Goal: Task Accomplishment & Management: Complete application form

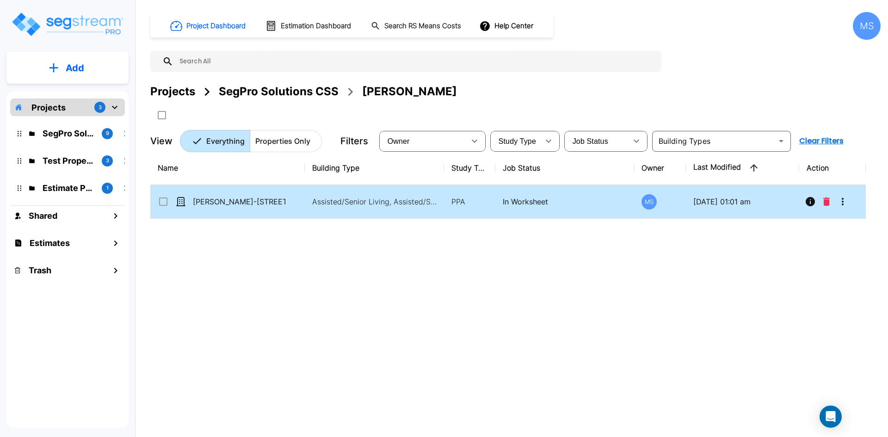
click at [167, 204] on icon at bounding box center [163, 202] width 8 height 8
checkbox input "true"
click at [823, 201] on icon "Delete" at bounding box center [826, 202] width 6 height 8
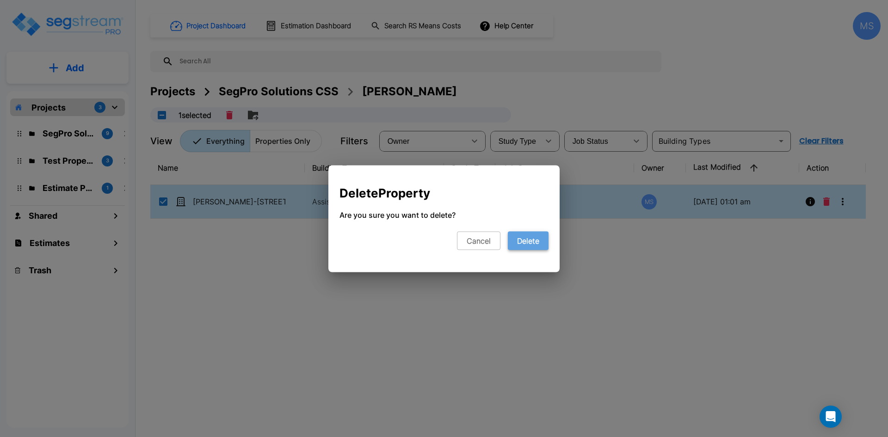
click at [541, 237] on button "Delete" at bounding box center [528, 240] width 41 height 19
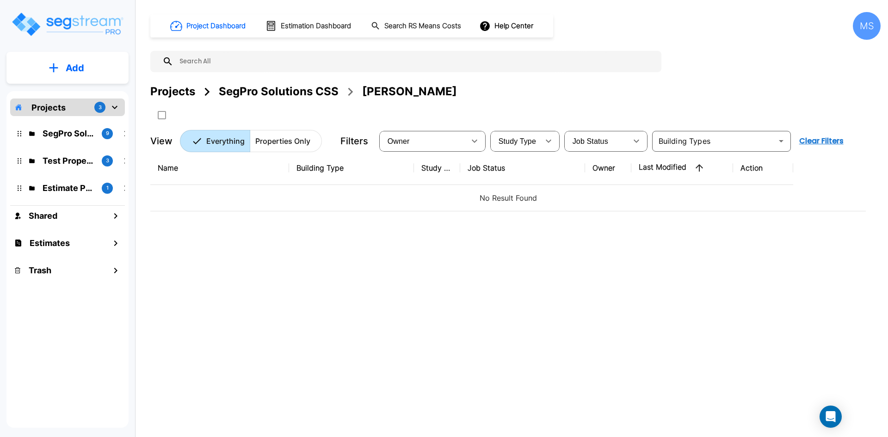
click at [88, 74] on button "Add" at bounding box center [67, 68] width 122 height 27
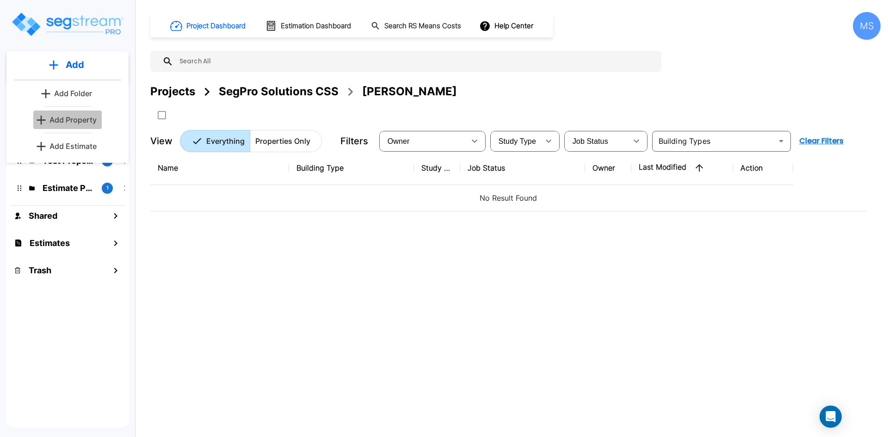
click at [84, 120] on p "Add Property" at bounding box center [73, 119] width 47 height 11
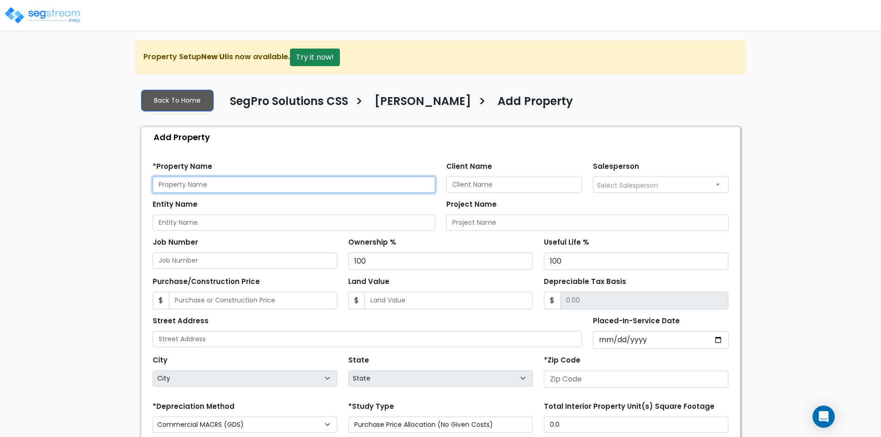
click at [204, 183] on input "text" at bounding box center [294, 185] width 283 height 16
click at [234, 177] on input "Chase Lindsey -" at bounding box center [294, 185] width 283 height 16
paste input "1979 North Heritage Drive"
type input "[PERSON_NAME] - [STREET_ADDRESS]"
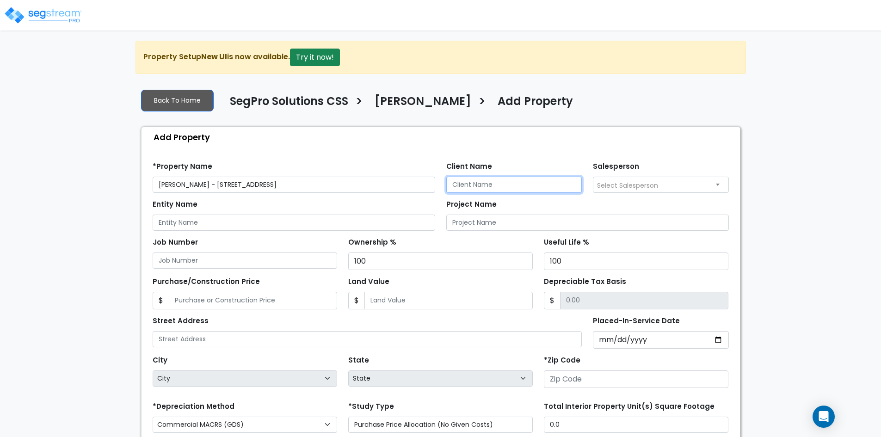
click at [471, 183] on input "Client Name" at bounding box center [514, 185] width 136 height 16
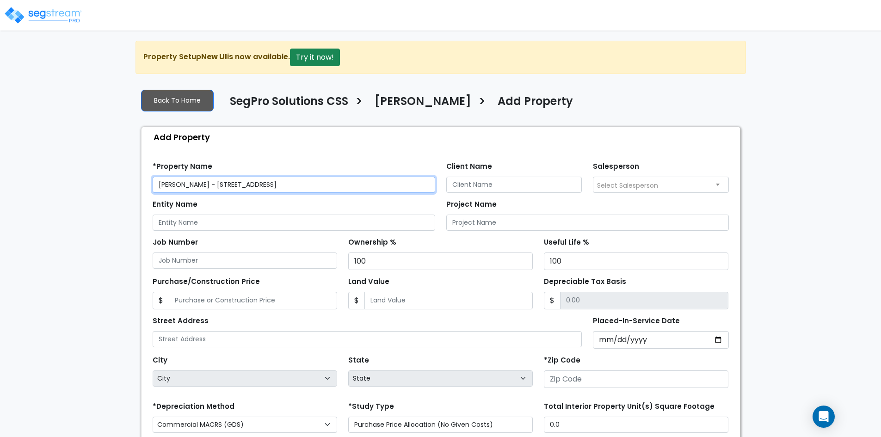
drag, startPoint x: 195, startPoint y: 184, endPoint x: 150, endPoint y: 185, distance: 44.4
click at [150, 185] on div "*Property Name Chase Lindsey - 1979 North Heritage Drive" at bounding box center [294, 176] width 294 height 33
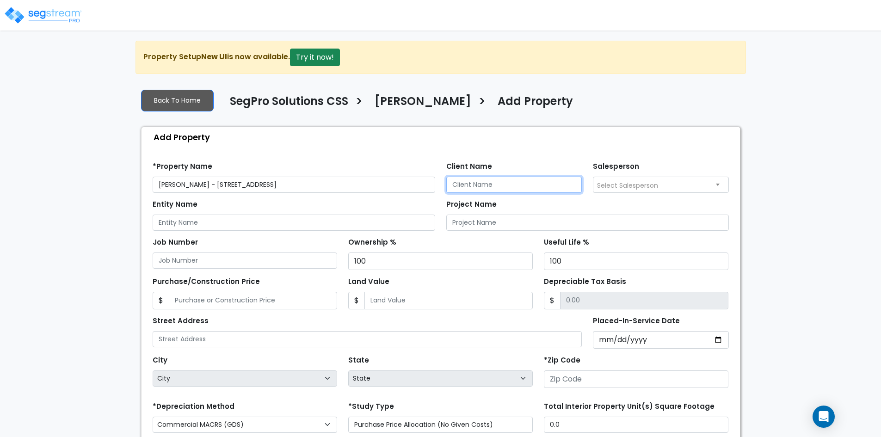
click at [490, 188] on input "Client Name" at bounding box center [514, 185] width 136 height 16
paste input "Chase Lindsey"
type input "Chase Lindsey"
click at [631, 187] on span "Select Salesperson" at bounding box center [627, 185] width 61 height 9
click at [579, 203] on div "Project Name" at bounding box center [587, 214] width 283 height 33
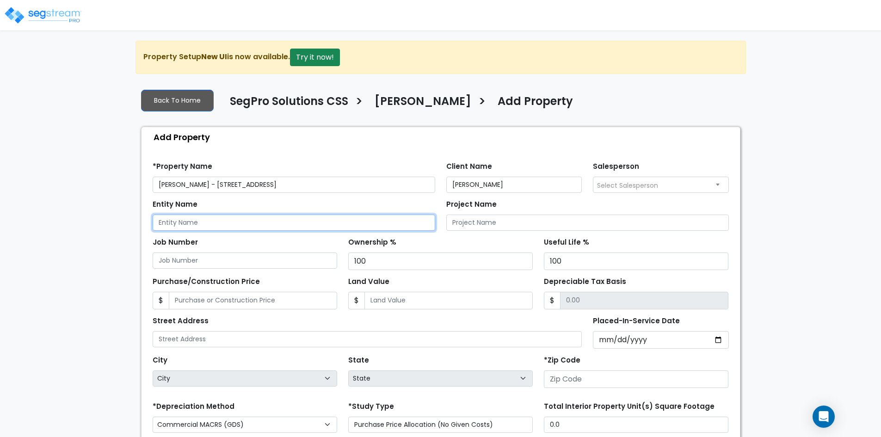
click at [220, 224] on input "Entity Name" at bounding box center [294, 223] width 283 height 16
paste input "Seasons Assisted Living PropCo,"
type input "Seasons Assisted Living PropCo, LLC"
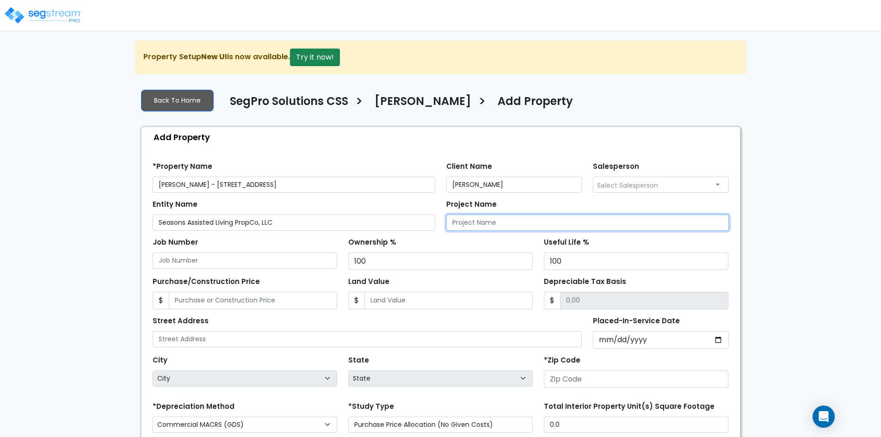
click at [499, 224] on input "Project Name" at bounding box center [587, 223] width 283 height 16
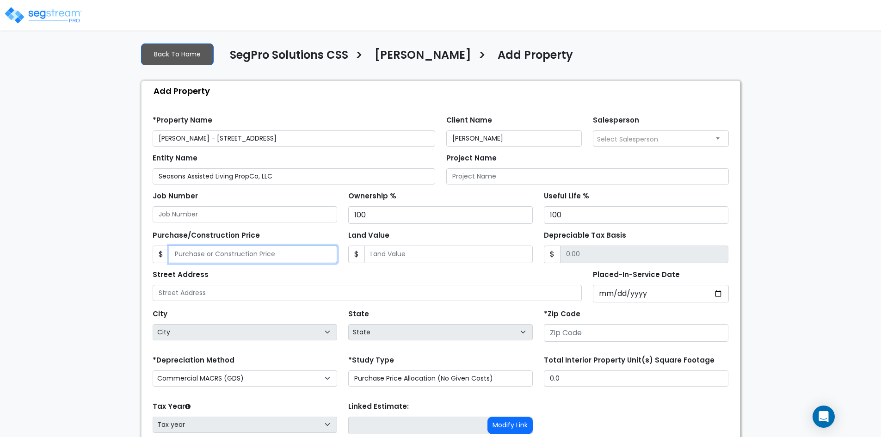
click at [185, 251] on input "Purchase/Construction Price" at bounding box center [253, 255] width 168 height 18
type input "4,345,000"
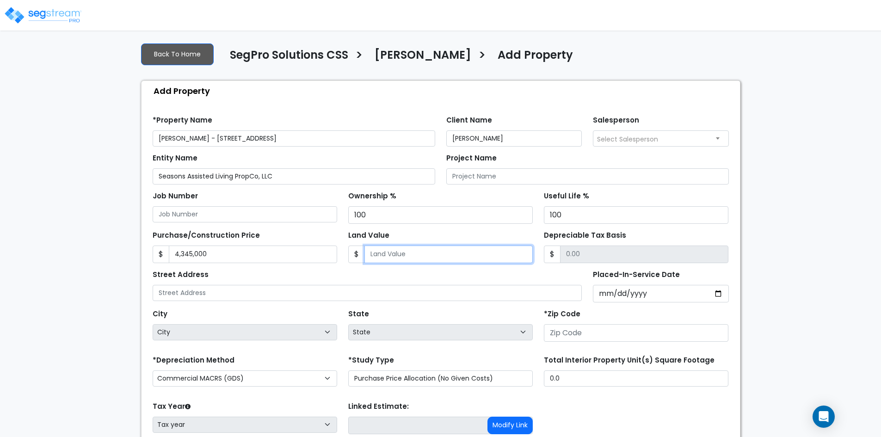
click at [427, 254] on input "Land Value" at bounding box center [449, 255] width 168 height 18
type input "6"
type input "4344994.00"
type input "64"
type input "4344936.00"
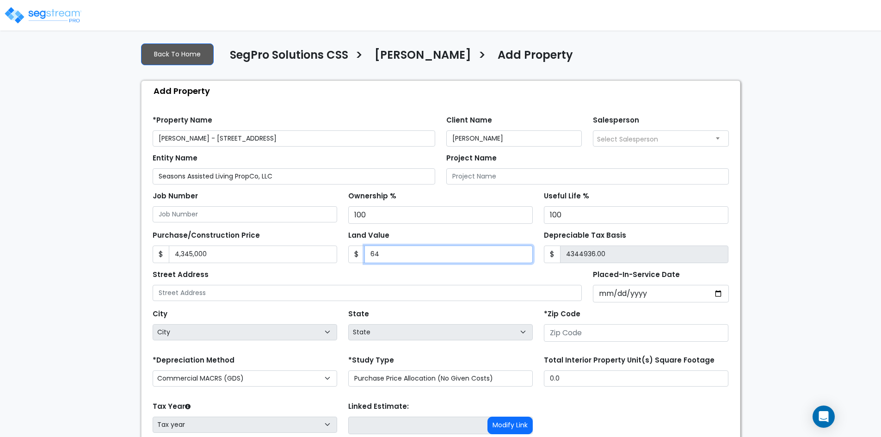
type input "644"
type input "4344356.00"
type input "6442"
type input "4338558.00"
type input "6,4427"
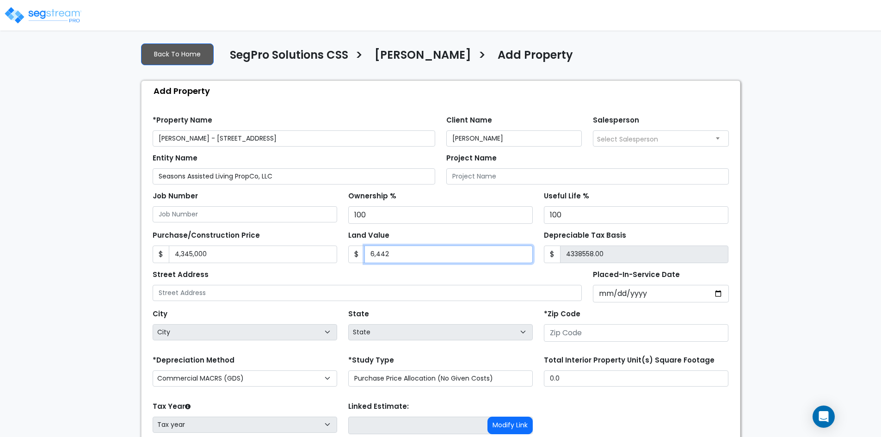
type input "4280573.00"
type input "64,4271"
type input "3700729.00"
type input "644,271.6"
type input "3700728.40"
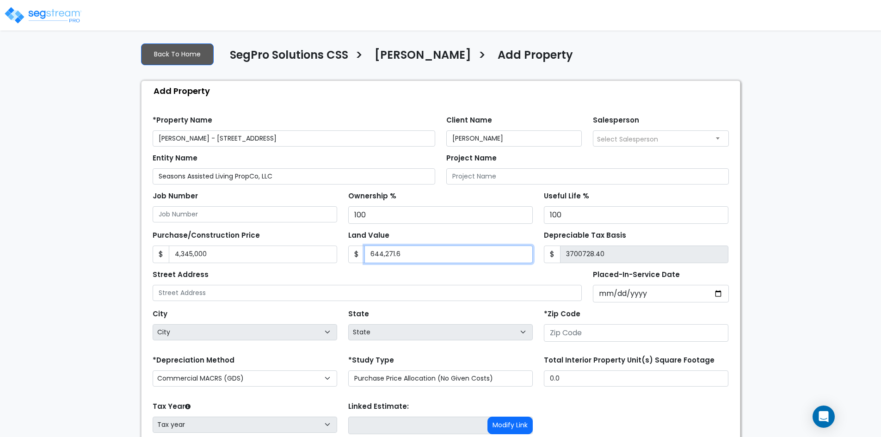
type input "644,271.67"
type input "3700728.33"
type input "644,271.67"
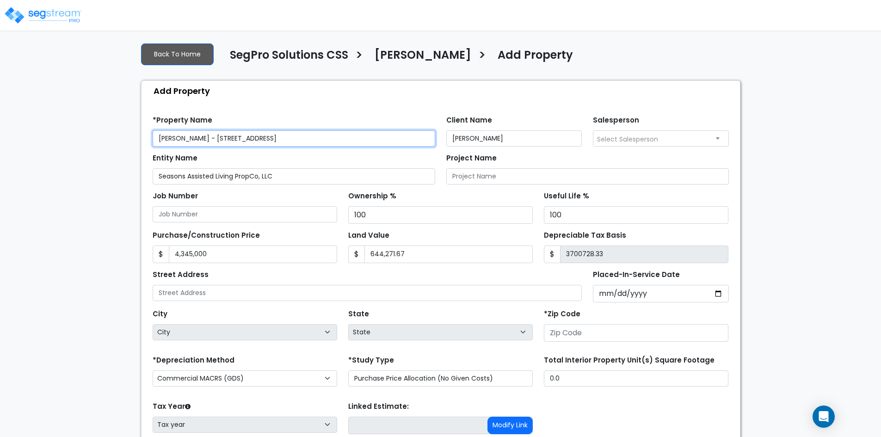
drag, startPoint x: 211, startPoint y: 137, endPoint x: 307, endPoint y: 134, distance: 95.8
click at [307, 134] on input "[PERSON_NAME] - [STREET_ADDRESS]" at bounding box center [294, 138] width 283 height 16
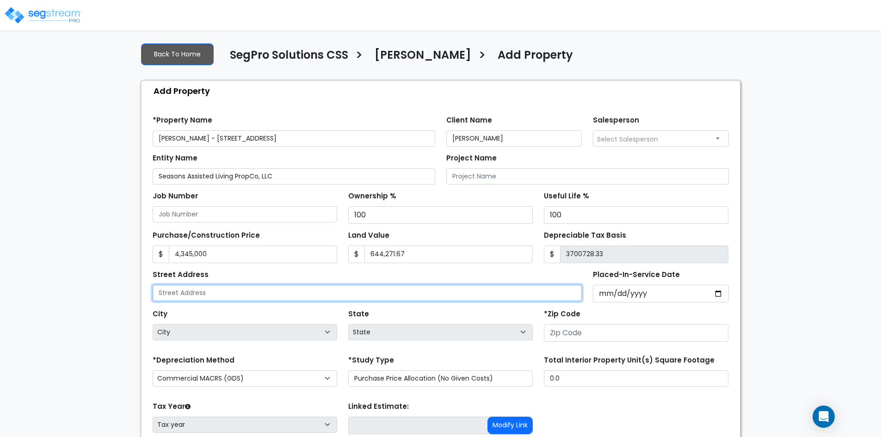
click at [253, 291] on input "text" at bounding box center [368, 293] width 430 height 16
paste input "1979 North Heritage Drive"
type input "1979 North Heritage Drive, Farr West"
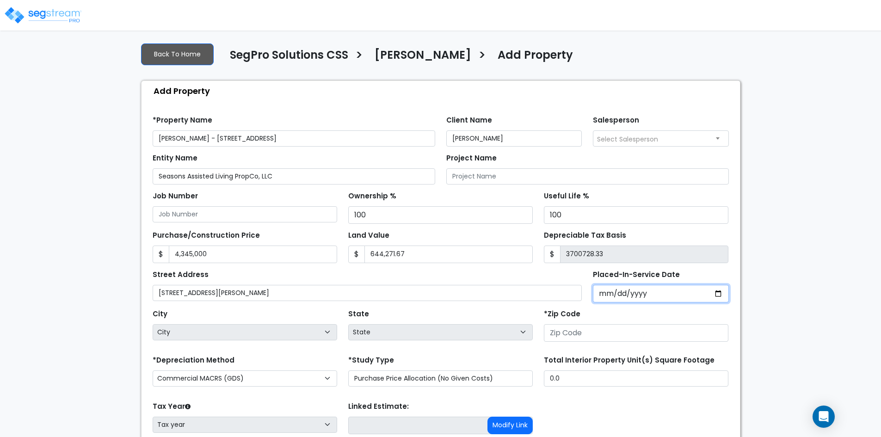
click at [721, 293] on input "Placed-In-Service Date" at bounding box center [661, 294] width 136 height 18
type input "2025-07-15"
select select "2025"
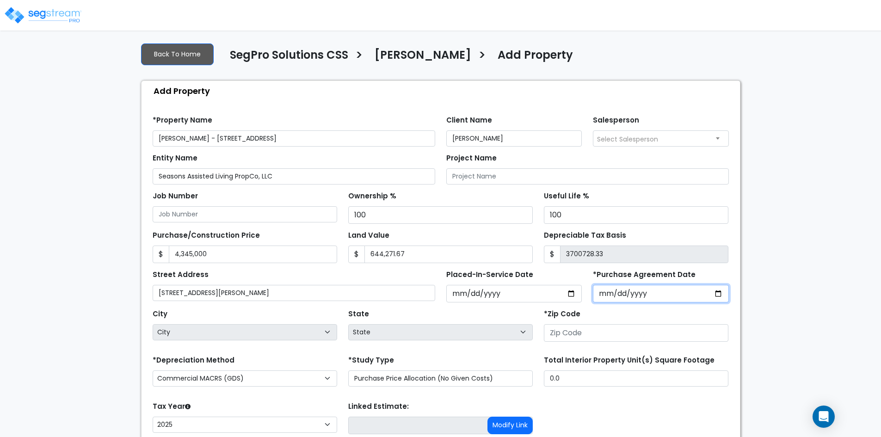
click at [716, 293] on input "*Purchase Agreement Date" at bounding box center [661, 294] width 136 height 18
type input "2025-07-15"
drag, startPoint x: 679, startPoint y: 309, endPoint x: 675, endPoint y: 315, distance: 6.4
click at [679, 309] on div "*Zip Code" at bounding box center [636, 324] width 185 height 35
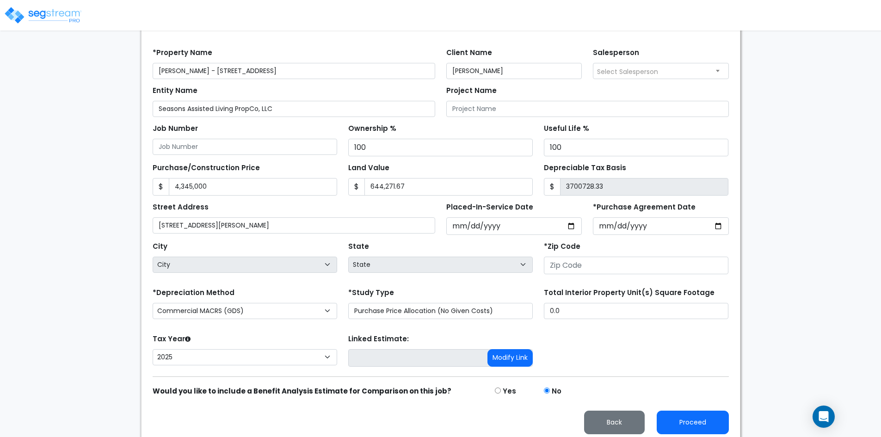
scroll to position [119, 0]
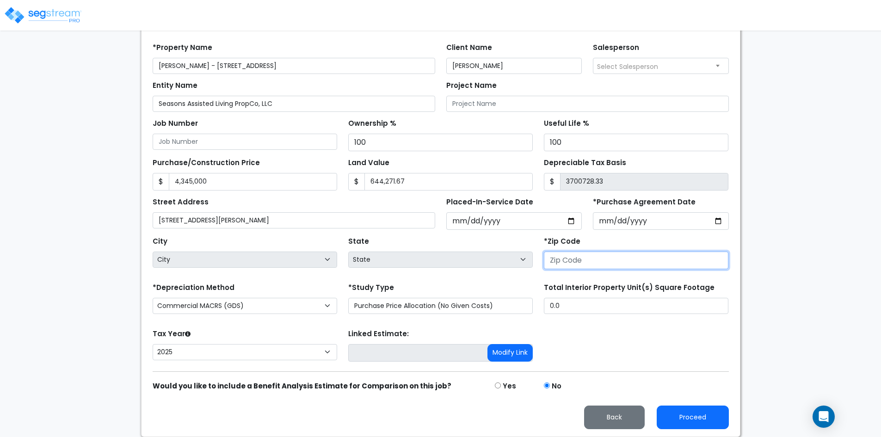
click at [592, 265] on input "number" at bounding box center [636, 261] width 185 height 18
type input "84404"
select select "UT"
type input "84404"
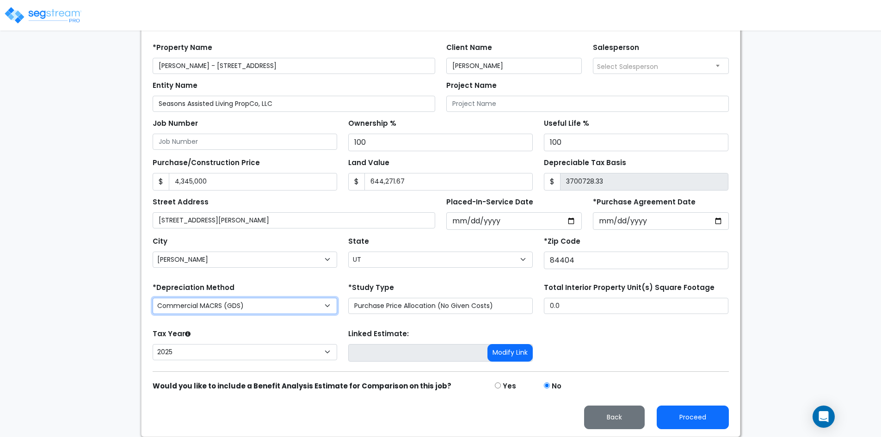
click at [269, 308] on select "Commercial MACRS (GDS) Residential Rental MACRS (GDS) Commercial MACRS (GDS) QIP" at bounding box center [245, 306] width 185 height 16
select select "RRM(_30"
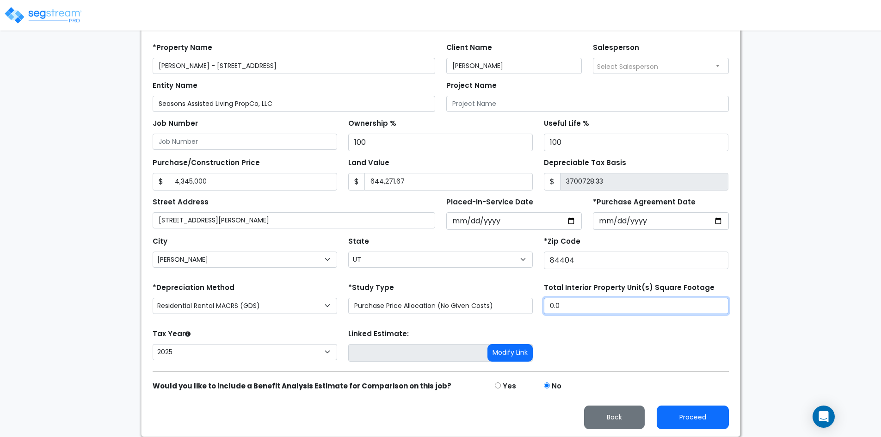
click at [564, 304] on input "0.0" at bounding box center [636, 306] width 185 height 16
type input "."
click at [582, 312] on input "Total Interior Property Unit(s) Square Footage" at bounding box center [636, 306] width 185 height 16
type input "22,819"
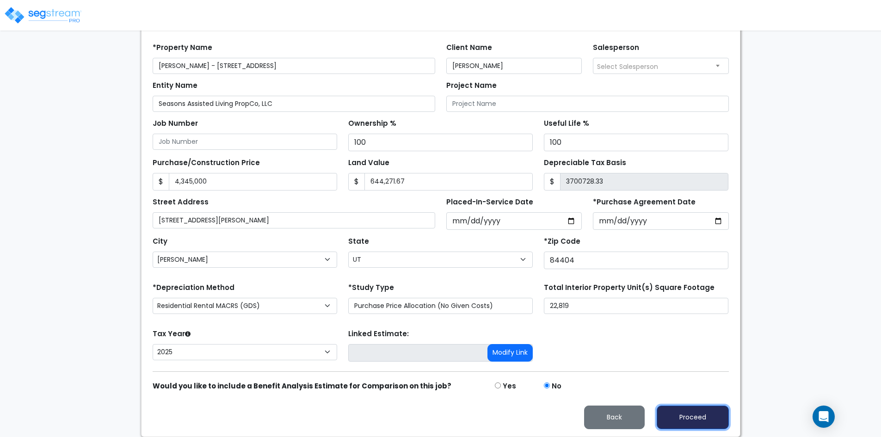
click at [699, 418] on button "Proceed" at bounding box center [693, 418] width 72 height 24
type input "4345000"
type input "644271.67"
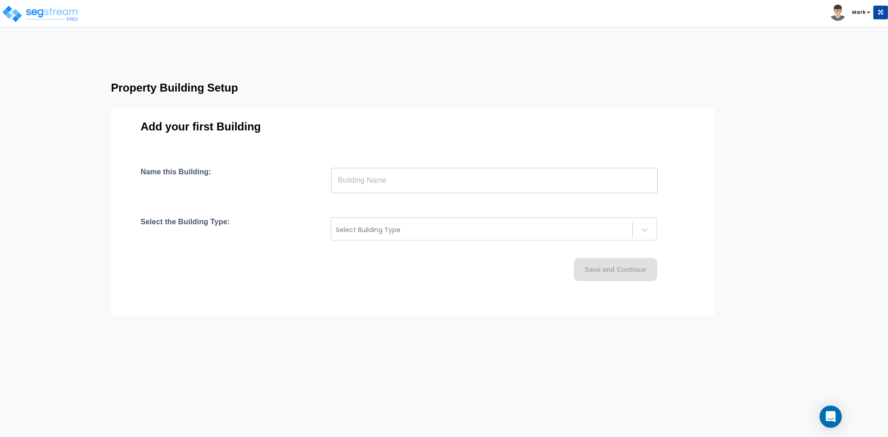
click at [389, 177] on input "text" at bounding box center [494, 180] width 327 height 26
click at [392, 177] on input "text" at bounding box center [494, 180] width 327 height 26
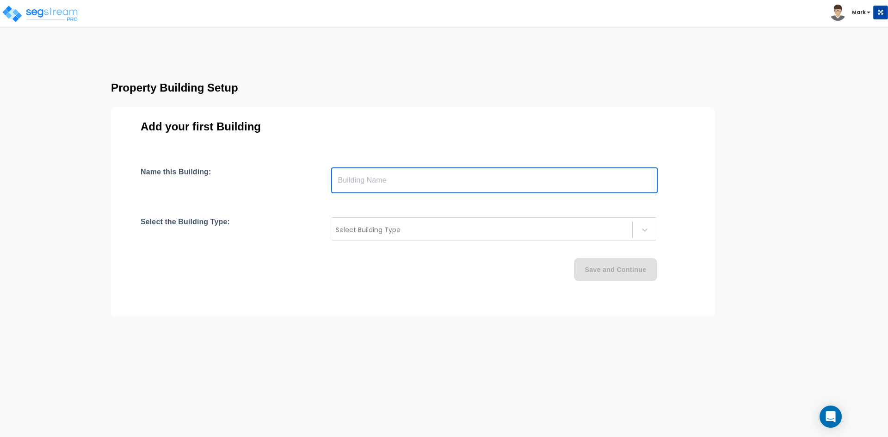
paste input "text"
type input "Seasons Assisted Living"
click at [366, 224] on div at bounding box center [482, 229] width 292 height 11
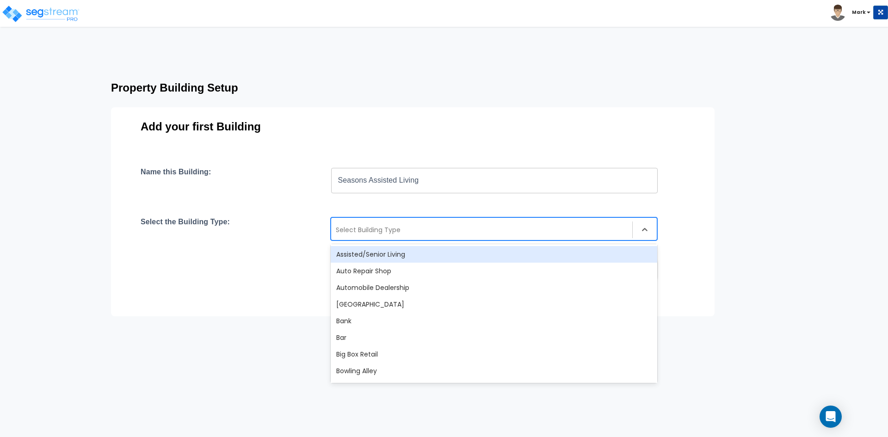
click at [384, 254] on div "Assisted/Senior Living" at bounding box center [494, 254] width 327 height 17
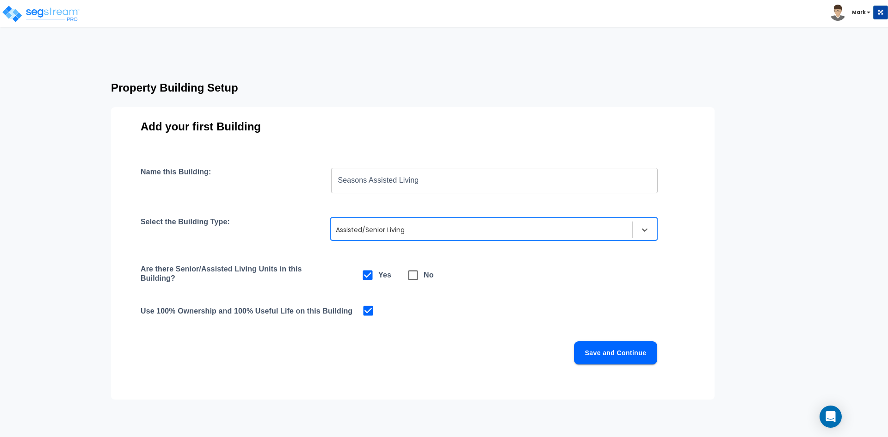
click at [629, 357] on button "Save and Continue" at bounding box center [615, 352] width 83 height 23
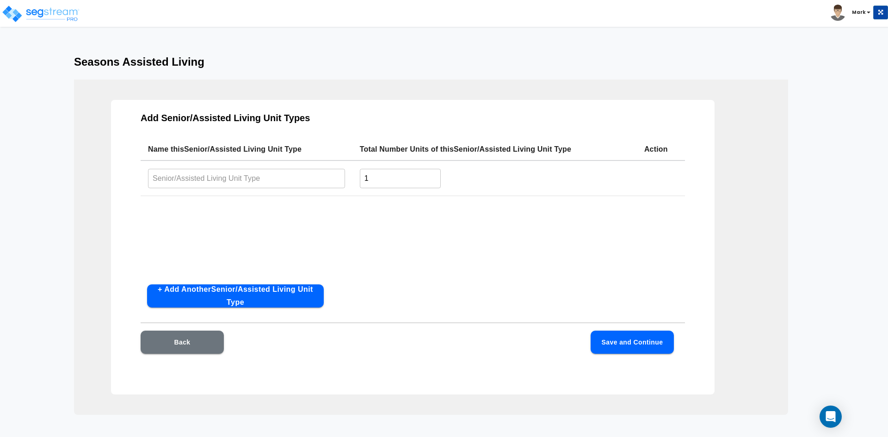
click at [214, 176] on input "text" at bounding box center [246, 178] width 197 height 20
type input "Studio - 1 bed Space"
click at [378, 176] on input "1" at bounding box center [400, 178] width 81 height 20
click at [374, 175] on input "1" at bounding box center [400, 178] width 81 height 20
type input "4"
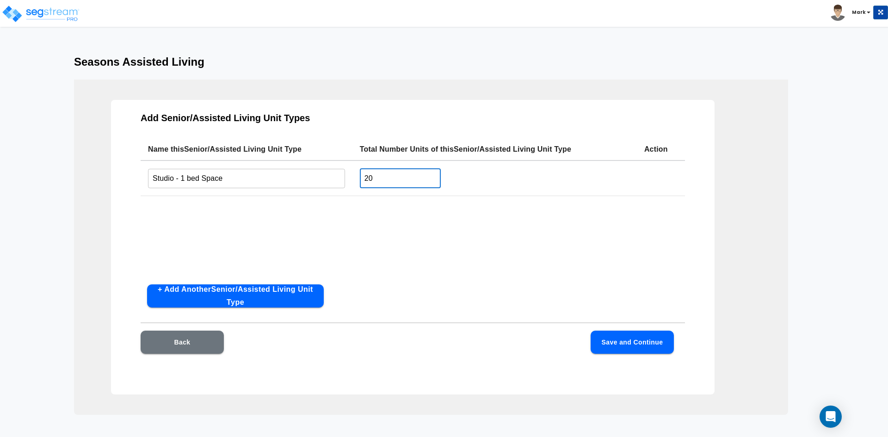
type input "20"
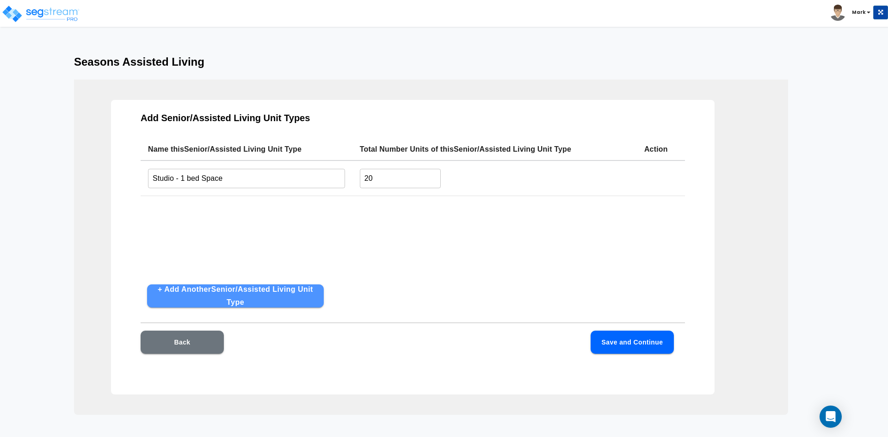
click at [254, 299] on button "+ Add Another Senior/Assisted Living Unit Type" at bounding box center [235, 296] width 177 height 23
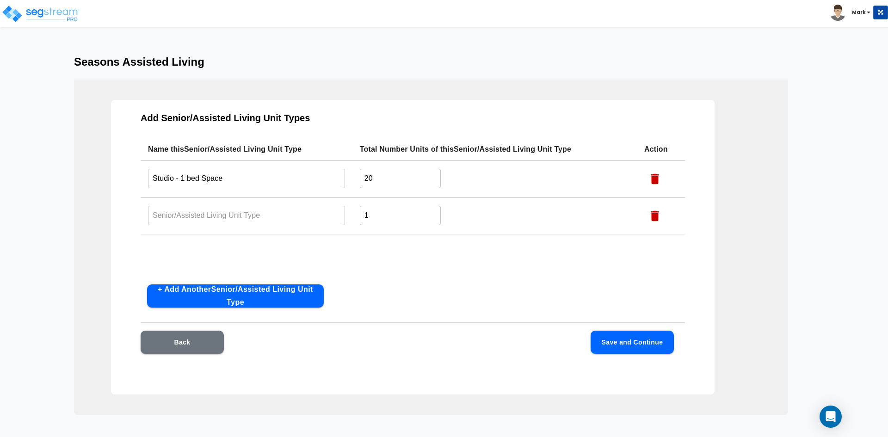
click at [199, 211] on input "text" at bounding box center [246, 215] width 197 height 20
type input "Studio -2 bed Space"
click at [367, 218] on input "1" at bounding box center [400, 215] width 81 height 20
type input "4"
click at [630, 337] on button "Save and Continue" at bounding box center [632, 342] width 83 height 23
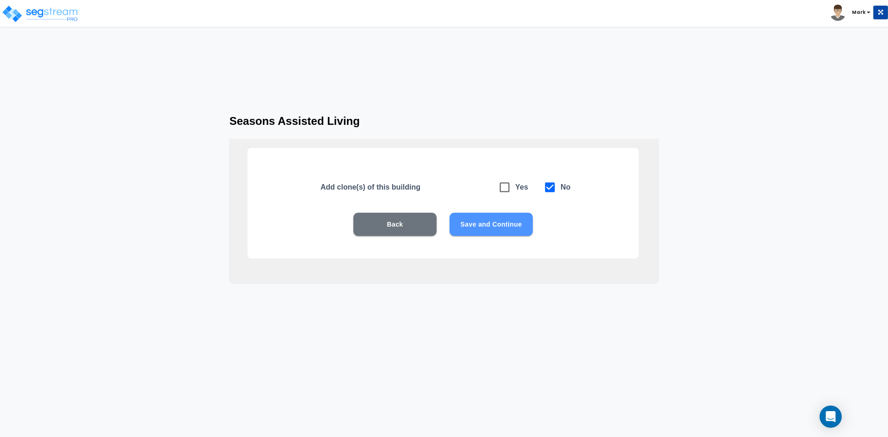
click at [487, 228] on button "Save and Continue" at bounding box center [491, 224] width 83 height 23
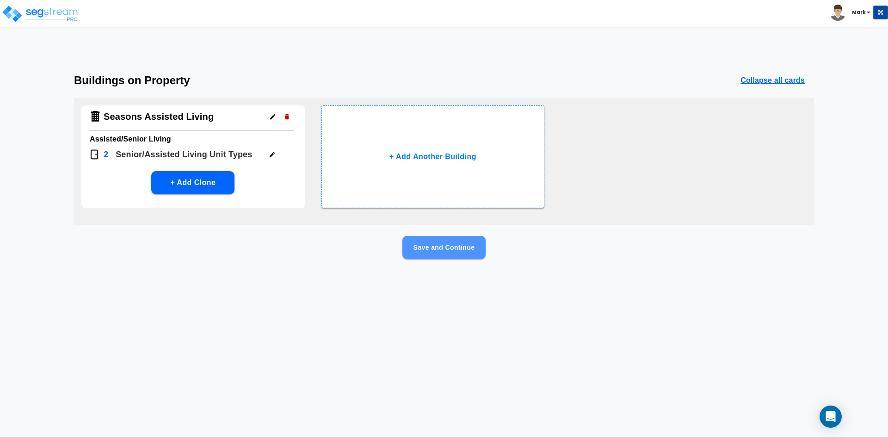
click at [461, 250] on button "Save and Continue" at bounding box center [443, 247] width 83 height 23
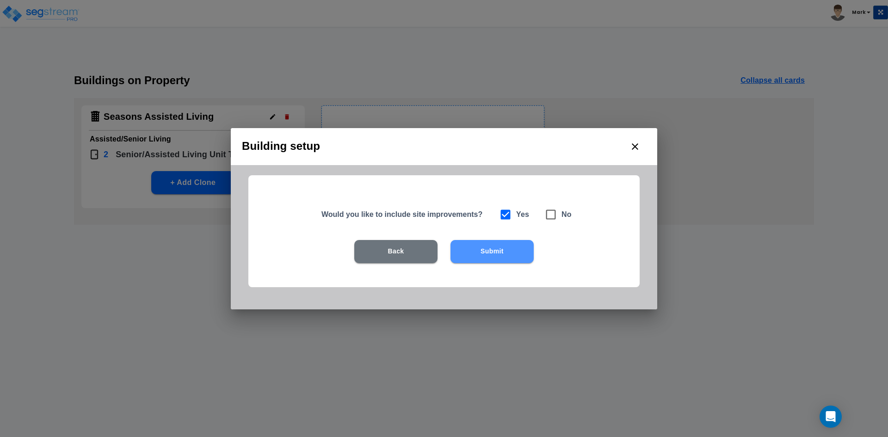
click at [487, 250] on button "Submit" at bounding box center [492, 251] width 83 height 23
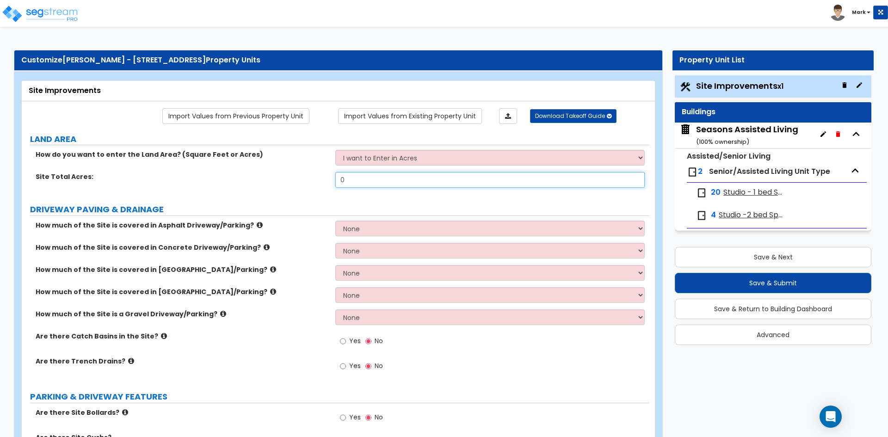
click at [372, 185] on input "0" at bounding box center [489, 180] width 309 height 16
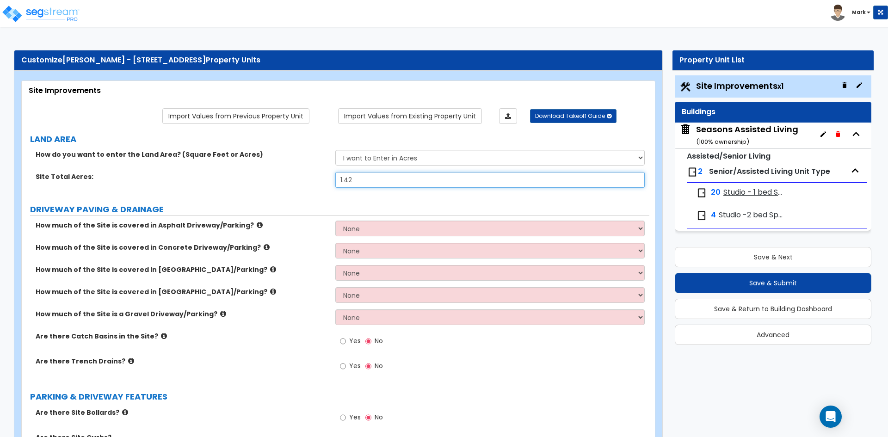
type input "1.42"
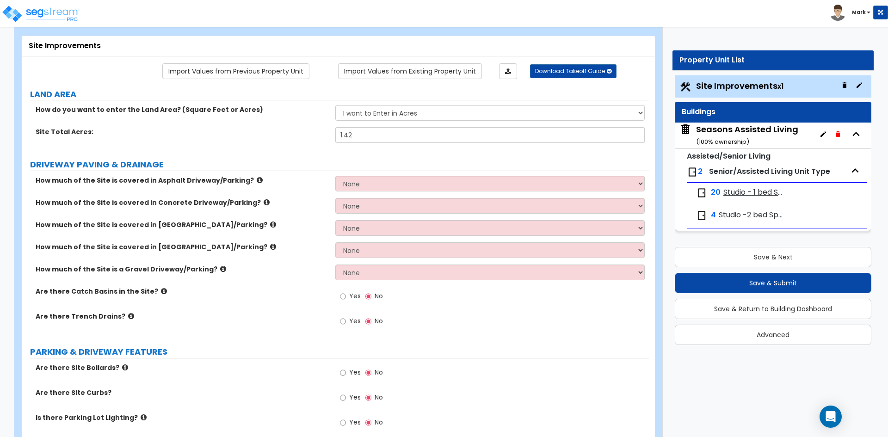
scroll to position [46, 0]
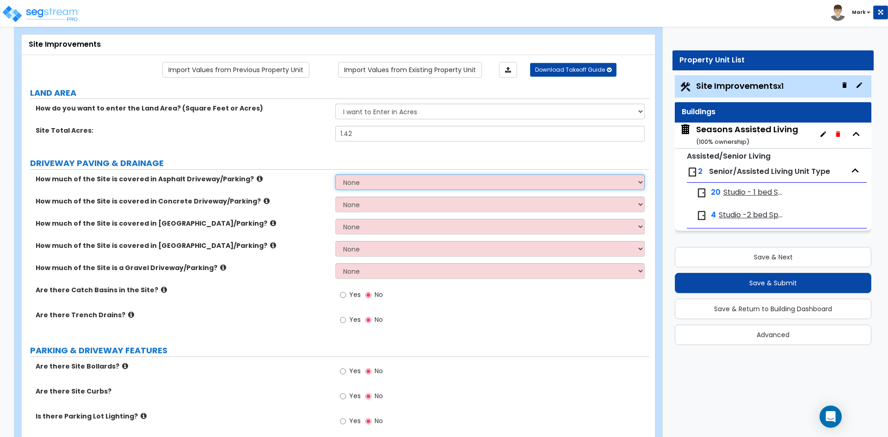
click at [366, 186] on select "None I want to Enter an Approximate Percentage I want to Enter the Square Foota…" at bounding box center [489, 182] width 309 height 16
select select "2"
click at [335, 174] on select "None I want to Enter an Approximate Percentage I want to Enter the Square Foota…" at bounding box center [489, 182] width 309 height 16
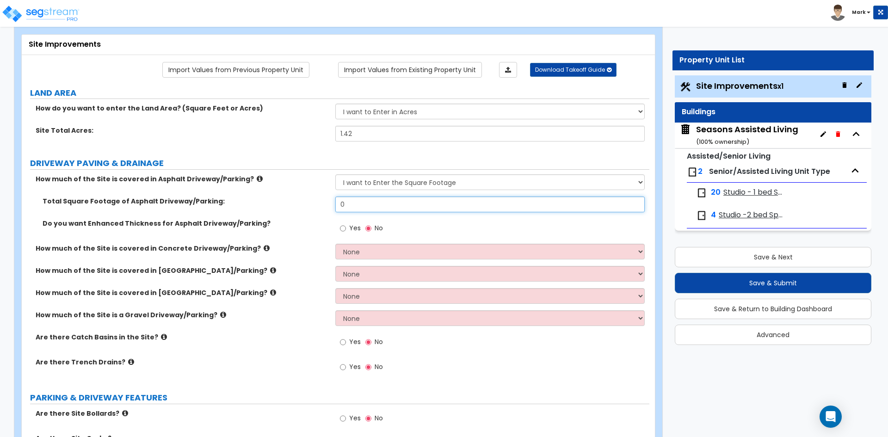
click at [354, 204] on input "0" at bounding box center [489, 205] width 309 height 16
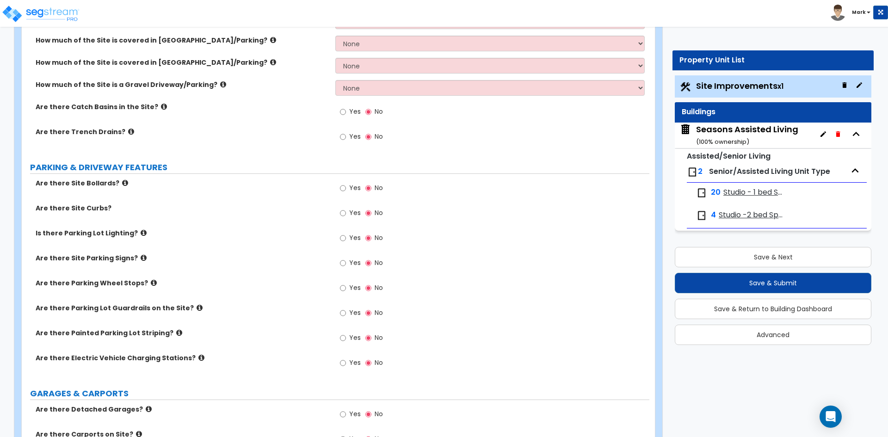
scroll to position [278, 0]
type input "8,050"
click at [341, 215] on input "Yes" at bounding box center [343, 212] width 6 height 10
radio input "true"
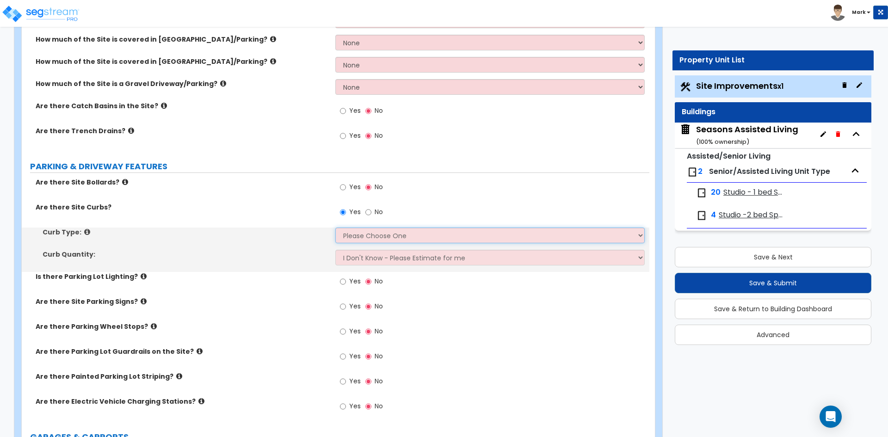
click at [371, 239] on select "Please Choose One Curb (Only) Curb & Gutter Asphalt Berm" at bounding box center [489, 236] width 309 height 16
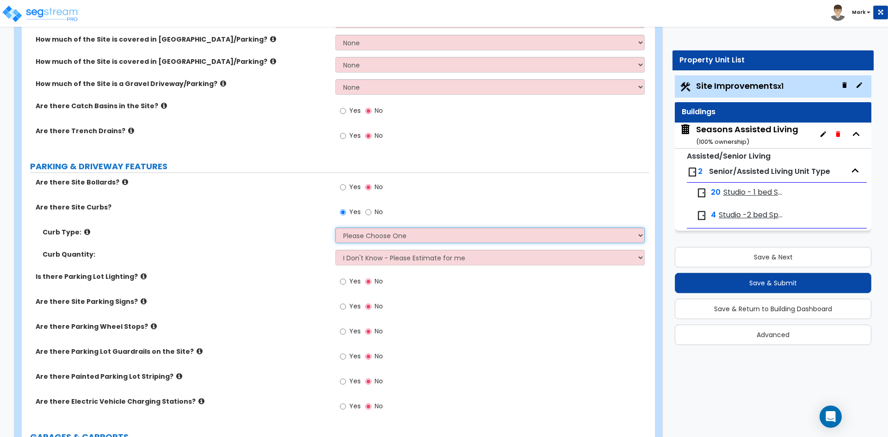
select select "2"
click at [335, 228] on select "Please Choose One Curb (Only) Curb & Gutter Asphalt Berm" at bounding box center [489, 236] width 309 height 16
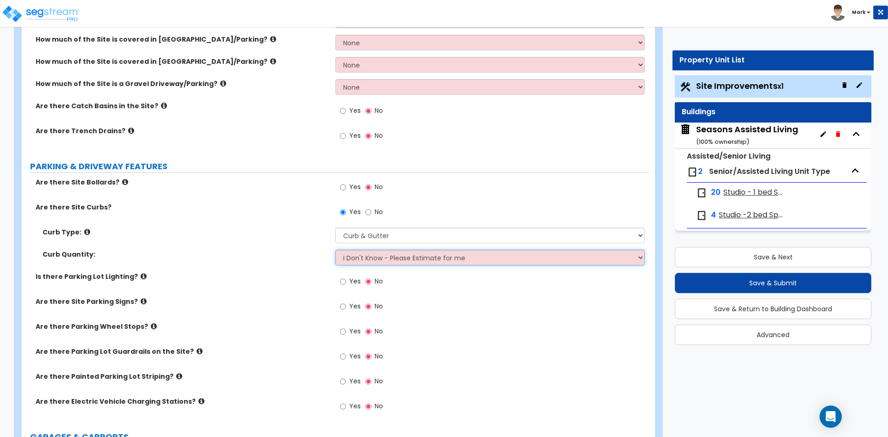
click at [363, 261] on select "I Don't Know - Please Estimate for me I want to Enter the LF" at bounding box center [489, 258] width 309 height 16
select select "1"
click at [335, 250] on select "I Don't Know - Please Estimate for me I want to Enter the LF" at bounding box center [489, 258] width 309 height 16
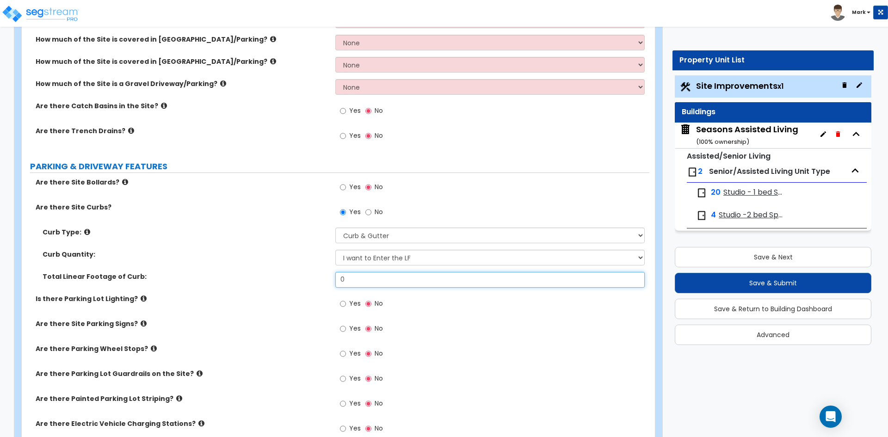
click at [358, 282] on input "0" at bounding box center [489, 280] width 309 height 16
type input "595"
click at [323, 291] on div "Total Linear Footage of Curb: 595" at bounding box center [336, 283] width 628 height 22
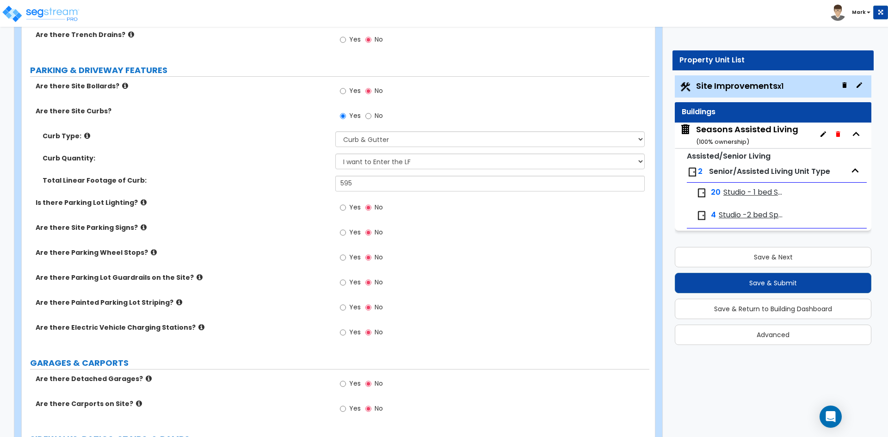
scroll to position [416, 0]
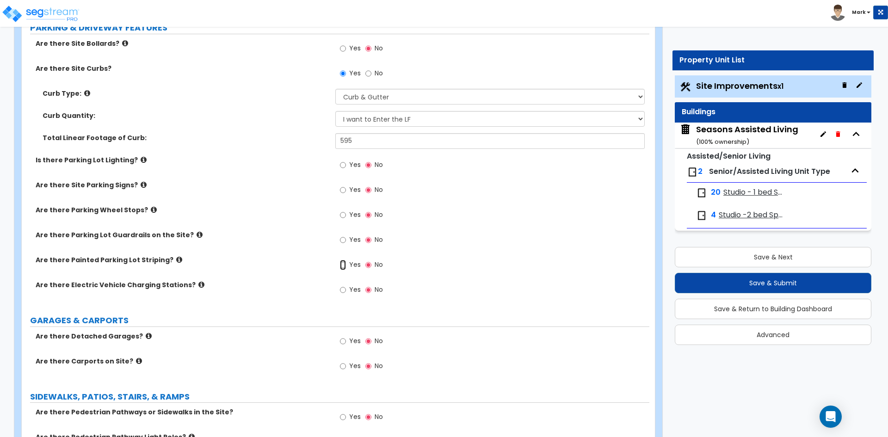
click at [343, 264] on input "Yes" at bounding box center [343, 265] width 6 height 10
radio input "true"
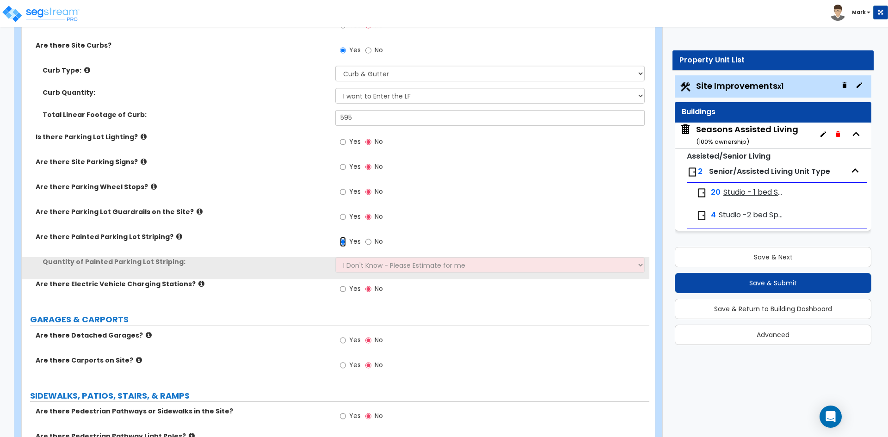
scroll to position [463, 0]
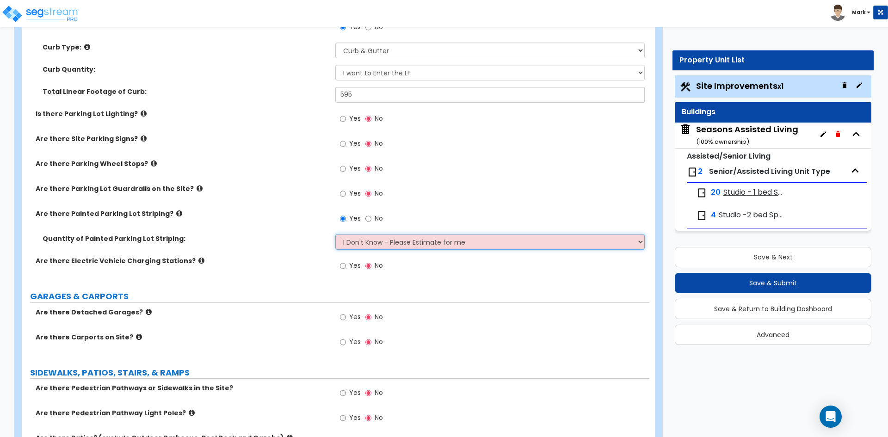
click at [387, 242] on select "I Don't Know - Please Estimate for me I Want to Enter the Number of Parking Spa…" at bounding box center [489, 242] width 309 height 16
select select "1"
click at [335, 234] on select "I Don't Know - Please Estimate for me I Want to Enter the Number of Parking Spa…" at bounding box center [489, 242] width 309 height 16
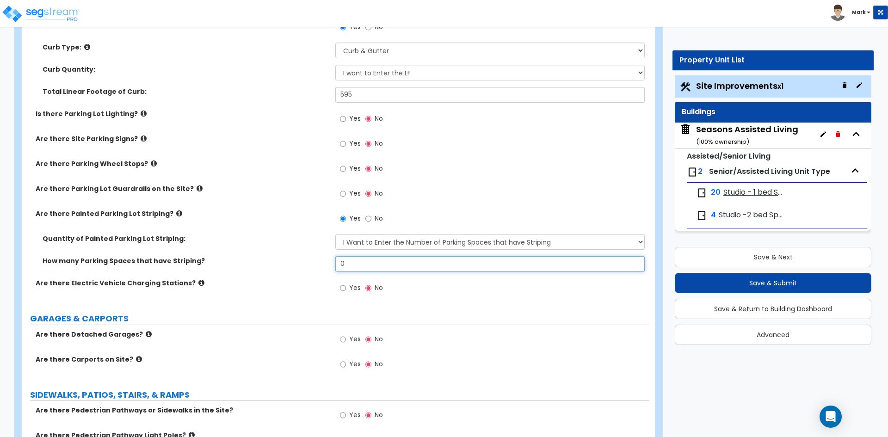
click at [347, 267] on input "0" at bounding box center [489, 264] width 309 height 16
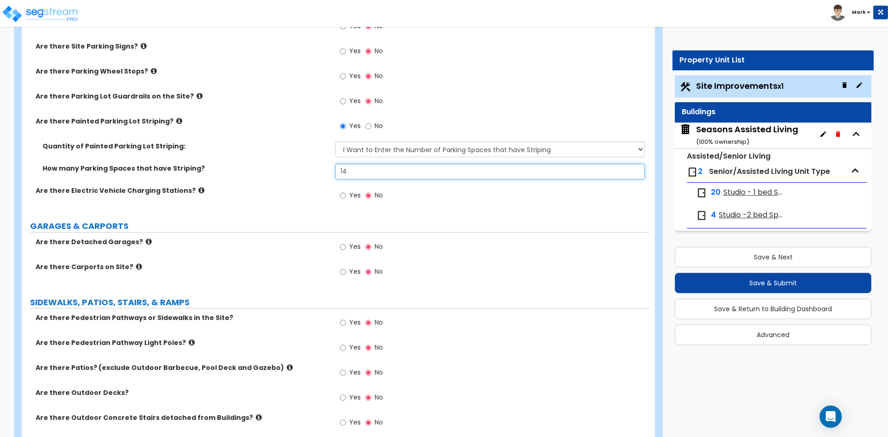
scroll to position [601, 0]
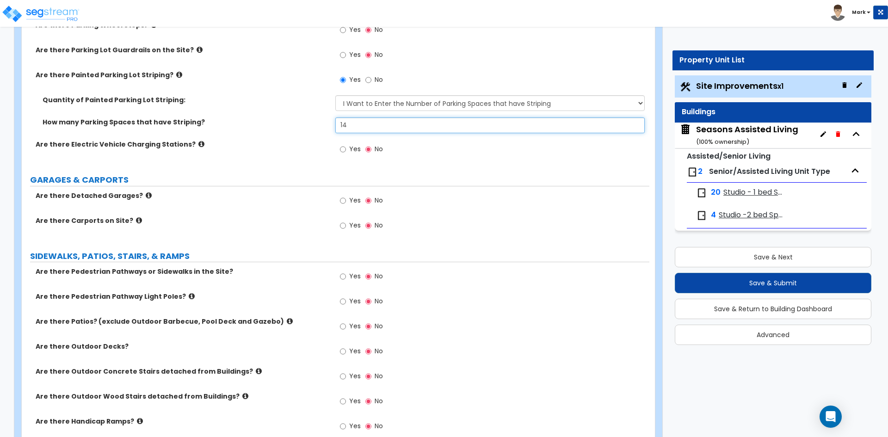
type input "14"
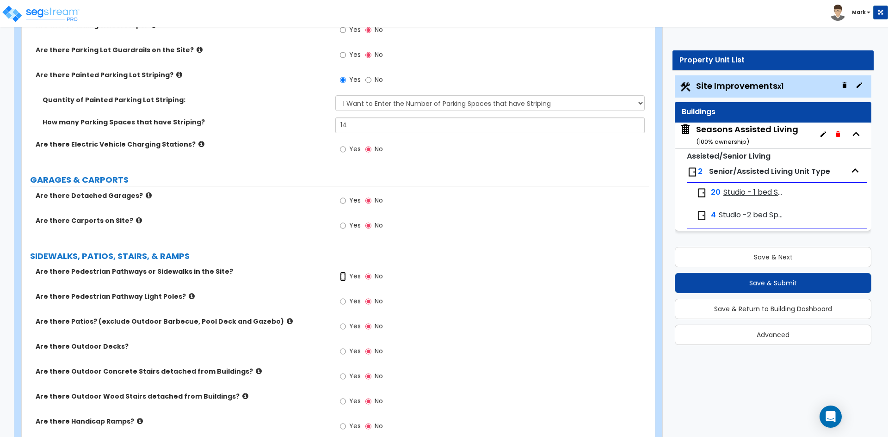
click at [344, 279] on input "Yes" at bounding box center [343, 277] width 6 height 10
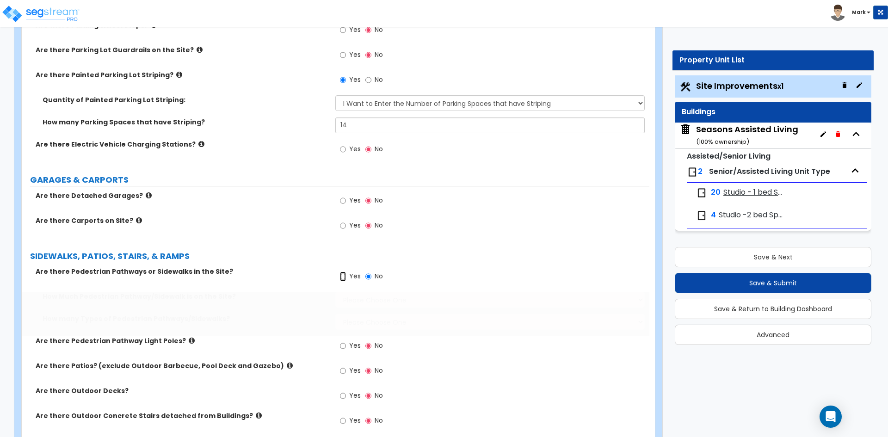
radio input "true"
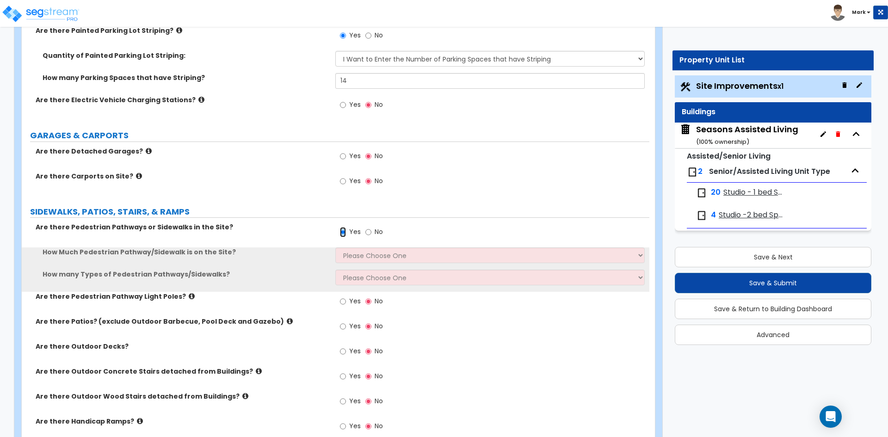
scroll to position [648, 0]
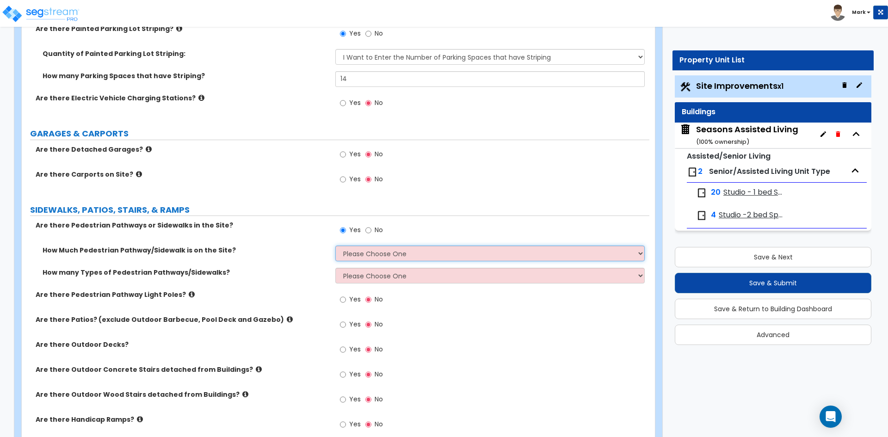
drag, startPoint x: 366, startPoint y: 254, endPoint x: 368, endPoint y: 260, distance: 5.3
click at [366, 254] on select "Please Choose One I Don't Know, Please Estimate For Me Enter Linear Footage" at bounding box center [489, 254] width 309 height 16
click at [335, 246] on select "Please Choose One I Don't Know, Please Estimate For Me Enter Linear Footage" at bounding box center [489, 254] width 309 height 16
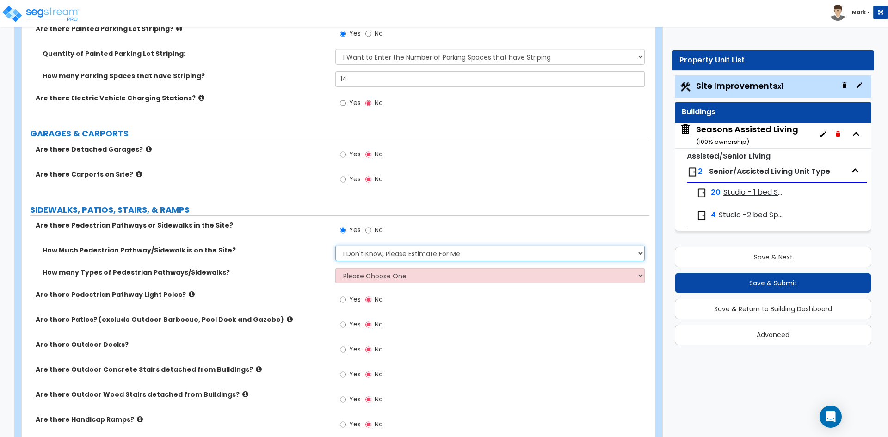
click at [378, 260] on select "Please Choose One I Don't Know, Please Estimate For Me Enter Linear Footage" at bounding box center [489, 254] width 309 height 16
select select "2"
click at [335, 246] on select "Please Choose One I Don't Know, Please Estimate For Me Enter Linear Footage" at bounding box center [489, 254] width 309 height 16
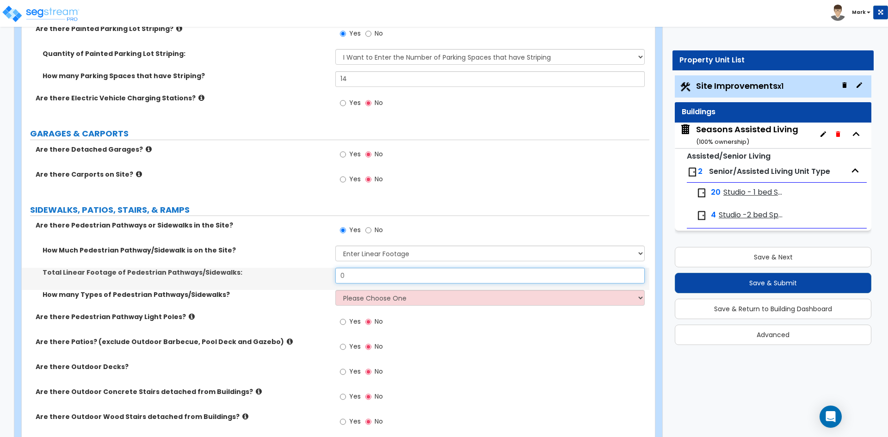
click at [373, 279] on input "0" at bounding box center [489, 276] width 309 height 16
click at [397, 277] on input "text" at bounding box center [489, 276] width 309 height 16
type input "650"
click at [358, 306] on select "Please Choose One 1 2 3" at bounding box center [489, 298] width 309 height 16
select select "1"
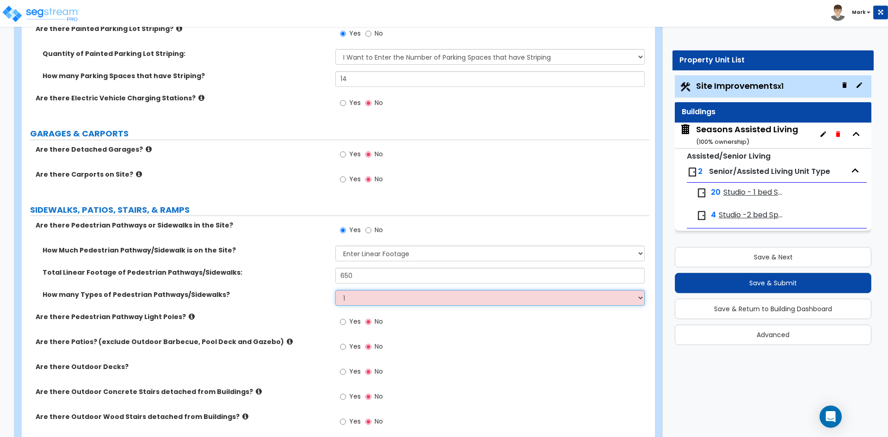
click at [335, 290] on select "Please Choose One 1 2 3" at bounding box center [489, 298] width 309 height 16
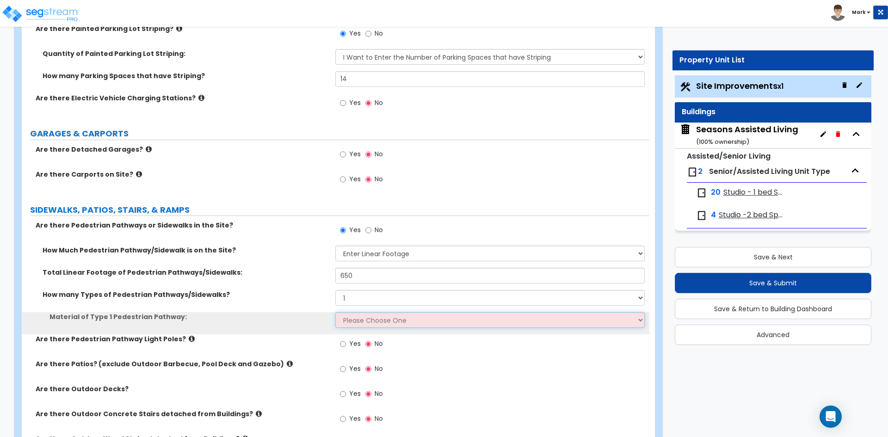
click at [373, 318] on select "Please Choose One Bare Concrete Stamped Concrete Brick Pavers Stone Pavers Wood…" at bounding box center [489, 320] width 309 height 16
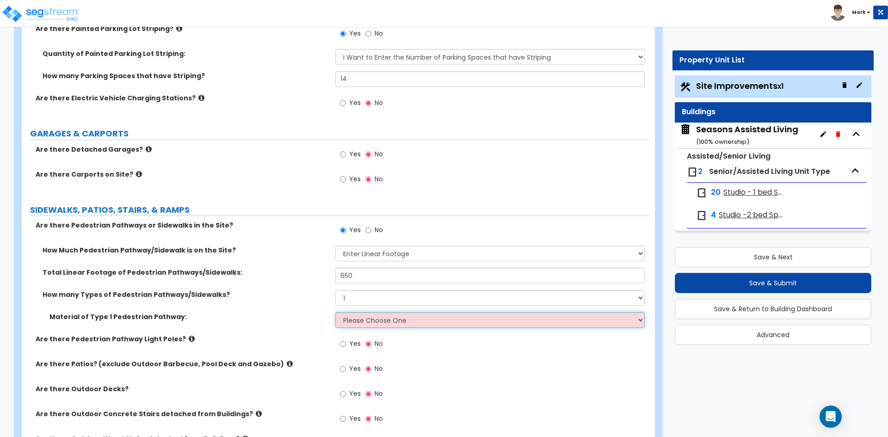
select select "1"
click at [335, 312] on select "Please Choose One Bare Concrete Stamped Concrete Brick Pavers Stone Pavers Wood…" at bounding box center [489, 320] width 309 height 16
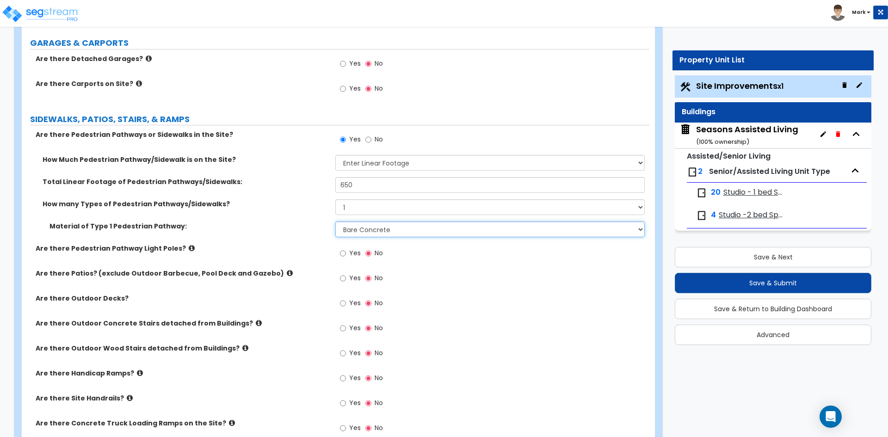
scroll to position [740, 0]
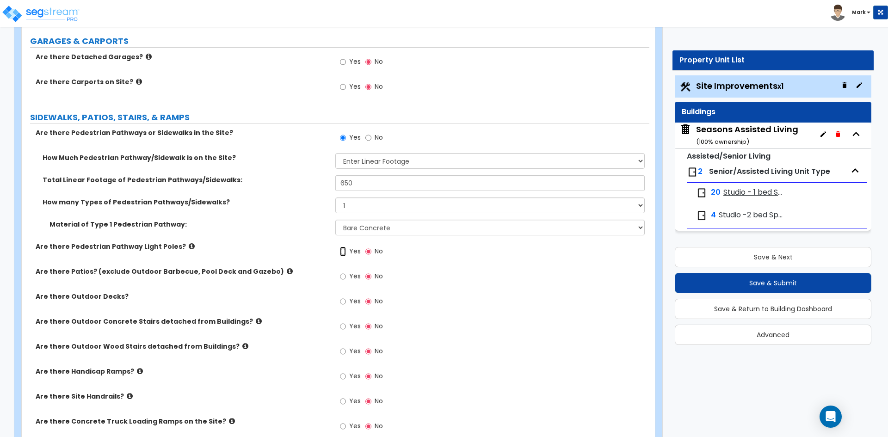
click at [344, 251] on input "Yes" at bounding box center [343, 252] width 6 height 10
radio input "true"
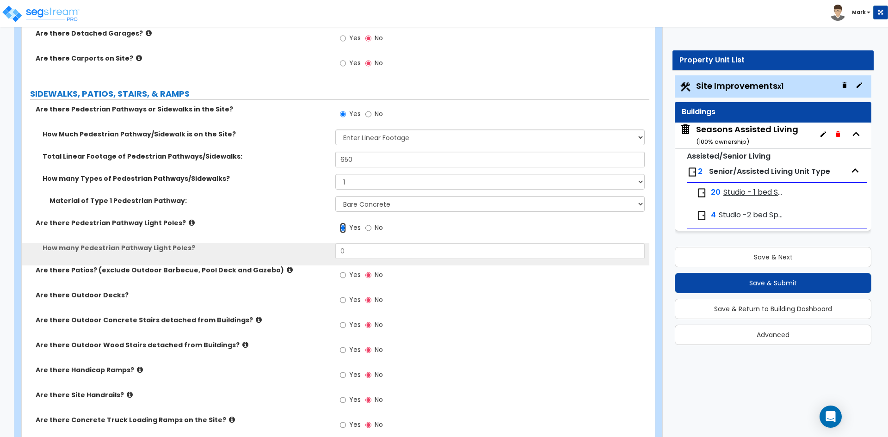
scroll to position [786, 0]
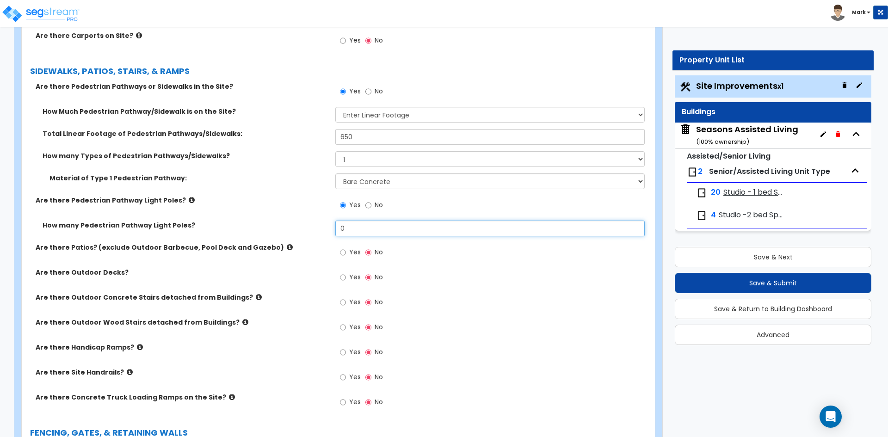
click at [361, 228] on input "0" at bounding box center [489, 229] width 309 height 16
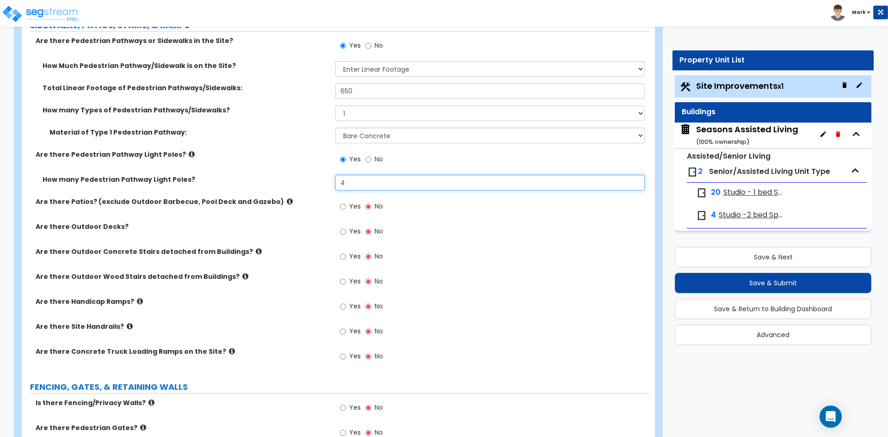
scroll to position [833, 0]
type input "4"
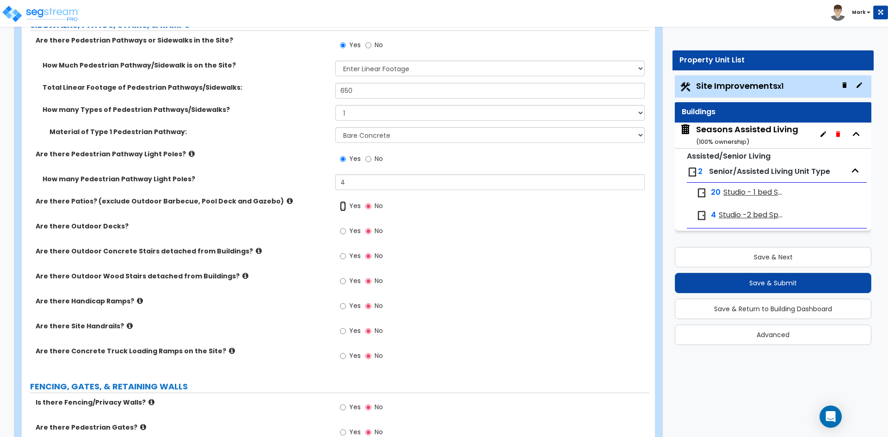
click at [342, 208] on input "Yes" at bounding box center [343, 206] width 6 height 10
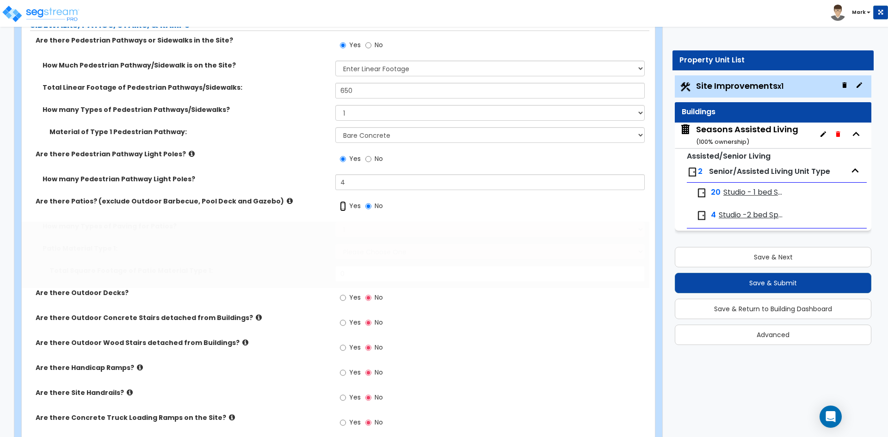
radio input "true"
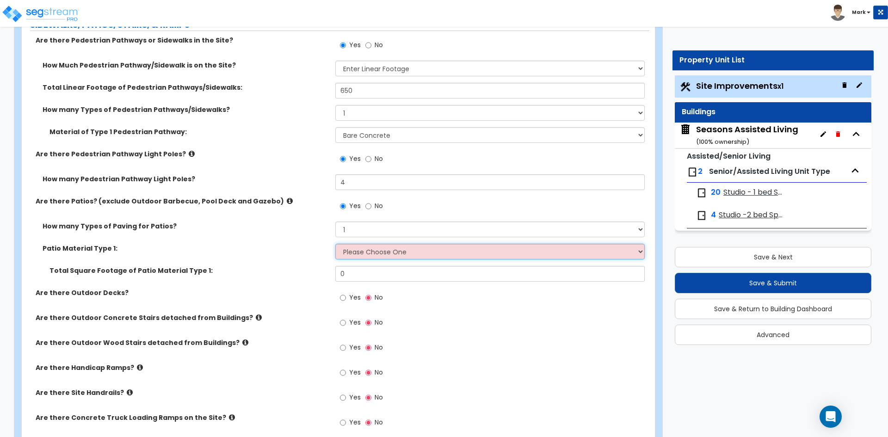
click at [377, 251] on select "Please Choose One Bare Concrete Stamped Concrete Brick Pavers Stone Pavers Tile…" at bounding box center [489, 252] width 309 height 16
select select "1"
click at [335, 244] on select "Please Choose One Bare Concrete Stamped Concrete Brick Pavers Stone Pavers Tile…" at bounding box center [489, 252] width 309 height 16
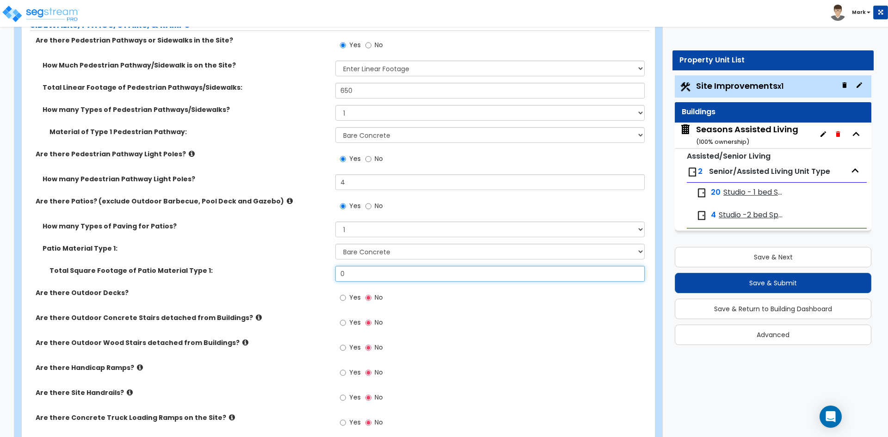
click at [360, 273] on input "0" at bounding box center [489, 274] width 309 height 16
type input "1,445"
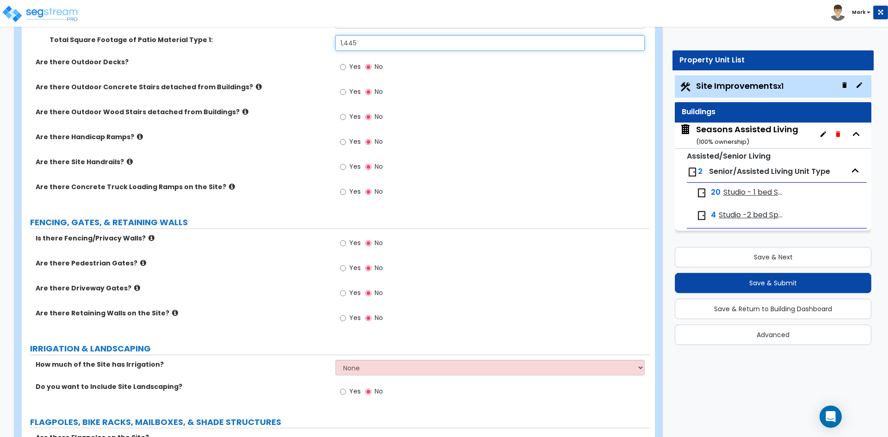
scroll to position [1064, 0]
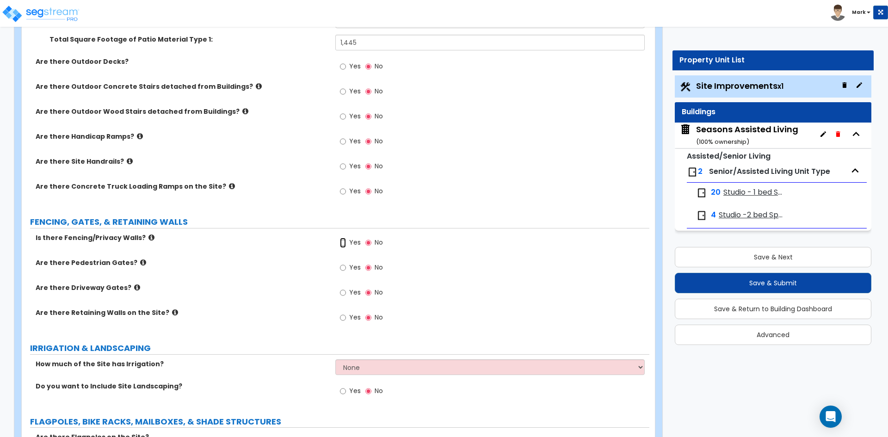
click at [341, 244] on input "Yes" at bounding box center [343, 243] width 6 height 10
radio input "true"
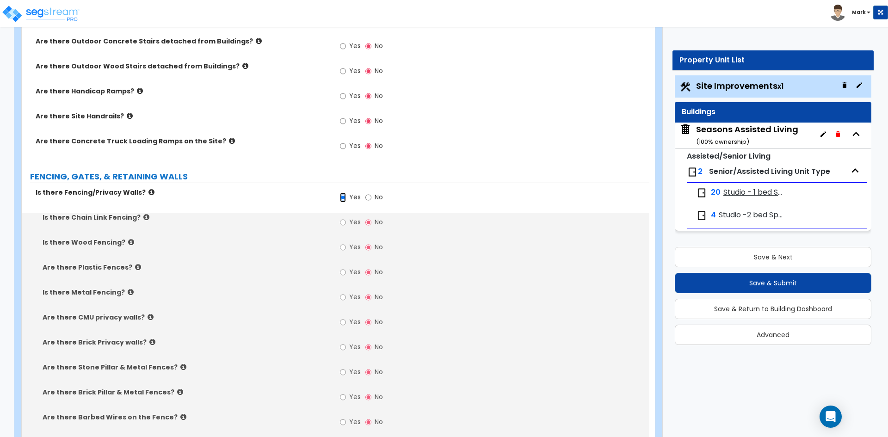
scroll to position [1110, 0]
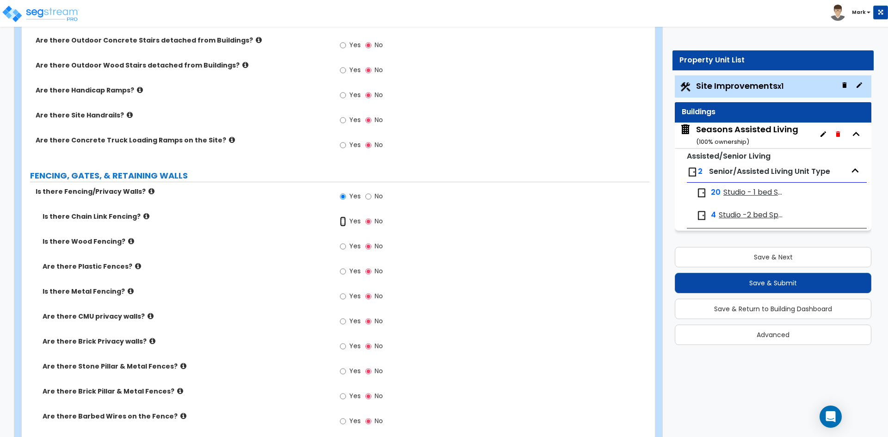
click at [341, 224] on input "Yes" at bounding box center [343, 222] width 6 height 10
radio input "true"
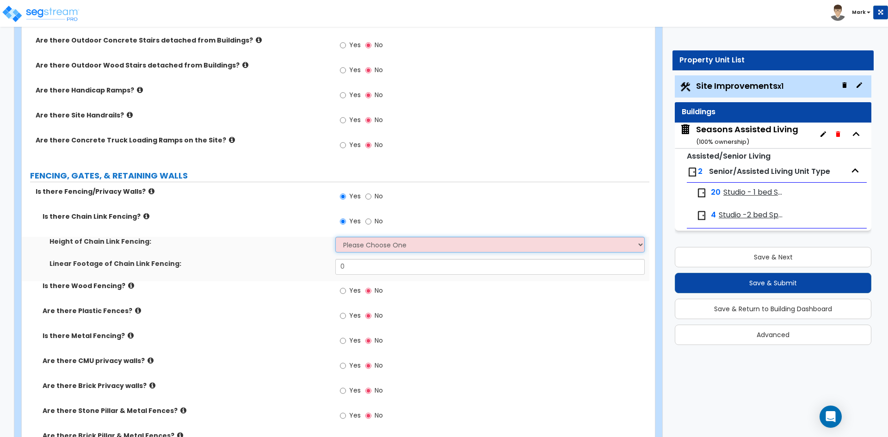
click at [367, 243] on select "Please Choose One 3 feet 4 feet 5 feet 6 feet 10 feet 12 feet" at bounding box center [489, 245] width 309 height 16
select select "4"
click at [335, 237] on select "Please Choose One 3 feet 4 feet 5 feet 6 feet 10 feet 12 feet" at bounding box center [489, 245] width 309 height 16
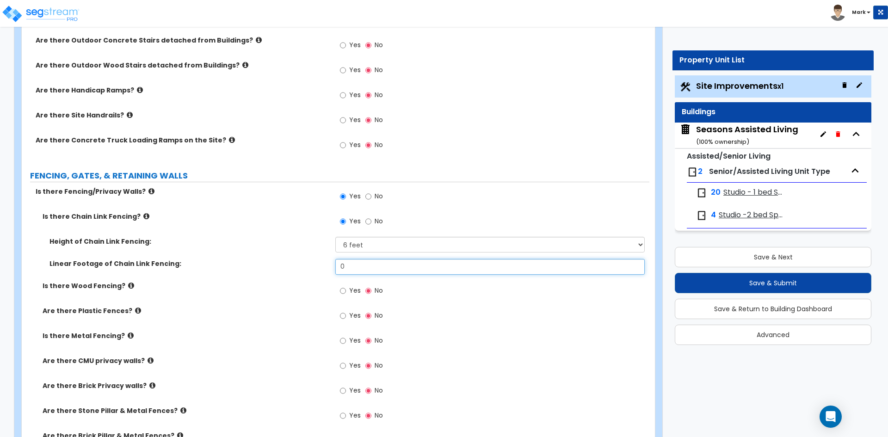
click at [359, 266] on input "0" at bounding box center [489, 267] width 309 height 16
type input "37"
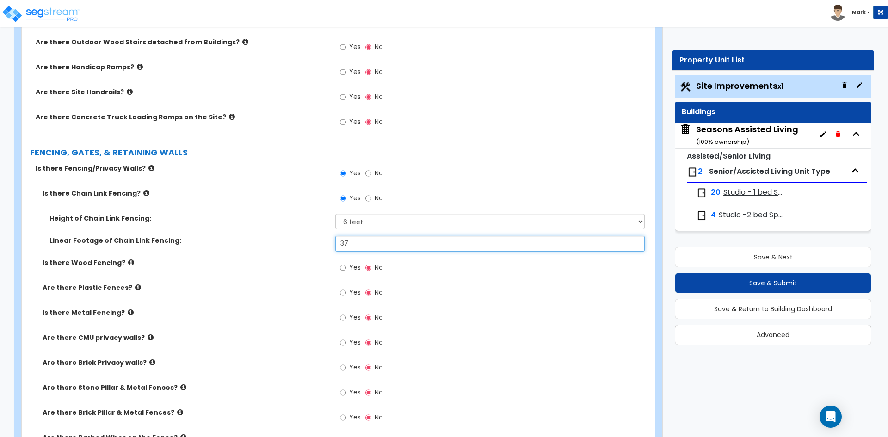
scroll to position [1157, 0]
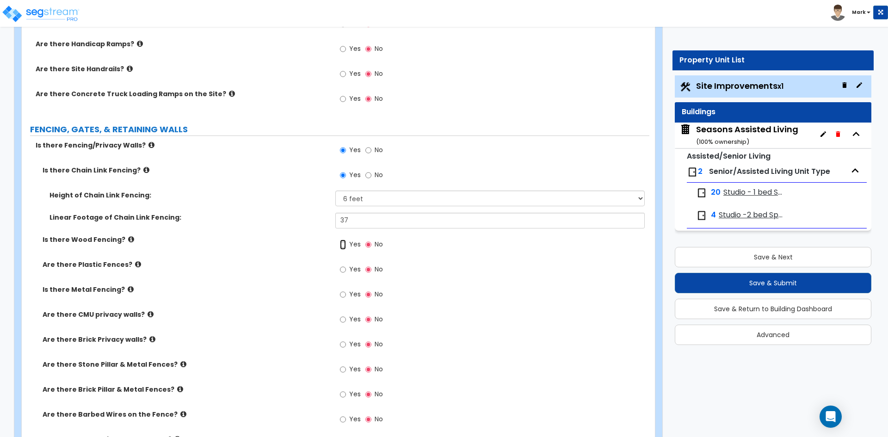
click at [341, 244] on input "Yes" at bounding box center [343, 245] width 6 height 10
radio input "true"
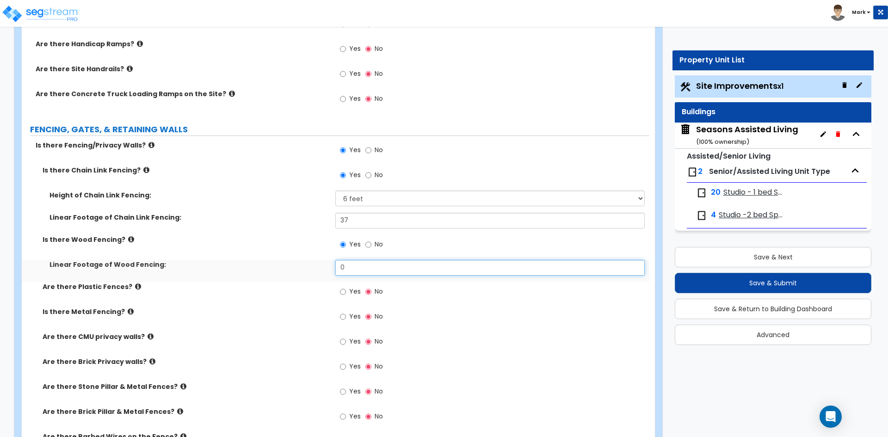
click at [375, 270] on input "0" at bounding box center [489, 268] width 309 height 16
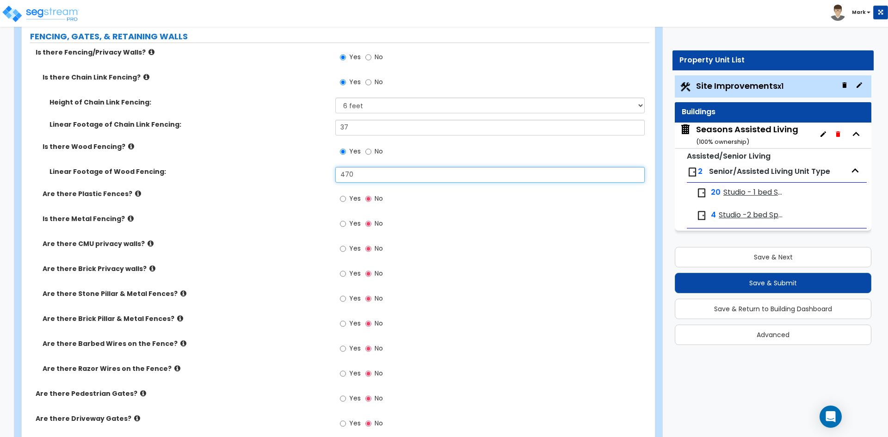
scroll to position [1249, 0]
type input "470"
click at [342, 198] on input "Yes" at bounding box center [343, 199] width 6 height 10
radio input "true"
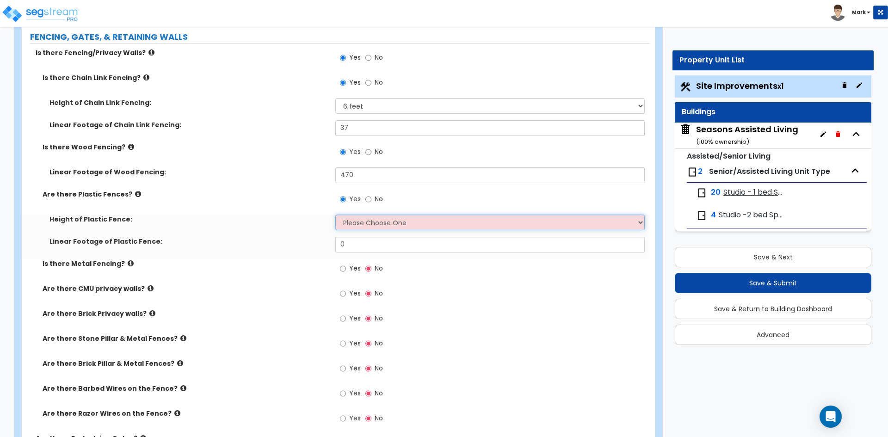
click at [383, 222] on select "Please Choose One 3 feet 4 feet 5 feet 6 feet" at bounding box center [489, 223] width 309 height 16
select select "3"
click at [335, 215] on select "Please Choose One 3 feet 4 feet 5 feet 6 feet" at bounding box center [489, 223] width 309 height 16
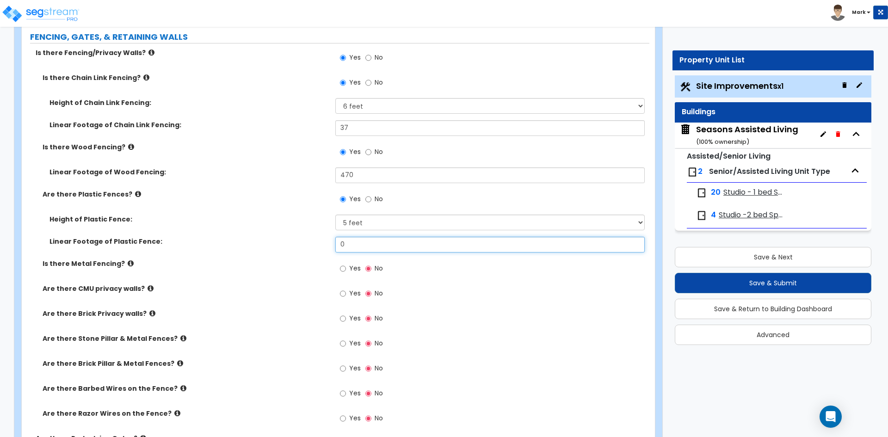
click at [370, 248] on input "0" at bounding box center [489, 245] width 309 height 16
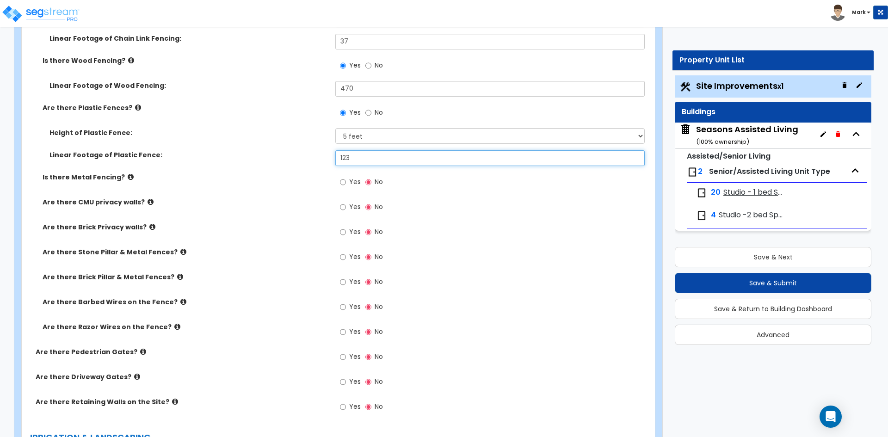
scroll to position [1342, 0]
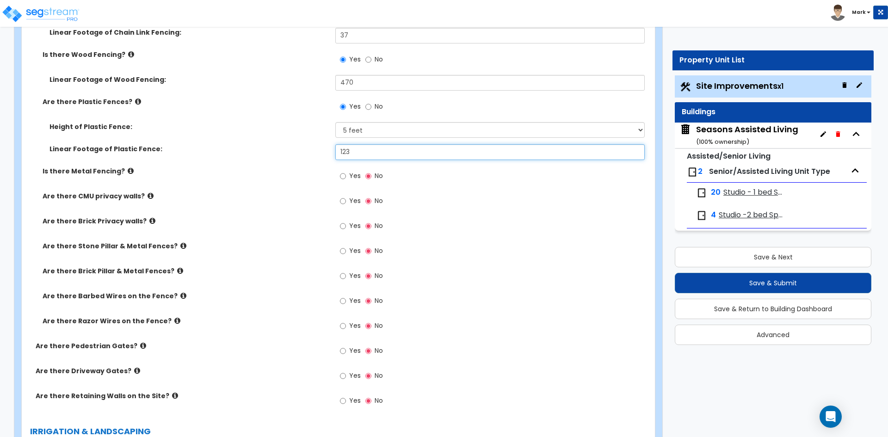
type input "123"
click at [360, 135] on select "Please Choose One 3 feet 4 feet 5 feet 6 feet" at bounding box center [489, 130] width 309 height 16
select select "4"
click at [335, 122] on select "Please Choose One 3 feet 4 feet 5 feet 6 feet" at bounding box center [489, 130] width 309 height 16
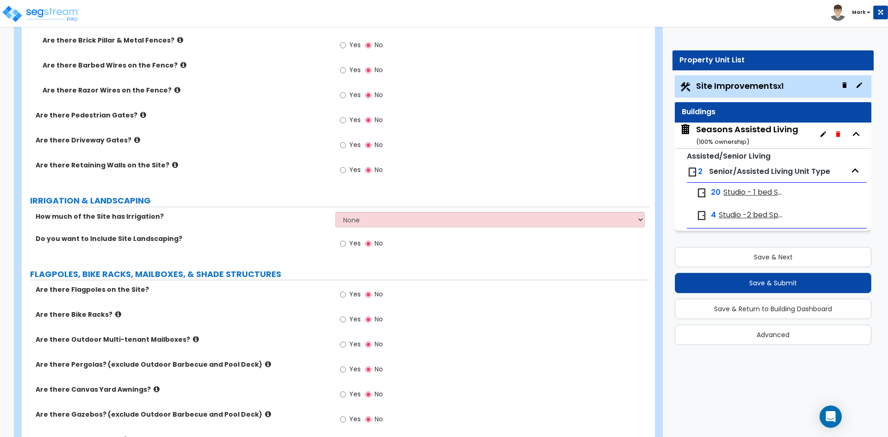
scroll to position [1573, 0]
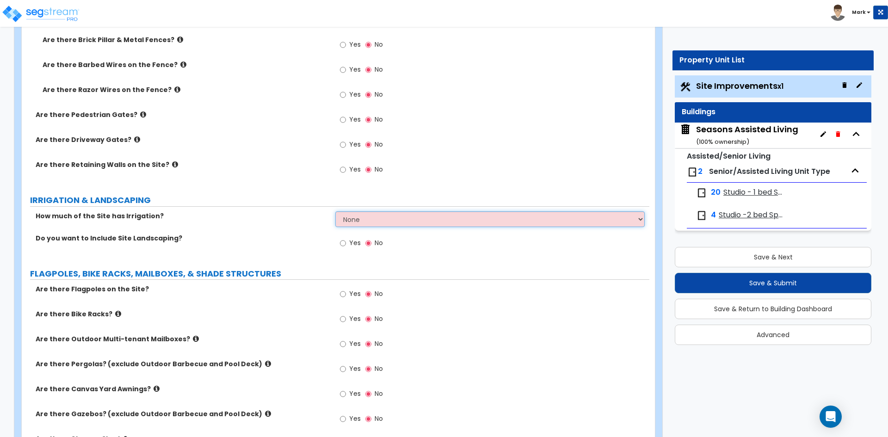
click at [356, 217] on select "None I want to Enter an Approximate Percentage I want to Enter the Square Foota…" at bounding box center [489, 219] width 309 height 16
select select "2"
click at [335, 211] on select "None I want to Enter an Approximate Percentage I want to Enter the Square Foota…" at bounding box center [489, 219] width 309 height 16
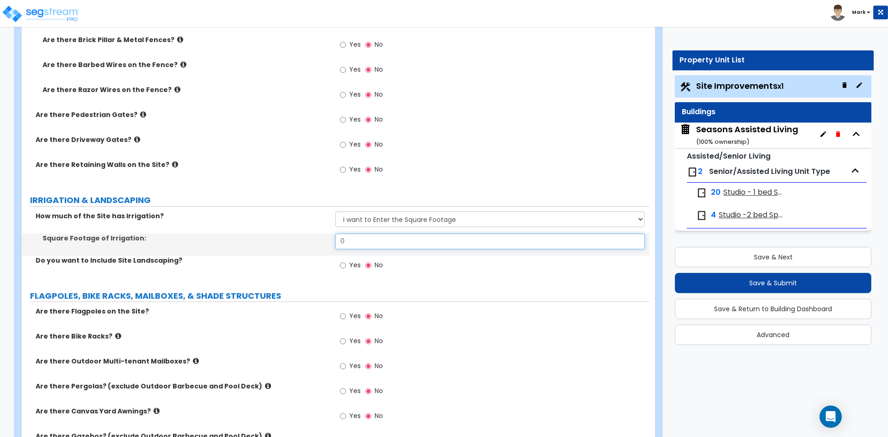
click at [352, 241] on input "0" at bounding box center [489, 242] width 309 height 16
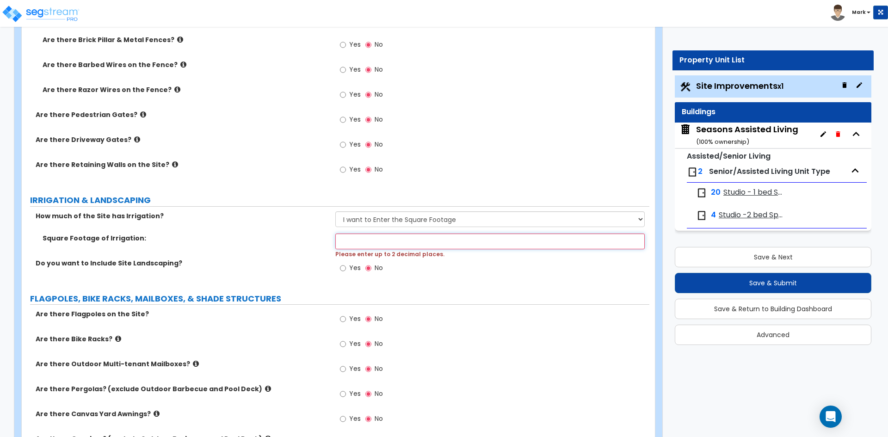
click at [479, 241] on input "text" at bounding box center [489, 242] width 309 height 16
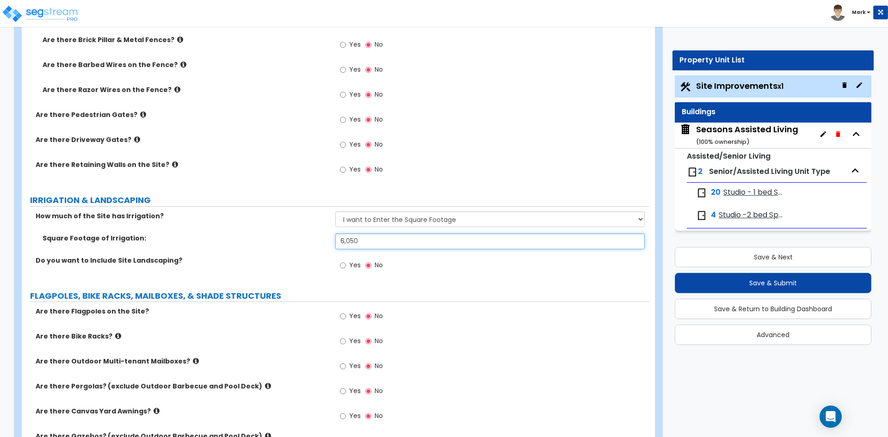
type input "6,050"
click at [348, 265] on label "Yes" at bounding box center [350, 267] width 21 height 16
click at [346, 265] on input "Yes" at bounding box center [343, 265] width 6 height 10
radio input "true"
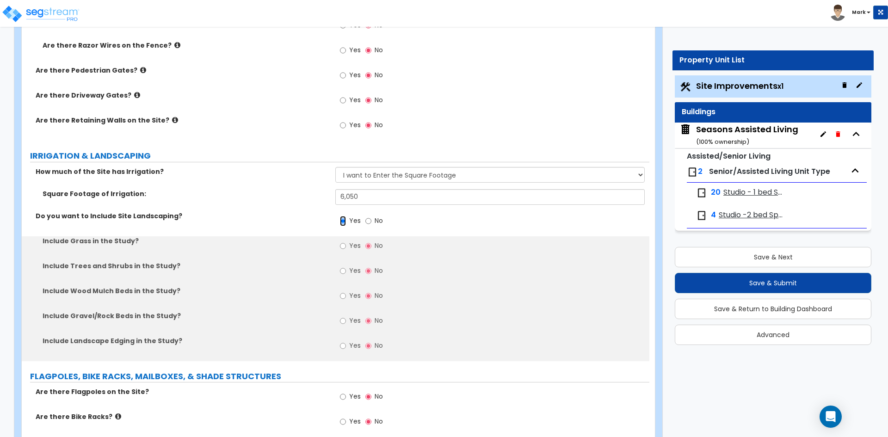
scroll to position [1619, 0]
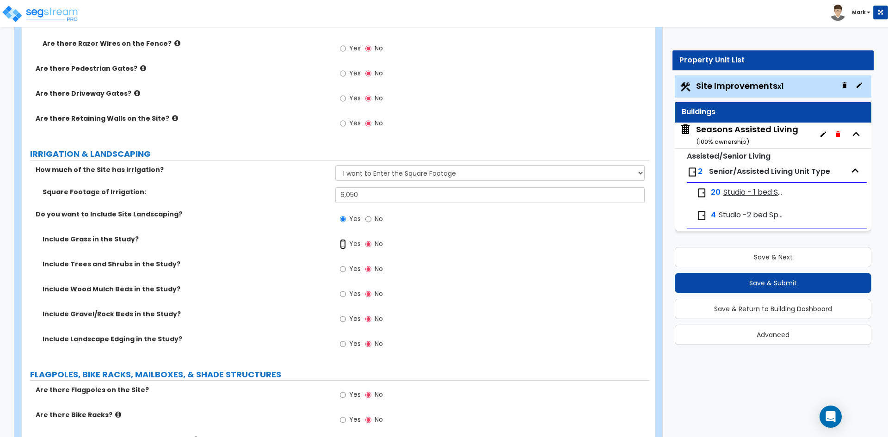
click at [345, 244] on input "Yes" at bounding box center [343, 244] width 6 height 10
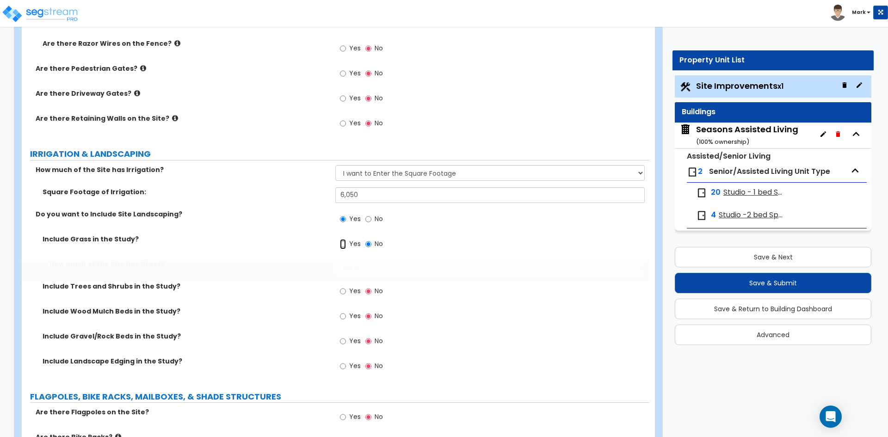
radio input "true"
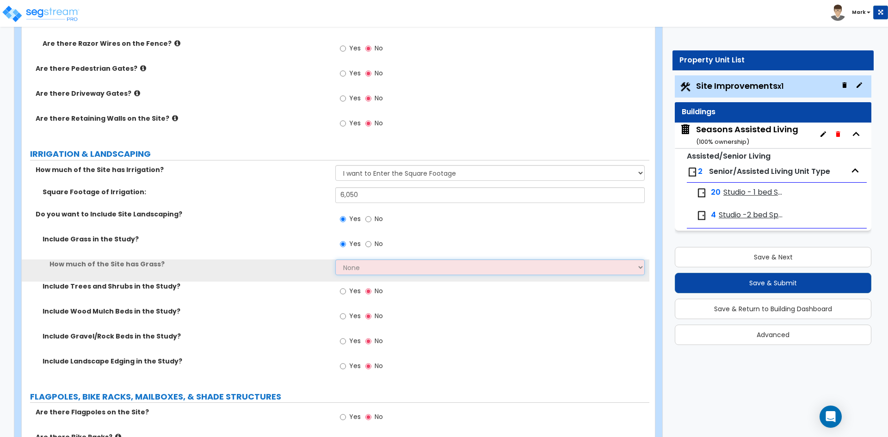
click at [360, 263] on select "None I want to Enter an Approximate Percentage I want to Enter the Square Foota…" at bounding box center [489, 268] width 309 height 16
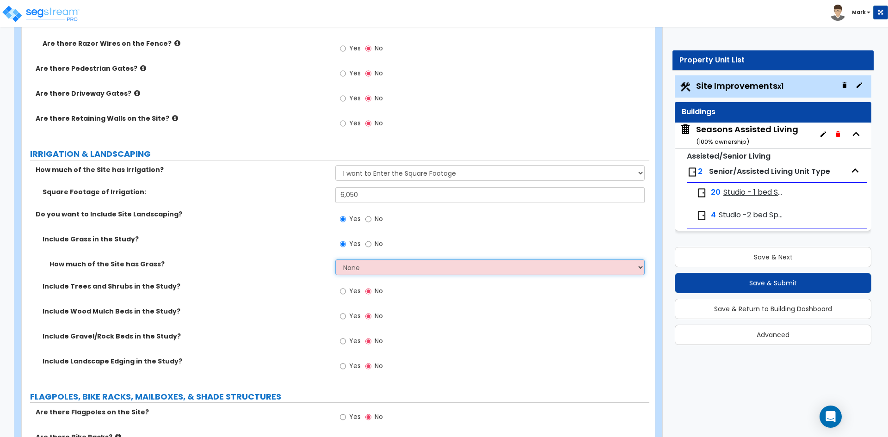
select select "2"
click at [335, 260] on select "None I want to Enter an Approximate Percentage I want to Enter the Square Foota…" at bounding box center [489, 268] width 309 height 16
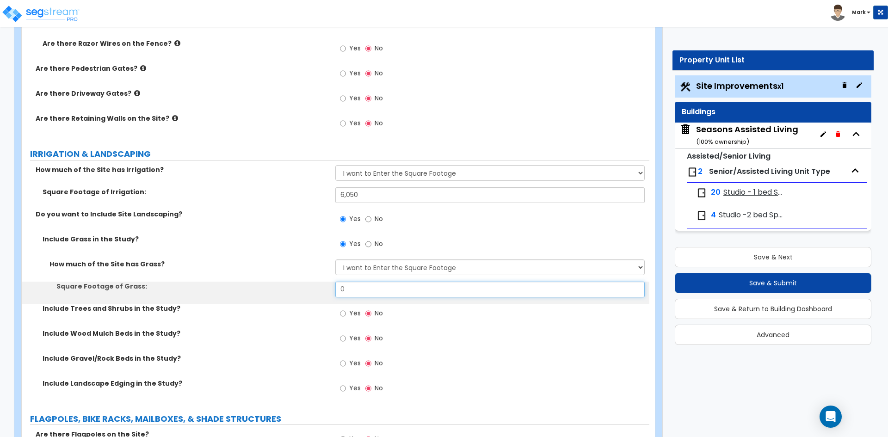
click at [370, 289] on input "0" at bounding box center [489, 290] width 309 height 16
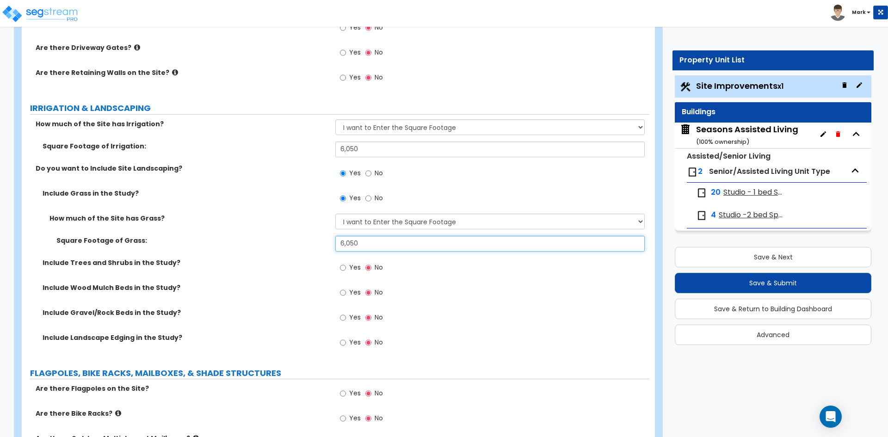
scroll to position [1665, 0]
type input "6,050"
click at [345, 294] on input "Yes" at bounding box center [343, 292] width 6 height 10
radio input "true"
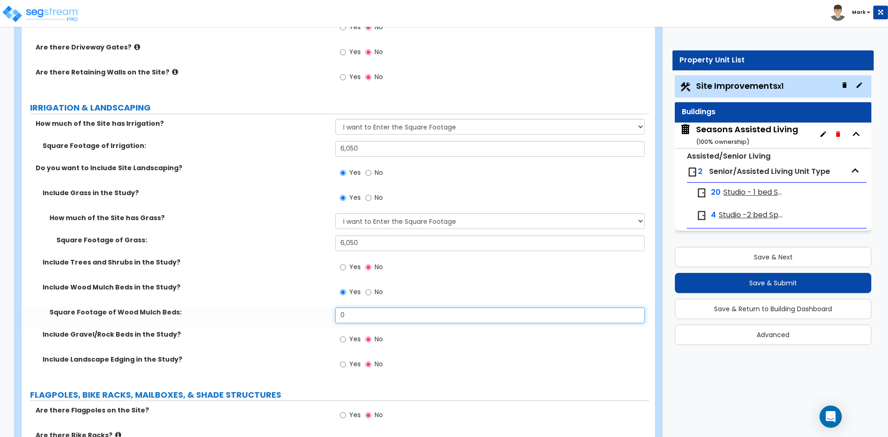
click at [370, 311] on input "0" at bounding box center [489, 316] width 309 height 16
click at [357, 320] on input "text" at bounding box center [489, 316] width 309 height 16
type input "3,710"
click at [344, 340] on input "Yes" at bounding box center [343, 339] width 6 height 10
radio input "true"
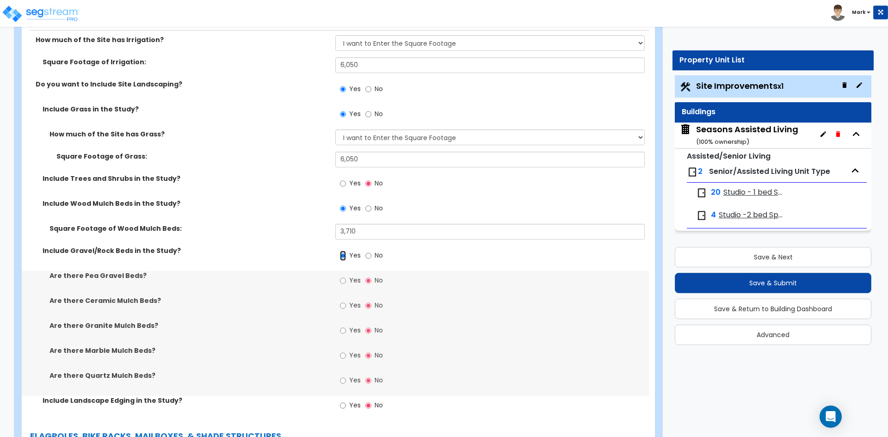
scroll to position [1758, 0]
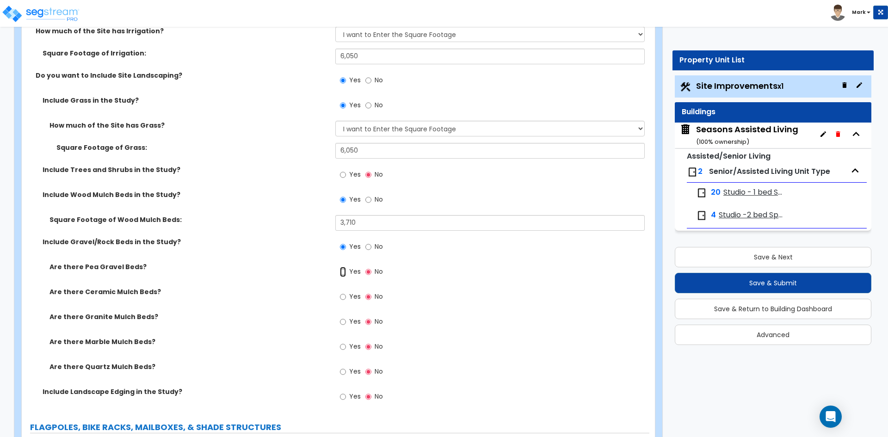
click at [345, 272] on input "Yes" at bounding box center [343, 272] width 6 height 10
radio input "true"
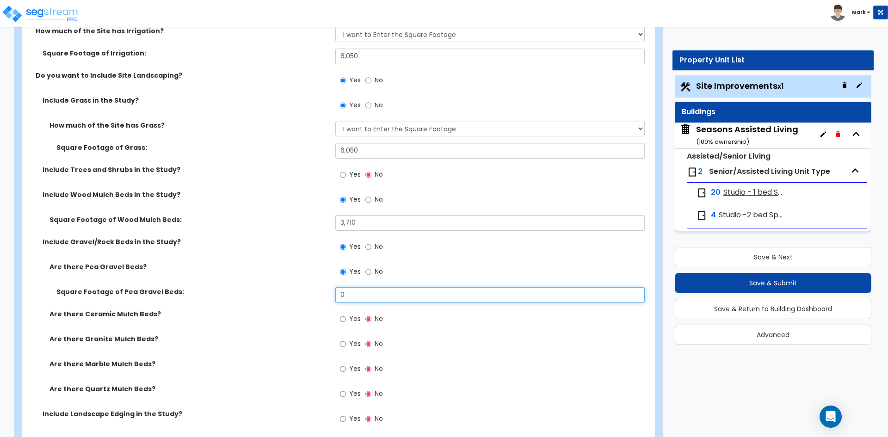
click at [359, 299] on input "0" at bounding box center [489, 295] width 309 height 16
type input "155"
click at [446, 353] on div "Yes No" at bounding box center [492, 346] width 314 height 25
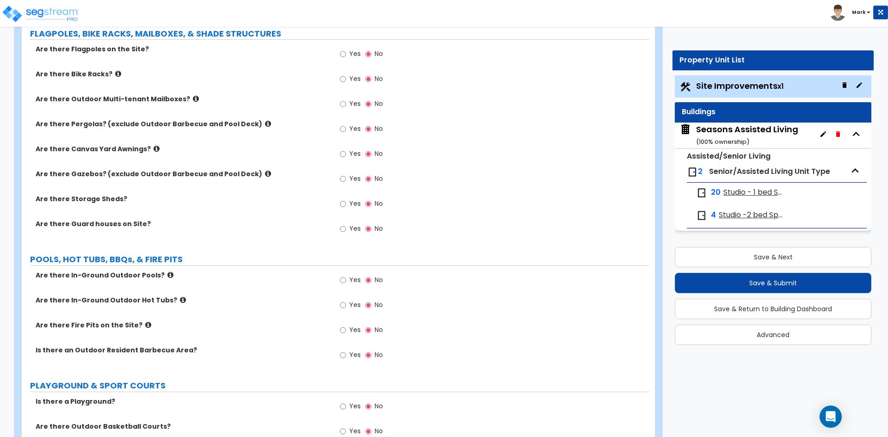
scroll to position [2174, 0]
click at [340, 355] on input "Yes" at bounding box center [343, 355] width 6 height 10
radio input "true"
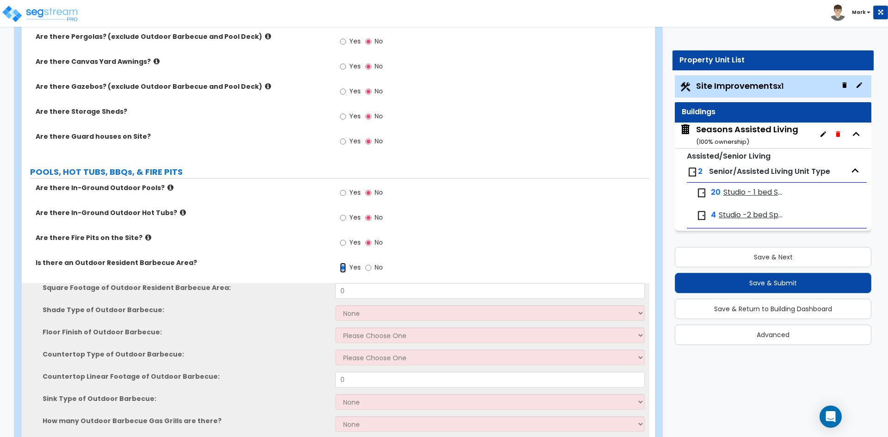
scroll to position [2267, 0]
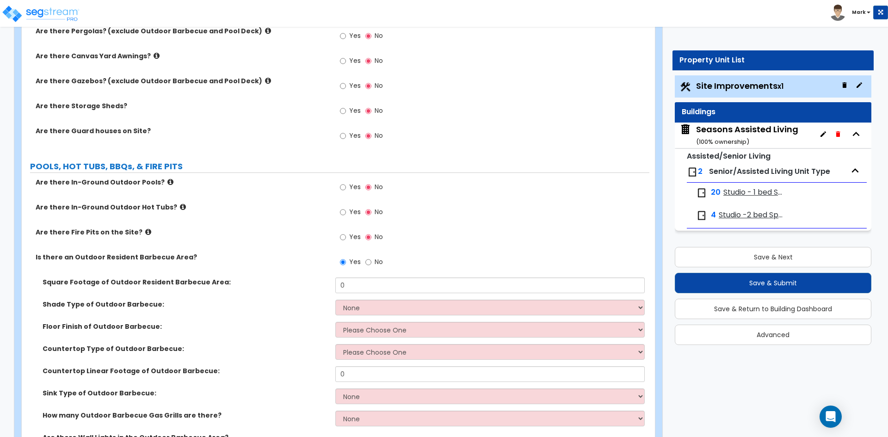
click at [368, 277] on div "Yes No" at bounding box center [492, 265] width 314 height 25
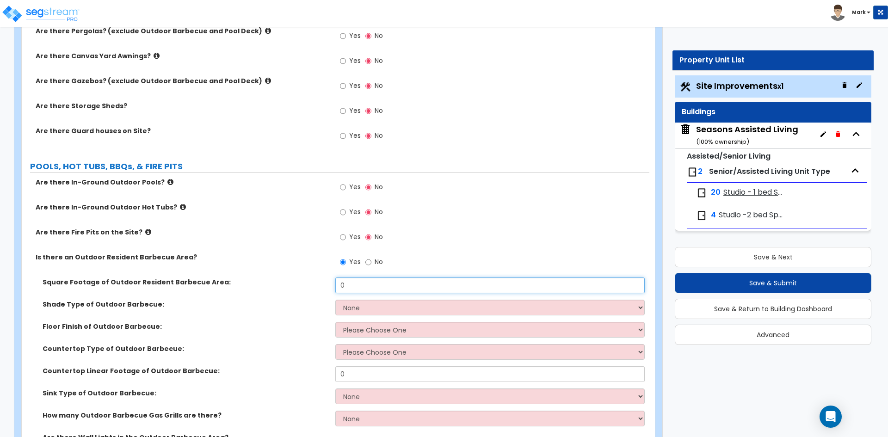
click at [362, 288] on input "0" at bounding box center [489, 286] width 309 height 16
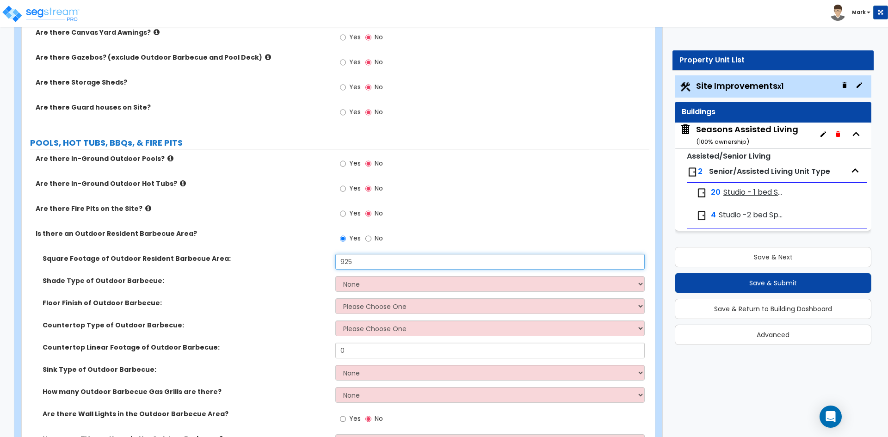
scroll to position [2313, 0]
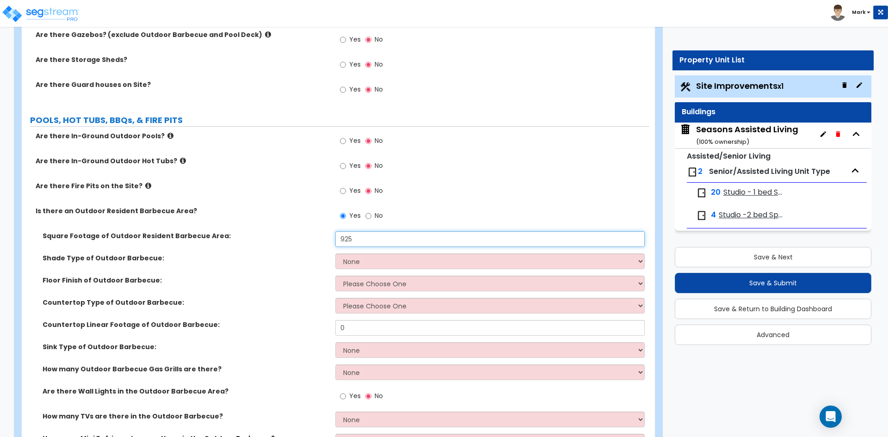
type input "925"
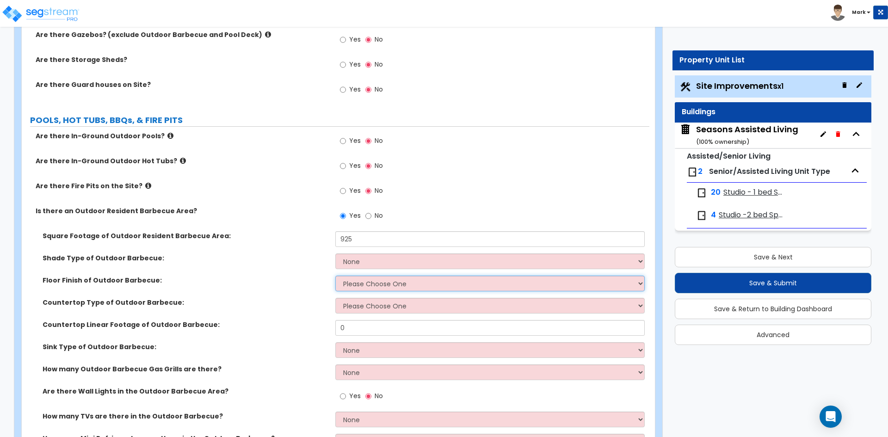
click at [363, 282] on select "Please Choose One Brick Pavers Stone Pavers Concrete" at bounding box center [489, 284] width 309 height 16
select select "3"
click at [335, 276] on select "Please Choose One Brick Pavers Stone Pavers Concrete" at bounding box center [489, 284] width 309 height 16
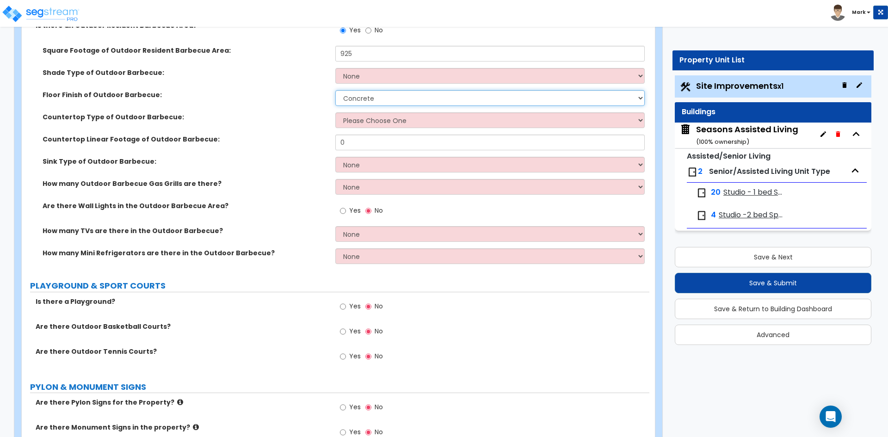
scroll to position [2498, 0]
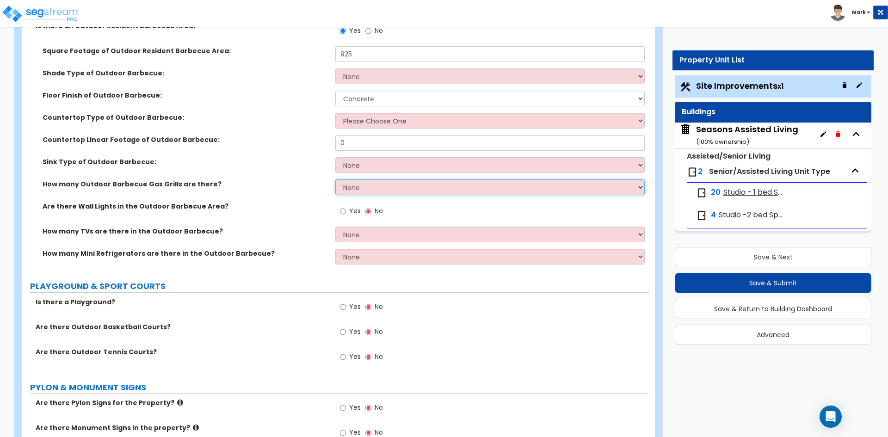
drag, startPoint x: 360, startPoint y: 188, endPoint x: 362, endPoint y: 192, distance: 4.8
click at [360, 188] on select "None 1 2 3" at bounding box center [489, 188] width 309 height 16
select select "1"
click at [335, 180] on select "None 1 2 3" at bounding box center [489, 188] width 309 height 16
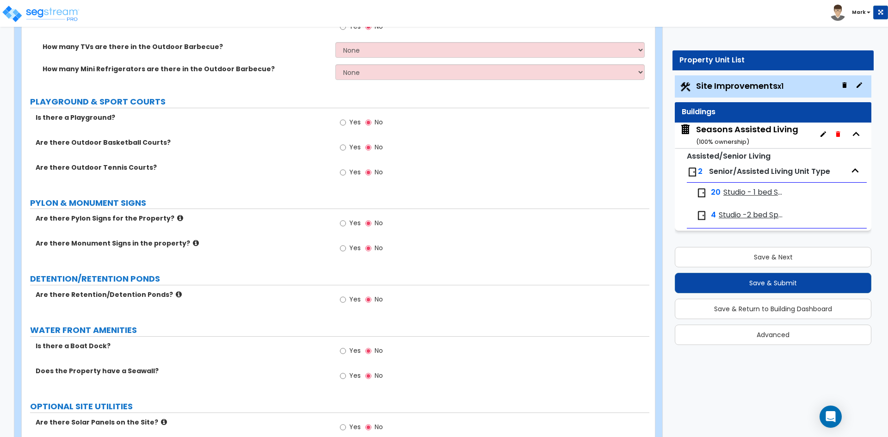
scroll to position [2683, 0]
click at [343, 248] on input "Yes" at bounding box center [343, 248] width 6 height 10
radio input "true"
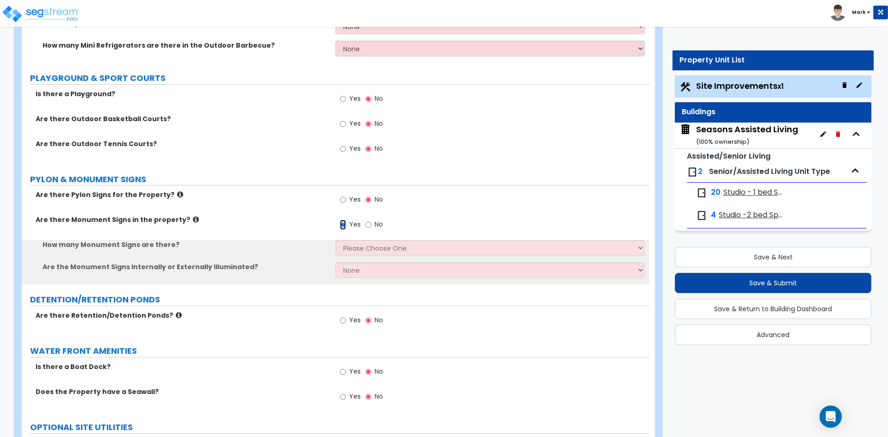
scroll to position [2730, 0]
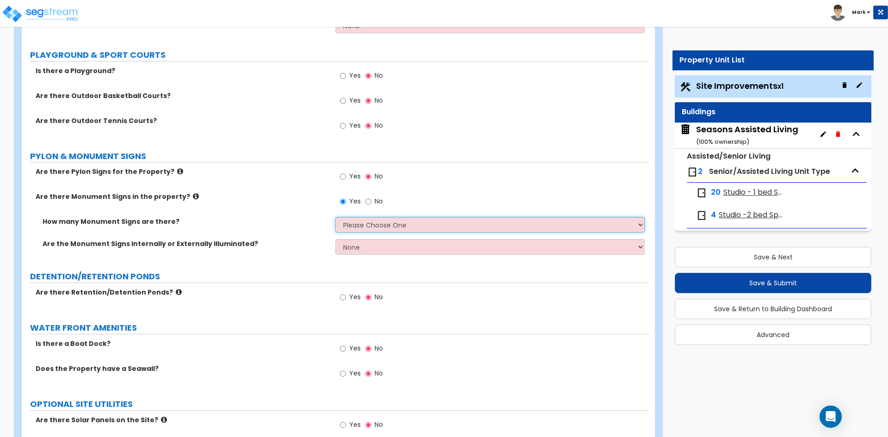
click at [374, 227] on select "Please Choose One 1 2 3" at bounding box center [489, 225] width 309 height 16
select select "1"
click at [335, 217] on select "Please Choose One 1 2 3" at bounding box center [489, 225] width 309 height 16
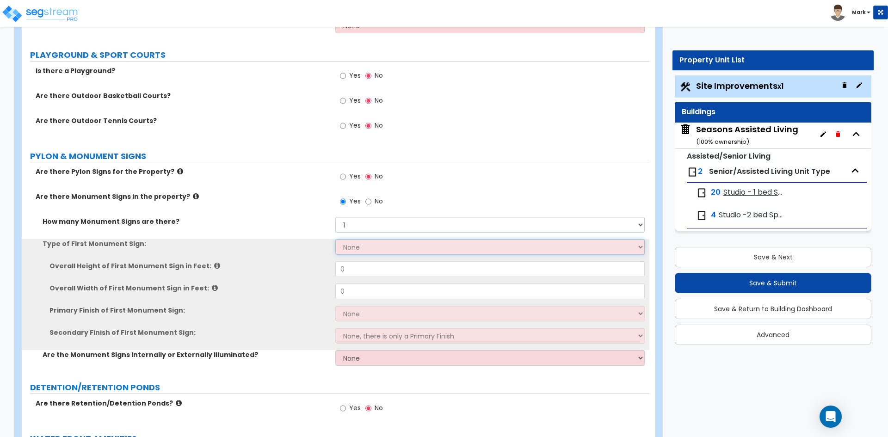
click at [367, 249] on select "None Flat Signboard on top of a Base Flat Signboard attached to a Back Board/Wa…" at bounding box center [489, 247] width 309 height 16
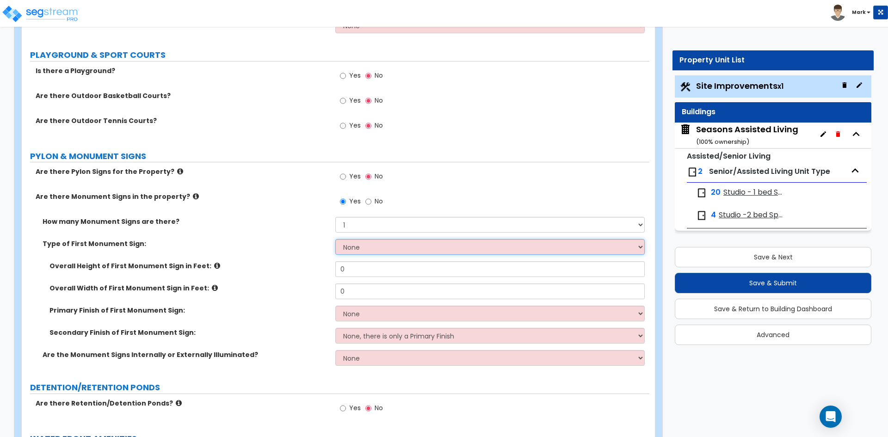
select select "3"
click at [335, 239] on select "None Flat Signboard on top of a Base Flat Signboard attached to a Back Board/Wa…" at bounding box center [489, 247] width 309 height 16
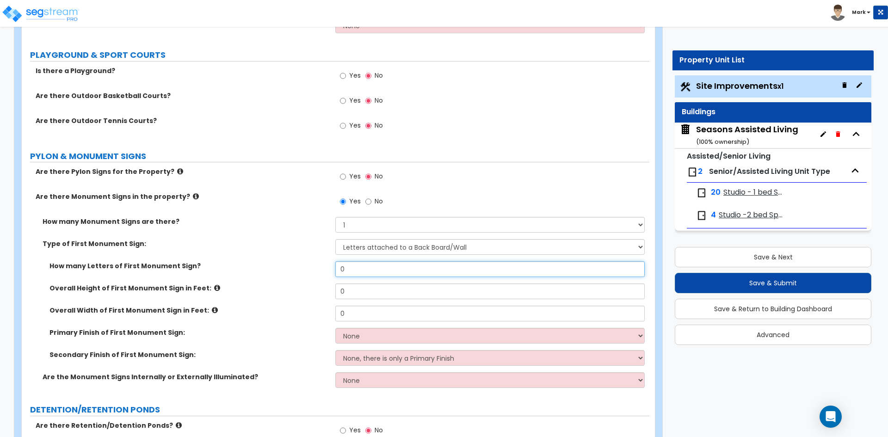
click at [360, 268] on input "0" at bounding box center [489, 269] width 309 height 16
type input "13"
click at [374, 290] on input "0" at bounding box center [489, 292] width 309 height 16
type input "3"
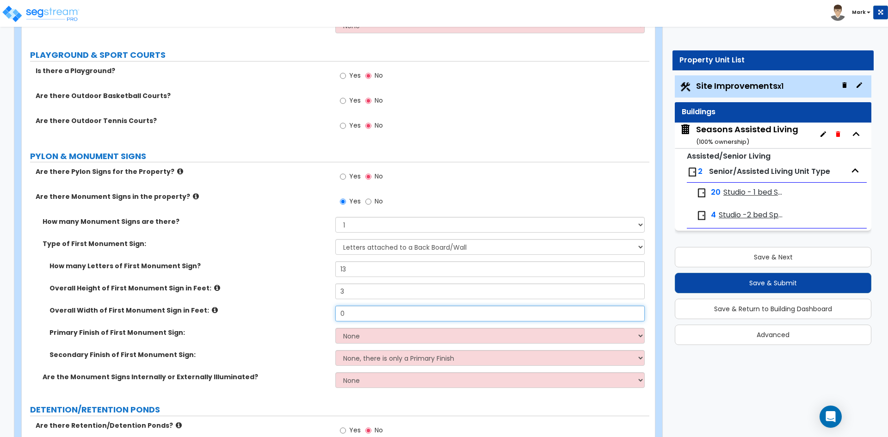
click at [369, 317] on input "0" at bounding box center [489, 314] width 309 height 16
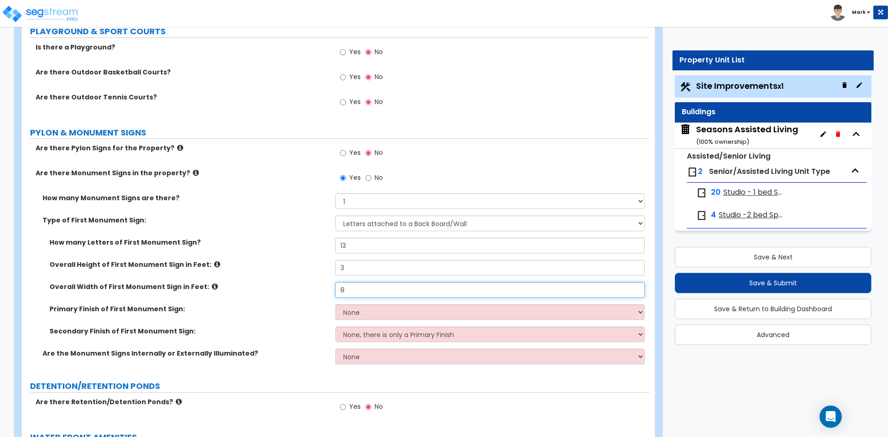
scroll to position [2776, 0]
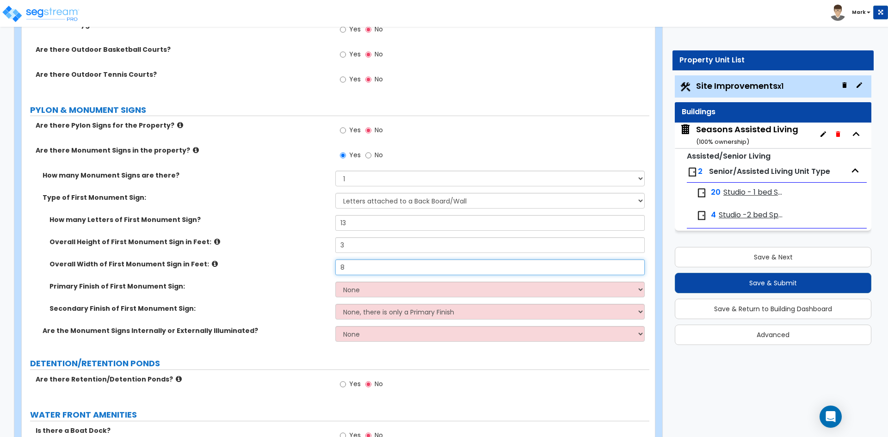
type input "8"
click at [383, 287] on select "None Paint/Stucco Finish Brick Finish Stone Finish Metal Composite Finish Vinyl…" at bounding box center [489, 290] width 309 height 16
select select "6"
click at [335, 282] on select "None Paint/Stucco Finish Brick Finish Stone Finish Metal Composite Finish Vinyl…" at bounding box center [489, 290] width 309 height 16
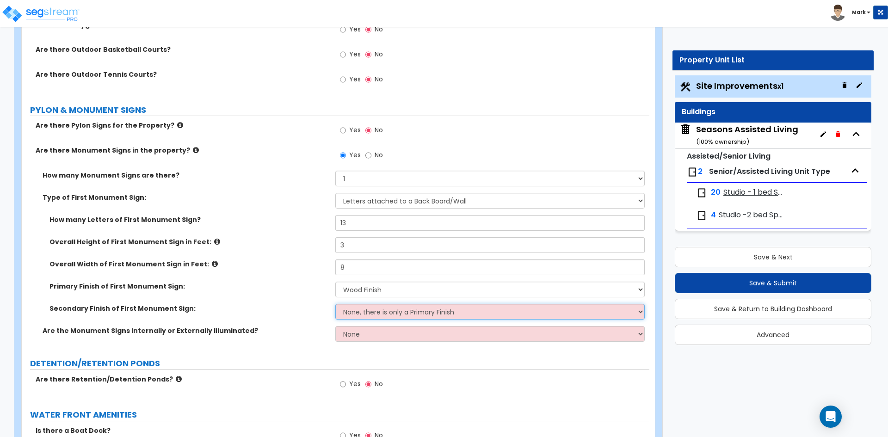
click at [394, 309] on select "None, there is only a Primary Finish Paint/Stucco Finish Brick Finish Stone Fin…" at bounding box center [489, 312] width 309 height 16
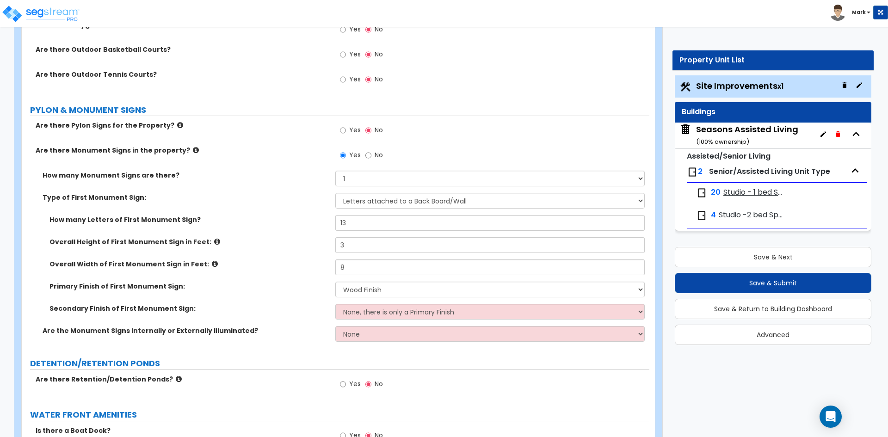
click at [316, 310] on label "Secondary Finish of First Monument Sign:" at bounding box center [189, 308] width 279 height 9
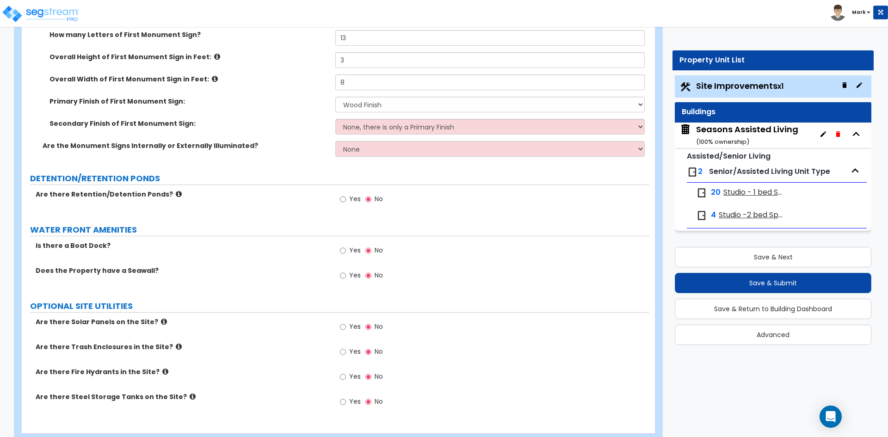
scroll to position [2984, 0]
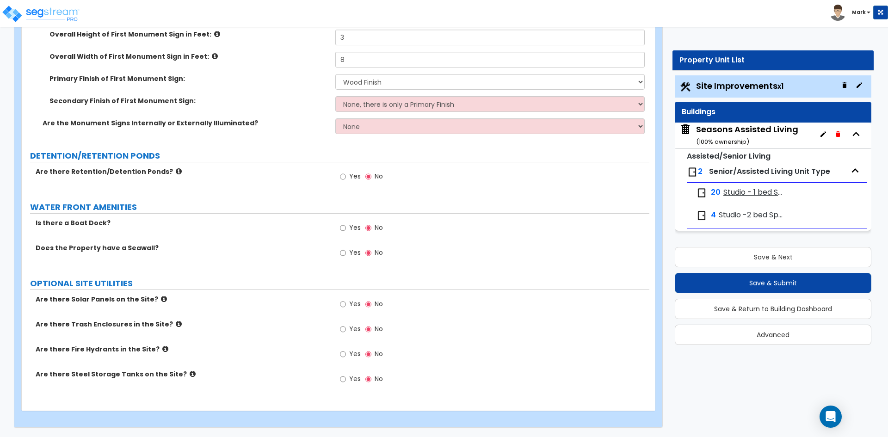
click at [348, 353] on label "Yes" at bounding box center [350, 355] width 21 height 16
click at [346, 353] on input "Yes" at bounding box center [343, 354] width 6 height 10
radio input "true"
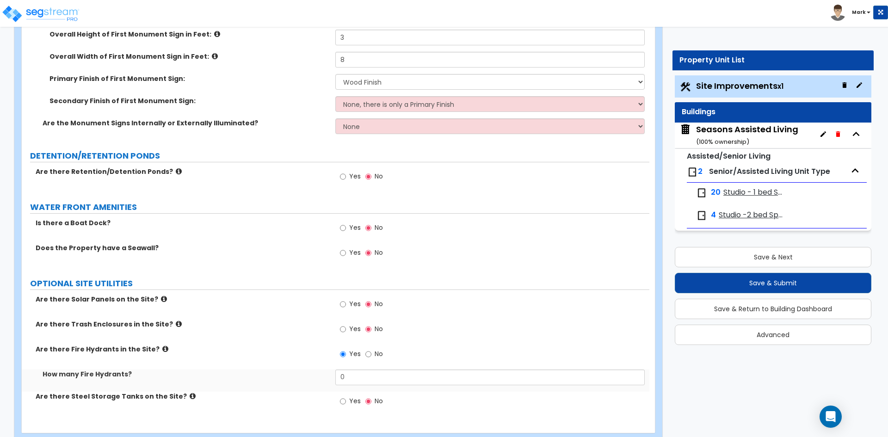
click at [363, 368] on div "Yes No" at bounding box center [492, 357] width 314 height 25
click at [364, 376] on input "0" at bounding box center [489, 378] width 309 height 16
type input "1"
click at [339, 330] on div "Yes No" at bounding box center [361, 330] width 52 height 21
click at [344, 330] on input "Yes" at bounding box center [343, 329] width 6 height 10
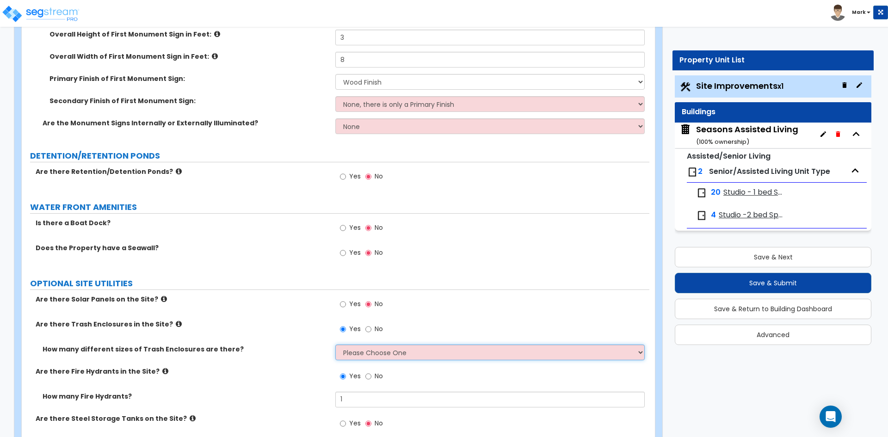
click at [378, 355] on select "Please Choose One 1 2 3" at bounding box center [489, 353] width 309 height 16
click at [369, 332] on input "No" at bounding box center [368, 329] width 6 height 10
radio input "false"
radio input "true"
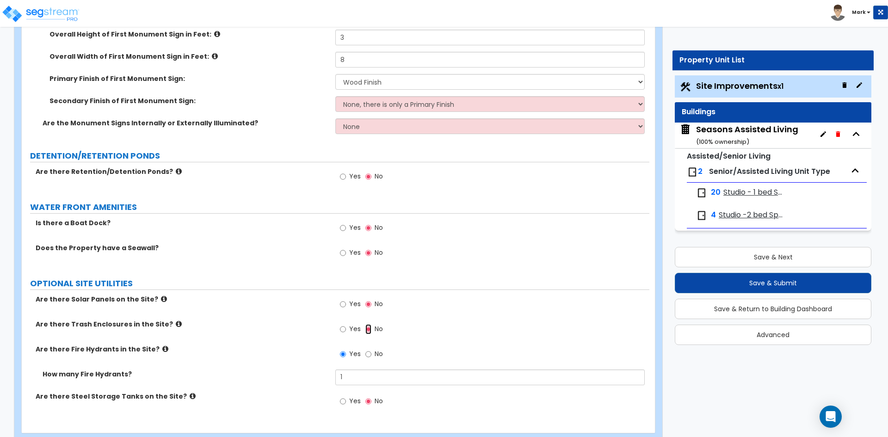
scroll to position [3006, 0]
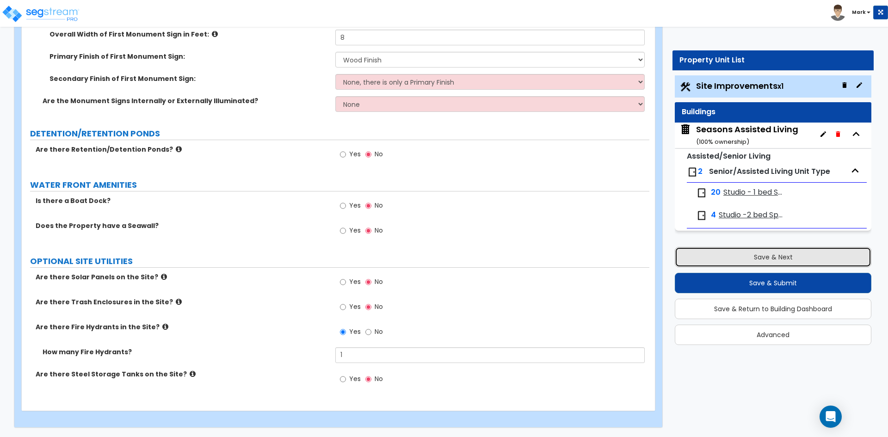
click at [738, 254] on button "Save & Next" at bounding box center [773, 257] width 197 height 20
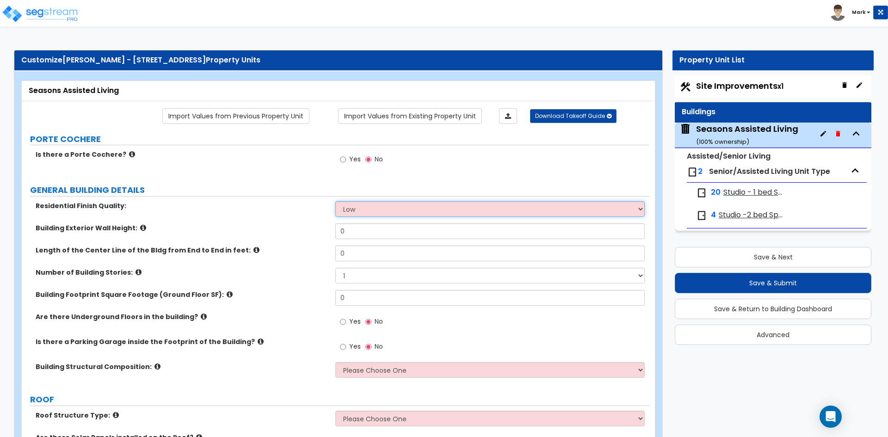
click at [390, 213] on select "Low Average High" at bounding box center [489, 209] width 309 height 16
select select "2"
click at [335, 201] on select "Low Average High" at bounding box center [489, 209] width 309 height 16
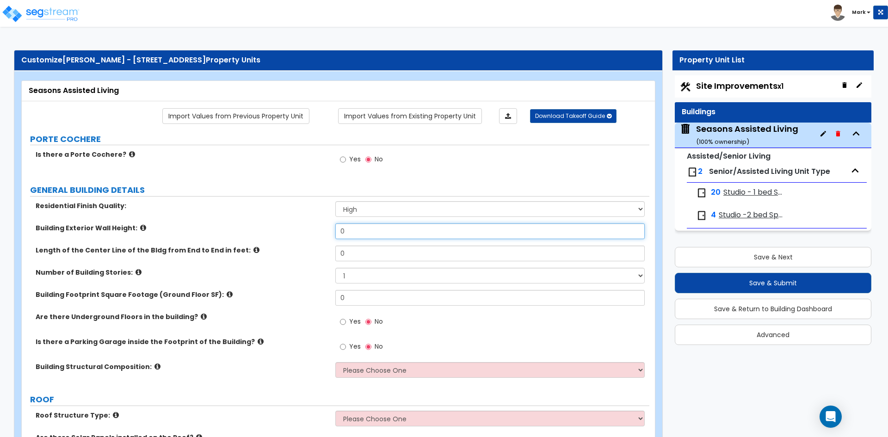
click at [351, 233] on input "0" at bounding box center [489, 231] width 309 height 16
type input "12"
click at [362, 253] on input "0" at bounding box center [489, 254] width 309 height 16
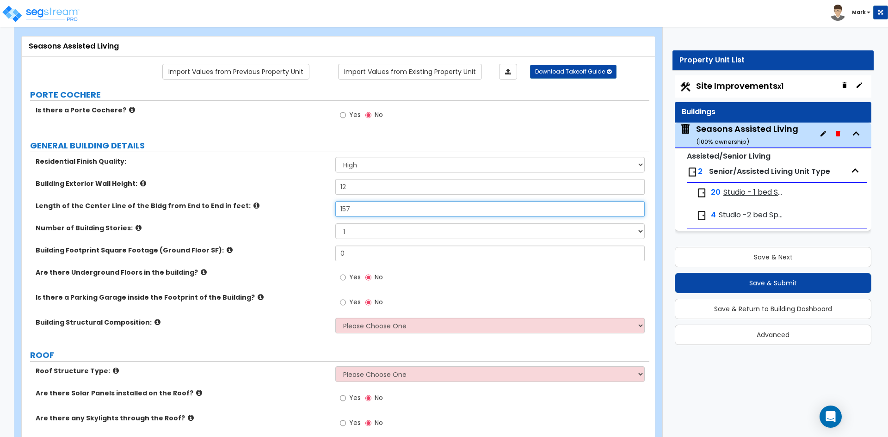
scroll to position [46, 0]
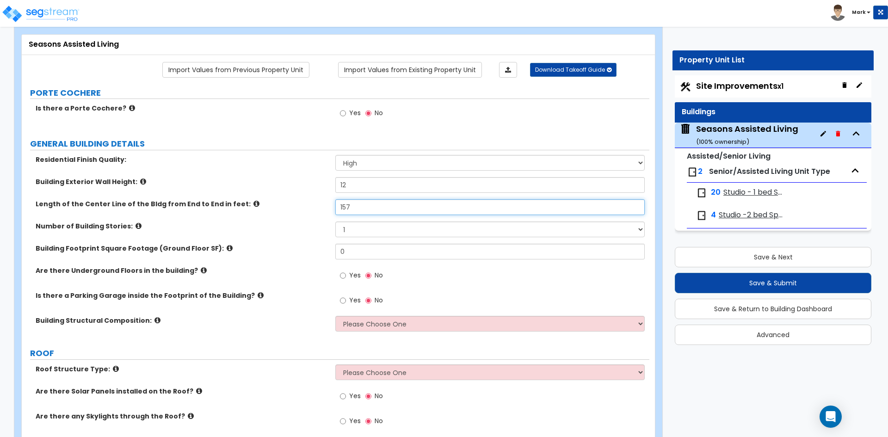
type input "157"
click at [365, 248] on input "0" at bounding box center [489, 252] width 309 height 16
click at [367, 255] on input "text" at bounding box center [489, 252] width 309 height 16
click at [368, 246] on input "text" at bounding box center [489, 252] width 309 height 16
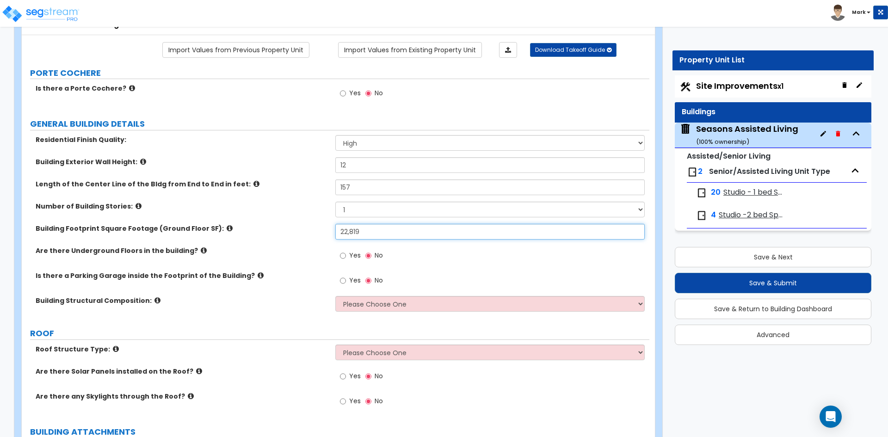
scroll to position [93, 0]
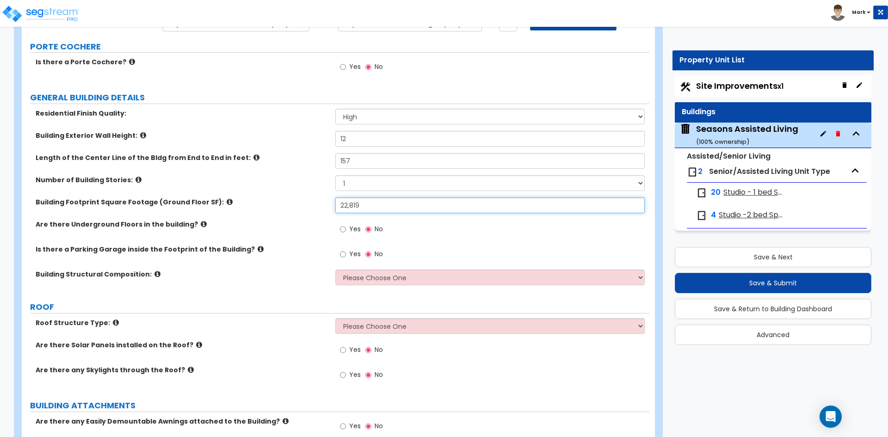
type input "22,819"
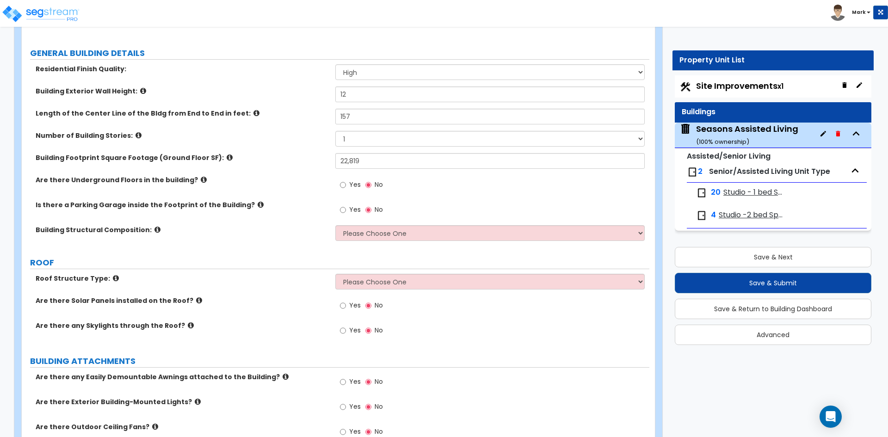
scroll to position [139, 0]
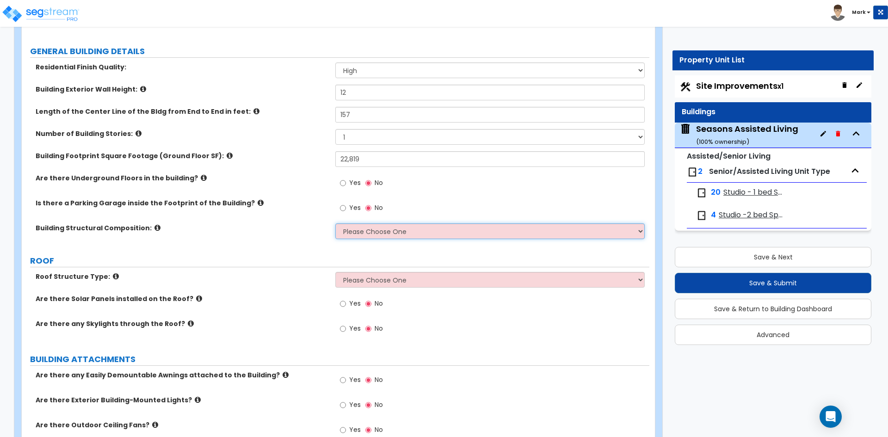
click at [380, 231] on select "Please Choose One Reinforced Concrete Structural Steel Brick Masonry CMU Masonr…" at bounding box center [489, 231] width 309 height 16
select select "7"
click at [335, 223] on select "Please Choose One Reinforced Concrete Structural Steel Brick Masonry CMU Masonr…" at bounding box center [489, 231] width 309 height 16
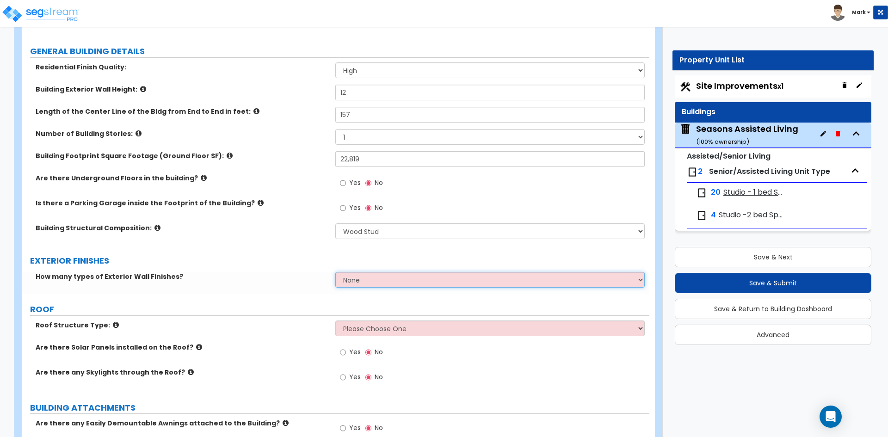
click at [370, 274] on select "None 1 2 3" at bounding box center [489, 280] width 309 height 16
select select "2"
click at [335, 272] on select "None 1 2 3" at bounding box center [489, 280] width 309 height 16
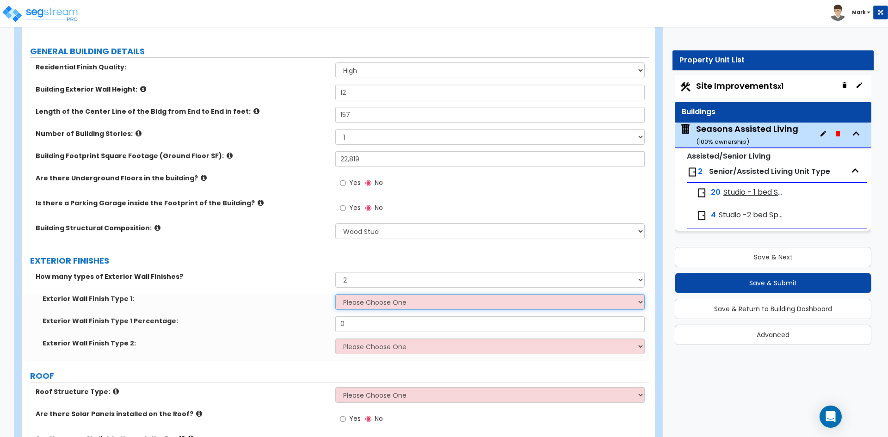
click at [380, 297] on select "Please Choose One No Finish/Shared Wall No Wall Brick Veneer Stone Veneer Wood …" at bounding box center [489, 302] width 309 height 16
select select "4"
click at [335, 294] on select "Please Choose One No Finish/Shared Wall No Wall Brick Veneer Stone Veneer Wood …" at bounding box center [489, 302] width 309 height 16
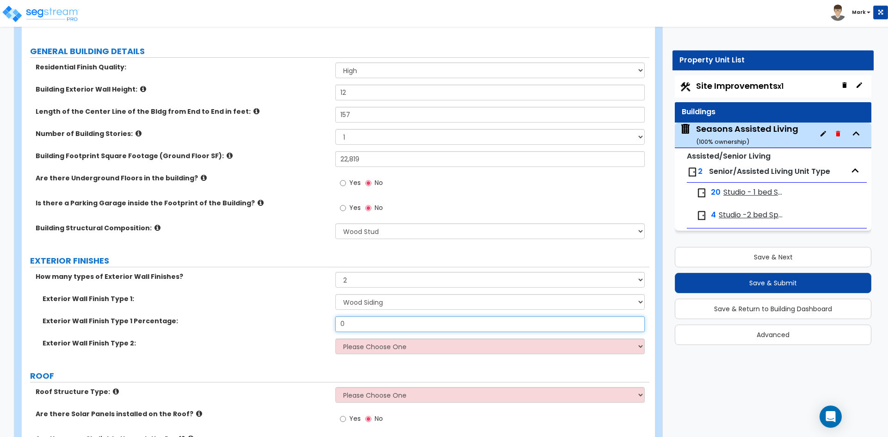
click at [353, 326] on input "0" at bounding box center [489, 324] width 309 height 16
type input "6"
type input "75"
click at [415, 351] on select "Please Choose One No Finish/Shared Wall No Wall Brick Veneer Stone Veneer Wood …" at bounding box center [489, 347] width 309 height 16
select select "3"
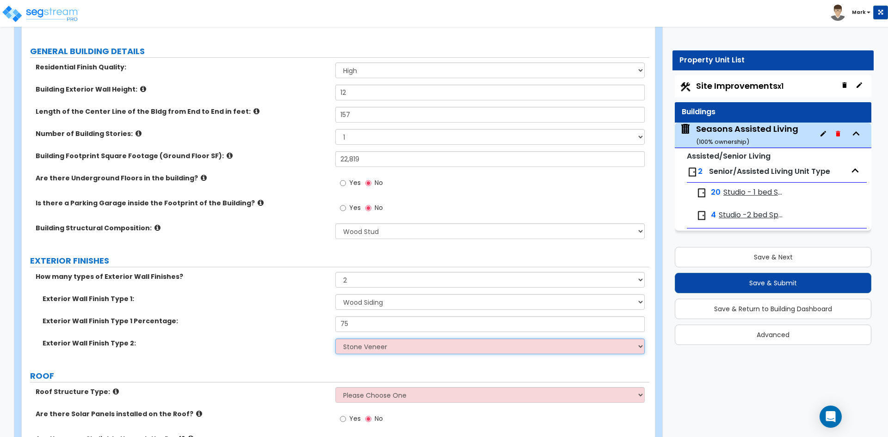
click at [335, 339] on select "Please Choose One No Finish/Shared Wall No Wall Brick Veneer Stone Veneer Wood …" at bounding box center [489, 347] width 309 height 16
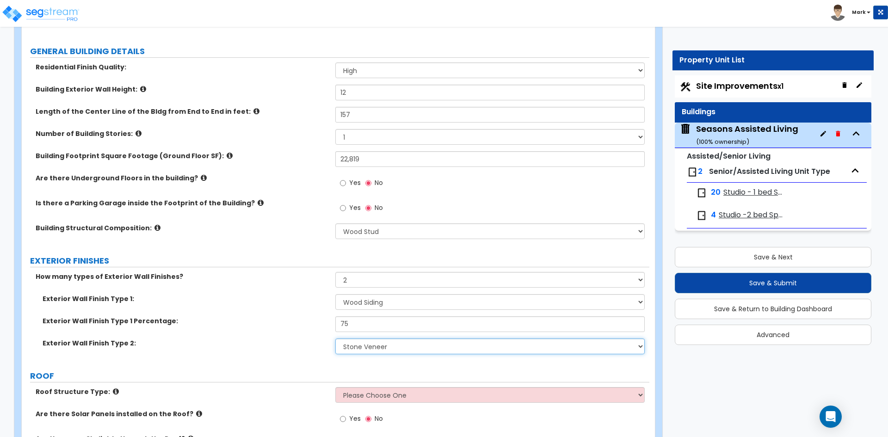
scroll to position [185, 0]
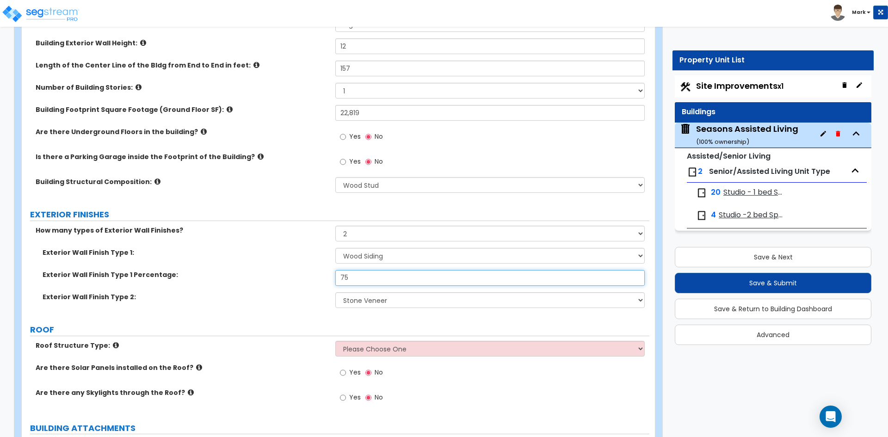
click at [344, 276] on input "75" at bounding box center [489, 278] width 309 height 16
type input "85"
click at [322, 295] on label "Exterior Wall Finish Type 2:" at bounding box center [186, 296] width 286 height 9
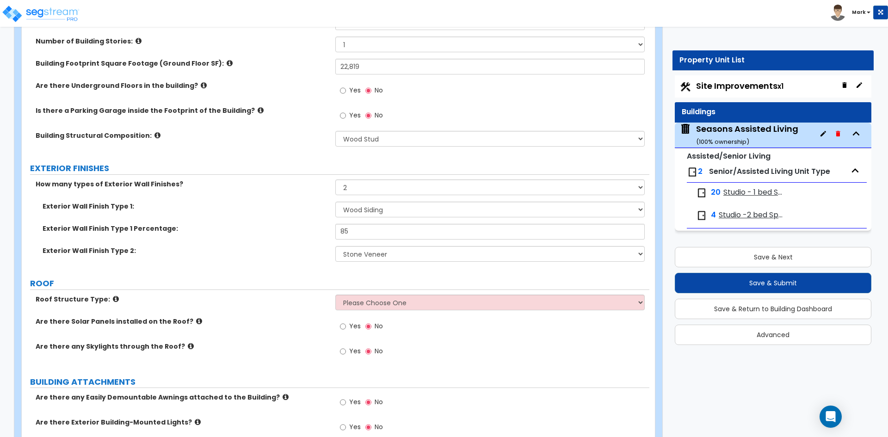
scroll to position [278, 0]
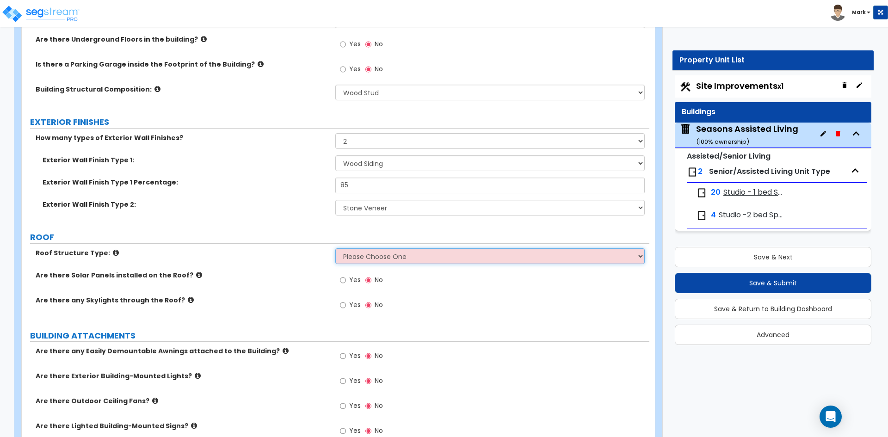
click at [376, 254] on select "Please Choose One Gable Roof Flat Roof Hybrid Gable & Flat Roof" at bounding box center [489, 256] width 309 height 16
select select "1"
click at [335, 248] on select "Please Choose One Gable Roof Flat Roof Hybrid Gable & Flat Roof" at bounding box center [489, 256] width 309 height 16
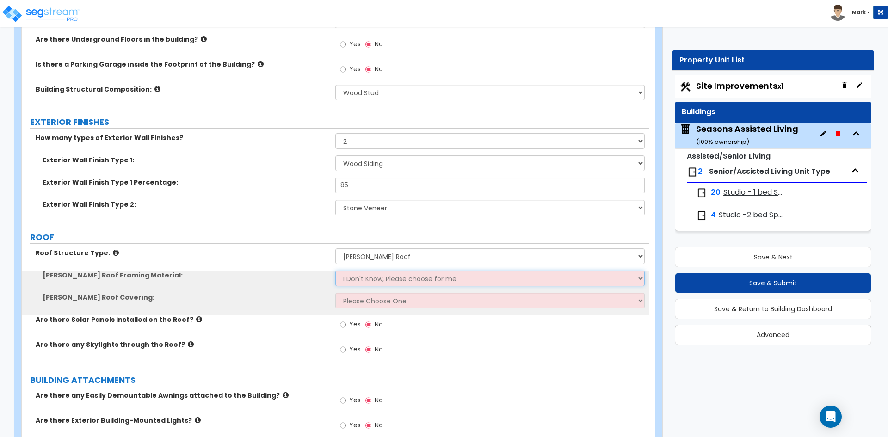
click at [362, 279] on select "I Don't Know, Please choose for me Metal Wood" at bounding box center [489, 279] width 309 height 16
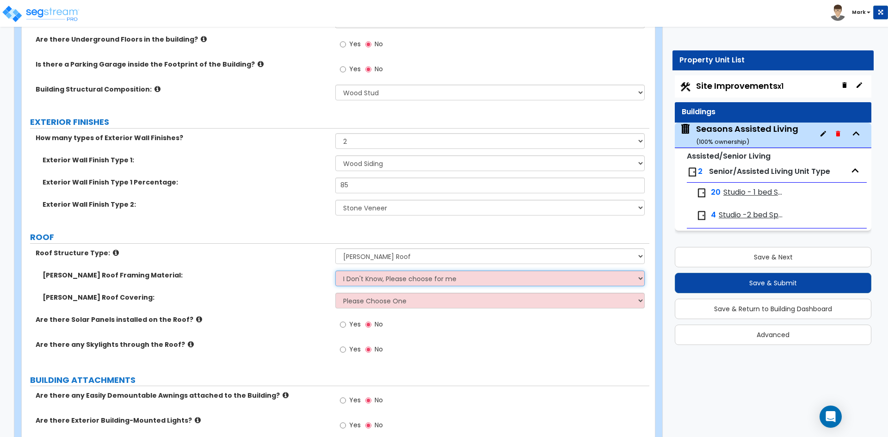
select select "2"
click at [335, 271] on select "I Don't Know, Please choose for me Metal Wood" at bounding box center [489, 279] width 309 height 16
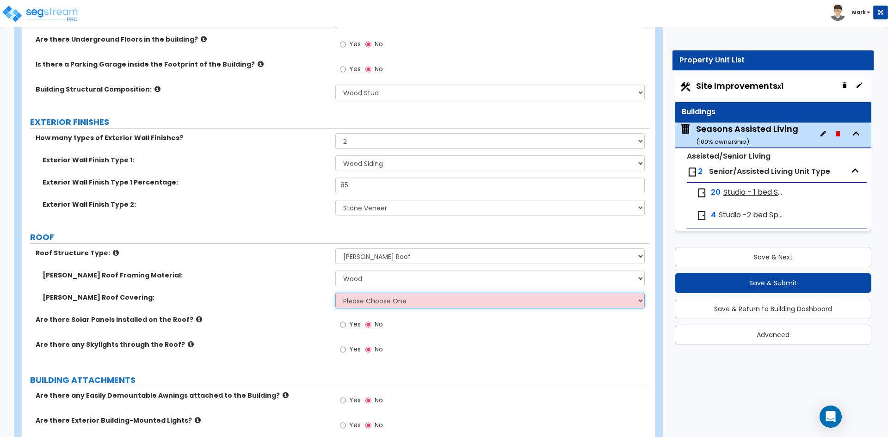
click at [385, 306] on select "Please Choose One Asphalt Shingle Clay Tile Wood Shingle Metal Shingle Standing…" at bounding box center [489, 301] width 309 height 16
select select "1"
click at [335, 293] on select "Please Choose One Asphalt Shingle Clay Tile Wood Shingle Metal Shingle Standing…" at bounding box center [489, 301] width 309 height 16
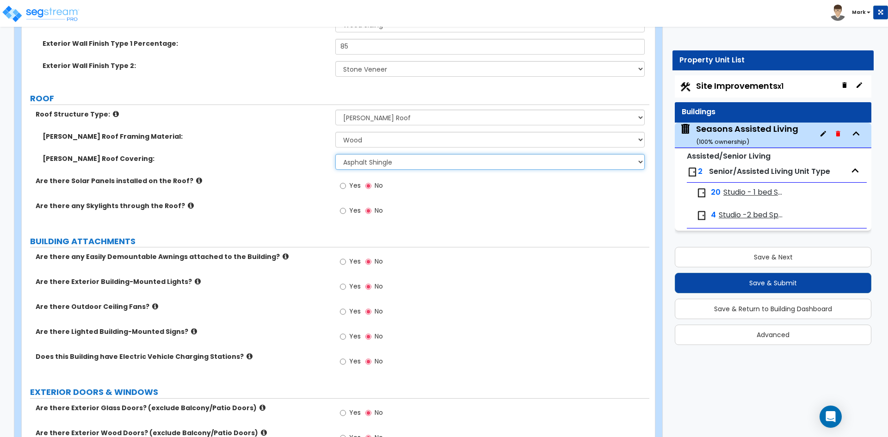
scroll to position [463, 0]
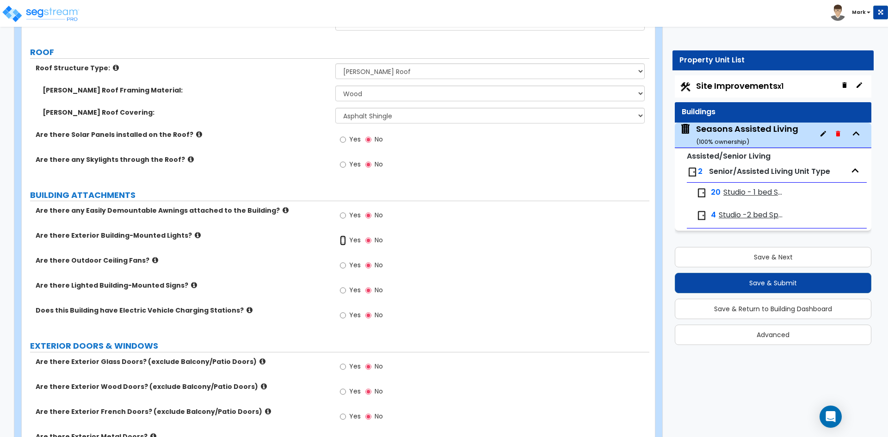
click at [344, 242] on input "Yes" at bounding box center [343, 240] width 6 height 10
radio input "true"
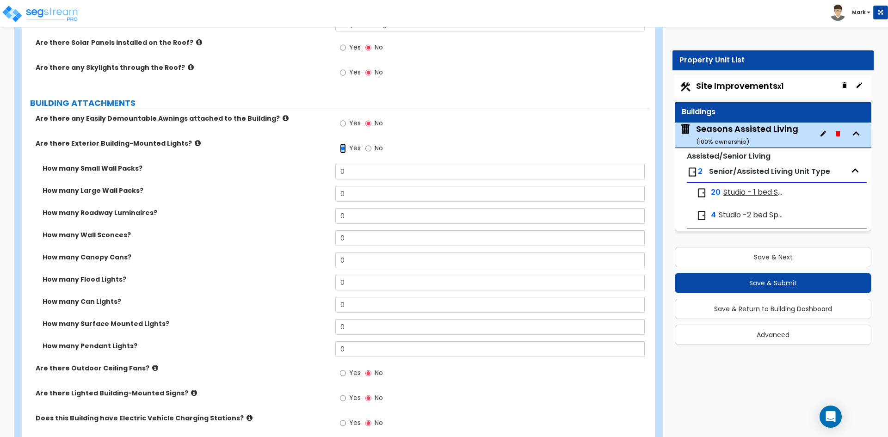
scroll to position [555, 0]
click at [365, 261] on input "0" at bounding box center [489, 260] width 309 height 16
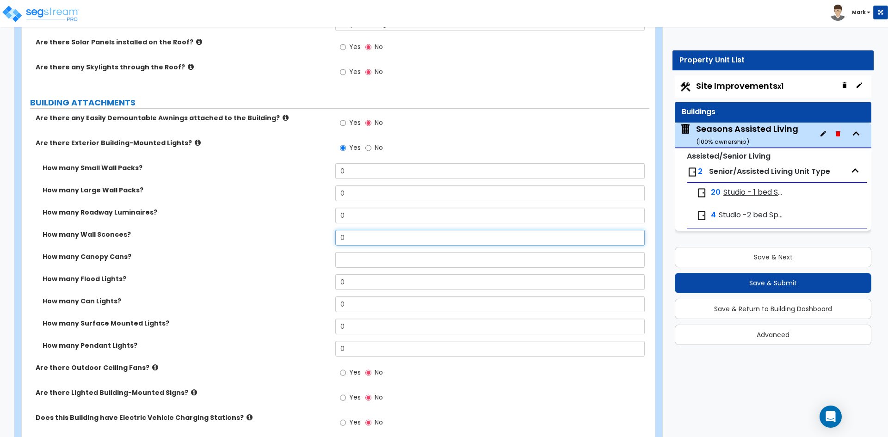
click at [357, 240] on input "0" at bounding box center [489, 238] width 309 height 16
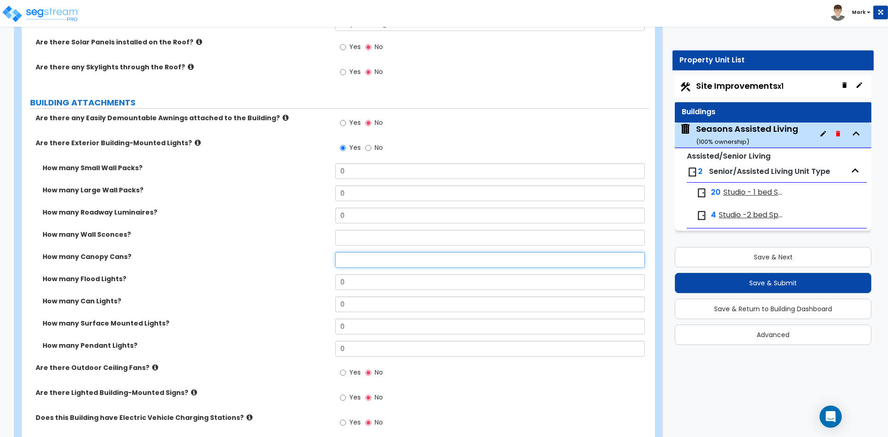
click at [369, 262] on input "text" at bounding box center [489, 260] width 309 height 16
type input "23"
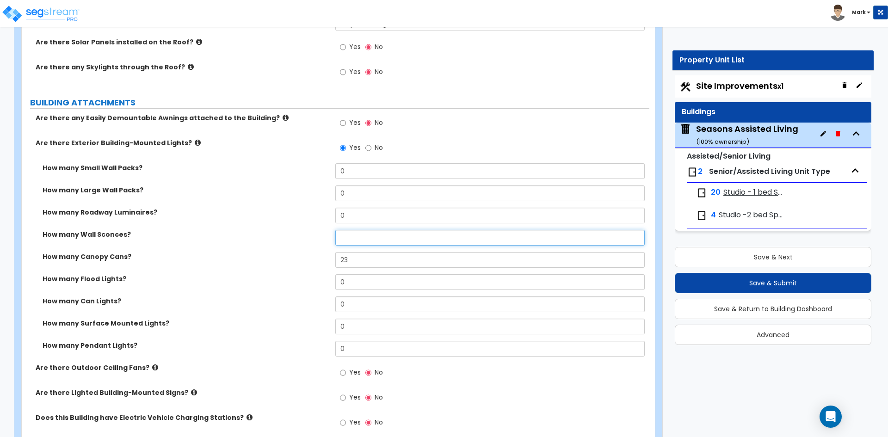
click at [367, 237] on input "text" at bounding box center [489, 238] width 309 height 16
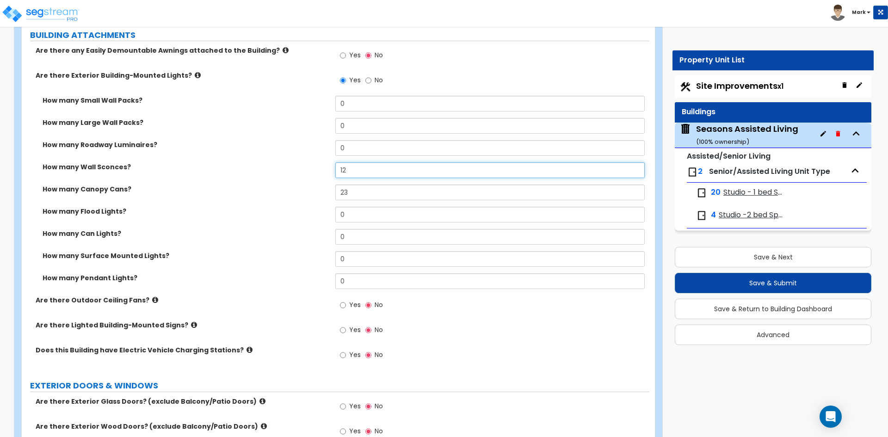
scroll to position [648, 0]
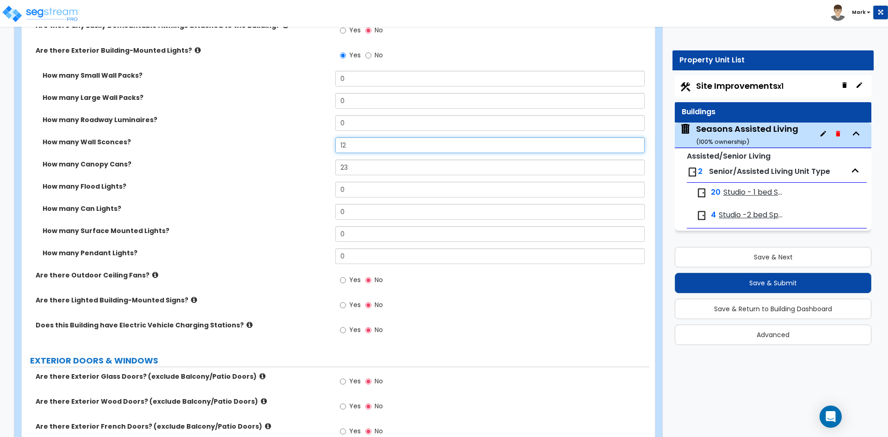
type input "12"
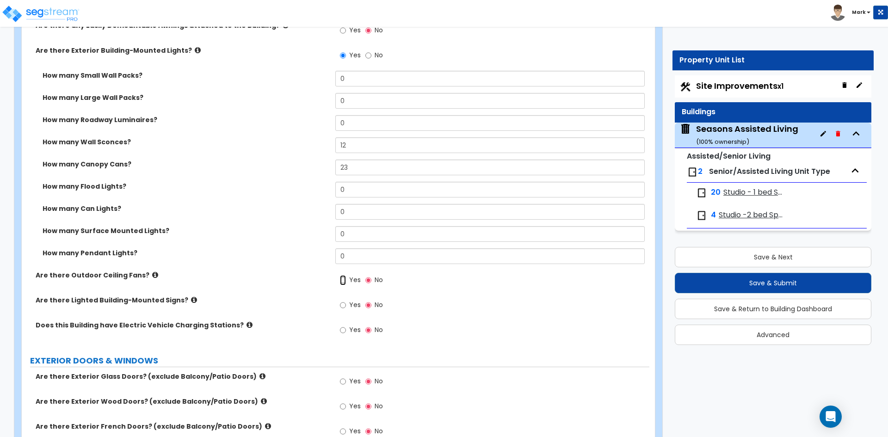
click at [345, 282] on input "Yes" at bounding box center [343, 280] width 6 height 10
radio input "true"
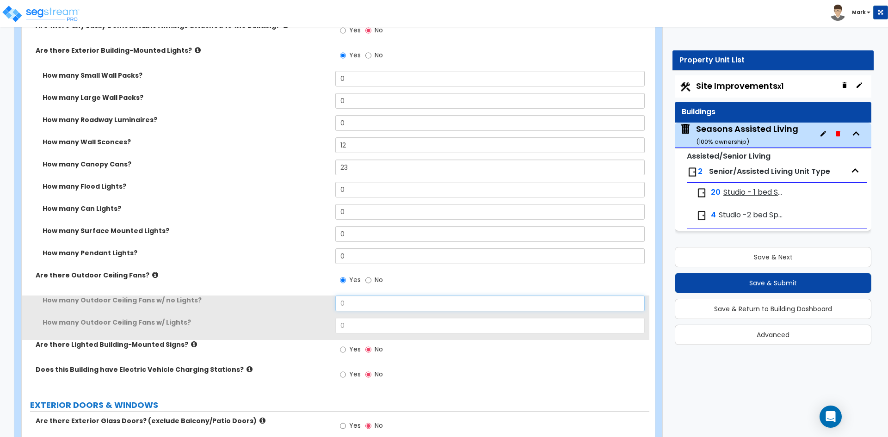
click at [363, 303] on input "0" at bounding box center [489, 304] width 309 height 16
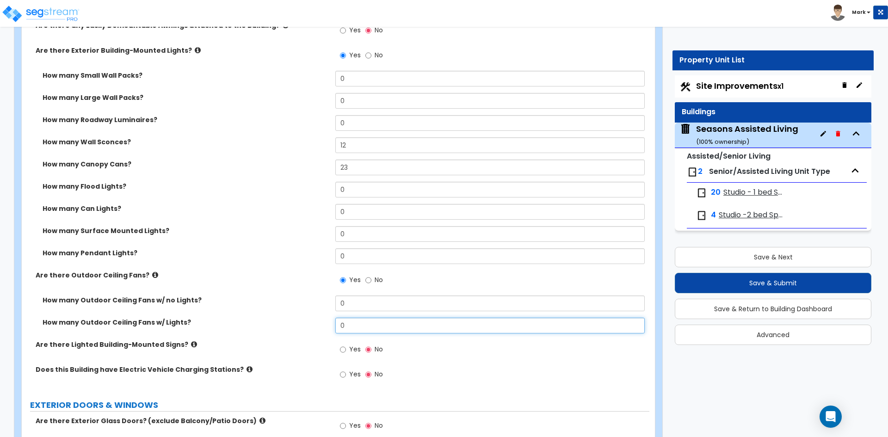
click at [364, 322] on input "0" at bounding box center [489, 326] width 309 height 16
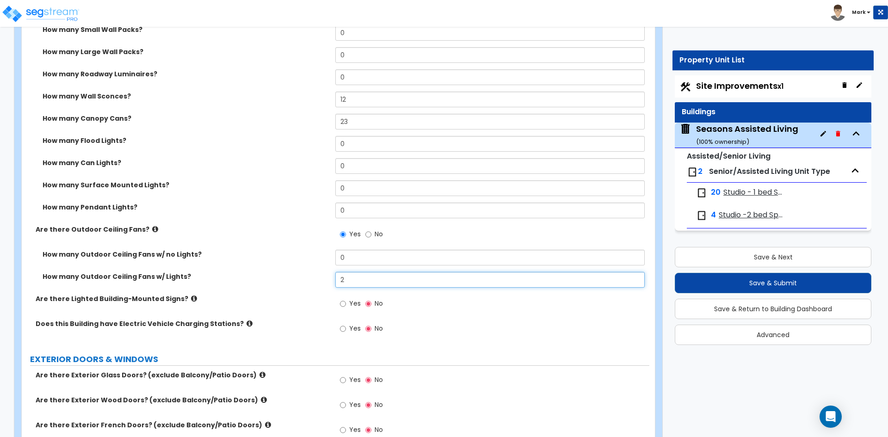
scroll to position [694, 0]
type input "2"
click at [343, 302] on input "Yes" at bounding box center [343, 303] width 6 height 10
radio input "true"
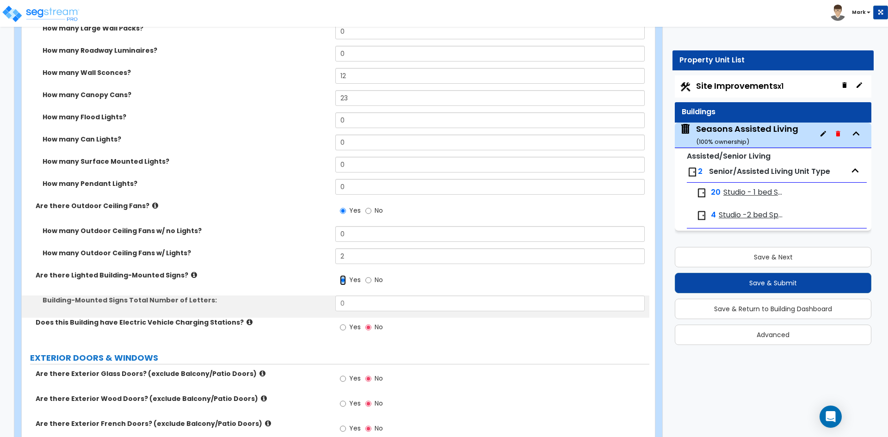
scroll to position [740, 0]
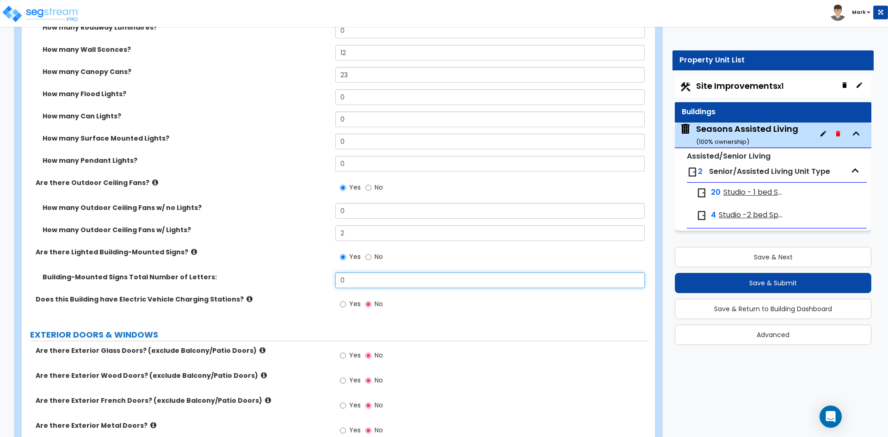
click at [362, 281] on input "0" at bounding box center [489, 280] width 309 height 16
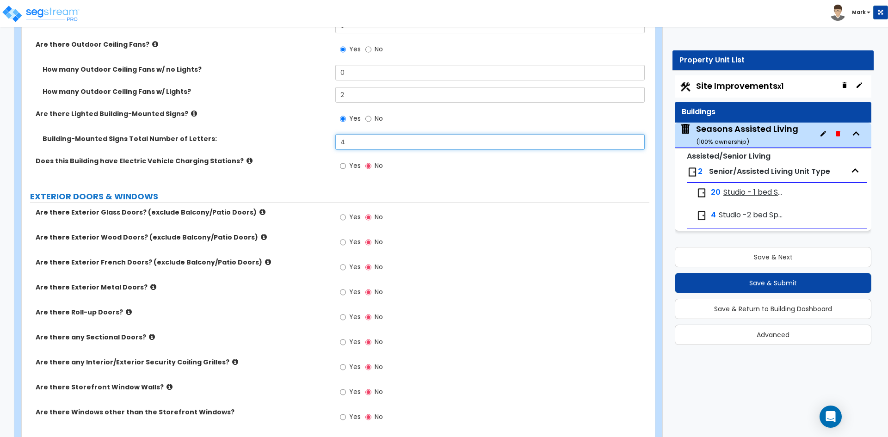
scroll to position [879, 0]
type input "4"
click at [341, 216] on input "Yes" at bounding box center [343, 217] width 6 height 10
radio input "true"
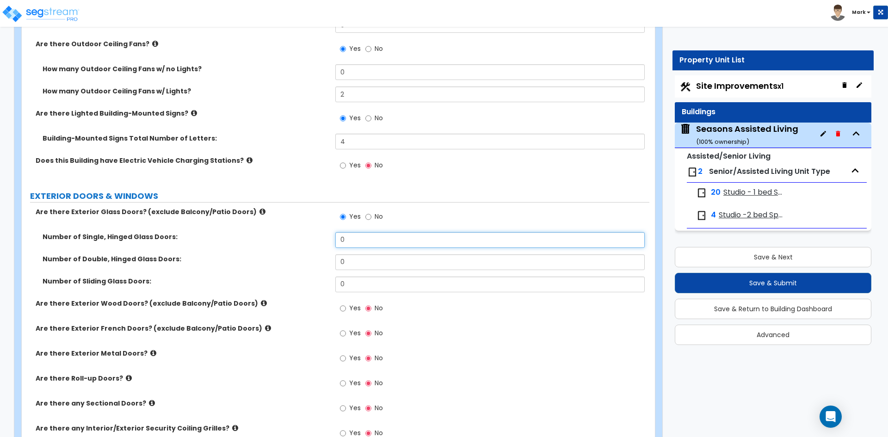
click at [359, 233] on input "0" at bounding box center [489, 240] width 309 height 16
click at [351, 240] on input "0" at bounding box center [489, 240] width 309 height 16
type input "4"
click at [359, 254] on input "0" at bounding box center [489, 262] width 309 height 16
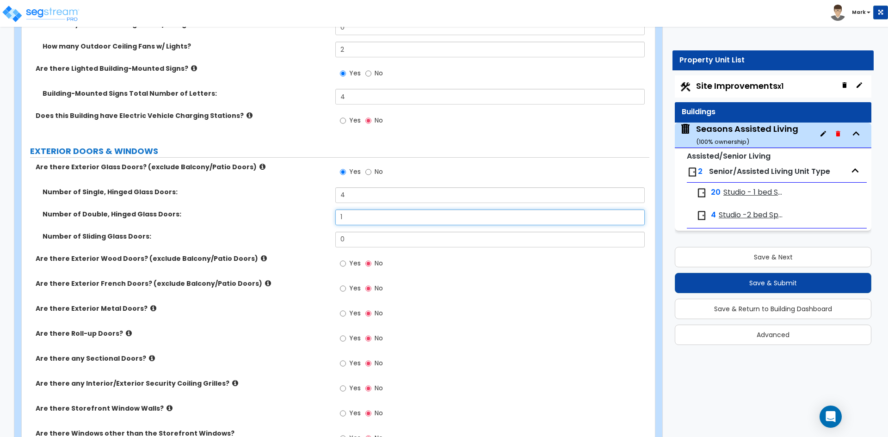
scroll to position [925, 0]
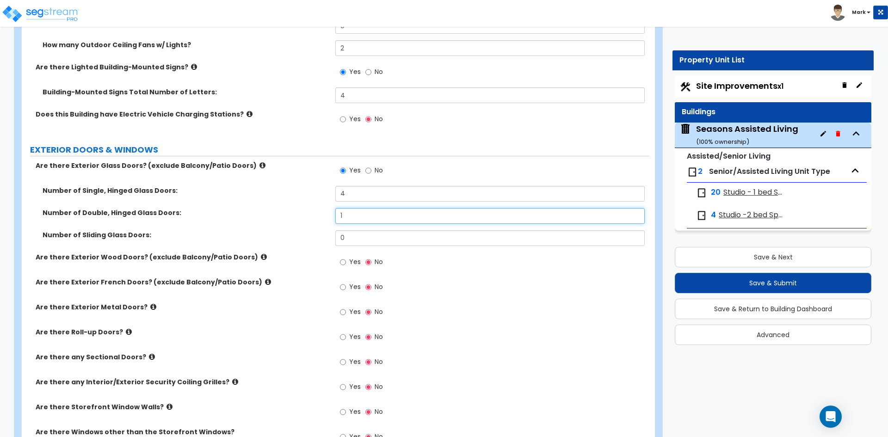
type input "1"
click at [341, 313] on input "Yes" at bounding box center [343, 312] width 6 height 10
radio input "true"
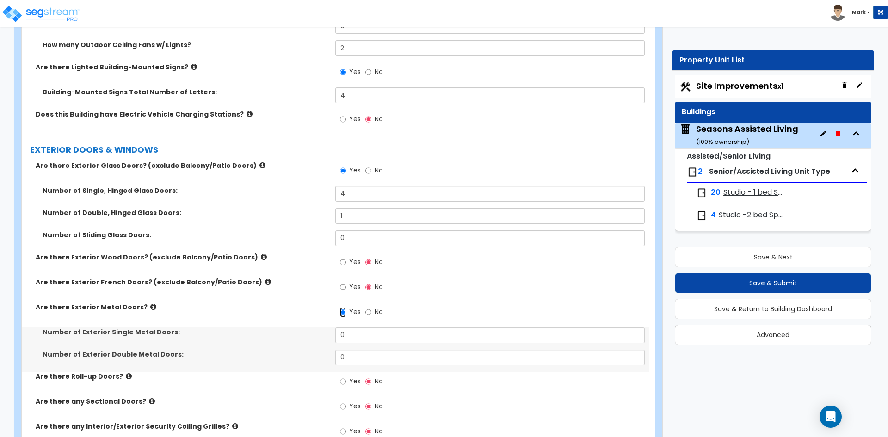
scroll to position [972, 0]
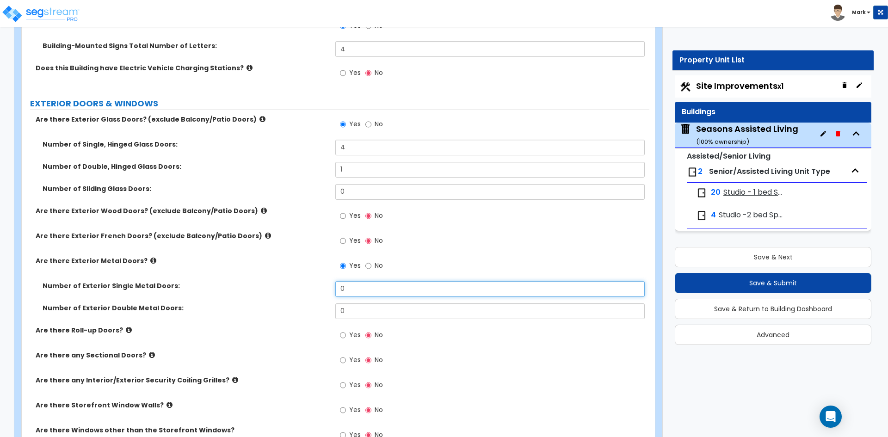
click at [359, 294] on input "0" at bounding box center [489, 289] width 309 height 16
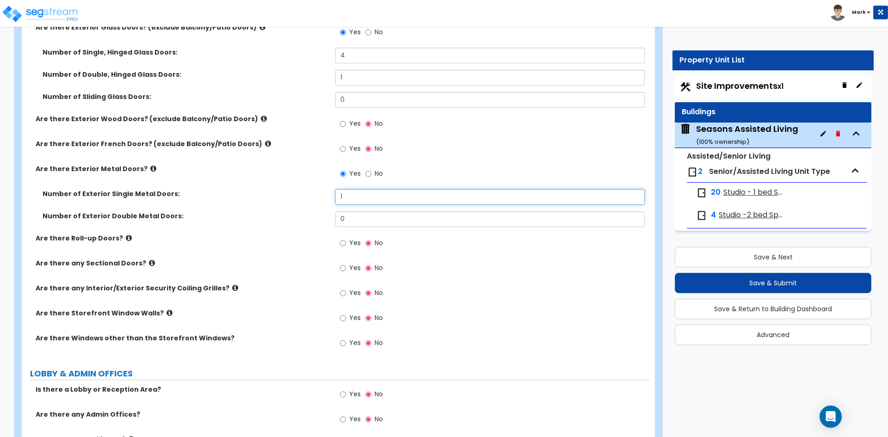
scroll to position [1064, 0]
type input "1"
click at [344, 342] on input "Yes" at bounding box center [343, 343] width 6 height 10
radio input "true"
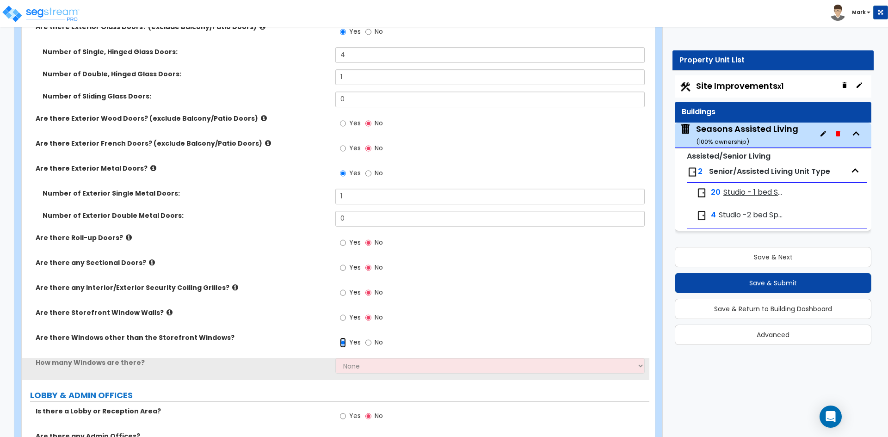
scroll to position [1110, 0]
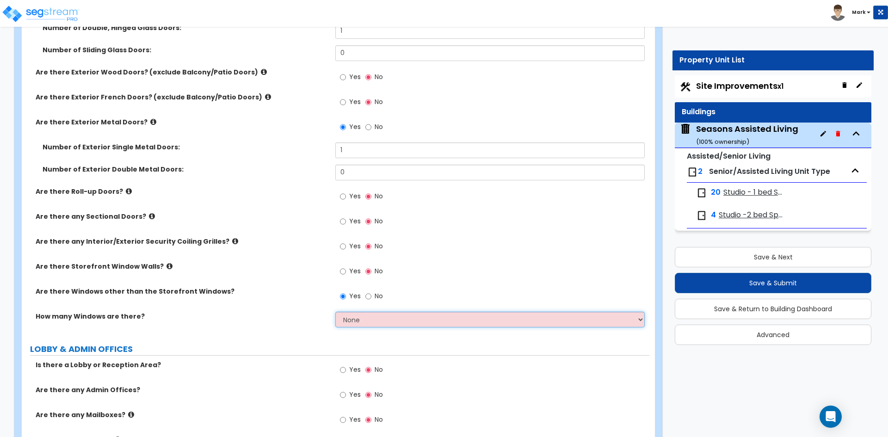
click at [379, 321] on select "None I want to enter a Percentage of the Exterior Windows I want to enter the N…" at bounding box center [489, 320] width 309 height 16
select select "2"
click at [335, 312] on select "None I want to enter a Percentage of the Exterior Windows I want to enter the N…" at bounding box center [489, 320] width 309 height 16
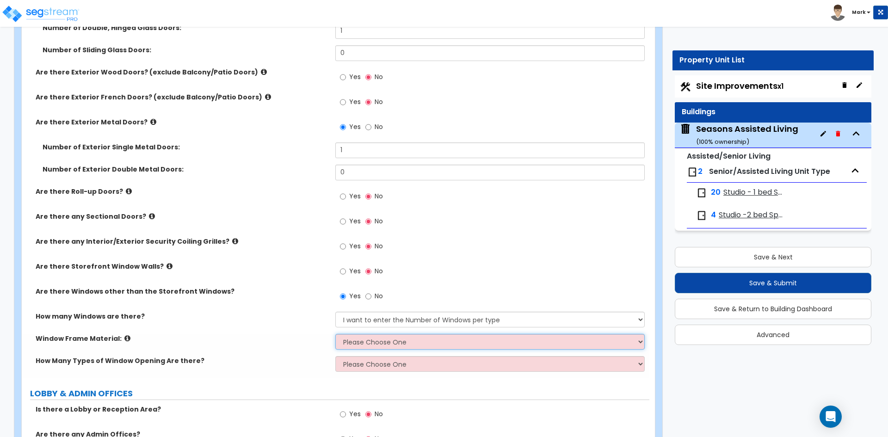
click at [373, 342] on select "Please Choose One Vinyl Aluminum Wood" at bounding box center [489, 342] width 309 height 16
select select "2"
click at [335, 334] on select "Please Choose One Vinyl Aluminum Wood" at bounding box center [489, 342] width 309 height 16
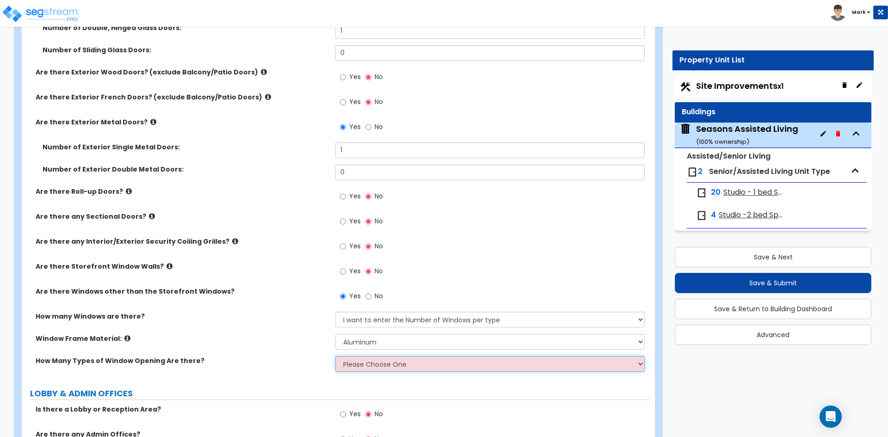
click at [373, 368] on select "Please Choose One 1 2 3 4" at bounding box center [489, 364] width 309 height 16
select select "1"
click at [335, 356] on select "Please Choose One 1 2 3 4" at bounding box center [489, 364] width 309 height 16
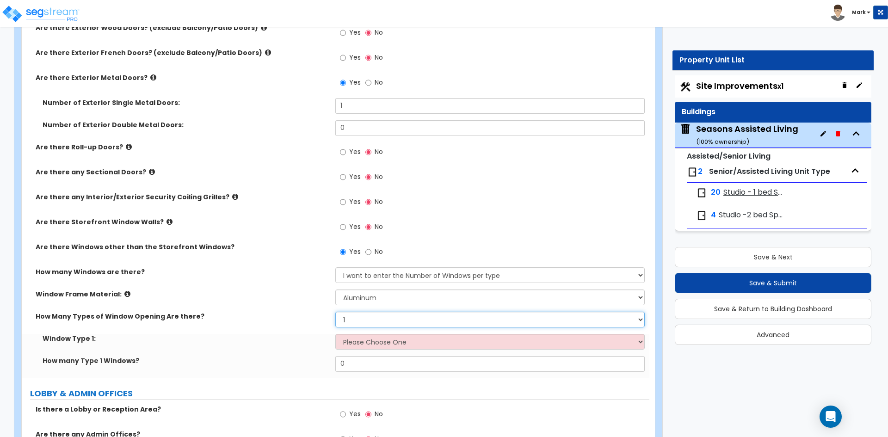
scroll to position [1157, 0]
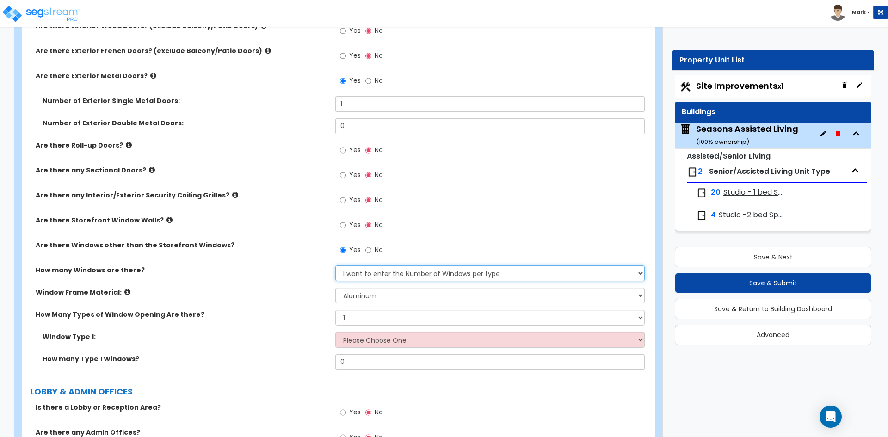
click at [420, 271] on select "None I want to enter a Percentage of the Exterior Windows I want to enter the N…" at bounding box center [489, 274] width 309 height 16
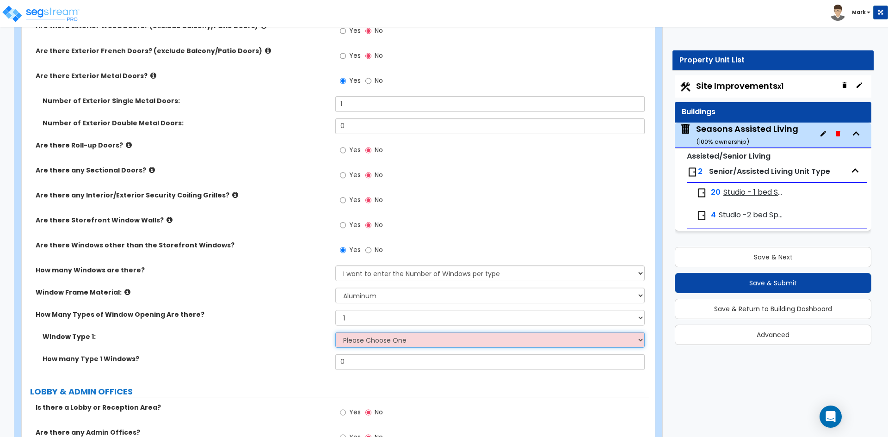
click at [379, 342] on select "Please Choose One Sliding Picture/Fixed Double/Single Hung Awning Swing" at bounding box center [489, 340] width 309 height 16
select select "2"
click at [335, 332] on select "Please Choose One Sliding Picture/Fixed Double/Single Hung Awning Swing" at bounding box center [489, 340] width 309 height 16
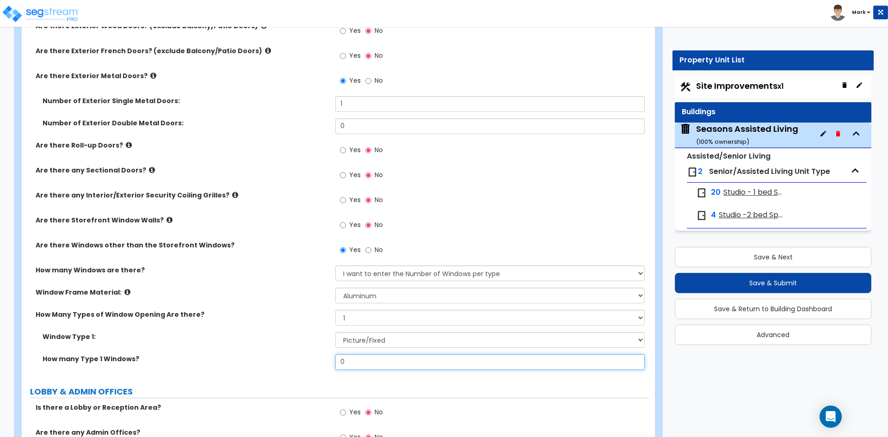
click at [356, 362] on input "0" at bounding box center [489, 362] width 309 height 16
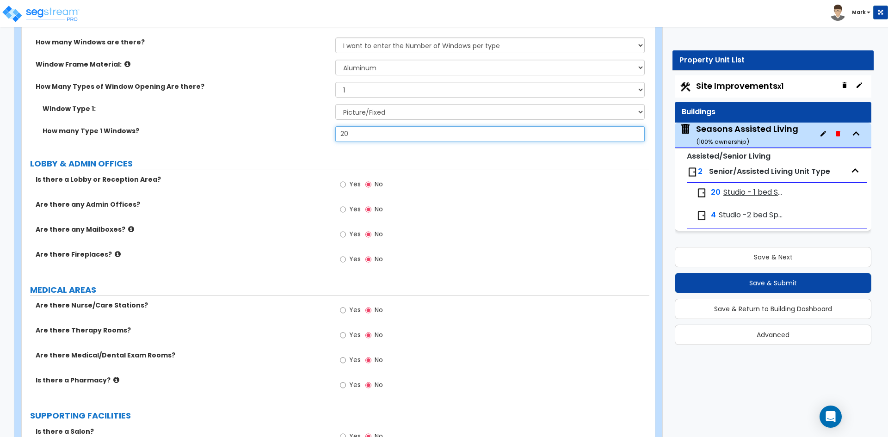
scroll to position [1388, 0]
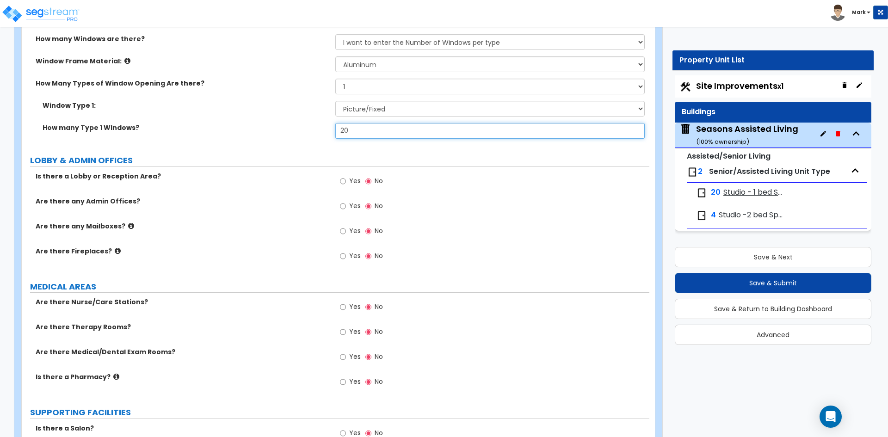
type input "20"
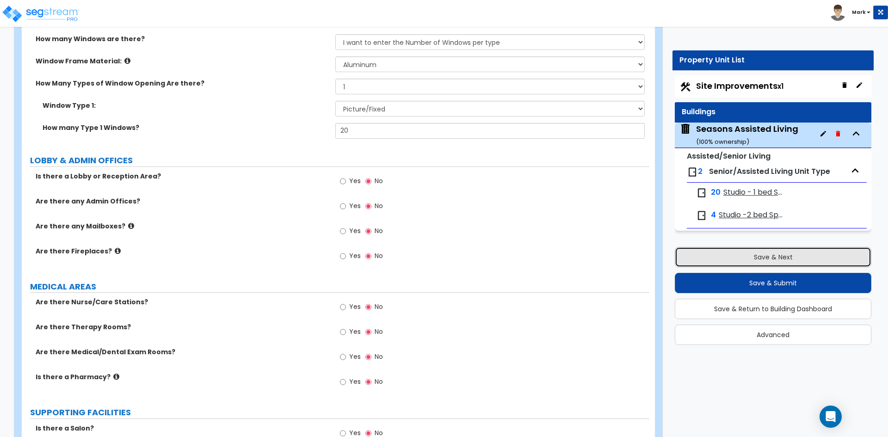
click at [748, 254] on button "Save & Next" at bounding box center [773, 257] width 197 height 20
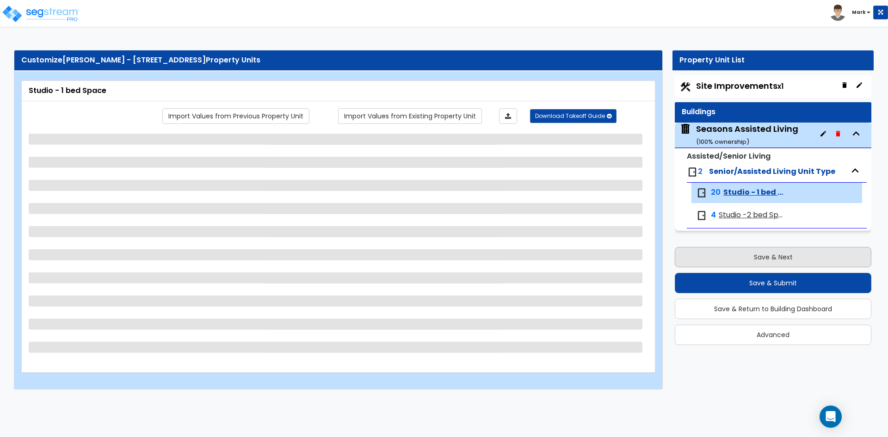
scroll to position [0, 0]
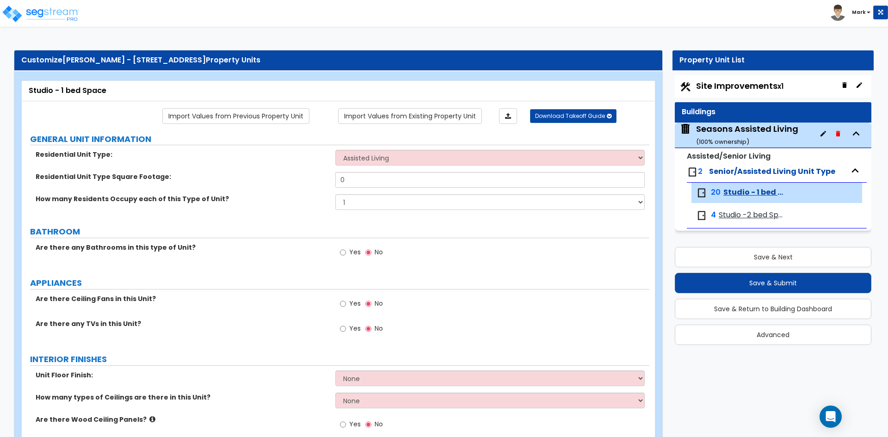
click at [718, 85] on span "Site Improvements x1" at bounding box center [739, 86] width 87 height 12
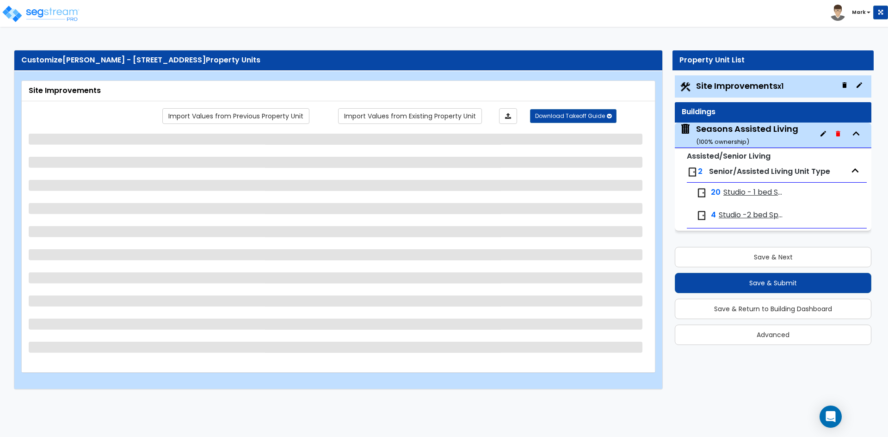
select select "2"
select select "1"
select select "2"
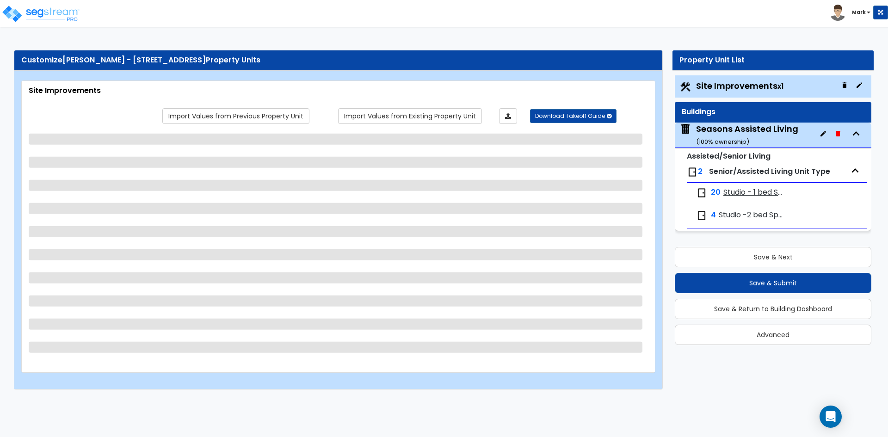
select select "1"
select select "4"
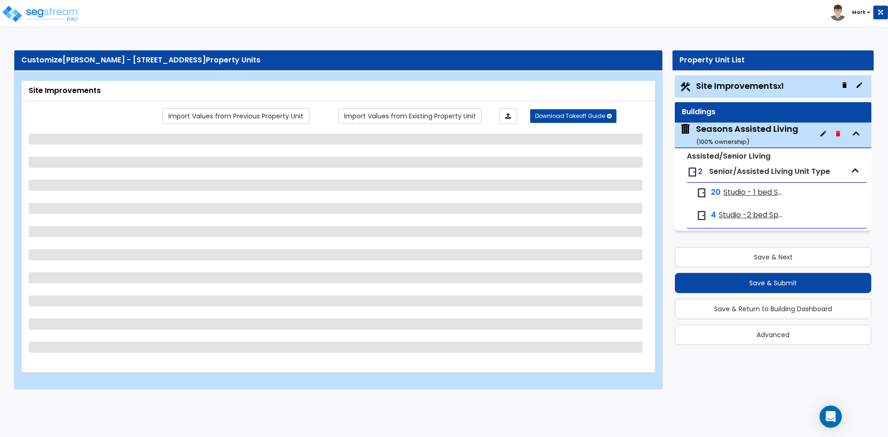
select select "2"
select select "3"
select select "1"
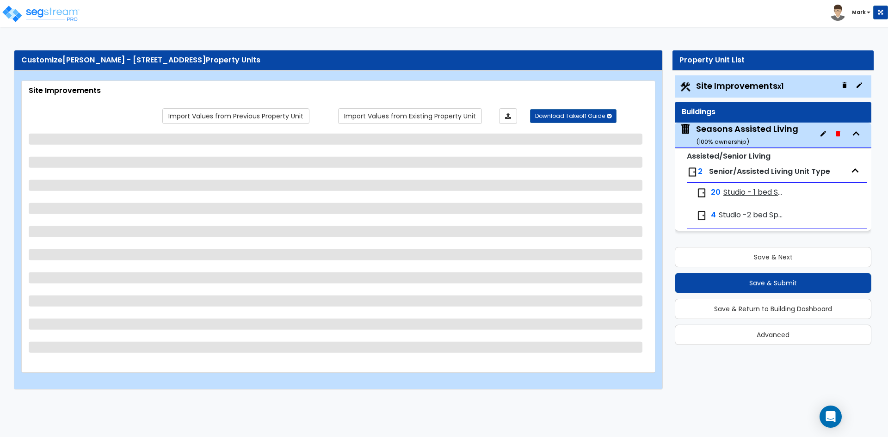
select select "3"
select select "6"
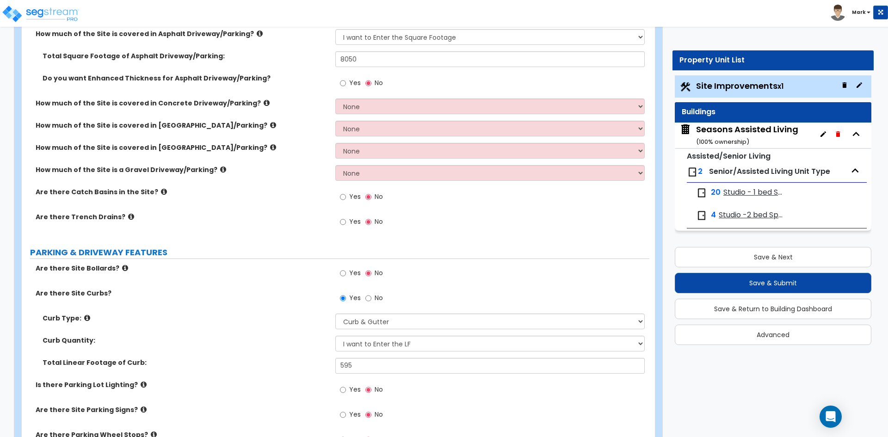
scroll to position [185, 0]
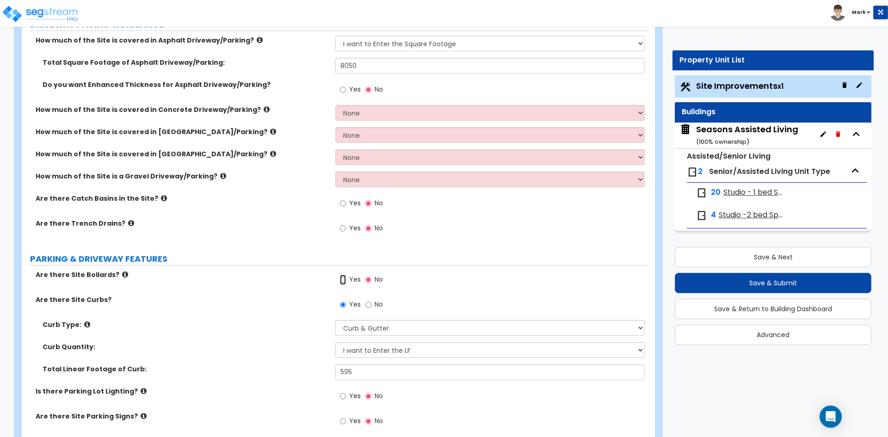
click at [345, 279] on input "Yes" at bounding box center [343, 280] width 6 height 10
radio input "true"
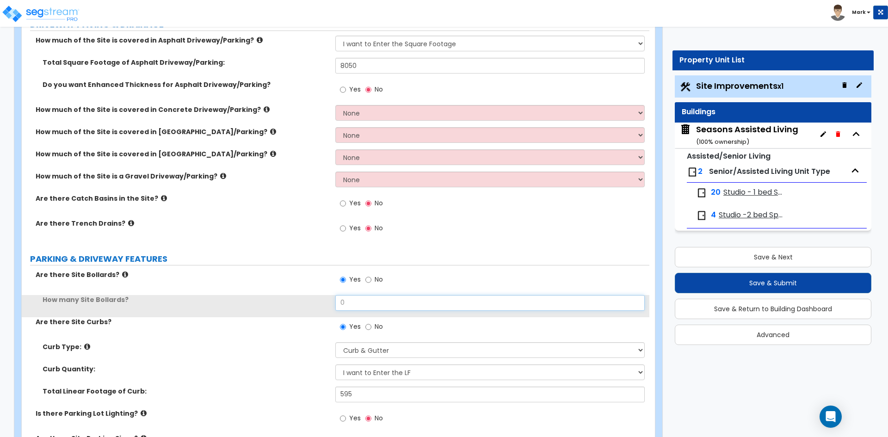
click at [358, 303] on input "0" at bounding box center [489, 303] width 309 height 16
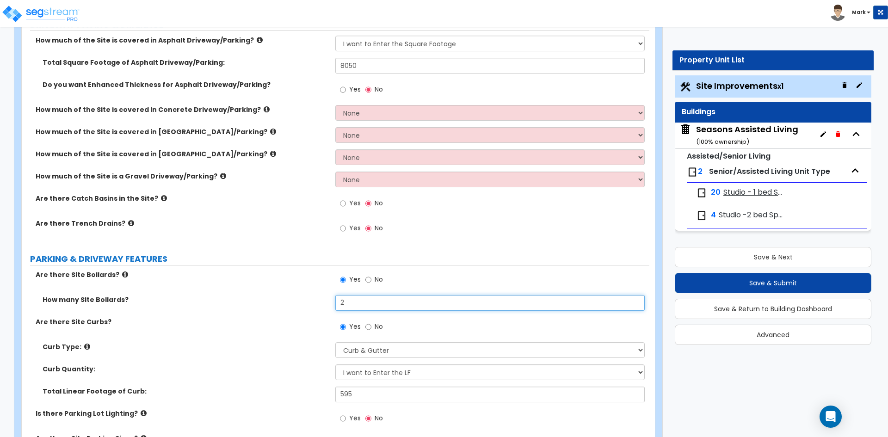
type input "2"
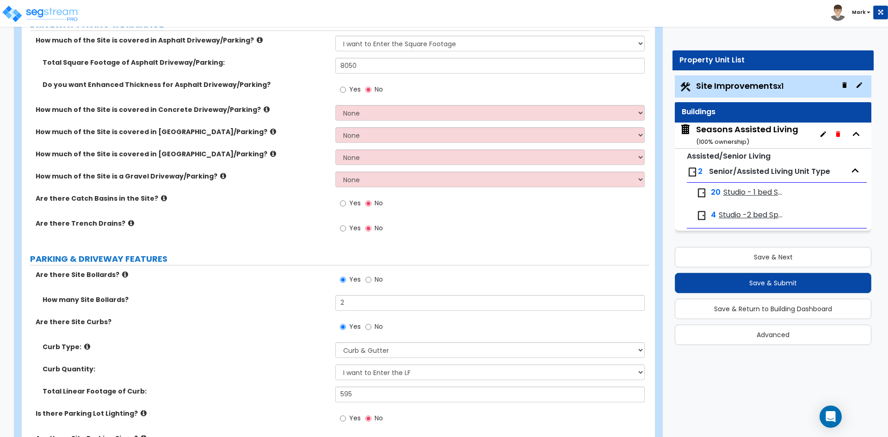
click at [316, 312] on div "How many Site Bollards? 2" at bounding box center [336, 306] width 628 height 22
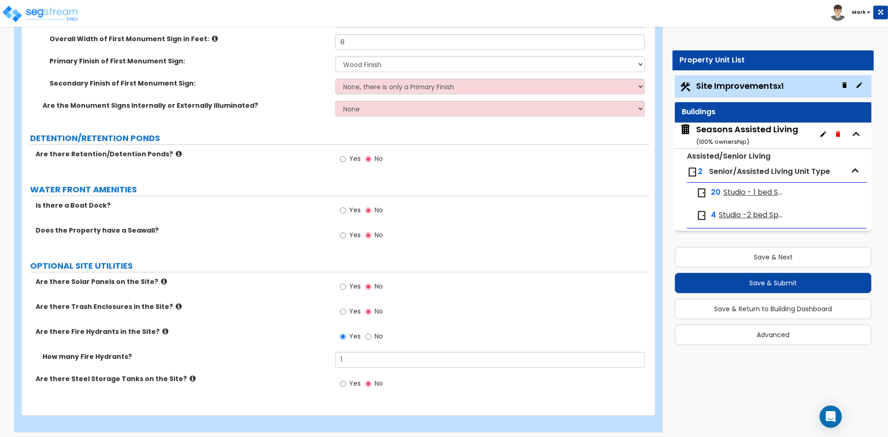
scroll to position [3028, 0]
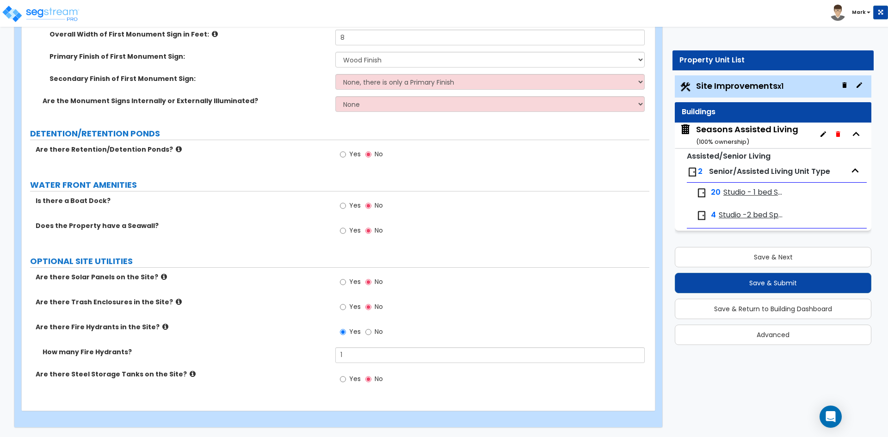
click at [713, 130] on div "Seasons Assisted Living ( 100 % ownership)" at bounding box center [747, 136] width 102 height 24
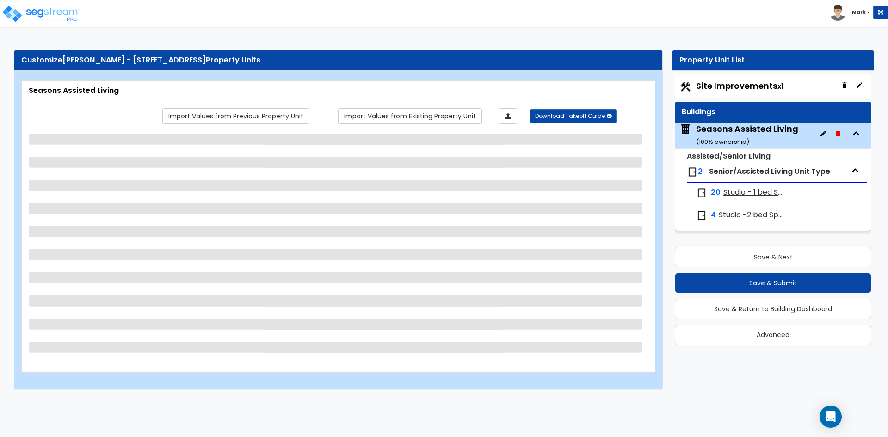
scroll to position [0, 0]
select select "2"
select select "7"
select select "2"
select select "4"
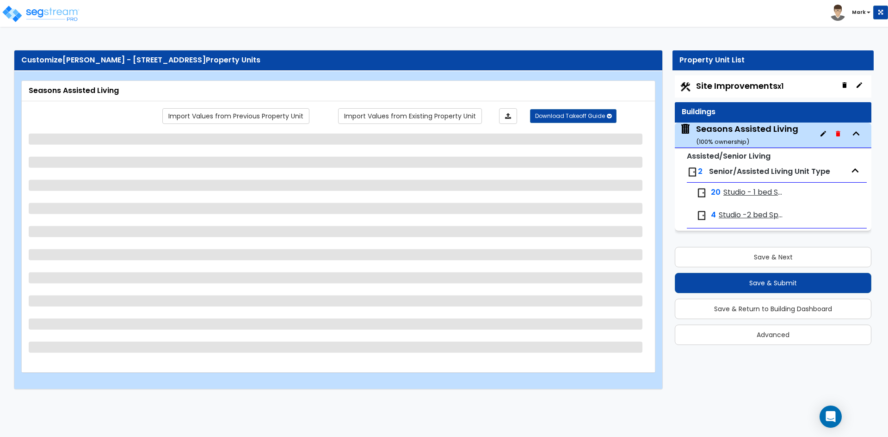
select select "3"
select select "1"
select select "2"
select select "1"
select select "2"
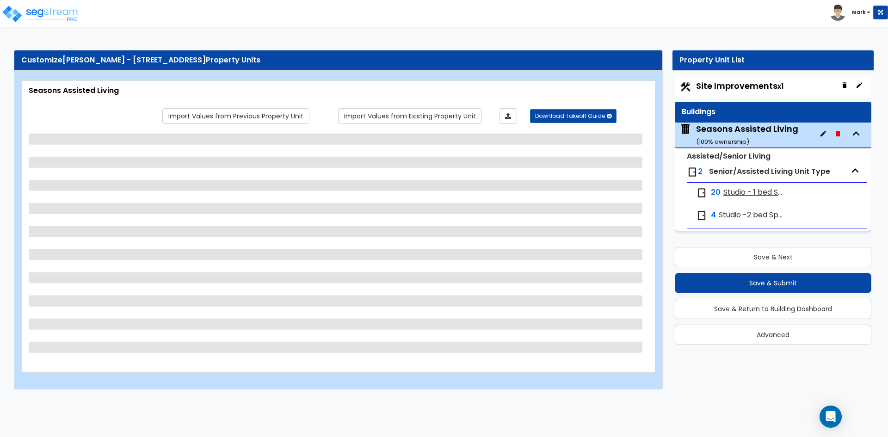
select select "1"
select select "2"
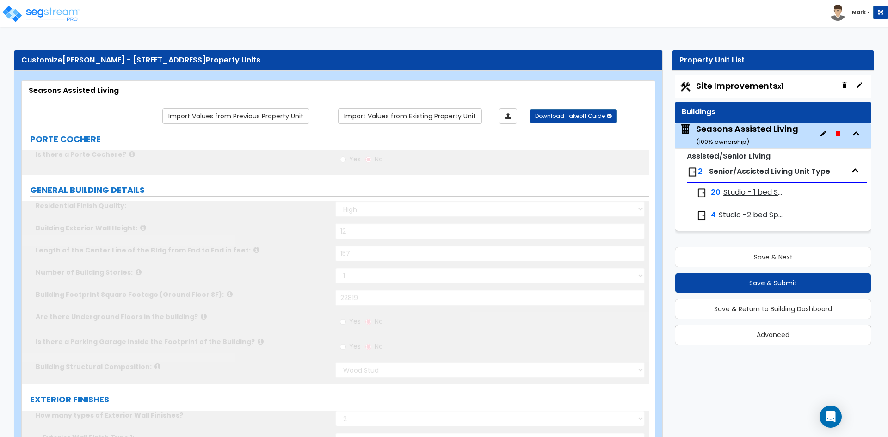
radio input "true"
select select "2"
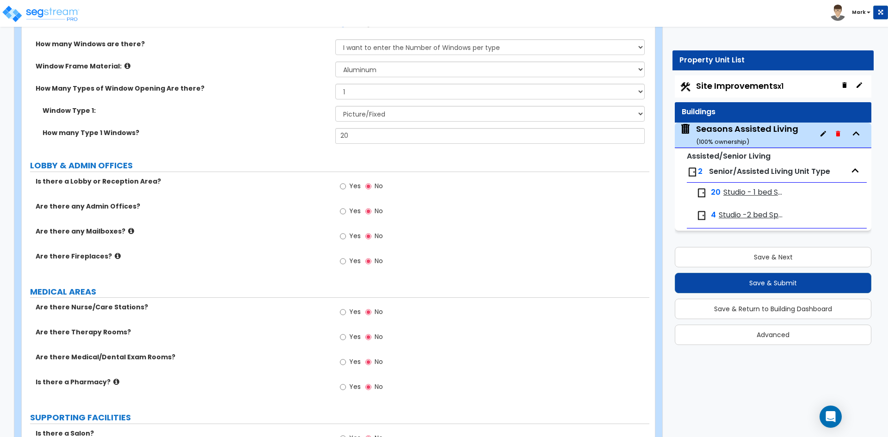
scroll to position [1388, 0]
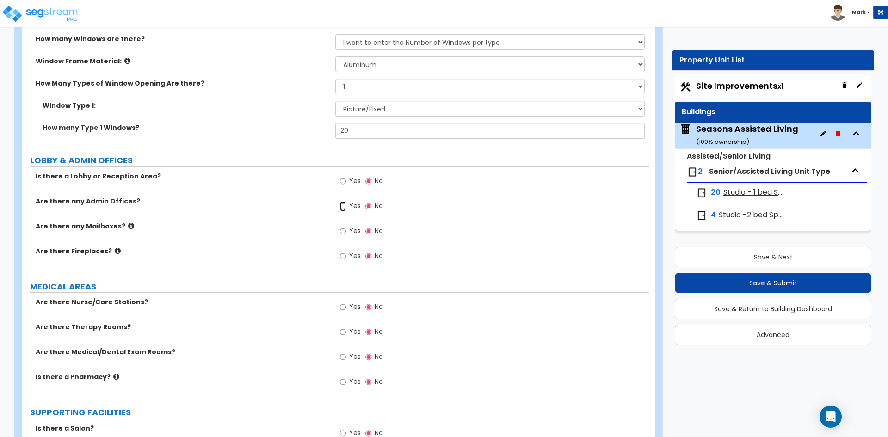
click at [345, 206] on input "Yes" at bounding box center [343, 206] width 6 height 10
radio input "true"
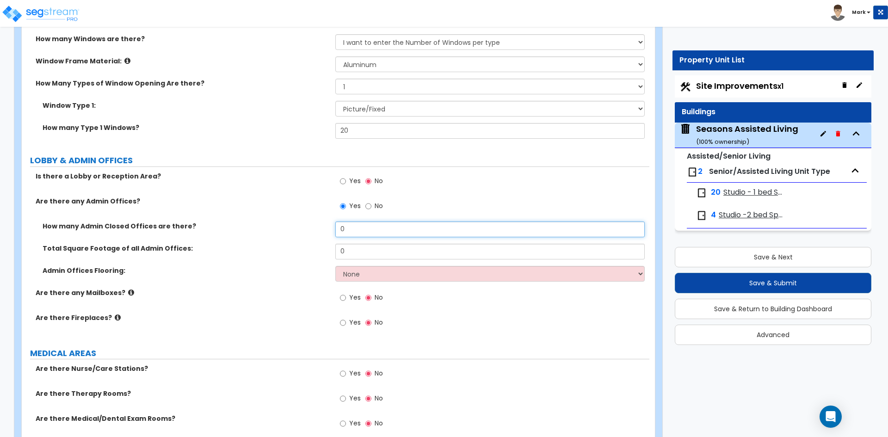
click at [360, 222] on input "0" at bounding box center [489, 230] width 309 height 16
type input "2"
click at [359, 253] on input "0" at bounding box center [489, 252] width 309 height 16
type input "450"
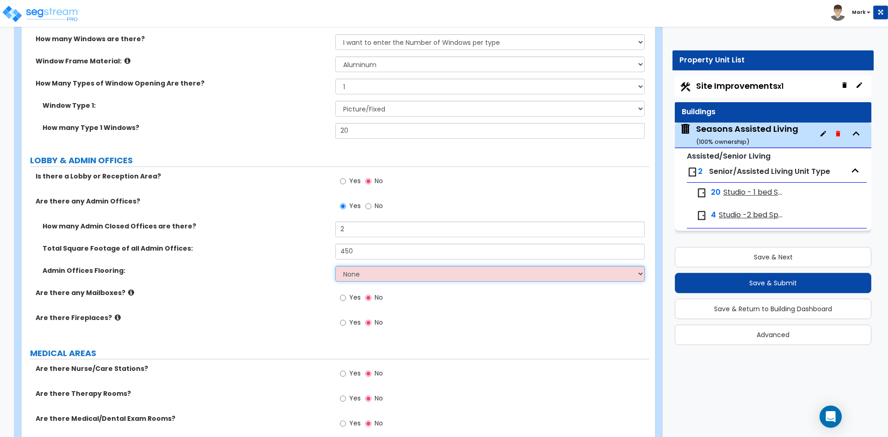
click at [381, 277] on select "None Tile Flooring Hardwood Flooring Resilient Laminate Flooring VCT Flooring S…" at bounding box center [489, 274] width 309 height 16
select select "7"
click at [335, 266] on select "None Tile Flooring Hardwood Flooring Resilient Laminate Flooring VCT Flooring S…" at bounding box center [489, 274] width 309 height 16
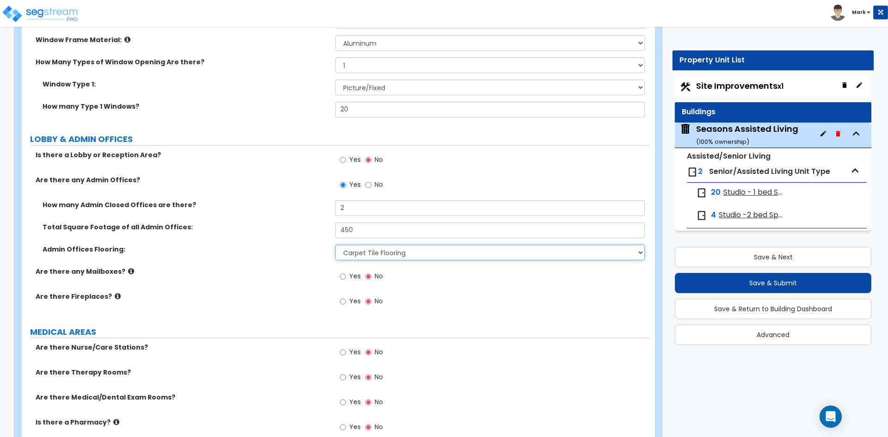
scroll to position [1434, 0]
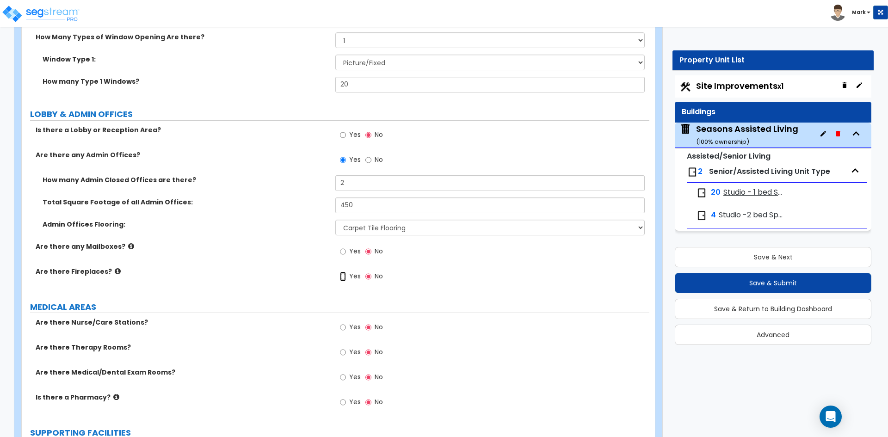
click at [342, 277] on input "Yes" at bounding box center [343, 277] width 6 height 10
radio input "true"
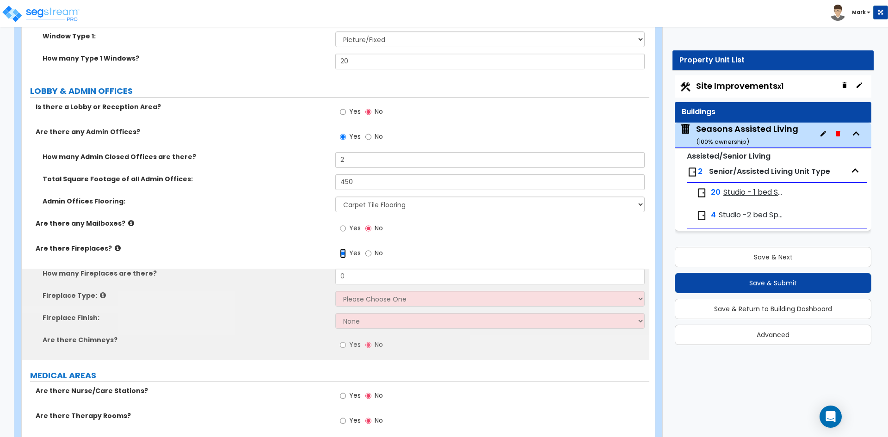
scroll to position [1480, 0]
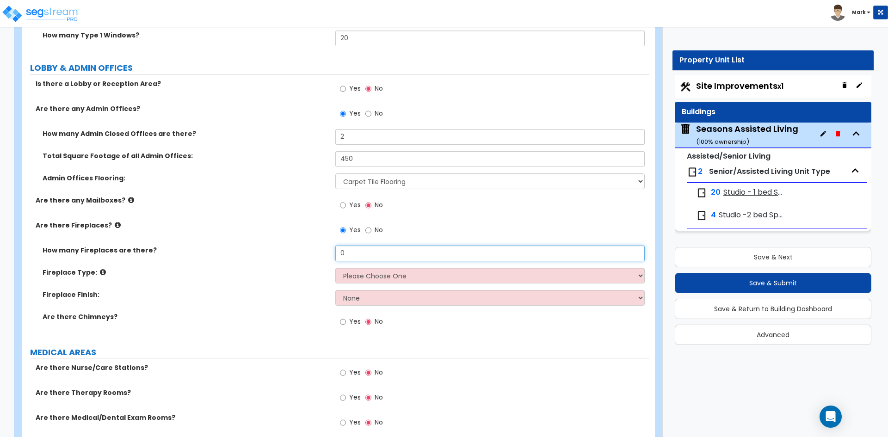
click at [354, 256] on input "0" at bounding box center [489, 254] width 309 height 16
type input "1"
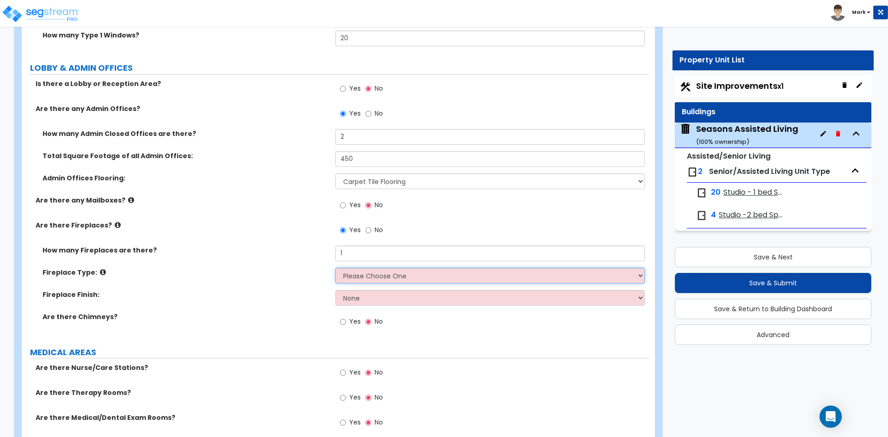
click at [376, 270] on select "Please Choose One Built-in Electric Fireplace Built-in Gas Fireplace Built-in W…" at bounding box center [489, 276] width 309 height 16
select select "3"
click at [335, 268] on select "Please Choose One Built-in Electric Fireplace Built-in Gas Fireplace Built-in W…" at bounding box center [489, 276] width 309 height 16
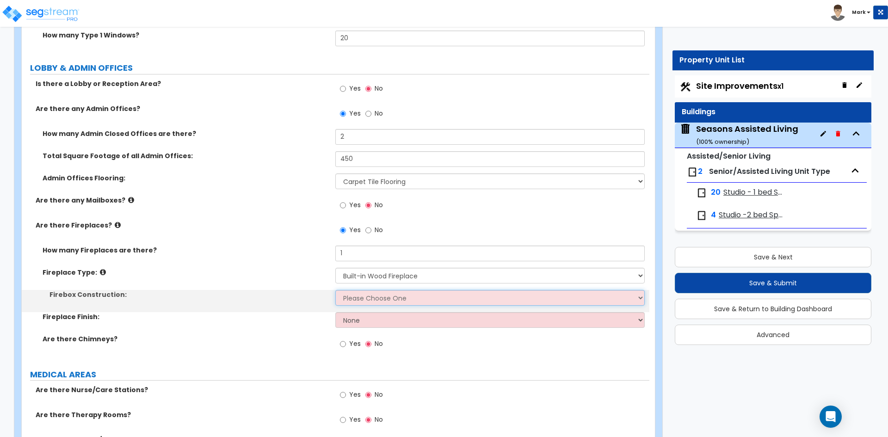
click at [381, 304] on select "Please Choose One Brick Stone I Don't Know, Please Choose for me" at bounding box center [489, 298] width 309 height 16
select select "2"
click at [335, 290] on select "Please Choose One Brick Stone I Don't Know, Please Choose for me" at bounding box center [489, 298] width 309 height 16
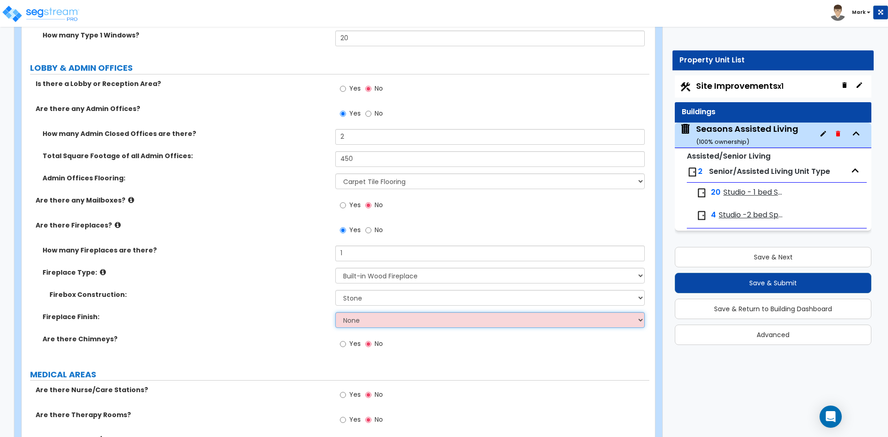
click at [374, 316] on select "None Brick Stone Tile Painted Molding" at bounding box center [489, 320] width 309 height 16
select select "2"
click at [335, 312] on select "None Brick Stone Tile Painted Molding" at bounding box center [489, 320] width 309 height 16
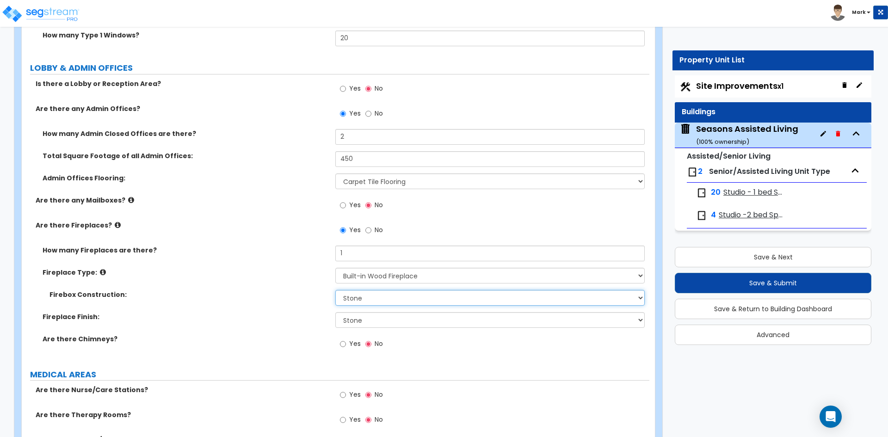
click at [379, 290] on select "Please Choose One Brick Stone I Don't Know, Please Choose for me" at bounding box center [489, 298] width 309 height 16
select select "3"
click at [335, 290] on select "Please Choose One Brick Stone I Don't Know, Please Choose for me" at bounding box center [489, 298] width 309 height 16
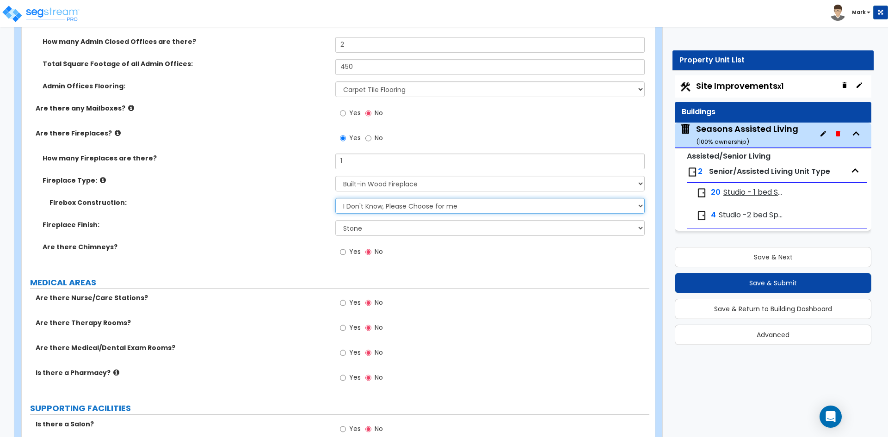
scroll to position [1573, 0]
click at [344, 253] on input "Yes" at bounding box center [343, 252] width 6 height 10
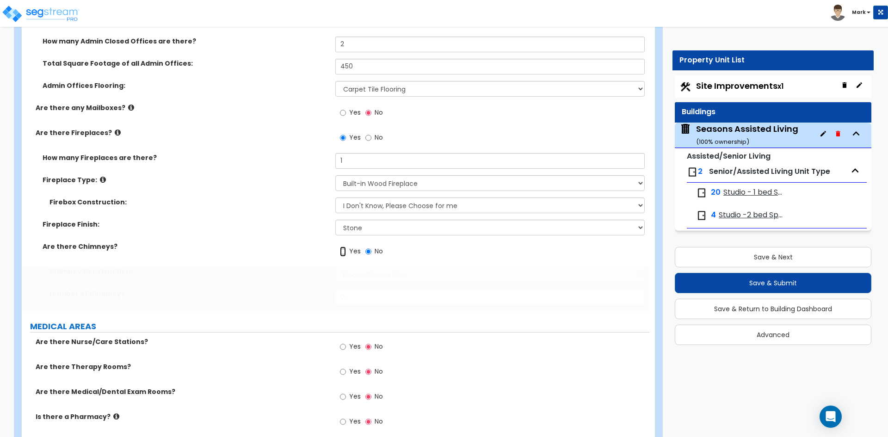
radio input "true"
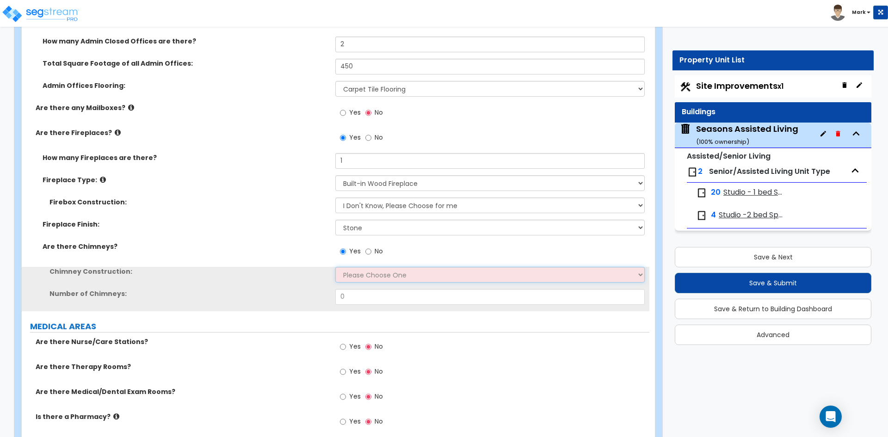
click at [368, 275] on select "Please Choose One Brick Construction Cinder Block Construction Stone Constructi…" at bounding box center [489, 275] width 309 height 16
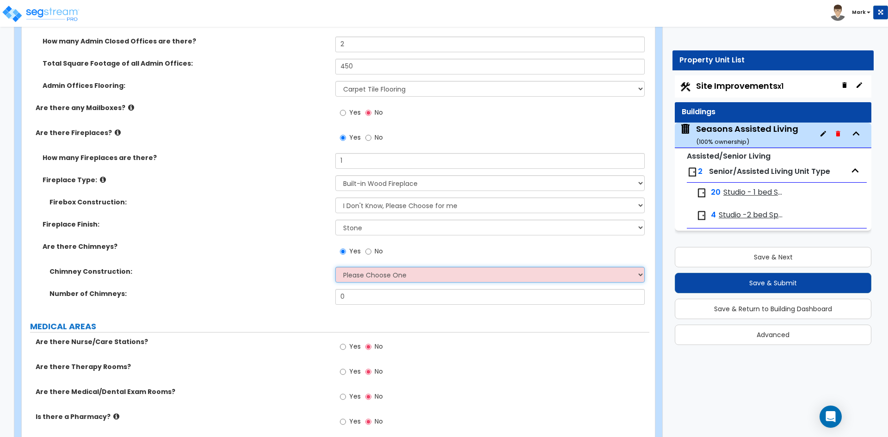
select select "3"
click at [335, 267] on select "Please Choose One Brick Construction Cinder Block Construction Stone Constructi…" at bounding box center [489, 275] width 309 height 16
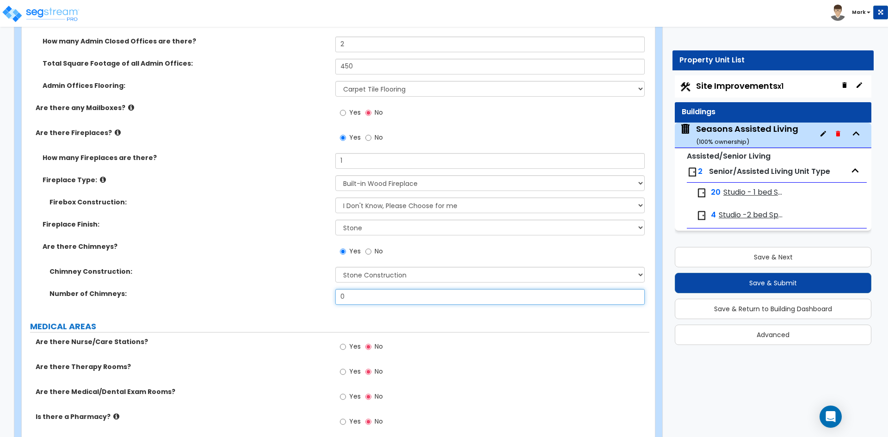
click at [363, 300] on input "0" at bounding box center [489, 297] width 309 height 16
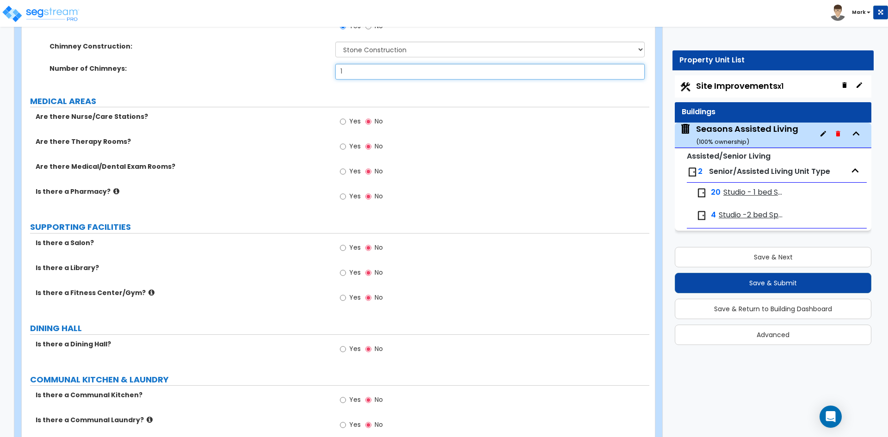
scroll to position [1804, 0]
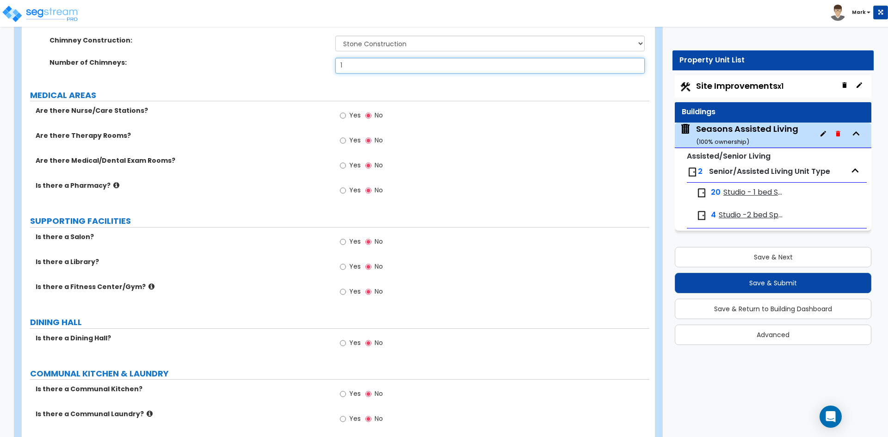
type input "1"
click at [343, 241] on input "Yes" at bounding box center [343, 242] width 6 height 10
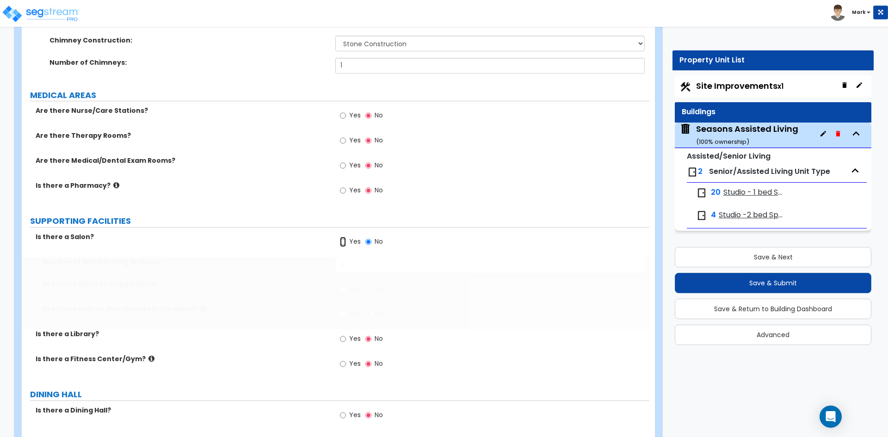
radio input "true"
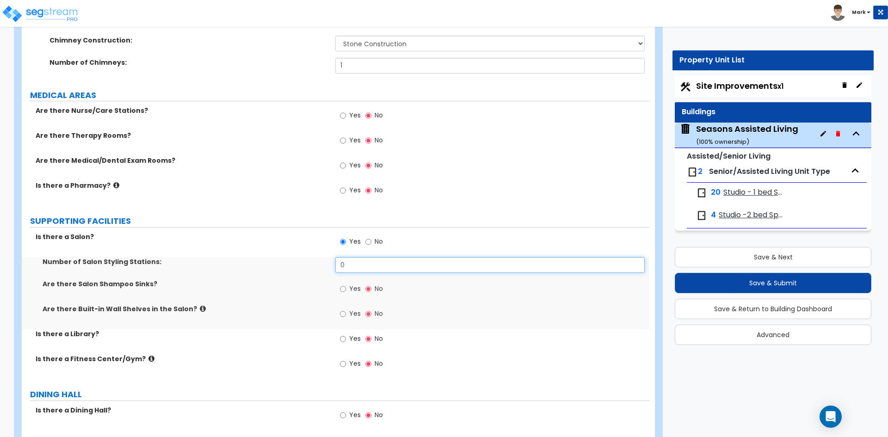
click at [358, 268] on input "0" at bounding box center [489, 265] width 309 height 16
type input "2"
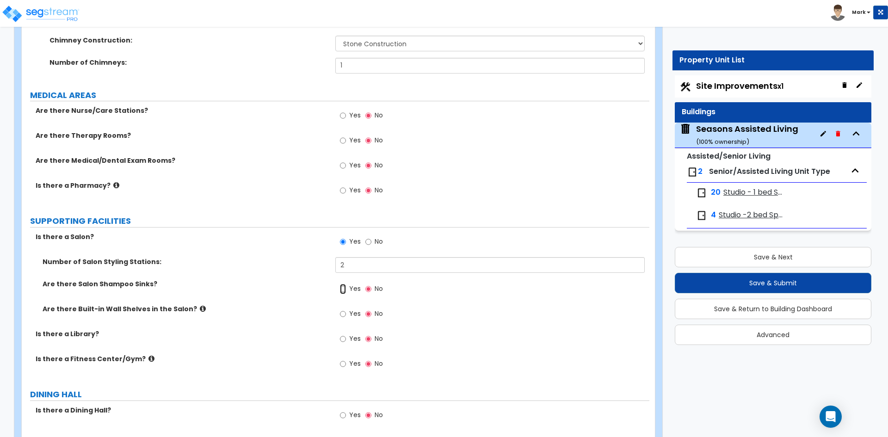
click at [342, 290] on input "Yes" at bounding box center [343, 289] width 6 height 10
radio input "true"
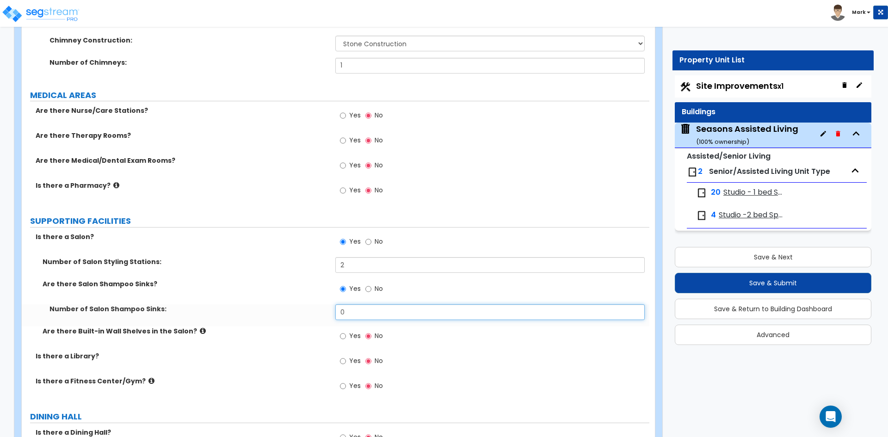
click at [352, 312] on input "0" at bounding box center [489, 312] width 309 height 16
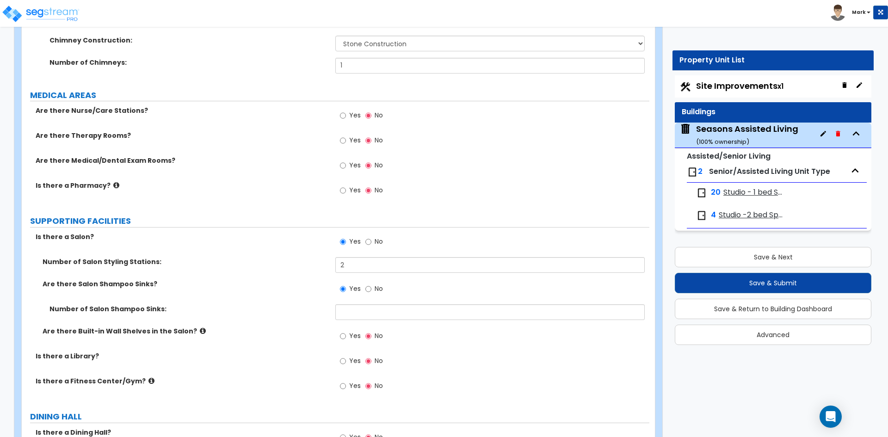
click at [433, 340] on div "Yes No" at bounding box center [492, 339] width 314 height 25
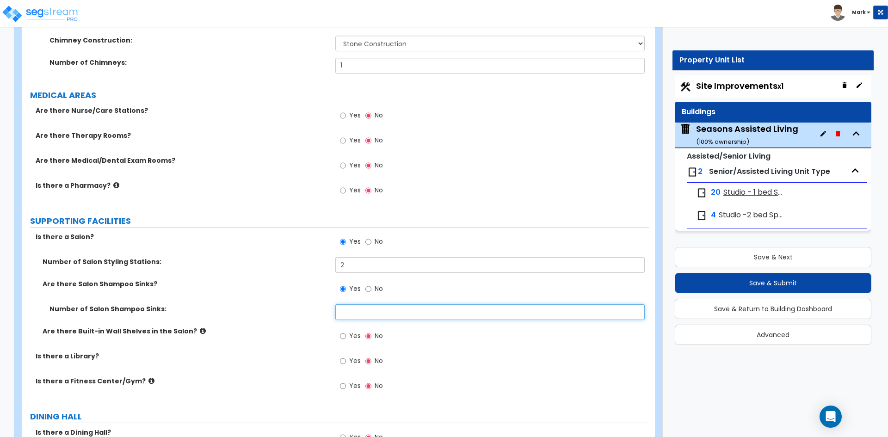
click at [367, 313] on input "text" at bounding box center [489, 312] width 309 height 16
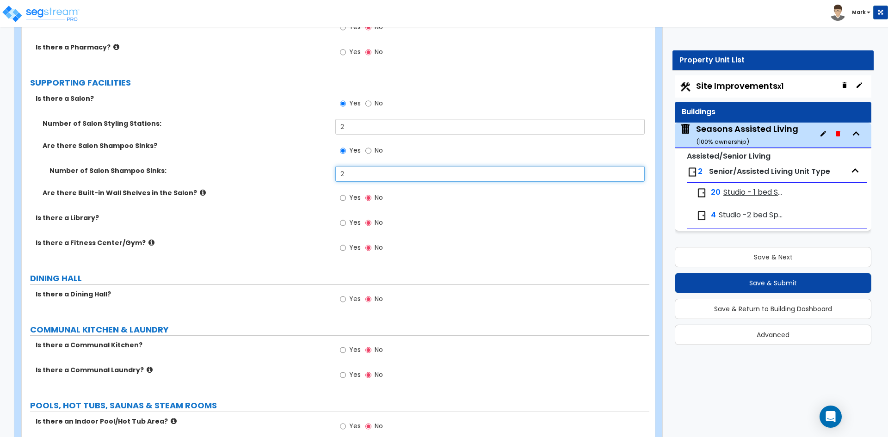
scroll to position [1943, 0]
type input "2"
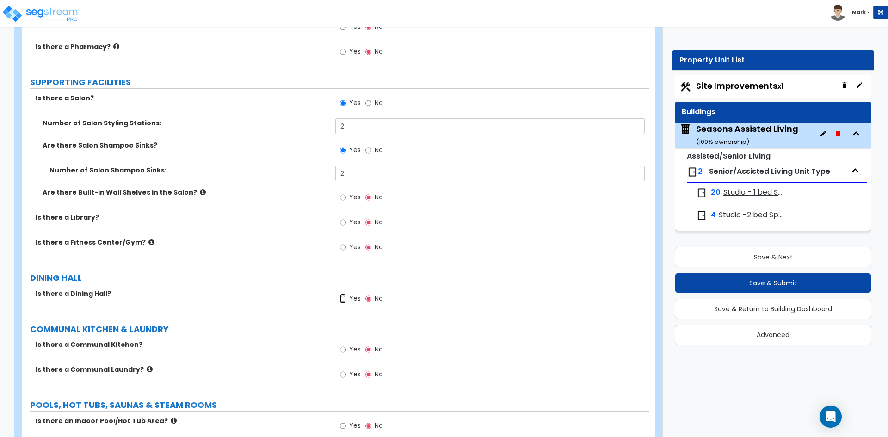
click at [344, 300] on input "Yes" at bounding box center [343, 299] width 6 height 10
radio input "true"
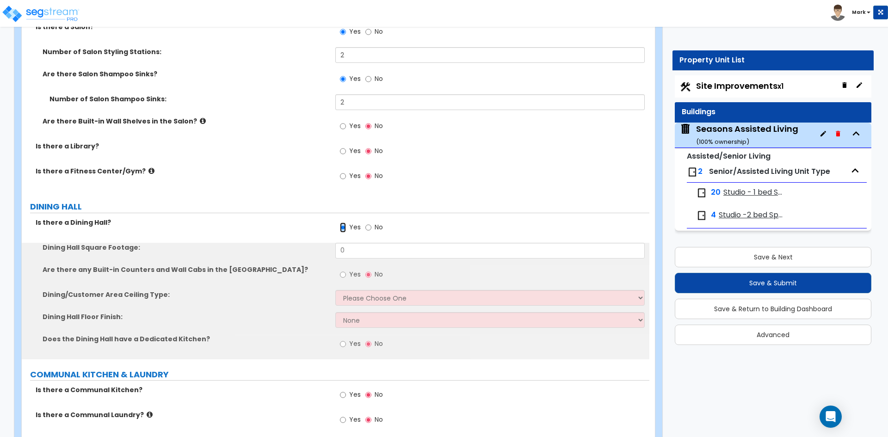
scroll to position [2036, 0]
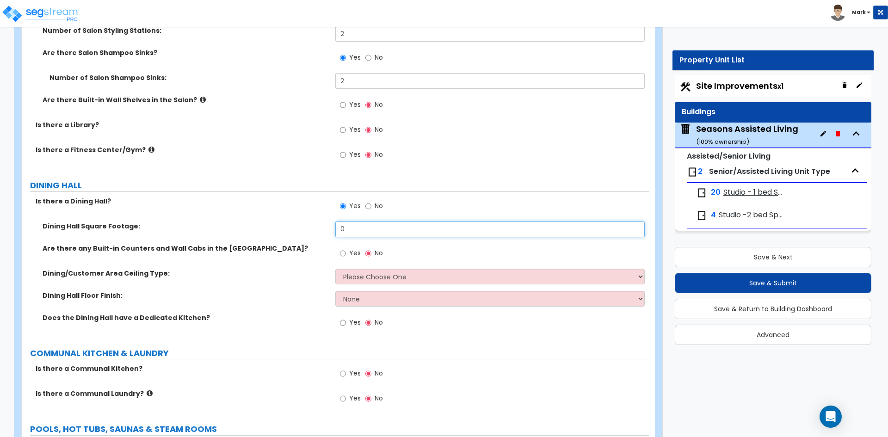
click at [359, 234] on input "0" at bounding box center [489, 230] width 309 height 16
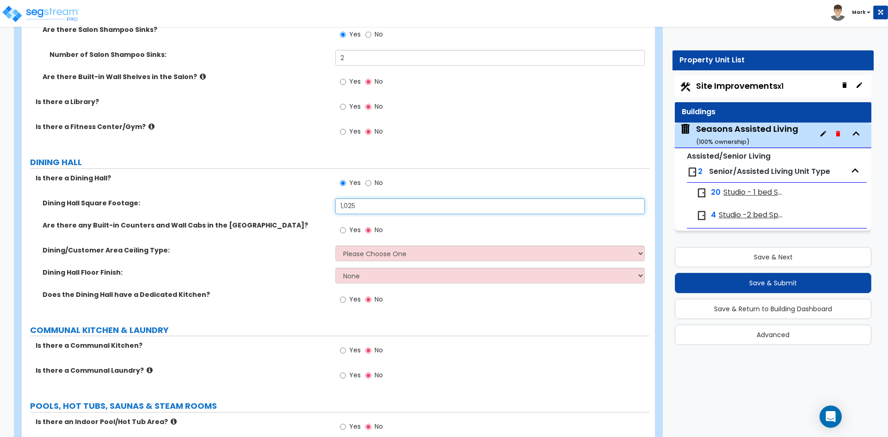
scroll to position [2082, 0]
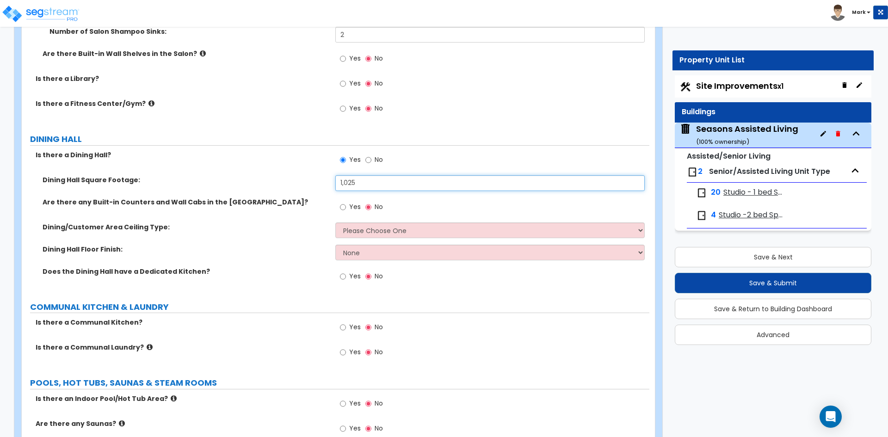
type input "1,025"
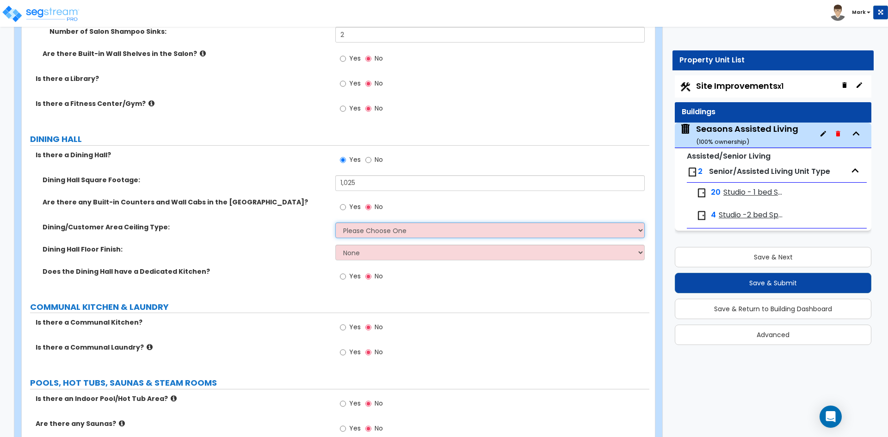
click at [354, 224] on select "Please Choose One Drop Ceiling Open Ceiling Drywall Ceiling" at bounding box center [489, 231] width 309 height 16
click at [408, 238] on div "Dining/Customer Area Ceiling Type: Please Choose One Drop Ceiling Open Ceiling …" at bounding box center [336, 234] width 628 height 22
click at [411, 230] on select "Please Choose One Drop Ceiling Open Ceiling Drywall Ceiling" at bounding box center [489, 231] width 309 height 16
select select "3"
click at [335, 223] on select "Please Choose One Drop Ceiling Open Ceiling Drywall Ceiling" at bounding box center [489, 231] width 309 height 16
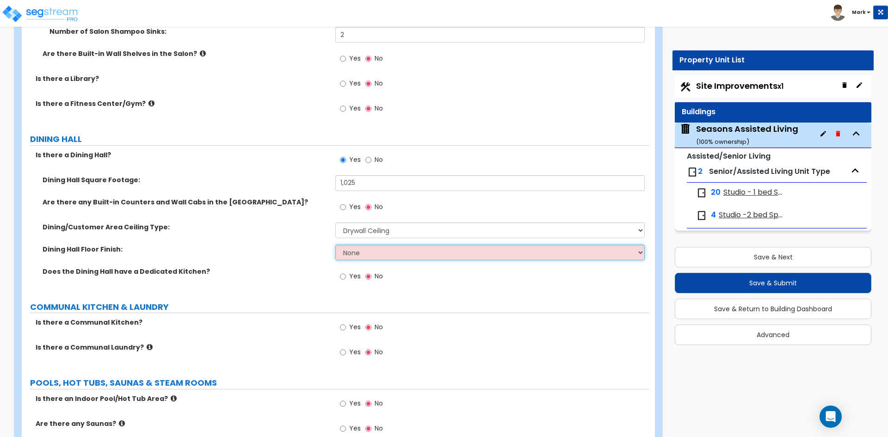
click at [364, 257] on select "None Tile Flooring Hardwood Flooring Resilient Laminate Flooring VCT Flooring S…" at bounding box center [489, 253] width 309 height 16
select select "3"
click at [335, 245] on select "None Tile Flooring Hardwood Flooring Resilient Laminate Flooring VCT Flooring S…" at bounding box center [489, 253] width 309 height 16
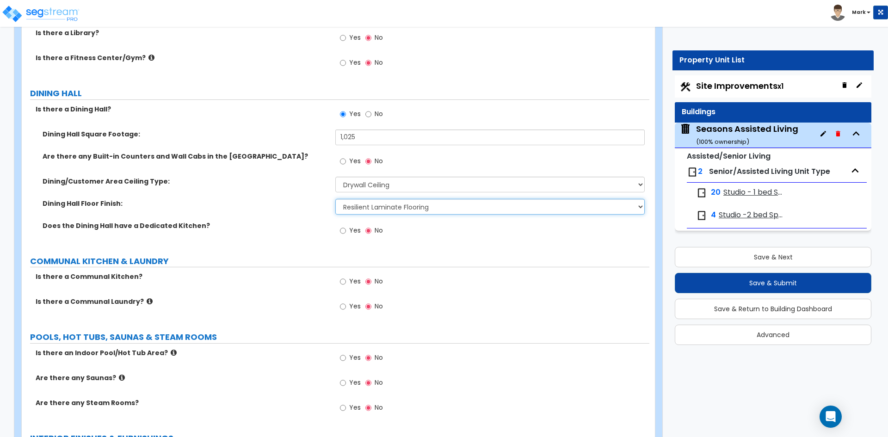
scroll to position [2128, 0]
click at [343, 230] on input "Yes" at bounding box center [343, 230] width 6 height 10
radio input "true"
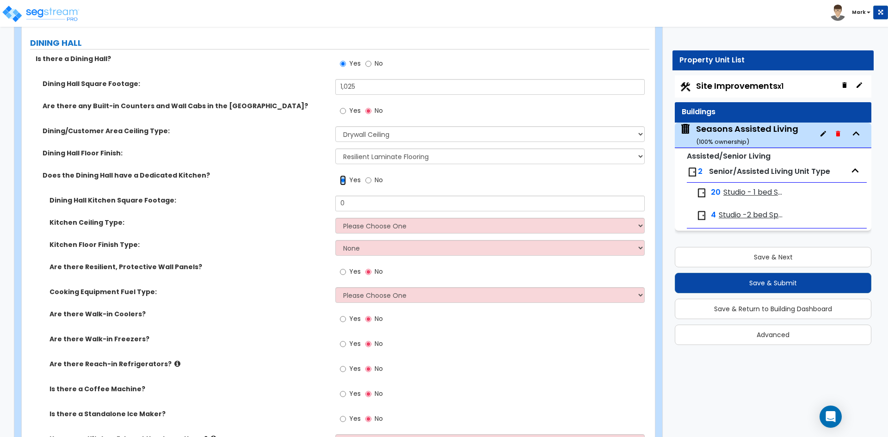
scroll to position [2174, 0]
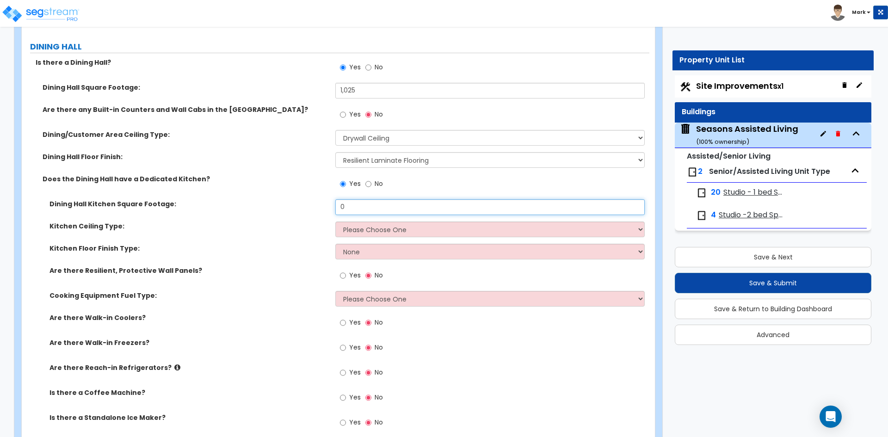
click at [354, 207] on input "0" at bounding box center [489, 207] width 309 height 16
type input "220"
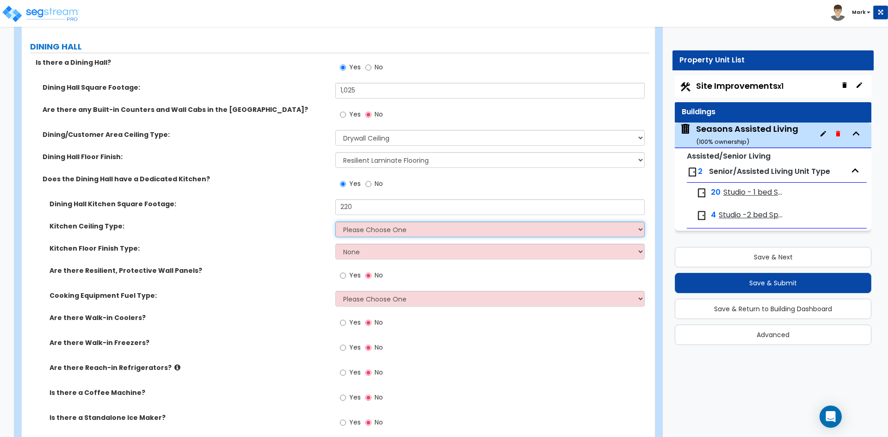
click at [380, 231] on select "Please Choose One Drop Ceiling Open Ceiling Drywall Ceiling" at bounding box center [489, 230] width 309 height 16
select select "3"
click at [335, 222] on select "Please Choose One Drop Ceiling Open Ceiling Drywall Ceiling" at bounding box center [489, 230] width 309 height 16
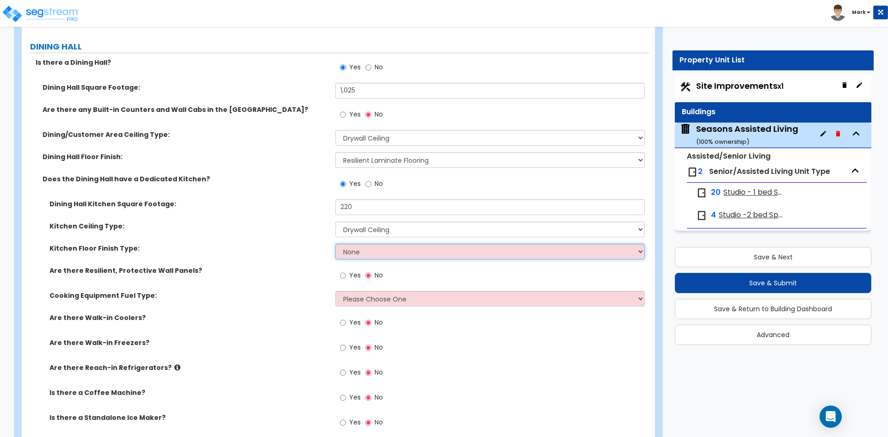
click at [375, 254] on select "None Tile Flooring VCT Flooring Sheet Vinyl Flooring" at bounding box center [489, 252] width 309 height 16
select select "1"
click at [335, 244] on select "None Tile Flooring VCT Flooring Sheet Vinyl Flooring" at bounding box center [489, 252] width 309 height 16
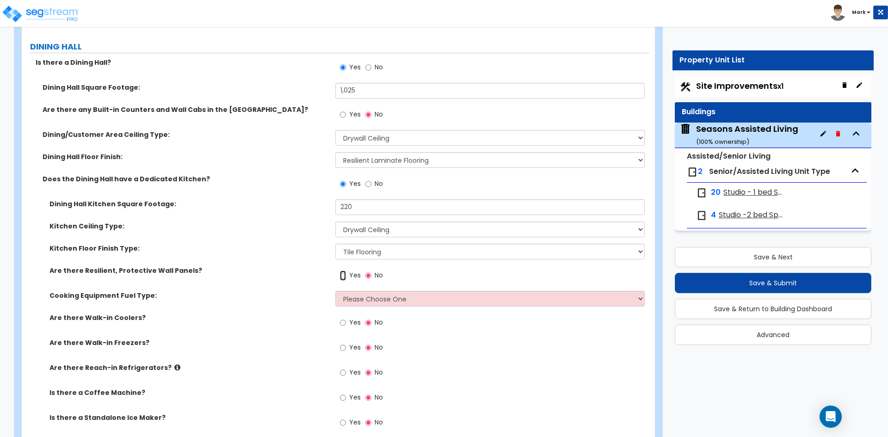
click at [343, 275] on input "Yes" at bounding box center [343, 276] width 6 height 10
radio input "true"
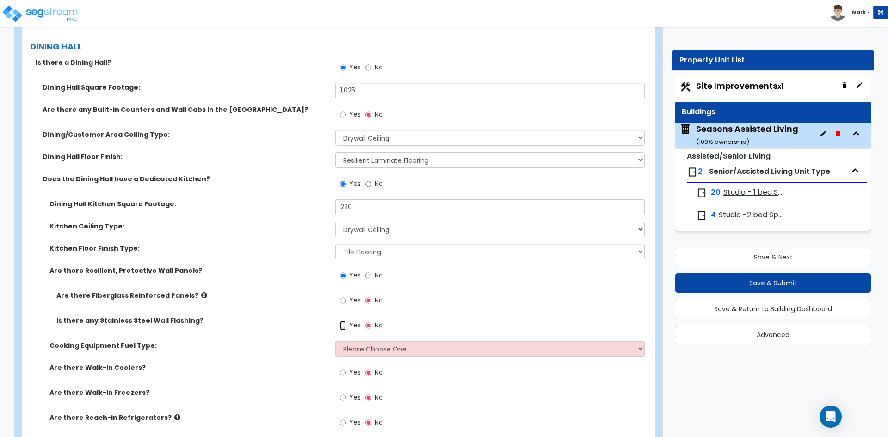
click at [343, 324] on input "Yes" at bounding box center [343, 326] width 6 height 10
radio input "true"
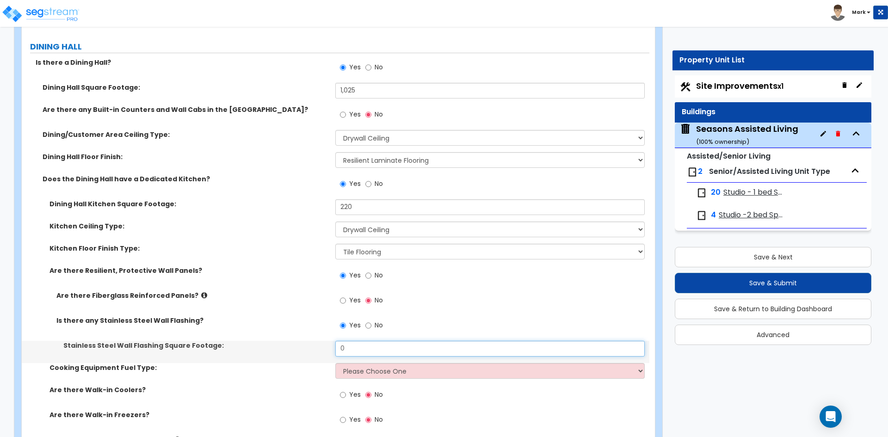
click at [355, 346] on input "0" at bounding box center [489, 349] width 309 height 16
type input "5"
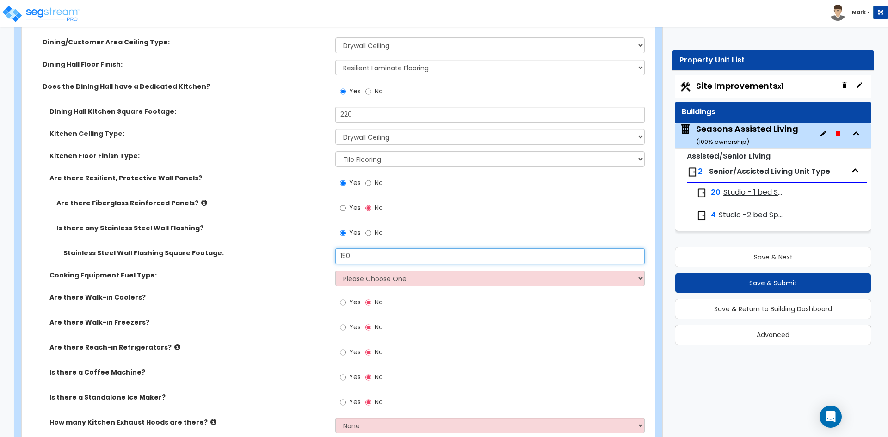
scroll to position [2313, 0]
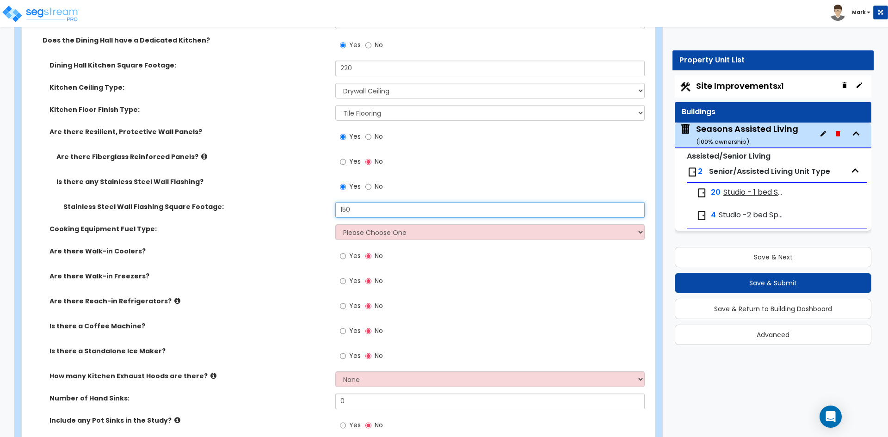
type input "150"
click at [373, 231] on select "Please Choose One Gas Electric" at bounding box center [489, 232] width 309 height 16
select select "1"
click at [335, 224] on select "Please Choose One Gas Electric" at bounding box center [489, 232] width 309 height 16
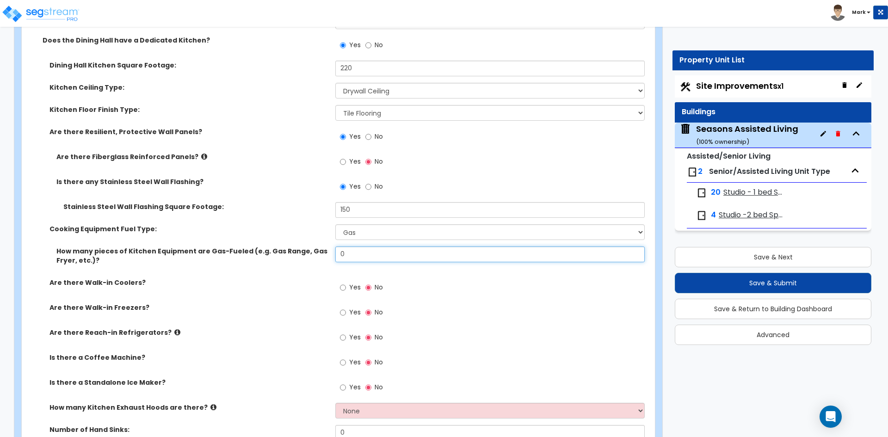
click at [362, 259] on input "0" at bounding box center [489, 255] width 309 height 16
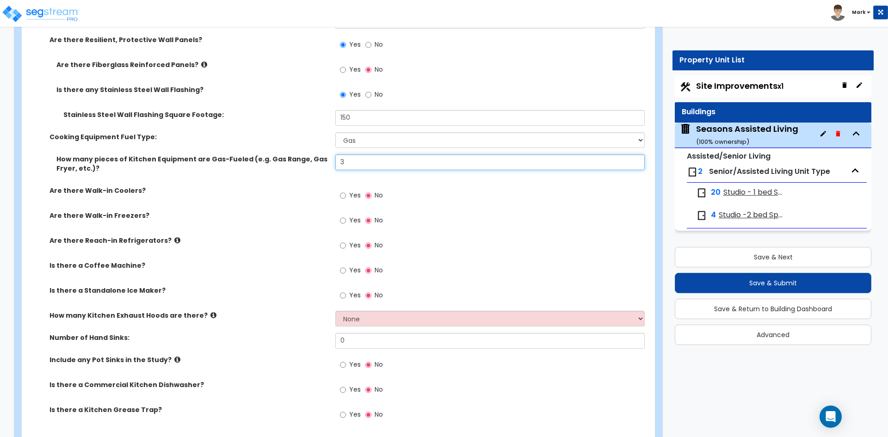
scroll to position [2406, 0]
type input "3"
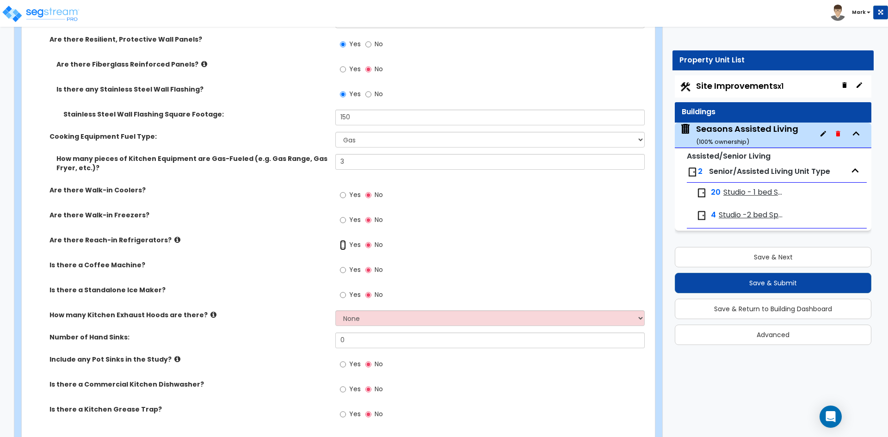
click at [345, 248] on input "Yes" at bounding box center [343, 245] width 6 height 10
radio input "true"
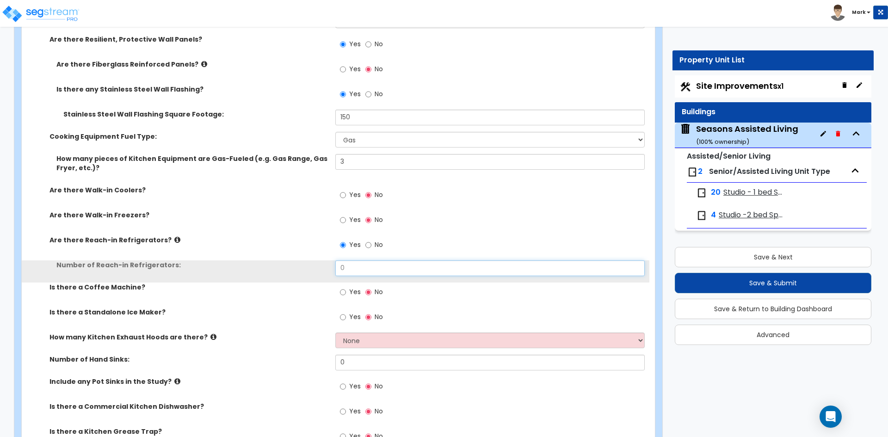
click at [351, 262] on input "0" at bounding box center [489, 268] width 309 height 16
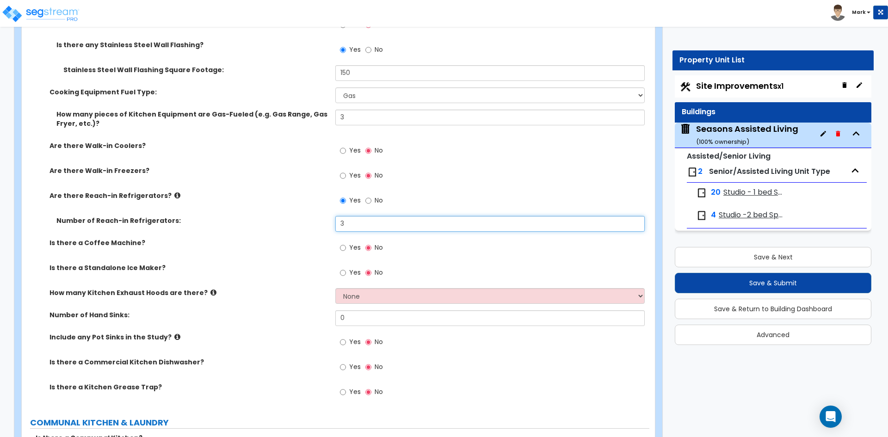
scroll to position [2452, 0]
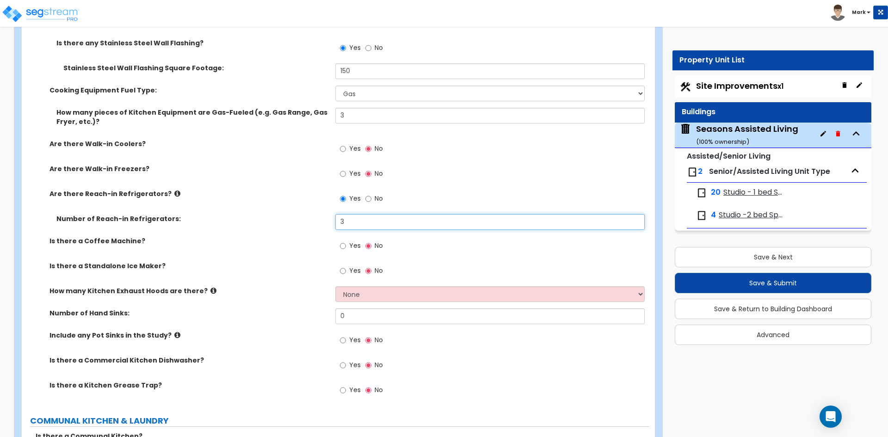
type input "3"
click at [340, 271] on div "Yes No" at bounding box center [361, 271] width 52 height 21
click at [345, 271] on input "Yes" at bounding box center [343, 271] width 6 height 10
radio input "true"
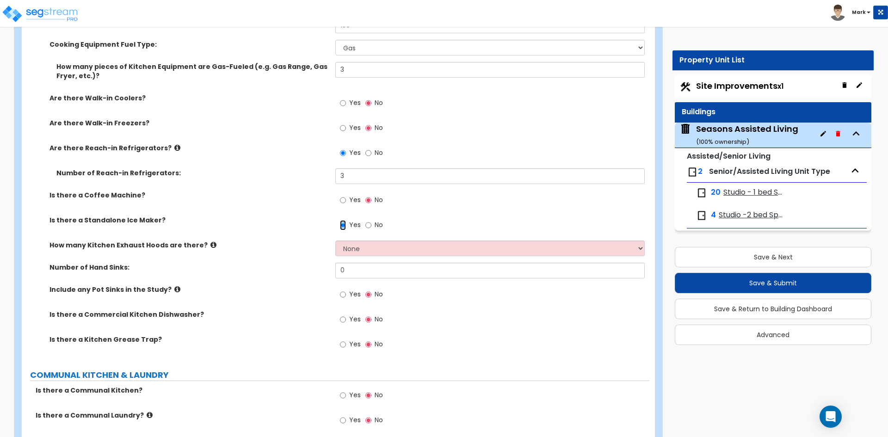
scroll to position [2498, 0]
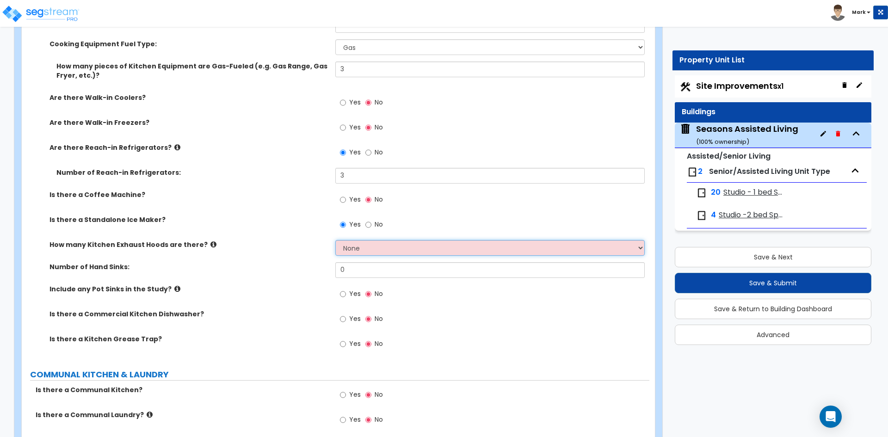
click at [412, 250] on select "None 1 2 3" at bounding box center [489, 248] width 309 height 16
select select "1"
click at [335, 240] on select "None 1 2 3" at bounding box center [489, 248] width 309 height 16
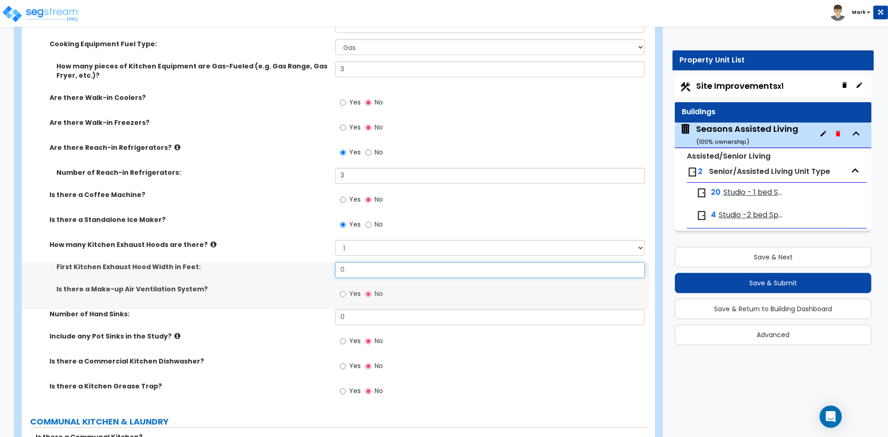
click at [363, 271] on input "0" at bounding box center [489, 270] width 309 height 16
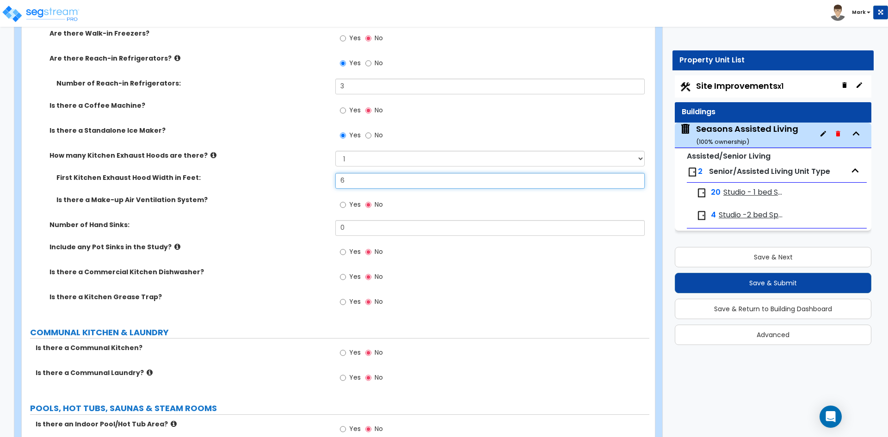
scroll to position [2591, 0]
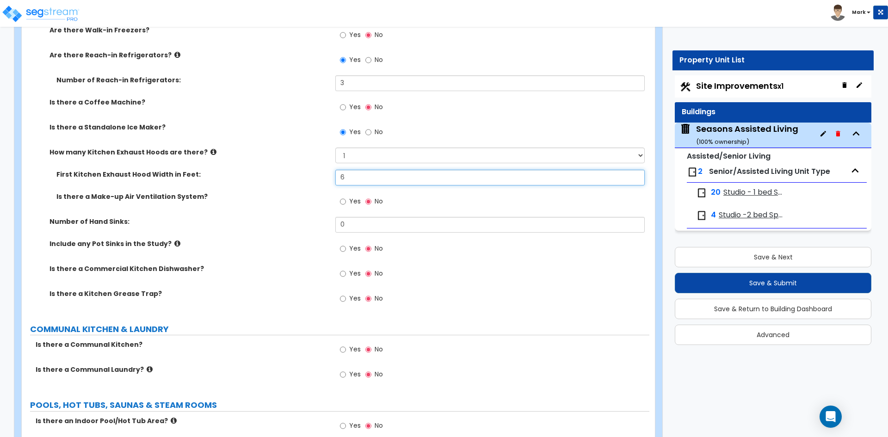
type input "6"
click at [358, 227] on input "0" at bounding box center [489, 225] width 309 height 16
type input "1"
click at [343, 249] on input "Yes" at bounding box center [343, 249] width 6 height 10
radio input "true"
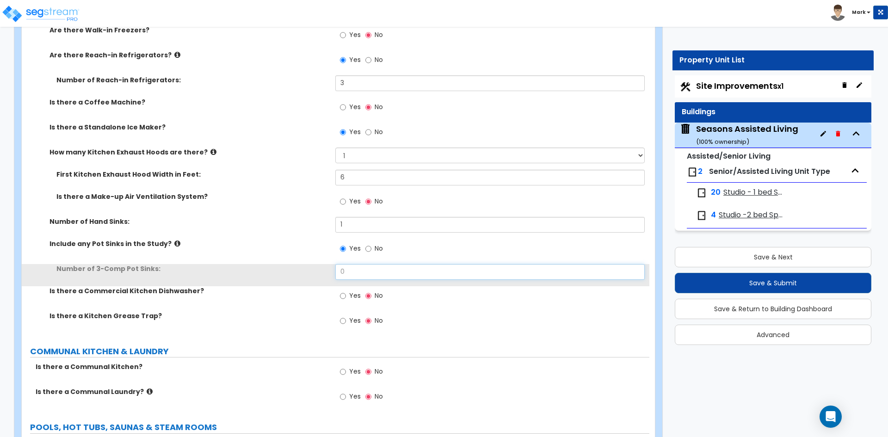
click at [366, 267] on input "0" at bounding box center [489, 272] width 309 height 16
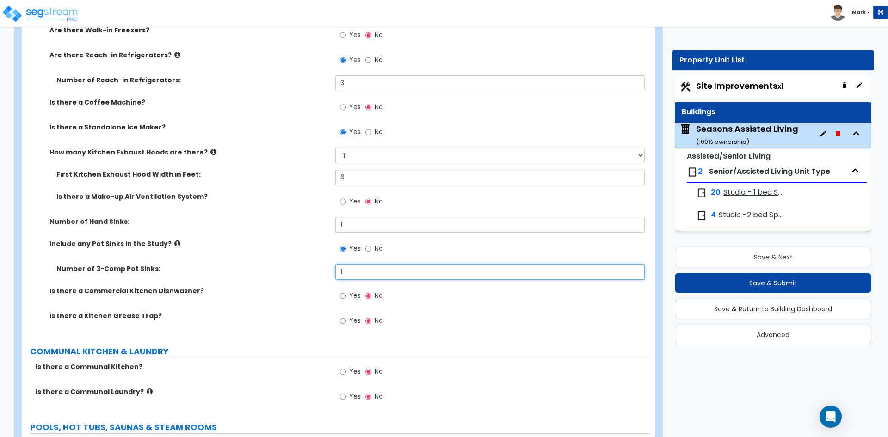
type input "1"
click at [340, 297] on div "Yes No" at bounding box center [361, 296] width 52 height 21
click at [341, 297] on input "Yes" at bounding box center [343, 296] width 6 height 10
radio input "true"
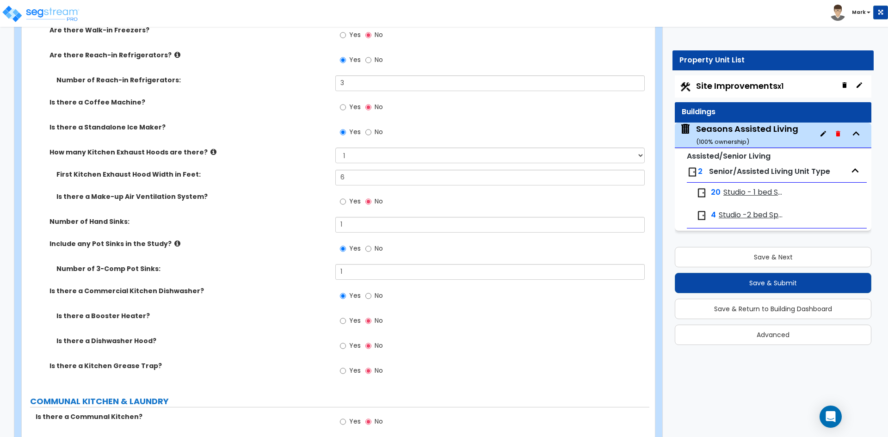
click at [348, 348] on label "Yes" at bounding box center [350, 347] width 21 height 16
click at [346, 348] on input "Yes" at bounding box center [343, 346] width 6 height 10
radio input "true"
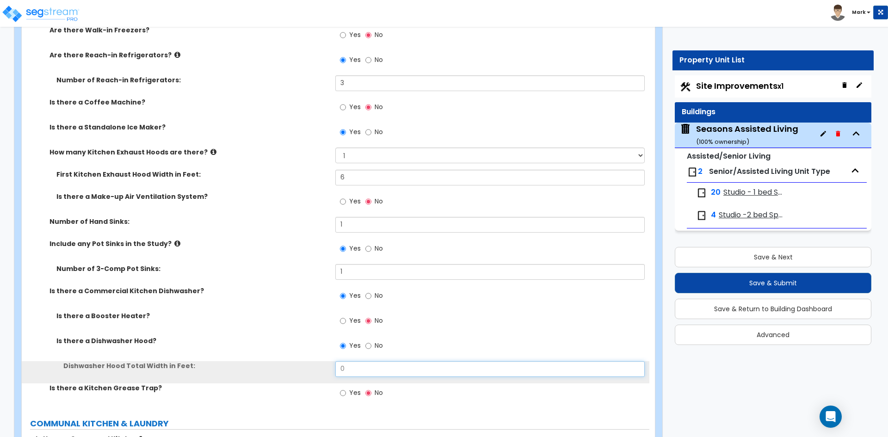
click at [359, 363] on input "0" at bounding box center [489, 369] width 309 height 16
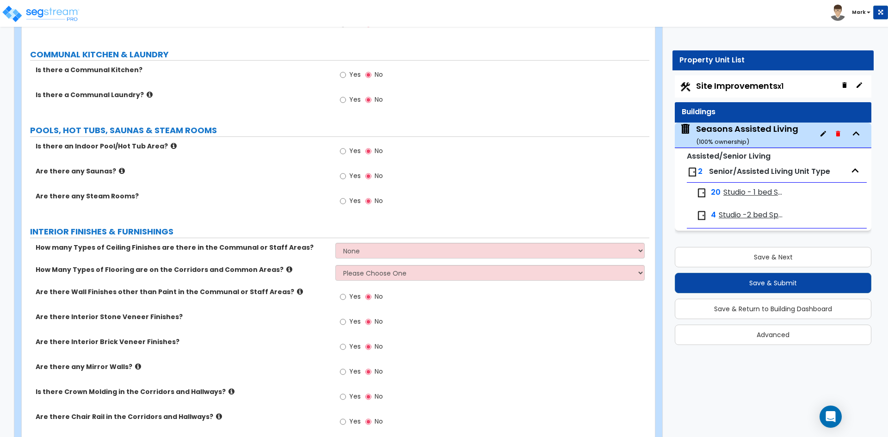
scroll to position [2961, 0]
type input "3"
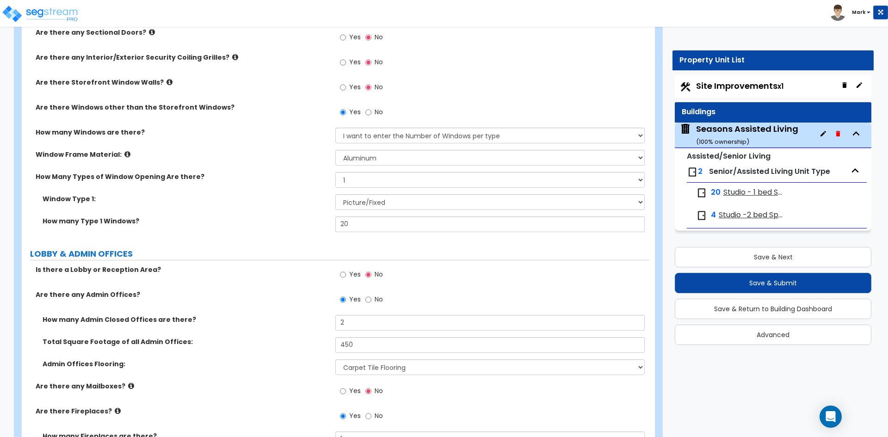
scroll to position [1295, 0]
click at [344, 275] on input "Yes" at bounding box center [343, 274] width 6 height 10
radio input "true"
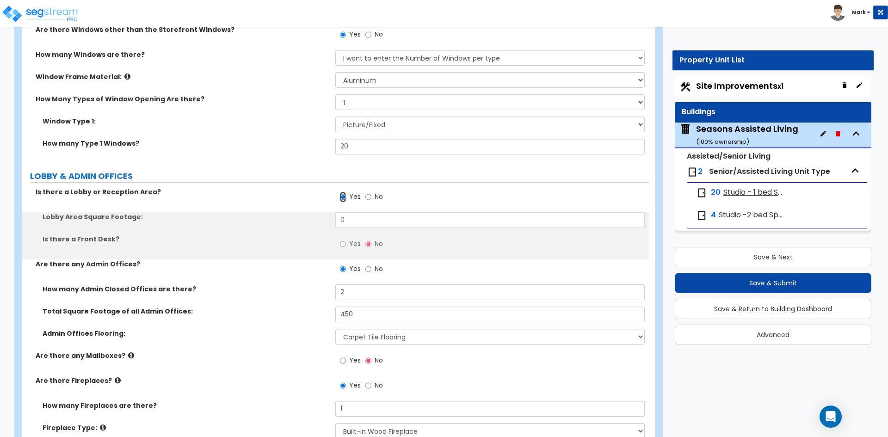
scroll to position [1388, 0]
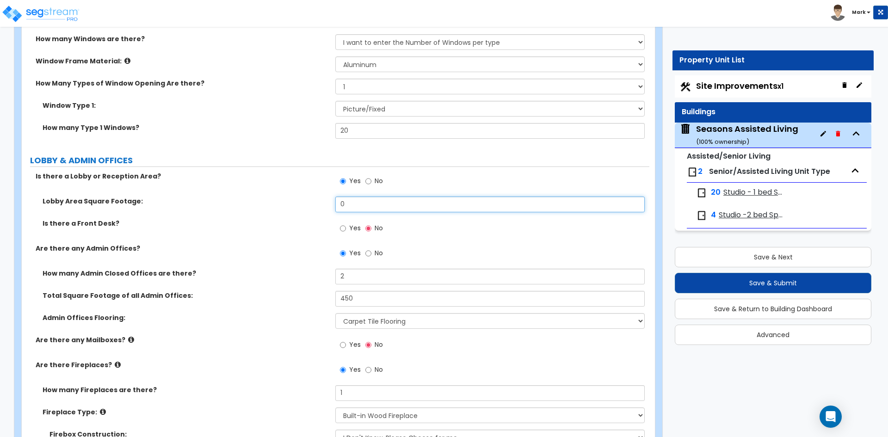
click at [378, 204] on input "0" at bounding box center [489, 205] width 309 height 16
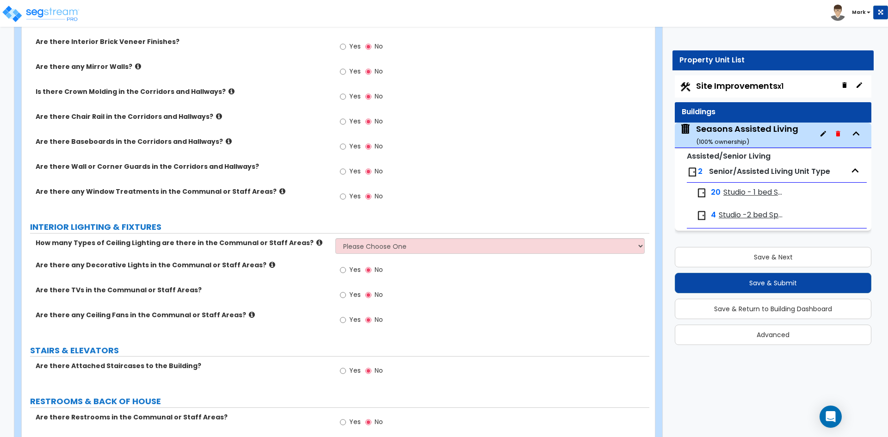
scroll to position [3285, 0]
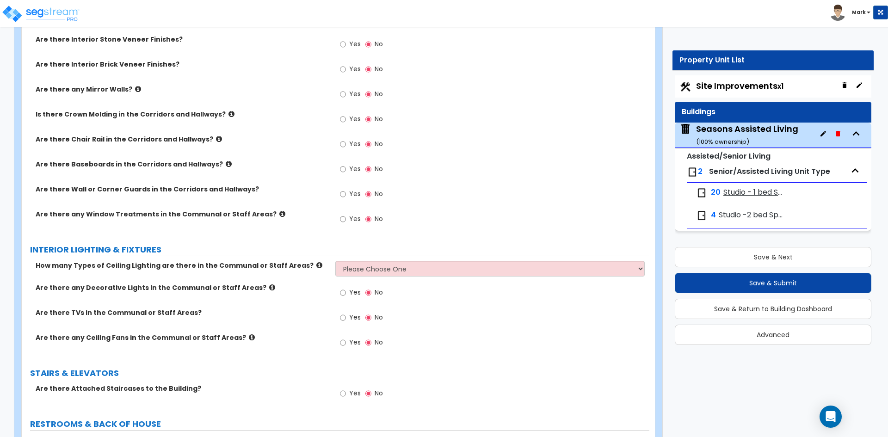
type input "150"
click at [404, 270] on select "Please Choose One 1 2 3" at bounding box center [489, 269] width 309 height 16
select select "1"
click at [335, 261] on select "Please Choose One 1 2 3" at bounding box center [489, 269] width 309 height 16
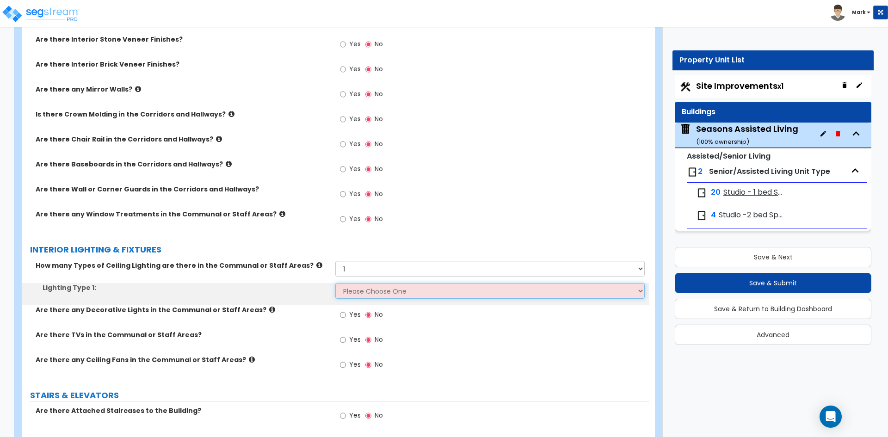
click at [363, 290] on select "Please Choose One LED Surface-Mounted LED Recessed Fluorescent Surface-Mounted …" at bounding box center [489, 291] width 309 height 16
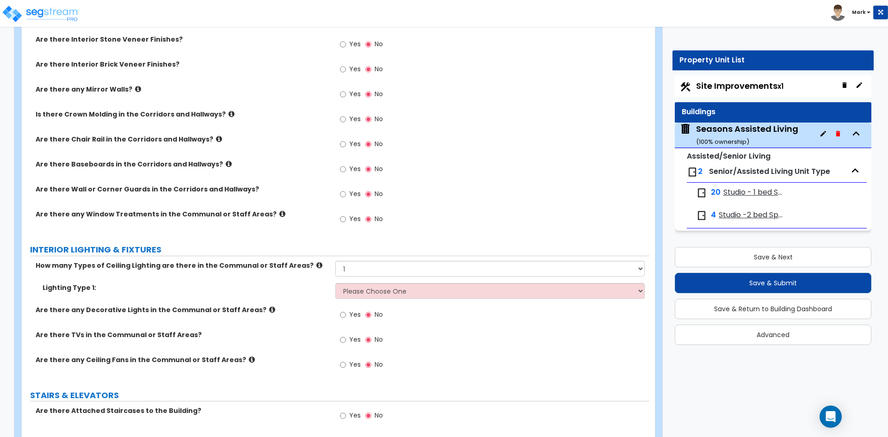
click at [462, 214] on div "Yes No" at bounding box center [492, 222] width 314 height 25
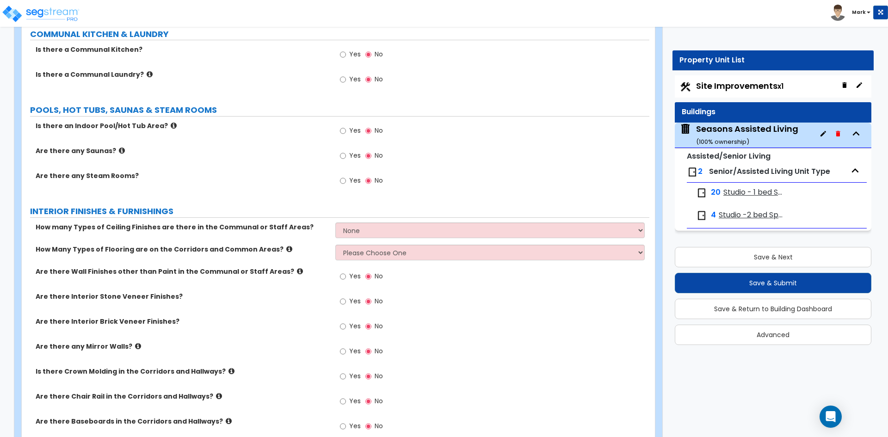
scroll to position [3007, 0]
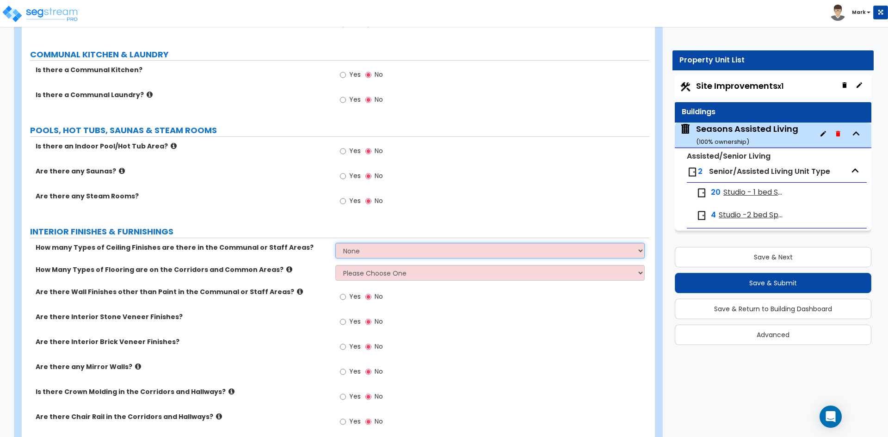
click at [377, 256] on select "None 1 2 3" at bounding box center [489, 251] width 309 height 16
select select "2"
click at [335, 243] on select "None 1 2 3" at bounding box center [489, 251] width 309 height 16
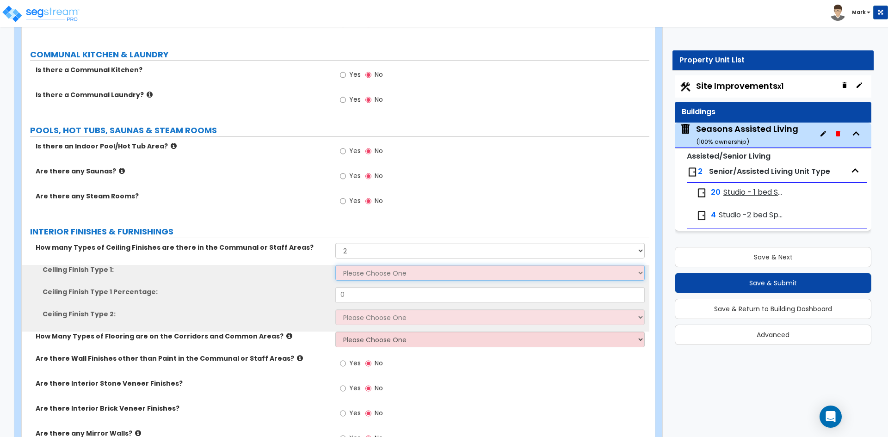
click at [384, 275] on select "Please Choose One Drop Ceiling Drywall Ceiling Open Ceiling" at bounding box center [489, 273] width 309 height 16
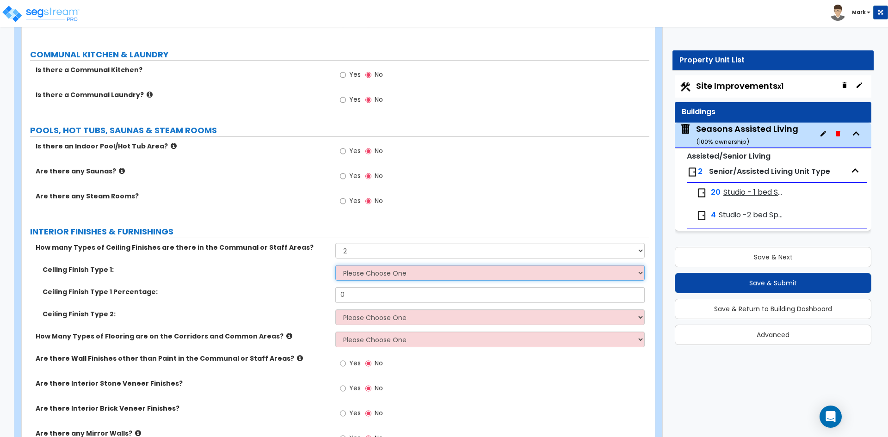
select select "1"
click at [335, 265] on select "Please Choose One Drop Ceiling Drywall Ceiling Open Ceiling" at bounding box center [489, 273] width 309 height 16
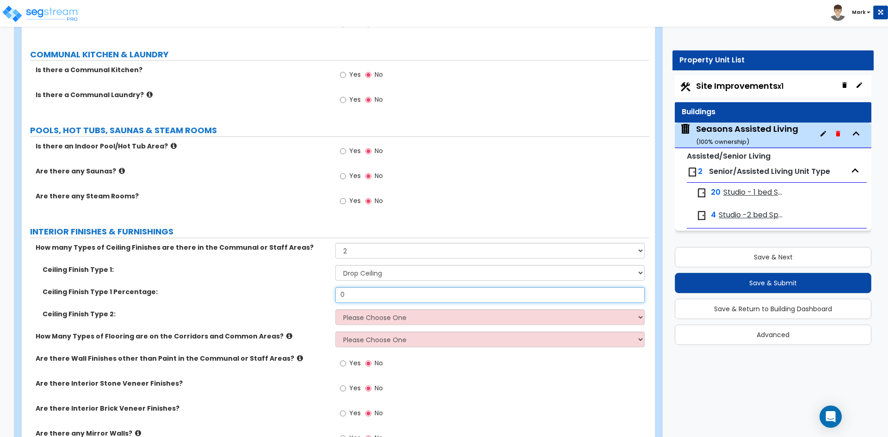
click at [351, 291] on input "0" at bounding box center [489, 295] width 309 height 16
type input "45"
click at [376, 316] on select "Please Choose One Drop Ceiling Drywall Ceiling Open Ceiling" at bounding box center [489, 318] width 309 height 16
select select "2"
click at [335, 310] on select "Please Choose One Drop Ceiling Drywall Ceiling Open Ceiling" at bounding box center [489, 318] width 309 height 16
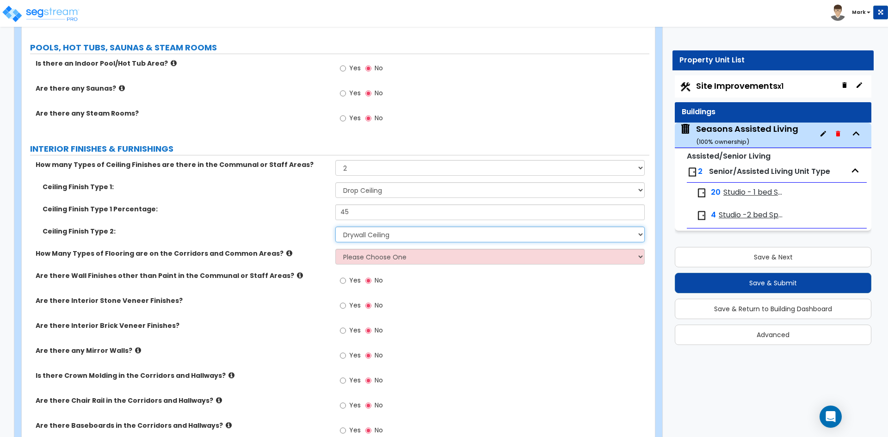
scroll to position [3100, 0]
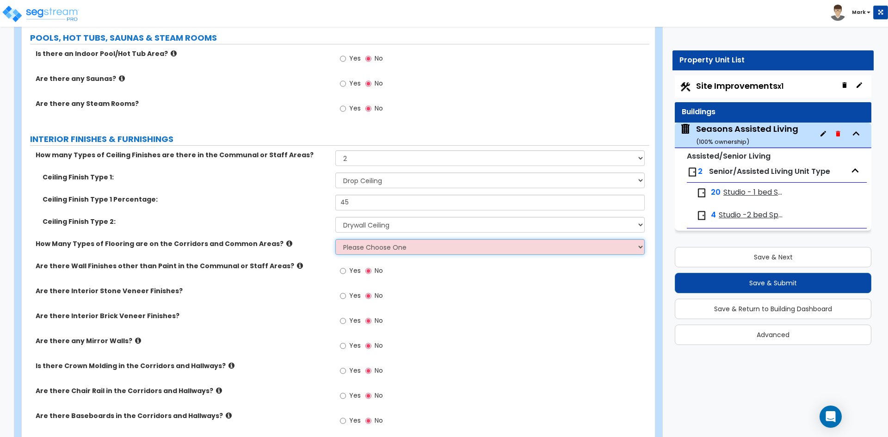
click at [361, 249] on select "Please Choose One 1 2 3" at bounding box center [489, 247] width 309 height 16
select select "1"
click at [335, 239] on select "Please Choose One 1 2 3" at bounding box center [489, 247] width 309 height 16
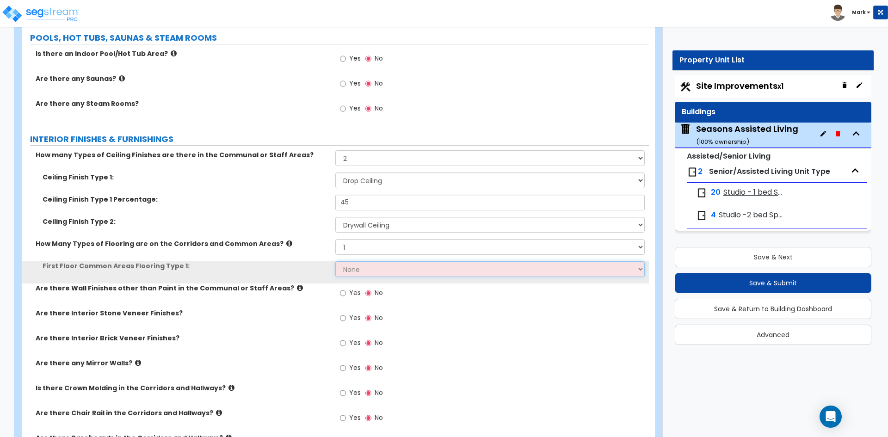
click at [368, 266] on select "None Tile Flooring Hardwood Flooring Resilient Laminate Flooring VCT Flooring S…" at bounding box center [489, 269] width 309 height 16
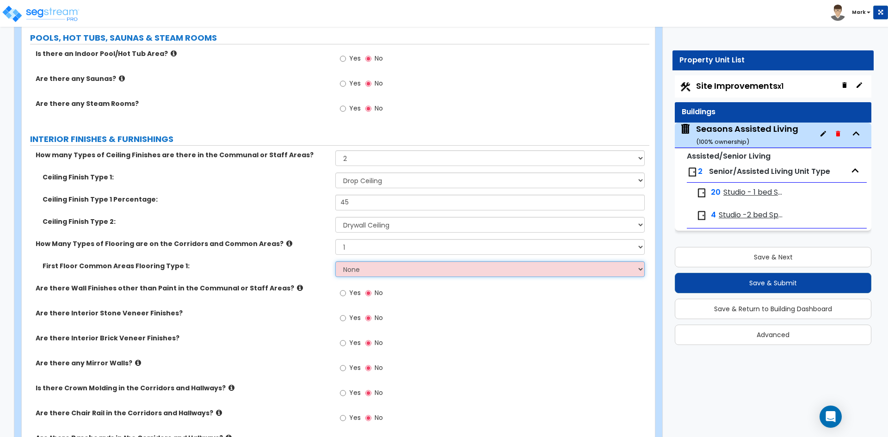
select select "3"
click at [335, 261] on select "None Tile Flooring Hardwood Flooring Resilient Laminate Flooring VCT Flooring S…" at bounding box center [489, 269] width 309 height 16
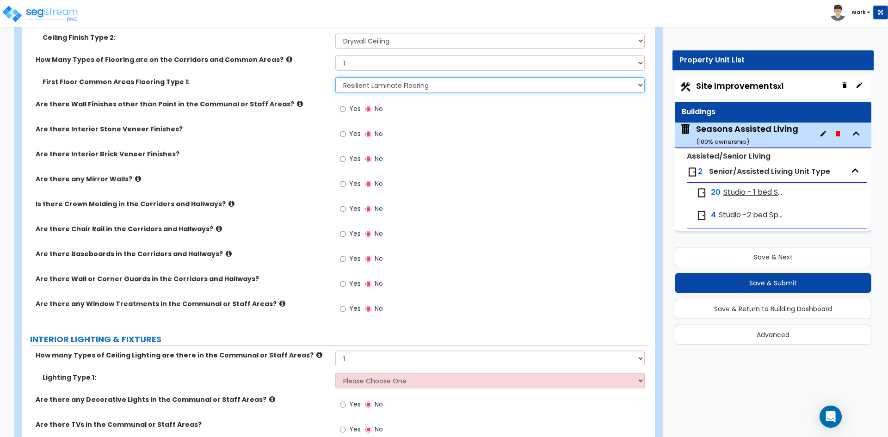
scroll to position [3285, 0]
click at [344, 234] on input "Yes" at bounding box center [343, 233] width 6 height 10
radio input "true"
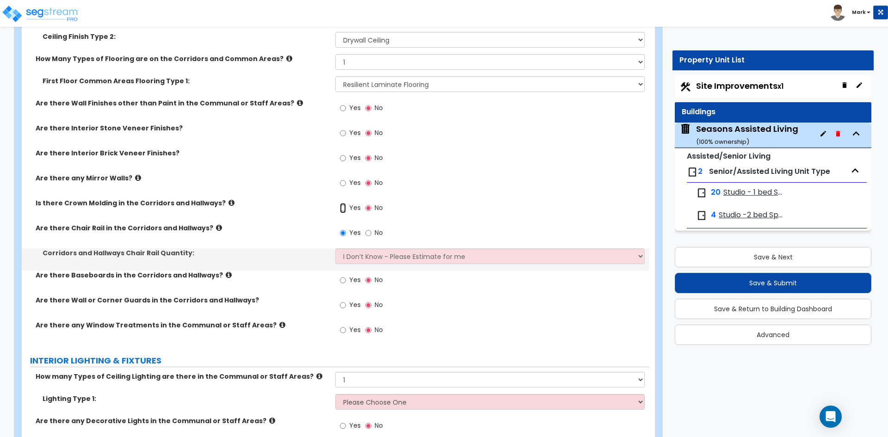
click at [344, 212] on input "Yes" at bounding box center [343, 208] width 6 height 10
radio input "true"
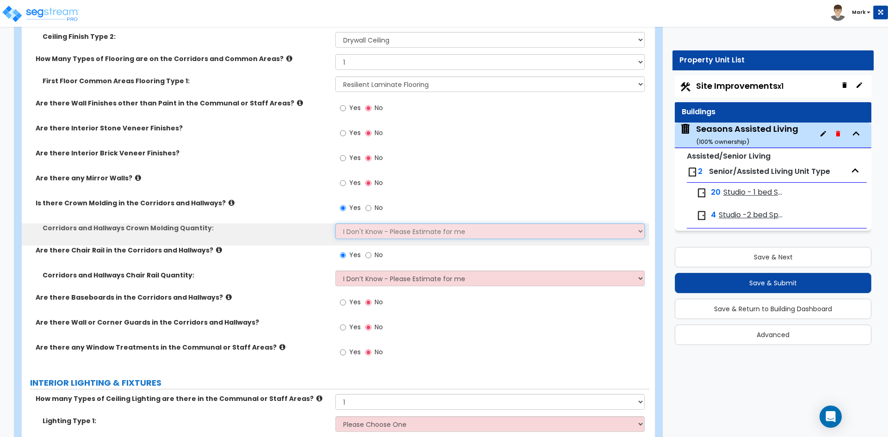
click at [359, 230] on select "I Don't Know - Please Estimate for me I want to Enter the Linear Footage" at bounding box center [489, 231] width 309 height 16
select select "1"
click at [335, 223] on select "I Don't Know - Please Estimate for me I want to Enter the Linear Footage" at bounding box center [489, 231] width 309 height 16
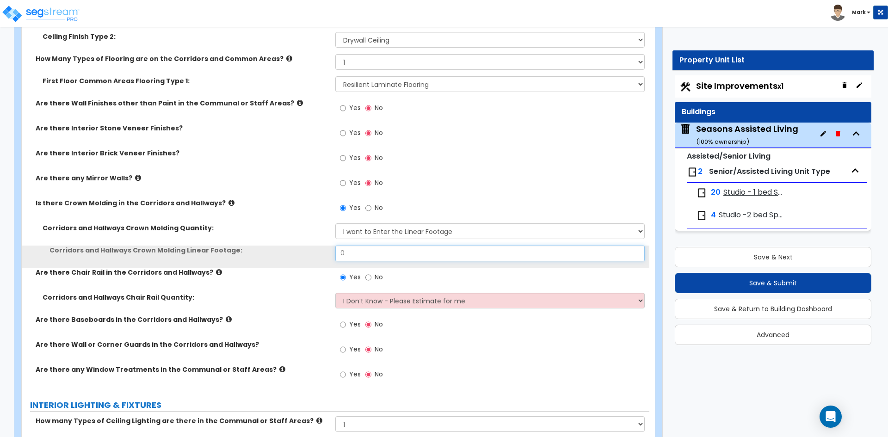
click at [354, 251] on input "0" at bounding box center [489, 254] width 309 height 16
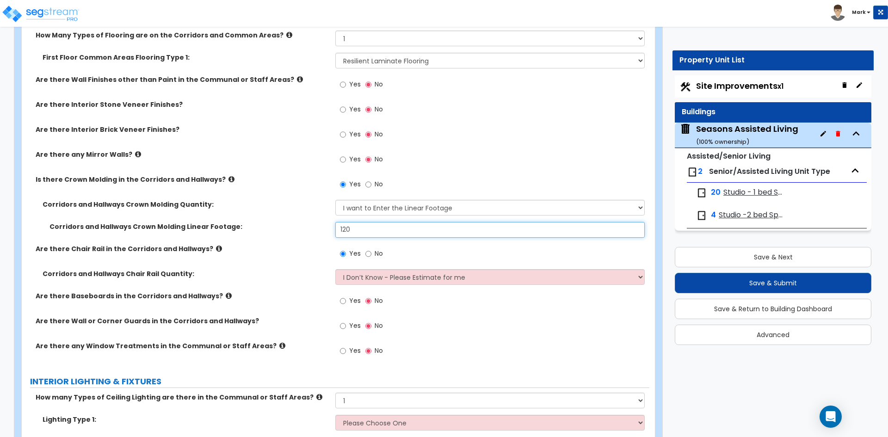
scroll to position [3331, 0]
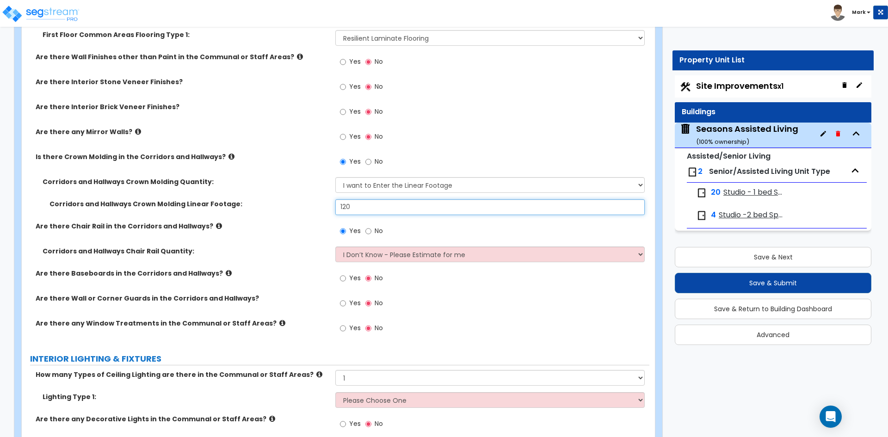
type input "120"
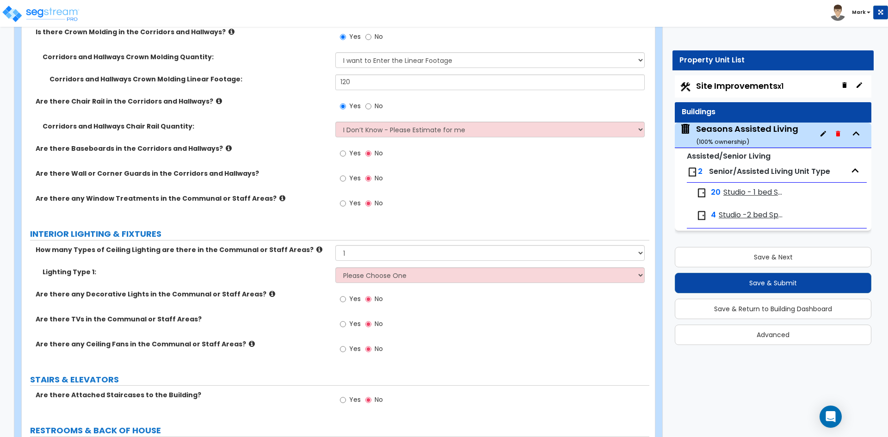
scroll to position [3423, 0]
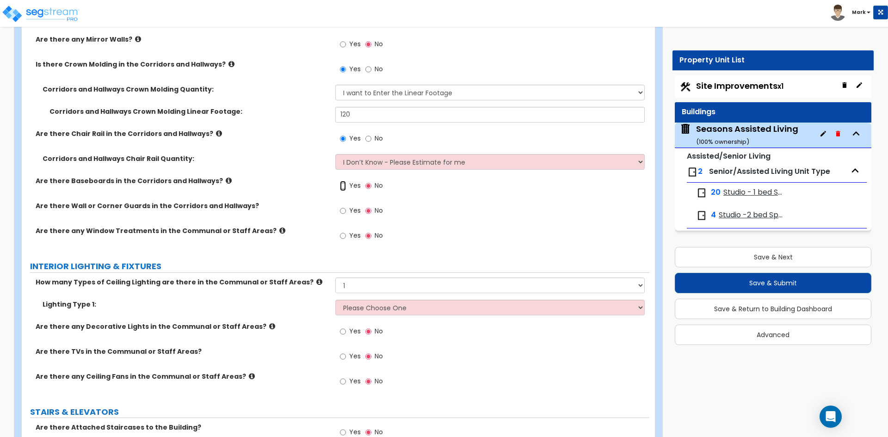
click at [342, 185] on input "Yes" at bounding box center [343, 186] width 6 height 10
radio input "true"
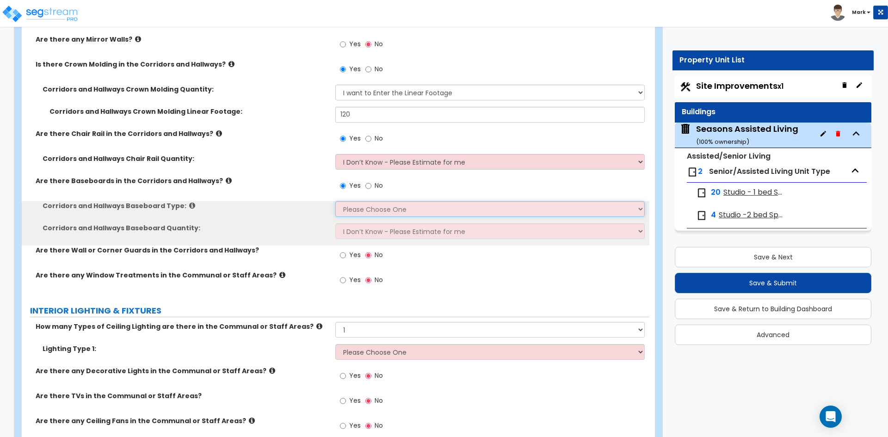
click at [386, 208] on select "Please Choose One Wood Vinyl Carpet Tile" at bounding box center [489, 209] width 309 height 16
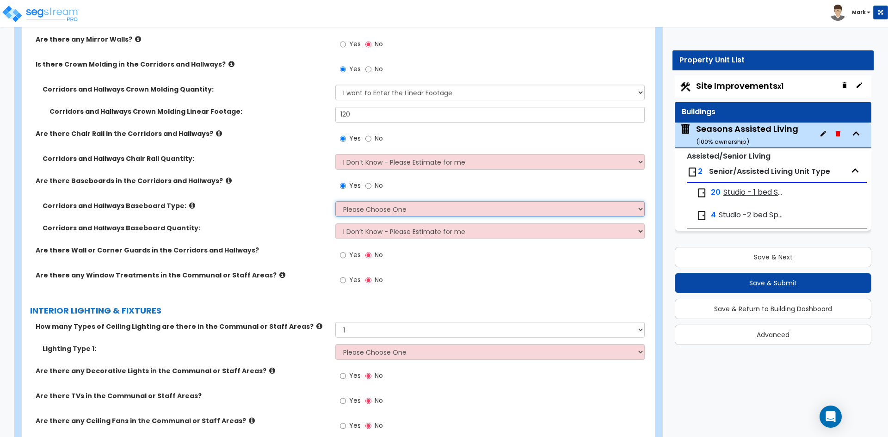
select select "2"
click at [335, 201] on select "Please Choose One Wood Vinyl Carpet Tile" at bounding box center [489, 209] width 309 height 16
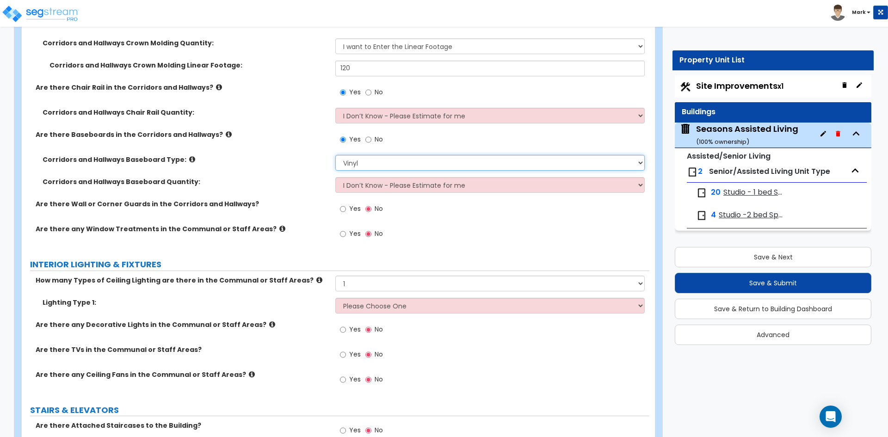
scroll to position [3516, 0]
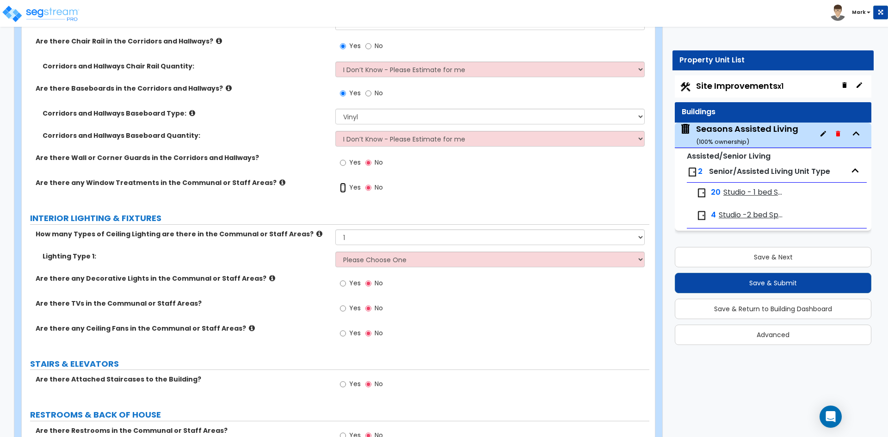
click at [342, 189] on input "Yes" at bounding box center [343, 188] width 6 height 10
radio input "true"
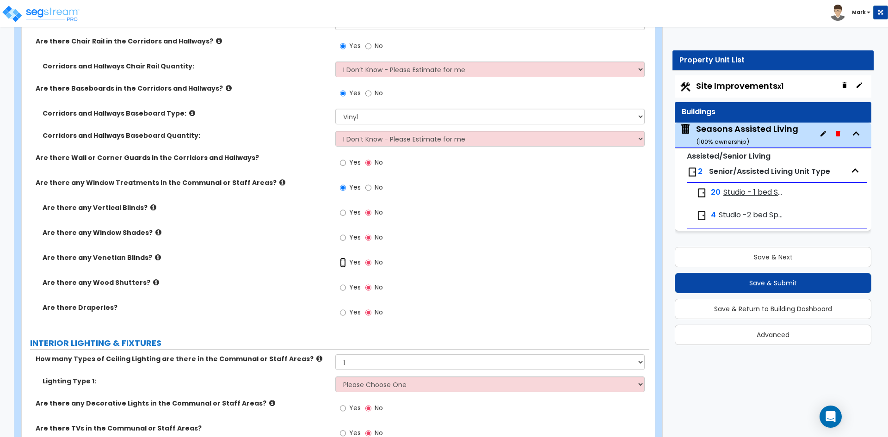
click at [343, 260] on input "Yes" at bounding box center [343, 263] width 6 height 10
radio input "true"
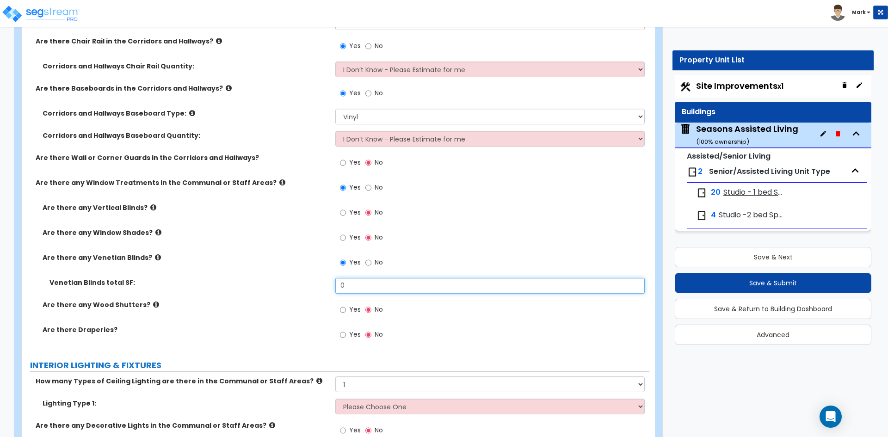
click at [370, 282] on input "0" at bounding box center [489, 286] width 309 height 16
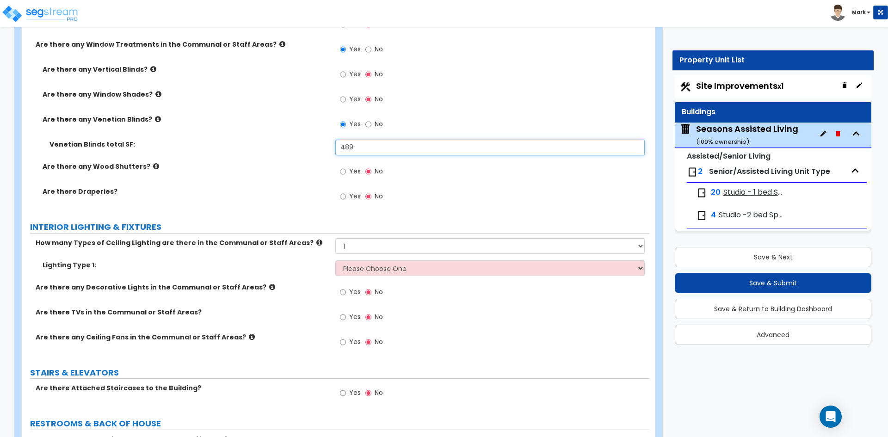
scroll to position [3655, 0]
type input "489"
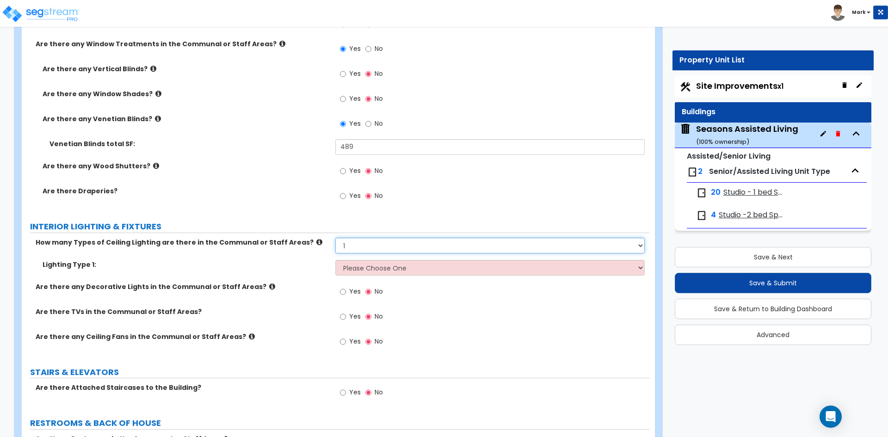
click at [373, 248] on select "Please Choose One 1 2 3" at bounding box center [489, 246] width 309 height 16
select select "2"
click at [335, 238] on select "Please Choose One 1 2 3" at bounding box center [489, 246] width 309 height 16
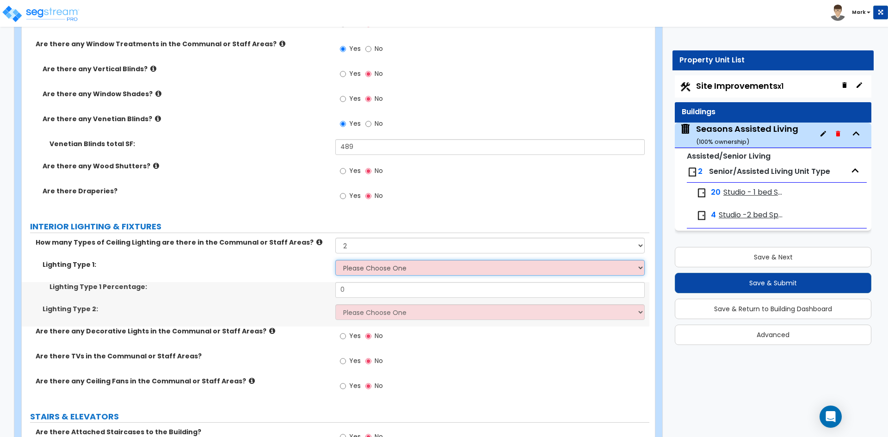
click at [384, 270] on select "Please Choose One LED Surface-Mounted LED Recessed Fluorescent Surface-Mounted …" at bounding box center [489, 268] width 309 height 16
select select "1"
click at [335, 260] on select "Please Choose One LED Surface-Mounted LED Recessed Fluorescent Surface-Mounted …" at bounding box center [489, 268] width 309 height 16
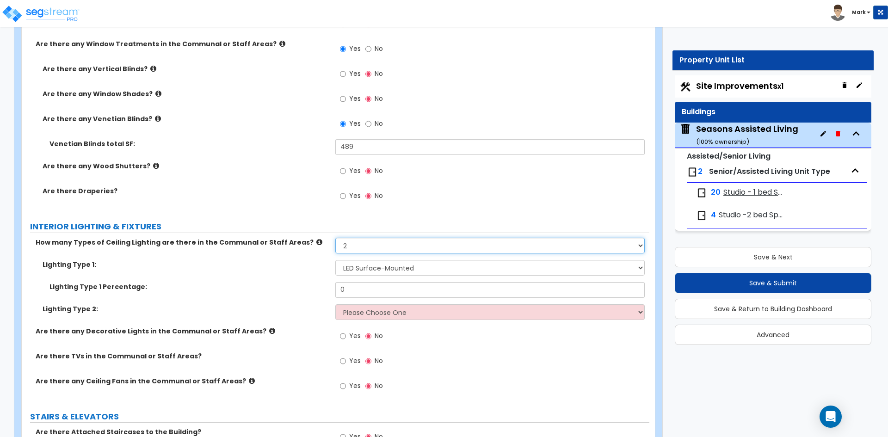
click at [362, 249] on select "Please Choose One 1 2 3" at bounding box center [489, 246] width 309 height 16
select select "3"
click at [335, 238] on select "Please Choose One 1 2 3" at bounding box center [489, 246] width 309 height 16
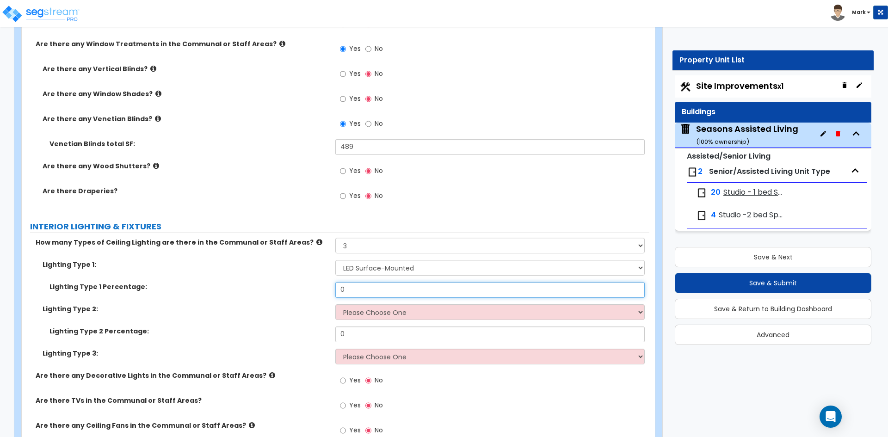
click at [363, 288] on input "0" at bounding box center [489, 290] width 309 height 16
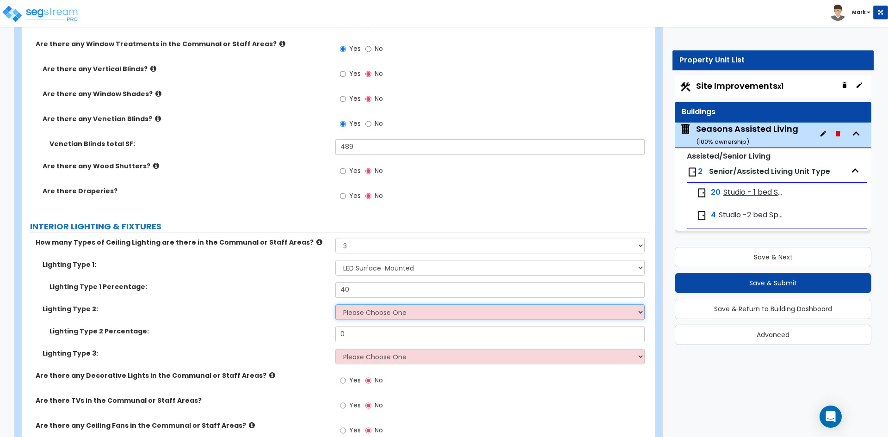
click at [363, 312] on select "Please Choose One LED Surface-Mounted LED Recessed Fluorescent Surface-Mounted …" at bounding box center [489, 312] width 309 height 16
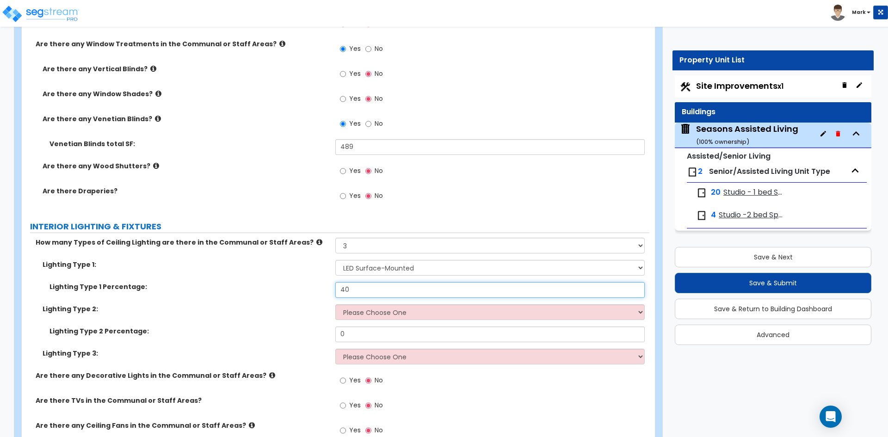
click at [371, 287] on input "40" at bounding box center [489, 290] width 309 height 16
type input "4"
type input "20"
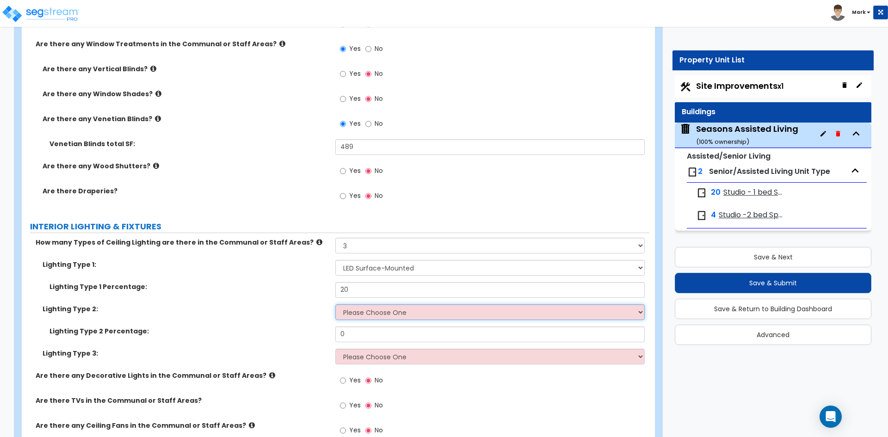
click at [378, 311] on select "Please Choose One LED Surface-Mounted LED Recessed Fluorescent Surface-Mounted …" at bounding box center [489, 312] width 309 height 16
select select "2"
click at [335, 304] on select "Please Choose One LED Surface-Mounted LED Recessed Fluorescent Surface-Mounted …" at bounding box center [489, 312] width 309 height 16
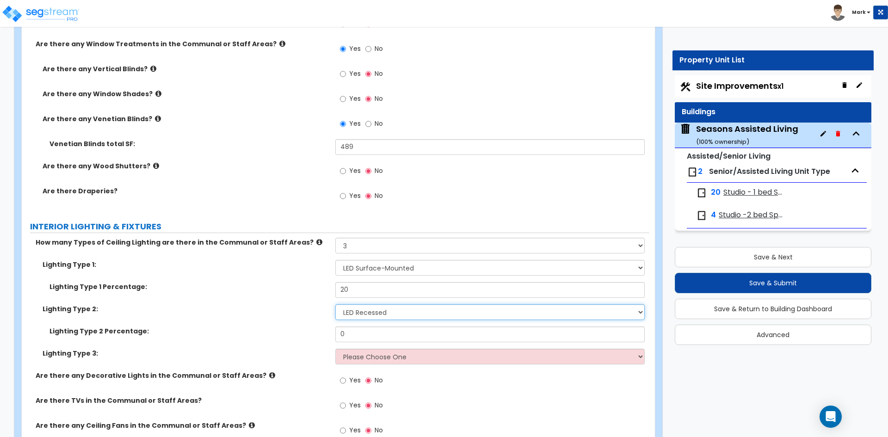
click at [409, 313] on select "Please Choose One LED Surface-Mounted LED Recessed Fluorescent Surface-Mounted …" at bounding box center [489, 312] width 309 height 16
click at [335, 304] on select "Please Choose One LED Surface-Mounted LED Recessed Fluorescent Surface-Mounted …" at bounding box center [489, 312] width 309 height 16
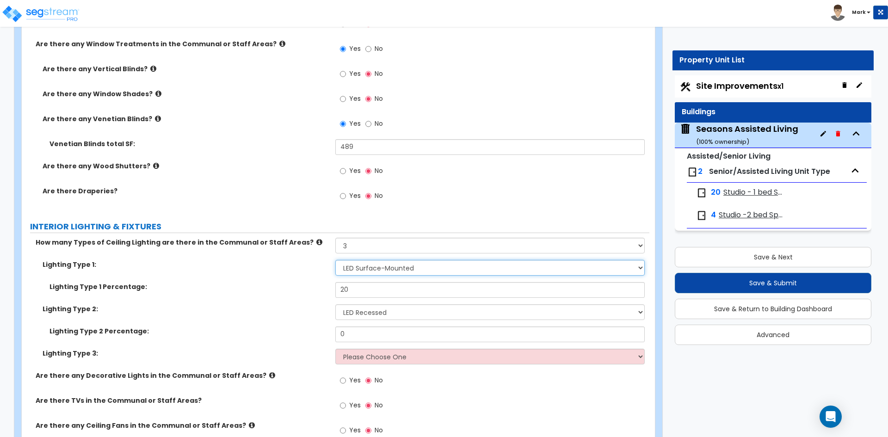
drag, startPoint x: 386, startPoint y: 269, endPoint x: 386, endPoint y: 275, distance: 6.0
click at [386, 269] on select "Please Choose One LED Surface-Mounted LED Recessed Fluorescent Surface-Mounted …" at bounding box center [489, 268] width 309 height 16
select select "3"
click at [335, 260] on select "Please Choose One LED Surface-Mounted LED Recessed Fluorescent Surface-Mounted …" at bounding box center [489, 268] width 309 height 16
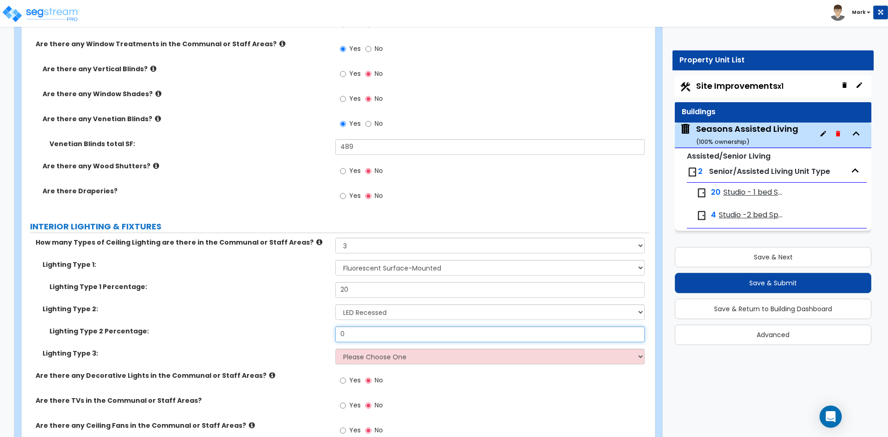
click at [348, 336] on input "0" at bounding box center [489, 335] width 309 height 16
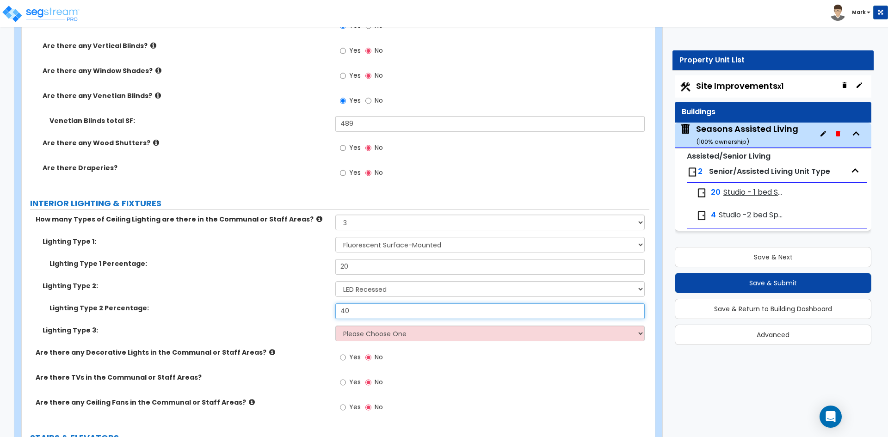
scroll to position [3701, 0]
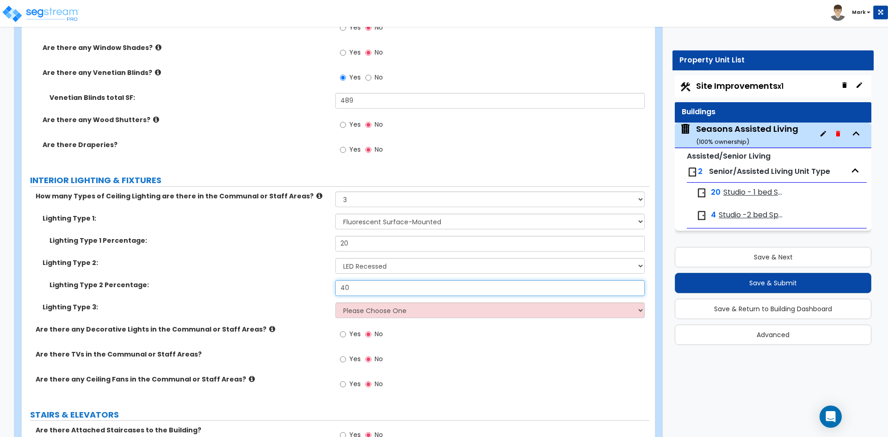
type input "40"
click at [365, 310] on select "Please Choose One LED Surface-Mounted LED Recessed Fluorescent Surface-Mounted …" at bounding box center [489, 311] width 309 height 16
select select "5"
click at [335, 303] on select "Please Choose One LED Surface-Mounted LED Recessed Fluorescent Surface-Mounted …" at bounding box center [489, 311] width 309 height 16
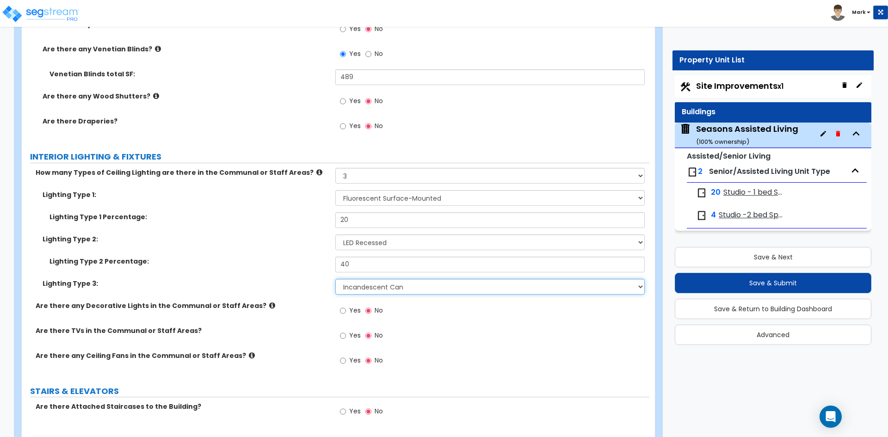
scroll to position [3747, 0]
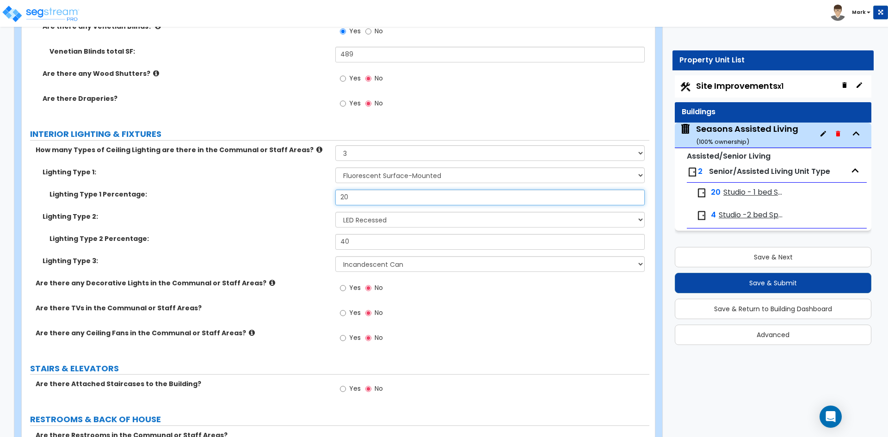
click at [345, 196] on input "20" at bounding box center [489, 198] width 309 height 16
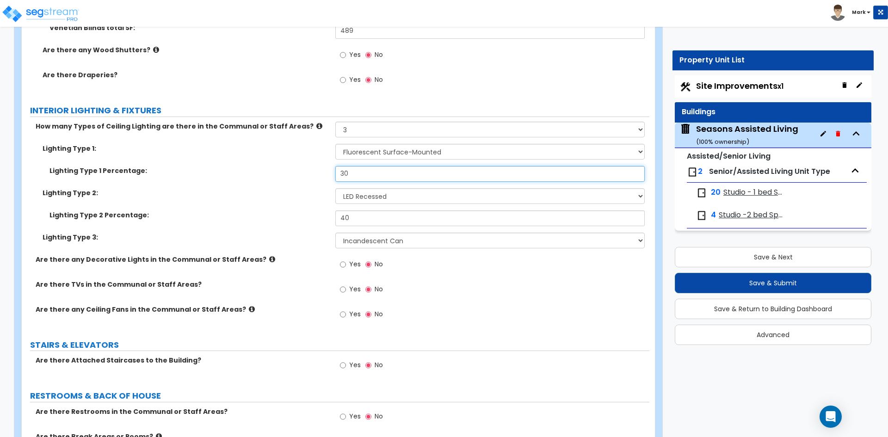
scroll to position [3794, 0]
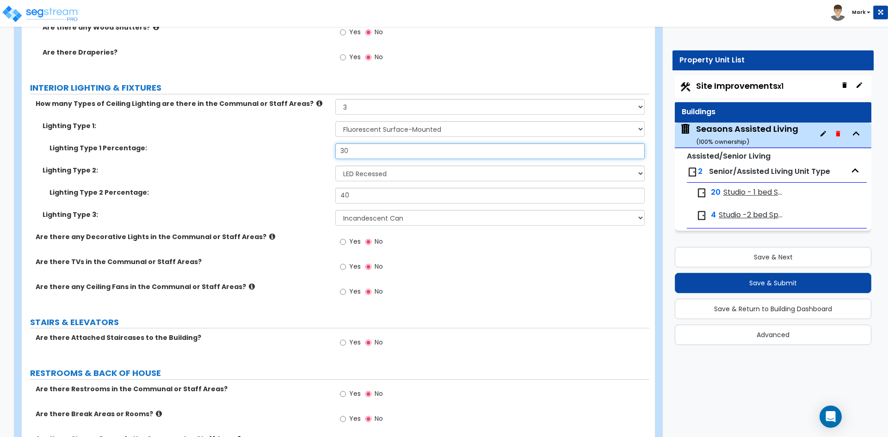
type input "30"
click at [362, 198] on input "40" at bounding box center [489, 196] width 309 height 16
type input "45"
click at [341, 239] on input "Yes" at bounding box center [343, 242] width 6 height 10
radio input "true"
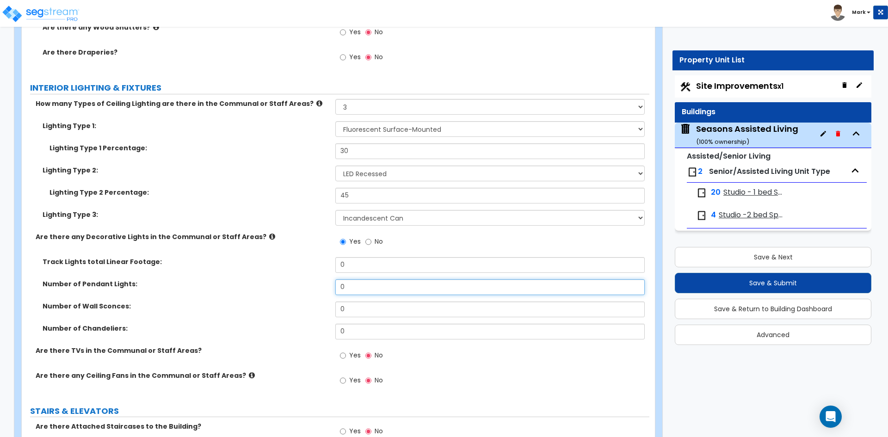
click at [359, 286] on input "0" at bounding box center [489, 287] width 309 height 16
click at [365, 310] on input "0" at bounding box center [489, 310] width 309 height 16
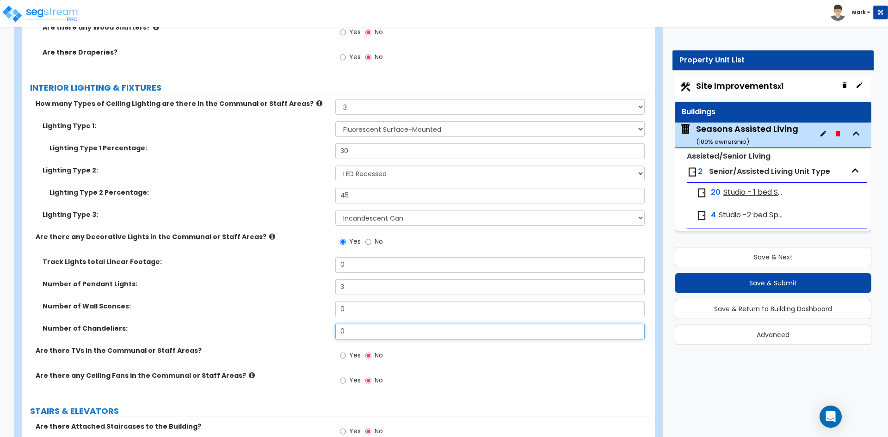
click at [358, 332] on input "0" at bounding box center [489, 332] width 309 height 16
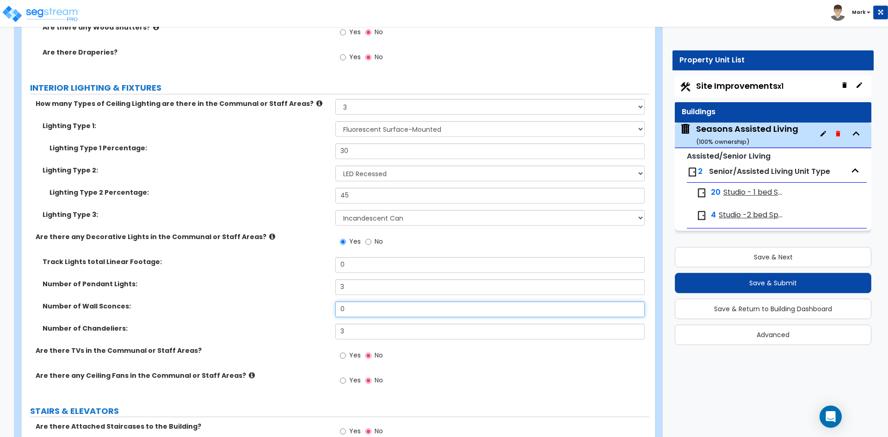
click at [358, 314] on input "0" at bounding box center [489, 310] width 309 height 16
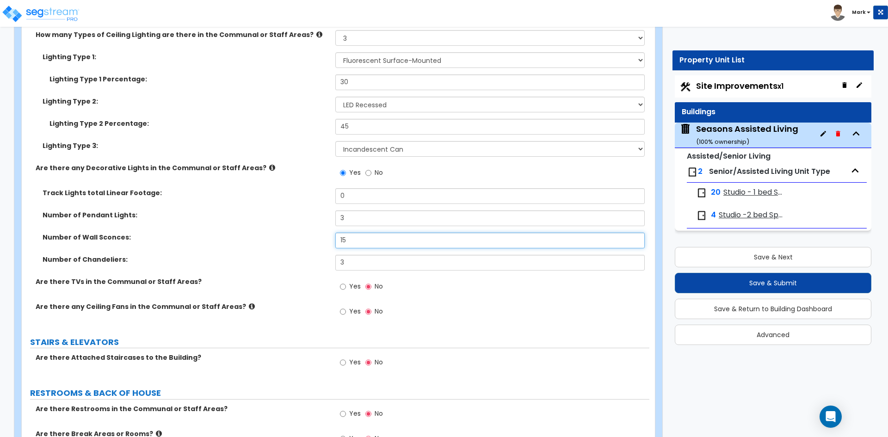
scroll to position [3886, 0]
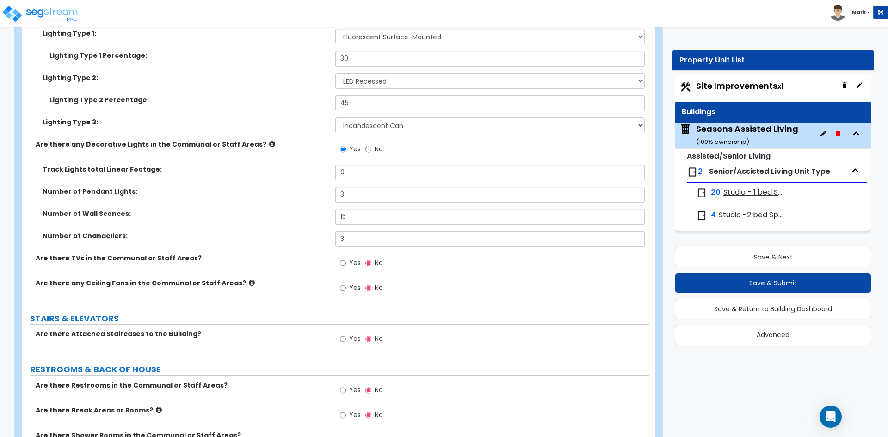
click at [347, 262] on label "Yes" at bounding box center [350, 264] width 21 height 16
click at [346, 262] on input "Yes" at bounding box center [343, 263] width 6 height 10
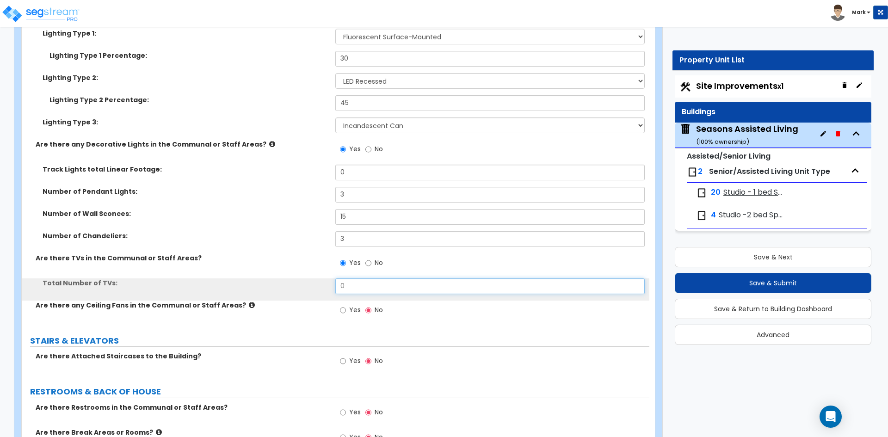
click at [353, 285] on input "0" at bounding box center [489, 287] width 309 height 16
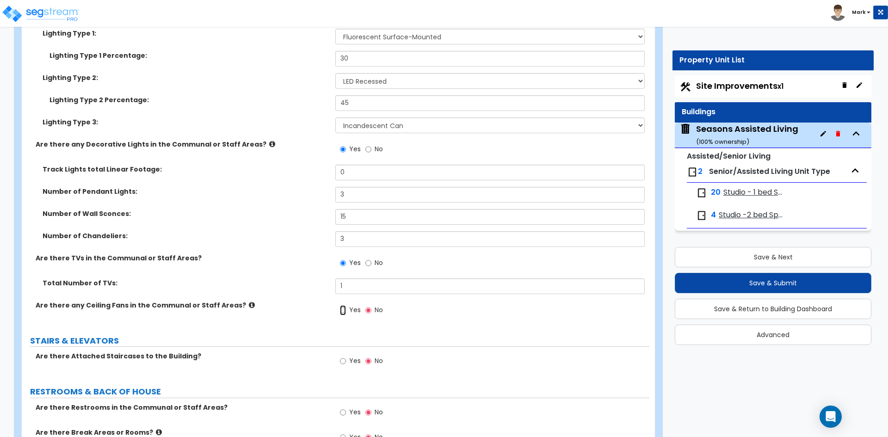
click at [343, 310] on input "Yes" at bounding box center [343, 310] width 6 height 10
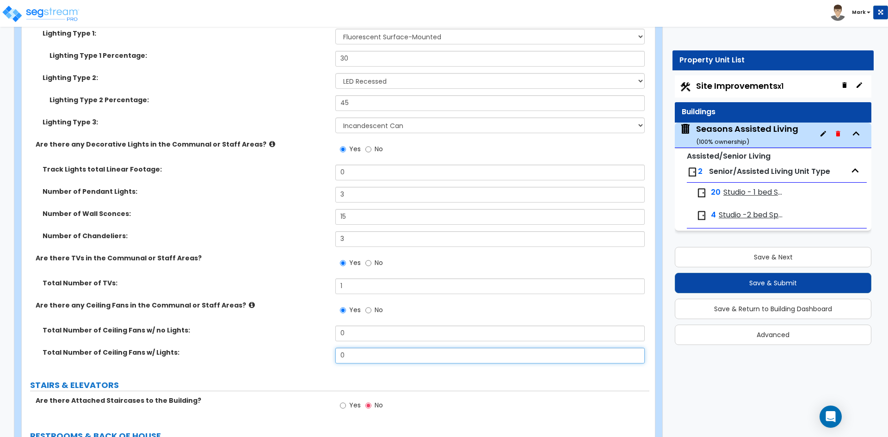
click at [351, 354] on input "0" at bounding box center [489, 356] width 309 height 16
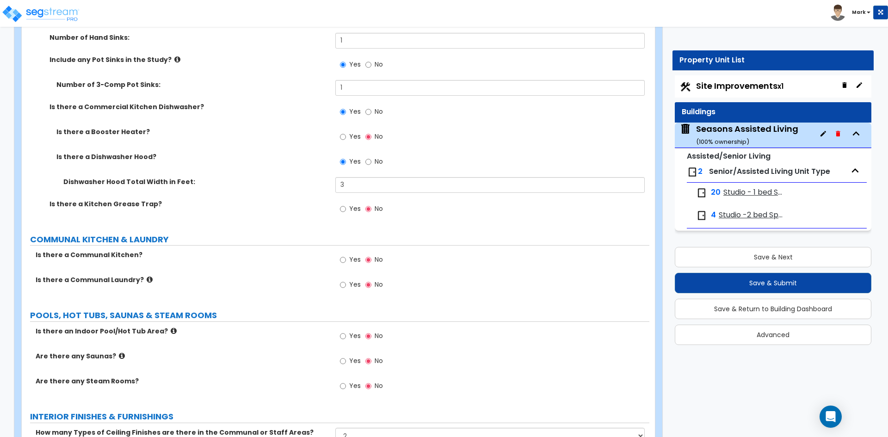
scroll to position [2776, 0]
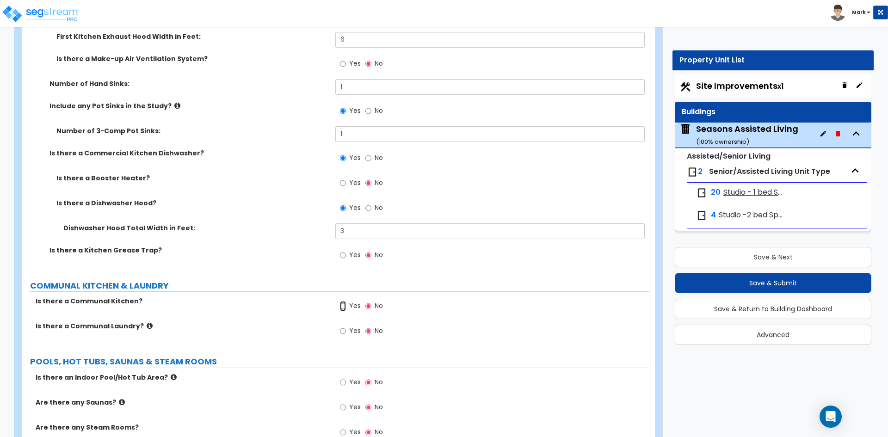
click at [341, 307] on input "Yes" at bounding box center [343, 306] width 6 height 10
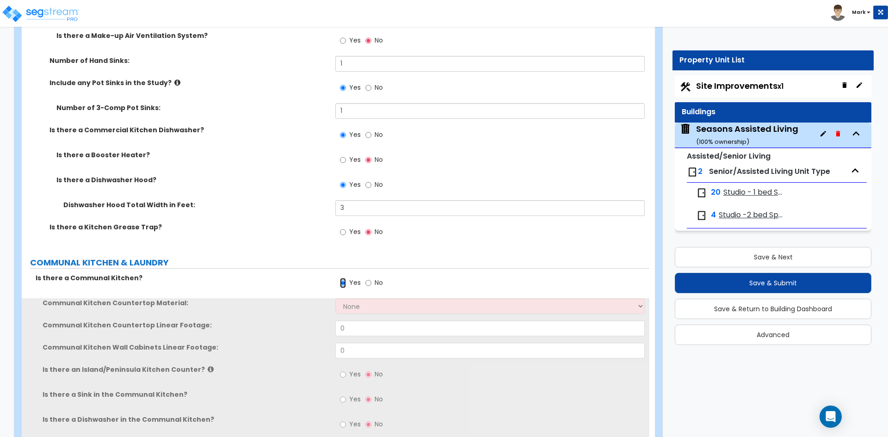
scroll to position [2822, 0]
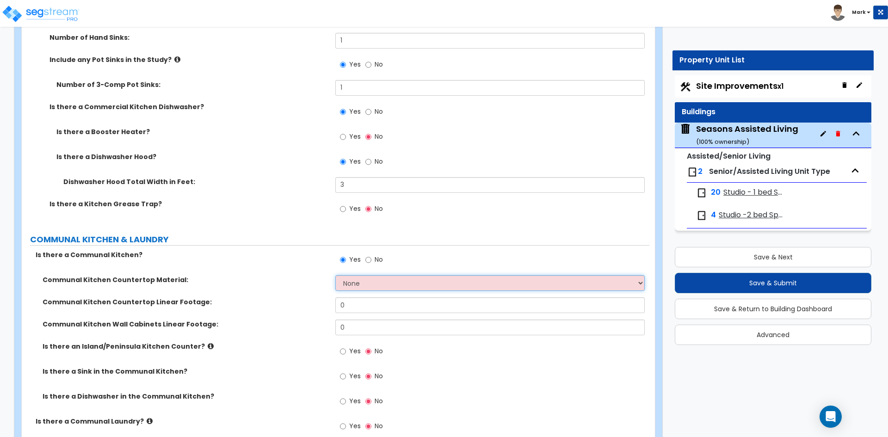
click at [370, 285] on select "None Plastic Laminate Solid Surface Stone Quartz Marble Tile Wood Stainless Ste…" at bounding box center [489, 283] width 309 height 16
click at [335, 275] on select "None Plastic Laminate Solid Surface Stone Quartz Marble Tile Wood Stainless Ste…" at bounding box center [489, 283] width 309 height 16
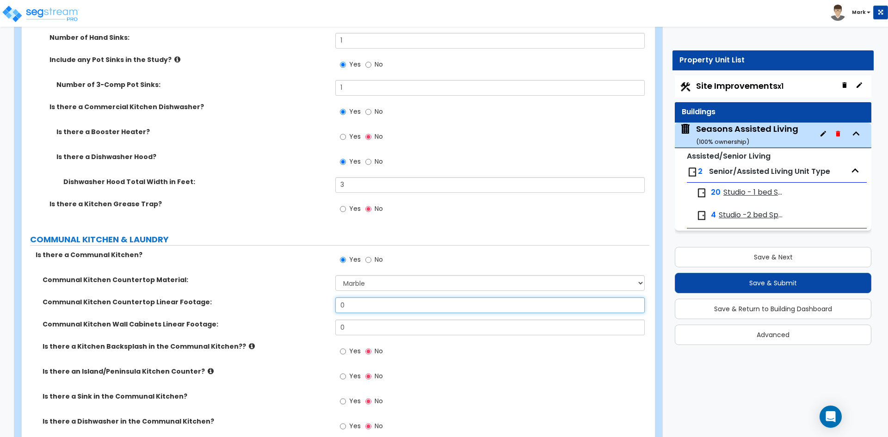
click at [368, 301] on input "0" at bounding box center [489, 305] width 309 height 16
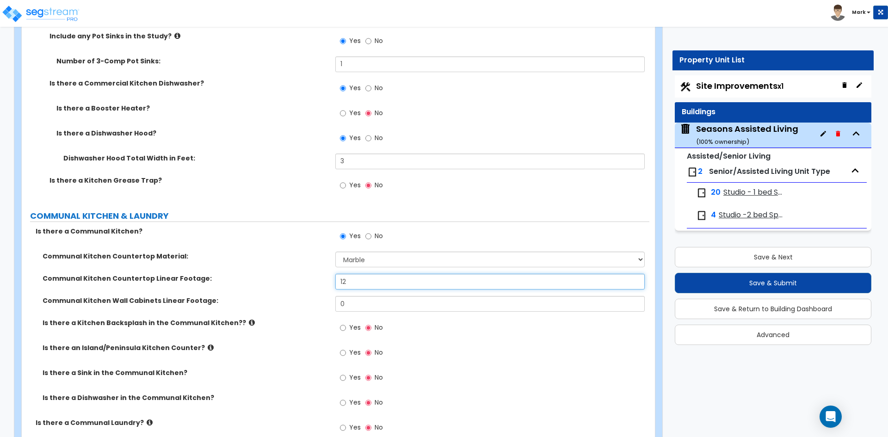
scroll to position [2868, 0]
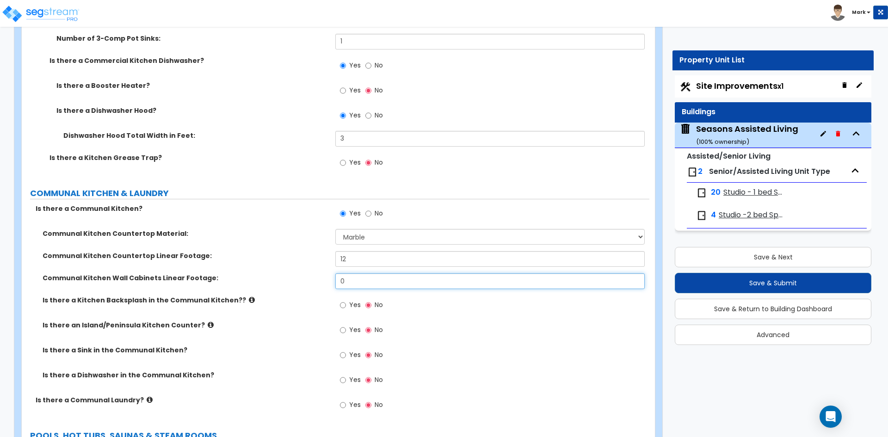
click at [351, 282] on input "0" at bounding box center [489, 281] width 309 height 16
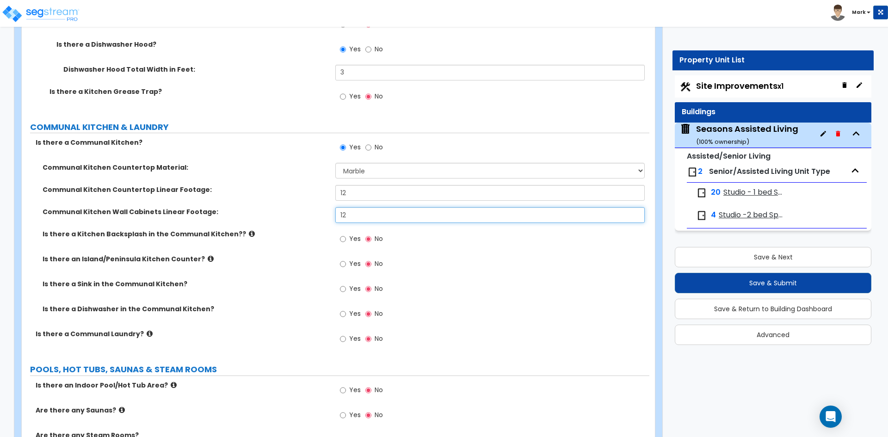
scroll to position [2961, 0]
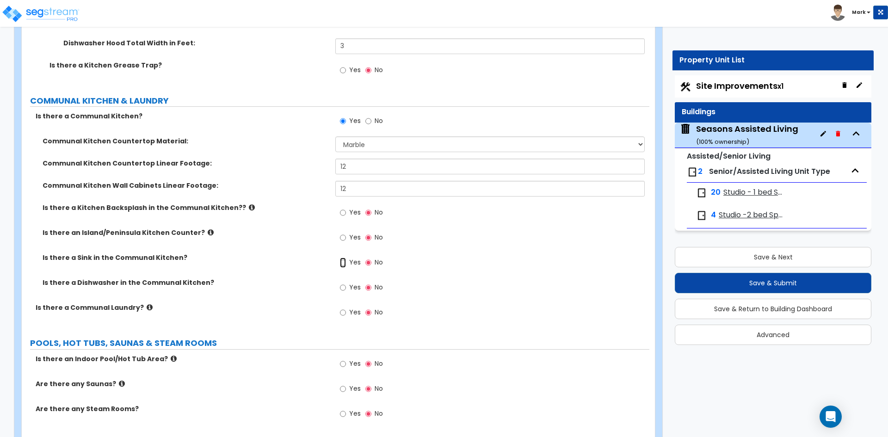
click at [344, 263] on input "Yes" at bounding box center [343, 263] width 6 height 10
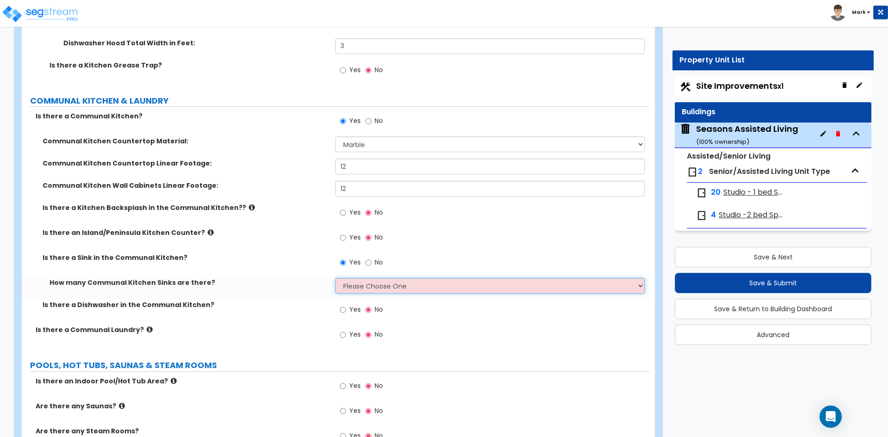
click at [365, 283] on select "Please Choose One 1 2 3" at bounding box center [489, 286] width 309 height 16
click at [335, 278] on select "Please Choose One 1 2 3" at bounding box center [489, 286] width 309 height 16
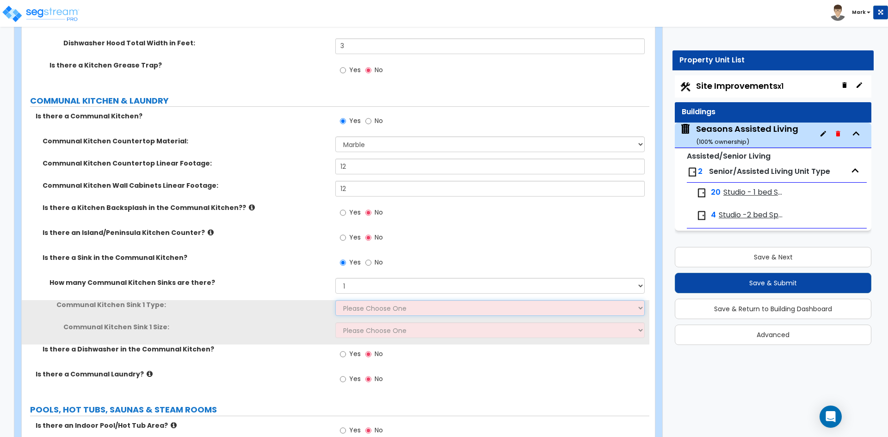
click at [369, 304] on select "Please Choose One Stainless Steel Porcelain Enamel Cast Iron Granite Composite" at bounding box center [489, 308] width 309 height 16
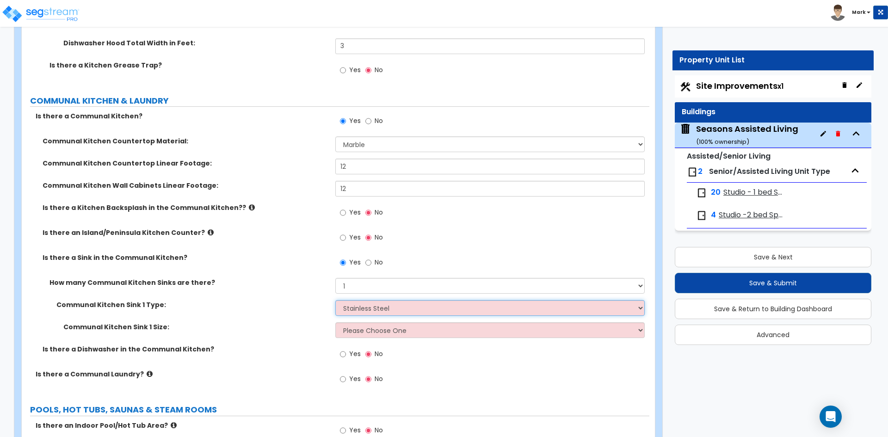
click at [335, 300] on select "Please Choose One Stainless Steel Porcelain Enamel Cast Iron Granite Composite" at bounding box center [489, 308] width 309 height 16
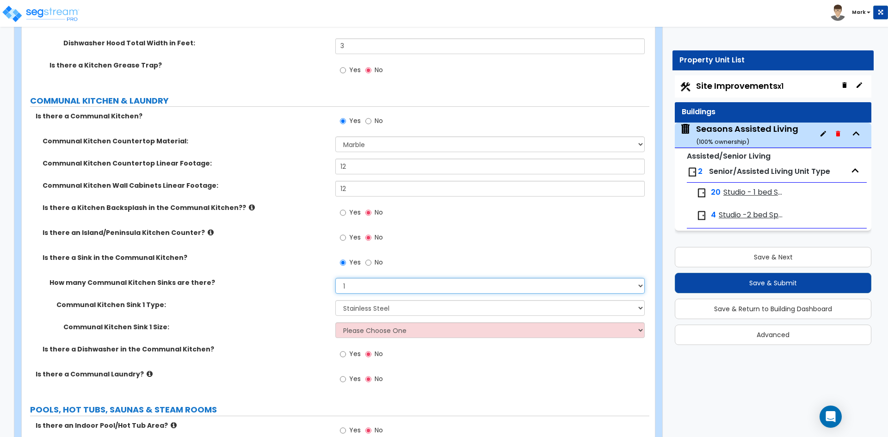
click at [358, 284] on select "Please Choose One 1 2 3" at bounding box center [489, 286] width 309 height 16
click at [335, 278] on select "Please Choose One 1 2 3" at bounding box center [489, 286] width 309 height 16
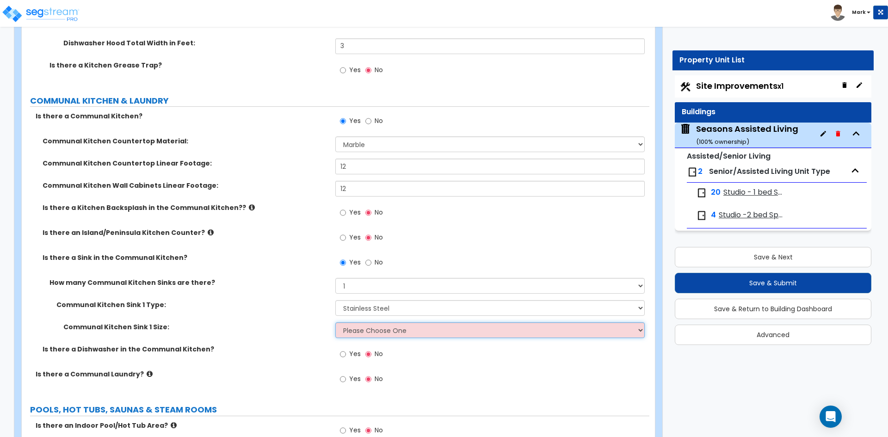
click at [363, 328] on select "Please Choose One Single Sink Double Sink" at bounding box center [489, 330] width 309 height 16
click at [335, 322] on select "Please Choose One Single Sink Double Sink" at bounding box center [489, 330] width 309 height 16
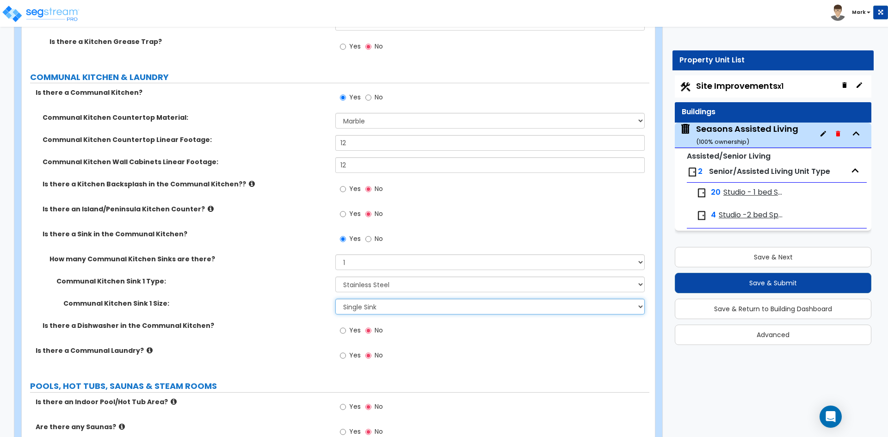
scroll to position [3007, 0]
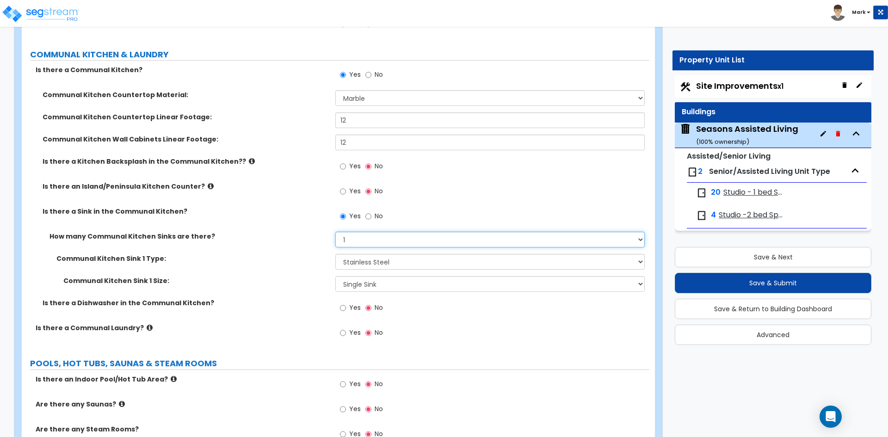
click at [353, 237] on select "Please Choose One 1 2 3" at bounding box center [489, 240] width 309 height 16
click at [335, 232] on select "Please Choose One 1 2 3" at bounding box center [489, 240] width 309 height 16
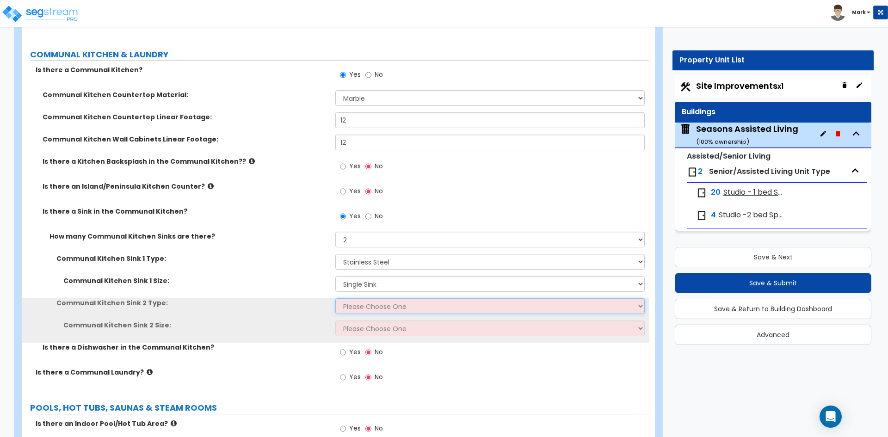
click at [365, 310] on select "Please Choose One Stainless Steel Porcelain Enamel Cast Iron Granite Composite" at bounding box center [489, 306] width 309 height 16
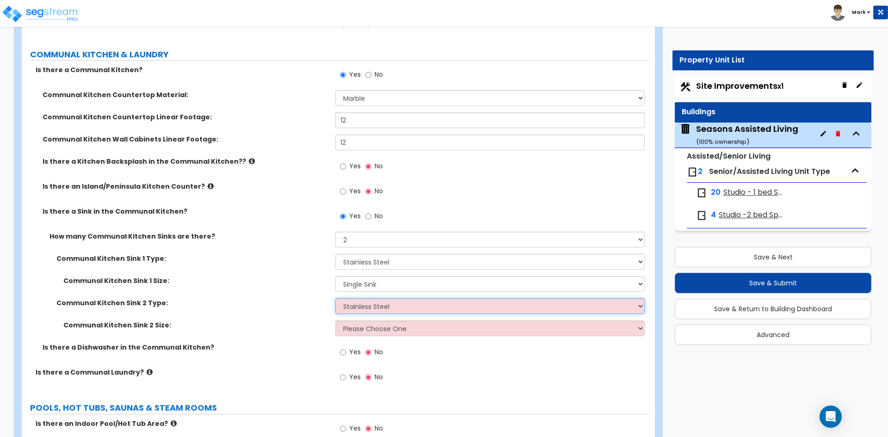
click at [335, 298] on select "Please Choose One Stainless Steel Porcelain Enamel Cast Iron Granite Composite" at bounding box center [489, 306] width 309 height 16
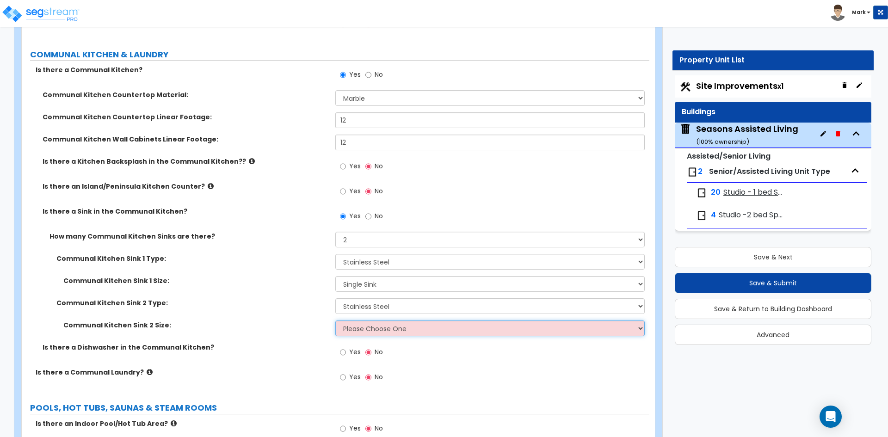
click at [378, 332] on select "Please Choose One Single Sink Double Sink" at bounding box center [489, 329] width 309 height 16
click at [335, 321] on select "Please Choose One Single Sink Double Sink" at bounding box center [489, 329] width 309 height 16
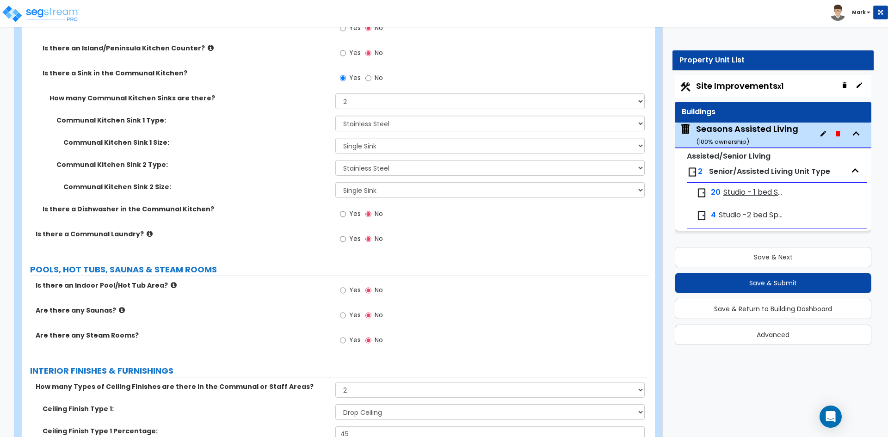
scroll to position [3146, 0]
click at [343, 239] on input "Yes" at bounding box center [343, 239] width 6 height 10
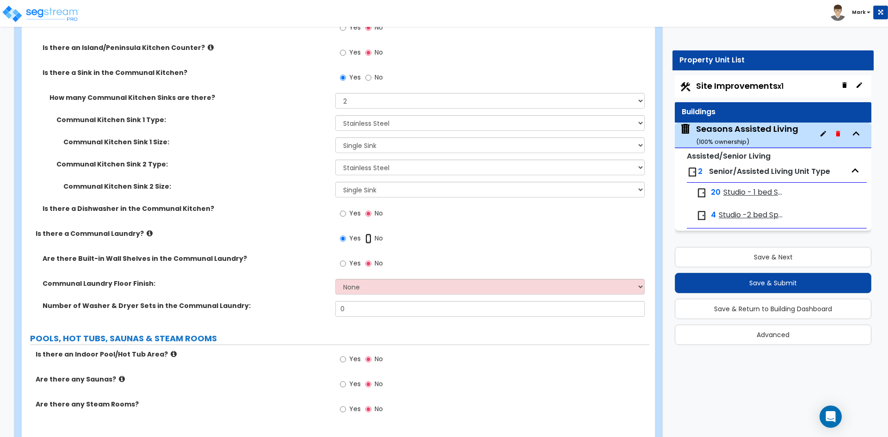
click at [365, 238] on input "No" at bounding box center [368, 239] width 6 height 10
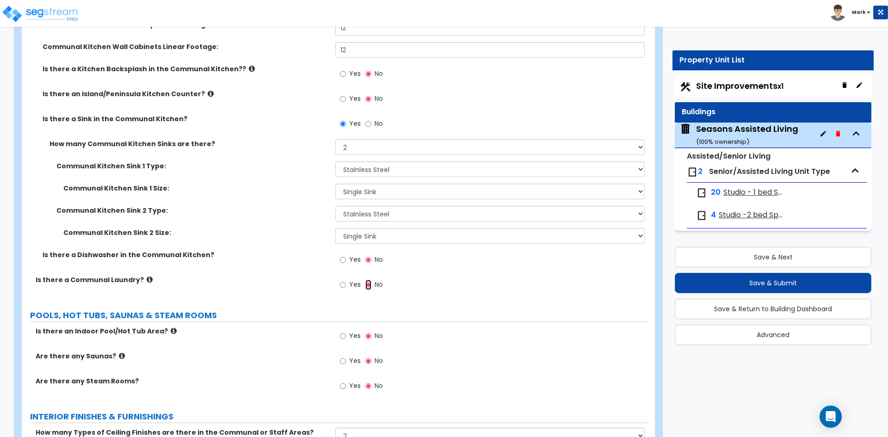
scroll to position [3095, 0]
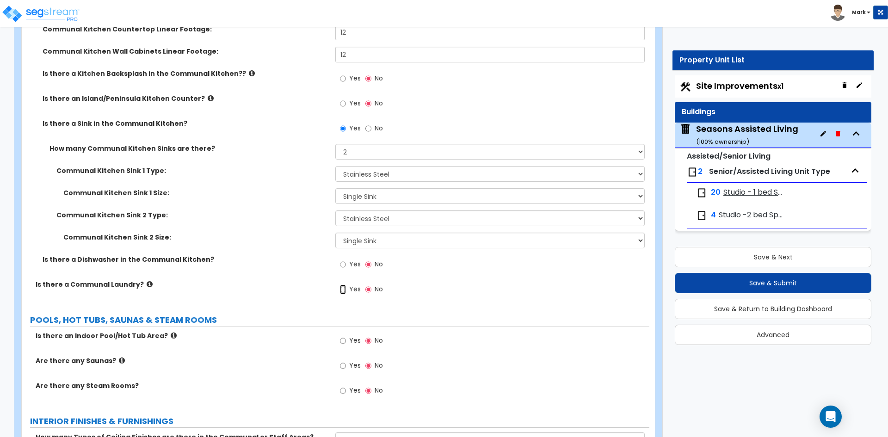
click at [344, 289] on input "Yes" at bounding box center [343, 290] width 6 height 10
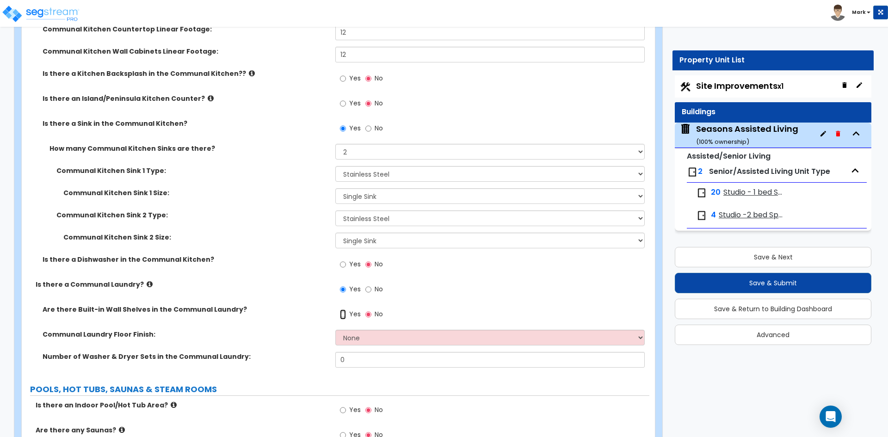
click at [343, 314] on input "Yes" at bounding box center [343, 315] width 6 height 10
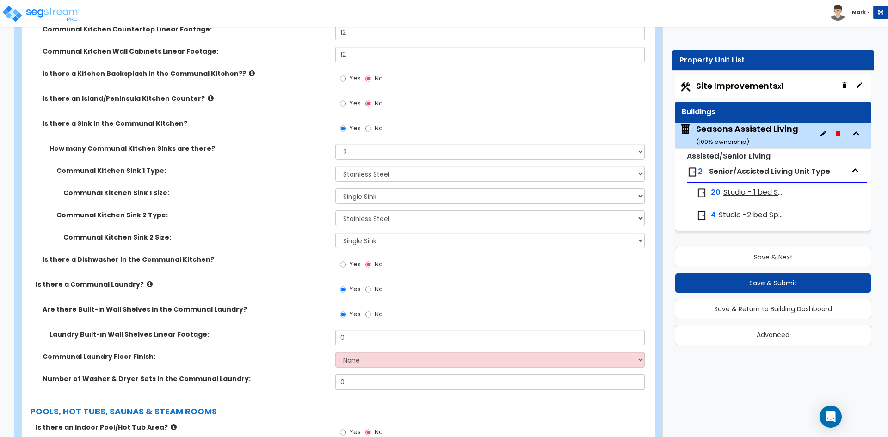
click at [374, 315] on label "No" at bounding box center [374, 316] width 18 height 16
click at [371, 315] on input "No" at bounding box center [368, 315] width 6 height 10
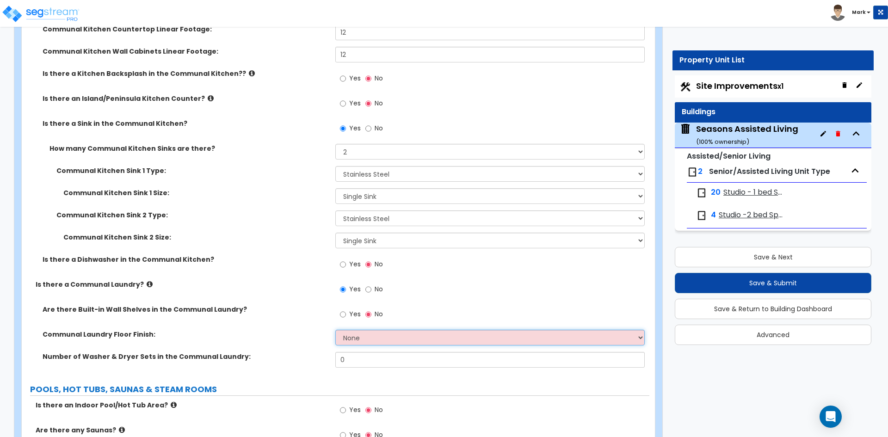
click at [364, 334] on select "None Tile Flooring Hardwood Flooring Resilient Laminate Flooring VCT Flooring S…" at bounding box center [489, 338] width 309 height 16
click at [335, 330] on select "None Tile Flooring Hardwood Flooring Resilient Laminate Flooring VCT Flooring S…" at bounding box center [489, 338] width 309 height 16
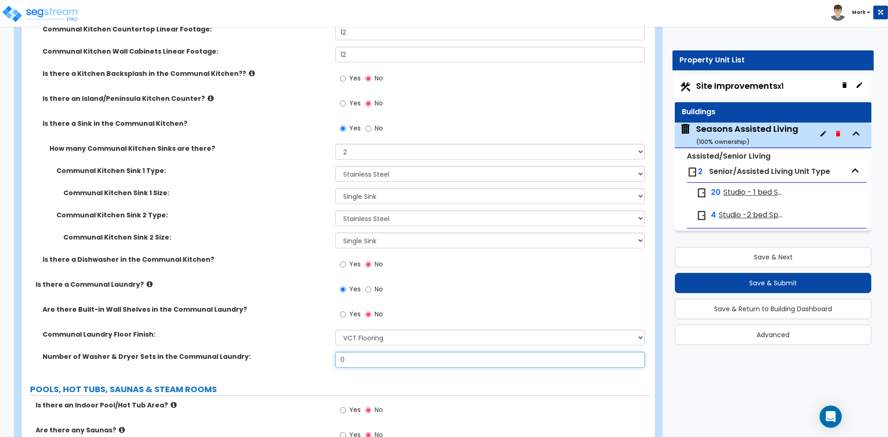
click at [345, 359] on input "0" at bounding box center [489, 360] width 309 height 16
click at [328, 359] on label "Number of Washer & Dryer Sets in the Communal Laundry:" at bounding box center [186, 356] width 286 height 9
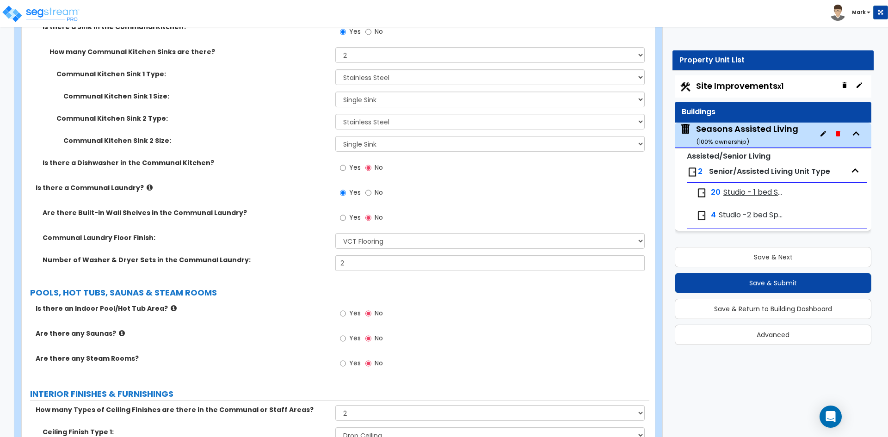
scroll to position [3188, 0]
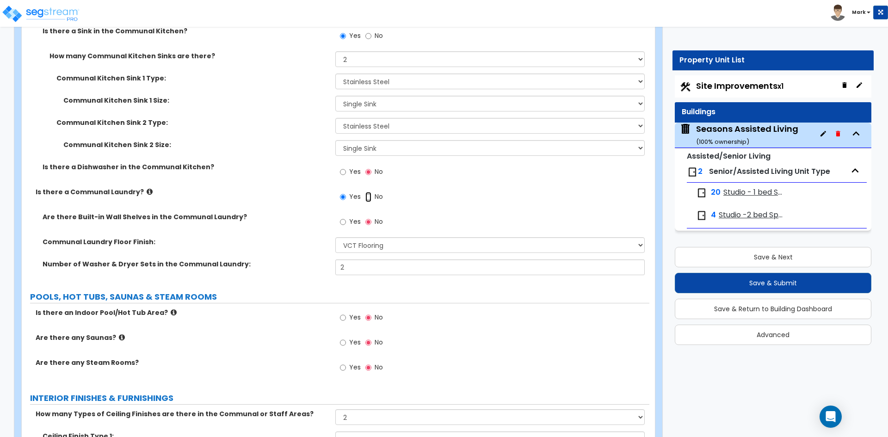
click at [367, 198] on input "No" at bounding box center [368, 197] width 6 height 10
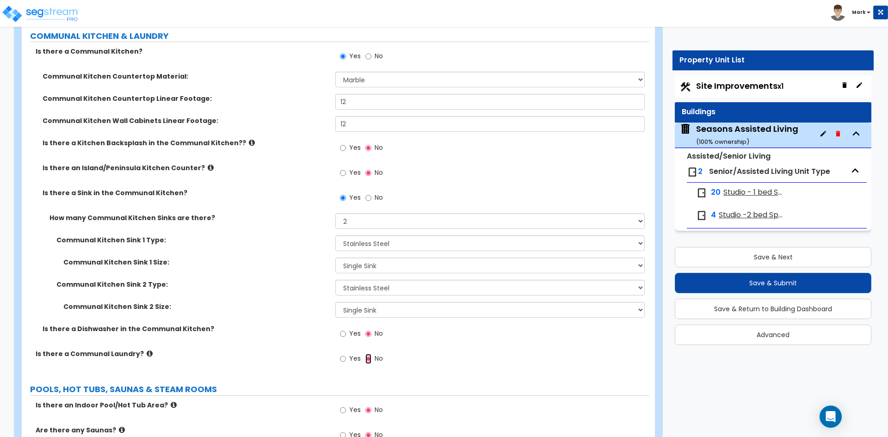
scroll to position [3002, 0]
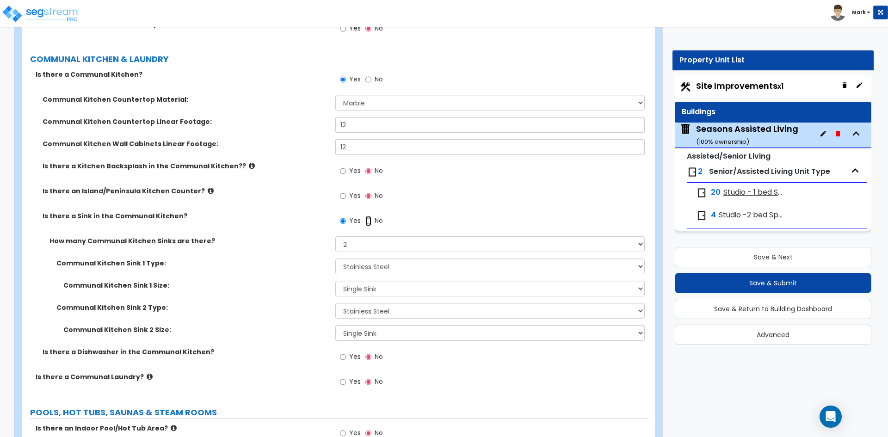
click at [370, 219] on input "No" at bounding box center [368, 221] width 6 height 10
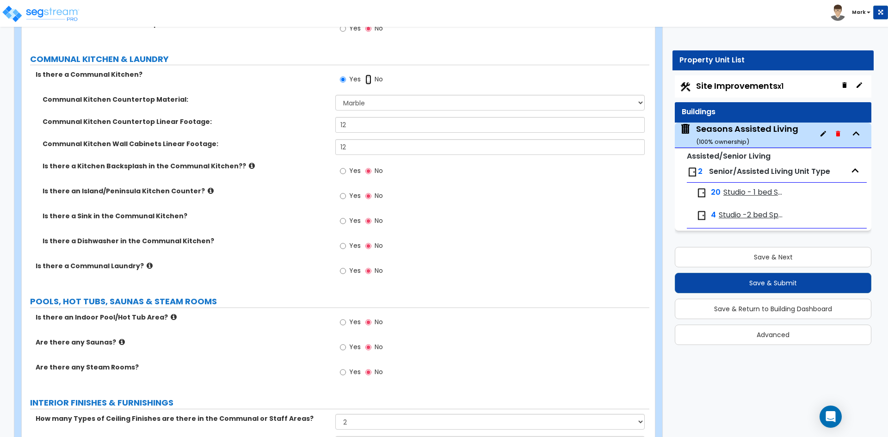
click at [370, 79] on input "No" at bounding box center [368, 79] width 6 height 10
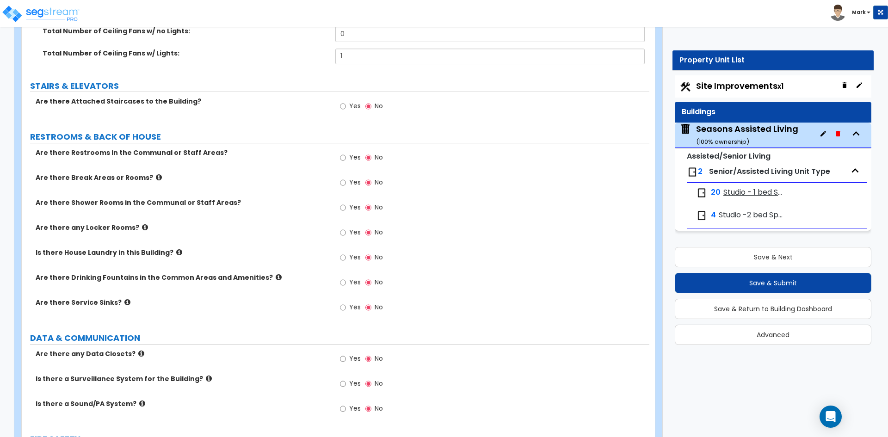
scroll to position [4205, 0]
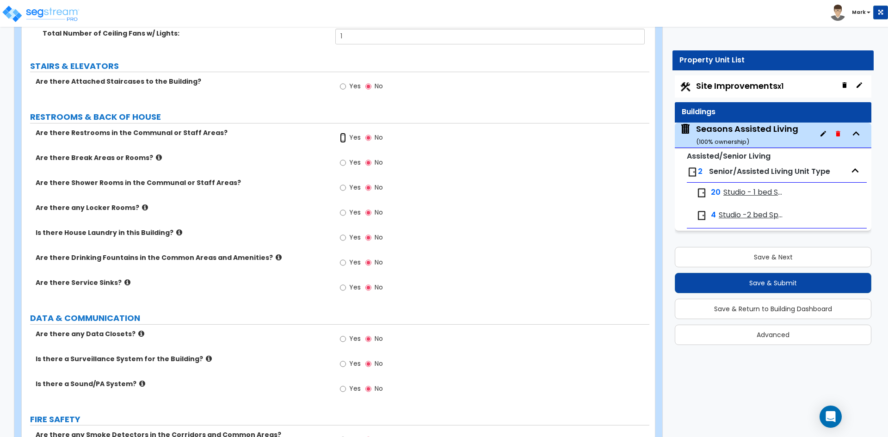
click at [342, 139] on input "Yes" at bounding box center [343, 138] width 6 height 10
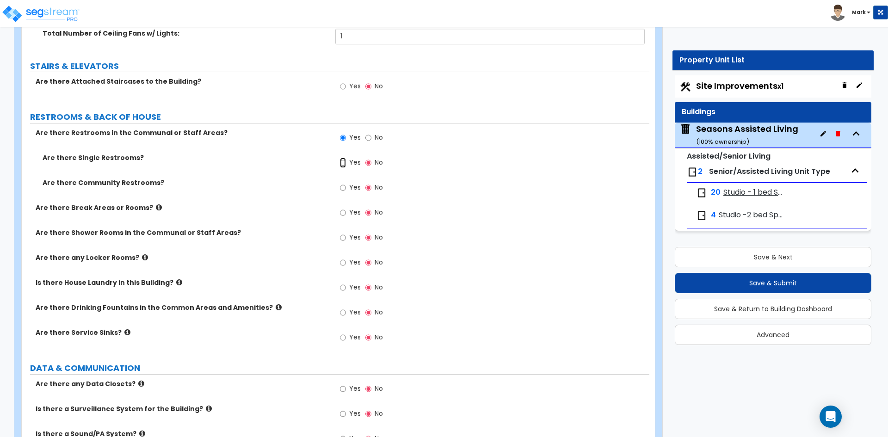
click at [344, 163] on input "Yes" at bounding box center [343, 163] width 6 height 10
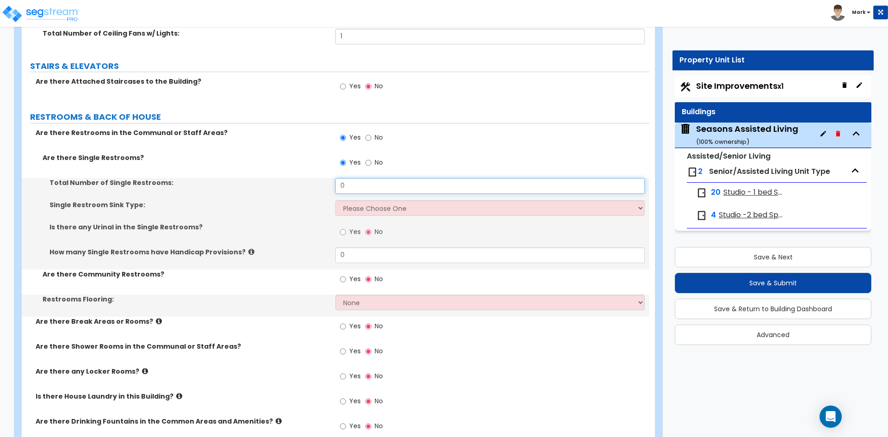
click at [359, 189] on input "0" at bounding box center [489, 186] width 309 height 16
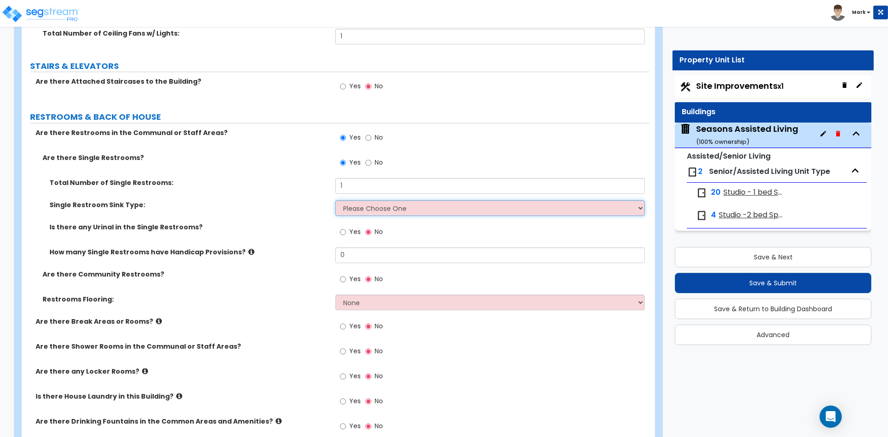
click at [365, 208] on select "Please Choose One Wall-mounted Vanity-mounted" at bounding box center [489, 208] width 309 height 16
click at [335, 200] on select "Please Choose One Wall-mounted Vanity-mounted" at bounding box center [489, 208] width 309 height 16
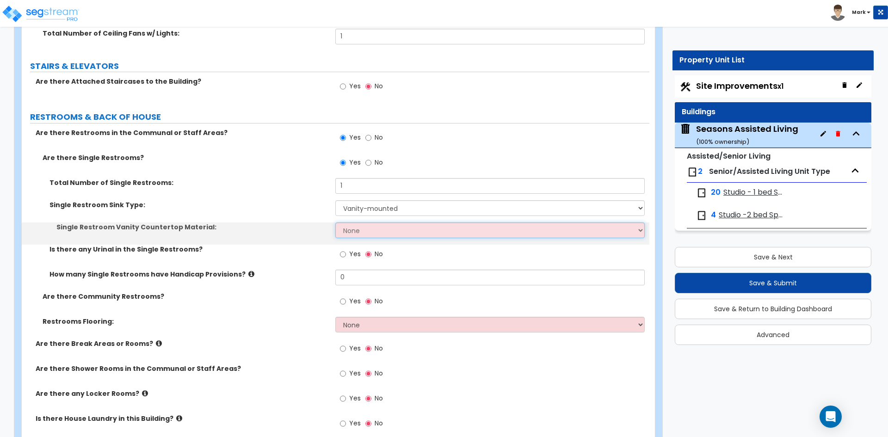
click at [358, 235] on select "None Plastic Laminate Solid Surface Stone Quartz Marble Tile Wood Stainless Ste…" at bounding box center [489, 231] width 309 height 16
click at [335, 223] on select "None Plastic Laminate Solid Surface Stone Quartz Marble Tile Wood Stainless Ste…" at bounding box center [489, 231] width 309 height 16
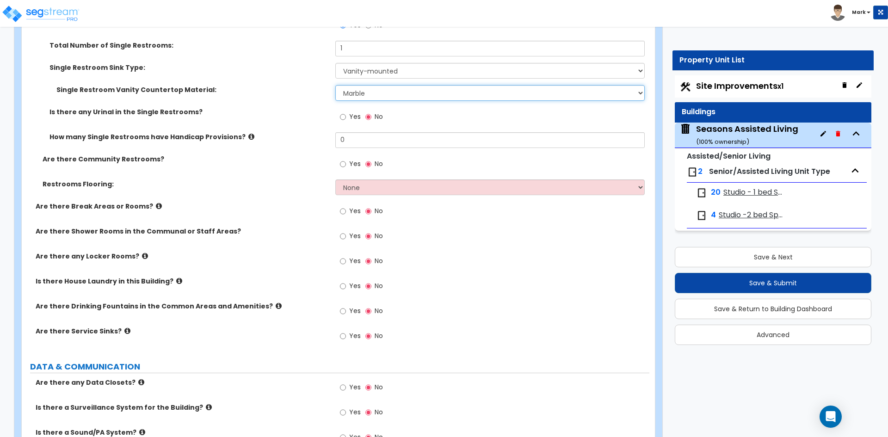
scroll to position [4344, 0]
click at [378, 190] on select "None Tile Flooring Resilient Laminate Flooring VCT Flooring Sheet Vinyl Flooring" at bounding box center [489, 186] width 309 height 16
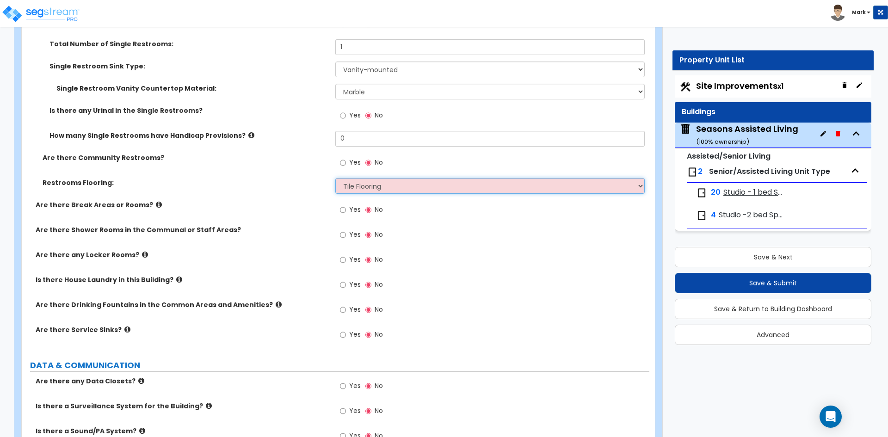
click at [335, 178] on select "None Tile Flooring Resilient Laminate Flooring VCT Flooring Sheet Vinyl Flooring" at bounding box center [489, 186] width 309 height 16
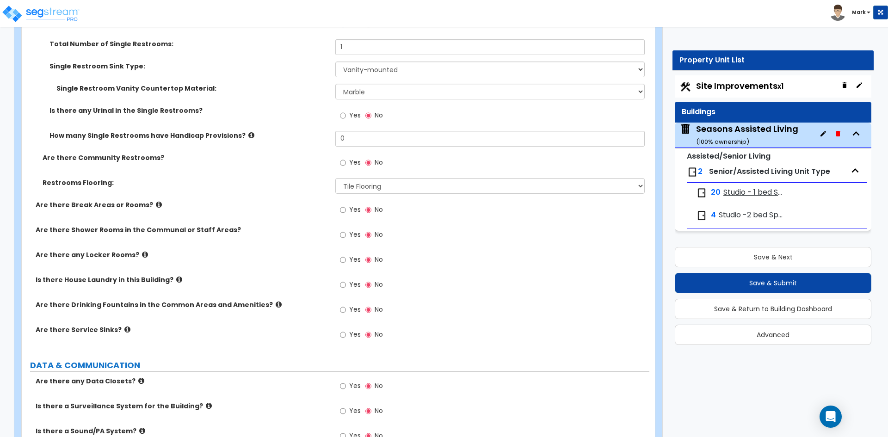
click at [339, 209] on div "Yes No" at bounding box center [361, 210] width 52 height 21
click at [343, 210] on input "Yes" at bounding box center [343, 210] width 6 height 10
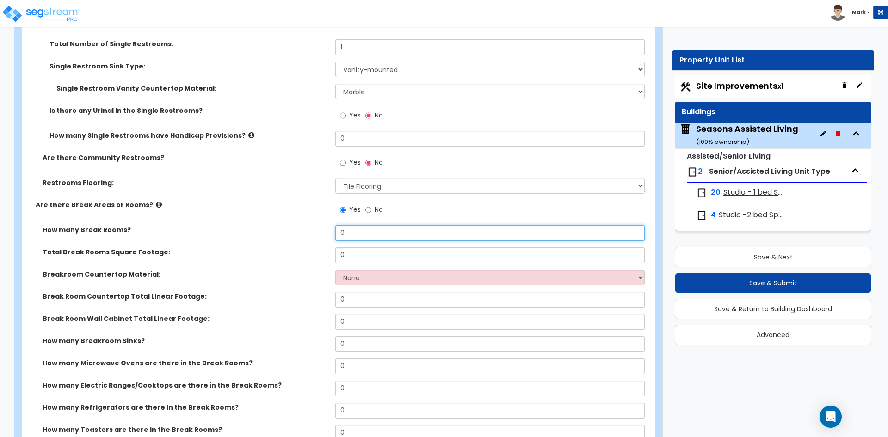
click at [371, 234] on input "0" at bounding box center [489, 233] width 309 height 16
click at [370, 253] on input "0" at bounding box center [489, 256] width 309 height 16
click at [373, 273] on select "None Plastic Laminate Solid Surface Stone Quartz Marble Tile Wood Stainless Ste…" at bounding box center [489, 278] width 309 height 16
click at [335, 270] on select "None Plastic Laminate Solid Surface Stone Quartz Marble Tile Wood Stainless Ste…" at bounding box center [489, 278] width 309 height 16
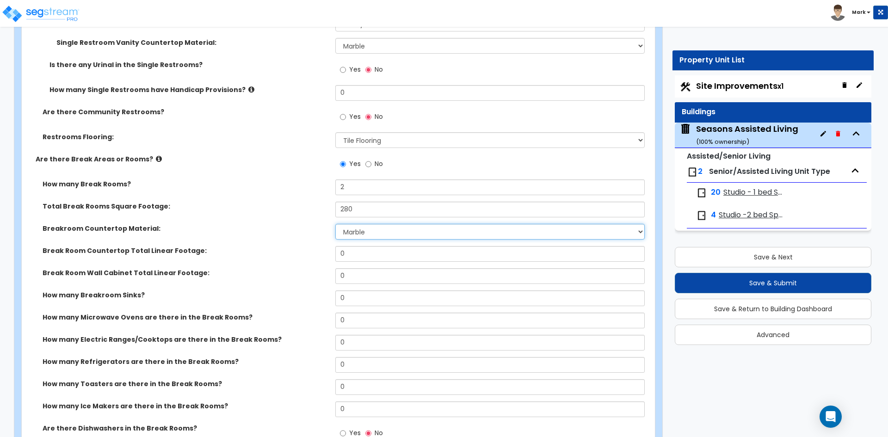
scroll to position [4390, 0]
click at [370, 249] on input "0" at bounding box center [489, 254] width 309 height 16
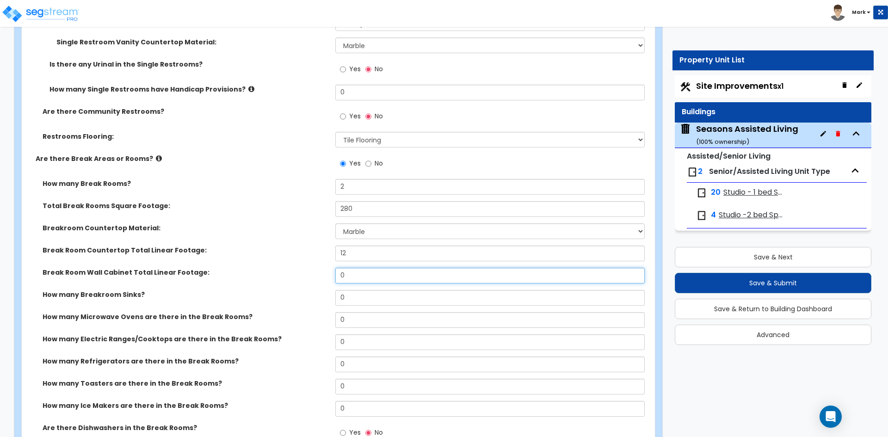
click at [367, 276] on input "0" at bounding box center [489, 276] width 309 height 16
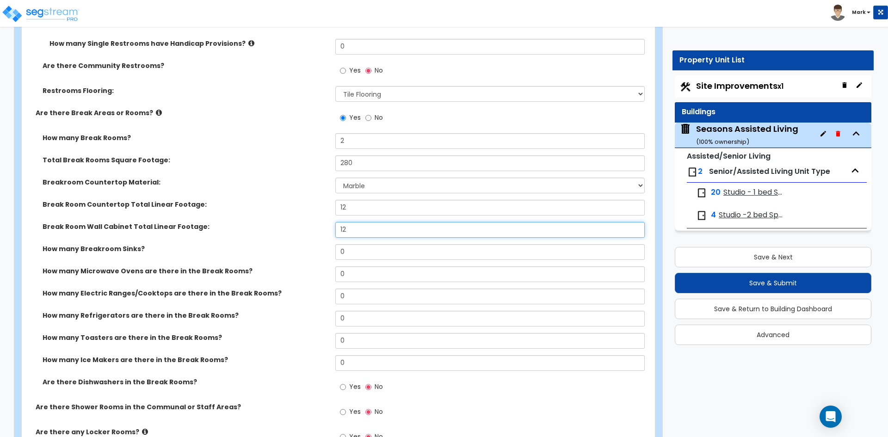
scroll to position [4437, 0]
click at [359, 247] on input "0" at bounding box center [489, 252] width 309 height 16
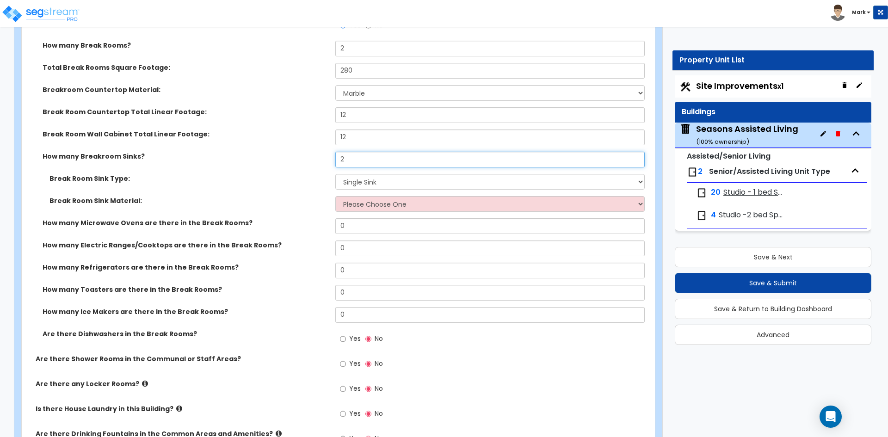
scroll to position [4529, 0]
click at [380, 185] on select "Please Choose One Single Sink Double Sink" at bounding box center [489, 181] width 309 height 16
click at [335, 173] on select "Please Choose One Single Sink Double Sink" at bounding box center [489, 181] width 309 height 16
click at [382, 205] on select "Please Choose One Stainless Steel Porcelain Enamel Cast Iron" at bounding box center [489, 204] width 309 height 16
click at [335, 196] on select "Please Choose One Stainless Steel Porcelain Enamel Cast Iron" at bounding box center [489, 204] width 309 height 16
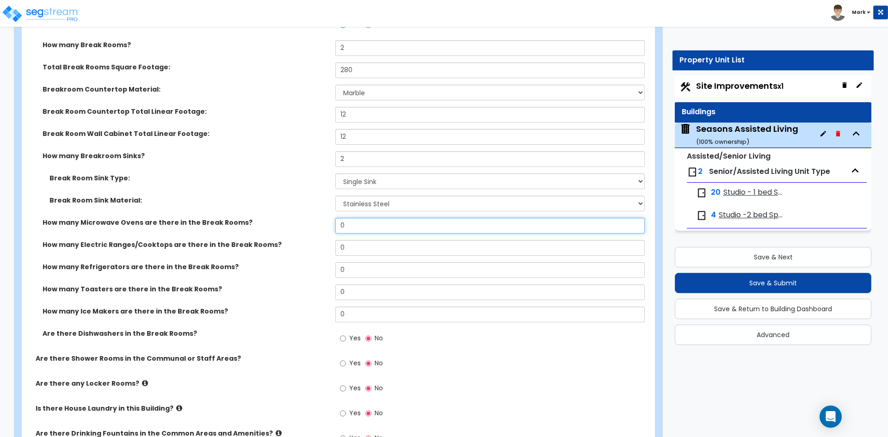
click at [373, 223] on input "0" at bounding box center [489, 226] width 309 height 16
click at [368, 272] on input "0" at bounding box center [489, 270] width 309 height 16
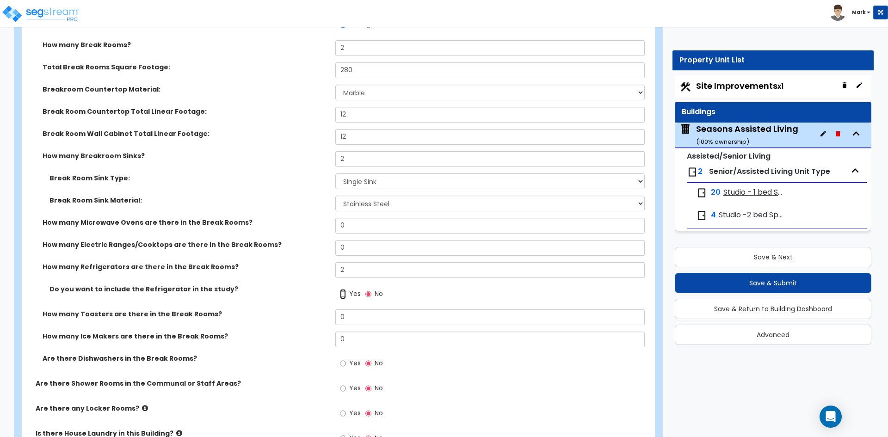
click at [343, 292] on input "Yes" at bounding box center [343, 294] width 6 height 10
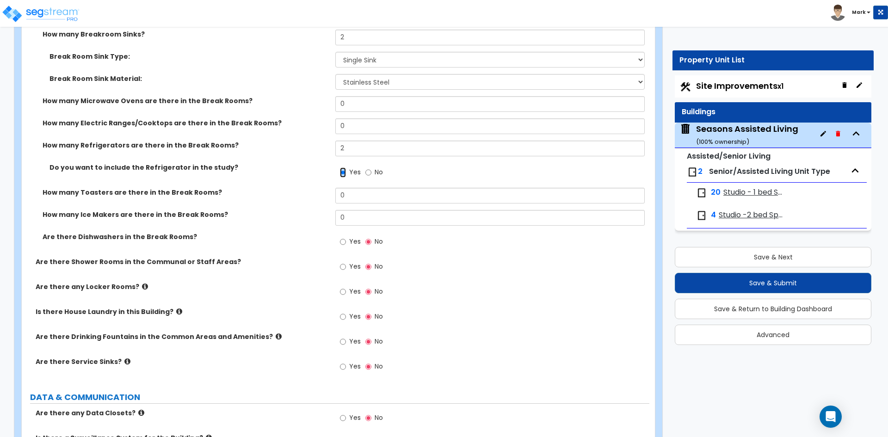
scroll to position [4668, 0]
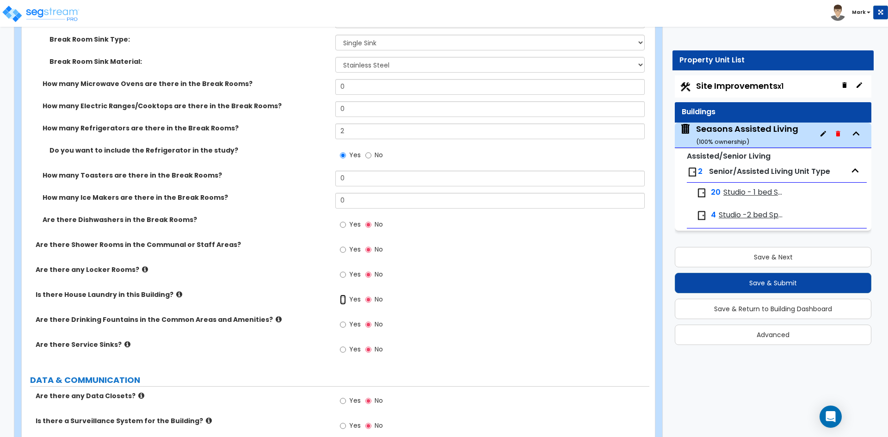
click at [342, 299] on input "Yes" at bounding box center [343, 300] width 6 height 10
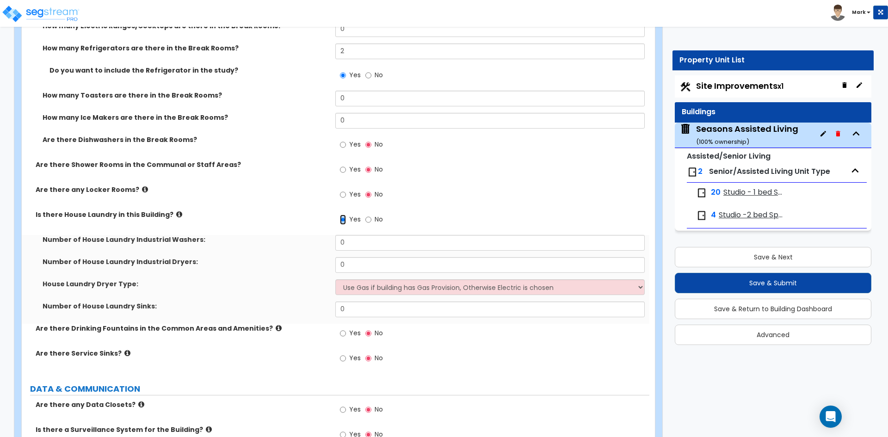
scroll to position [4760, 0]
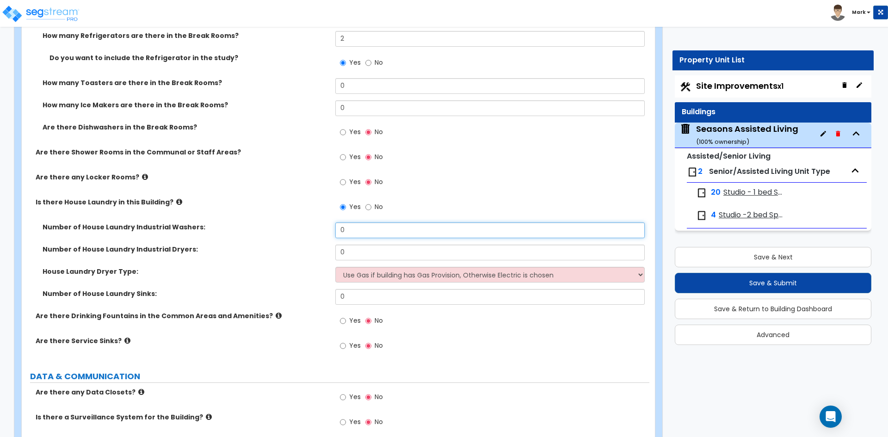
click at [367, 230] on input "0" at bounding box center [489, 231] width 309 height 16
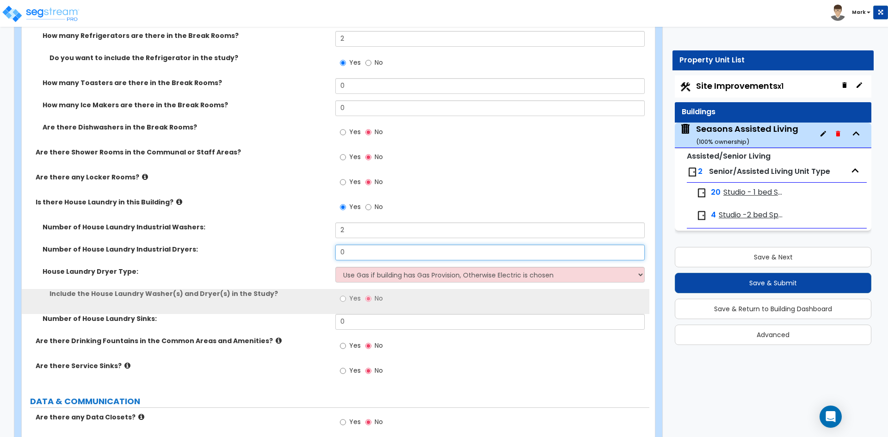
click at [364, 255] on input "0" at bounding box center [489, 253] width 309 height 16
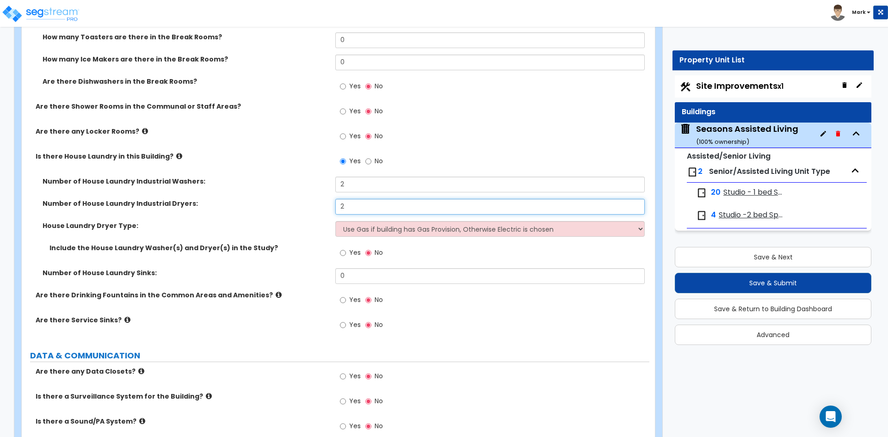
scroll to position [4807, 0]
click at [342, 252] on input "Yes" at bounding box center [343, 253] width 6 height 10
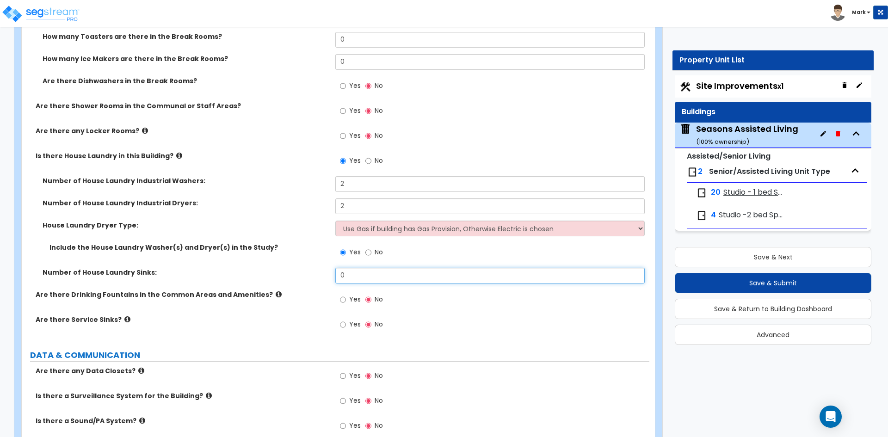
click at [359, 276] on input "0" at bounding box center [489, 276] width 309 height 16
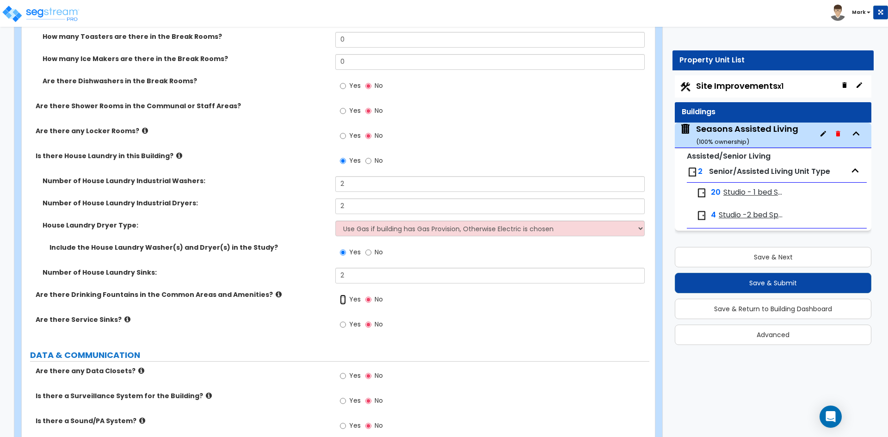
click at [341, 299] on input "Yes" at bounding box center [343, 300] width 6 height 10
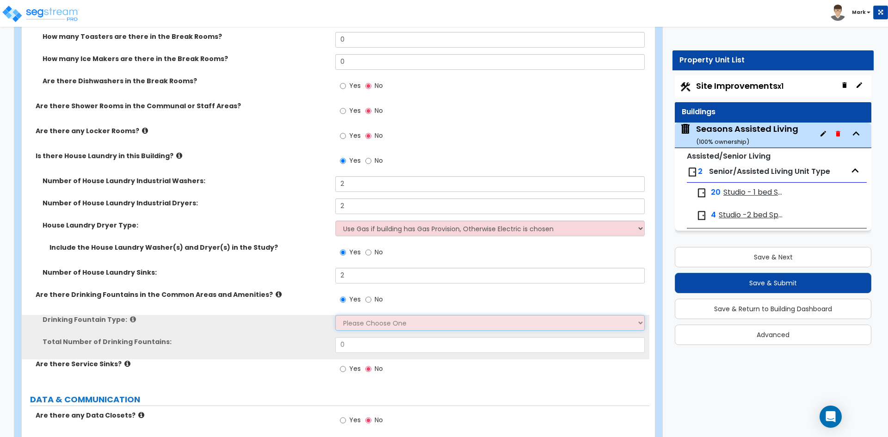
click at [366, 325] on select "Please Choose One Wall-mounted Floor-mounted" at bounding box center [489, 323] width 309 height 16
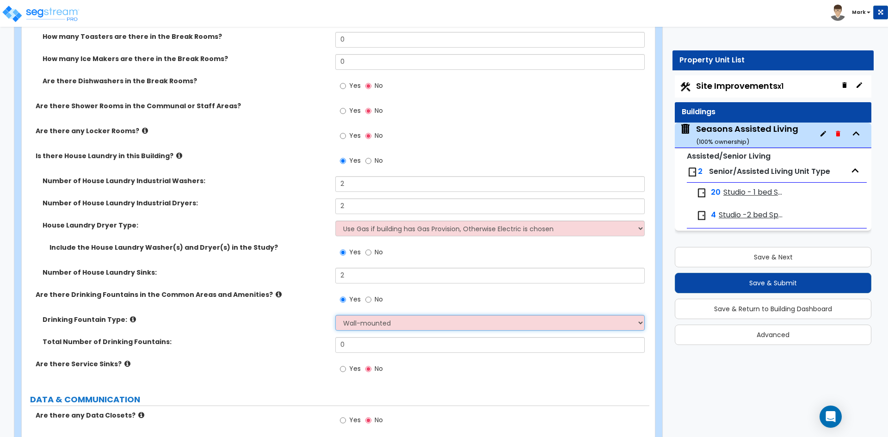
click at [335, 315] on select "Please Choose One Wall-mounted Floor-mounted" at bounding box center [489, 323] width 309 height 16
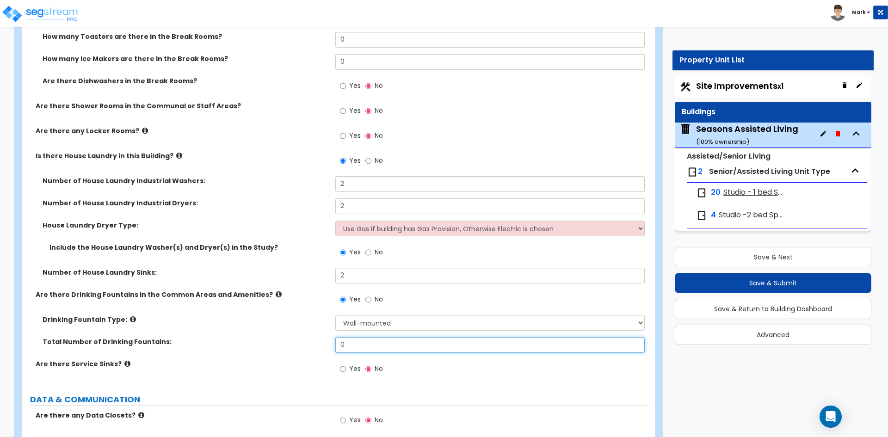
click at [362, 340] on input "0" at bounding box center [489, 345] width 309 height 16
click at [346, 367] on input "Yes" at bounding box center [343, 369] width 6 height 10
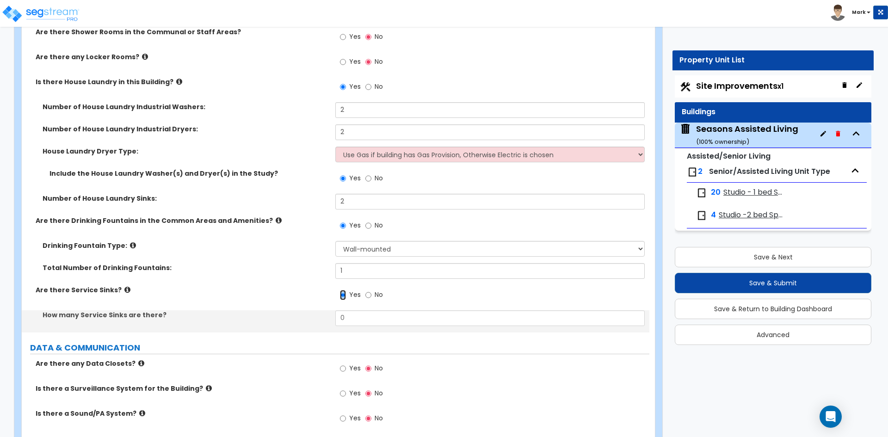
scroll to position [4899, 0]
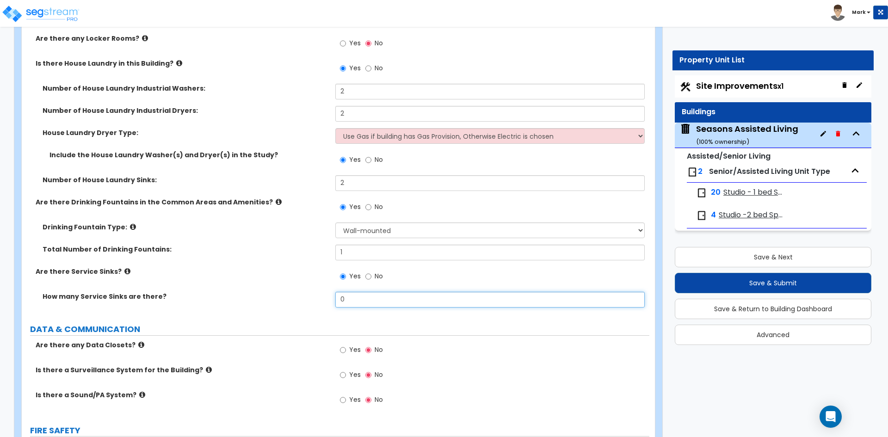
click at [382, 298] on input "0" at bounding box center [489, 300] width 309 height 16
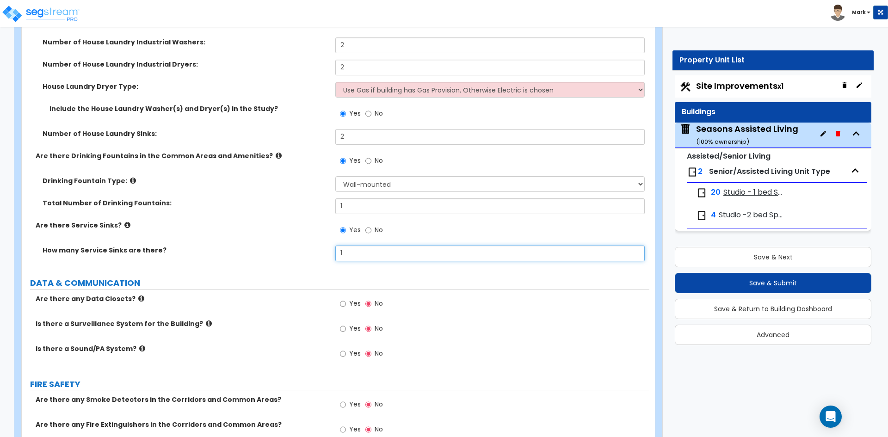
scroll to position [4992, 0]
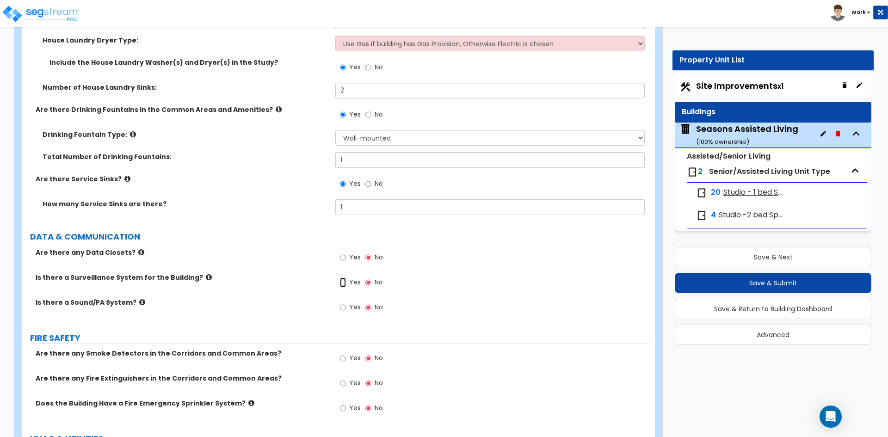
click at [343, 285] on input "Yes" at bounding box center [343, 283] width 6 height 10
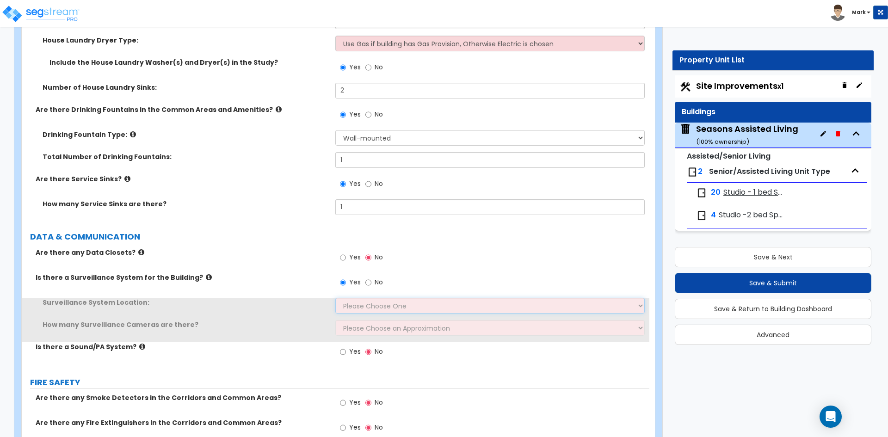
click at [371, 304] on select "Please Choose One Inside the Building Outside the Building Both Inside & Outside" at bounding box center [489, 306] width 309 height 16
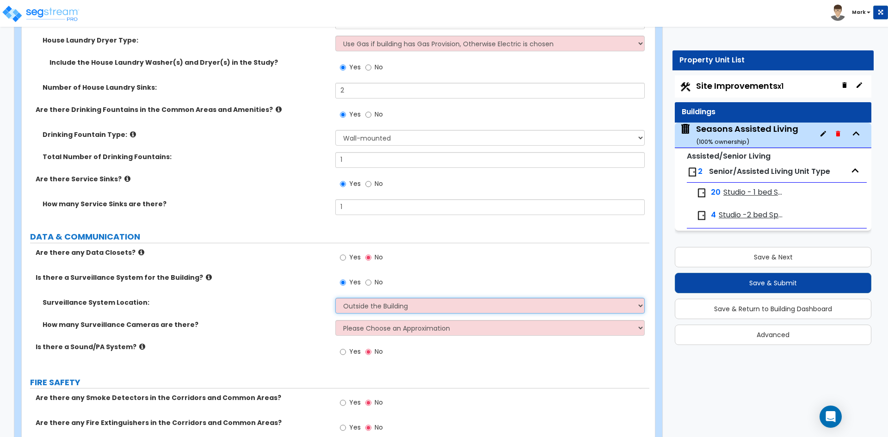
click at [335, 298] on select "Please Choose One Inside the Building Outside the Building Both Inside & Outside" at bounding box center [489, 306] width 309 height 16
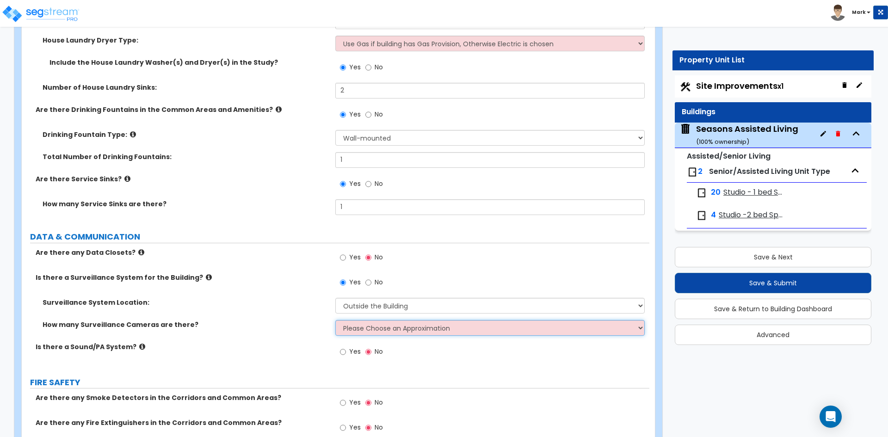
click at [371, 329] on select "Please Choose an Approximation Barely Noticed Any Noticed a Couple Frequently S…" at bounding box center [489, 328] width 309 height 16
click at [335, 320] on select "Please Choose an Approximation Barely Noticed Any Noticed a Couple Frequently S…" at bounding box center [489, 328] width 309 height 16
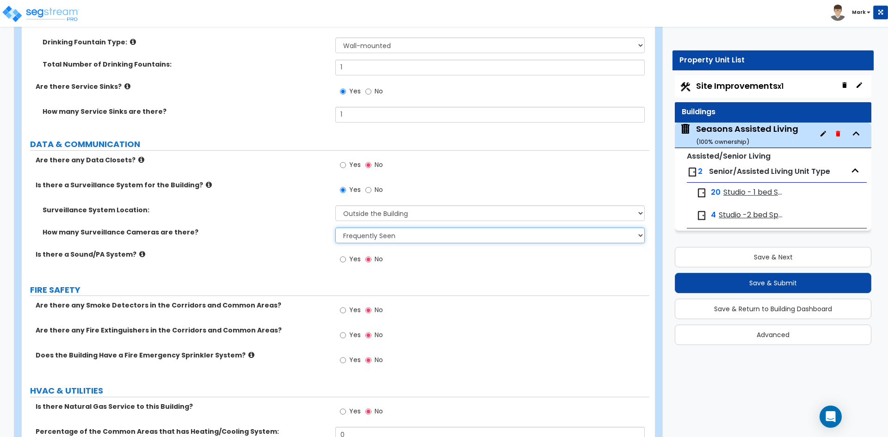
scroll to position [5131, 0]
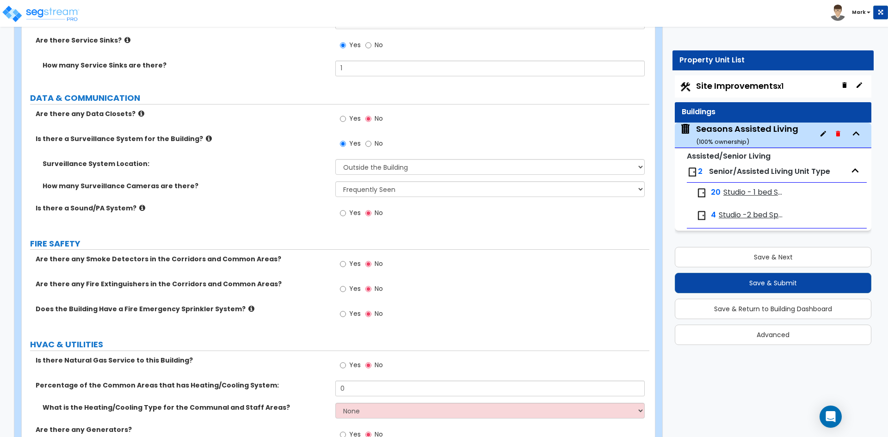
click at [338, 263] on div "Yes No" at bounding box center [361, 264] width 52 height 21
click at [343, 265] on input "Yes" at bounding box center [343, 264] width 6 height 10
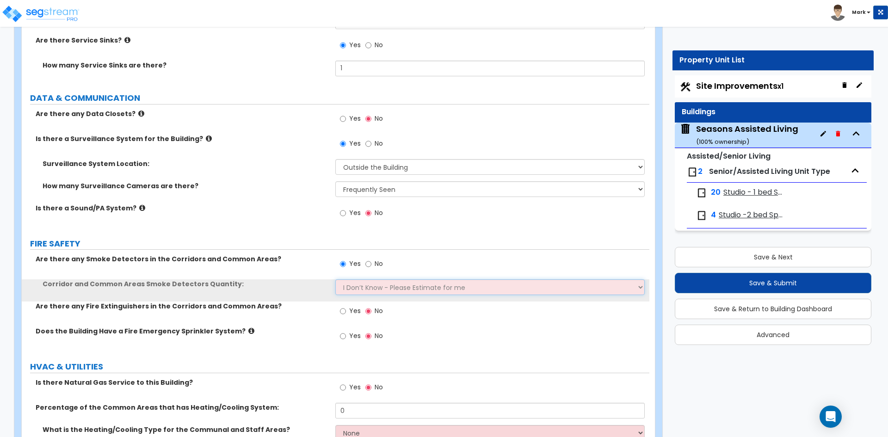
click at [358, 289] on select "I Don’t Know - Please Estimate for me I want to Enter the Number of Smoke Detec…" at bounding box center [489, 287] width 309 height 16
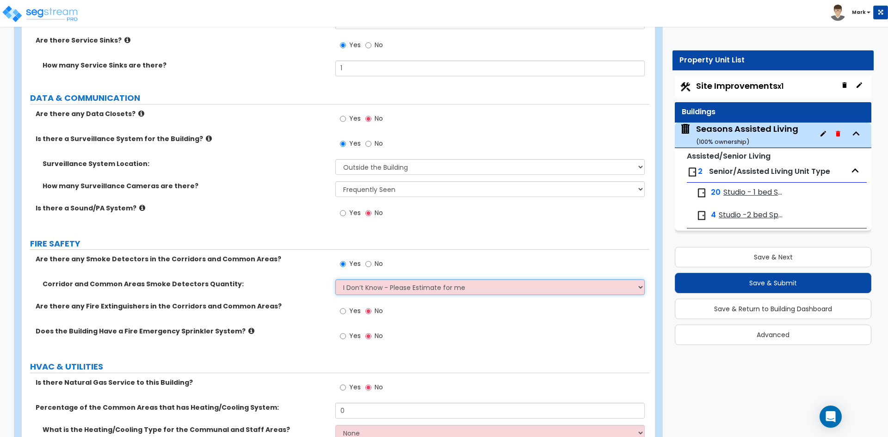
click at [335, 279] on select "I Don’t Know - Please Estimate for me I want to Enter the Number of Smoke Detec…" at bounding box center [489, 287] width 309 height 16
click at [344, 311] on input "Yes" at bounding box center [343, 311] width 6 height 10
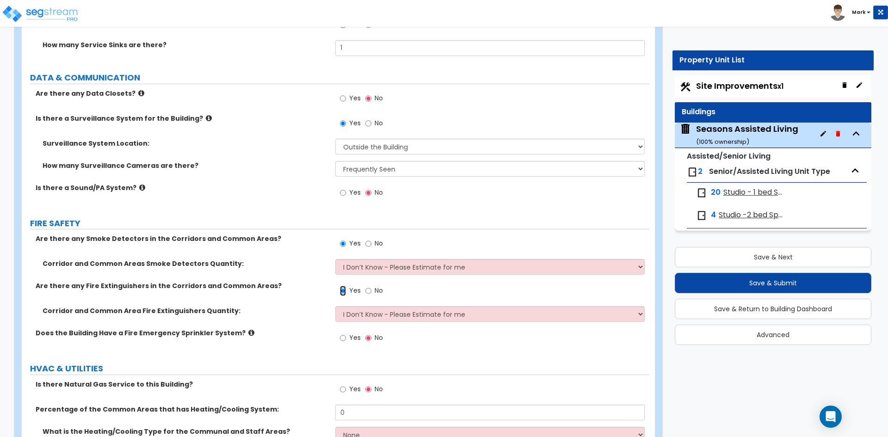
scroll to position [5177, 0]
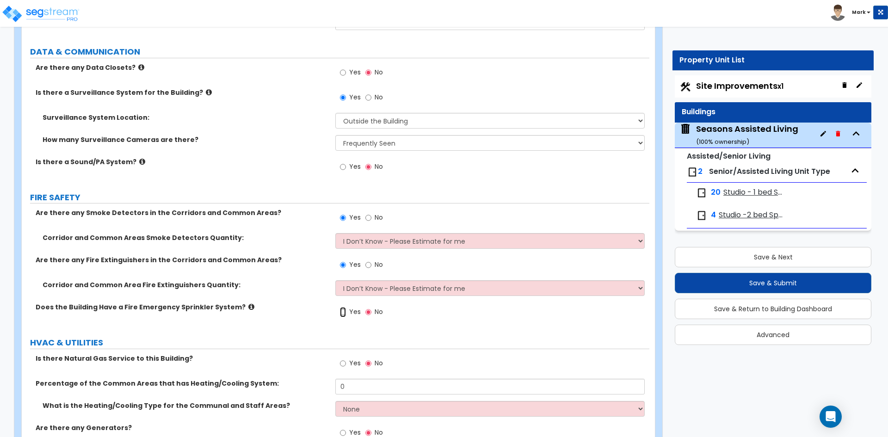
click at [343, 310] on input "Yes" at bounding box center [343, 312] width 6 height 10
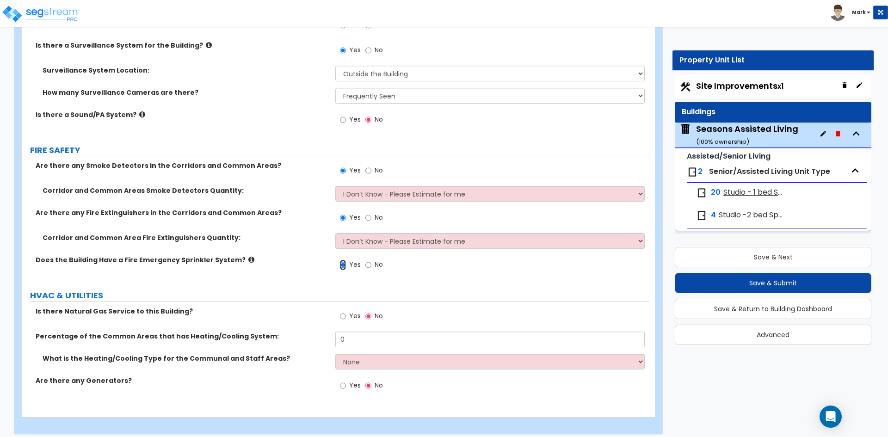
scroll to position [5231, 0]
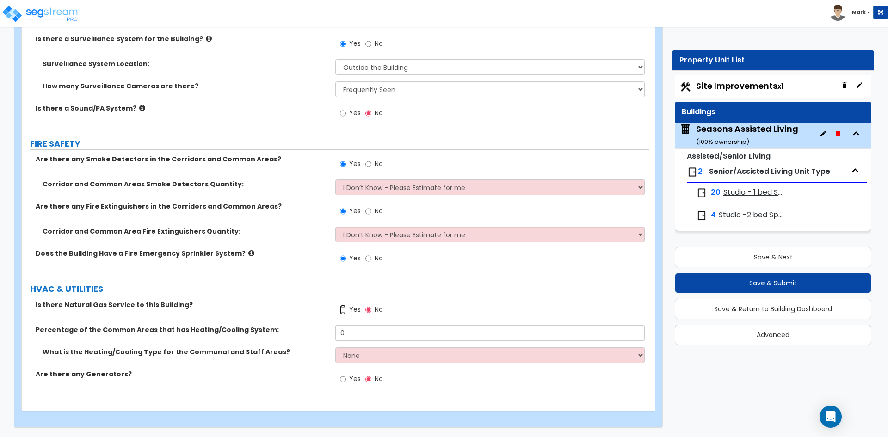
click at [343, 310] on input "Yes" at bounding box center [343, 310] width 6 height 10
click at [353, 330] on input "0" at bounding box center [489, 333] width 309 height 16
click at [354, 361] on select "None Heat Only Centralized Heating & Cooling Thru Wall Air Conditioners Mini Sp…" at bounding box center [489, 355] width 309 height 16
click at [335, 347] on select "None Heat Only Centralized Heating & Cooling Thru Wall Air Conditioners Mini Sp…" at bounding box center [489, 355] width 309 height 16
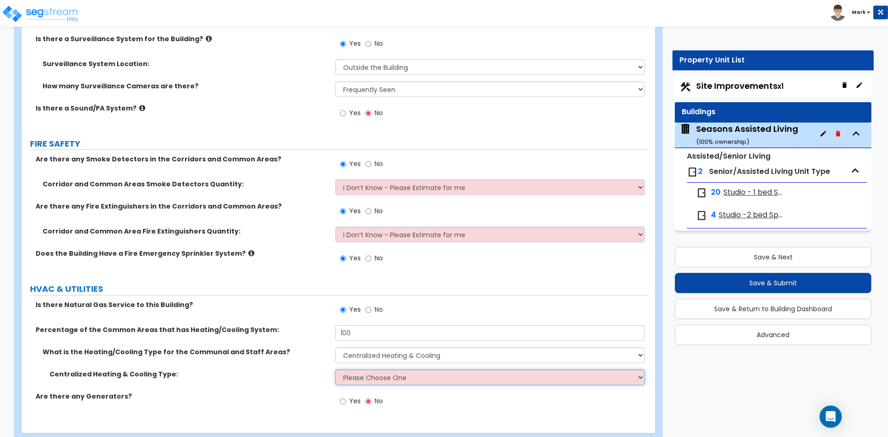
click at [383, 382] on select "Please Choose One Rooftop Unit Furnace-Condenser Forced Air Split Heating/Cooli…" at bounding box center [489, 378] width 309 height 16
click at [335, 370] on select "Please Choose One Rooftop Unit Furnace-Condenser Forced Air Split Heating/Cooli…" at bounding box center [489, 378] width 309 height 16
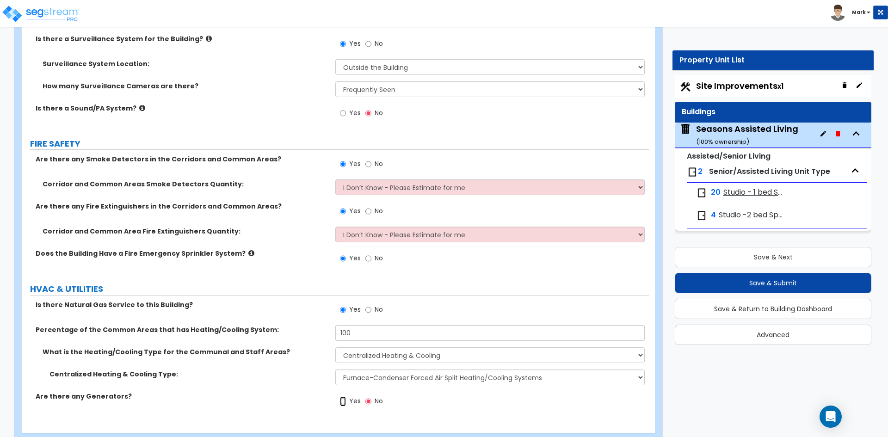
click at [346, 402] on input "Yes" at bounding box center [343, 401] width 6 height 10
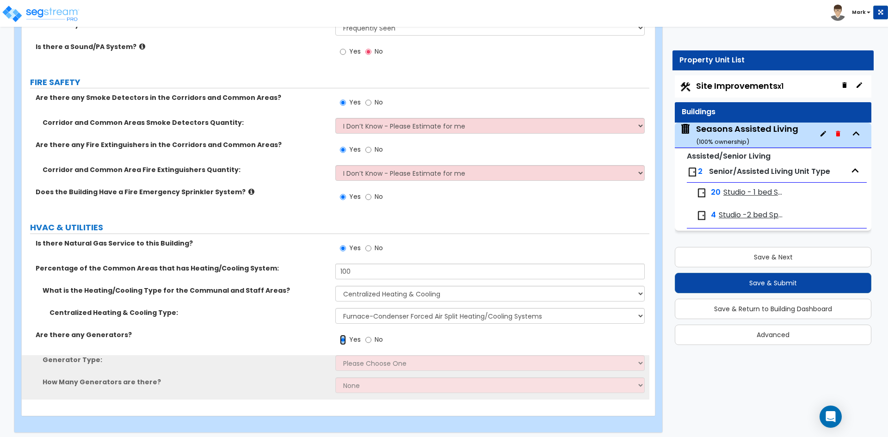
scroll to position [5297, 0]
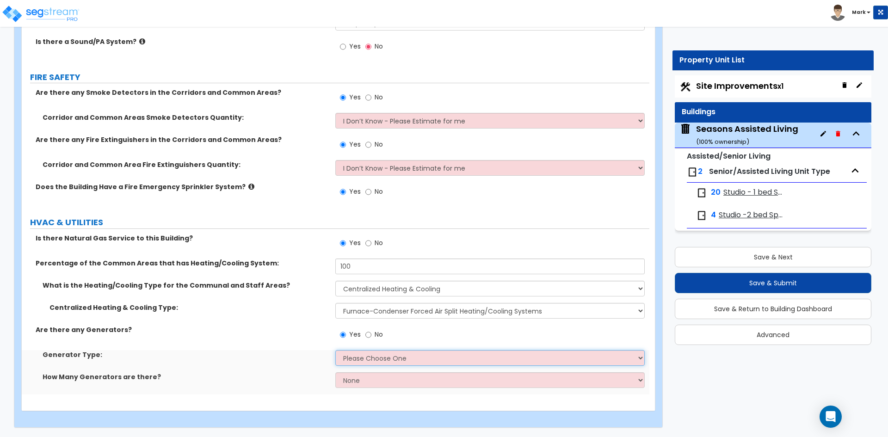
click at [377, 363] on select "Please Choose One Gas Diesel" at bounding box center [489, 358] width 309 height 16
click at [335, 350] on select "Please Choose One Gas Diesel" at bounding box center [489, 358] width 309 height 16
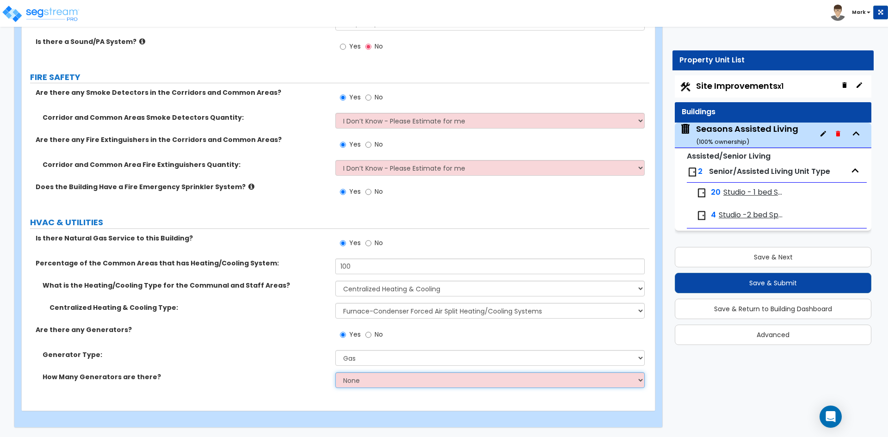
click at [377, 385] on select "None 1 2 3" at bounding box center [489, 380] width 309 height 16
click at [335, 372] on select "None 1 2 3" at bounding box center [489, 380] width 309 height 16
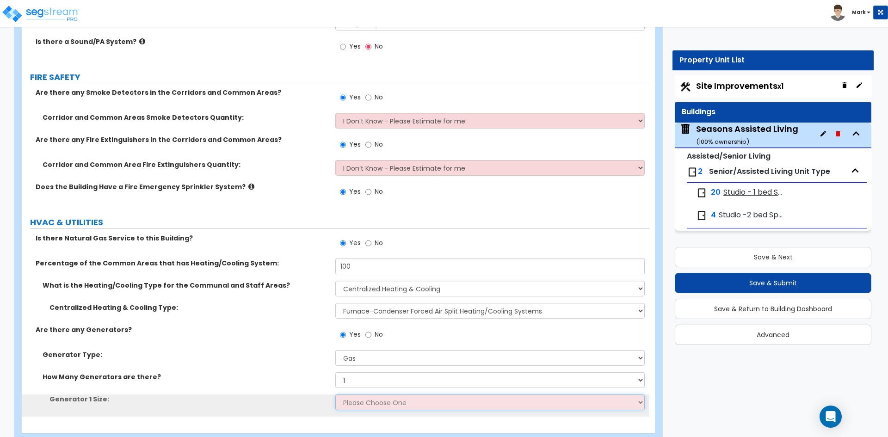
click at [366, 402] on select "Please Choose One 20kW 35 kW 80 kW 100 kW 125 kW 185 kW" at bounding box center [489, 403] width 309 height 16
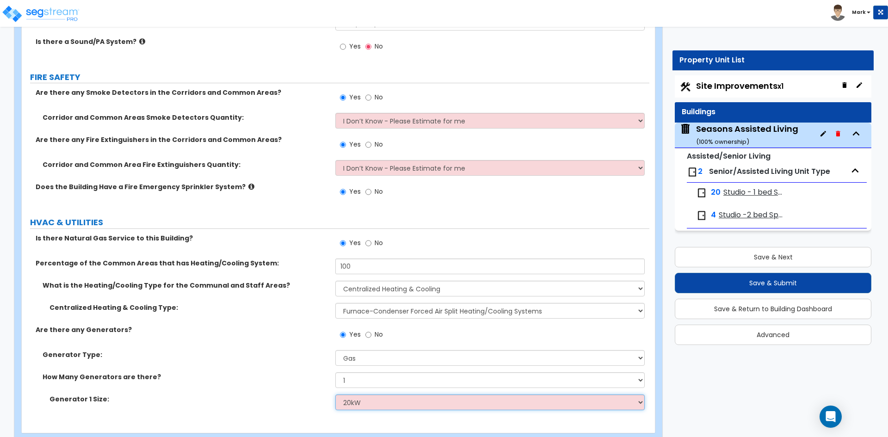
click at [335, 395] on select "Please Choose One 20kW 35 kW 80 kW 100 kW 125 kW 185 kW" at bounding box center [489, 403] width 309 height 16
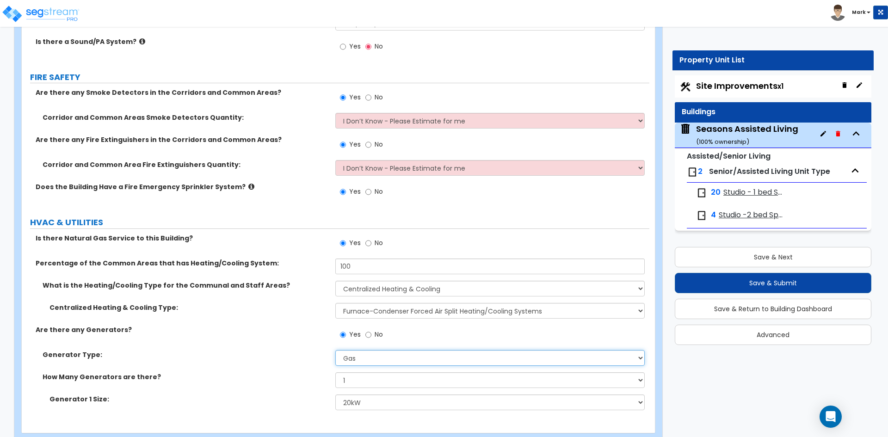
click at [375, 359] on select "Please Choose One Gas Diesel" at bounding box center [489, 358] width 309 height 16
click at [335, 350] on select "Please Choose One Gas Diesel" at bounding box center [489, 358] width 309 height 16
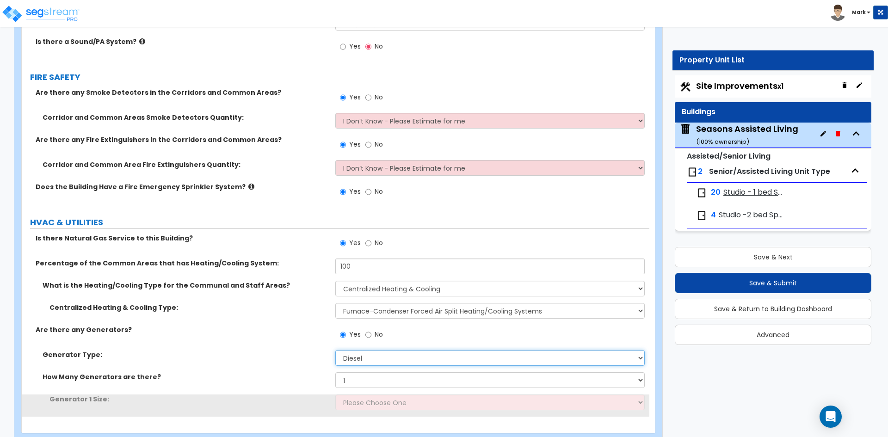
click at [377, 360] on select "Please Choose One Gas Diesel" at bounding box center [489, 358] width 309 height 16
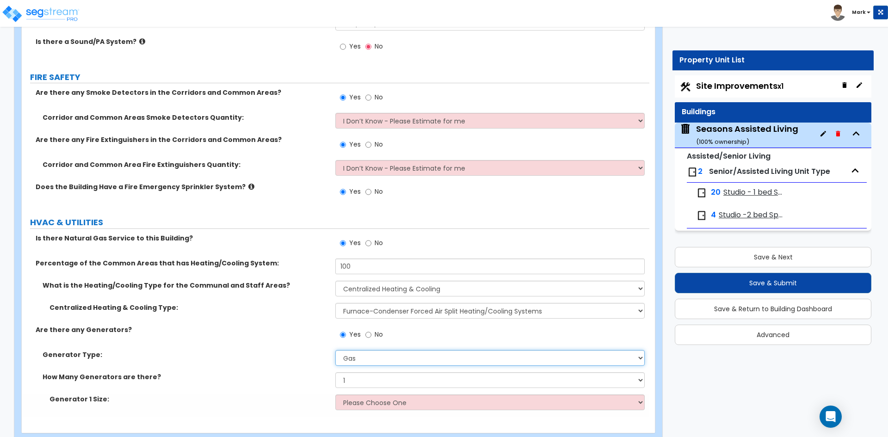
click at [335, 350] on select "Please Choose One Gas Diesel" at bounding box center [489, 358] width 309 height 16
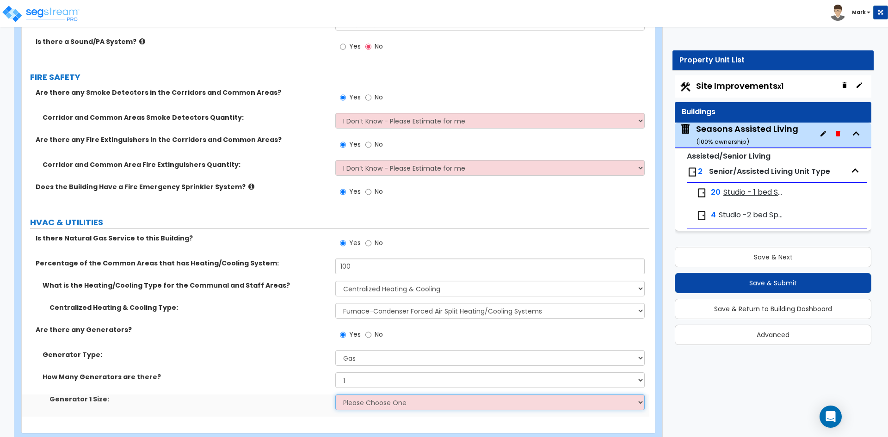
click at [389, 401] on select "Please Choose One 20kW 35 kW 80 kW 100 kW 125 kW 185 kW" at bounding box center [489, 403] width 309 height 16
click at [335, 395] on select "Please Choose One 20kW 35 kW 80 kW 100 kW 125 kW 185 kW" at bounding box center [489, 403] width 309 height 16
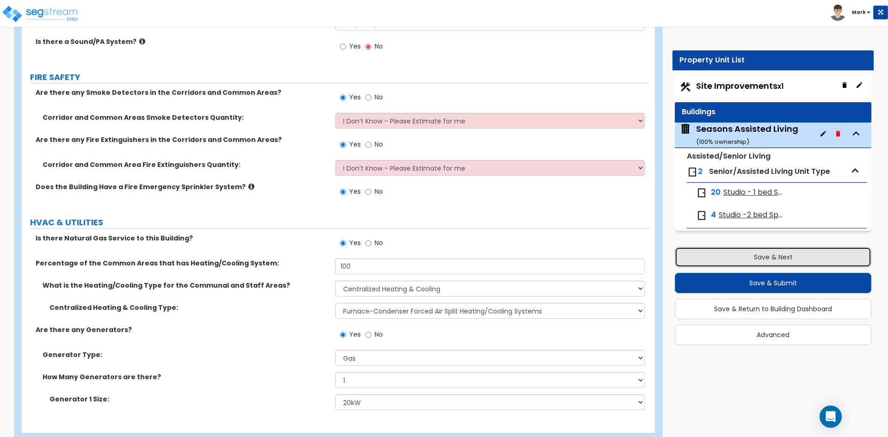
click at [791, 259] on button "Save & Next" at bounding box center [773, 257] width 197 height 20
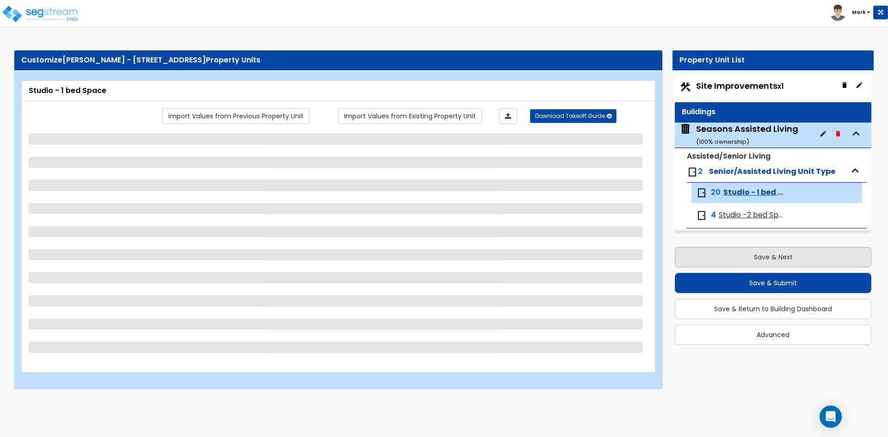
scroll to position [0, 0]
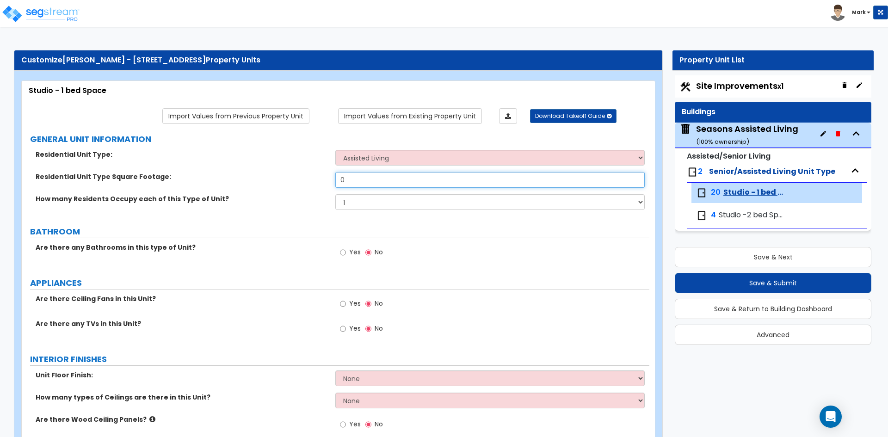
click at [358, 179] on input "0" at bounding box center [489, 180] width 309 height 16
click at [374, 156] on select "Assisted Living Senior Living" at bounding box center [489, 158] width 309 height 16
click at [335, 150] on select "Assisted Living Senior Living" at bounding box center [489, 158] width 309 height 16
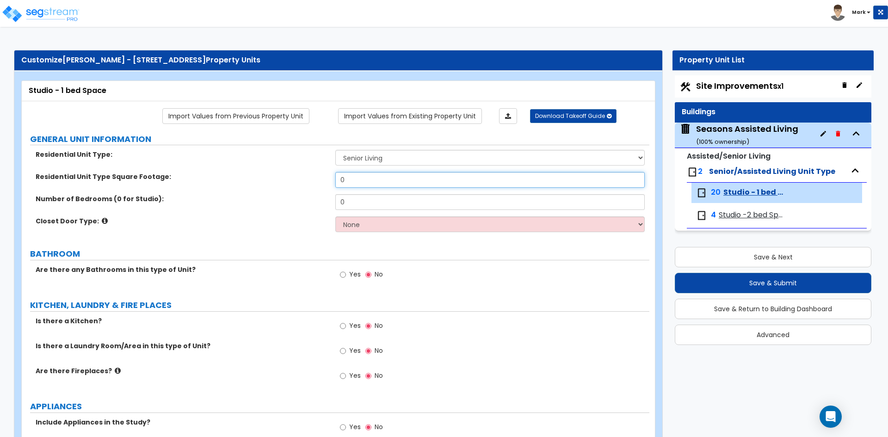
click at [363, 178] on input "0" at bounding box center [489, 180] width 309 height 16
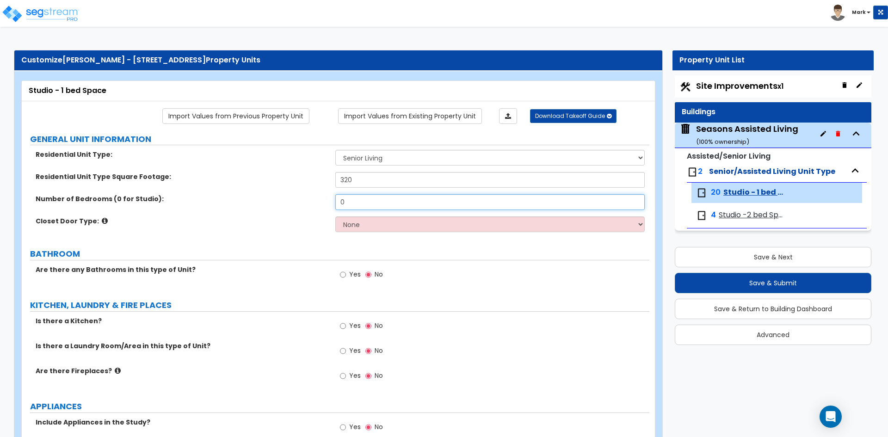
click at [350, 205] on input "0" at bounding box center [489, 202] width 309 height 16
click at [361, 224] on select "None Bi-fold Louvered Doors Bi-fold Panel Doors Sliding Doors Hinged Wood Door" at bounding box center [489, 225] width 309 height 16
click at [335, 217] on select "None Bi-fold Louvered Doors Bi-fold Panel Doors Sliding Doors Hinged Wood Door" at bounding box center [489, 225] width 309 height 16
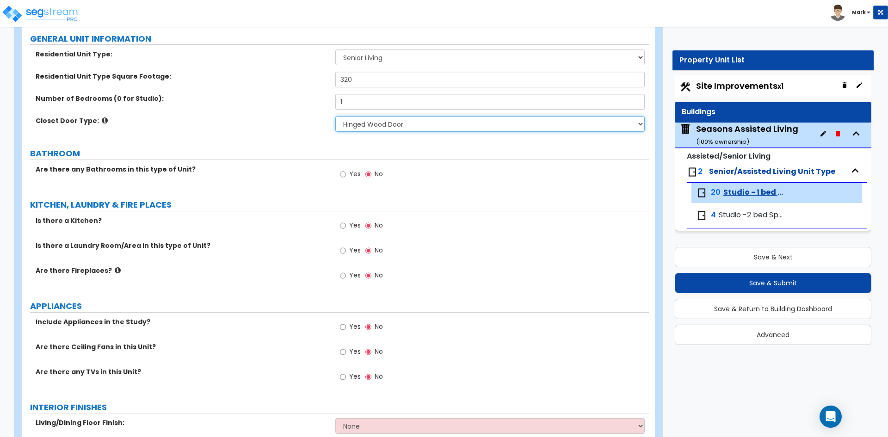
scroll to position [139, 0]
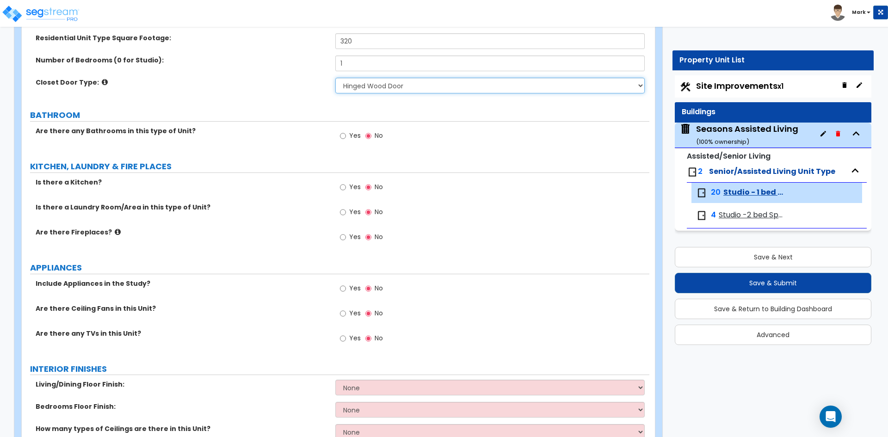
click at [398, 85] on select "None Bi-fold Louvered Doors Bi-fold Panel Doors Sliding Doors Hinged Wood Door" at bounding box center [489, 86] width 309 height 16
drag, startPoint x: 286, startPoint y: 81, endPoint x: 291, endPoint y: 81, distance: 4.6
click at [287, 81] on label "Closet Door Type:" at bounding box center [182, 82] width 293 height 9
click at [344, 134] on input "Yes" at bounding box center [343, 136] width 6 height 10
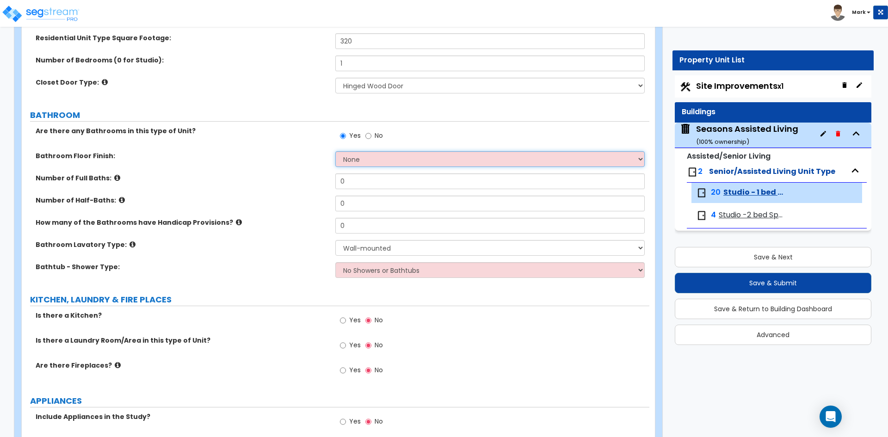
click at [371, 156] on select "None Tile Flooring Hardwood Flooring Resilient Laminate Flooring VCT Flooring S…" at bounding box center [489, 159] width 309 height 16
click at [335, 151] on select "None Tile Flooring Hardwood Flooring Resilient Laminate Flooring VCT Flooring S…" at bounding box center [489, 159] width 309 height 16
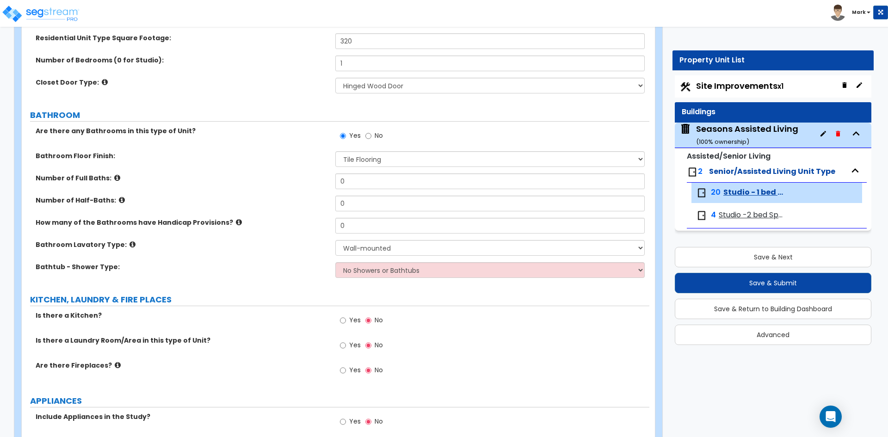
click at [694, 172] on img at bounding box center [692, 172] width 11 height 11
click at [730, 130] on div "Seasons Assisted Living ( 100 % ownership)" at bounding box center [747, 135] width 102 height 24
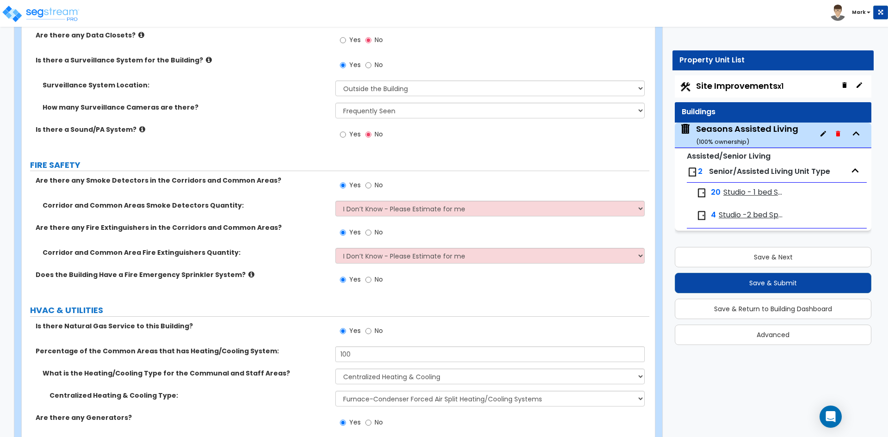
scroll to position [5319, 0]
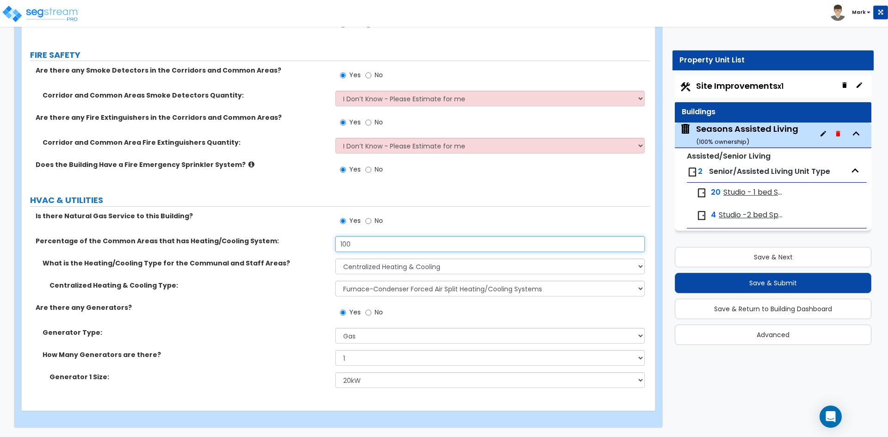
click at [401, 243] on input "100" at bounding box center [489, 244] width 309 height 16
click at [734, 192] on span "Studio - 1 bed Space" at bounding box center [755, 192] width 62 height 11
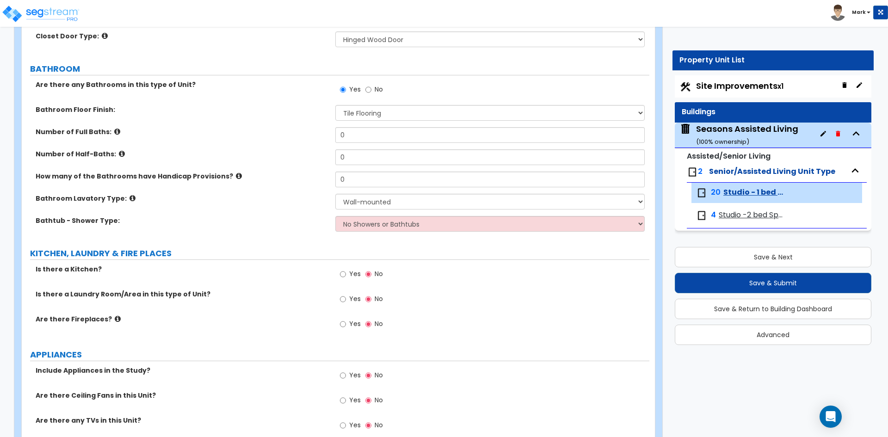
scroll to position [139, 0]
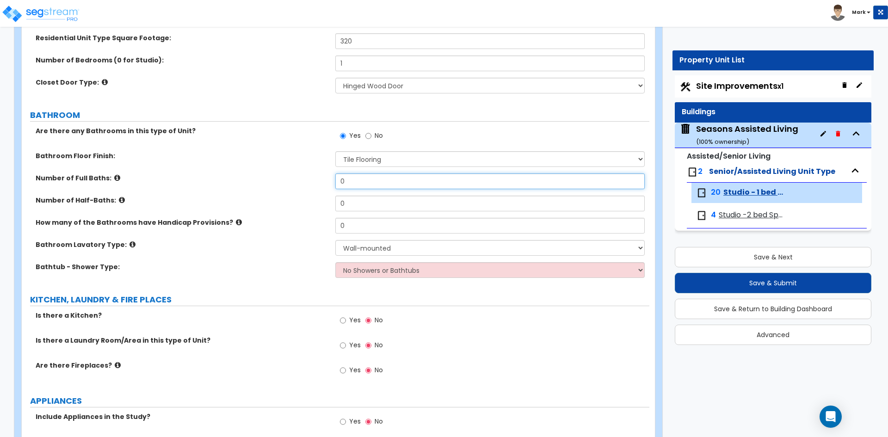
click at [368, 186] on input "0" at bounding box center [489, 181] width 309 height 16
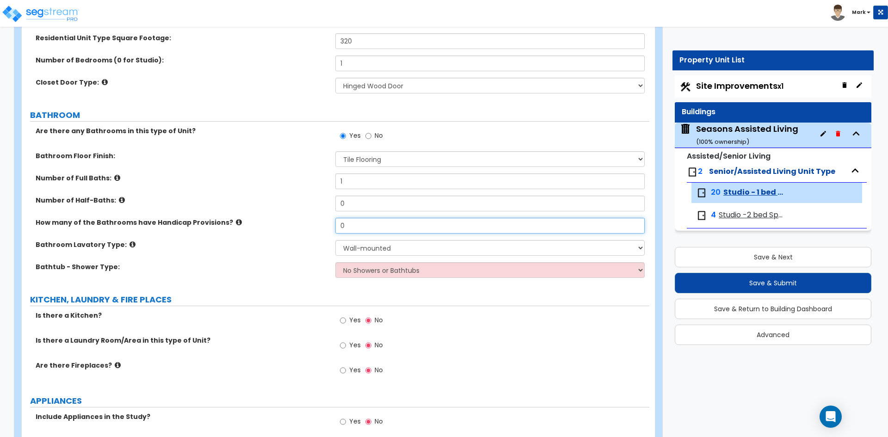
click at [365, 224] on input "0" at bounding box center [489, 226] width 309 height 16
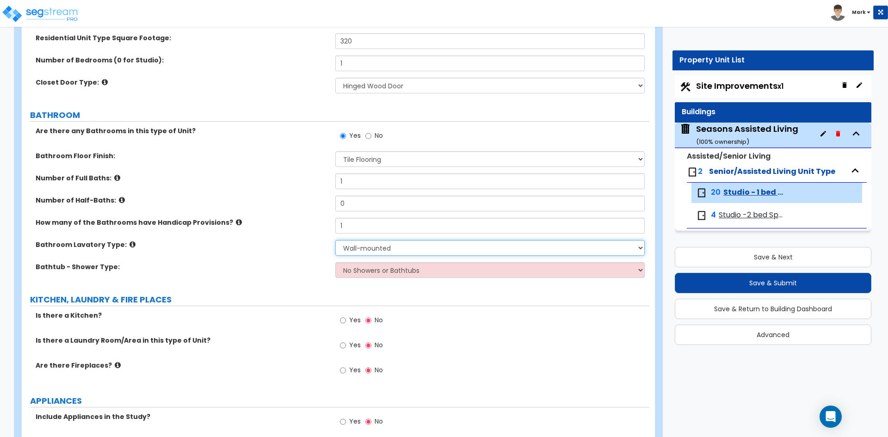
click at [375, 249] on select "Wall-mounted Pedestal-mounted Vanity-mounted" at bounding box center [489, 248] width 309 height 16
click at [335, 240] on select "Wall-mounted Pedestal-mounted Vanity-mounted" at bounding box center [489, 248] width 309 height 16
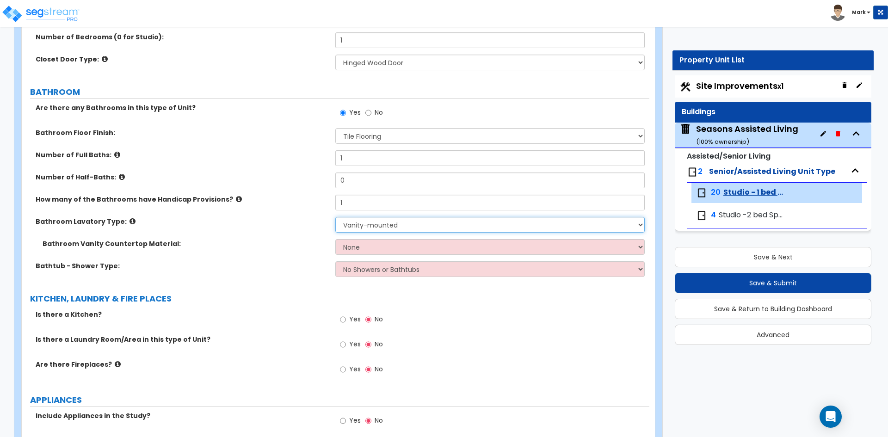
scroll to position [185, 0]
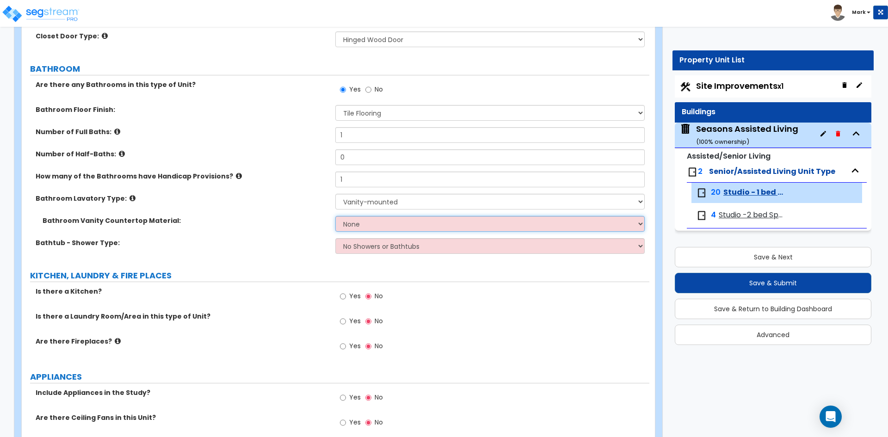
click at [395, 224] on select "None Plastic Laminate Solid Surface Stone Quartz Marble Tile Wood Stainless Ste…" at bounding box center [489, 224] width 309 height 16
click at [335, 216] on select "None Plastic Laminate Solid Surface Stone Quartz Marble Tile Wood Stainless Ste…" at bounding box center [489, 224] width 309 height 16
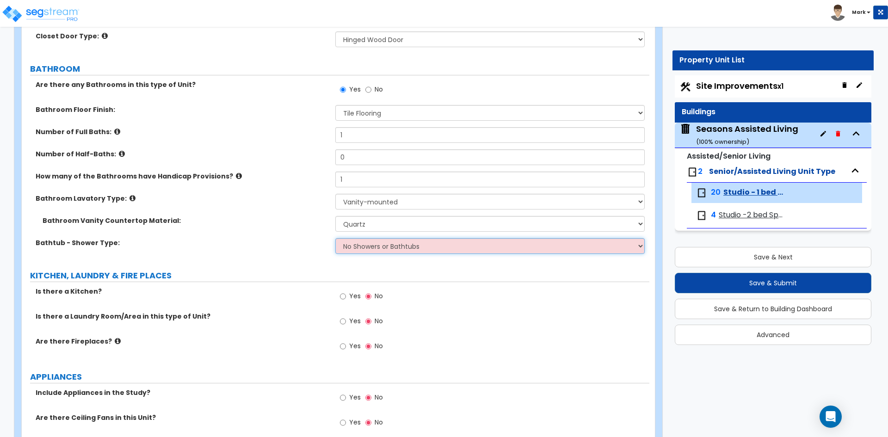
click at [375, 247] on select "No Showers or Bathtubs Shower Only Bathtub Only Shower-and-Bath Combo Dedicated…" at bounding box center [489, 246] width 309 height 16
click at [335, 238] on select "No Showers or Bathtubs Shower Only Bathtub Only Shower-and-Bath Combo Dedicated…" at bounding box center [489, 246] width 309 height 16
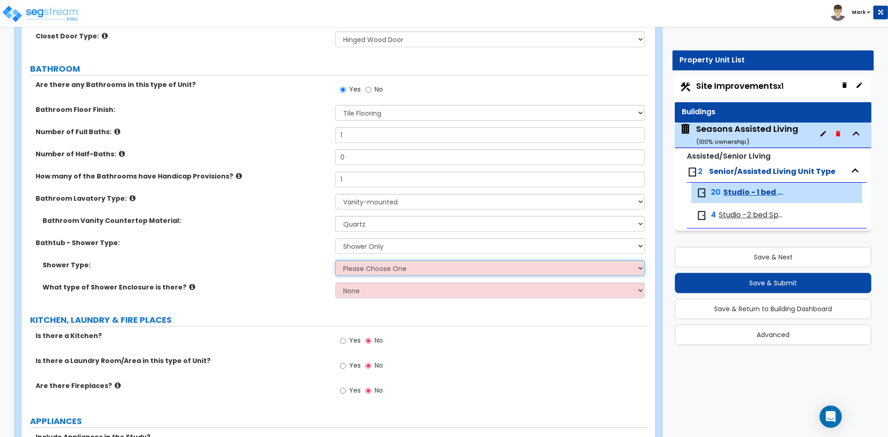
click at [374, 266] on select "Please Choose One Pre-Fabricated Shower Stalls Custom Finish Walk-in Showers" at bounding box center [489, 268] width 309 height 16
click at [335, 260] on select "Please Choose One Pre-Fabricated Shower Stalls Custom Finish Walk-in Showers" at bounding box center [489, 268] width 309 height 16
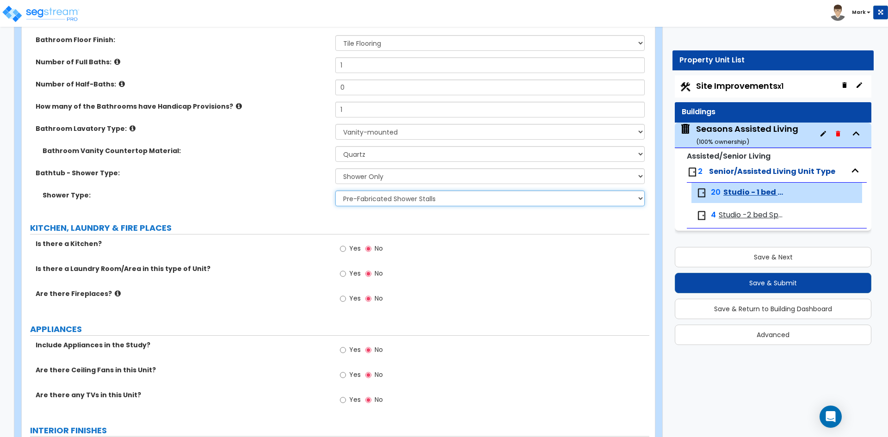
scroll to position [278, 0]
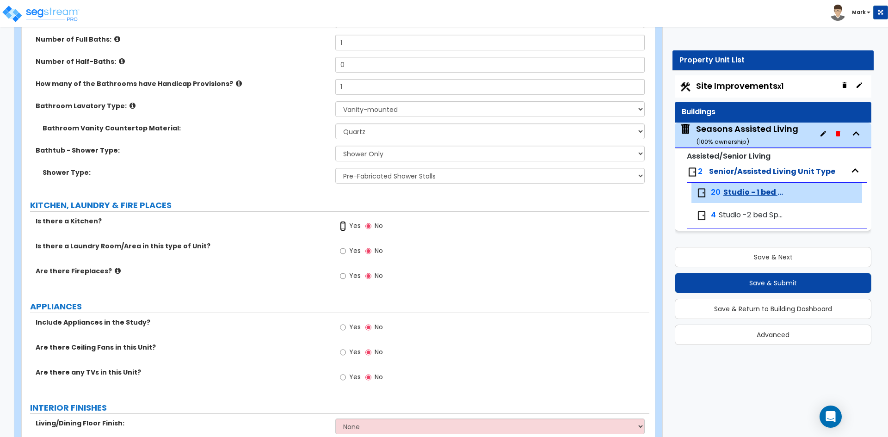
click at [343, 225] on input "Yes" at bounding box center [343, 226] width 6 height 10
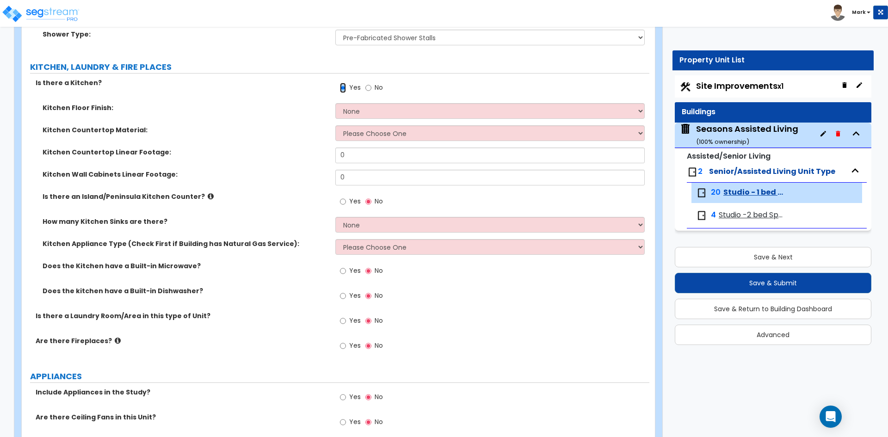
scroll to position [416, 0]
click at [369, 87] on input "No" at bounding box center [368, 87] width 6 height 10
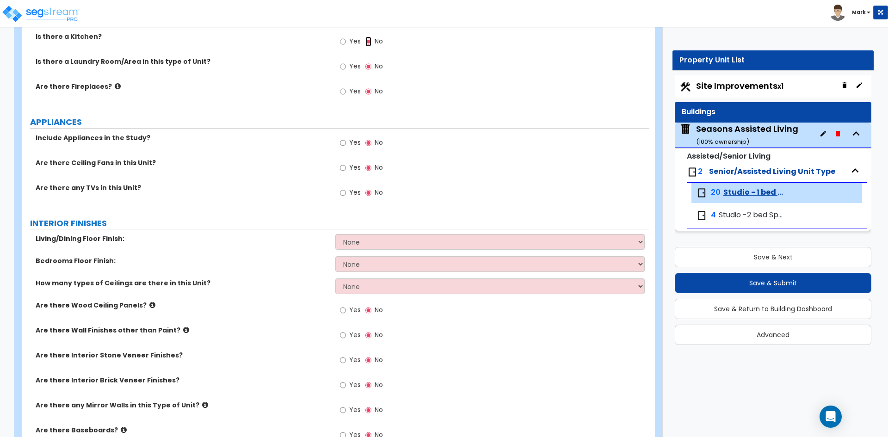
scroll to position [463, 0]
click at [344, 142] on input "Yes" at bounding box center [343, 142] width 6 height 10
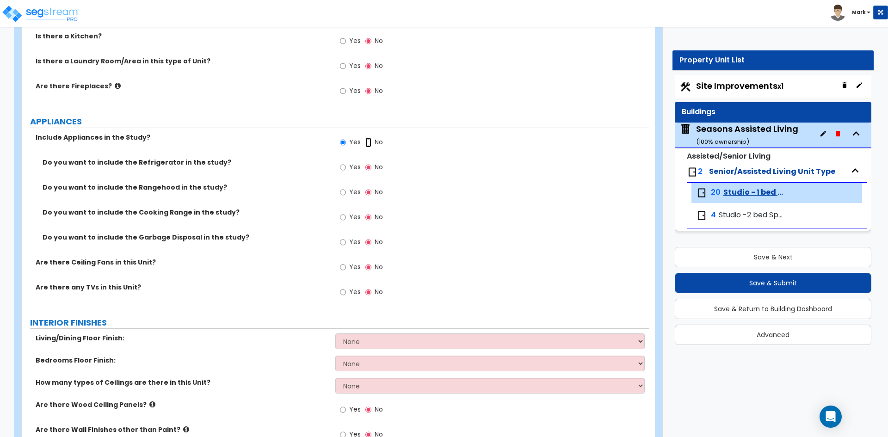
click at [365, 137] on input "No" at bounding box center [368, 142] width 6 height 10
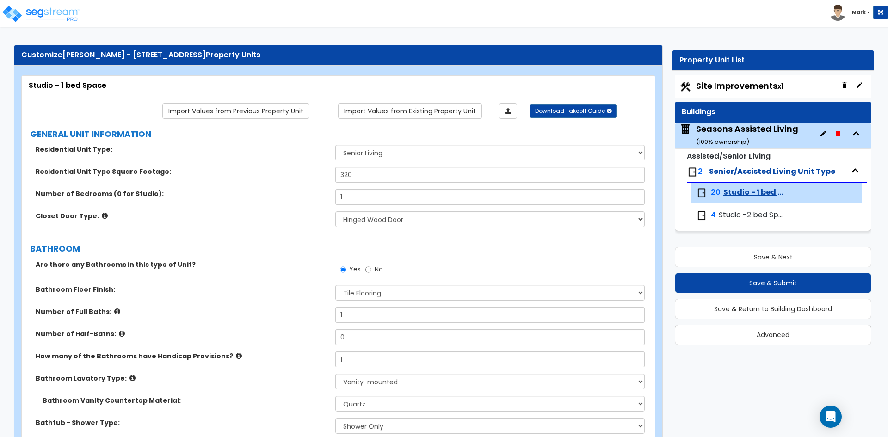
scroll to position [0, 0]
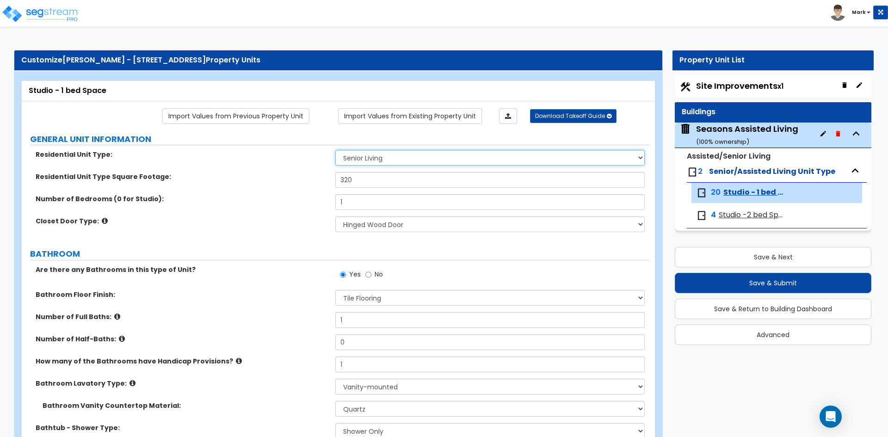
click at [414, 161] on select "Assisted Living Senior Living" at bounding box center [489, 158] width 309 height 16
click at [335, 150] on select "Assisted Living Senior Living" at bounding box center [489, 158] width 309 height 16
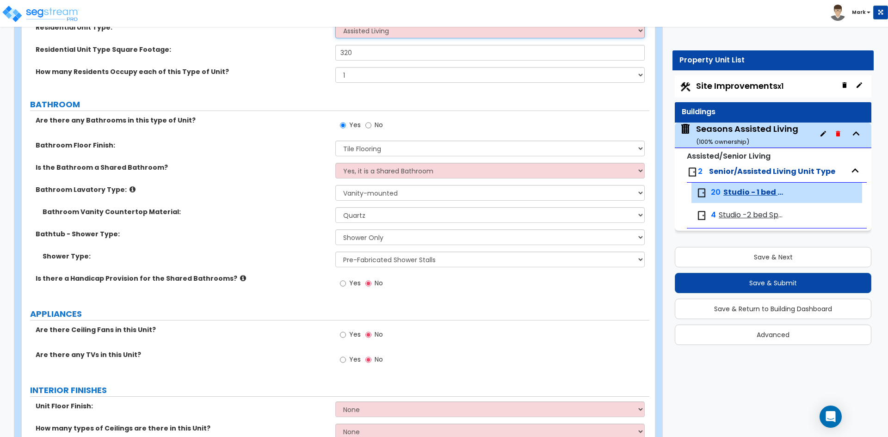
scroll to position [93, 0]
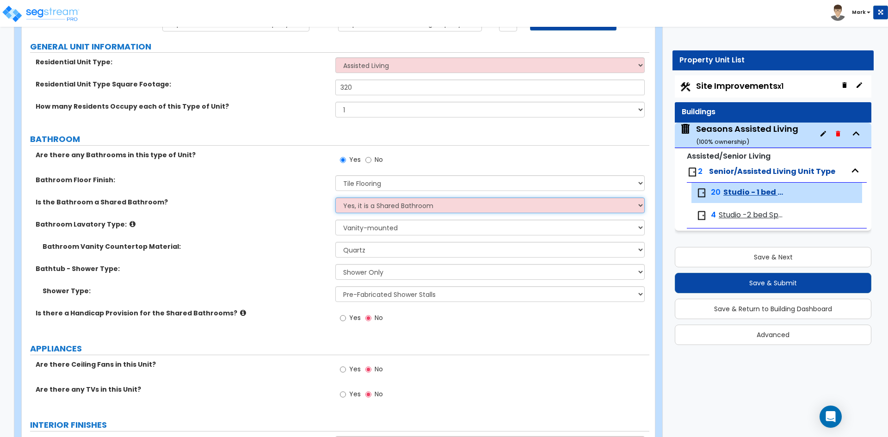
click at [429, 206] on select "Yes, it is a Shared Bathroom No, the Bathrooms are Private Bathrooms" at bounding box center [489, 206] width 309 height 16
click at [335, 198] on select "Yes, it is a Shared Bathroom No, the Bathrooms are Private Bathrooms" at bounding box center [489, 206] width 309 height 16
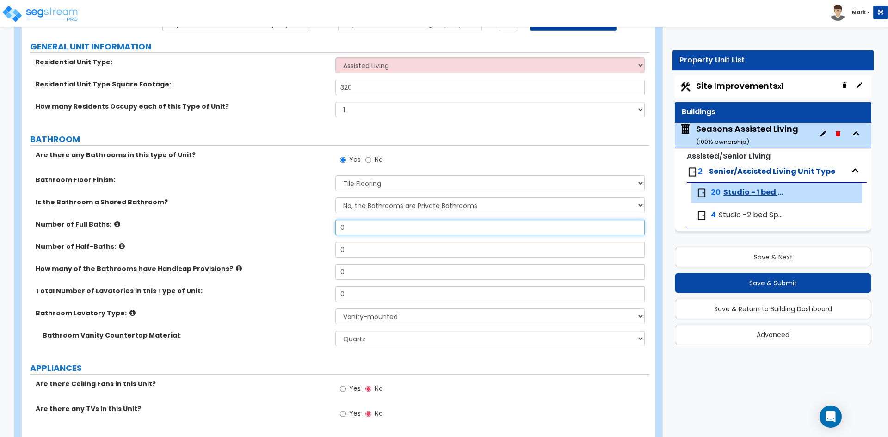
click at [360, 228] on input "0" at bounding box center [489, 228] width 309 height 16
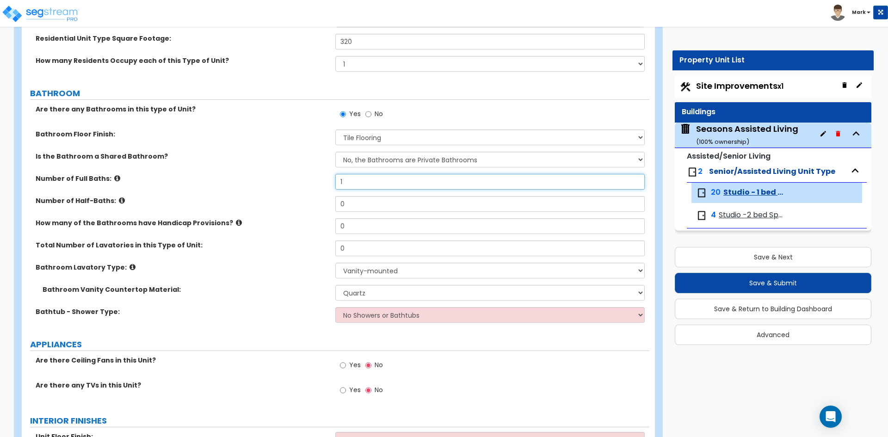
scroll to position [139, 0]
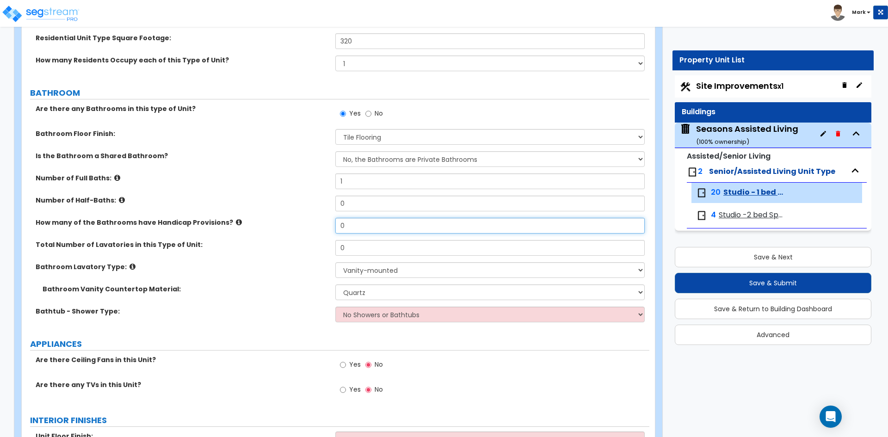
click at [350, 227] on input "0" at bounding box center [489, 226] width 309 height 16
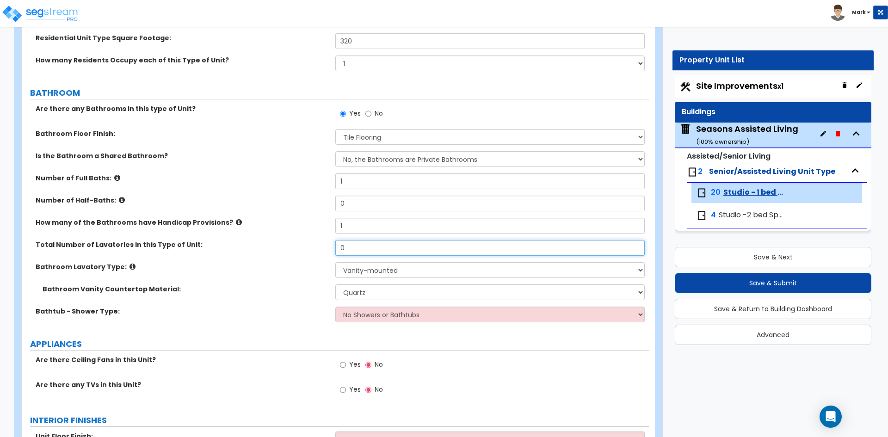
click at [375, 250] on input "0" at bounding box center [489, 248] width 309 height 16
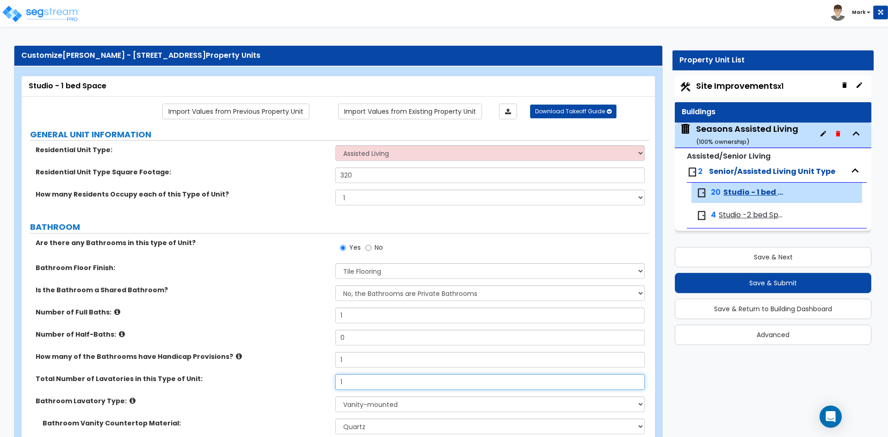
scroll to position [0, 0]
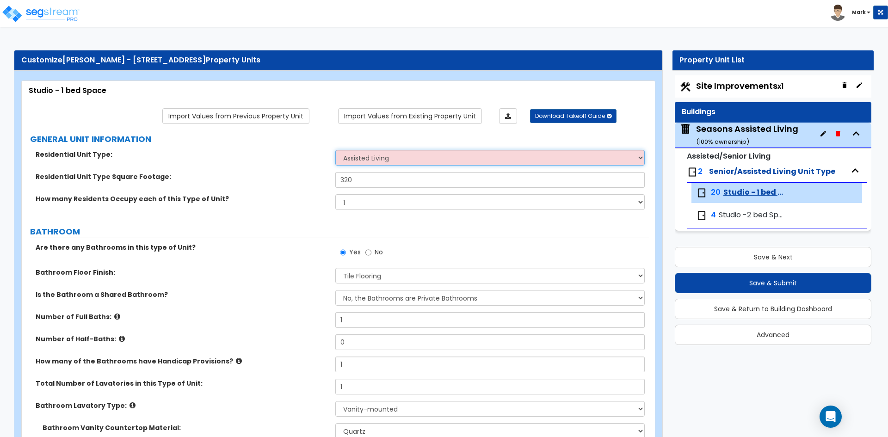
click at [465, 157] on select "Assisted Living Senior Living" at bounding box center [489, 158] width 309 height 16
click at [335, 150] on select "Assisted Living Senior Living" at bounding box center [489, 158] width 309 height 16
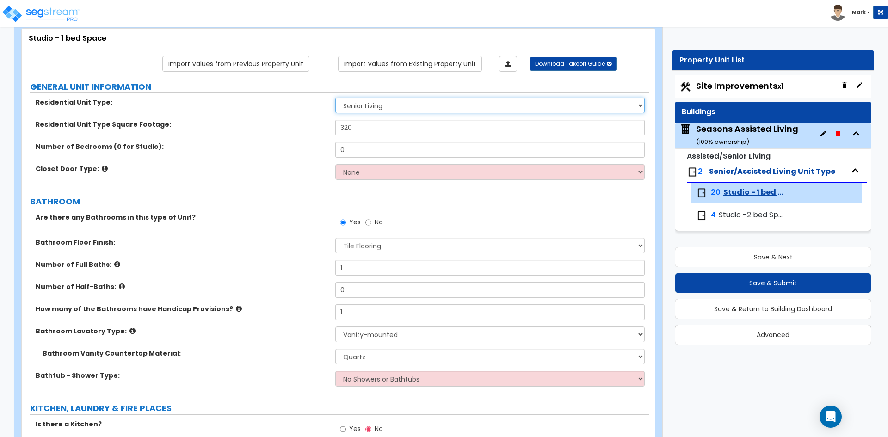
scroll to position [46, 0]
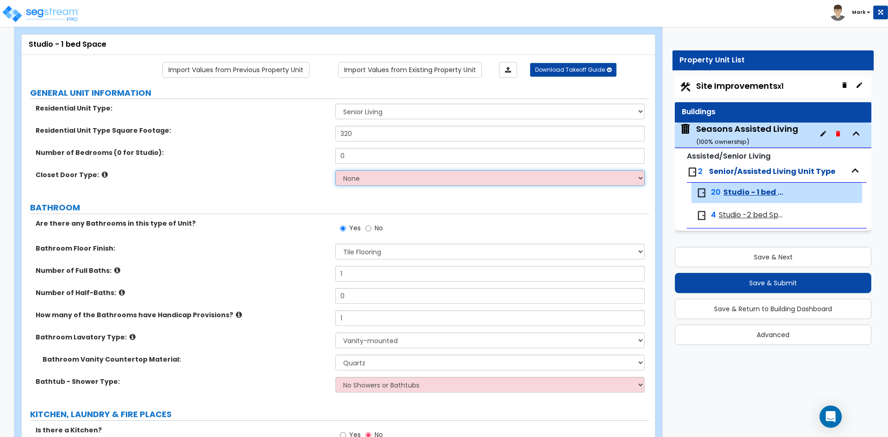
click at [408, 178] on select "None Bi-fold Louvered Doors Bi-fold Panel Doors Sliding Doors Hinged Wood Door" at bounding box center [489, 178] width 309 height 16
click at [335, 170] on select "None Bi-fold Louvered Doors Bi-fold Panel Doors Sliding Doors Hinged Wood Door" at bounding box center [489, 178] width 309 height 16
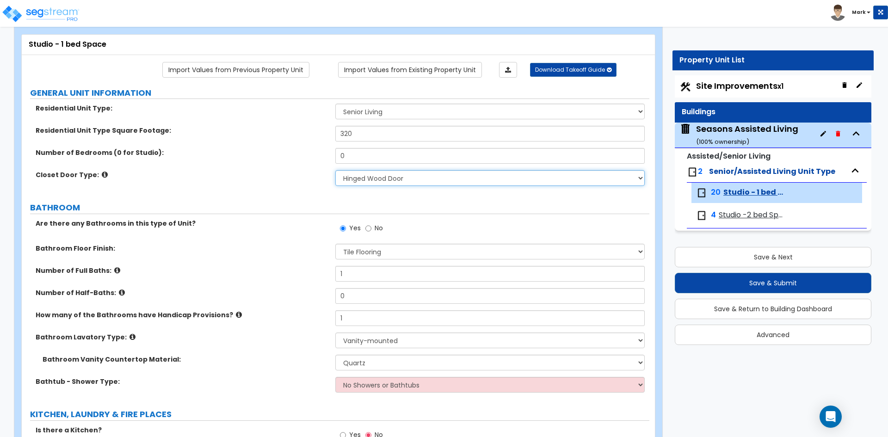
click at [422, 174] on select "None Bi-fold Louvered Doors Bi-fold Panel Doors Sliding Doors Hinged Wood Door" at bounding box center [489, 178] width 309 height 16
click at [335, 170] on select "None Bi-fold Louvered Doors Bi-fold Panel Doors Sliding Doors Hinged Wood Door" at bounding box center [489, 178] width 309 height 16
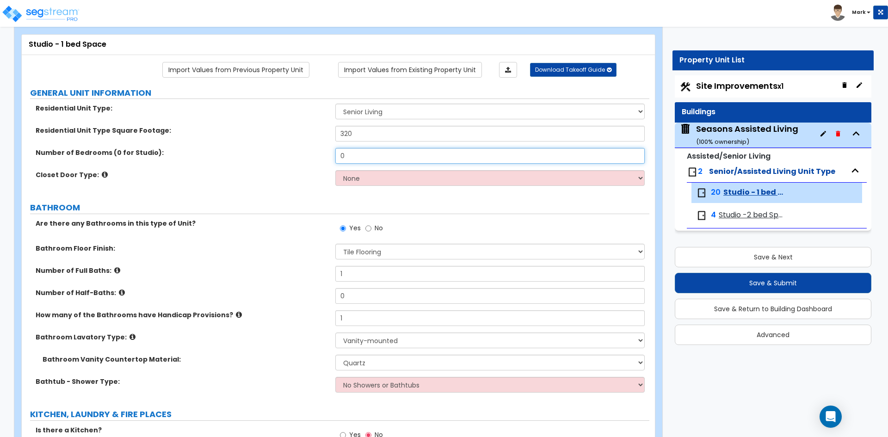
click at [363, 153] on input "0" at bounding box center [489, 156] width 309 height 16
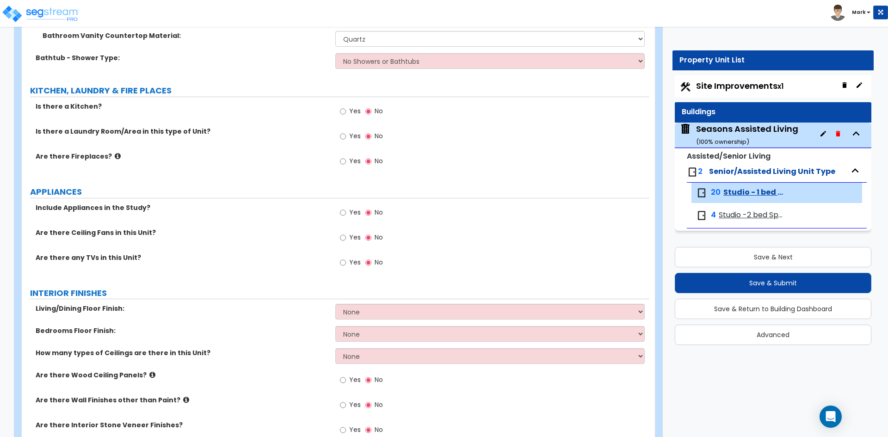
scroll to position [324, 0]
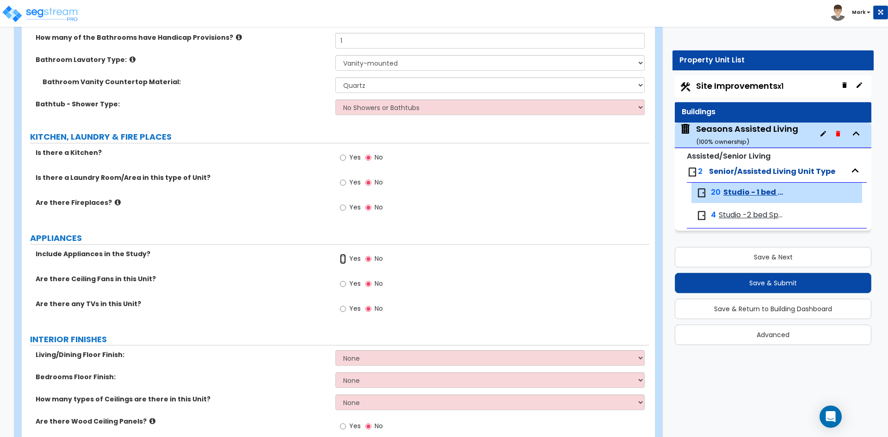
click at [346, 259] on input "Yes" at bounding box center [343, 259] width 6 height 10
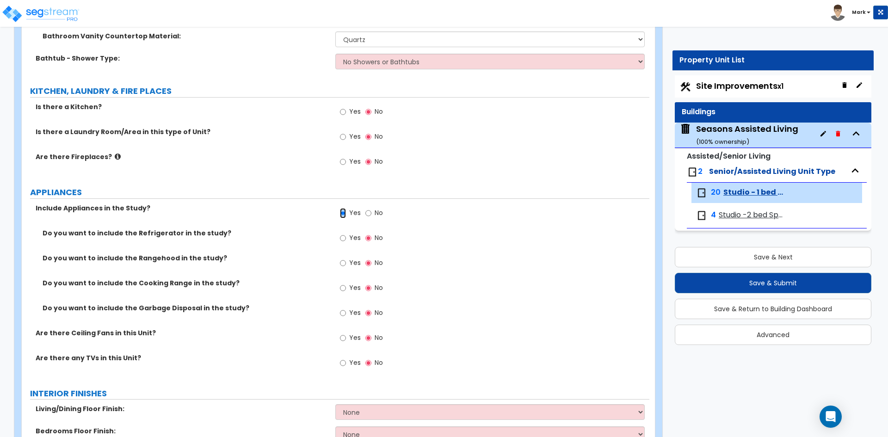
scroll to position [370, 0]
click at [343, 239] on input "Yes" at bounding box center [343, 238] width 6 height 10
click at [344, 112] on input "Yes" at bounding box center [343, 111] width 6 height 10
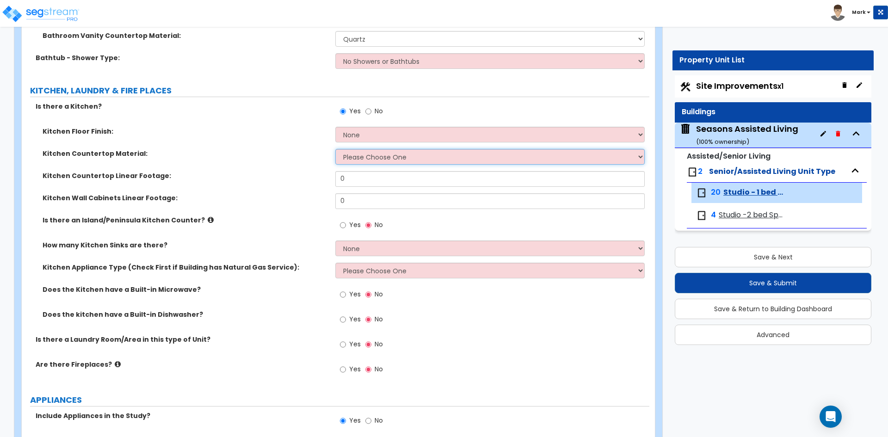
click at [403, 156] on select "Please Choose One Plastic Laminate Solid Surface Stone Quartz Marble Tile Wood …" at bounding box center [489, 157] width 309 height 16
click at [335, 149] on select "Please Choose One Plastic Laminate Solid Surface Stone Quartz Marble Tile Wood …" at bounding box center [489, 157] width 309 height 16
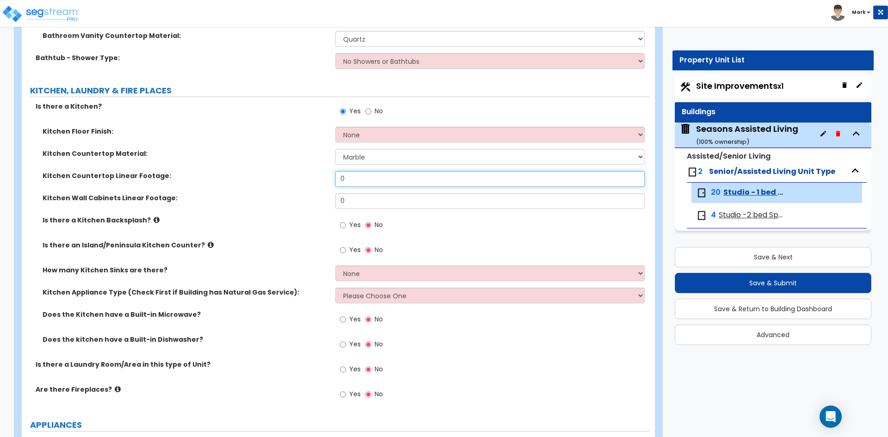
click at [358, 180] on input "0" at bounding box center [489, 179] width 309 height 16
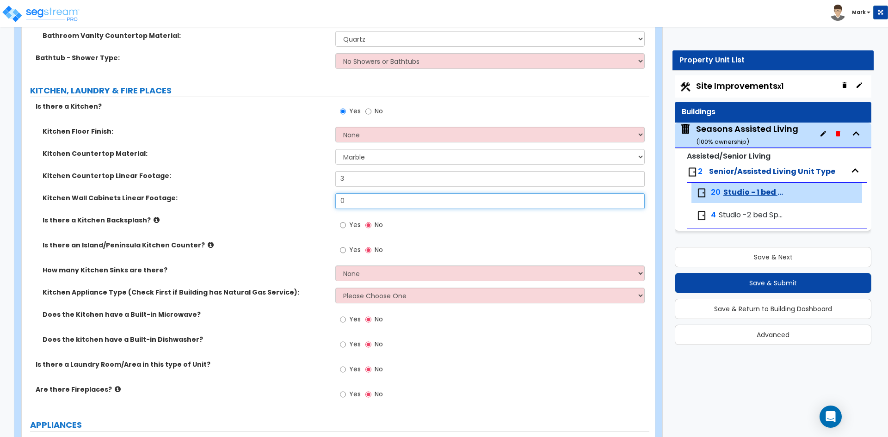
click at [370, 206] on input "0" at bounding box center [489, 201] width 309 height 16
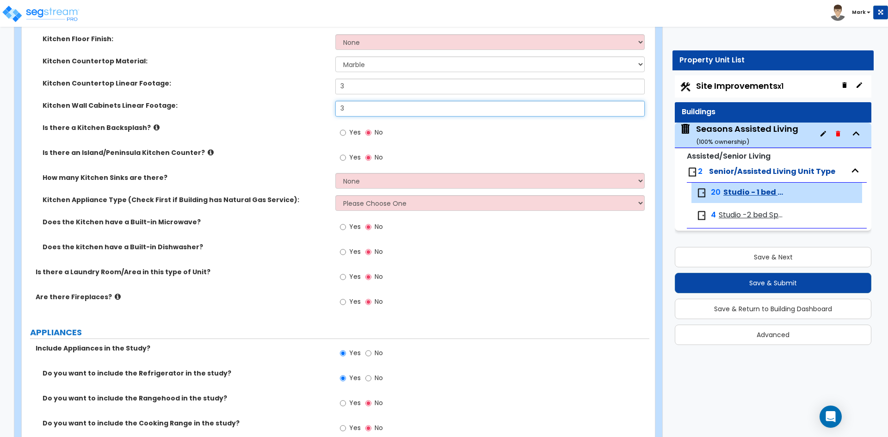
scroll to position [509, 0]
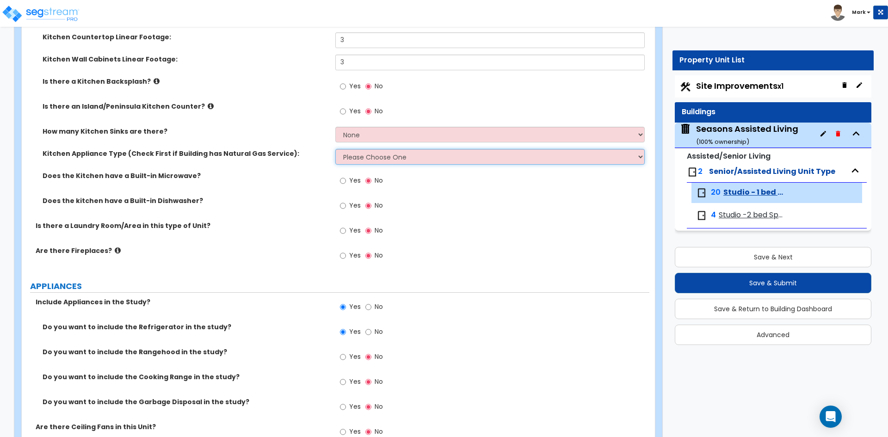
click at [402, 154] on select "Please Choose One Gas Electric" at bounding box center [489, 157] width 309 height 16
click at [335, 149] on select "Please Choose One Gas Electric" at bounding box center [489, 157] width 309 height 16
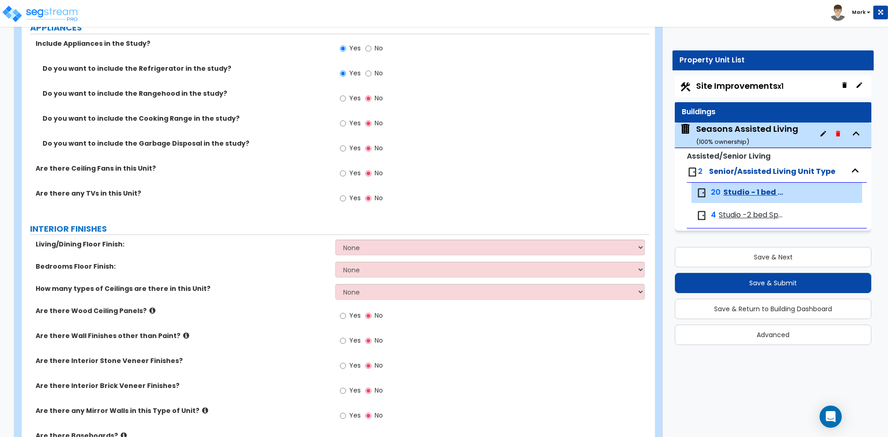
scroll to position [786, 0]
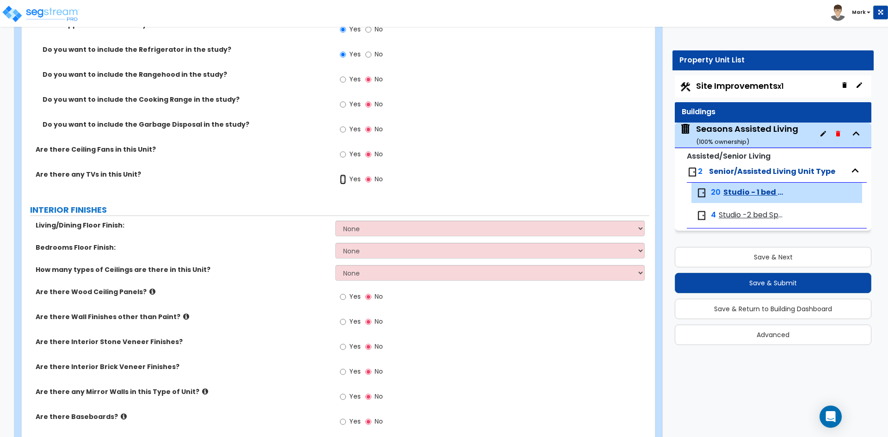
click at [346, 178] on input "Yes" at bounding box center [343, 179] width 6 height 10
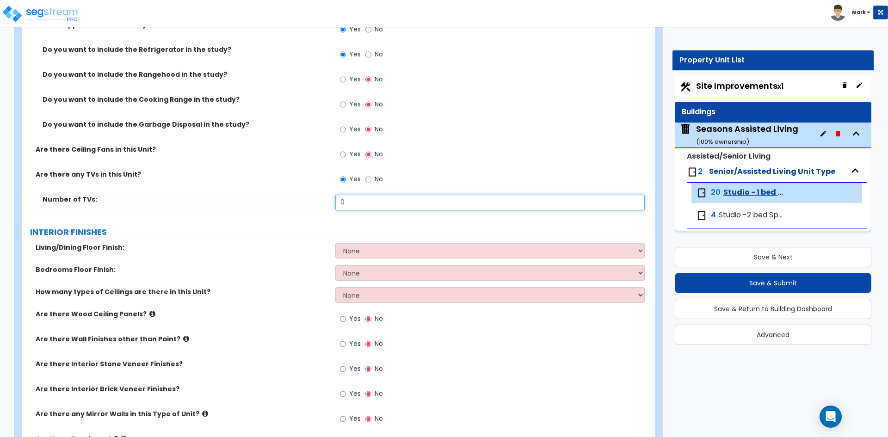
click at [378, 198] on input "0" at bounding box center [489, 203] width 309 height 16
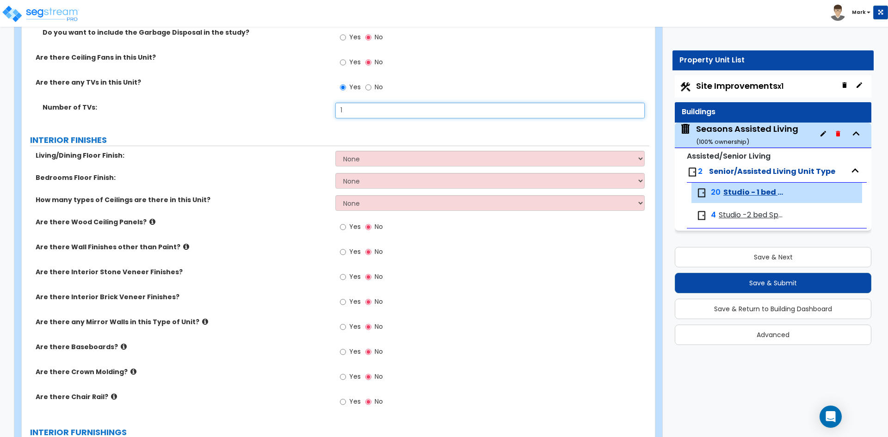
scroll to position [879, 0]
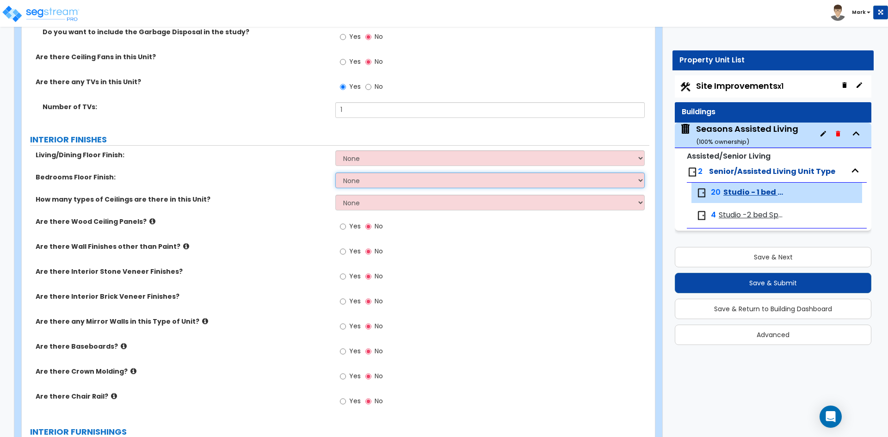
click at [379, 178] on select "None Tile Flooring Hardwood Flooring Resilient Laminate Flooring VCT Flooring S…" at bounding box center [489, 181] width 309 height 16
click at [335, 173] on select "None Tile Flooring Hardwood Flooring Resilient Laminate Flooring VCT Flooring S…" at bounding box center [489, 181] width 309 height 16
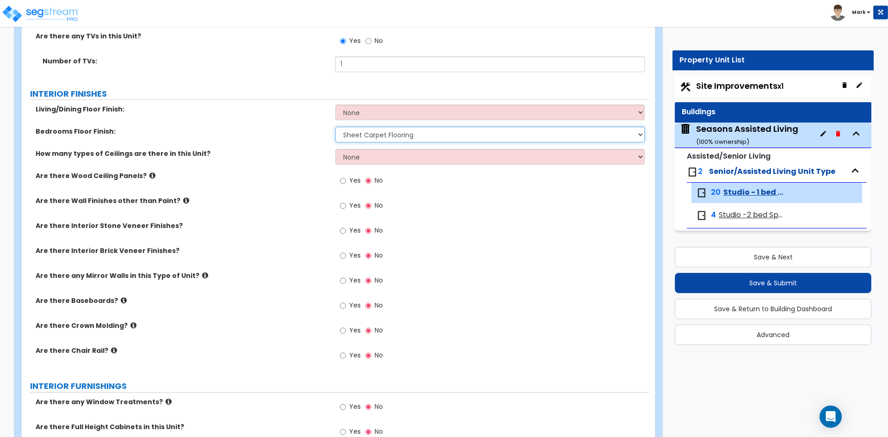
scroll to position [925, 0]
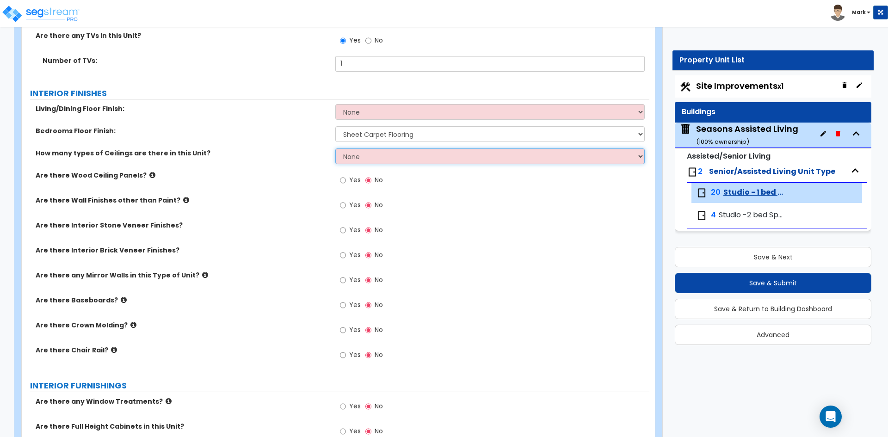
click at [397, 157] on select "None 1 2 3" at bounding box center [489, 157] width 309 height 16
click at [335, 149] on select "None 1 2 3" at bounding box center [489, 157] width 309 height 16
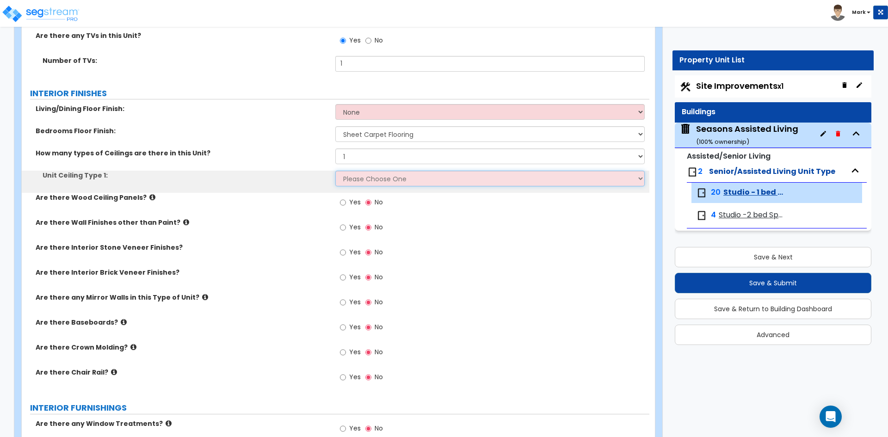
click at [383, 180] on select "Please Choose One Drop Ceiling Drywall Ceiling Open Ceiling" at bounding box center [489, 179] width 309 height 16
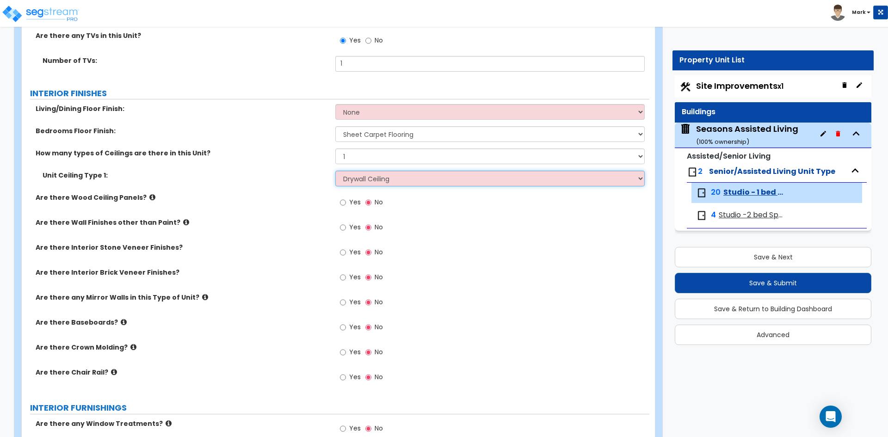
click at [335, 171] on select "Please Choose One Drop Ceiling Drywall Ceiling Open Ceiling" at bounding box center [489, 179] width 309 height 16
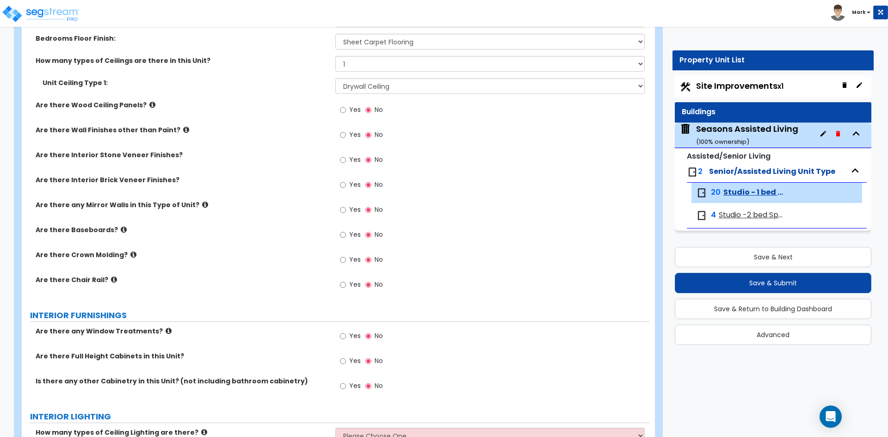
scroll to position [1064, 0]
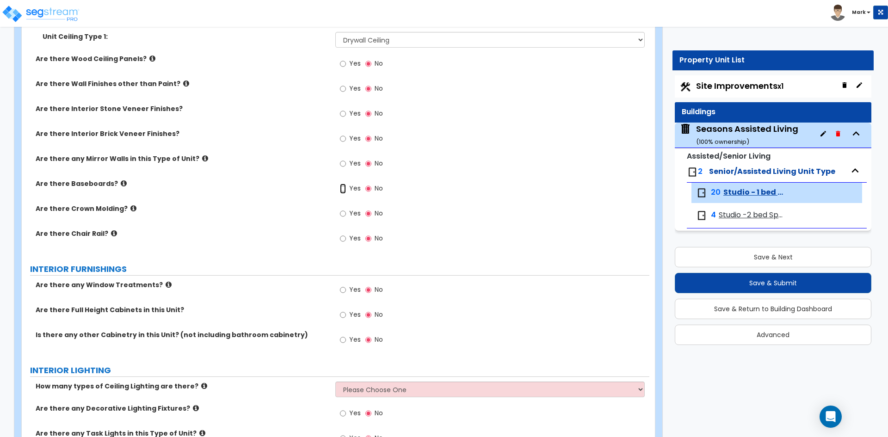
click at [344, 188] on input "Yes" at bounding box center [343, 189] width 6 height 10
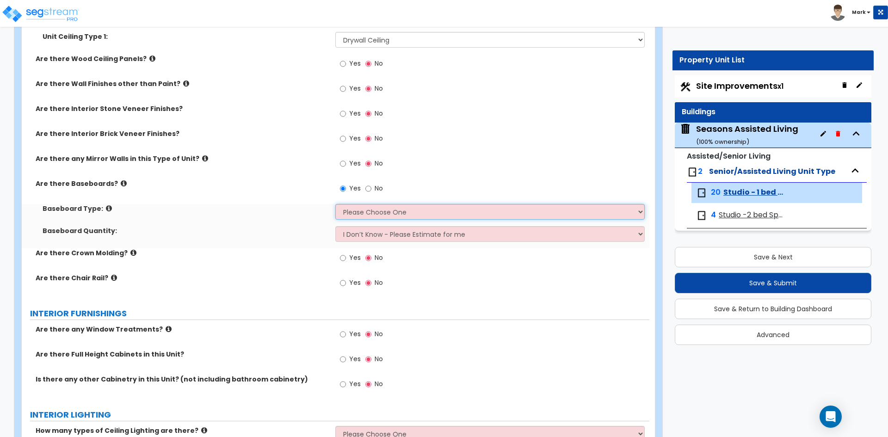
click at [375, 214] on select "Please Choose One Wood Vinyl Carpet Tile" at bounding box center [489, 212] width 309 height 16
click at [335, 204] on select "Please Choose One Wood Vinyl Carpet Tile" at bounding box center [489, 212] width 309 height 16
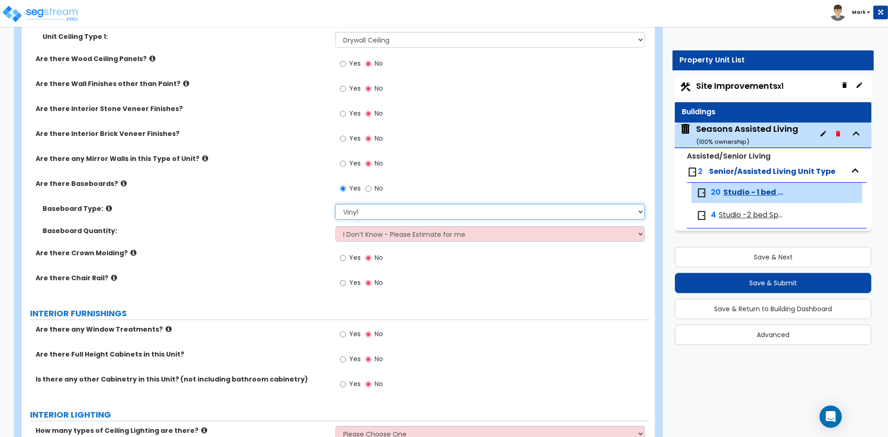
scroll to position [1110, 0]
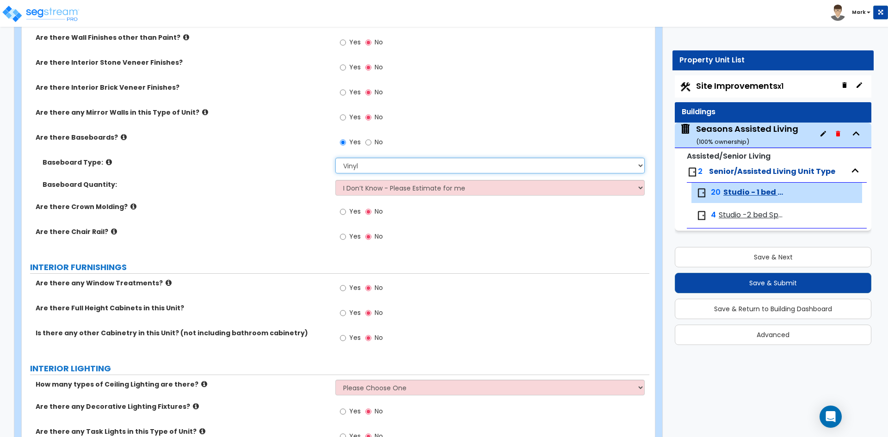
drag, startPoint x: 382, startPoint y: 166, endPoint x: 378, endPoint y: 173, distance: 7.2
click at [382, 166] on select "Please Choose One Wood Vinyl Carpet Tile" at bounding box center [489, 166] width 309 height 16
click at [335, 158] on select "Please Choose One Wood Vinyl Carpet Tile" at bounding box center [489, 166] width 309 height 16
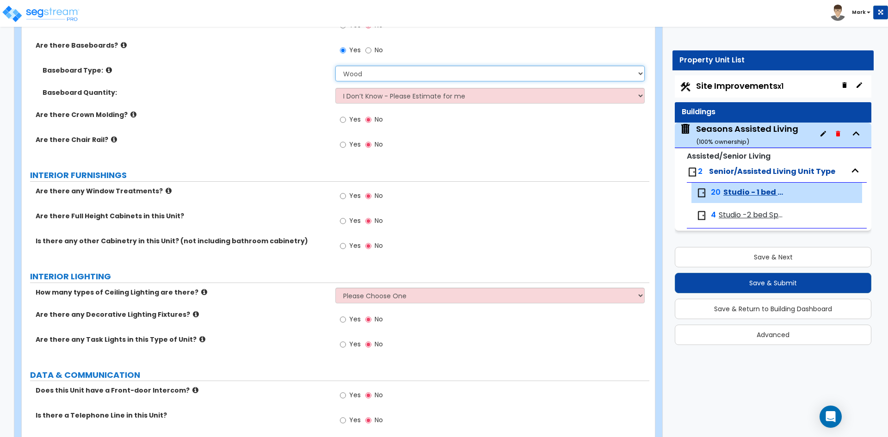
scroll to position [1203, 0]
click at [340, 195] on input "Yes" at bounding box center [343, 196] width 6 height 10
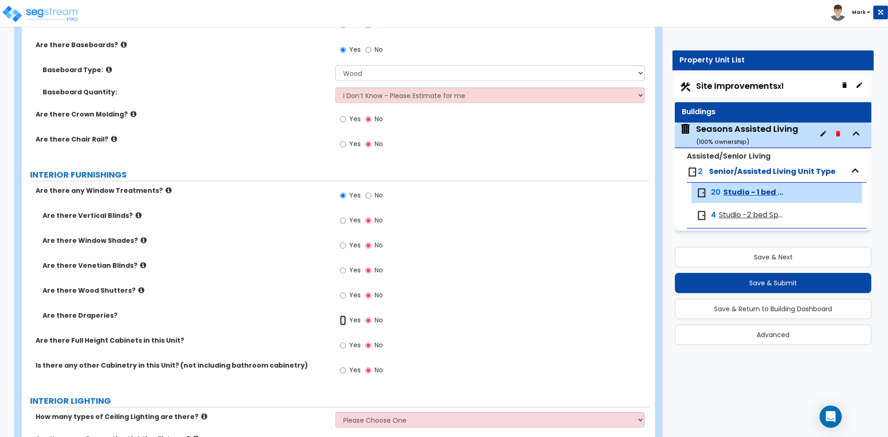
click at [343, 321] on input "Yes" at bounding box center [343, 321] width 6 height 10
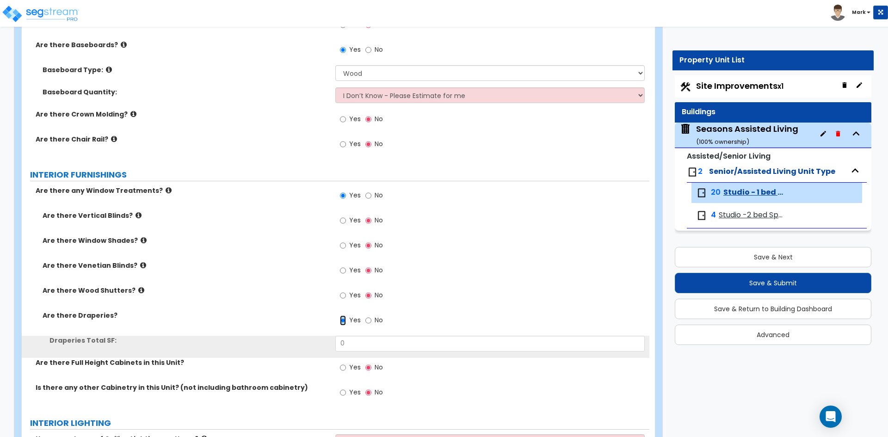
scroll to position [1249, 0]
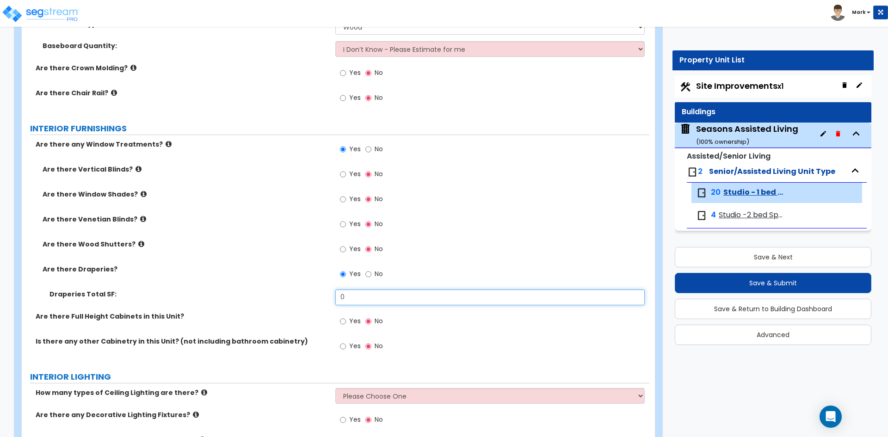
click at [371, 297] on input "0" at bounding box center [489, 298] width 309 height 16
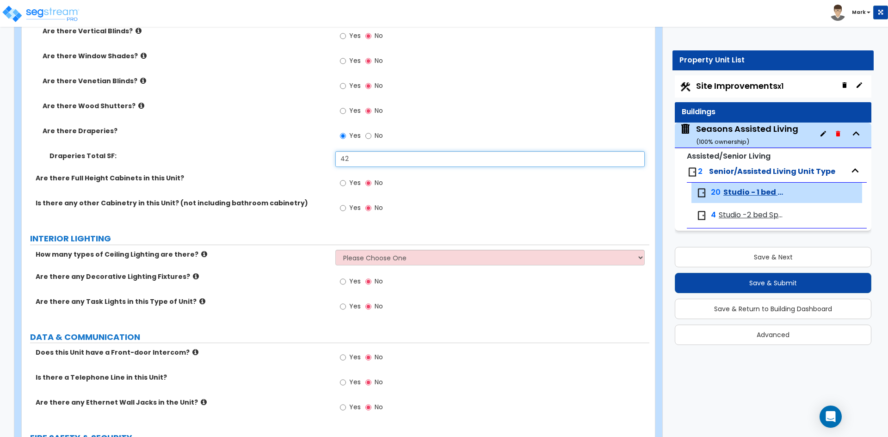
scroll to position [1388, 0]
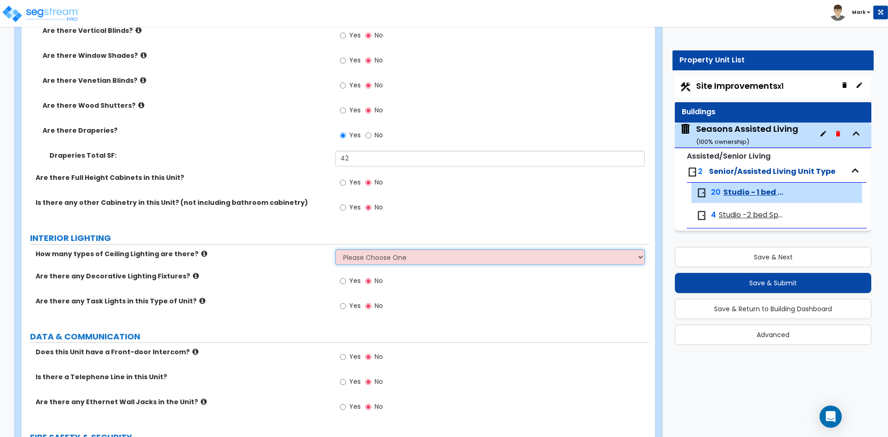
click at [380, 256] on select "Please Choose One 1 2 3" at bounding box center [489, 257] width 309 height 16
click at [335, 249] on select "Please Choose One 1 2 3" at bounding box center [489, 257] width 309 height 16
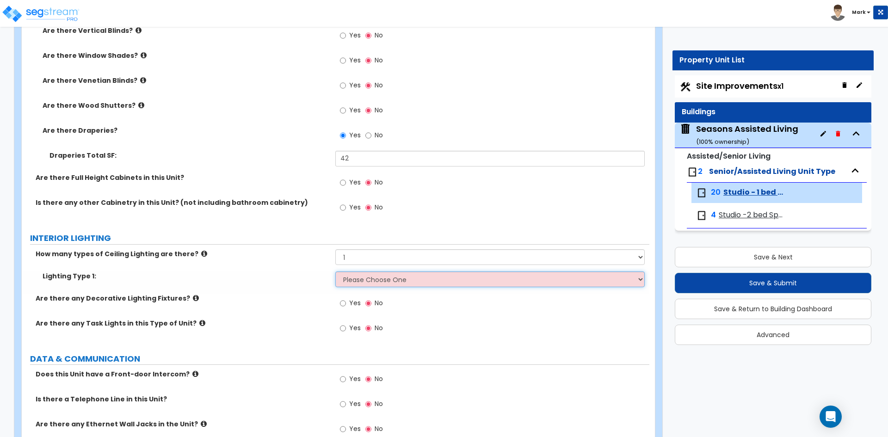
click at [369, 276] on select "Please Choose One LED Surface-Mounted LED Recessed Fluorescent Surface-Mounted …" at bounding box center [489, 280] width 309 height 16
click at [299, 273] on label "Lighting Type 1:" at bounding box center [186, 276] width 286 height 9
click at [371, 259] on select "Please Choose One 1 2 3" at bounding box center [489, 257] width 309 height 16
click at [293, 285] on div "Lighting Type 1: Please Choose One LED Surface-Mounted LED Recessed Fluorescent…" at bounding box center [336, 283] width 628 height 22
click at [371, 281] on select "Please Choose One LED Surface-Mounted LED Recessed Fluorescent Surface-Mounted …" at bounding box center [489, 280] width 309 height 16
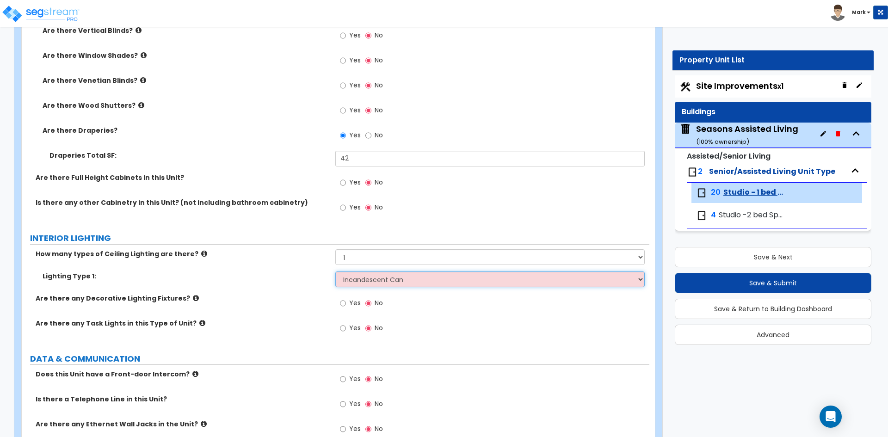
click at [335, 272] on select "Please Choose One LED Surface-Mounted LED Recessed Fluorescent Surface-Mounted …" at bounding box center [489, 280] width 309 height 16
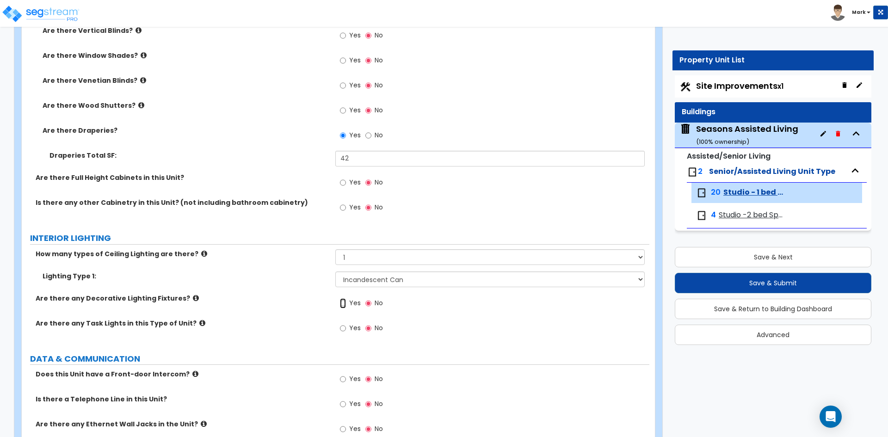
click at [346, 302] on input "Yes" at bounding box center [343, 303] width 6 height 10
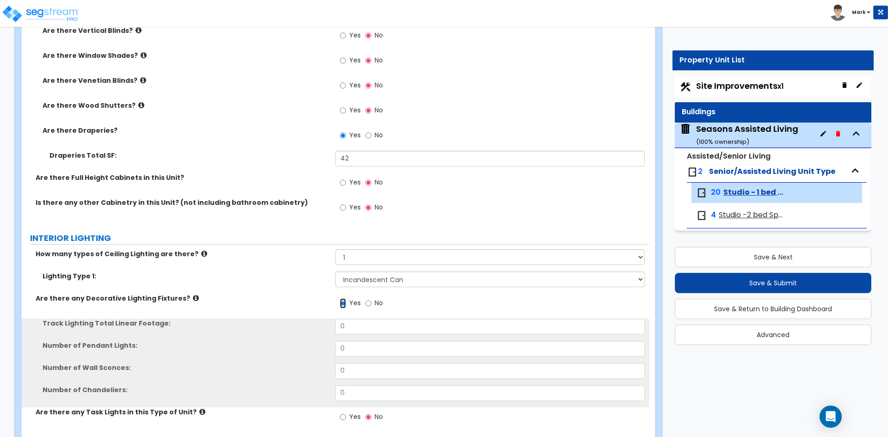
scroll to position [1434, 0]
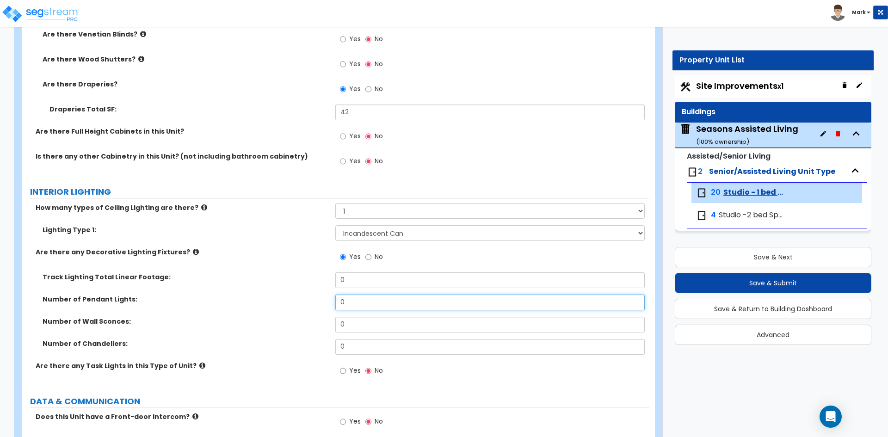
click at [359, 305] on input "0" at bounding box center [489, 303] width 309 height 16
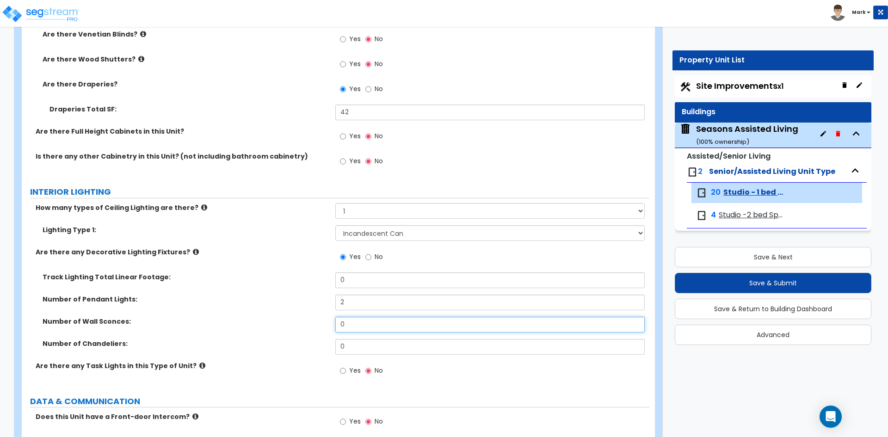
click at [369, 327] on input "0" at bounding box center [489, 325] width 309 height 16
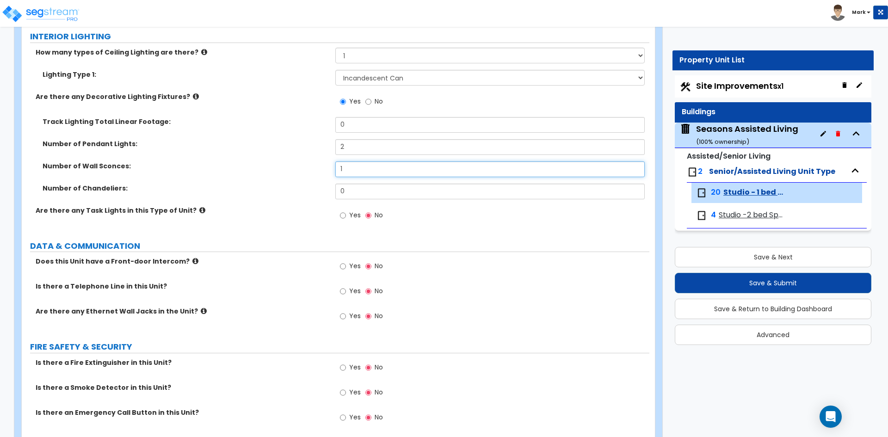
scroll to position [1619, 0]
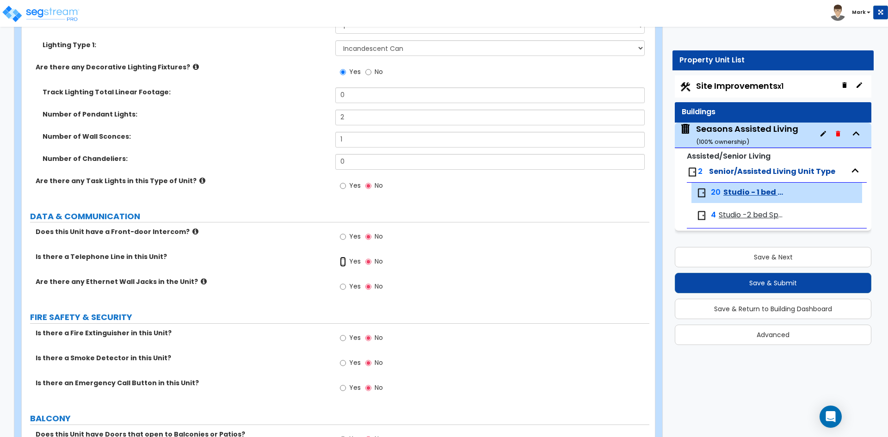
click at [343, 262] on input "Yes" at bounding box center [343, 262] width 6 height 10
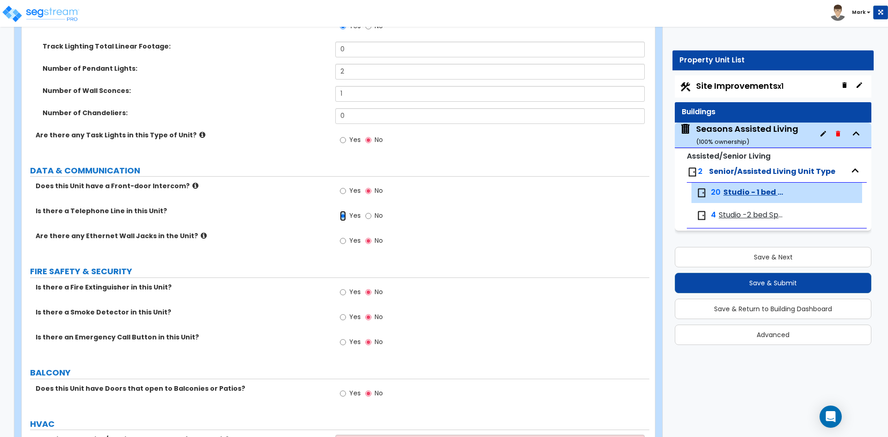
scroll to position [1665, 0]
click at [341, 240] on input "Yes" at bounding box center [343, 240] width 6 height 10
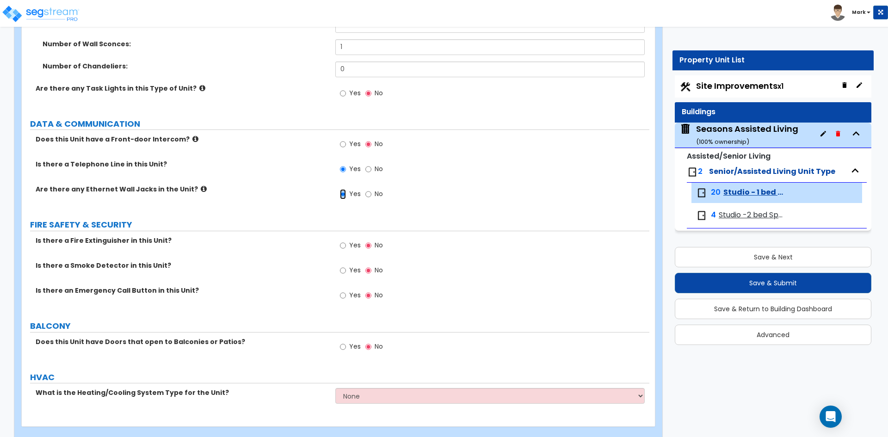
scroll to position [1727, 0]
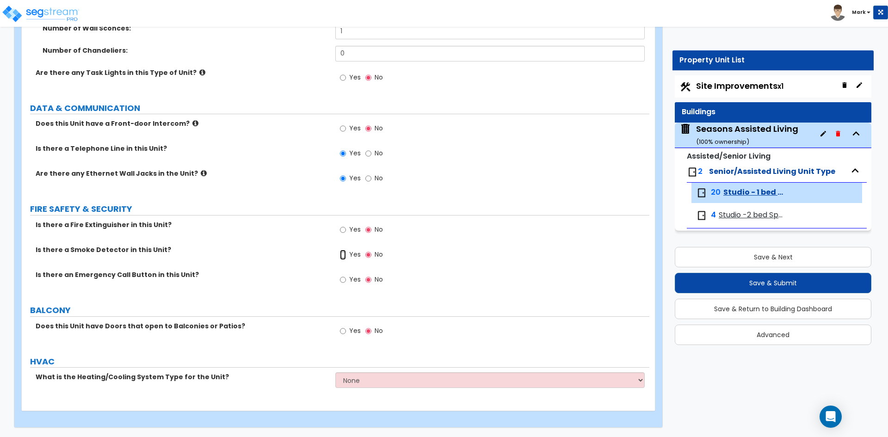
click at [340, 254] on input "Yes" at bounding box center [343, 255] width 6 height 10
click at [345, 280] on input "Yes" at bounding box center [343, 280] width 6 height 10
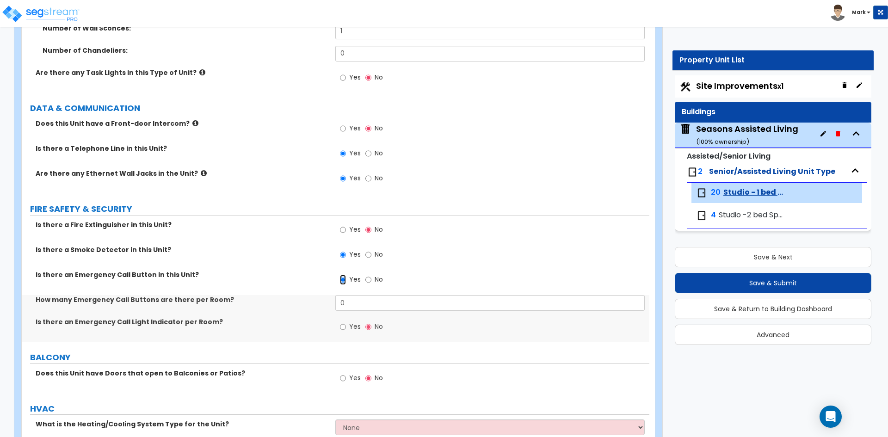
scroll to position [1774, 0]
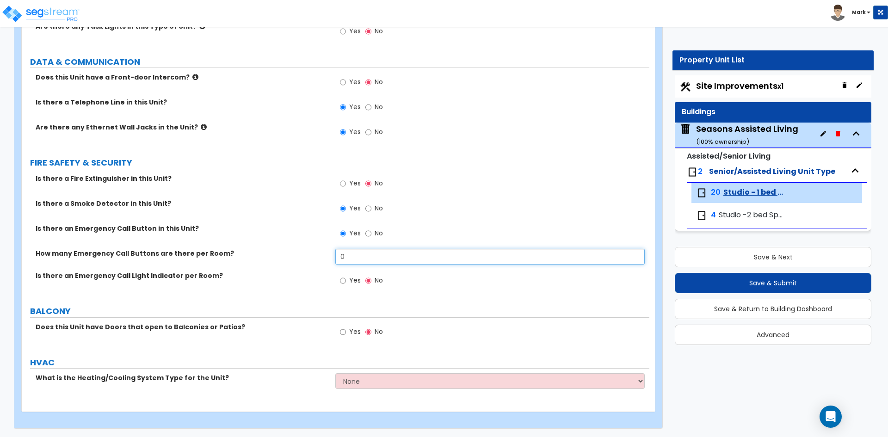
click at [357, 255] on input "0" at bounding box center [489, 257] width 309 height 16
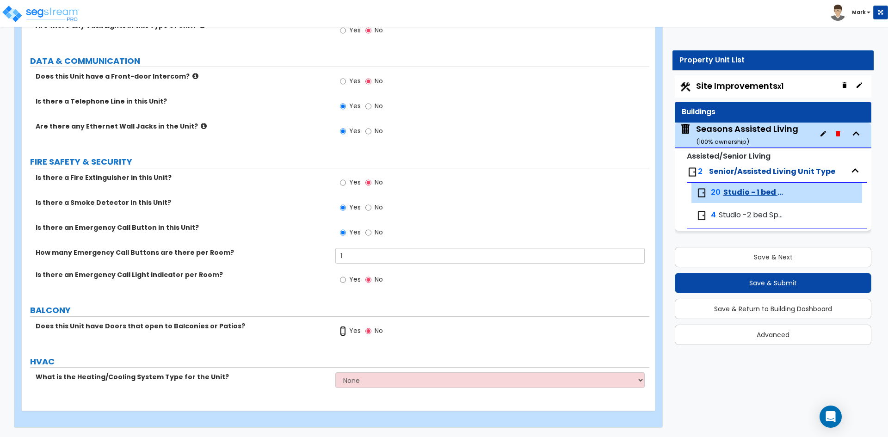
click at [341, 330] on input "Yes" at bounding box center [343, 331] width 6 height 10
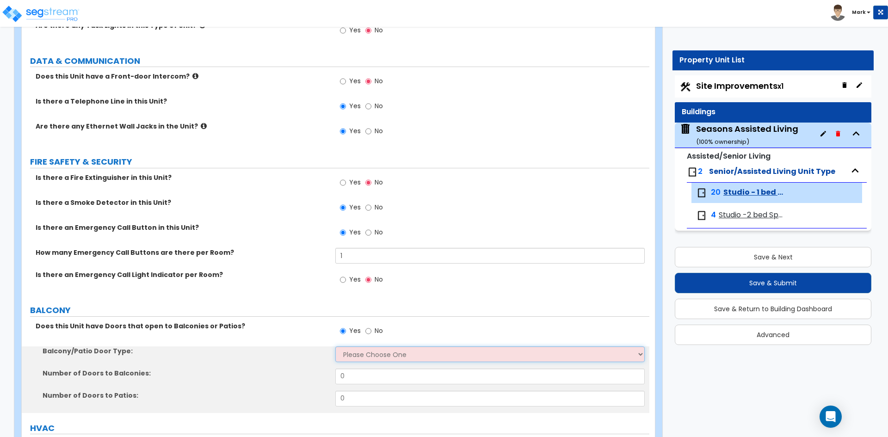
click at [368, 353] on select "Please Choose One Single Hinged Doors Double Hinged Doors Single French Doors D…" at bounding box center [489, 355] width 309 height 16
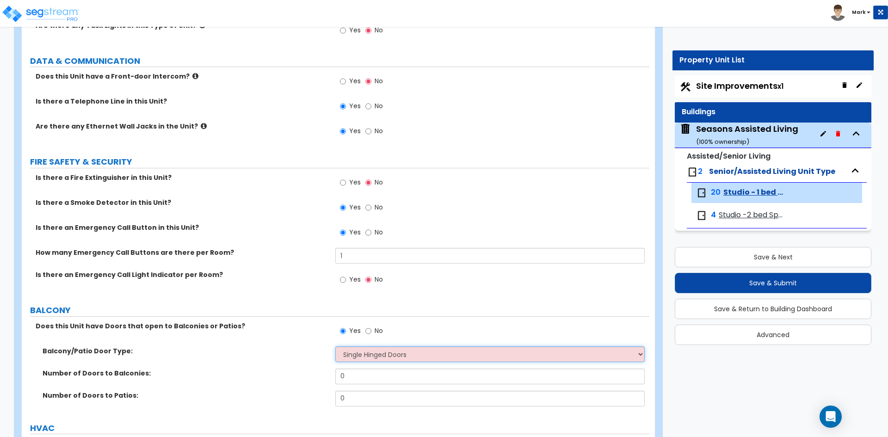
click at [335, 347] on select "Please Choose One Single Hinged Doors Double Hinged Doors Single French Doors D…" at bounding box center [489, 355] width 309 height 16
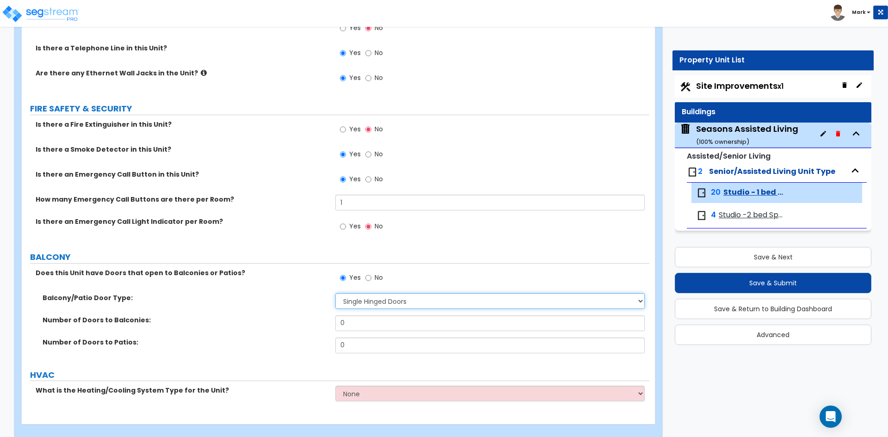
scroll to position [1841, 0]
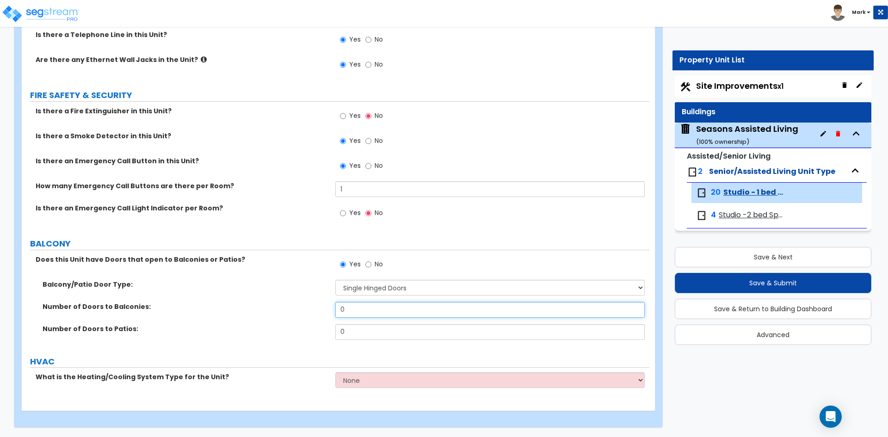
click at [362, 310] on input "0" at bounding box center [489, 310] width 309 height 16
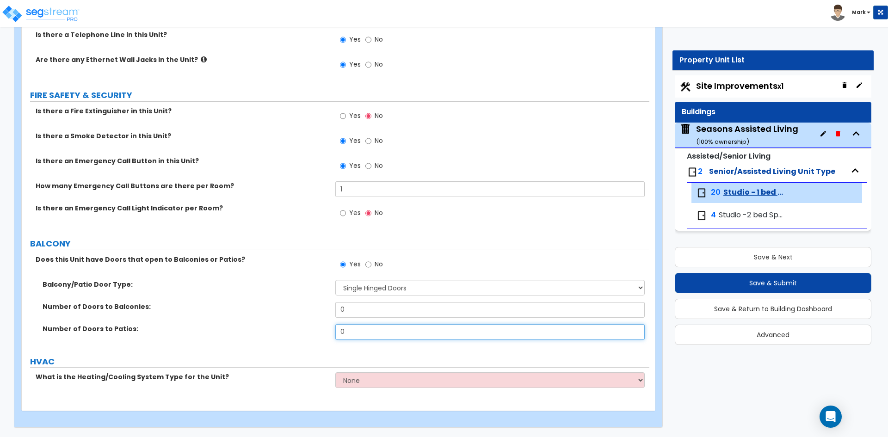
click at [355, 332] on input "0" at bounding box center [489, 332] width 309 height 16
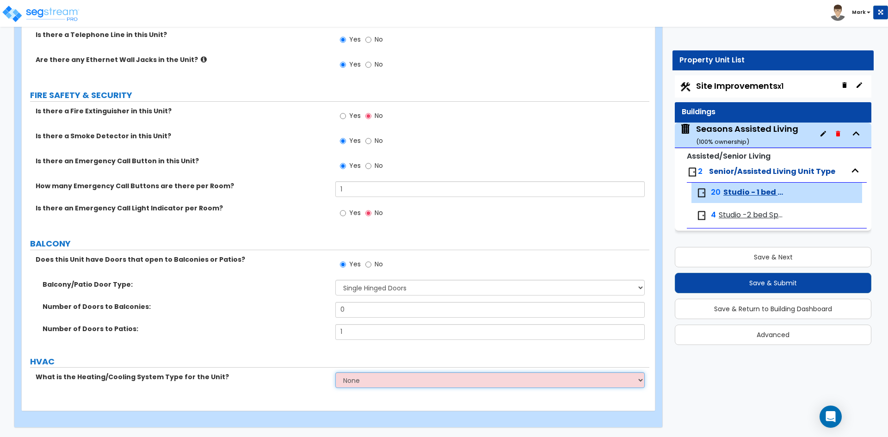
click at [396, 380] on select "None Heat Only Centralized Heating & Cooling Thru Wall Air Conditioners Mini Sp…" at bounding box center [489, 380] width 309 height 16
click at [360, 380] on select "None Heat Only Centralized Heating & Cooling Thru Wall Air Conditioners Mini Sp…" at bounding box center [489, 380] width 309 height 16
click at [335, 372] on select "None Heat Only Centralized Heating & Cooling Thru Wall Air Conditioners Mini Sp…" at bounding box center [489, 380] width 309 height 16
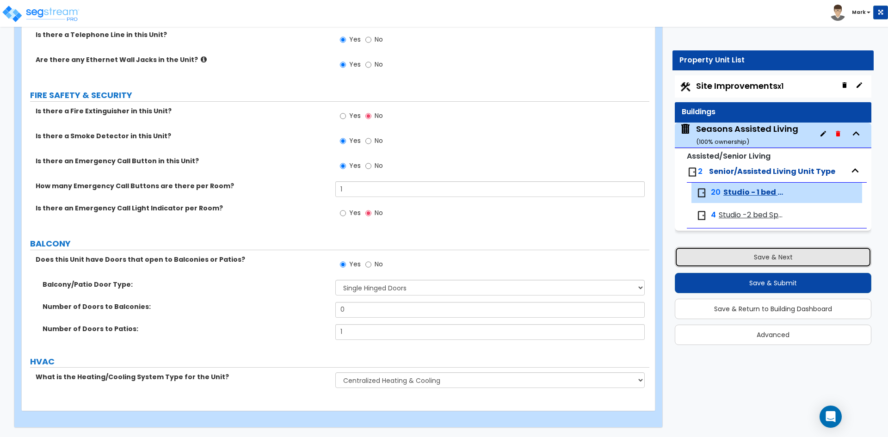
click at [761, 258] on button "Save & Next" at bounding box center [773, 257] width 197 height 20
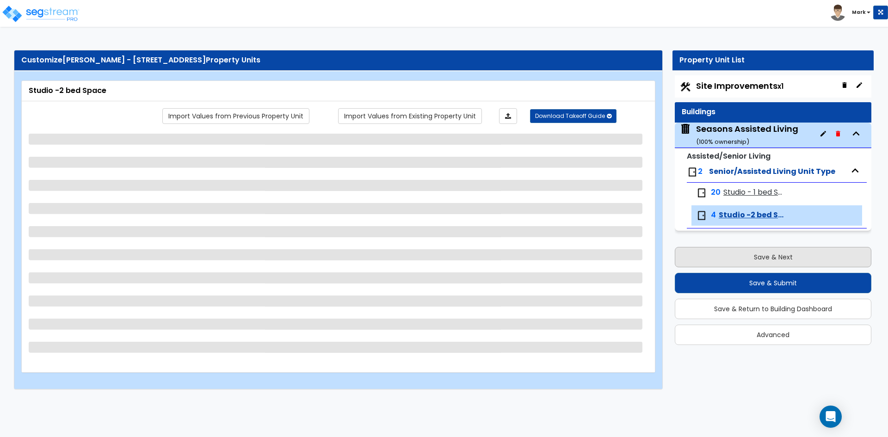
scroll to position [0, 0]
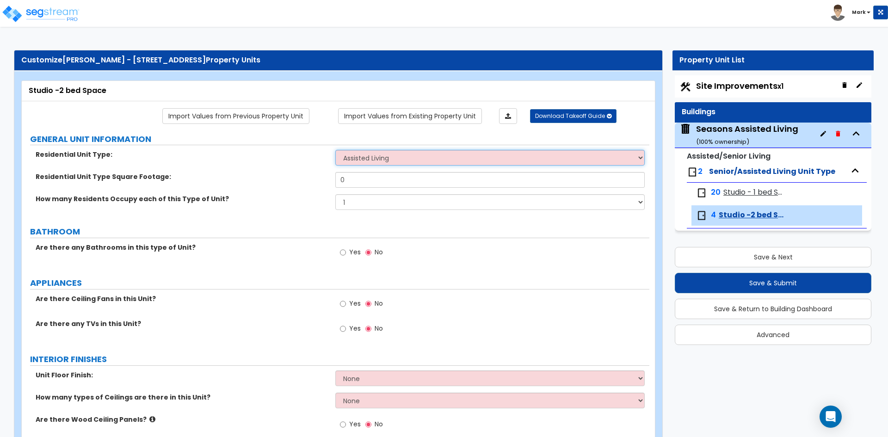
click at [412, 164] on select "Assisted Living Senior Living" at bounding box center [489, 158] width 309 height 16
click at [335, 150] on select "Assisted Living Senior Living" at bounding box center [489, 158] width 309 height 16
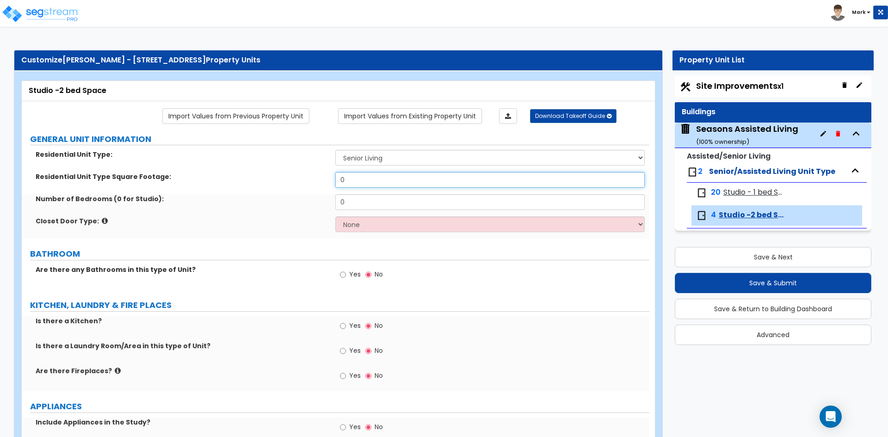
click at [350, 180] on input "0" at bounding box center [489, 180] width 309 height 16
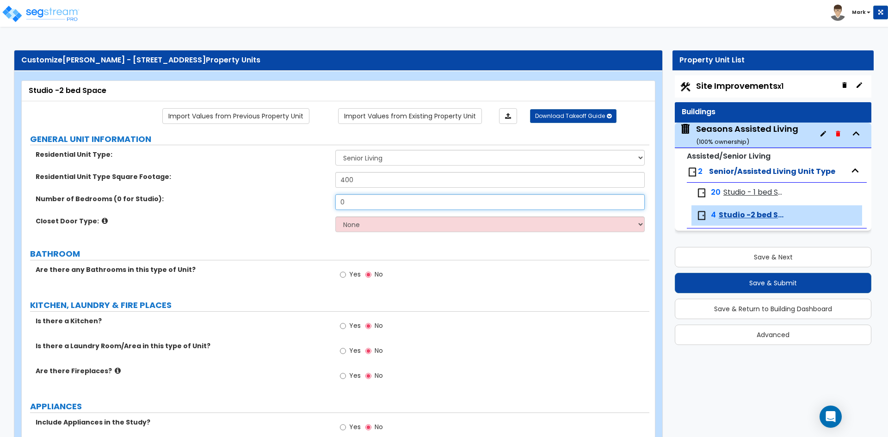
drag, startPoint x: 349, startPoint y: 202, endPoint x: 349, endPoint y: 208, distance: 6.0
click at [349, 204] on input "0" at bounding box center [489, 202] width 309 height 16
click at [372, 223] on select "None Bi-fold Louvered Doors Bi-fold Panel Doors Sliding Doors Hinged Wood Door" at bounding box center [489, 225] width 309 height 16
click at [335, 217] on select "None Bi-fold Louvered Doors Bi-fold Panel Doors Sliding Doors Hinged Wood Door" at bounding box center [489, 225] width 309 height 16
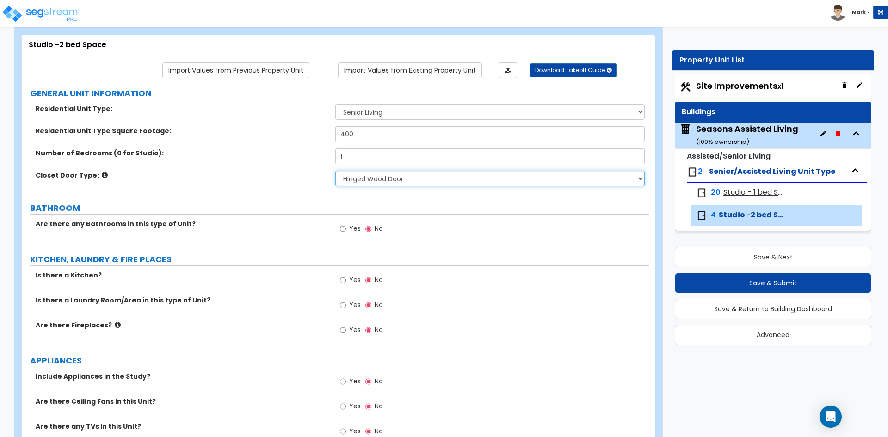
scroll to position [46, 0]
click at [342, 229] on input "Yes" at bounding box center [343, 228] width 6 height 10
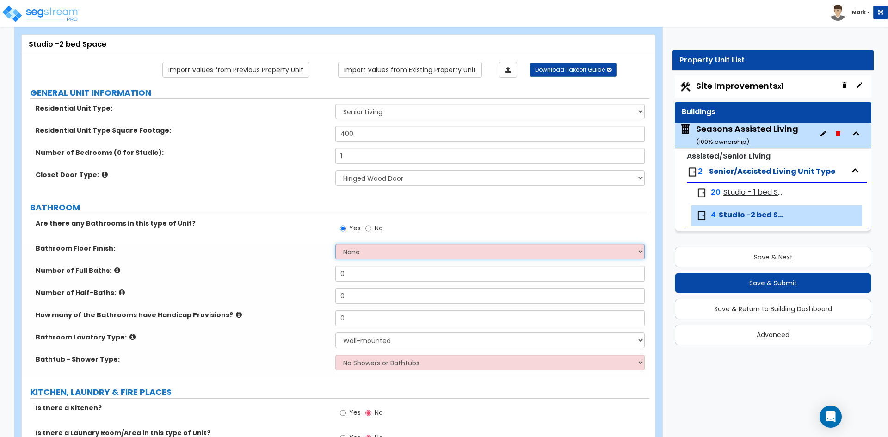
click at [362, 256] on select "None Tile Flooring Hardwood Flooring Resilient Laminate Flooring VCT Flooring S…" at bounding box center [489, 252] width 309 height 16
click at [335, 244] on select "None Tile Flooring Hardwood Flooring Resilient Laminate Flooring VCT Flooring S…" at bounding box center [489, 252] width 309 height 16
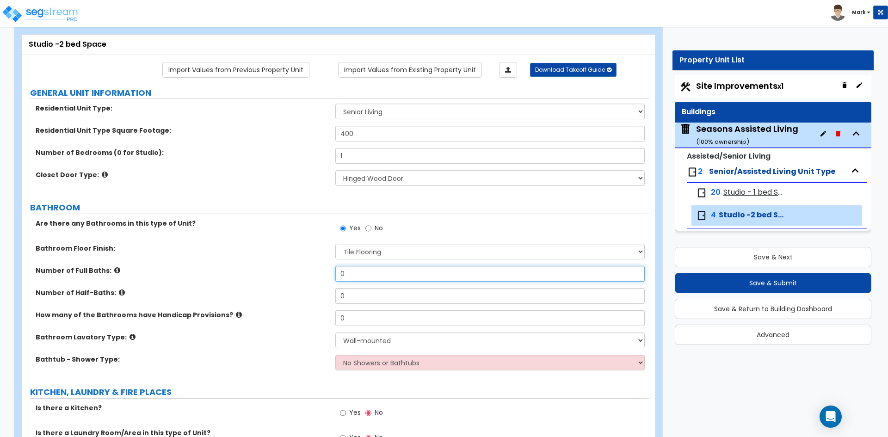
click at [362, 273] on input "0" at bounding box center [489, 274] width 309 height 16
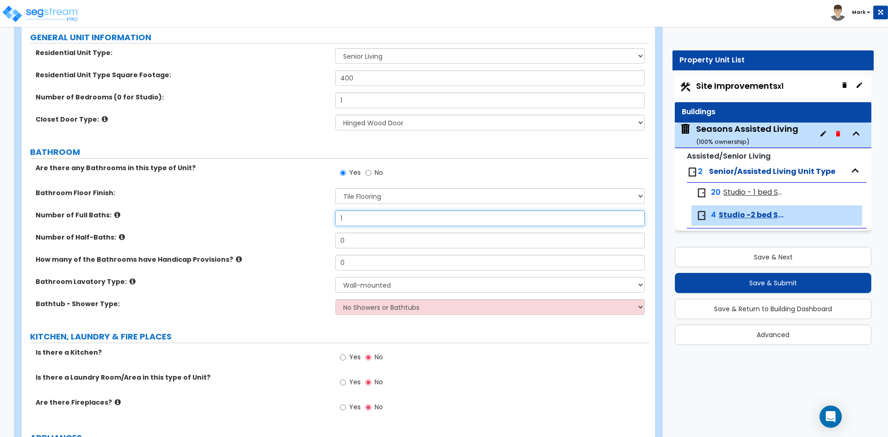
scroll to position [139, 0]
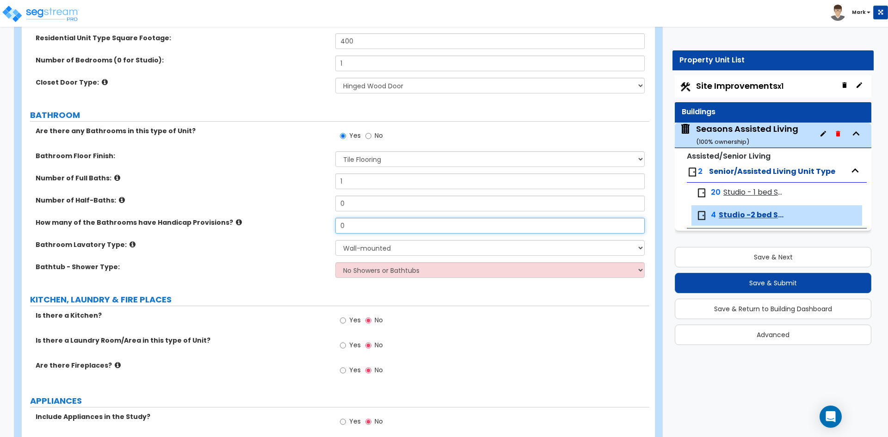
click at [382, 228] on input "0" at bounding box center [489, 226] width 309 height 16
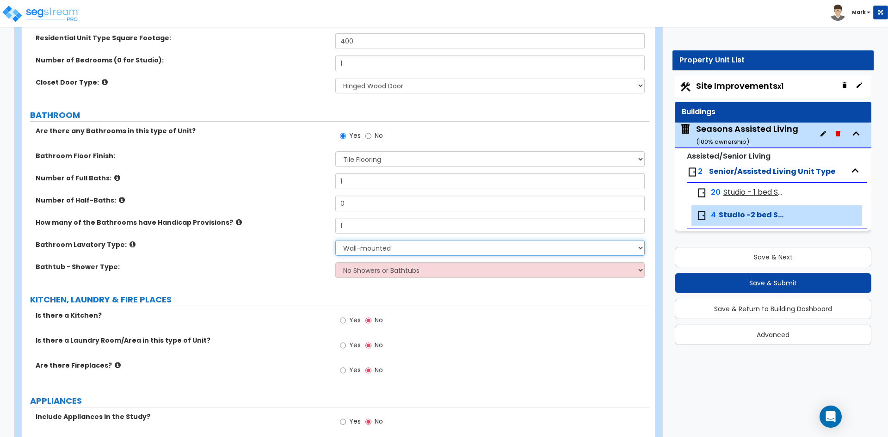
click at [380, 246] on select "Wall-mounted Pedestal-mounted Vanity-mounted" at bounding box center [489, 248] width 309 height 16
click at [335, 240] on select "Wall-mounted Pedestal-mounted Vanity-mounted" at bounding box center [489, 248] width 309 height 16
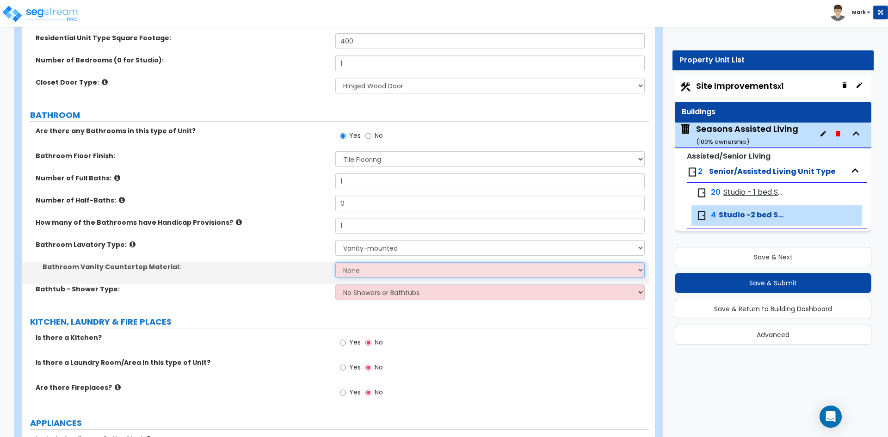
click at [375, 274] on select "None Plastic Laminate Solid Surface Stone Quartz Marble Tile Wood Stainless Ste…" at bounding box center [489, 270] width 309 height 16
click at [335, 262] on select "None Plastic Laminate Solid Surface Stone Quartz Marble Tile Wood Stainless Ste…" at bounding box center [489, 270] width 309 height 16
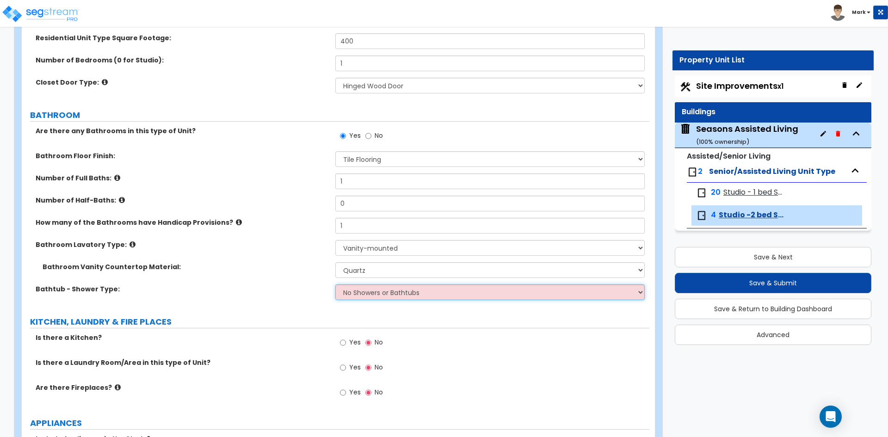
click at [365, 297] on select "No Showers or Bathtubs Shower Only Bathtub Only Shower-and-Bath Combo Dedicated…" at bounding box center [489, 293] width 309 height 16
click at [335, 285] on select "No Showers or Bathtubs Shower Only Bathtub Only Shower-and-Bath Combo Dedicated…" at bounding box center [489, 293] width 309 height 16
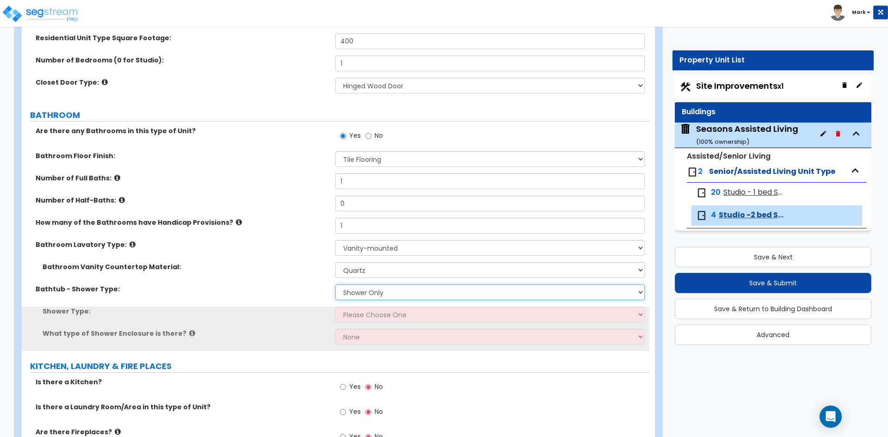
scroll to position [185, 0]
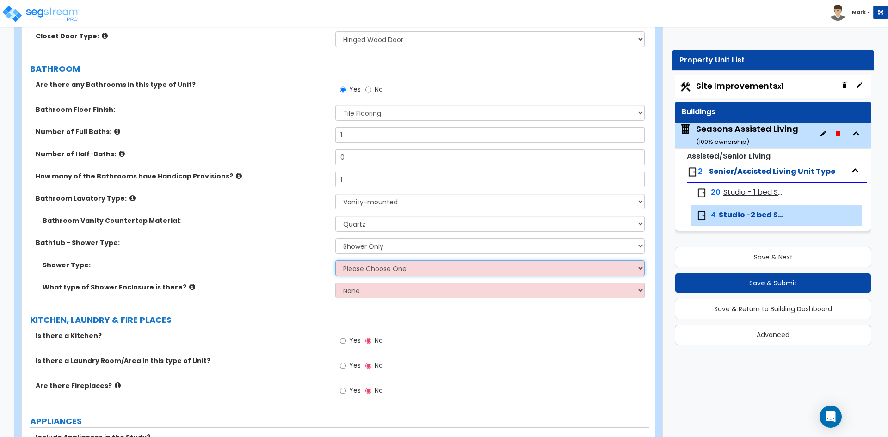
click at [378, 272] on select "Please Choose One Pre-Fabricated Shower Stalls Custom Finish Walk-in Showers" at bounding box center [489, 268] width 309 height 16
click at [335, 260] on select "Please Choose One Pre-Fabricated Shower Stalls Custom Finish Walk-in Showers" at bounding box center [489, 268] width 309 height 16
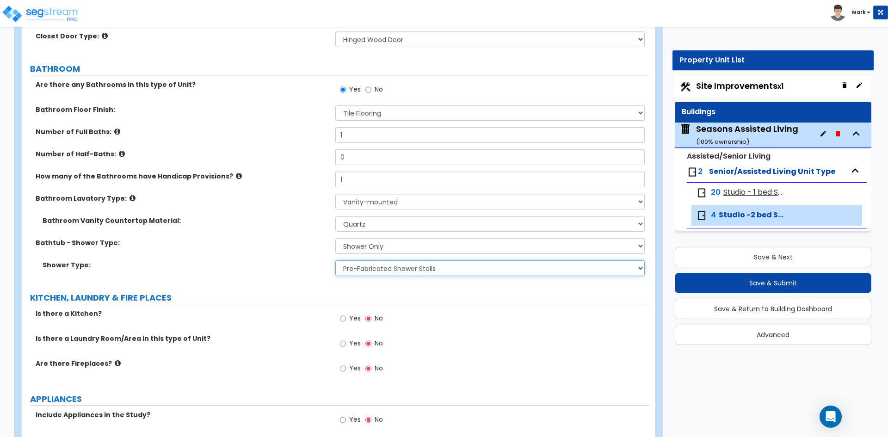
scroll to position [231, 0]
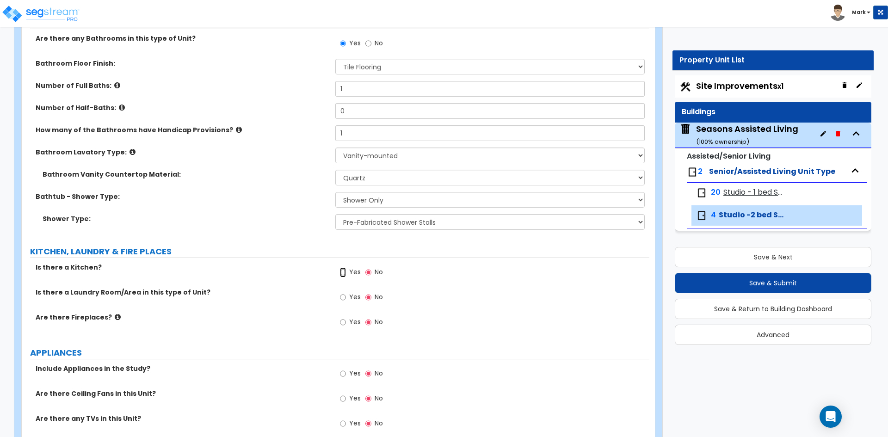
click at [346, 272] on input "Yes" at bounding box center [343, 272] width 6 height 10
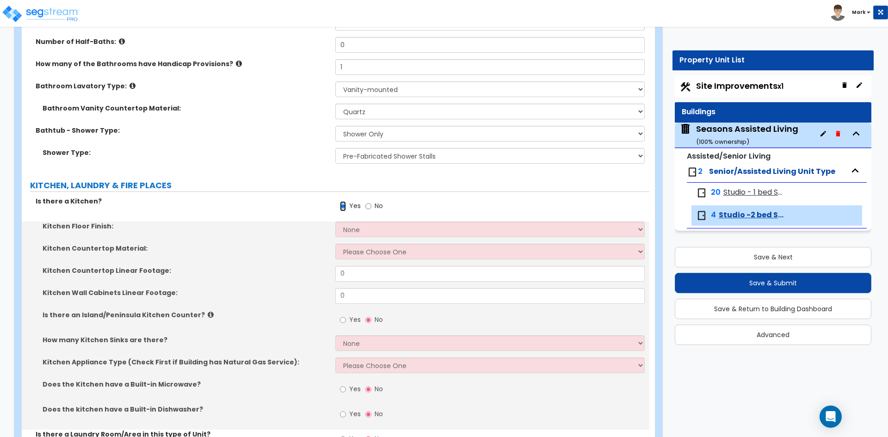
scroll to position [324, 0]
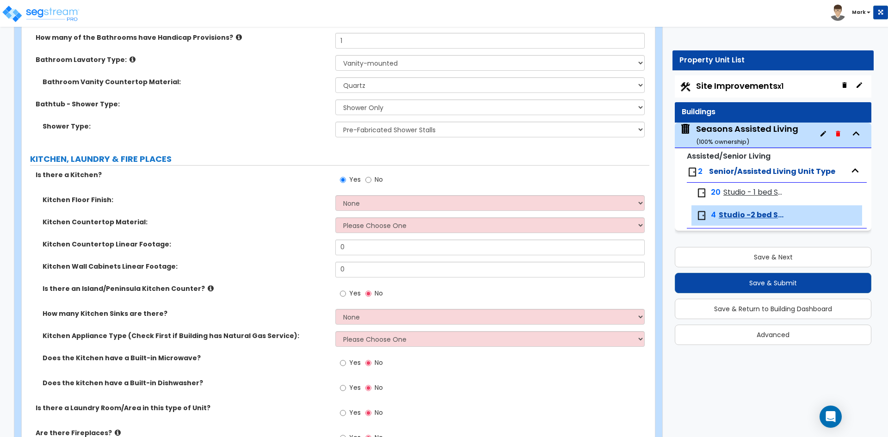
click at [380, 217] on div "Kitchen Floor Finish: None Tile Flooring Hardwood Flooring Resilient Laminate F…" at bounding box center [336, 206] width 628 height 22
click at [387, 224] on select "Please Choose One Plastic Laminate Solid Surface Stone Quartz Marble Tile Wood …" at bounding box center [489, 225] width 309 height 16
click at [335, 217] on select "Please Choose One Plastic Laminate Solid Surface Stone Quartz Marble Tile Wood …" at bounding box center [489, 225] width 309 height 16
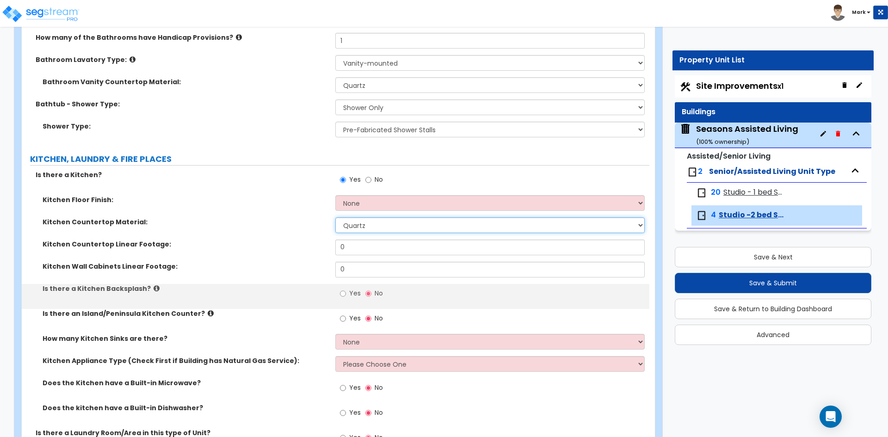
drag, startPoint x: 371, startPoint y: 225, endPoint x: 371, endPoint y: 232, distance: 7.4
click at [371, 225] on select "Please Choose One Plastic Laminate Solid Surface Stone Quartz Marble Tile Wood …" at bounding box center [489, 225] width 309 height 16
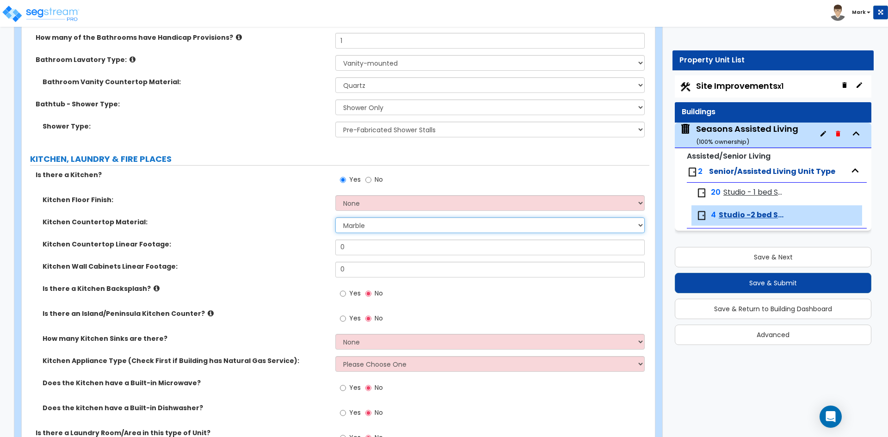
click at [335, 217] on select "Please Choose One Plastic Laminate Solid Surface Stone Quartz Marble Tile Wood …" at bounding box center [489, 225] width 309 height 16
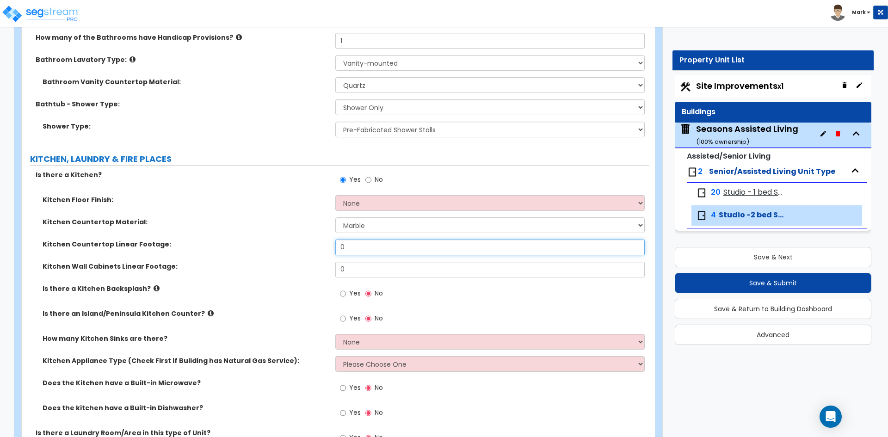
click at [365, 249] on input "0" at bounding box center [489, 248] width 309 height 16
click at [359, 265] on input "0" at bounding box center [489, 270] width 309 height 16
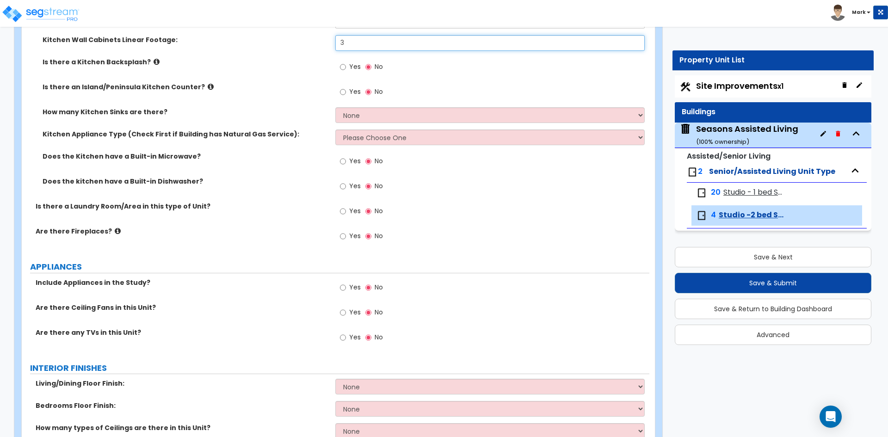
scroll to position [555, 0]
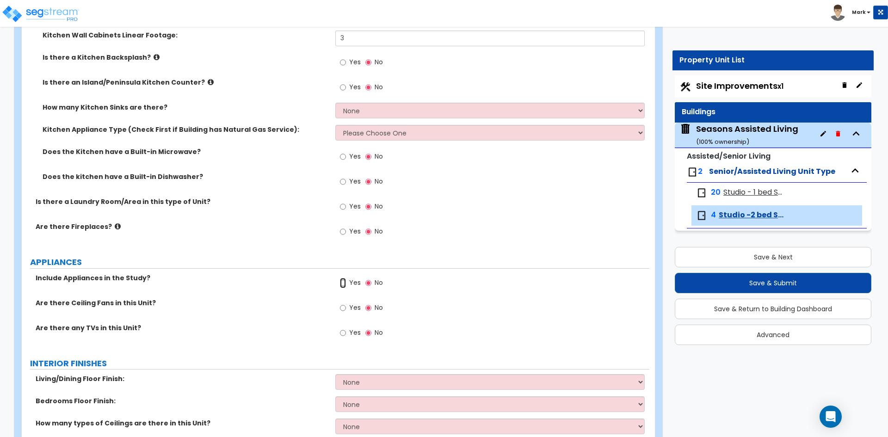
click at [343, 284] on input "Yes" at bounding box center [343, 283] width 6 height 10
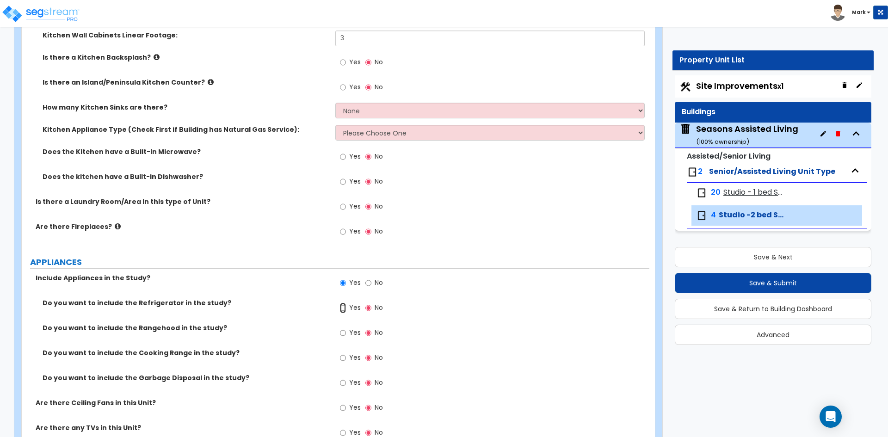
click at [343, 306] on input "Yes" at bounding box center [343, 308] width 6 height 10
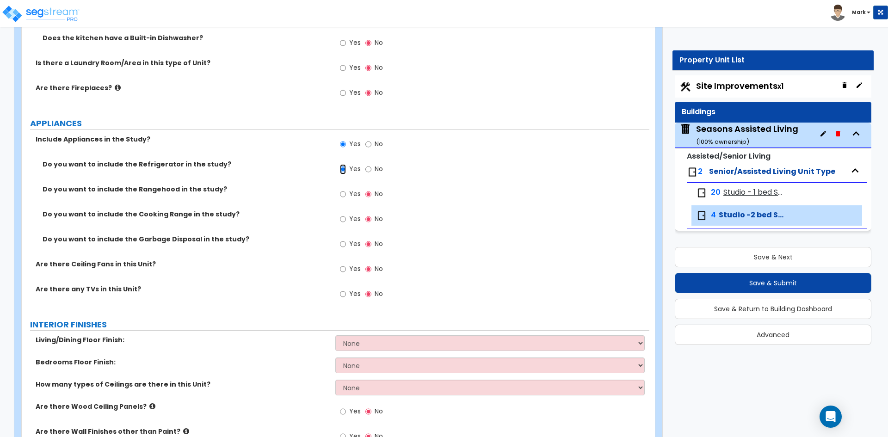
scroll to position [740, 0]
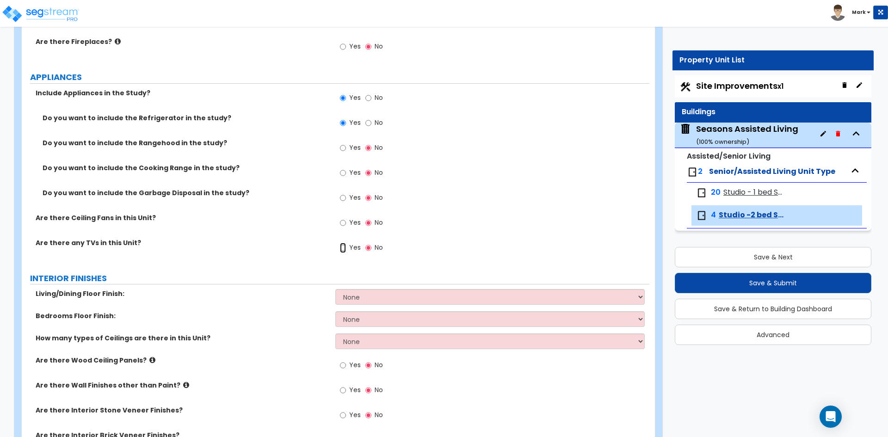
click at [344, 250] on input "Yes" at bounding box center [343, 248] width 6 height 10
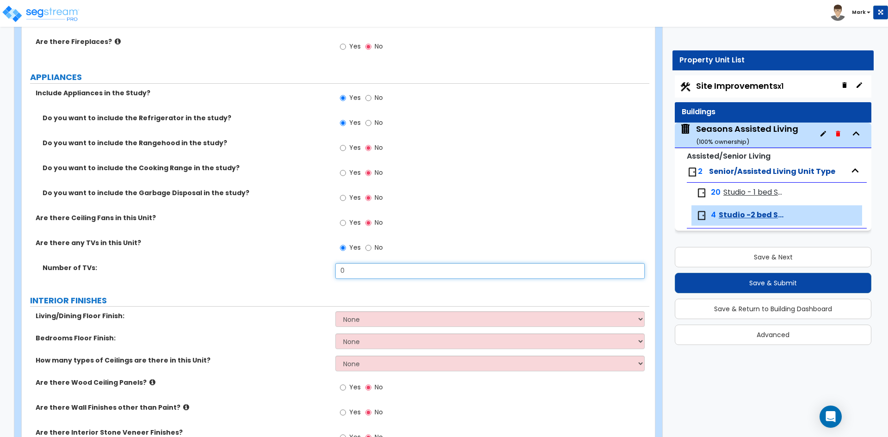
click at [359, 264] on input "0" at bounding box center [489, 271] width 309 height 16
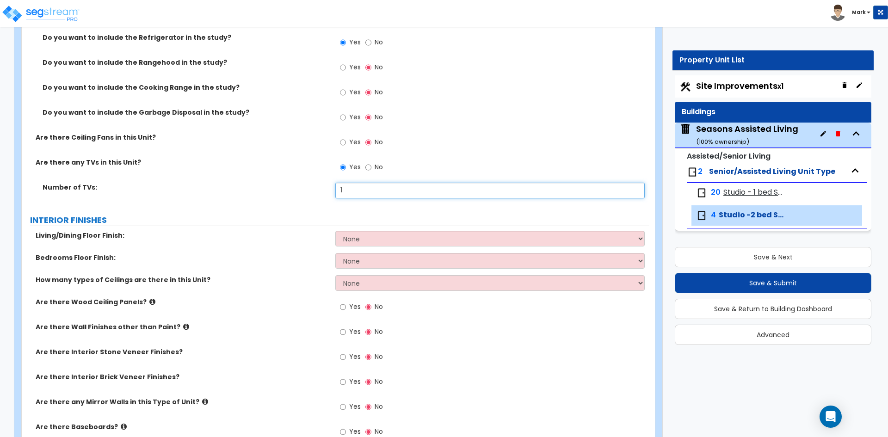
scroll to position [833, 0]
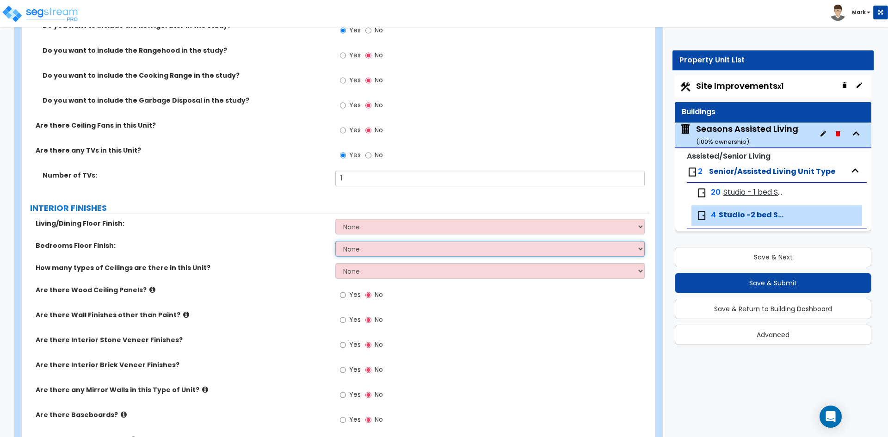
click at [383, 248] on select "None Tile Flooring Hardwood Flooring Resilient Laminate Flooring VCT Flooring S…" at bounding box center [489, 249] width 309 height 16
click at [335, 241] on select "None Tile Flooring Hardwood Flooring Resilient Laminate Flooring VCT Flooring S…" at bounding box center [489, 249] width 309 height 16
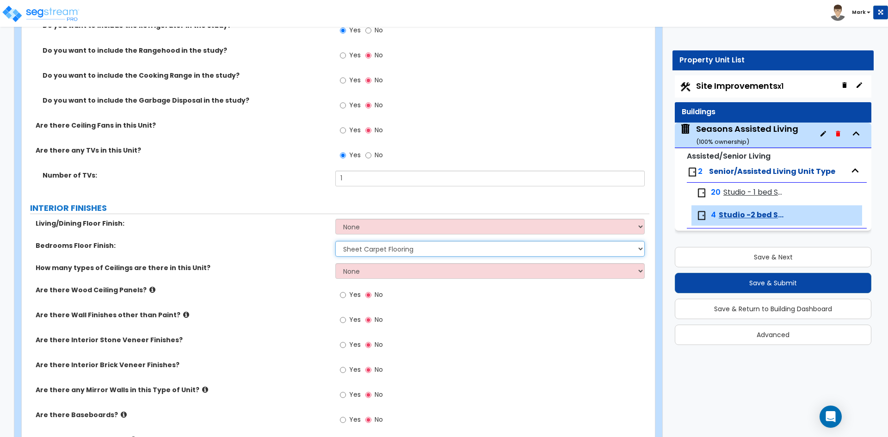
scroll to position [879, 0]
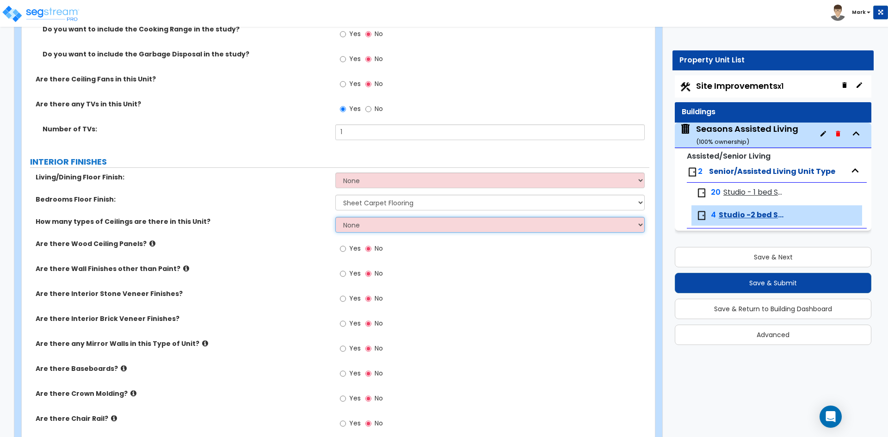
click at [371, 229] on select "None 1 2 3" at bounding box center [489, 225] width 309 height 16
click at [335, 217] on select "None 1 2 3" at bounding box center [489, 225] width 309 height 16
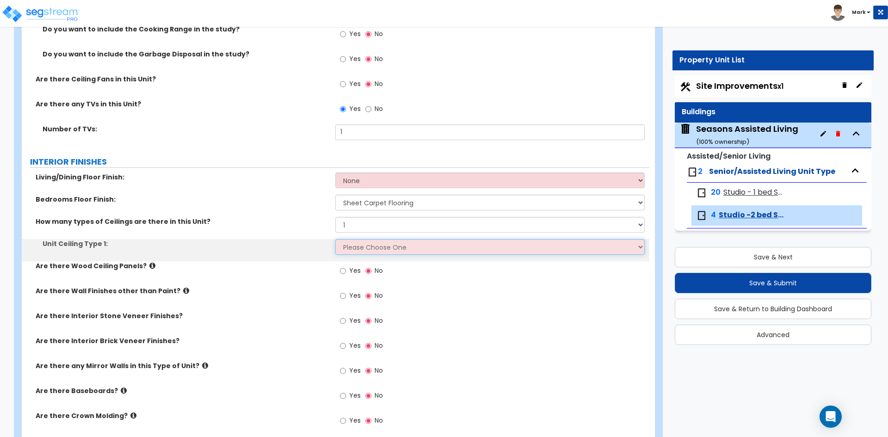
click at [368, 247] on select "Please Choose One Drop Ceiling Drywall Ceiling Open Ceiling" at bounding box center [489, 247] width 309 height 16
click at [335, 239] on select "Please Choose One Drop Ceiling Drywall Ceiling Open Ceiling" at bounding box center [489, 247] width 309 height 16
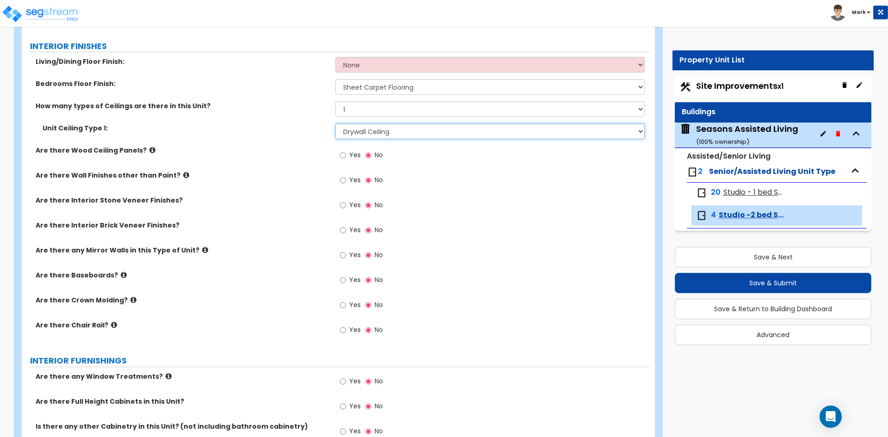
scroll to position [1018, 0]
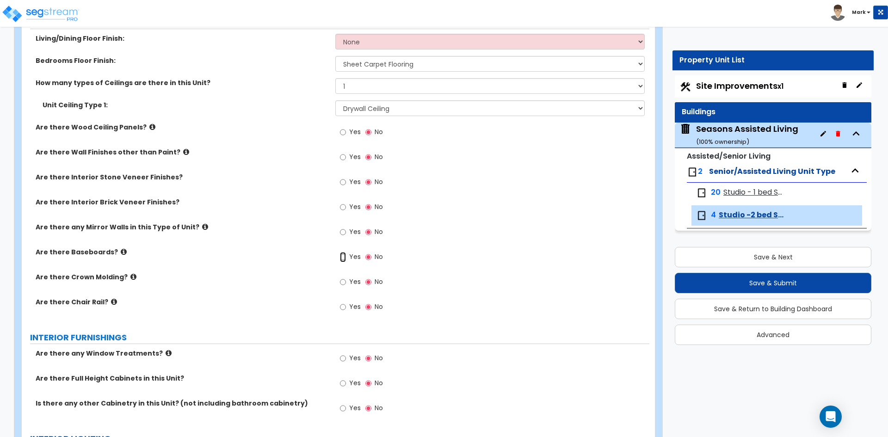
click at [344, 258] on input "Yes" at bounding box center [343, 257] width 6 height 10
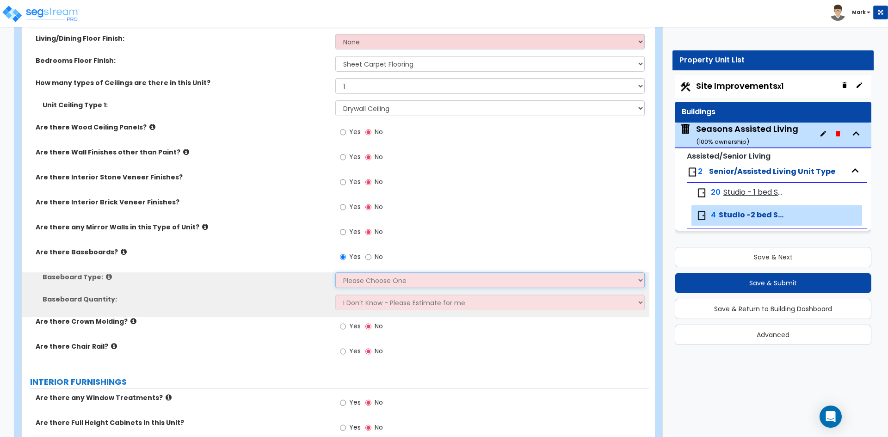
click at [358, 279] on select "Please Choose One Wood Vinyl Carpet Tile" at bounding box center [489, 280] width 309 height 16
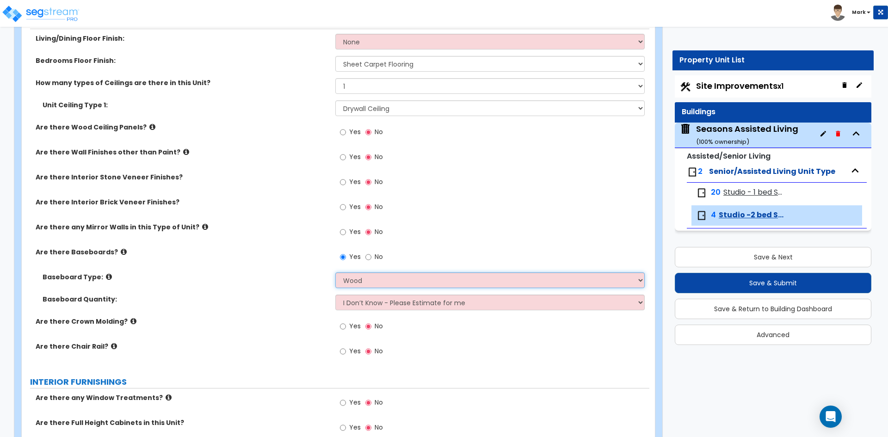
click at [335, 272] on select "Please Choose One Wood Vinyl Carpet Tile" at bounding box center [489, 280] width 309 height 16
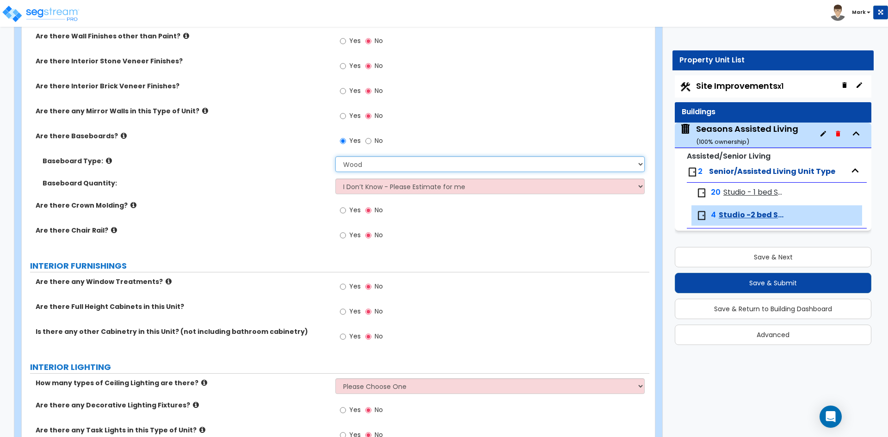
scroll to position [1157, 0]
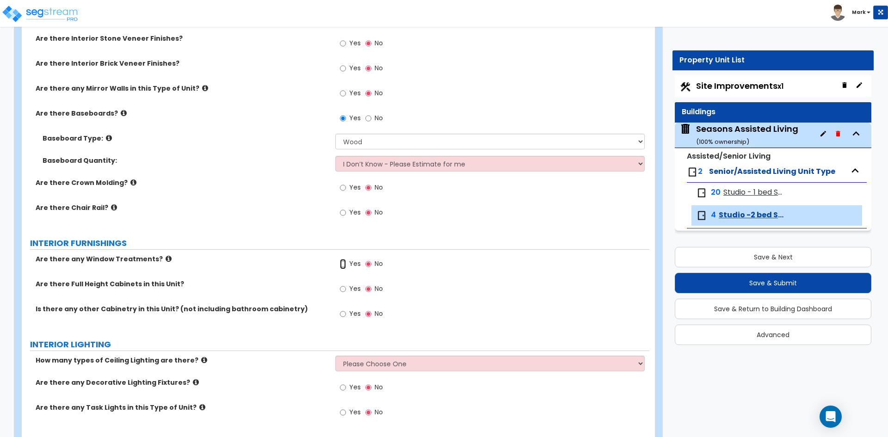
click at [343, 263] on input "Yes" at bounding box center [343, 264] width 6 height 10
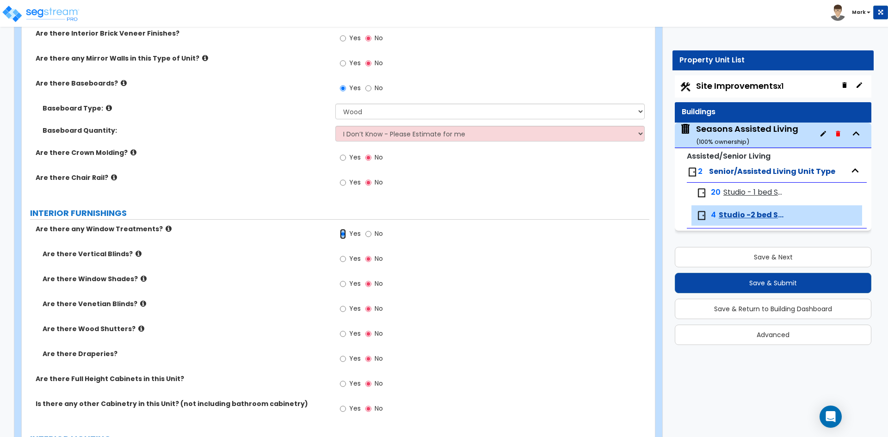
scroll to position [1249, 0]
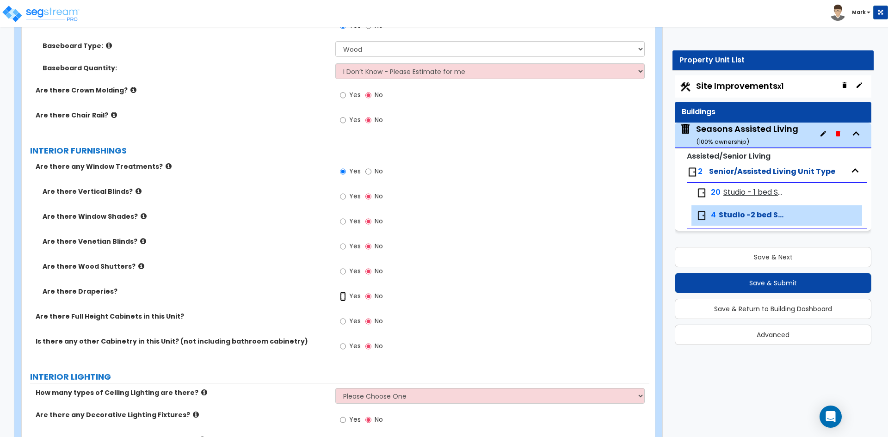
click at [343, 295] on input "Yes" at bounding box center [343, 296] width 6 height 10
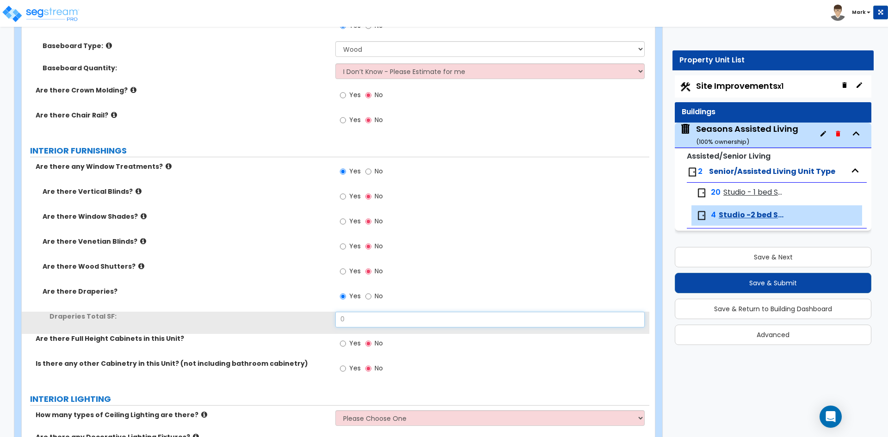
click at [359, 322] on input "0" at bounding box center [489, 320] width 309 height 16
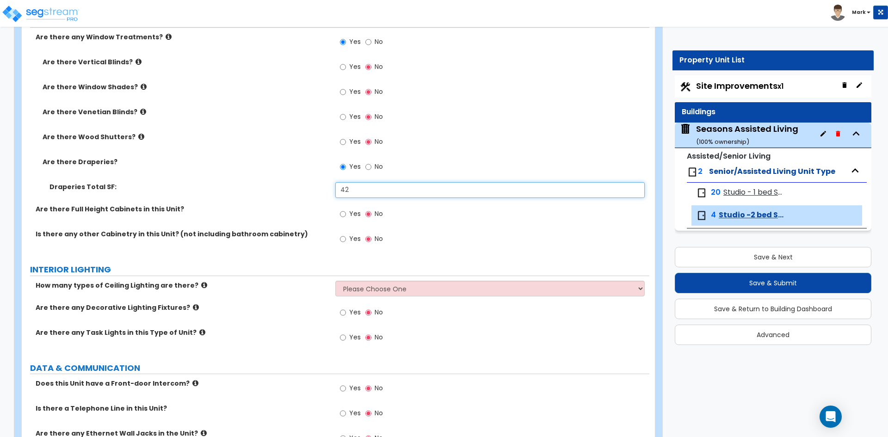
scroll to position [1388, 0]
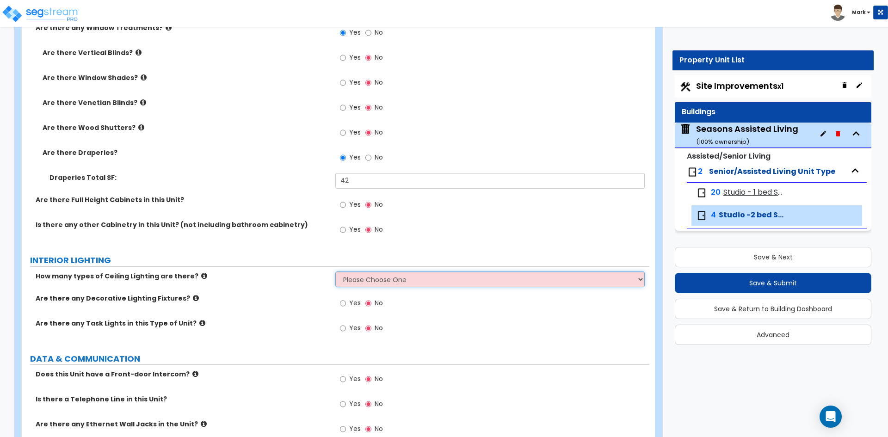
click at [403, 283] on select "Please Choose One 1 2 3" at bounding box center [489, 280] width 309 height 16
click at [335, 272] on select "Please Choose One 1 2 3" at bounding box center [489, 280] width 309 height 16
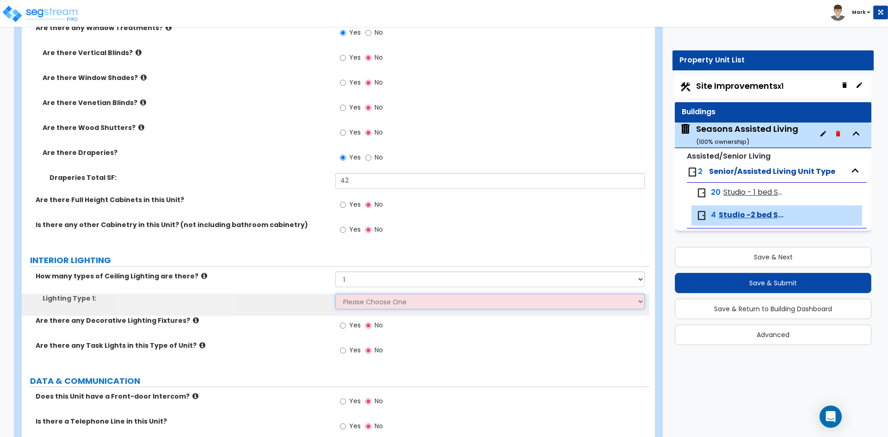
click at [372, 301] on select "Please Choose One LED Surface-Mounted LED Recessed Fluorescent Surface-Mounted …" at bounding box center [489, 302] width 309 height 16
click at [335, 294] on select "Please Choose One LED Surface-Mounted LED Recessed Fluorescent Surface-Mounted …" at bounding box center [489, 302] width 309 height 16
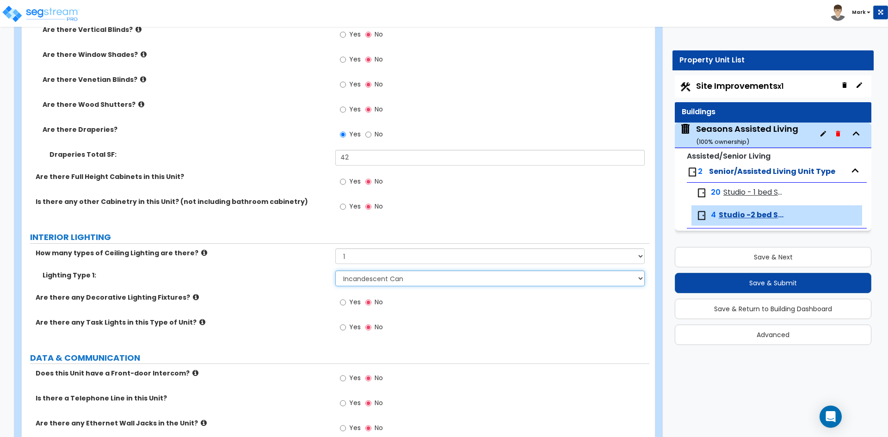
scroll to position [1434, 0]
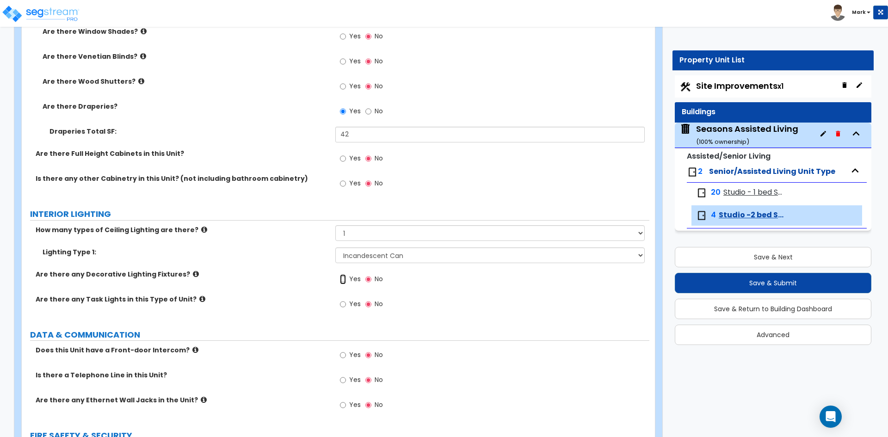
click at [344, 279] on input "Yes" at bounding box center [343, 279] width 6 height 10
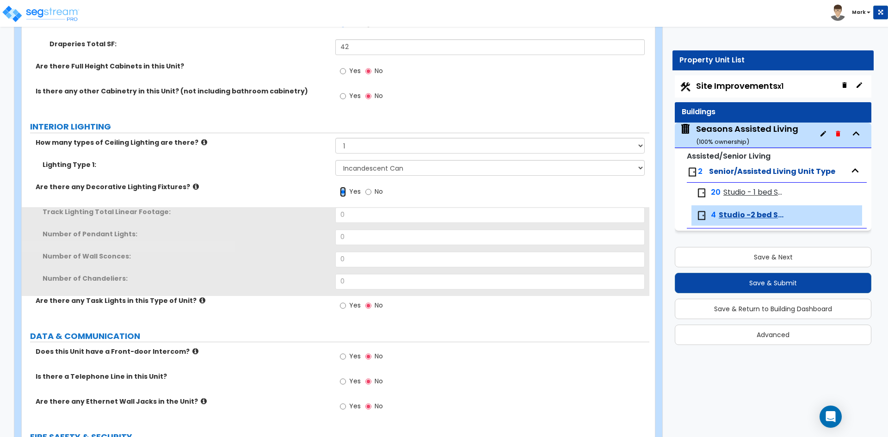
scroll to position [1527, 0]
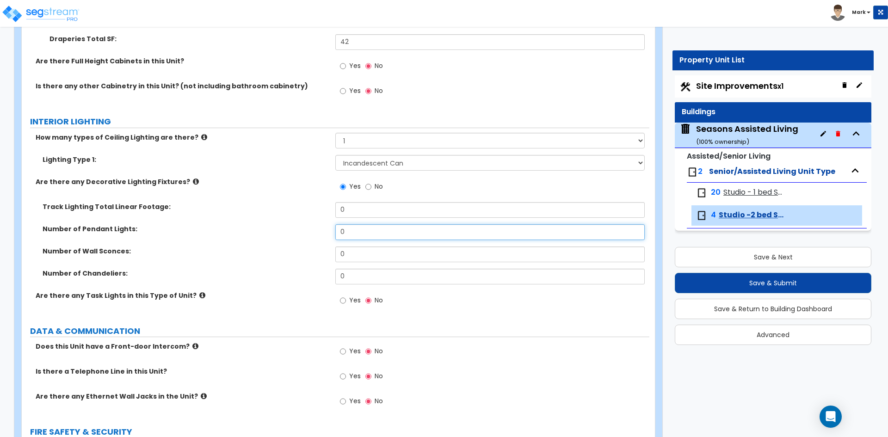
click at [369, 234] on input "0" at bounding box center [489, 232] width 309 height 16
click at [372, 254] on input "0" at bounding box center [489, 255] width 309 height 16
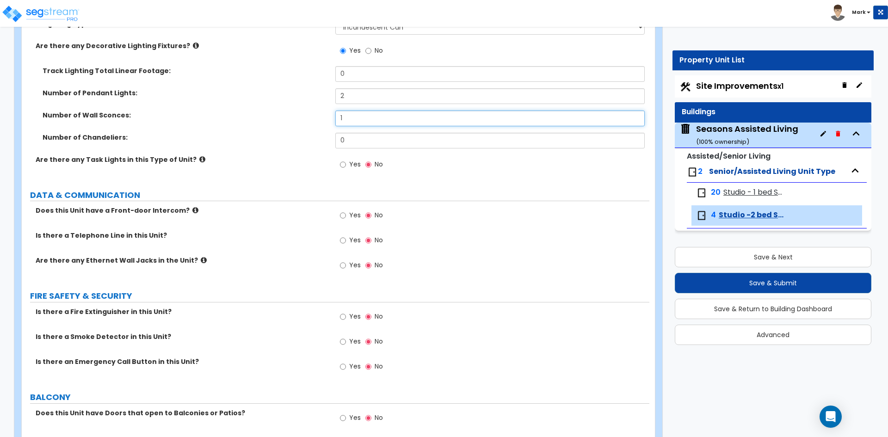
scroll to position [1665, 0]
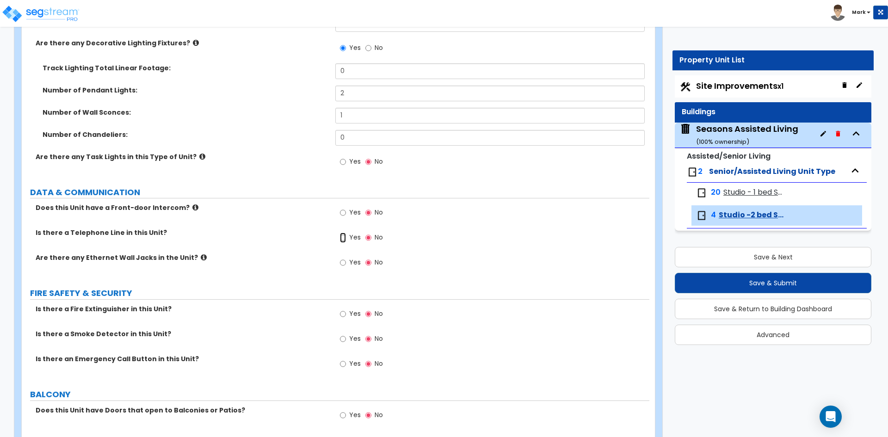
click at [344, 240] on input "Yes" at bounding box center [343, 238] width 6 height 10
click at [342, 260] on input "Yes" at bounding box center [343, 263] width 6 height 10
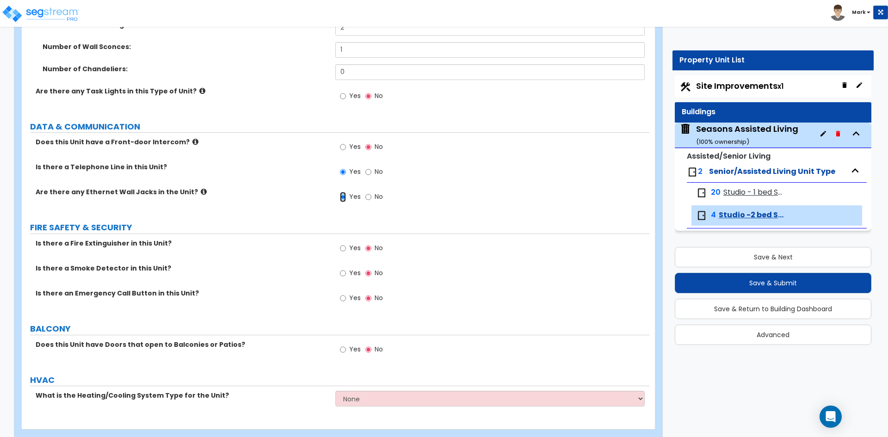
scroll to position [1750, 0]
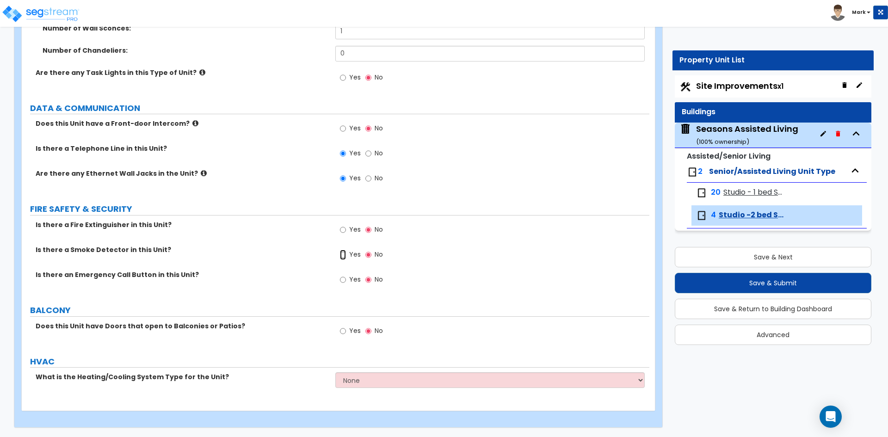
click at [342, 256] on input "Yes" at bounding box center [343, 255] width 6 height 10
click at [341, 283] on input "Yes" at bounding box center [343, 280] width 6 height 10
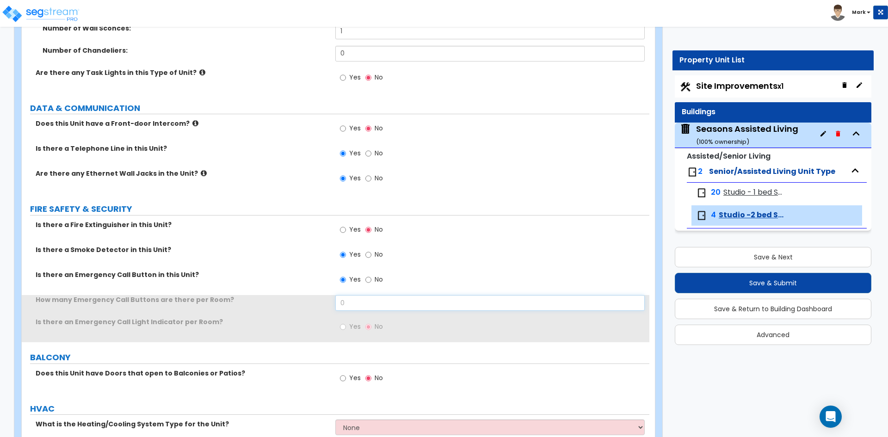
click at [349, 307] on input "0" at bounding box center [489, 303] width 309 height 16
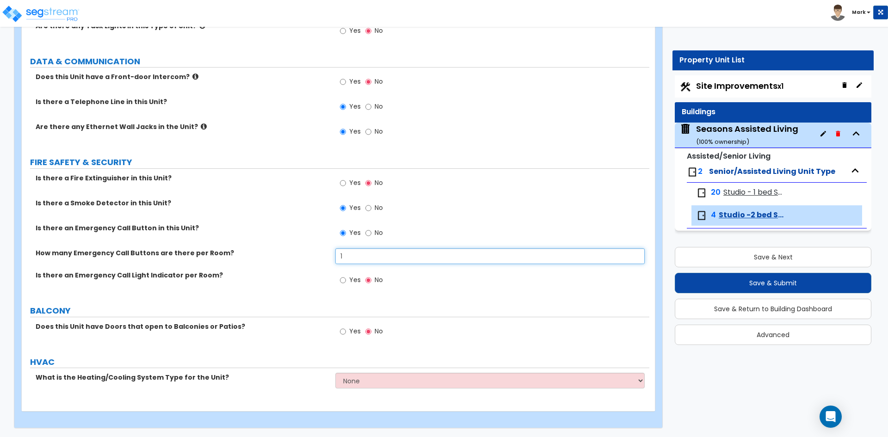
scroll to position [1797, 0]
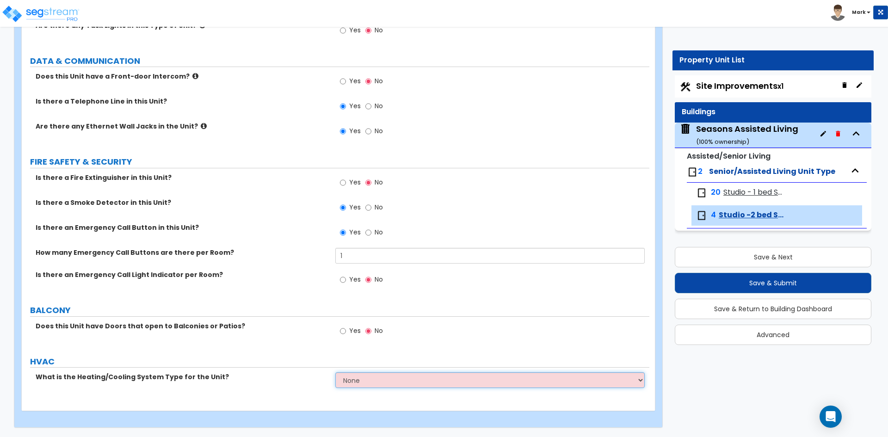
click at [383, 380] on select "None Heat Only Centralized Heating & Cooling Thru Wall Air Conditioners Mini Sp…" at bounding box center [489, 380] width 309 height 16
click at [335, 372] on select "None Heat Only Centralized Heating & Cooling Thru Wall Air Conditioners Mini Sp…" at bounding box center [489, 380] width 309 height 16
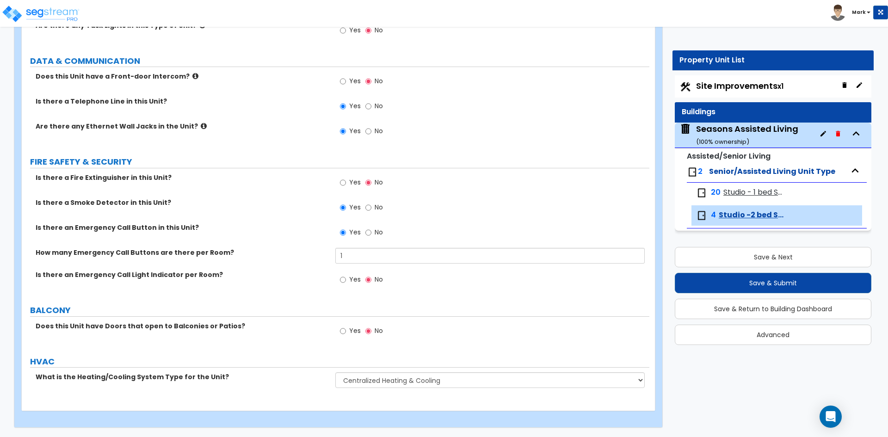
click at [721, 127] on div "Seasons Assisted Living ( 100 % ownership)" at bounding box center [747, 135] width 102 height 24
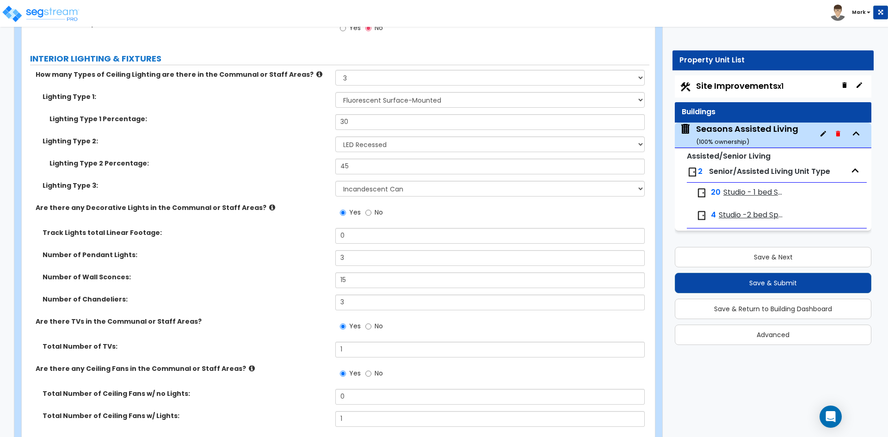
scroll to position [3840, 0]
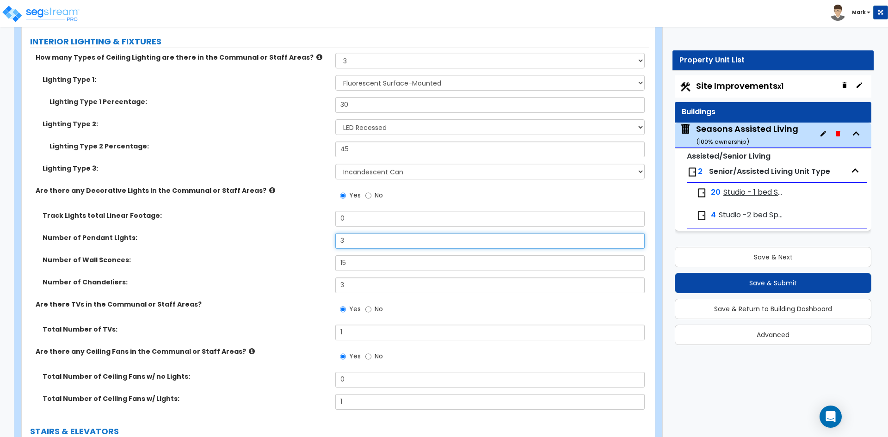
click at [354, 242] on input "3" at bounding box center [489, 241] width 309 height 16
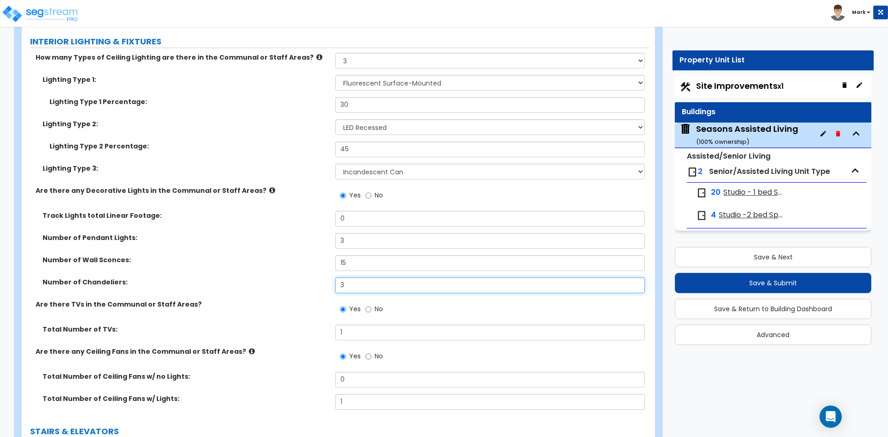
click at [359, 288] on input "3" at bounding box center [489, 286] width 309 height 16
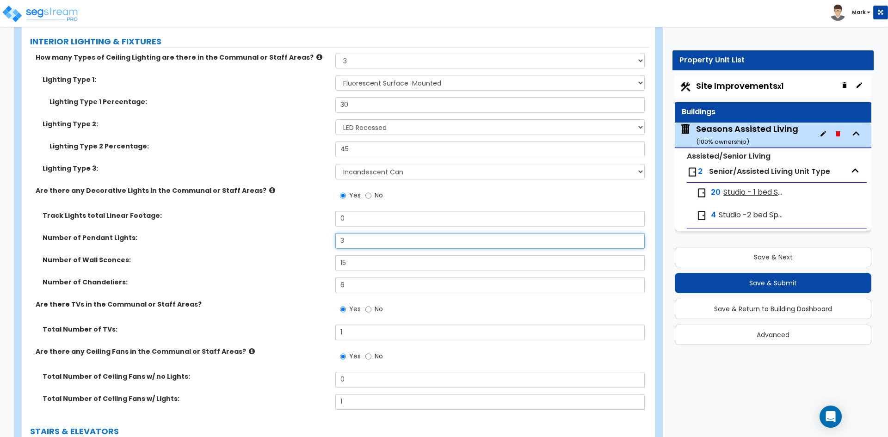
click at [392, 240] on input "3" at bounding box center [489, 241] width 309 height 16
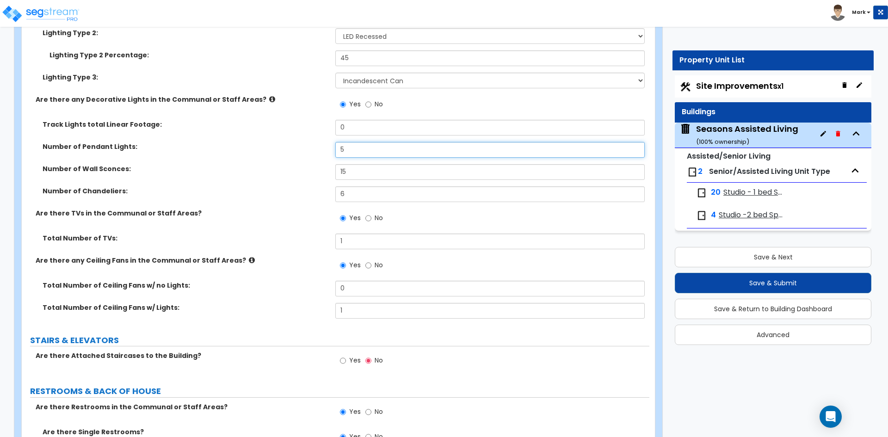
scroll to position [3932, 0]
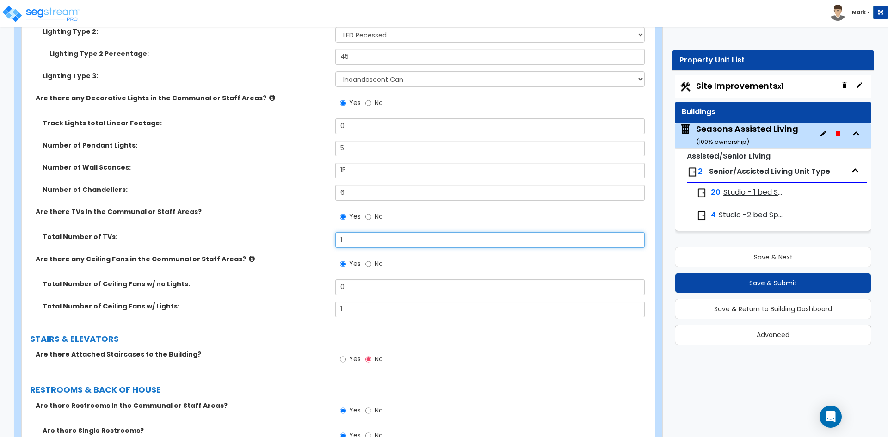
click at [352, 238] on input "1" at bounding box center [489, 240] width 309 height 16
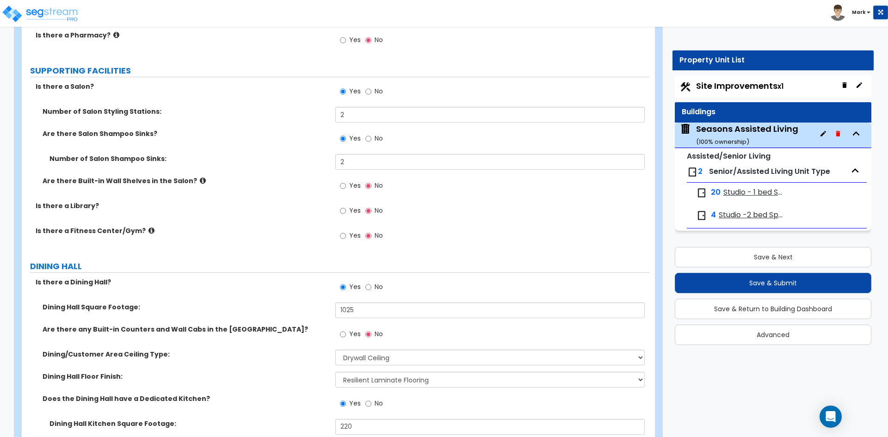
scroll to position [1989, 0]
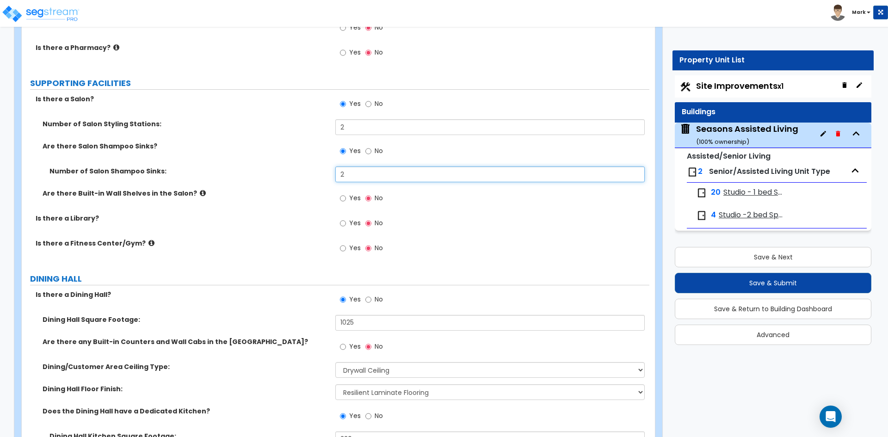
click at [349, 176] on input "2" at bounding box center [489, 175] width 309 height 16
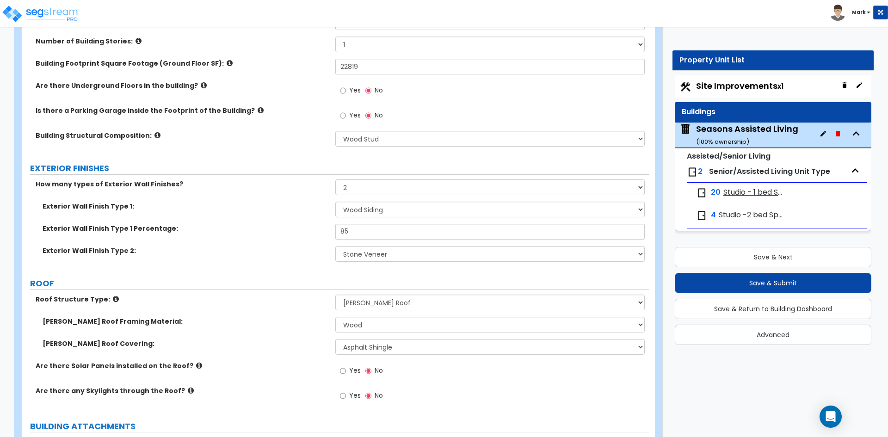
scroll to position [0, 0]
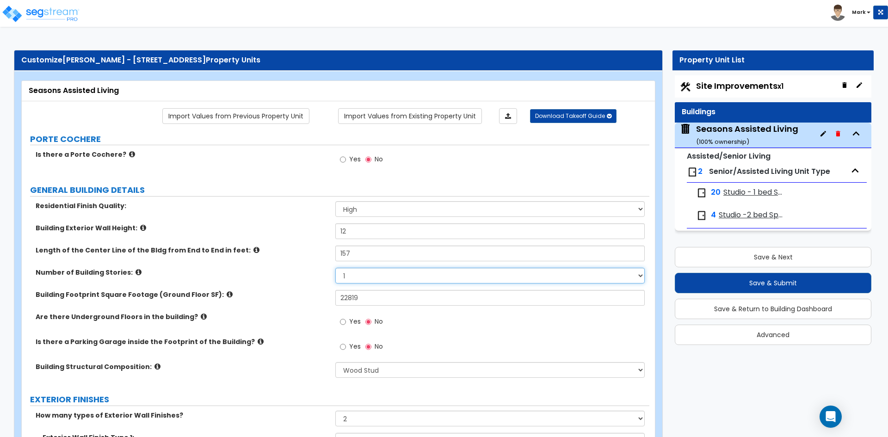
click at [364, 274] on select "1 2 3 4 5 6 7 8 9 10" at bounding box center [489, 276] width 309 height 16
click at [335, 268] on select "1 2 3 4 5 6 7 8 9 10" at bounding box center [489, 276] width 309 height 16
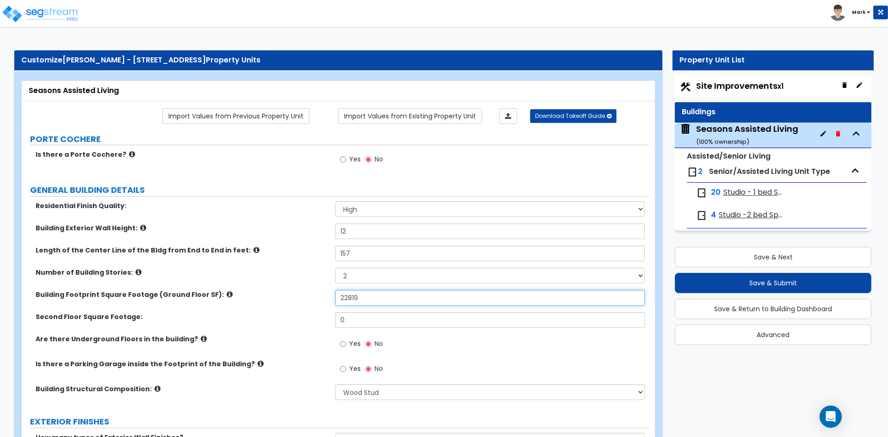
click at [362, 297] on input "22819" at bounding box center [489, 298] width 309 height 16
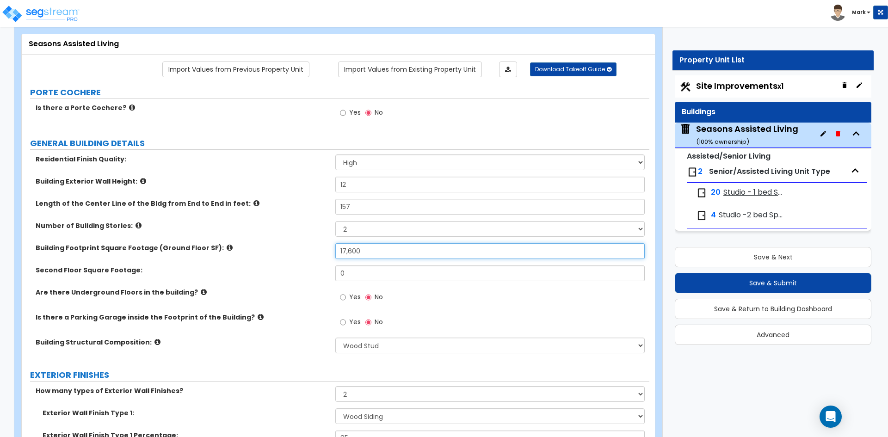
scroll to position [46, 0]
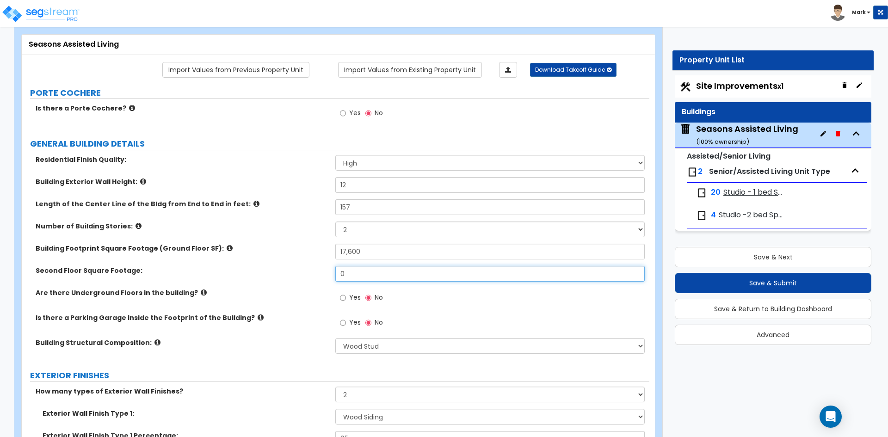
click at [366, 272] on input "0" at bounding box center [489, 274] width 309 height 16
click at [364, 250] on input "17,600" at bounding box center [489, 252] width 309 height 16
click at [361, 272] on input "text" at bounding box center [489, 274] width 309 height 16
drag, startPoint x: 367, startPoint y: 253, endPoint x: 337, endPoint y: 254, distance: 30.1
click at [337, 254] on input "17,600" at bounding box center [489, 252] width 309 height 16
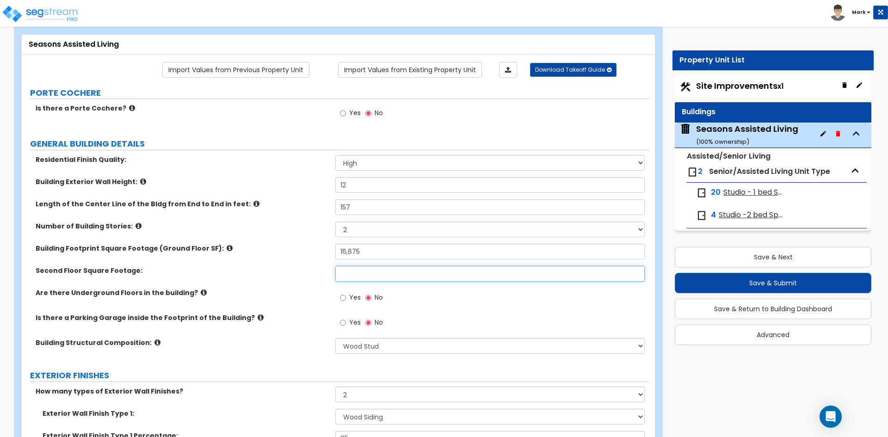
click at [347, 274] on input "text" at bounding box center [489, 274] width 309 height 16
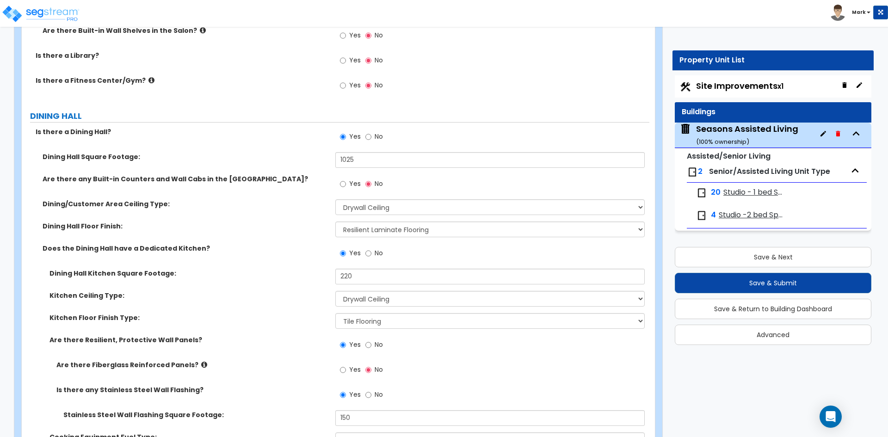
scroll to position [2128, 0]
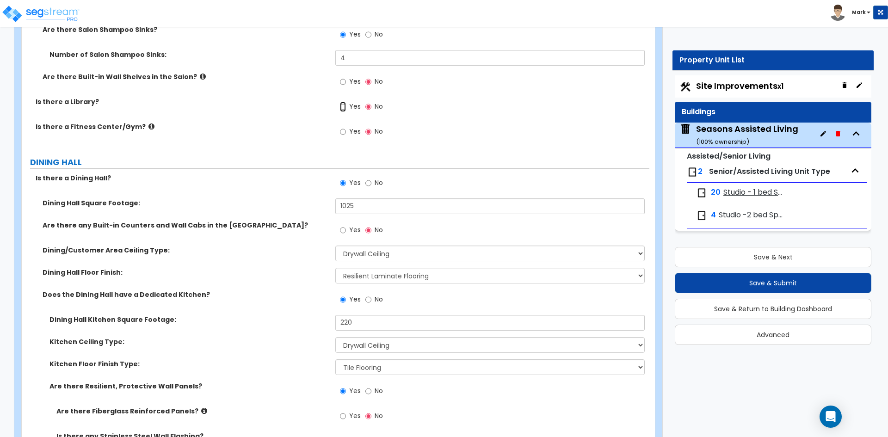
click at [341, 106] on input "Yes" at bounding box center [343, 107] width 6 height 10
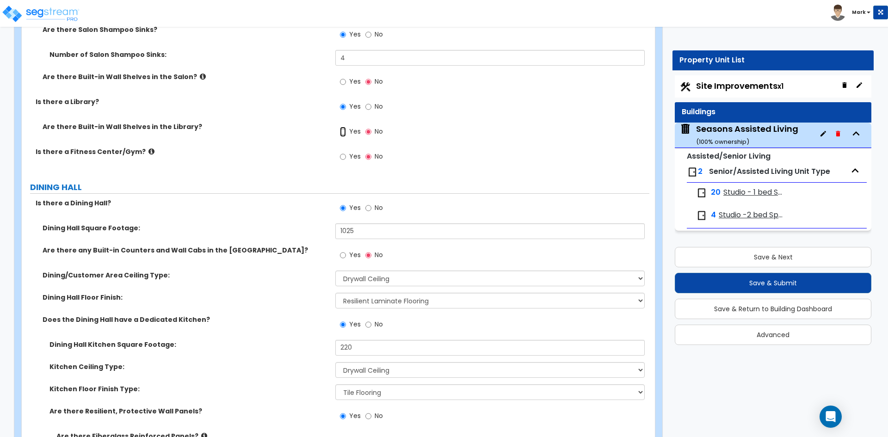
click at [343, 132] on input "Yes" at bounding box center [343, 132] width 6 height 10
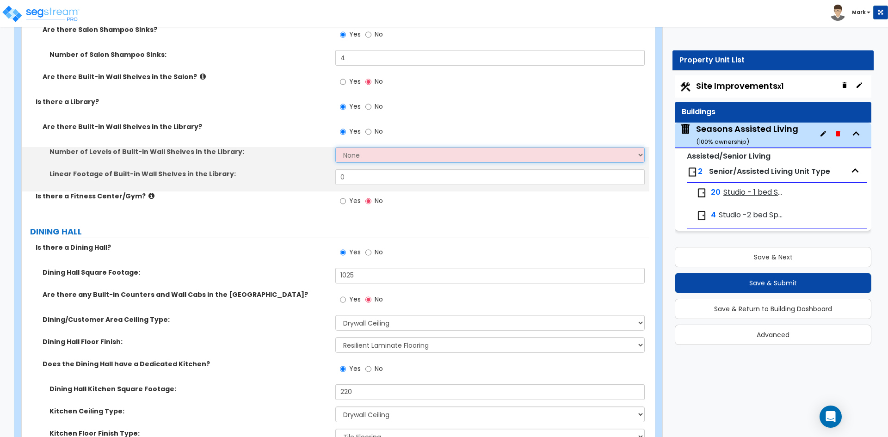
click at [362, 151] on select "None 1 2 3 4 5 6 7 8 9 10" at bounding box center [489, 155] width 309 height 16
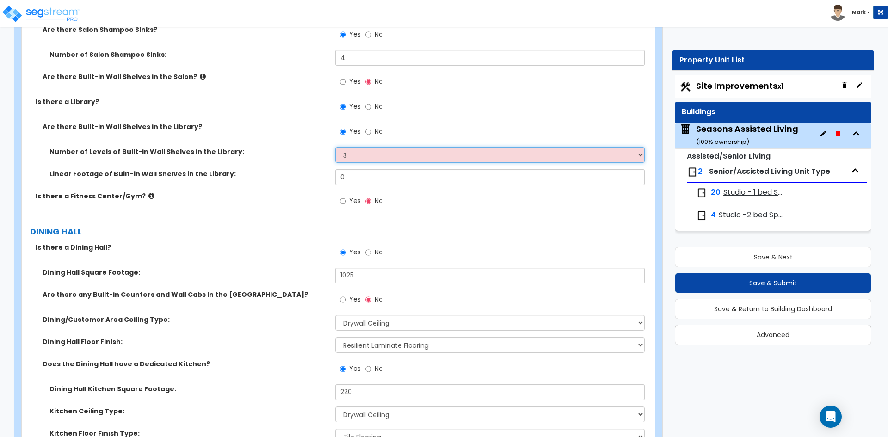
click at [335, 147] on select "None 1 2 3 4 5 6 7 8 9 10" at bounding box center [489, 155] width 309 height 16
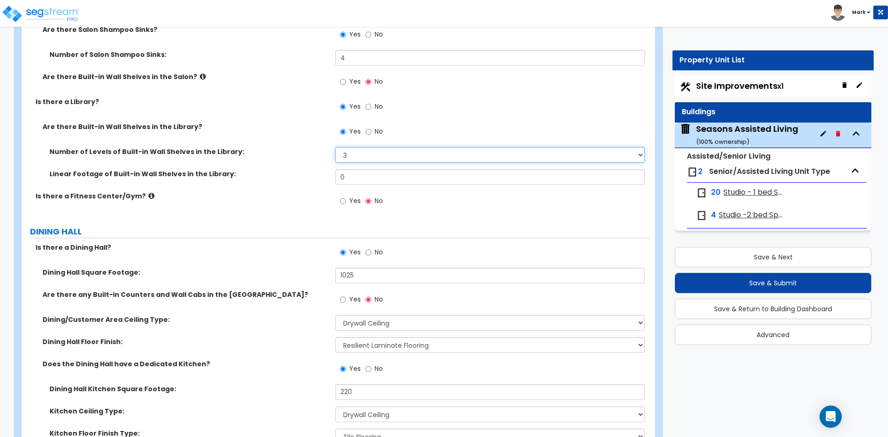
click at [354, 155] on select "None 1 2 3 4 5 6 7 8 9 10" at bounding box center [489, 155] width 309 height 16
click at [335, 147] on select "None 1 2 3 4 5 6 7 8 9 10" at bounding box center [489, 155] width 309 height 16
click at [356, 179] on input "0" at bounding box center [489, 177] width 309 height 16
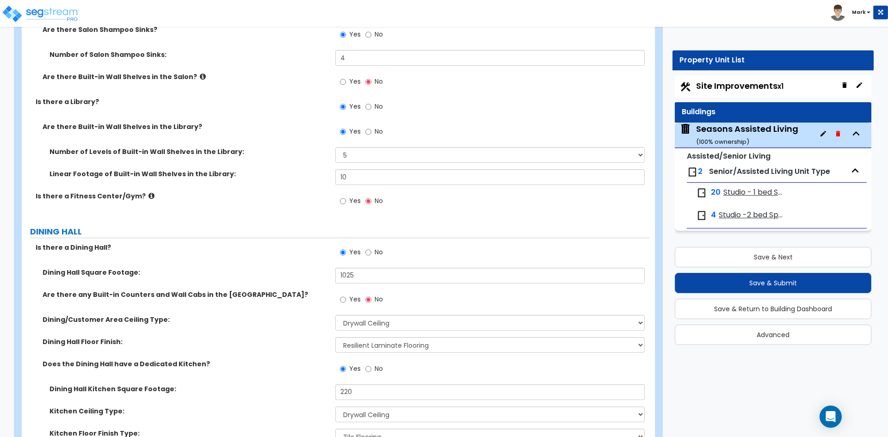
click at [295, 209] on div "Is there a Fitness Center/Gym? Yes No" at bounding box center [336, 204] width 628 height 25
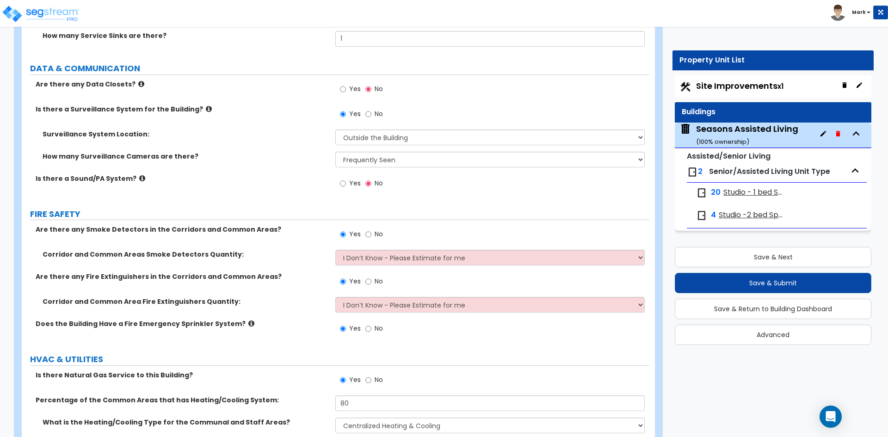
scroll to position [5273, 0]
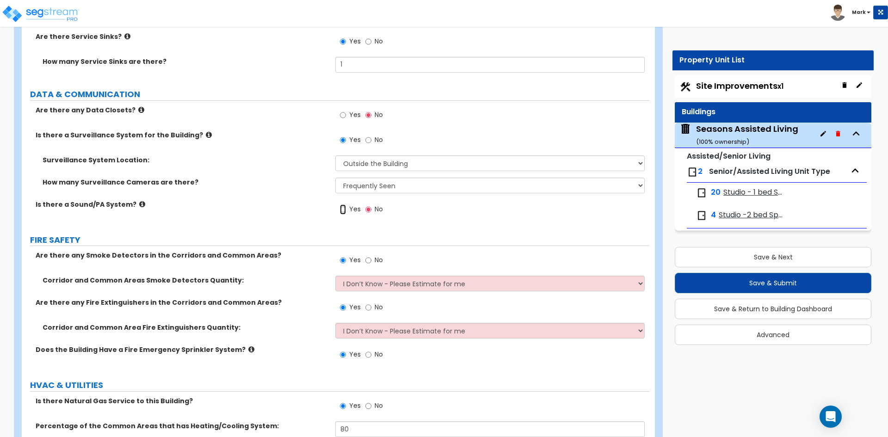
click at [342, 212] on input "Yes" at bounding box center [343, 209] width 6 height 10
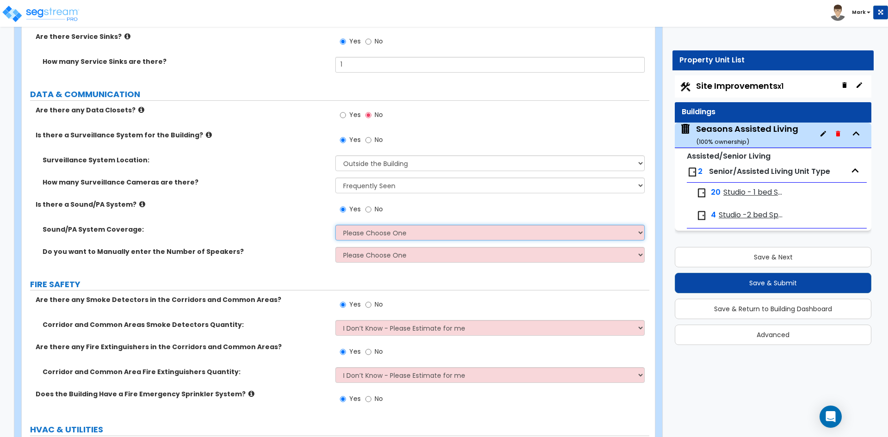
click at [367, 235] on select "Please Choose One All Areas Enter Percent Coverage" at bounding box center [489, 233] width 309 height 16
click at [335, 225] on select "Please Choose One All Areas Enter Percent Coverage" at bounding box center [489, 233] width 309 height 16
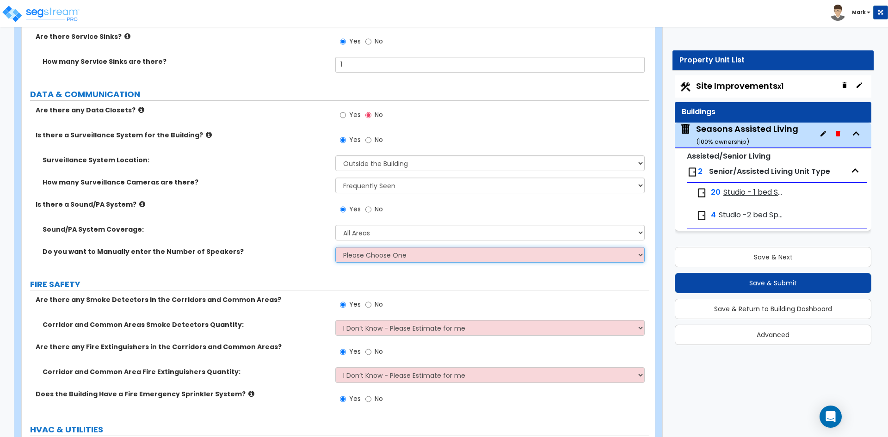
click at [370, 253] on select "Please Choose One No, Please Estimate for me Yes, I want to enter the Number of…" at bounding box center [489, 255] width 309 height 16
click at [335, 247] on select "Please Choose One No, Please Estimate for me Yes, I want to enter the Number of…" at bounding box center [489, 255] width 309 height 16
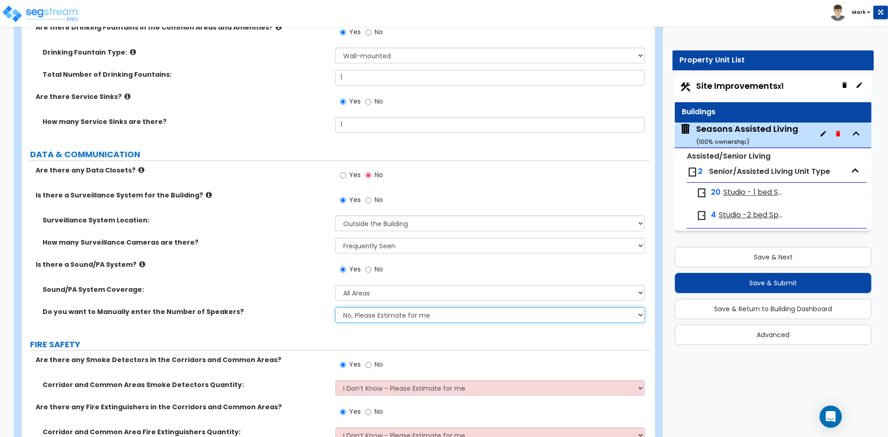
scroll to position [5181, 0]
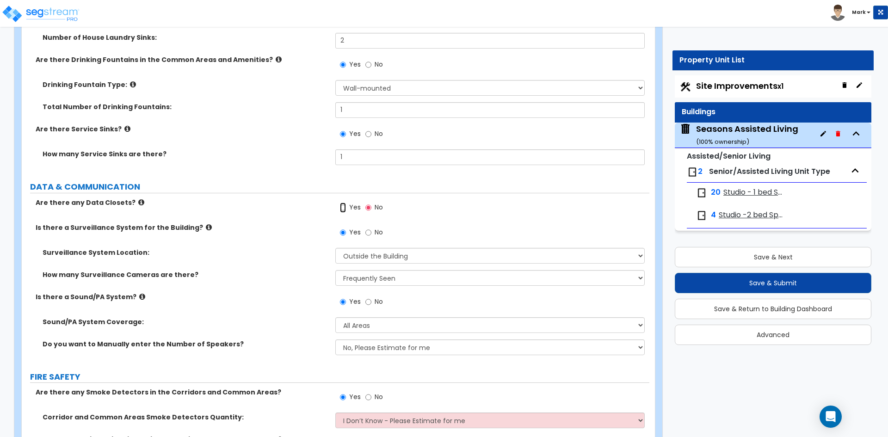
click at [346, 206] on input "Yes" at bounding box center [343, 208] width 6 height 10
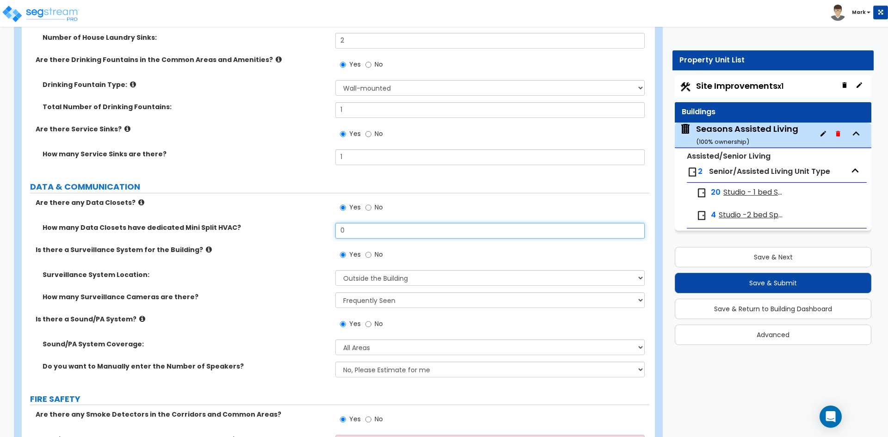
click at [358, 230] on input "0" at bounding box center [489, 231] width 309 height 16
click at [459, 204] on div "Yes No" at bounding box center [492, 210] width 314 height 25
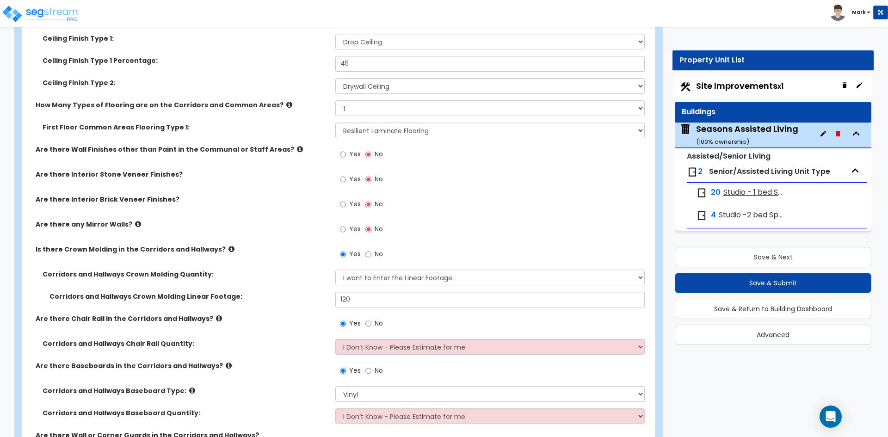
scroll to position [3284, 0]
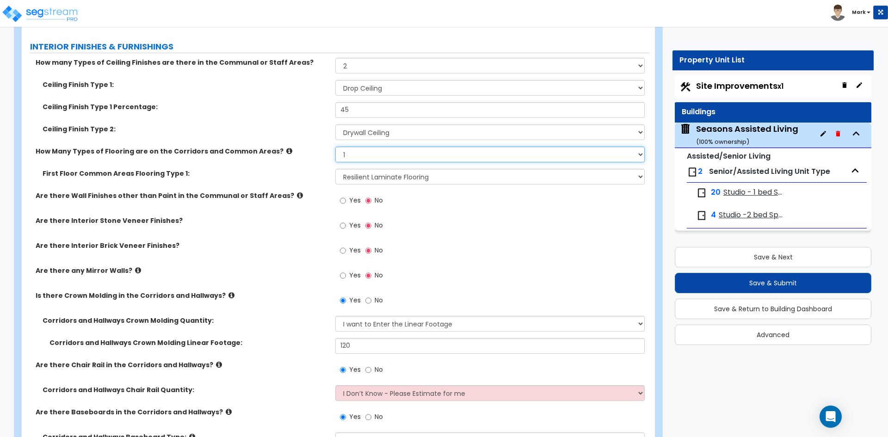
click at [398, 155] on select "Please Choose One 1 2 3" at bounding box center [489, 155] width 309 height 16
click at [335, 147] on select "Please Choose One 1 2 3" at bounding box center [489, 155] width 309 height 16
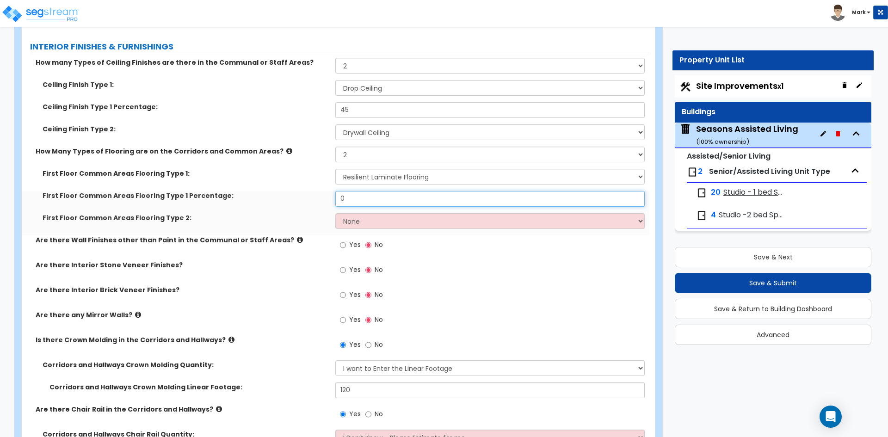
click at [380, 198] on input "0" at bounding box center [489, 199] width 309 height 16
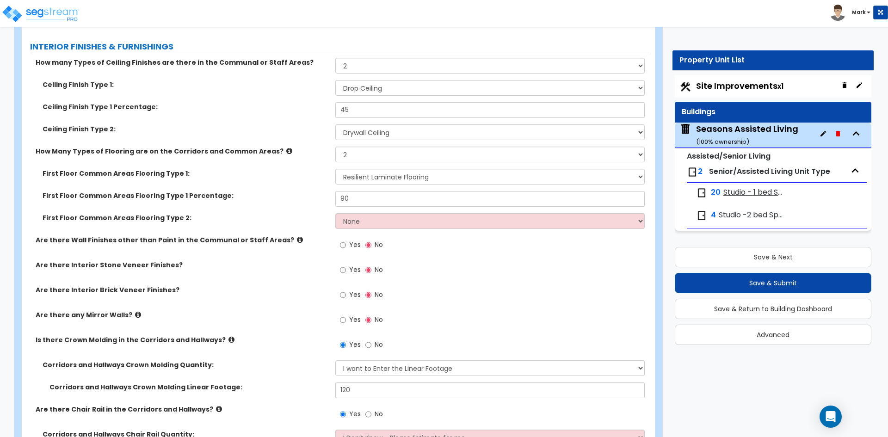
click at [391, 229] on div "First Floor Common Areas Flooring Type 2: None Tile Flooring Hardwood Flooring …" at bounding box center [336, 224] width 628 height 22
click at [391, 229] on select "None Tile Flooring Hardwood Flooring Resilient Laminate Flooring VCT Flooring S…" at bounding box center [489, 221] width 309 height 16
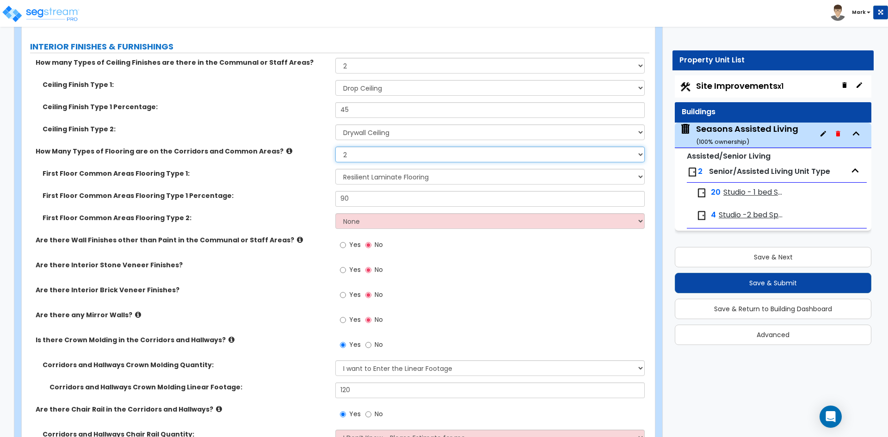
click at [376, 158] on select "Please Choose One 1 2 3" at bounding box center [489, 155] width 309 height 16
click at [335, 147] on select "Please Choose One 1 2 3" at bounding box center [489, 155] width 309 height 16
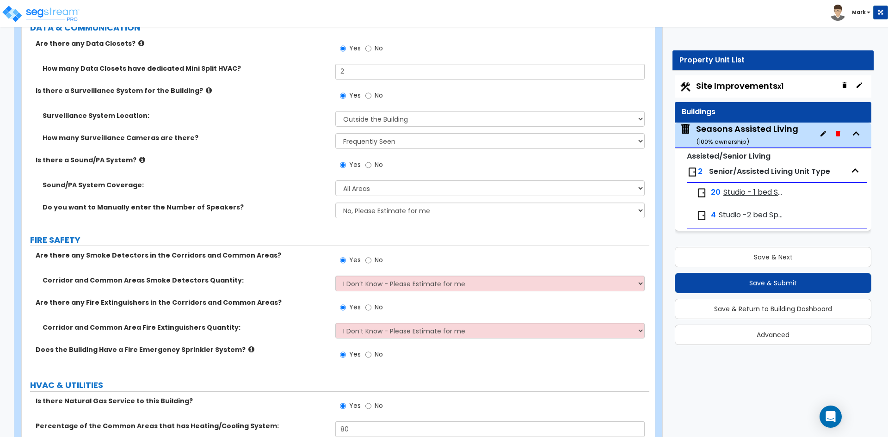
scroll to position [5293, 0]
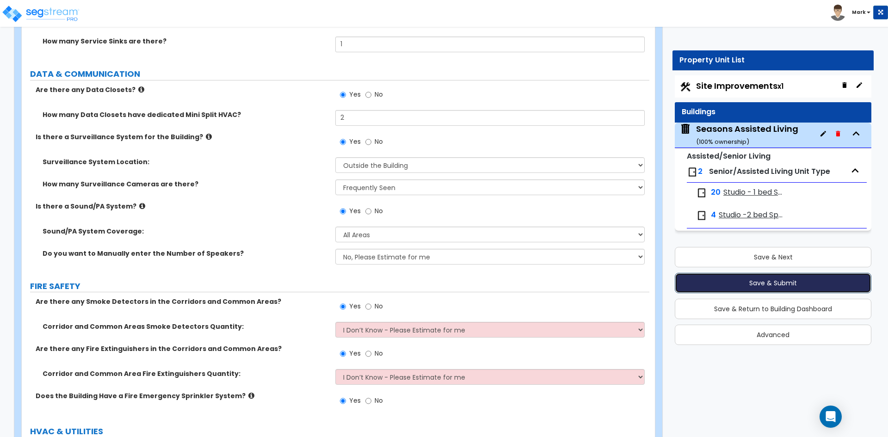
click at [791, 279] on button "Save & Submit" at bounding box center [773, 283] width 197 height 20
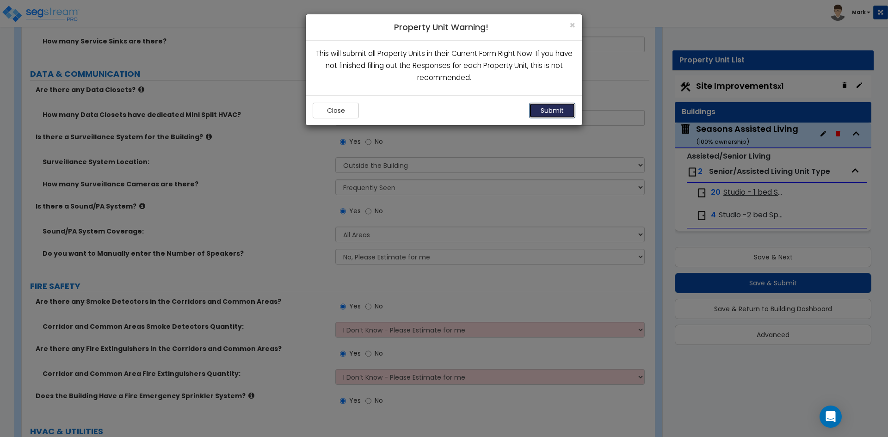
click at [557, 107] on button "Submit" at bounding box center [552, 111] width 46 height 16
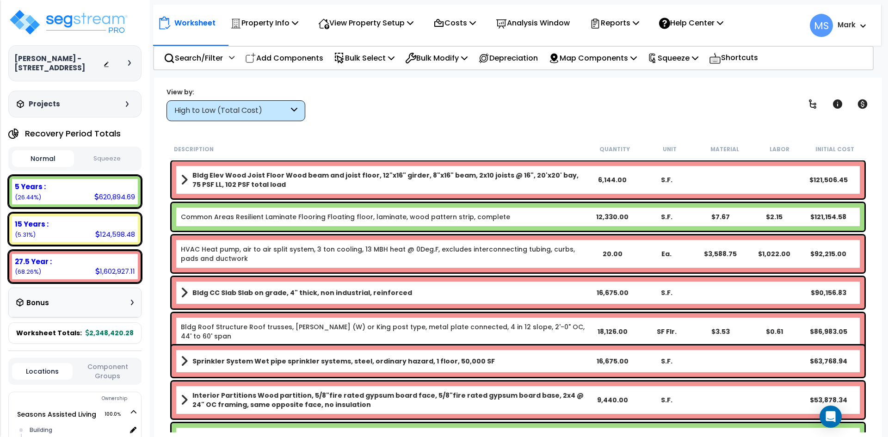
click at [275, 110] on div "High to Low (Total Cost)" at bounding box center [231, 110] width 114 height 11
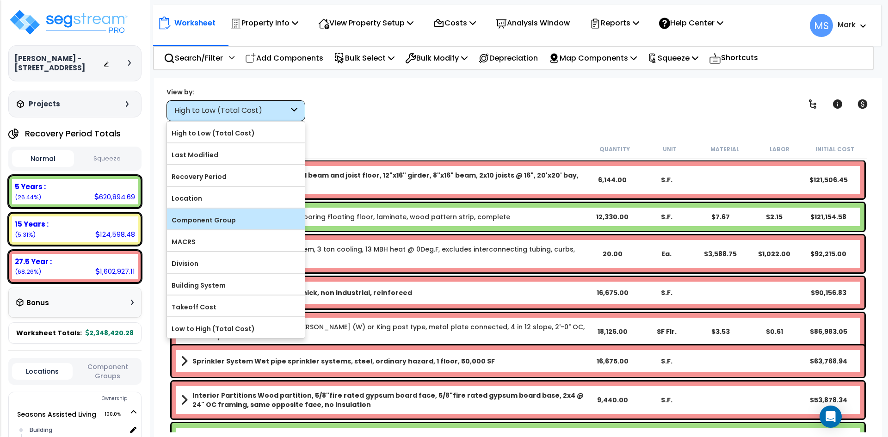
click at [232, 213] on label "Component Group" at bounding box center [236, 220] width 138 height 14
click at [0, 0] on input "Component Group" at bounding box center [0, 0] width 0 height 0
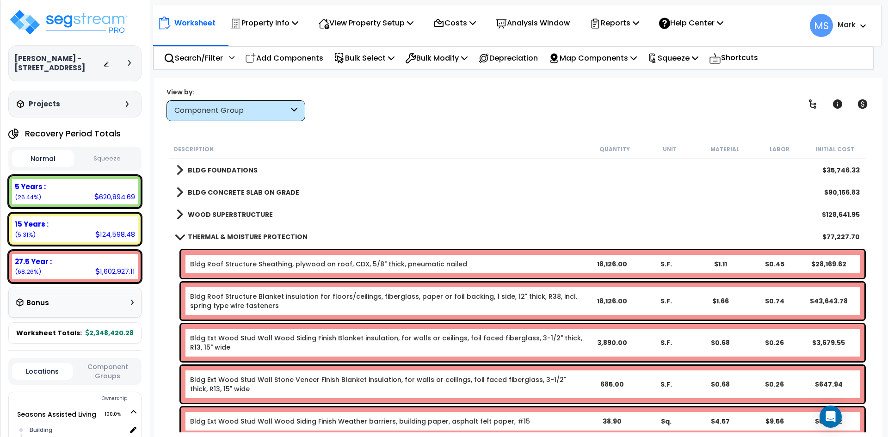
click at [241, 171] on b "BLDG FOUNDATIONS" at bounding box center [223, 170] width 70 height 9
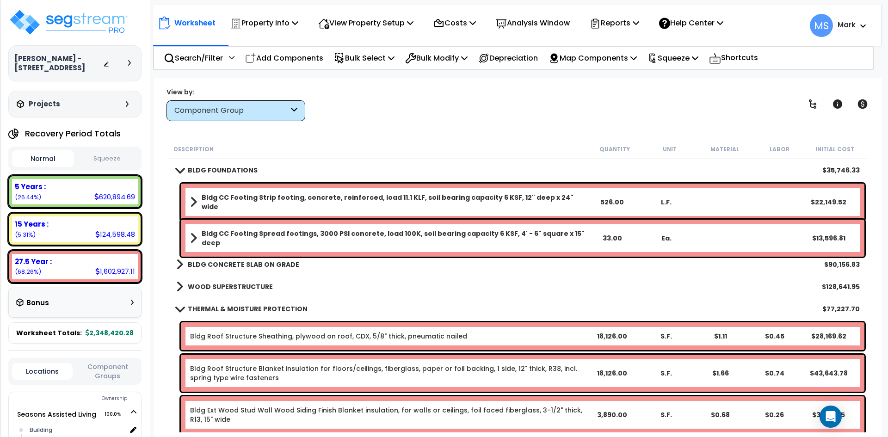
click at [241, 171] on b "BLDG FOUNDATIONS" at bounding box center [223, 170] width 70 height 9
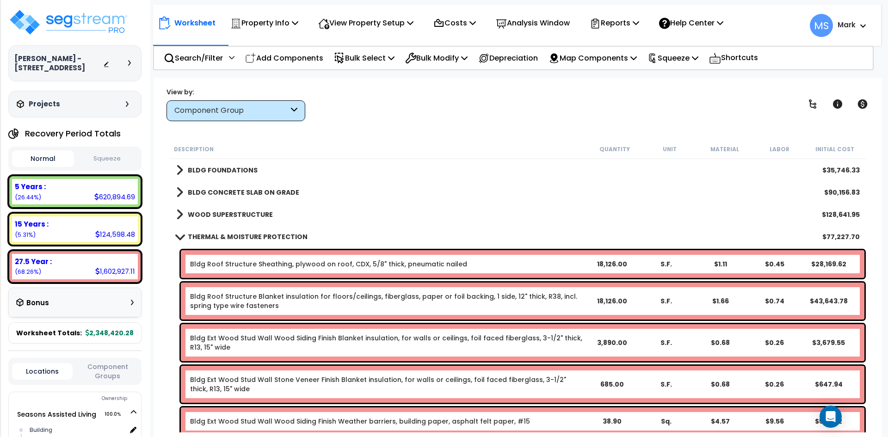
click at [236, 186] on link "BLDG CONCRETE SLAB ON GRADE" at bounding box center [237, 192] width 123 height 13
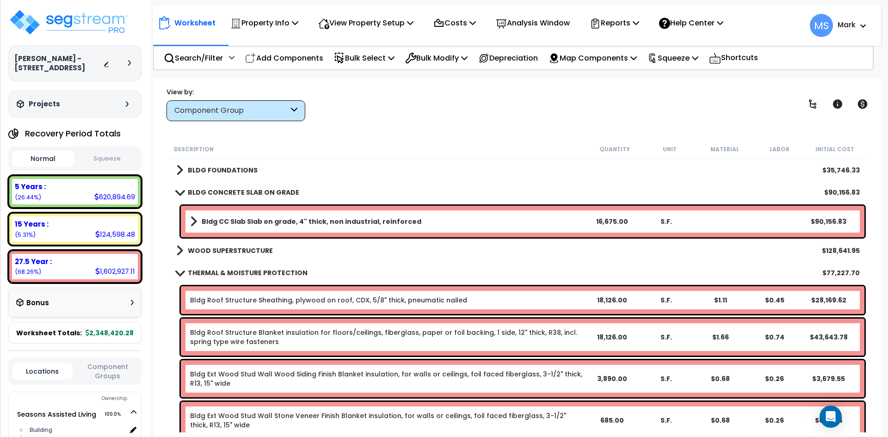
click at [236, 186] on link "BLDG CONCRETE SLAB ON GRADE" at bounding box center [237, 192] width 123 height 13
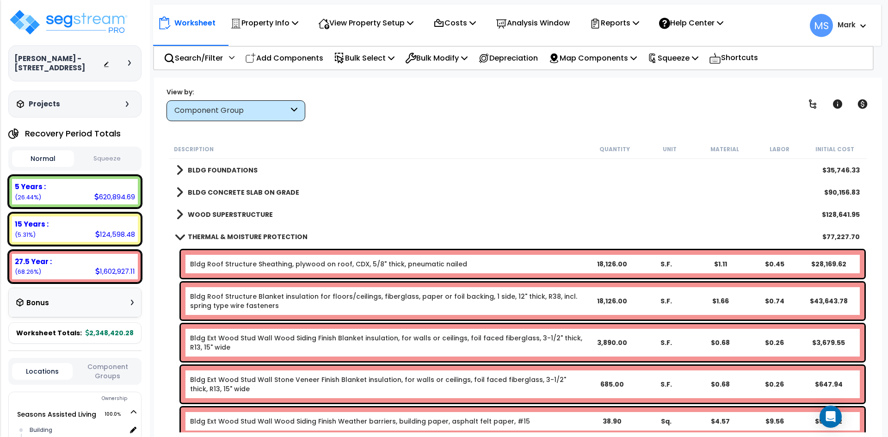
click at [237, 210] on b "WOOD SUPERSTRUCTURE" at bounding box center [230, 214] width 85 height 9
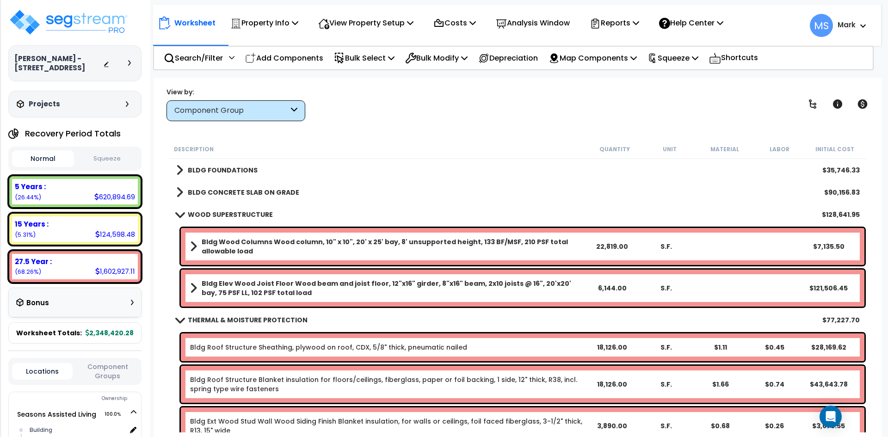
click at [237, 210] on b "WOOD SUPERSTRUCTURE" at bounding box center [230, 214] width 85 height 9
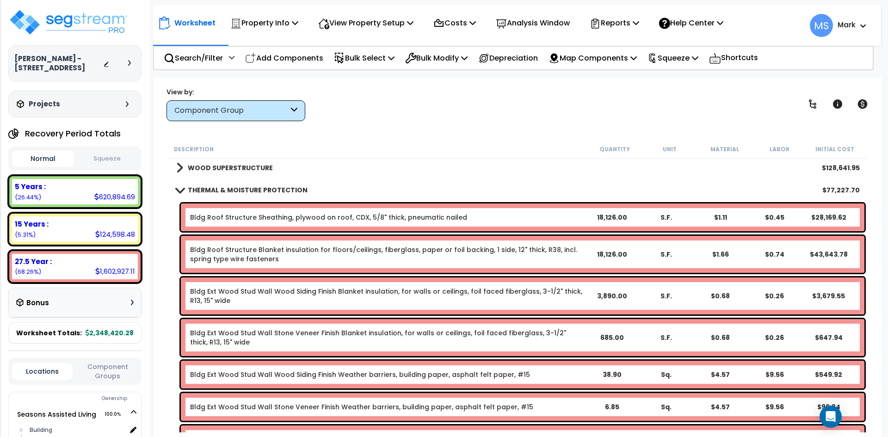
scroll to position [46, 0]
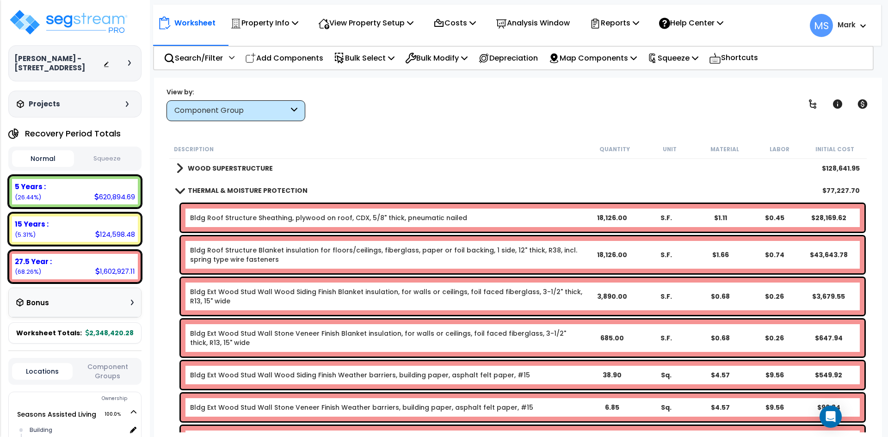
click at [278, 186] on b "THERMAL & MOISTURE PROTECTION" at bounding box center [248, 190] width 120 height 9
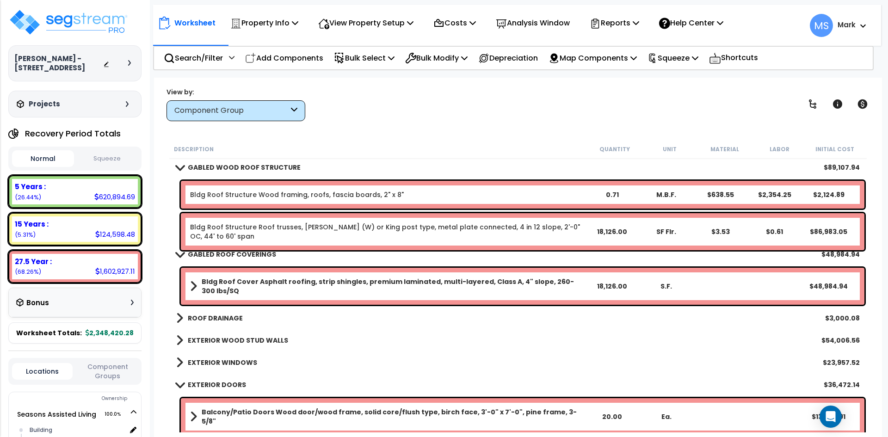
scroll to position [93, 0]
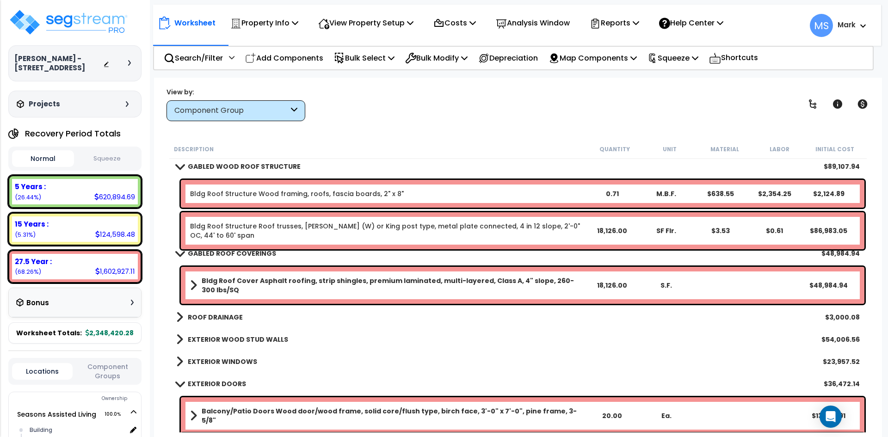
click at [241, 171] on b "GABLED WOOD ROOF STRUCTURE" at bounding box center [244, 166] width 113 height 9
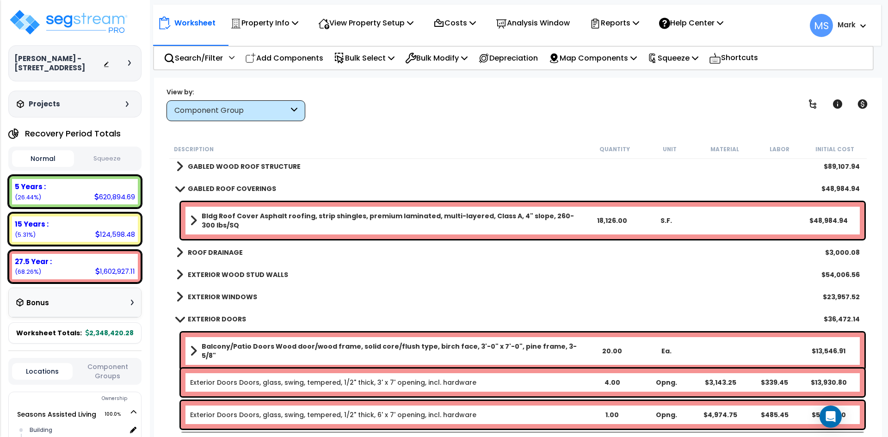
click at [250, 192] on b "GABLED ROOF COVERINGS" at bounding box center [232, 188] width 88 height 9
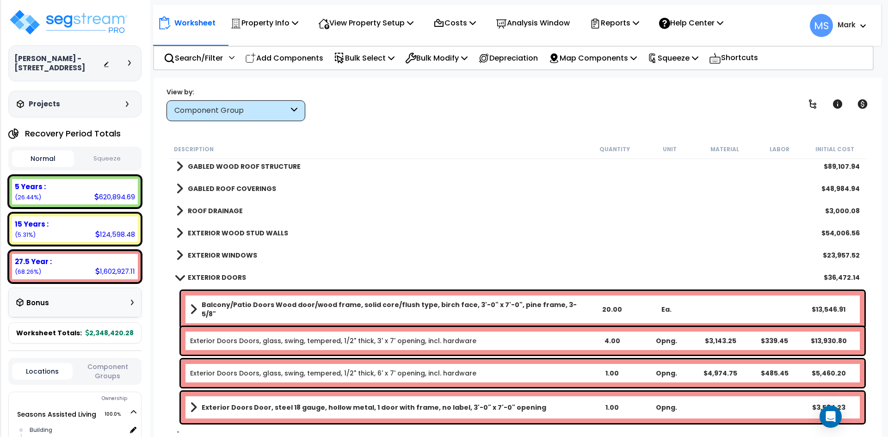
click at [249, 231] on b "EXTERIOR WOOD STUD WALLS" at bounding box center [238, 233] width 100 height 9
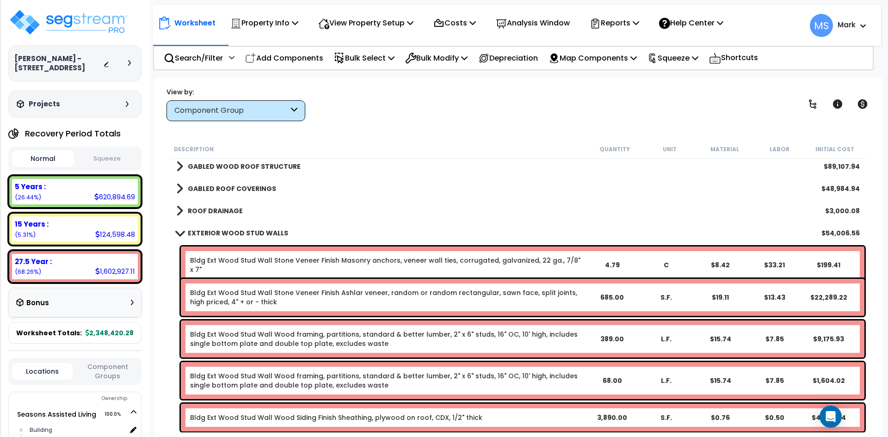
click at [242, 229] on b "EXTERIOR WOOD STUD WALLS" at bounding box center [238, 233] width 100 height 9
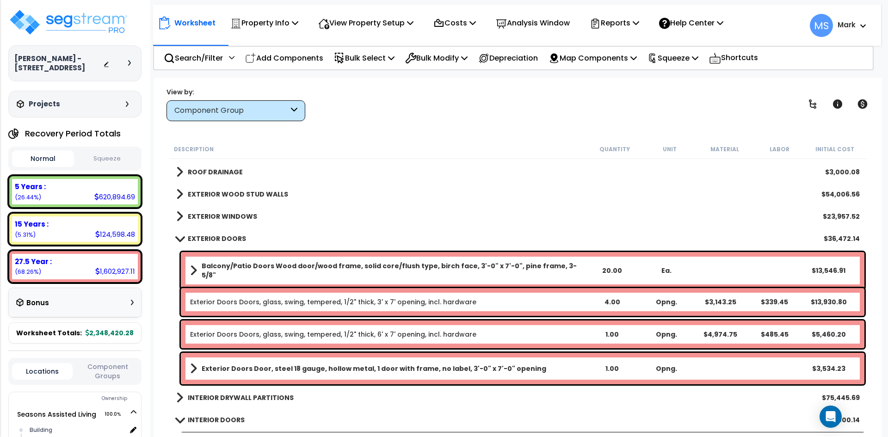
scroll to position [139, 0]
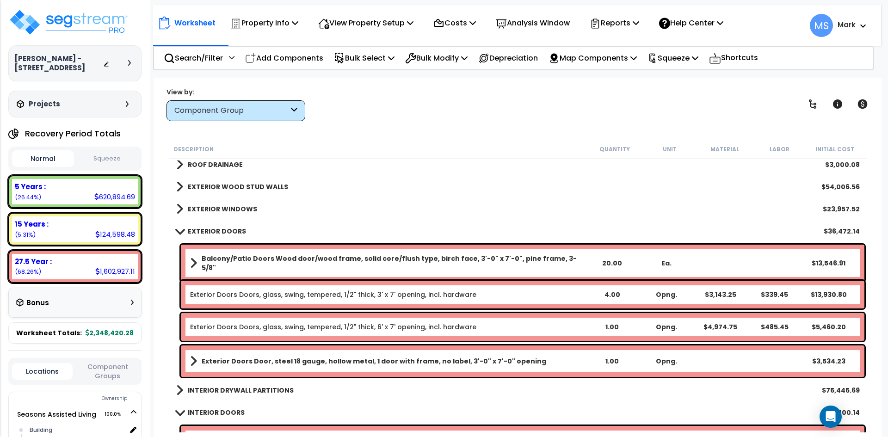
click at [481, 263] on b "Balcony/Patio Doors Wood door/wood frame, solid core/flush type, birch face, 3'…" at bounding box center [393, 263] width 383 height 19
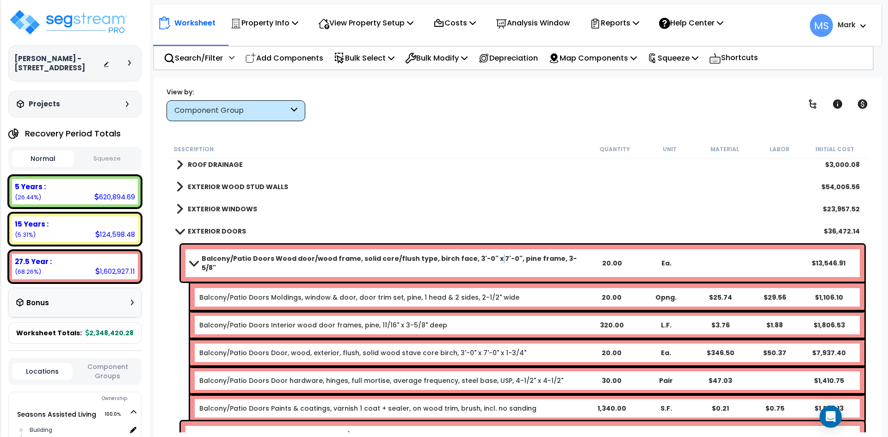
click at [481, 263] on b "Balcony/Patio Doors Wood door/wood frame, solid core/flush type, birch face, 3'…" at bounding box center [393, 263] width 383 height 19
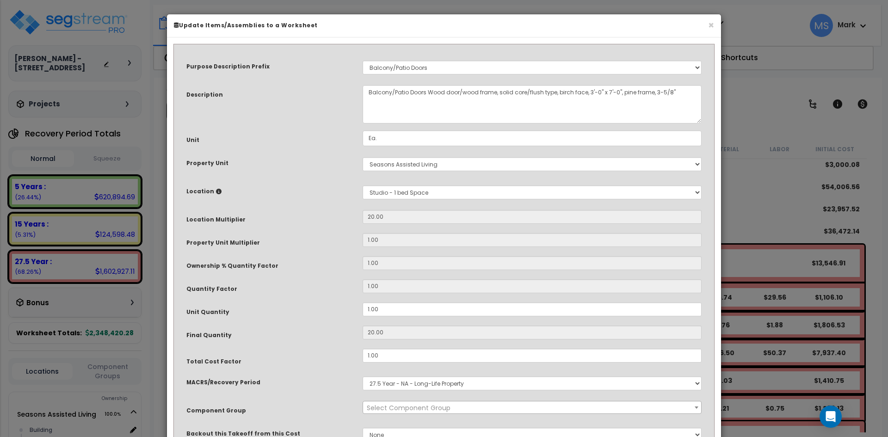
select select "45877"
click at [398, 193] on select "Select Building Building Interior Studio - 1 bed Space Studio -2 bed Space Add …" at bounding box center [532, 193] width 339 height 14
select select "461"
click at [363, 186] on select "Select Building Building Interior Studio - 1 bed Space Studio -2 bed Space Add …" at bounding box center [532, 193] width 339 height 14
type input "1"
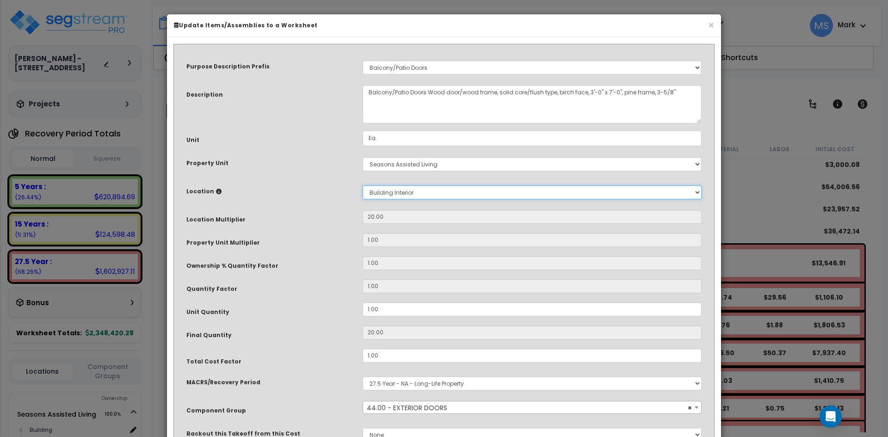
type input "1"
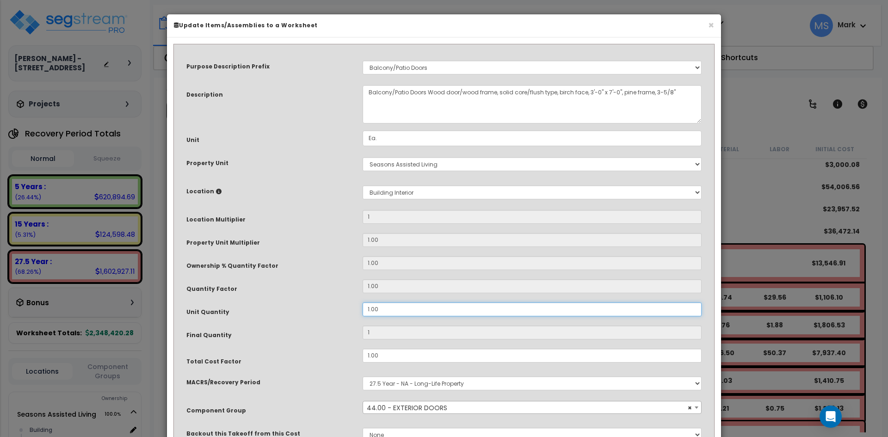
click at [371, 310] on input "1.00" at bounding box center [532, 310] width 339 height 14
type input "100"
type input "00"
type input "0"
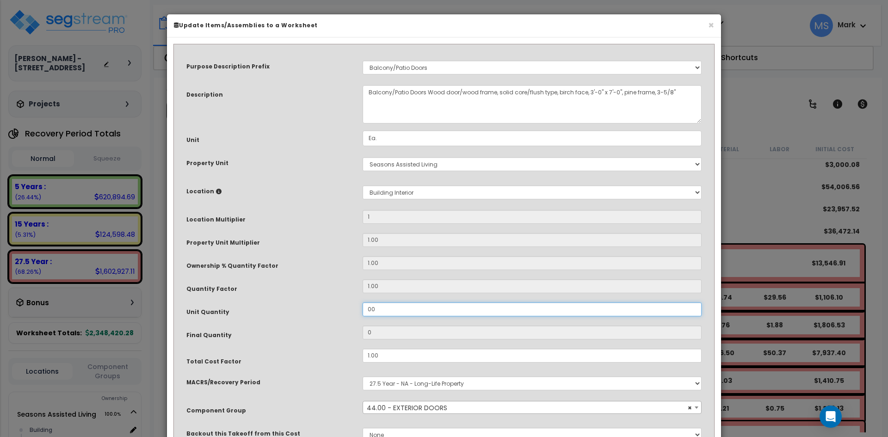
type input "700"
type input "7.00"
type input "7"
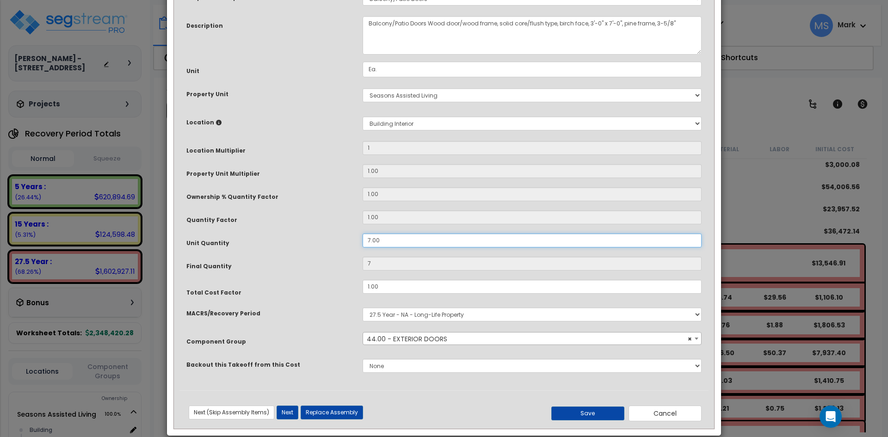
scroll to position [82, 0]
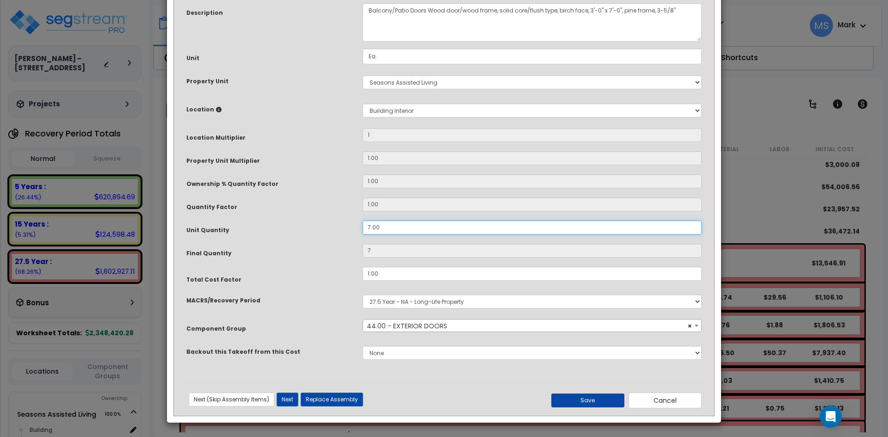
type input "7.00"
click at [597, 400] on button "Save" at bounding box center [587, 401] width 73 height 14
type input "1.00"
type input "7.00"
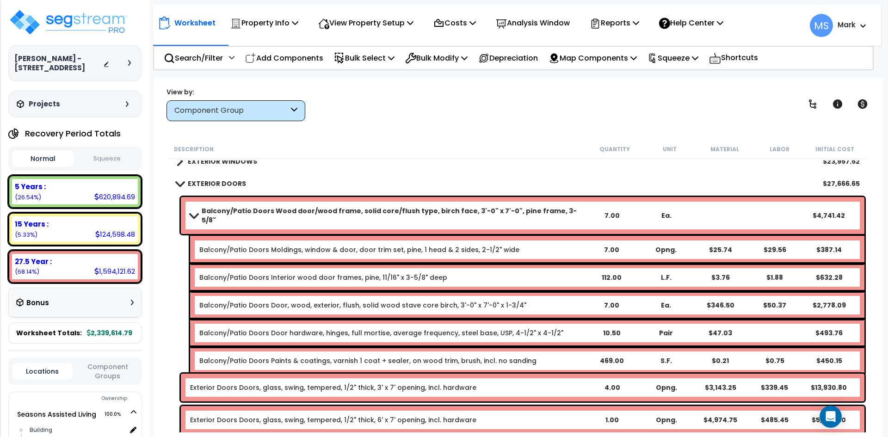
scroll to position [185, 0]
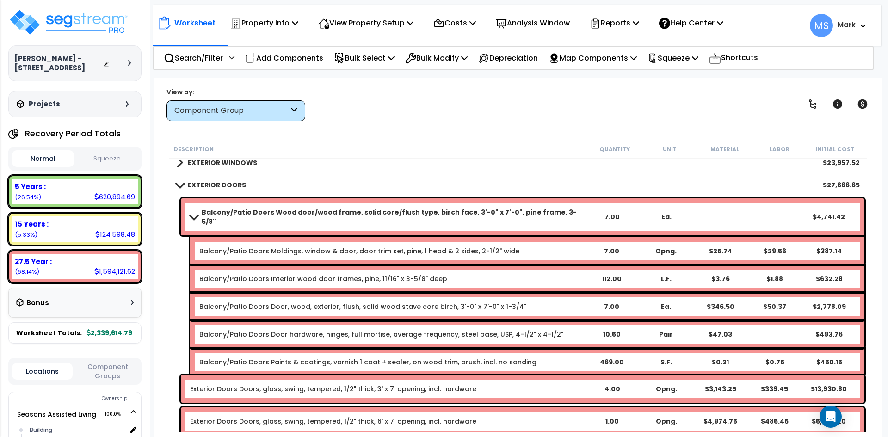
click at [186, 187] on span at bounding box center [179, 184] width 13 height 7
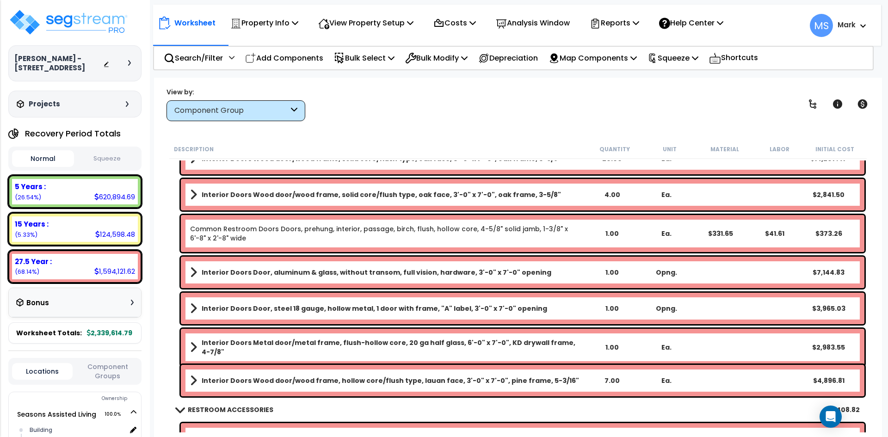
scroll to position [463, 0]
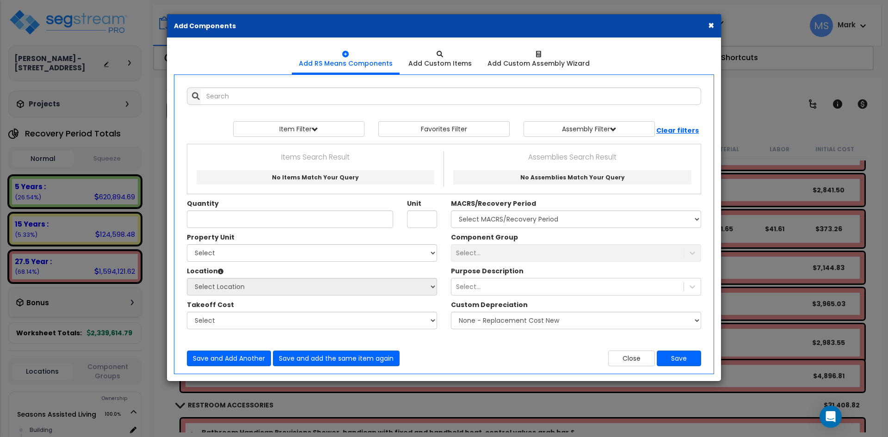
click at [719, 27] on div "× Add Components" at bounding box center [444, 26] width 554 height 24
drag, startPoint x: 711, startPoint y: 26, endPoint x: 712, endPoint y: 35, distance: 8.8
click at [711, 26] on button "×" at bounding box center [711, 25] width 6 height 10
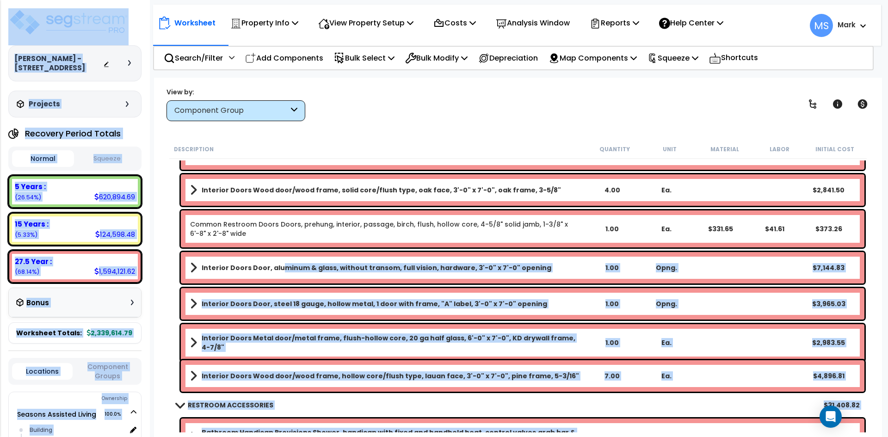
click at [276, 262] on link "Interior Doors Door, aluminum & glass, without transom, full vision, hardware, …" at bounding box center [387, 267] width 395 height 13
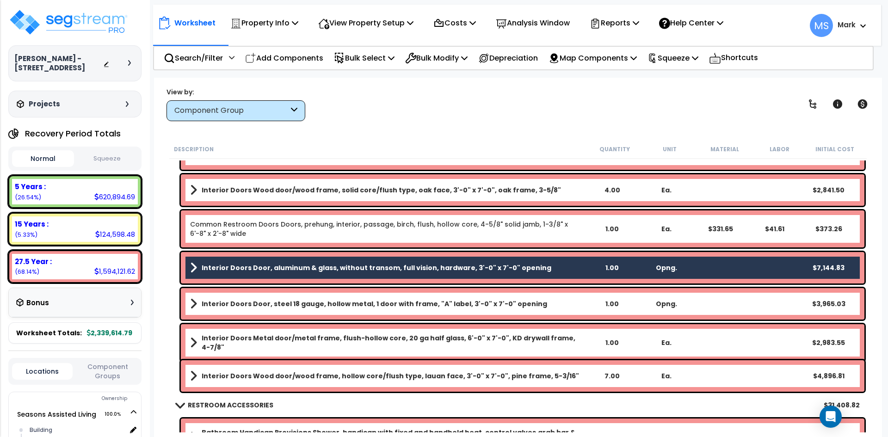
click at [291, 299] on b "Interior Doors Door, steel 18 gauge, hollow metal, 1 door with frame, "A" label…" at bounding box center [375, 303] width 346 height 9
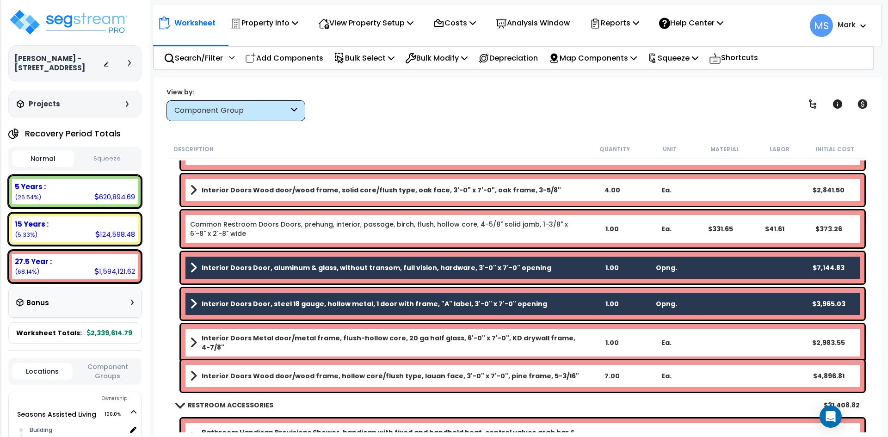
click at [300, 342] on b "Interior Doors Metal door/metal frame, flush-hollow core, 20 ga half glass, 6'-…" at bounding box center [393, 343] width 383 height 19
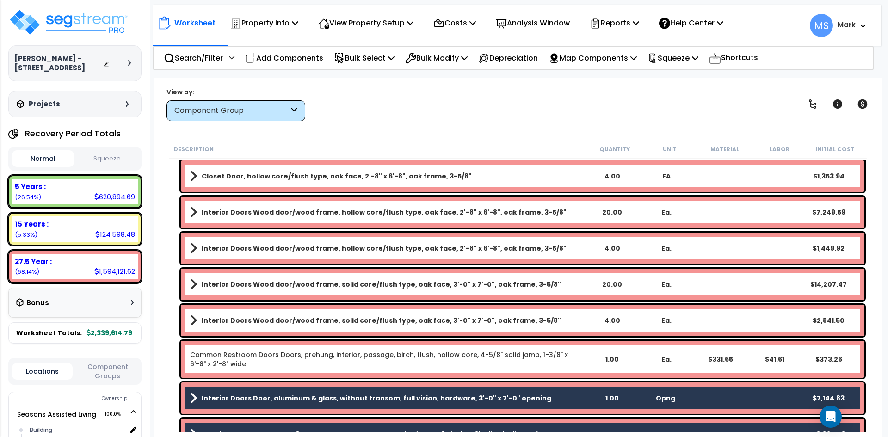
scroll to position [324, 0]
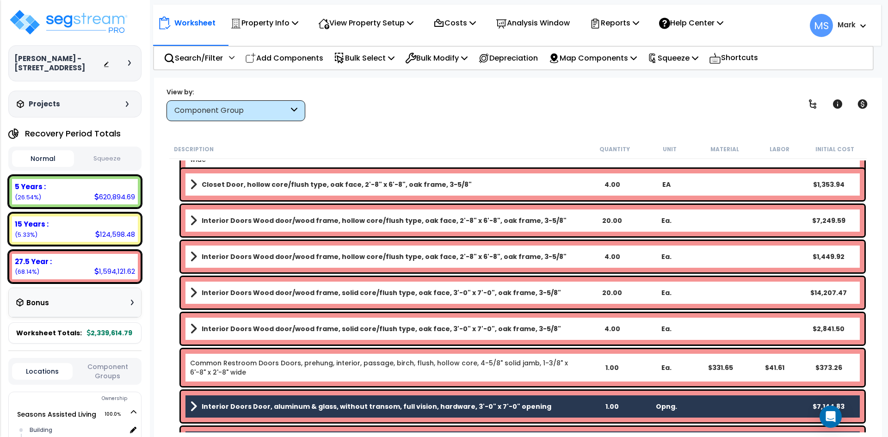
click at [304, 182] on b "Closet Door, hollow core/flush type, oak face, 2'-8" x 6'-8", oak frame, 3-5/8"" at bounding box center [337, 184] width 270 height 9
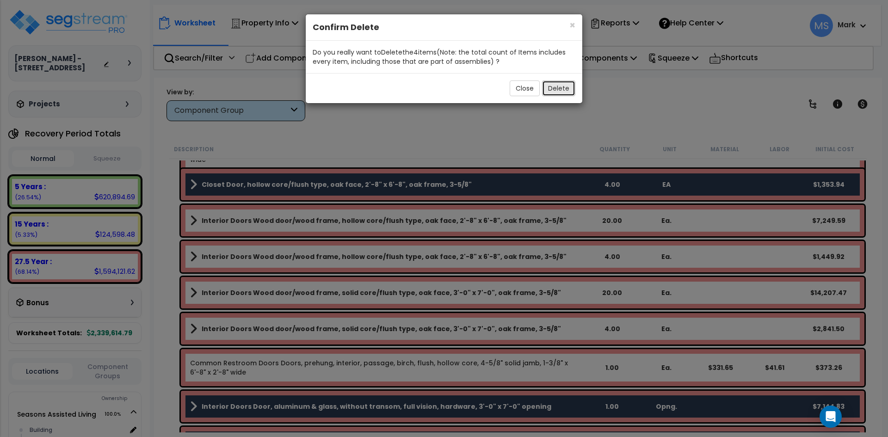
click at [569, 86] on button "Delete" at bounding box center [558, 88] width 33 height 16
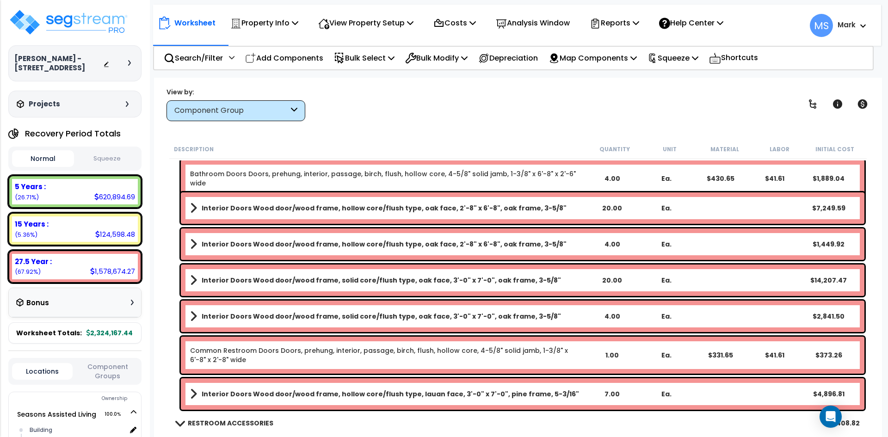
scroll to position [278, 0]
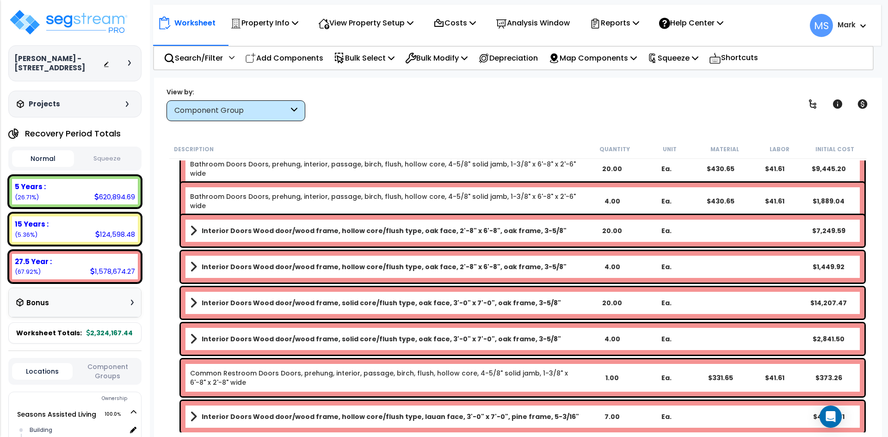
click at [452, 304] on b "Interior Doors Wood door/wood frame, solid core/flush type, oak face, 3'-0" x 7…" at bounding box center [381, 302] width 359 height 9
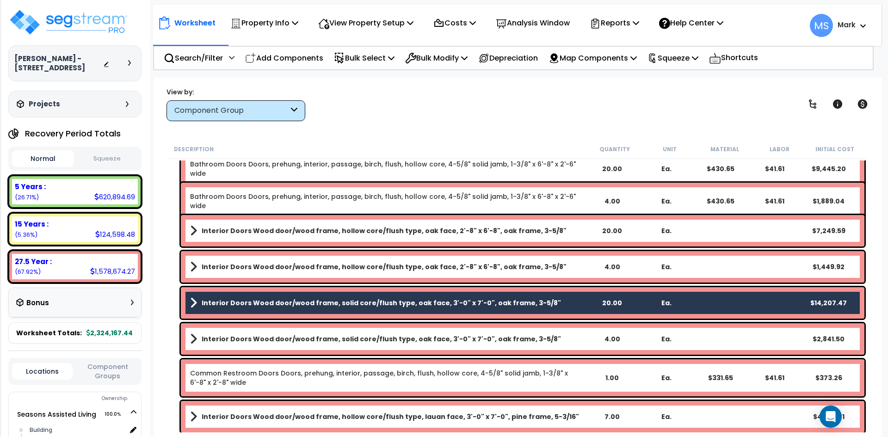
click at [458, 326] on div "Interior Doors Wood door/wood frame, solid core/flush type, oak face, 3'-0" x 7…" at bounding box center [523, 338] width 684 height 31
click at [460, 341] on b "Interior Doors Wood door/wood frame, solid core/flush type, oak face, 3'-0" x 7…" at bounding box center [381, 338] width 359 height 9
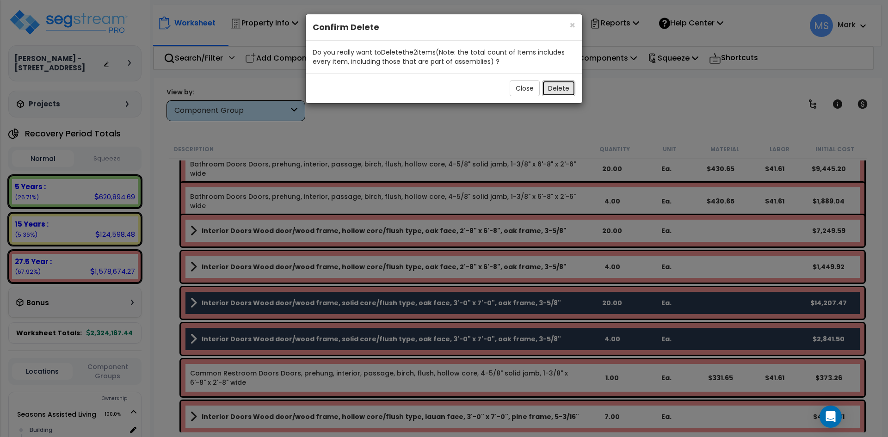
click at [562, 83] on button "Delete" at bounding box center [558, 88] width 33 height 16
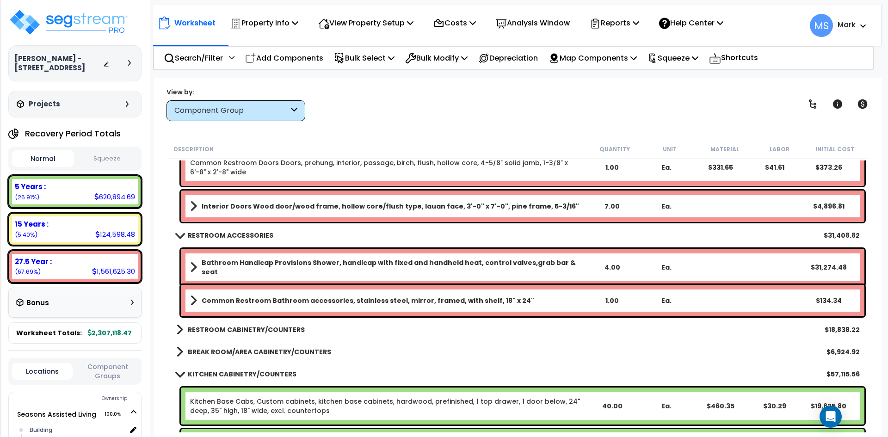
scroll to position [416, 0]
click at [365, 265] on b "Bathroom Handicap Provisions Shower, handicap with fixed and handheld heat, con…" at bounding box center [393, 267] width 383 height 19
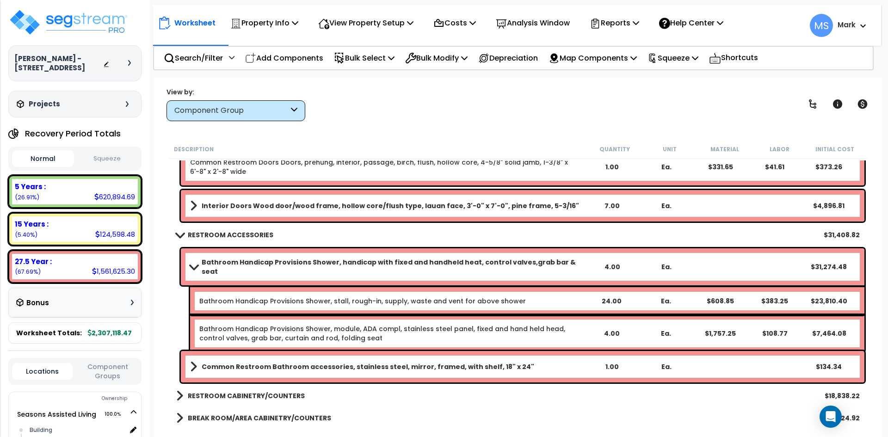
click at [365, 265] on b "Bathroom Handicap Provisions Shower, handicap with fixed and handheld heat, con…" at bounding box center [393, 267] width 383 height 19
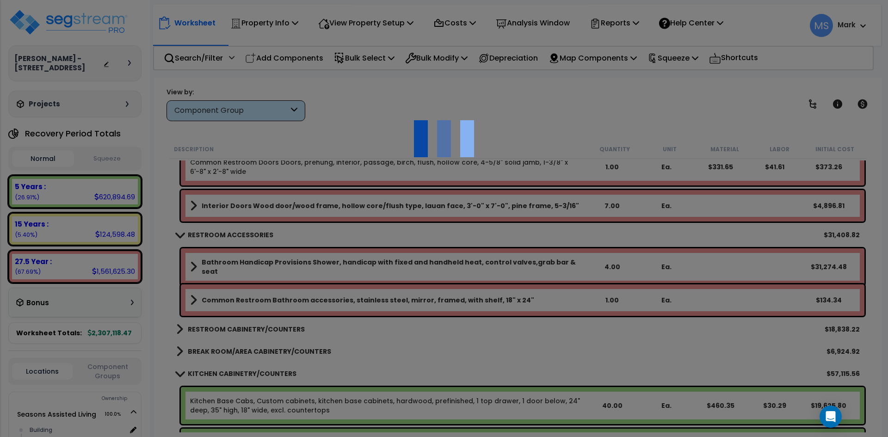
scroll to position [0, 0]
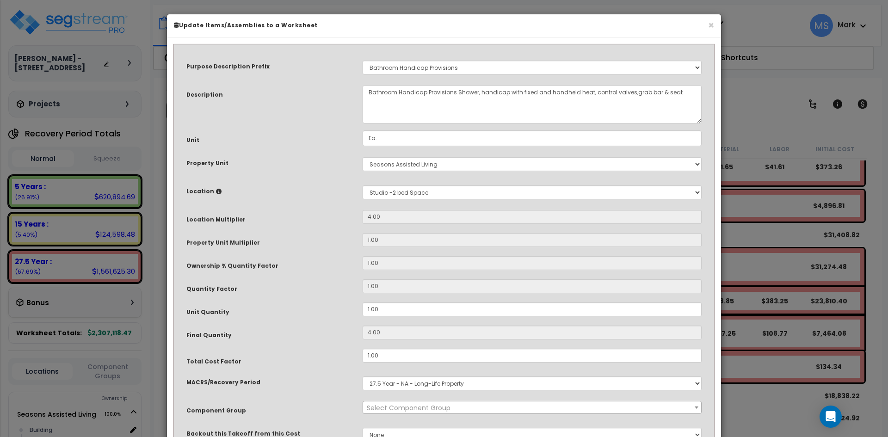
select select "45900"
click at [403, 194] on select "Select Building Building Interior Studio - 1 bed Space Studio -2 bed Space Add …" at bounding box center [532, 193] width 339 height 14
select select "461"
click at [363, 186] on select "Select Building Building Interior Studio - 1 bed Space Studio -2 bed Space Add …" at bounding box center [532, 193] width 339 height 14
type input "1"
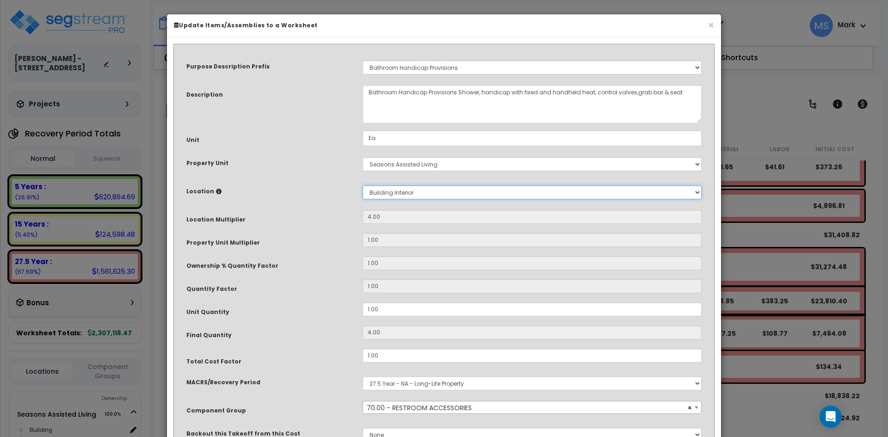
type input "1"
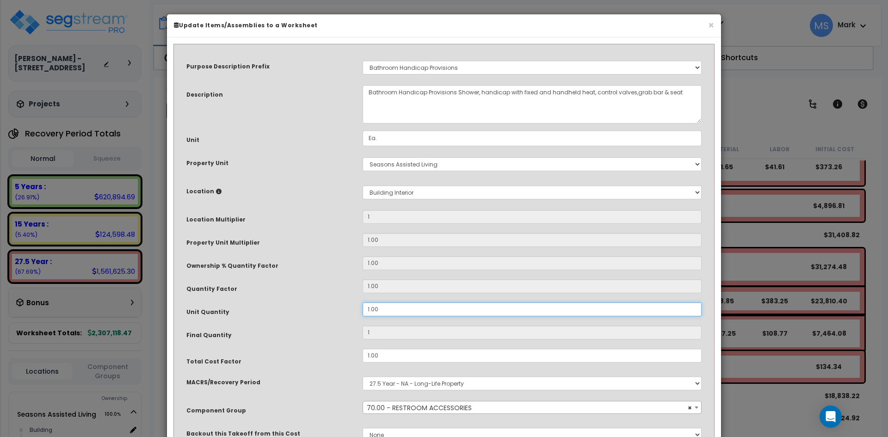
click at [371, 310] on input "1.00" at bounding box center [532, 310] width 339 height 14
type input ".00"
type input "0"
type input ".200"
type input "0.2"
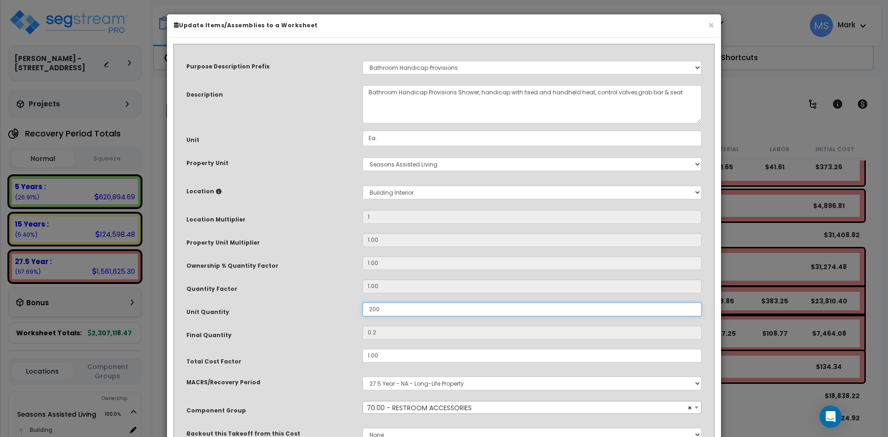
type input ".2400"
type input "0.24"
type input ".200"
type input "0.2"
type input ".00"
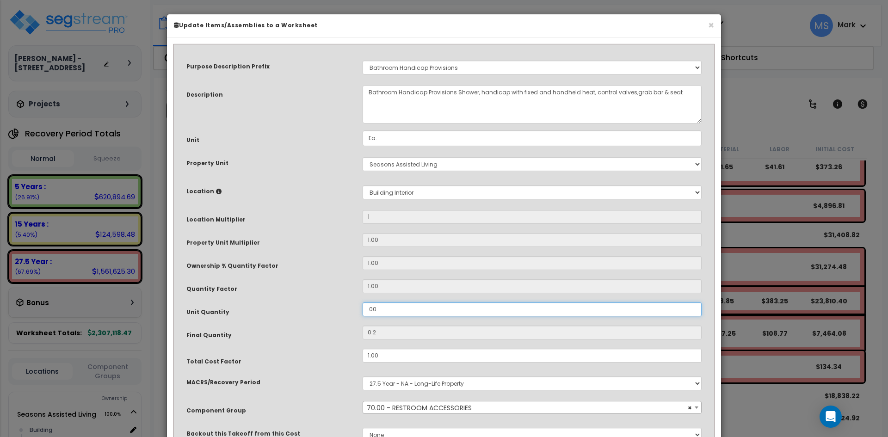
type input "0"
type input "200"
type input "2,400"
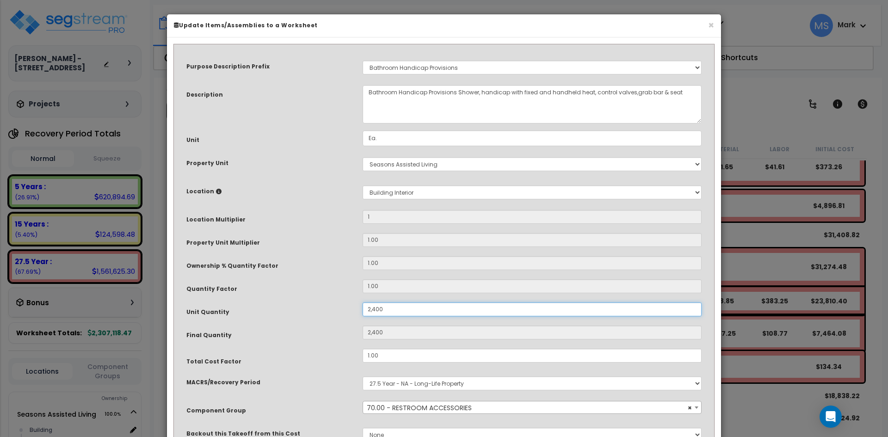
type input "24.00"
type input "24"
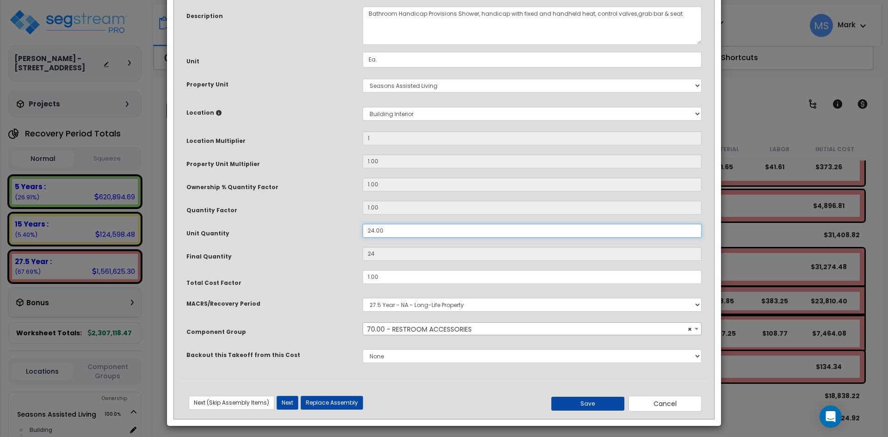
scroll to position [82, 0]
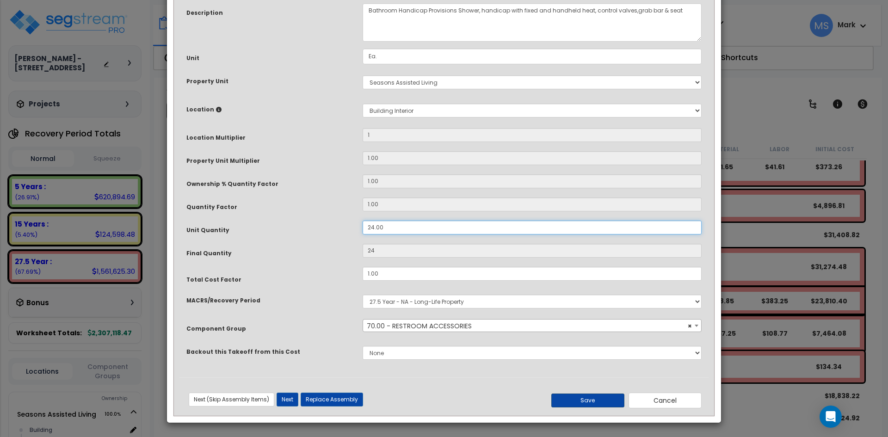
type input "24.00"
click at [567, 397] on button "Save" at bounding box center [587, 401] width 73 height 14
type input "1.00"
type input "24.00"
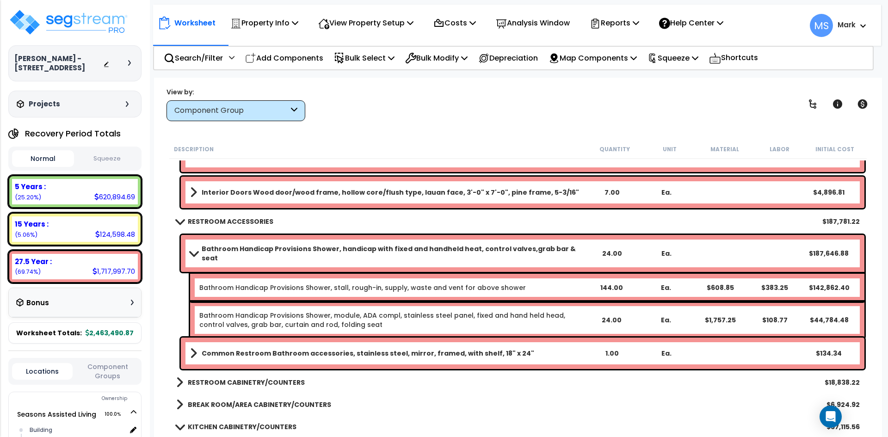
scroll to position [509, 0]
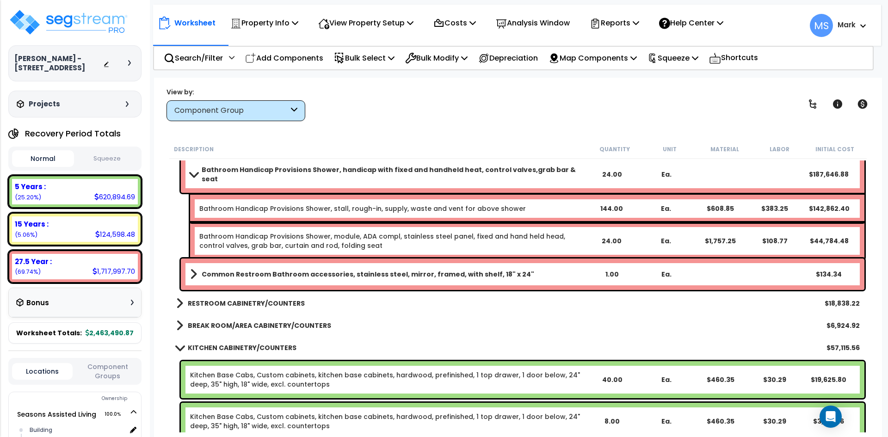
click at [421, 278] on b "Common Restroom Bathroom accessories, stainless steel, mirror, framed, with she…" at bounding box center [368, 274] width 333 height 9
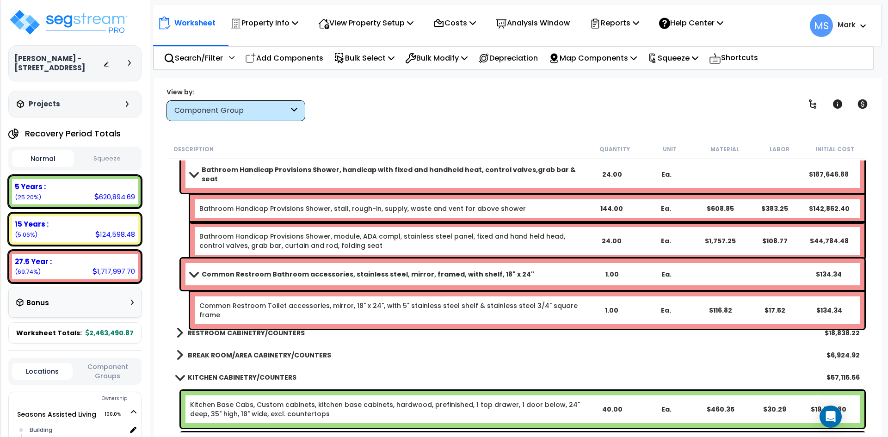
click at [421, 278] on b "Common Restroom Bathroom accessories, stainless steel, mirror, framed, with she…" at bounding box center [368, 274] width 333 height 9
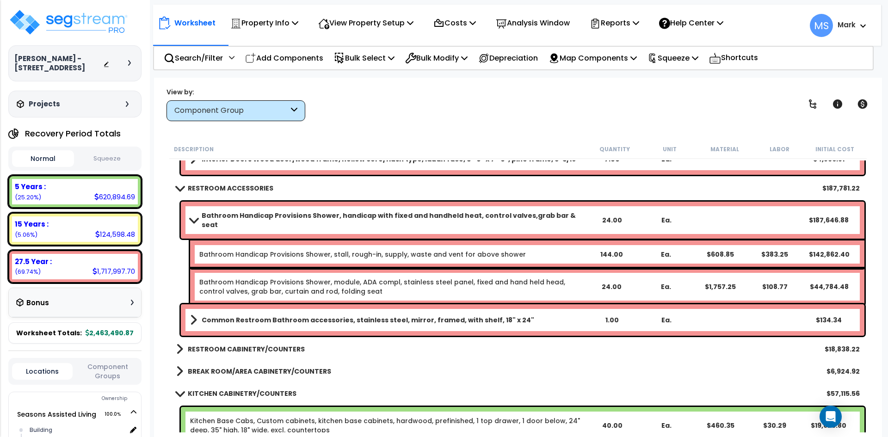
scroll to position [463, 0]
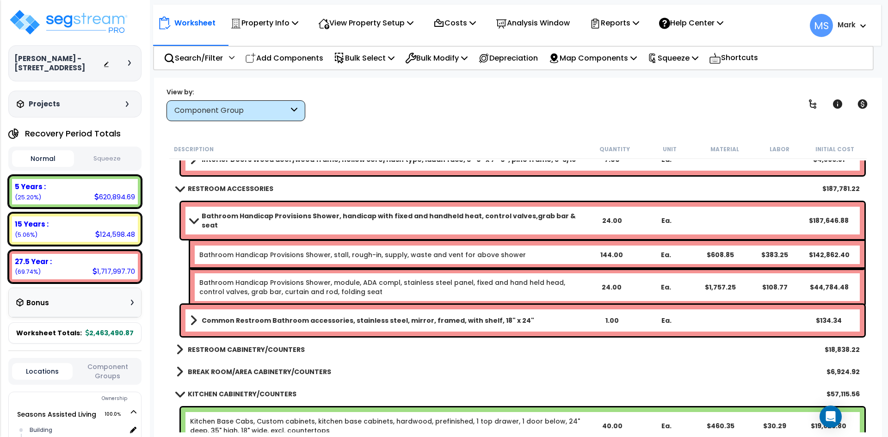
click at [536, 352] on div "RESTROOM CABINETRY/COUNTERS $18,838.22" at bounding box center [518, 350] width 693 height 22
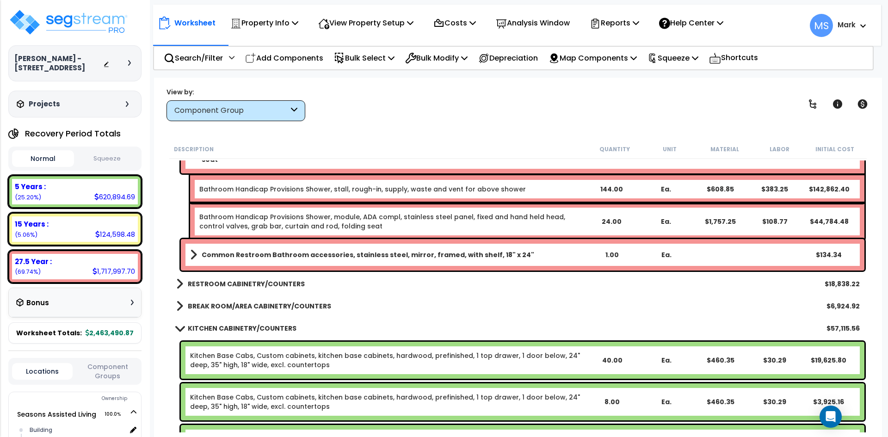
scroll to position [555, 0]
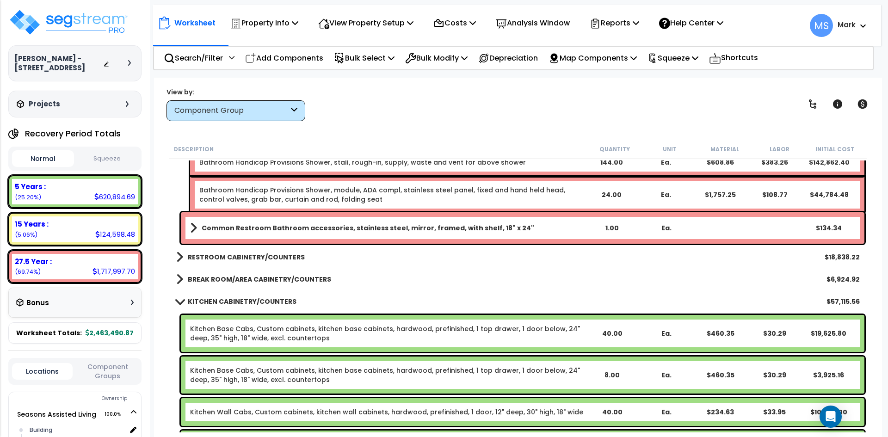
click at [212, 256] on b "RESTROOM CABINETRY/COUNTERS" at bounding box center [246, 257] width 117 height 9
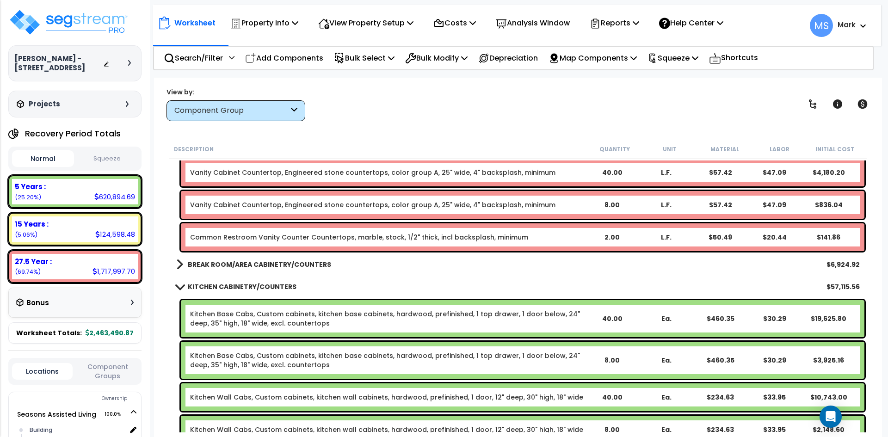
scroll to position [740, 0]
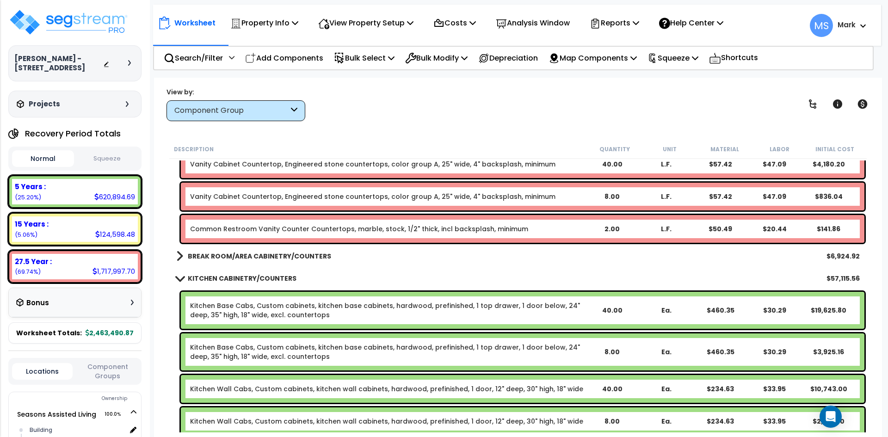
click at [307, 258] on b "BREAK ROOM/AREA CABINETRY/COUNTERS" at bounding box center [259, 256] width 143 height 9
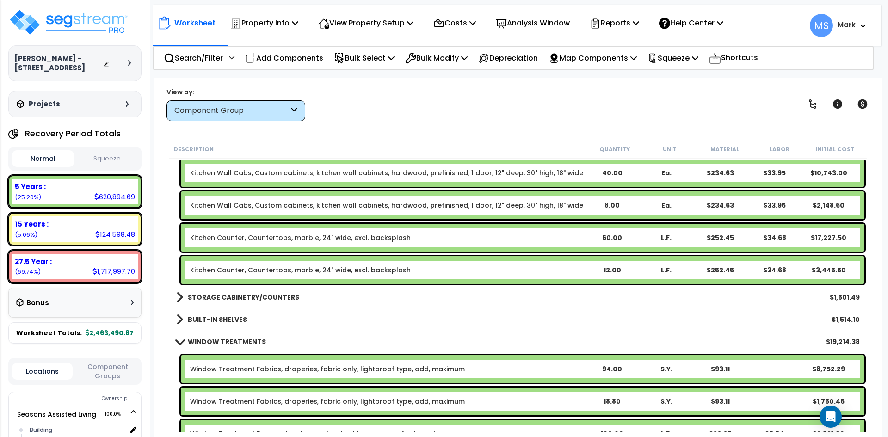
scroll to position [1064, 0]
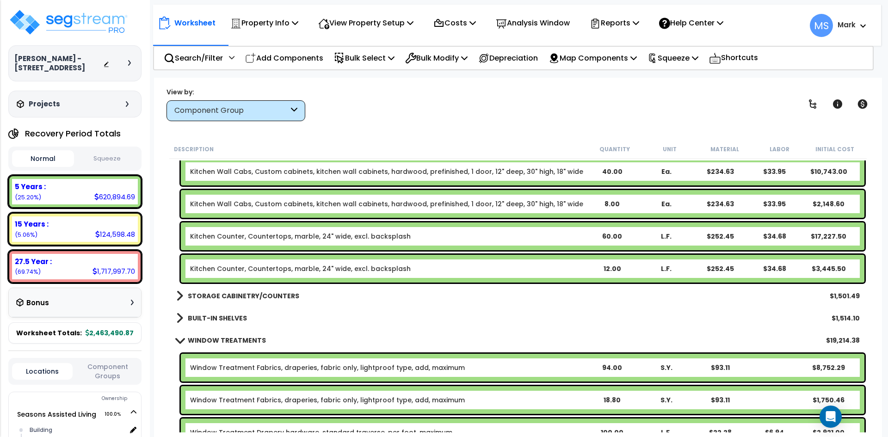
click at [256, 288] on div "STORAGE CABINETRY/COUNTERS $1,501.49" at bounding box center [518, 296] width 693 height 22
click at [258, 294] on b "STORAGE CABINETRY/COUNTERS" at bounding box center [243, 295] width 111 height 9
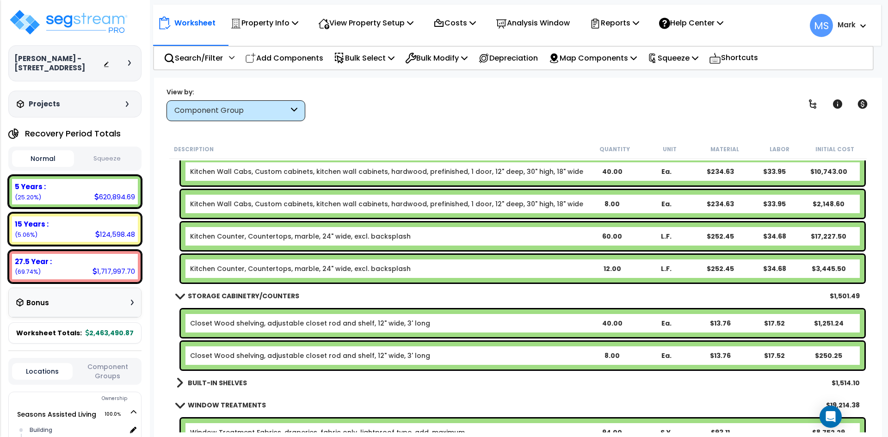
click at [258, 294] on b "STORAGE CABINETRY/COUNTERS" at bounding box center [243, 295] width 111 height 9
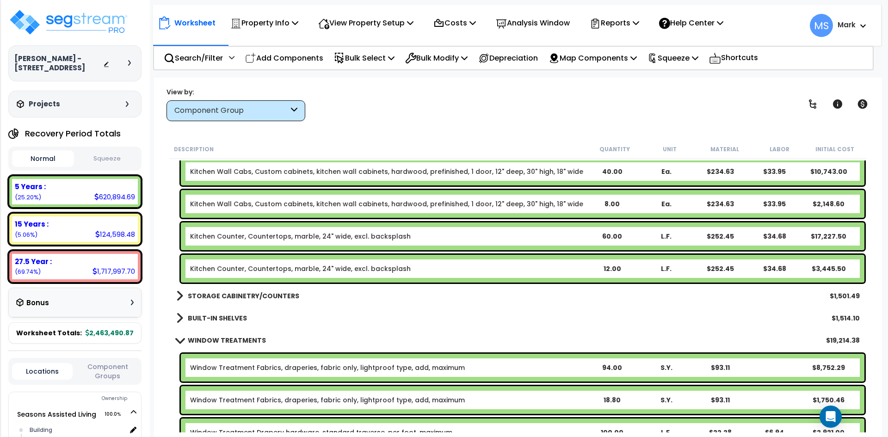
click at [229, 310] on div "BUILT-IN SHELVES $1,514.10" at bounding box center [518, 318] width 693 height 22
click at [229, 316] on b "BUILT-IN SHELVES" at bounding box center [217, 318] width 59 height 9
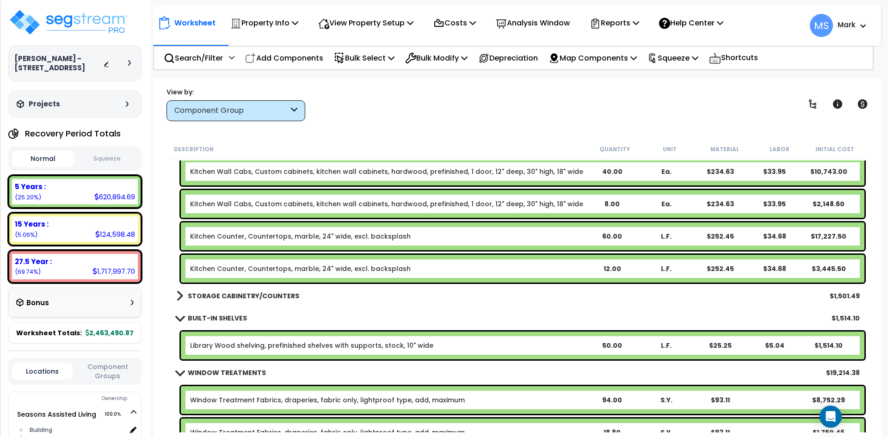
click at [229, 316] on b "BUILT-IN SHELVES" at bounding box center [217, 318] width 59 height 9
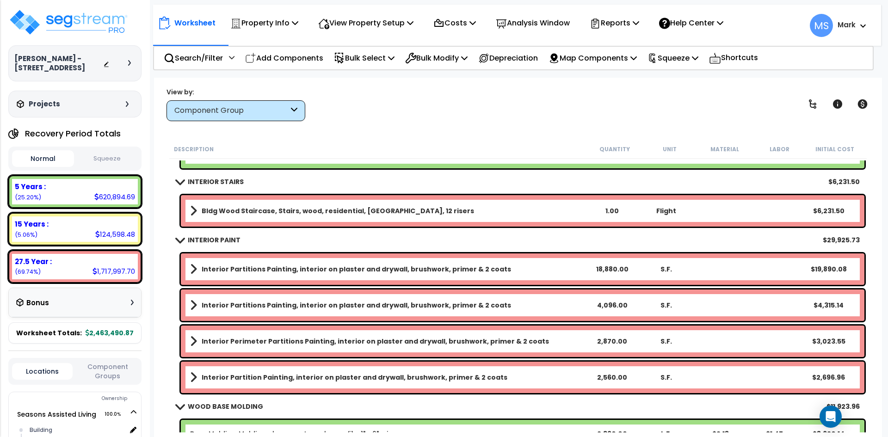
scroll to position [1342, 0]
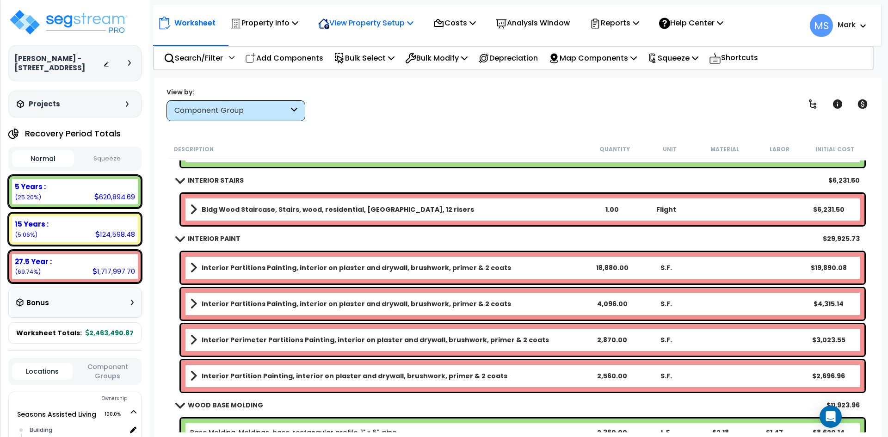
click at [382, 27] on p "View Property Setup" at bounding box center [365, 23] width 95 height 12
click at [347, 62] on link "View Questionnaire" at bounding box center [360, 63] width 92 height 19
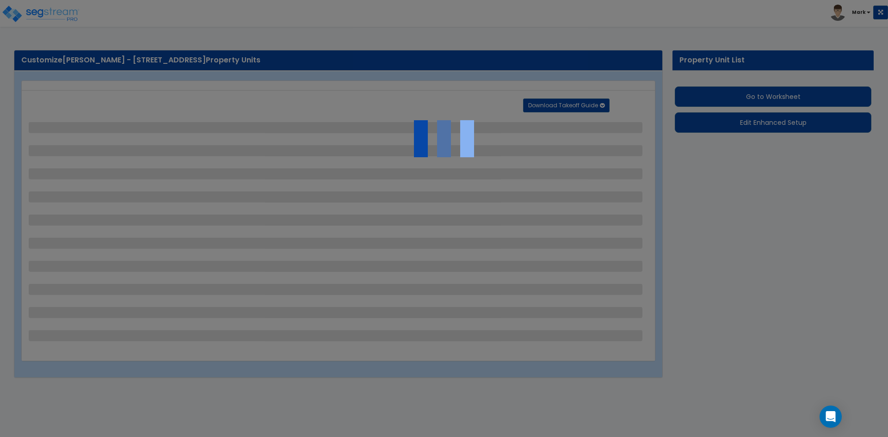
select select "2"
select select "1"
select select "2"
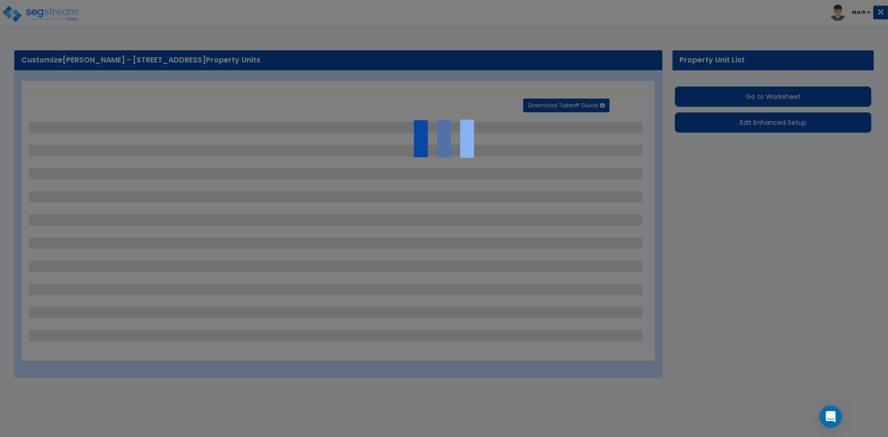
select select "1"
select select "4"
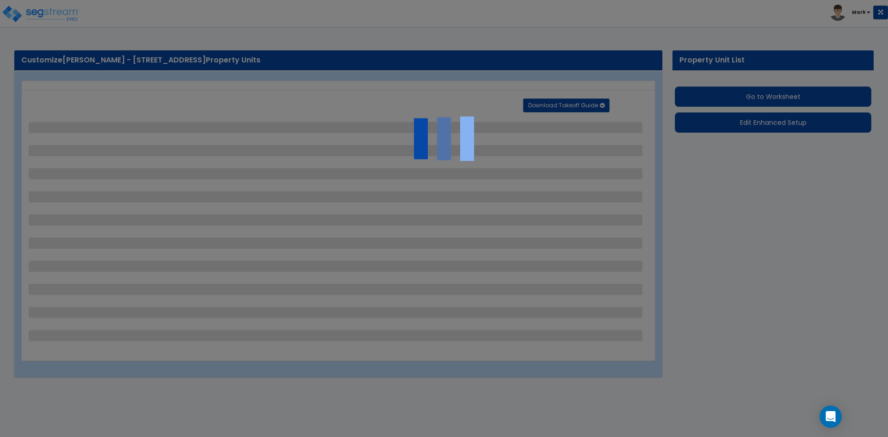
select select "2"
select select "3"
select select "1"
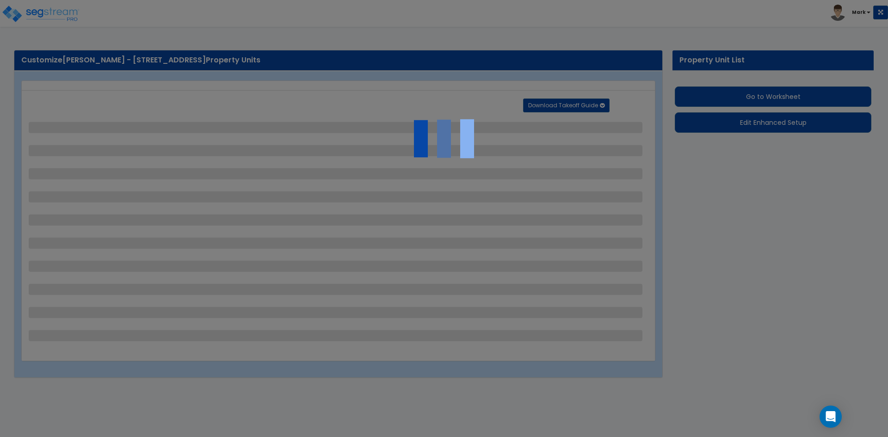
select select "3"
select select "6"
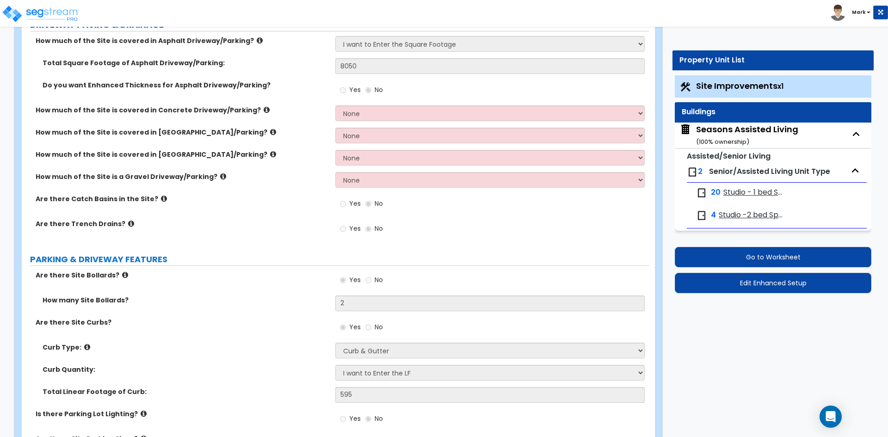
scroll to position [185, 0]
click at [737, 131] on div "Seasons Assisted Living ( 100 % ownership)" at bounding box center [747, 136] width 102 height 24
select select "2"
select select "7"
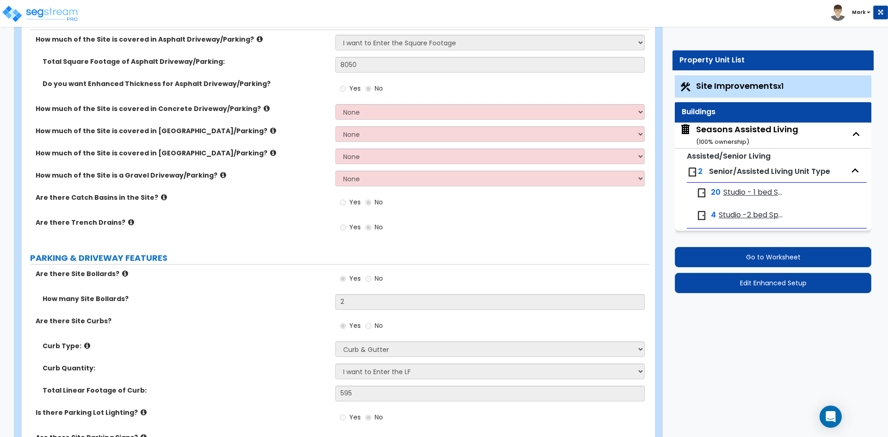
select select "2"
select select "4"
select select "3"
select select "1"
select select "2"
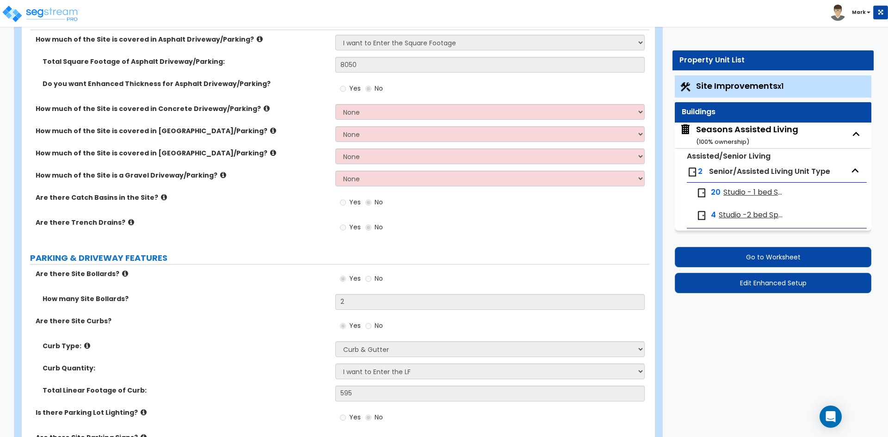
select select "1"
select select "2"
select select "1"
select select "2"
select select "7"
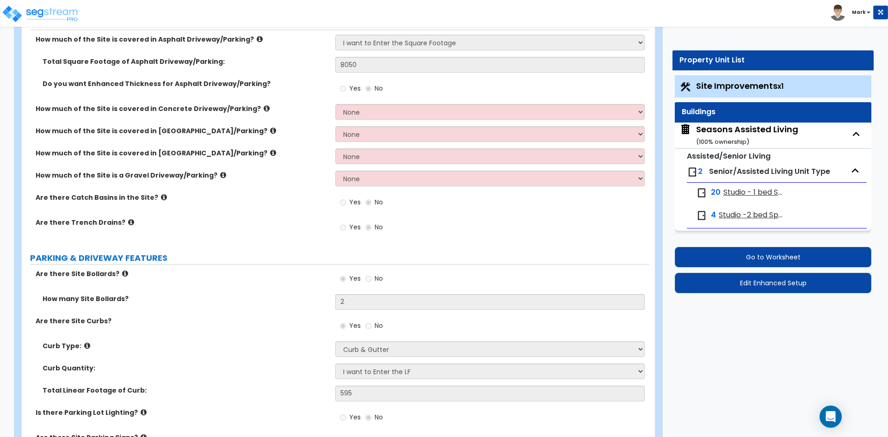
select select "3"
select select "2"
select select "3"
select select "5"
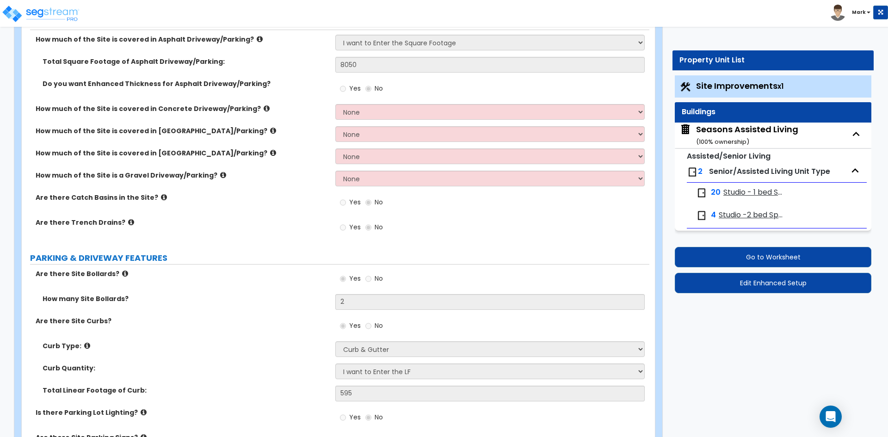
select select "3"
select select "1"
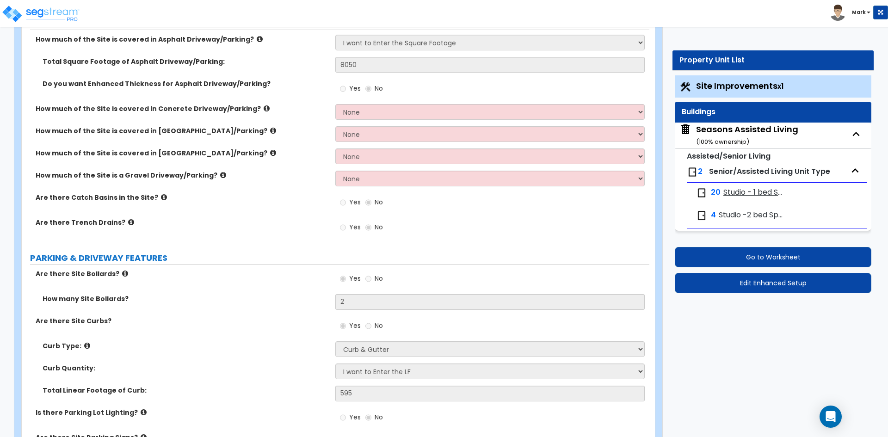
select select "1"
select select "2"
select select "1"
select select "2"
select select "1"
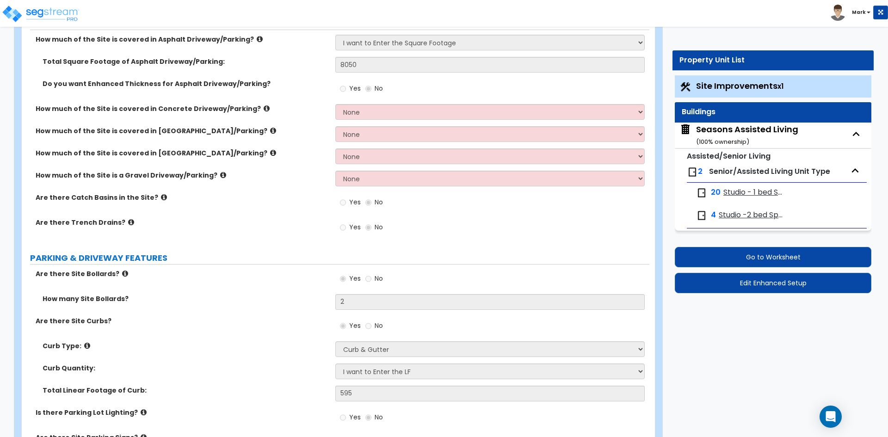
select select "3"
select select "1"
select select "2"
select select "3"
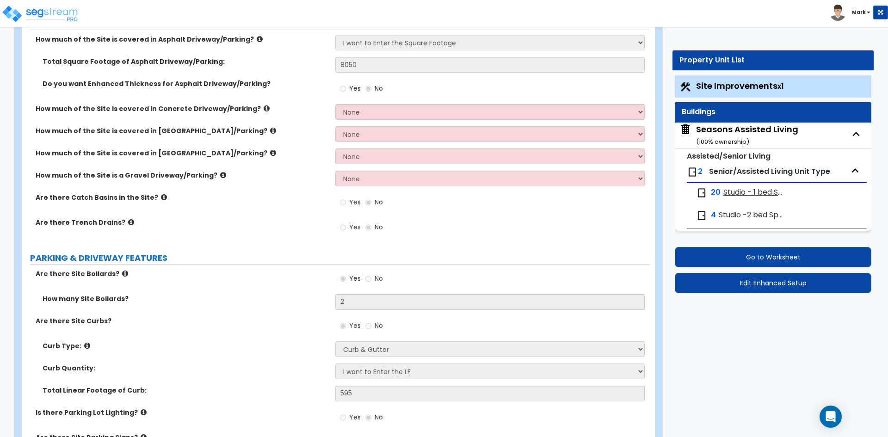
select select "2"
select select "5"
select select "2"
select select "5"
select select "1"
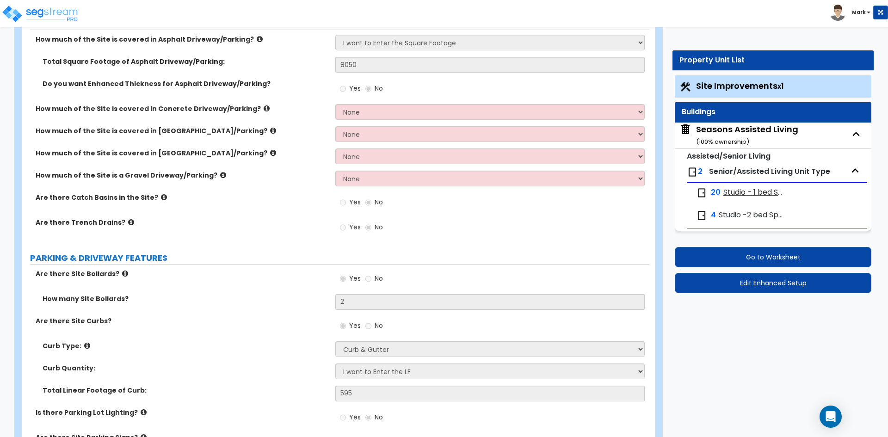
select select "5"
select select "1"
select select "2"
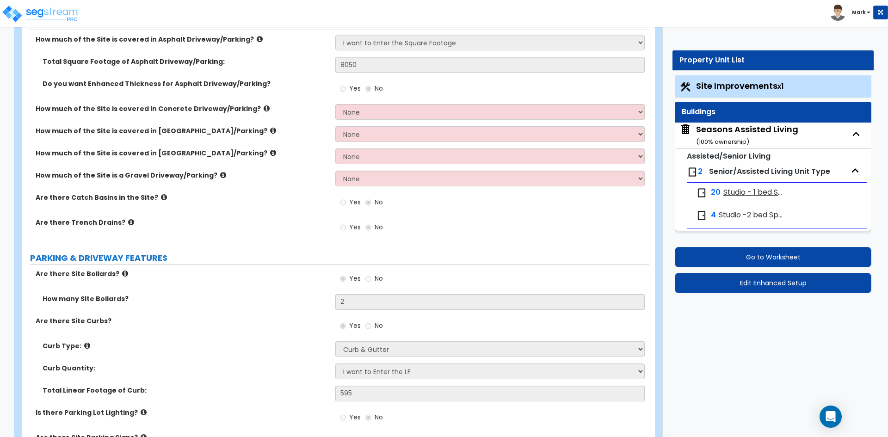
select select "3"
select select "1"
select select "2"
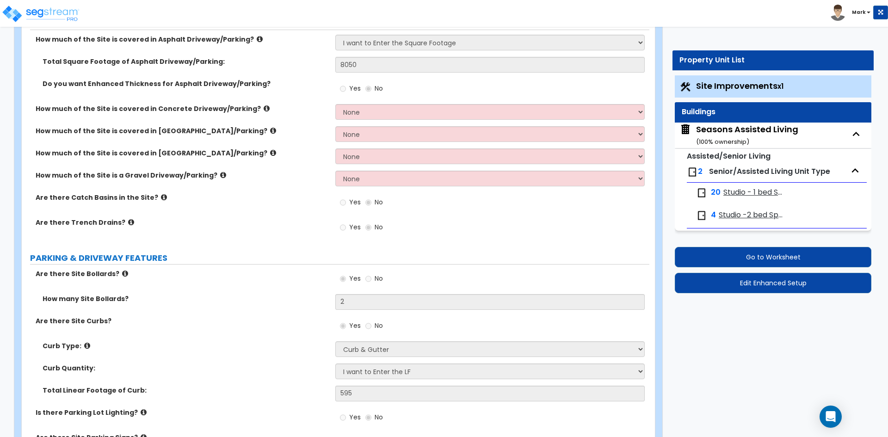
select select "1"
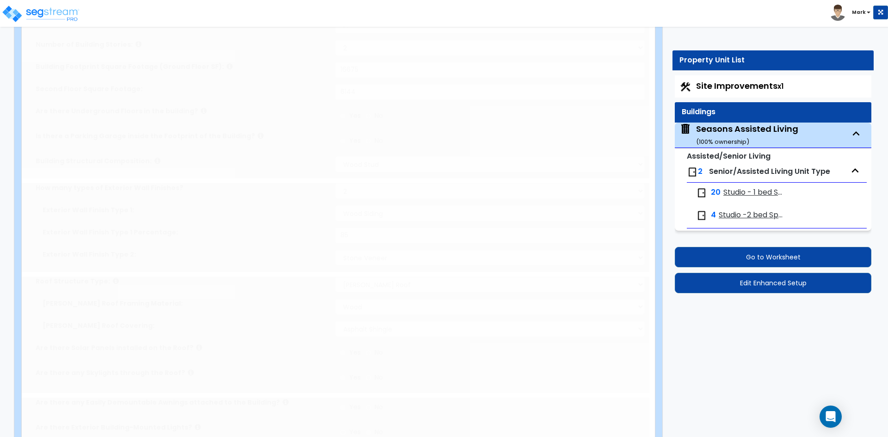
radio input "true"
select select "2"
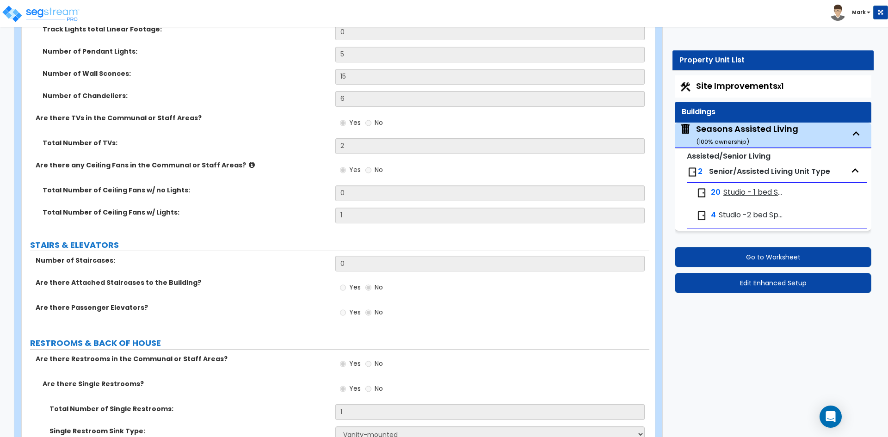
scroll to position [4117, 0]
click at [791, 284] on button "Edit Enhanced Setup" at bounding box center [773, 283] width 197 height 20
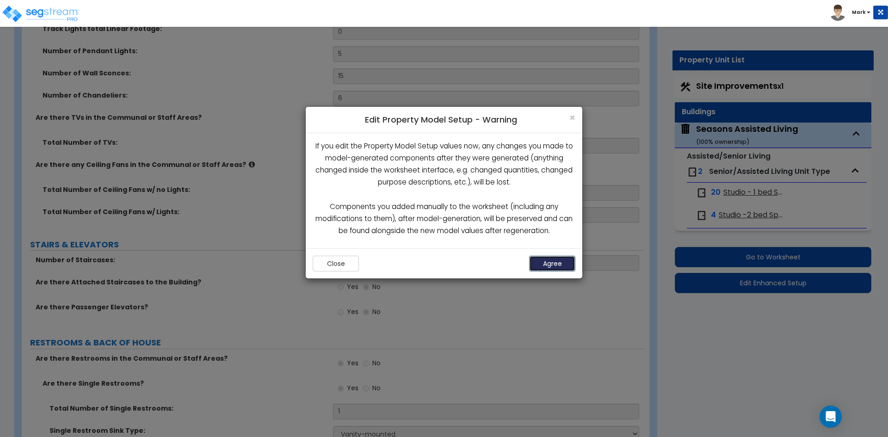
click at [571, 266] on button "Agree" at bounding box center [552, 264] width 46 height 16
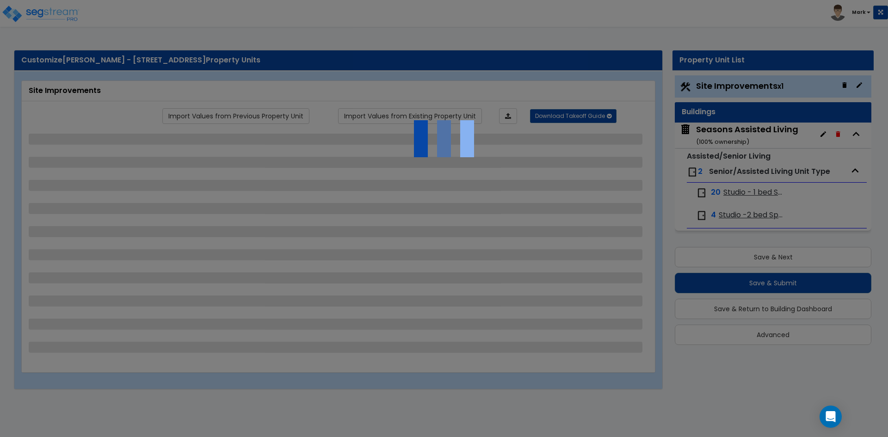
select select "2"
select select "1"
select select "2"
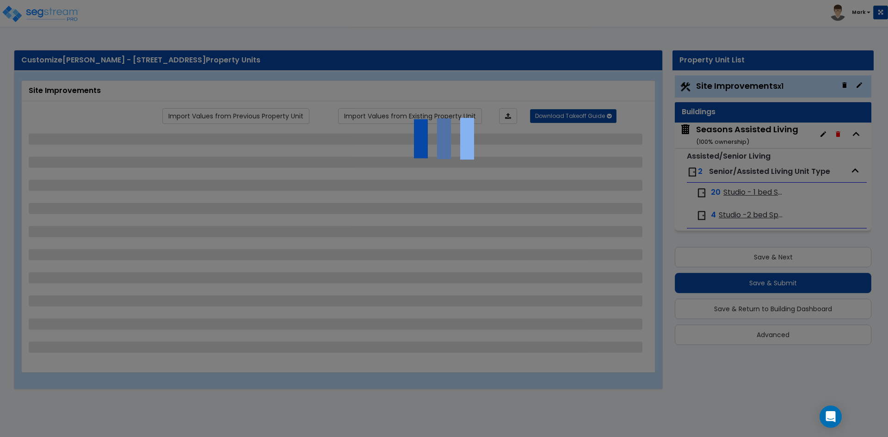
select select "1"
select select "4"
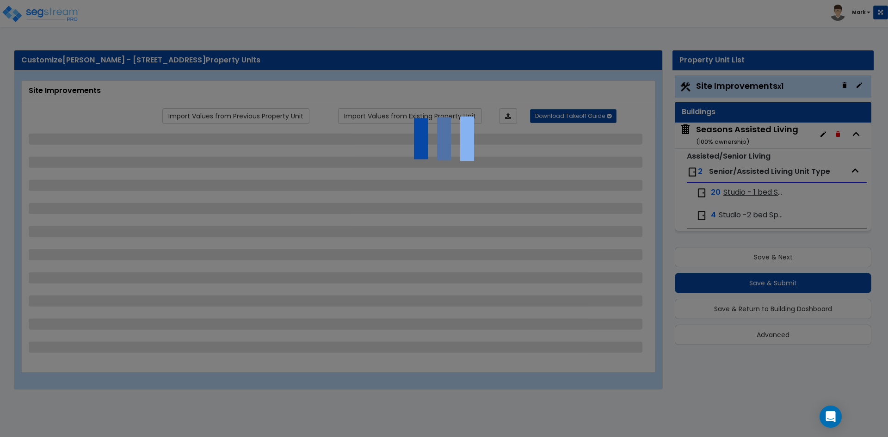
select select "2"
select select "3"
select select "1"
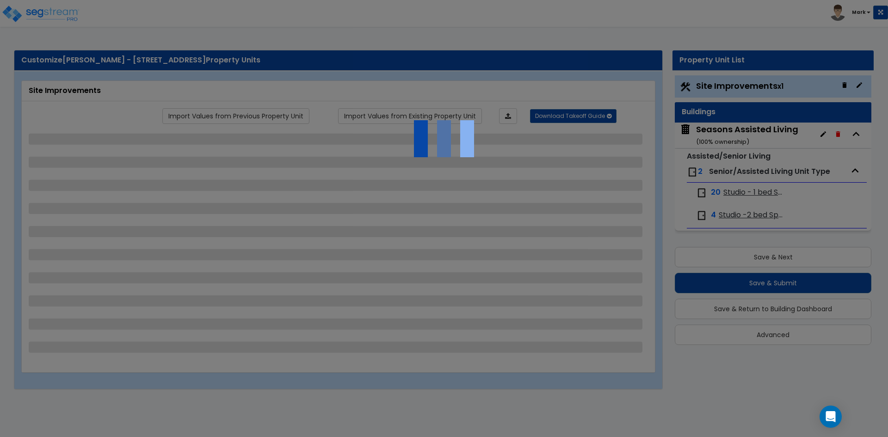
select select "3"
select select "6"
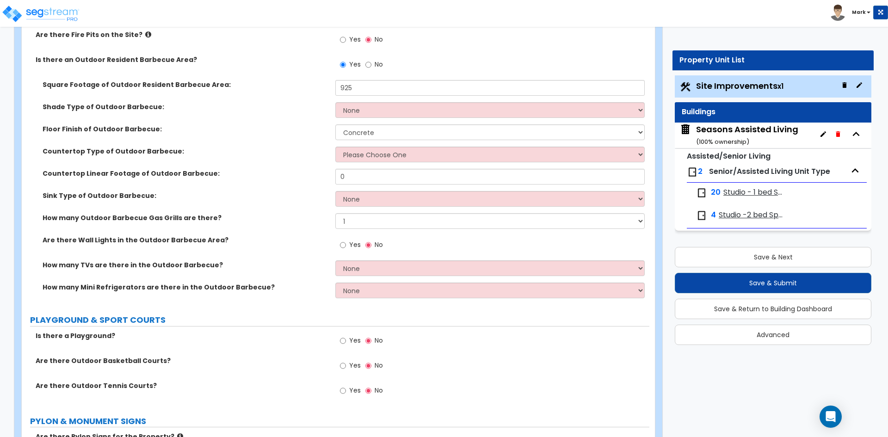
scroll to position [2498, 0]
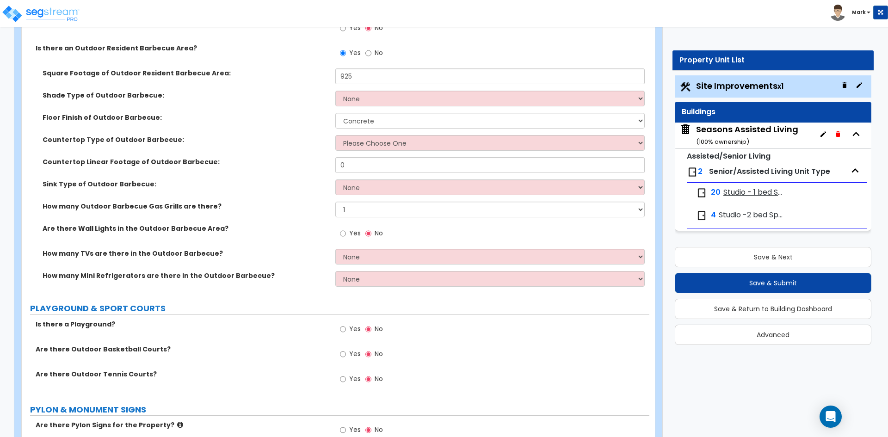
click at [721, 89] on span "Site Improvements x1" at bounding box center [739, 86] width 87 height 12
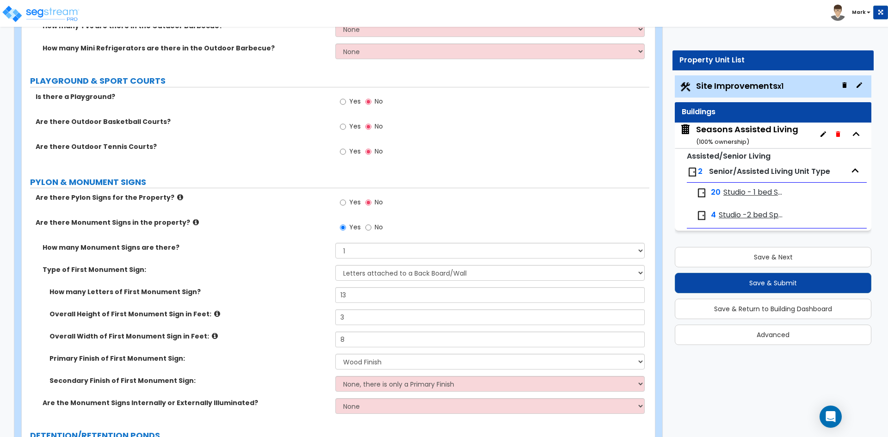
scroll to position [2730, 0]
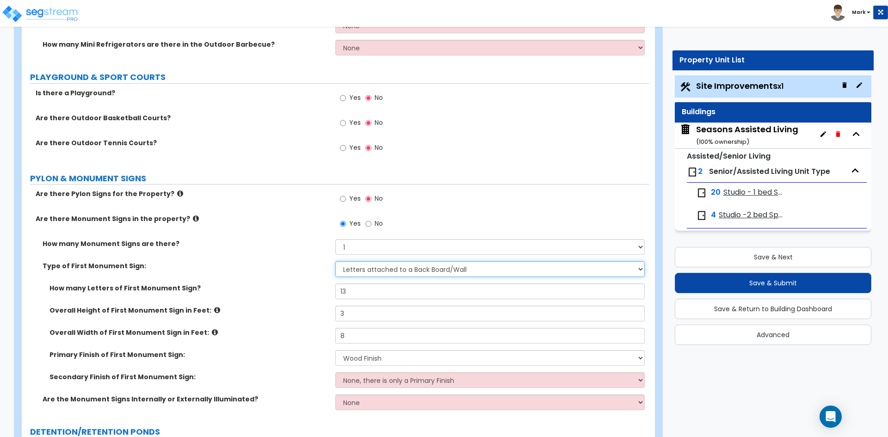
drag, startPoint x: 411, startPoint y: 274, endPoint x: 417, endPoint y: 265, distance: 11.3
click at [413, 268] on select "None Flat Signboard on top of a Base Flat Signboard attached to a Back Board/Wa…" at bounding box center [489, 269] width 309 height 16
click at [335, 261] on select "None Flat Signboard on top of a Base Flat Signboard attached to a Back Board/Wa…" at bounding box center [489, 269] width 309 height 16
click at [354, 295] on input "13" at bounding box center [489, 292] width 309 height 16
type input "1"
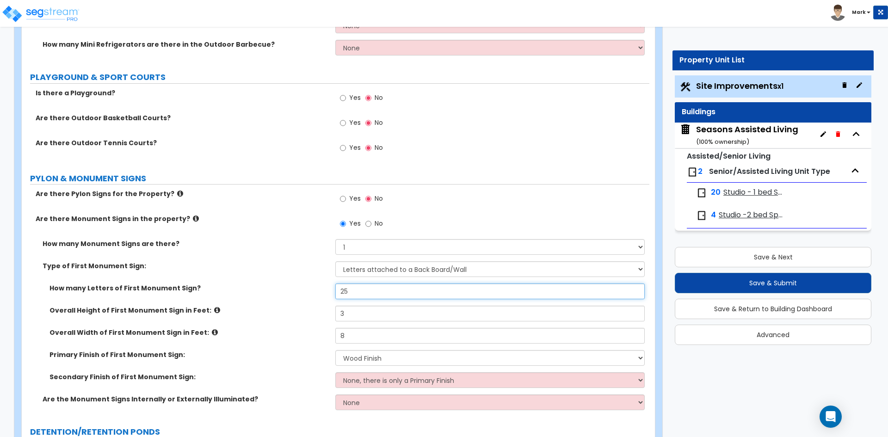
type input "25"
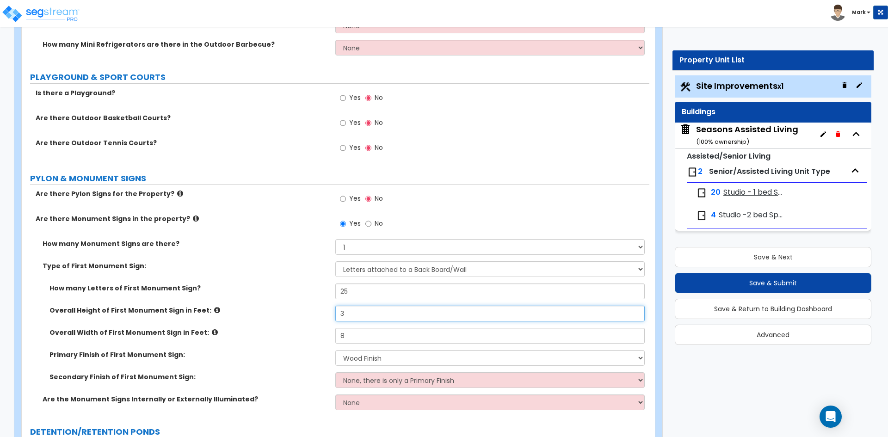
click at [351, 313] on input "3" at bounding box center [489, 314] width 309 height 16
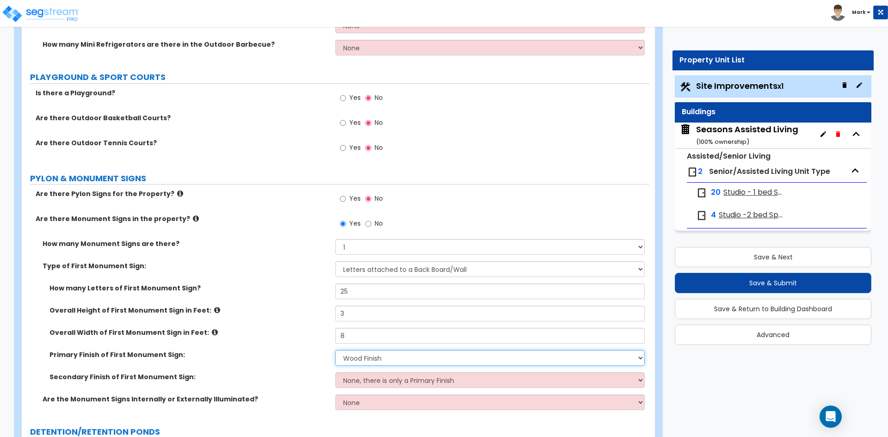
click at [361, 358] on select "None Paint/Stucco Finish Brick Finish Stone Finish Metal Composite Finish Vinyl…" at bounding box center [489, 358] width 309 height 16
select select "3"
click at [335, 350] on select "None Paint/Stucco Finish Brick Finish Stone Finish Metal Composite Finish Vinyl…" at bounding box center [489, 358] width 309 height 16
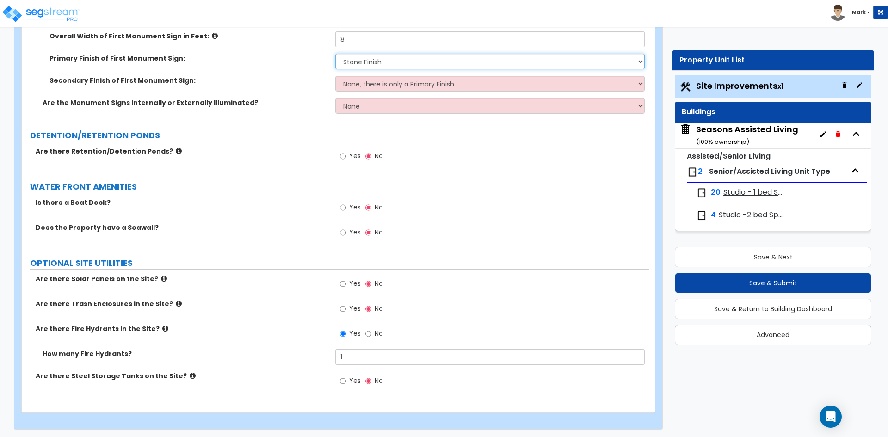
scroll to position [3028, 0]
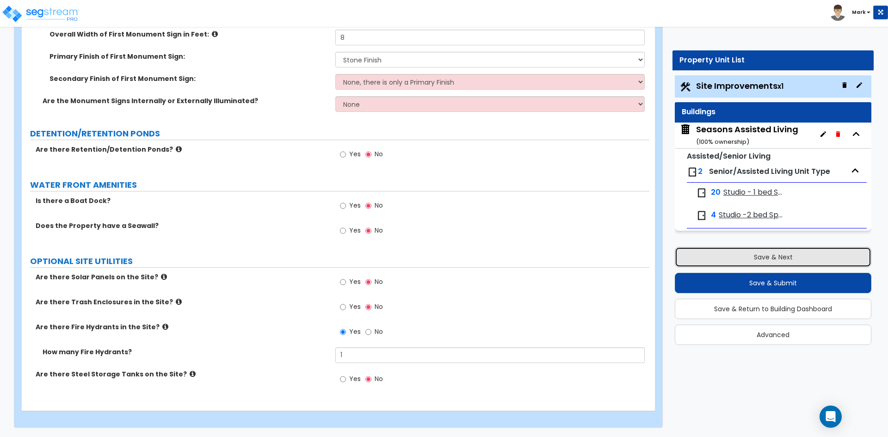
click at [785, 256] on button "Save & Next" at bounding box center [773, 257] width 197 height 20
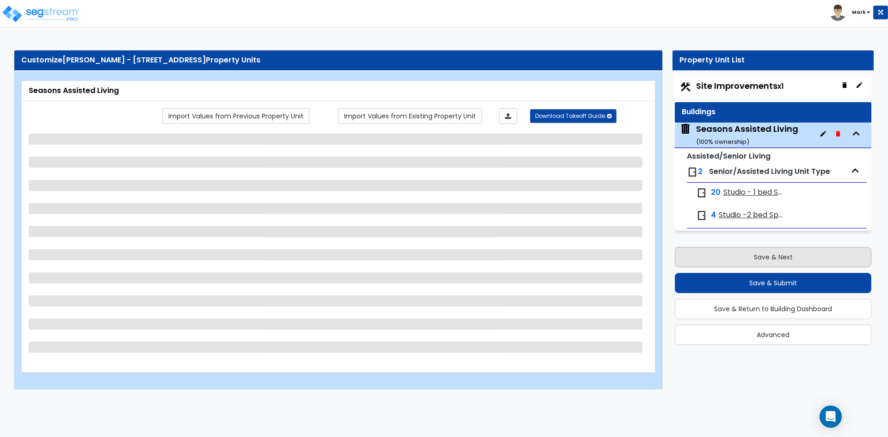
scroll to position [0, 0]
select select "2"
select select "7"
select select "2"
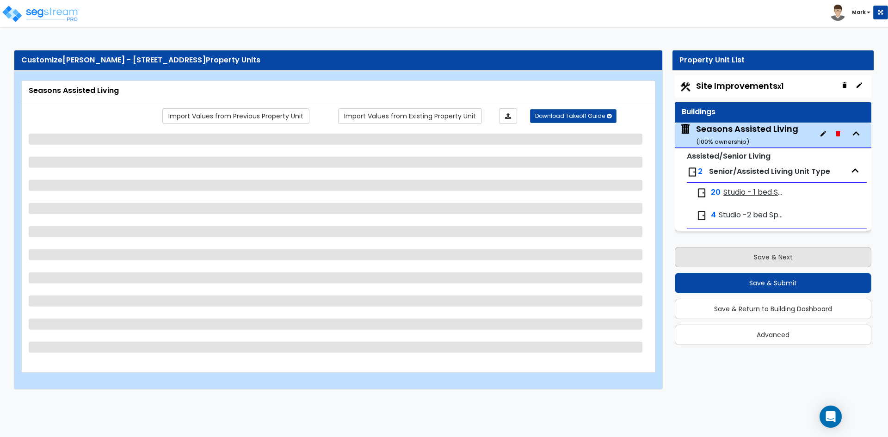
select select "4"
select select "3"
select select "1"
select select "2"
select select "1"
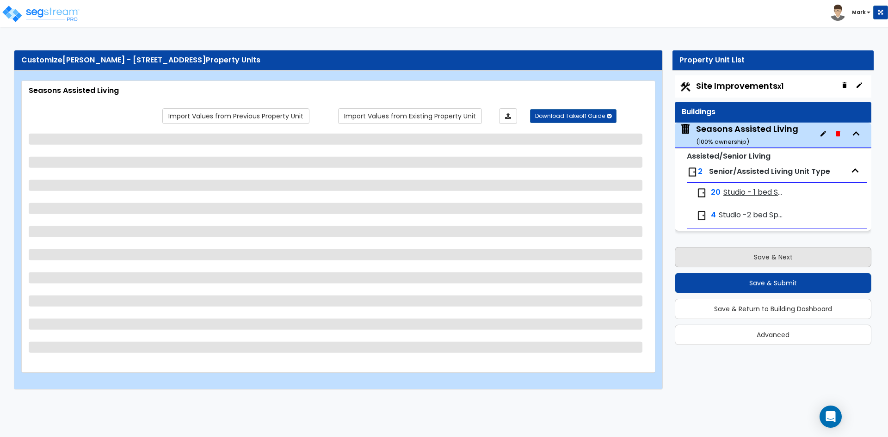
select select "2"
select select "1"
select select "2"
select select "7"
select select "3"
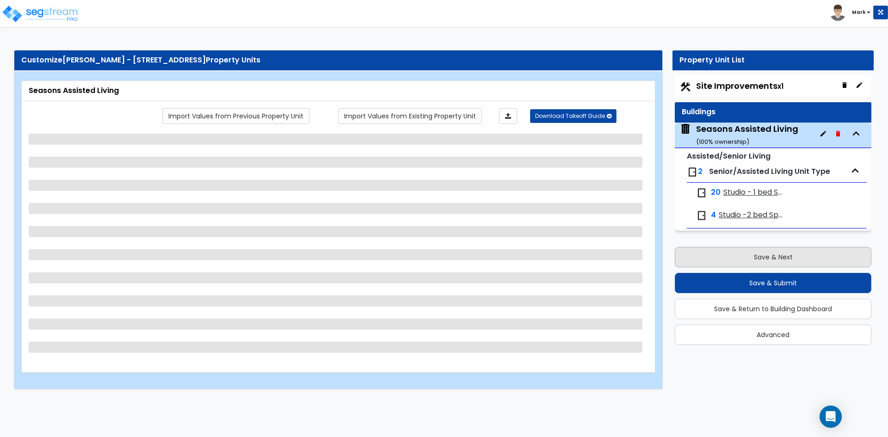
select select "3"
select select "2"
select select "3"
select select "5"
select select "3"
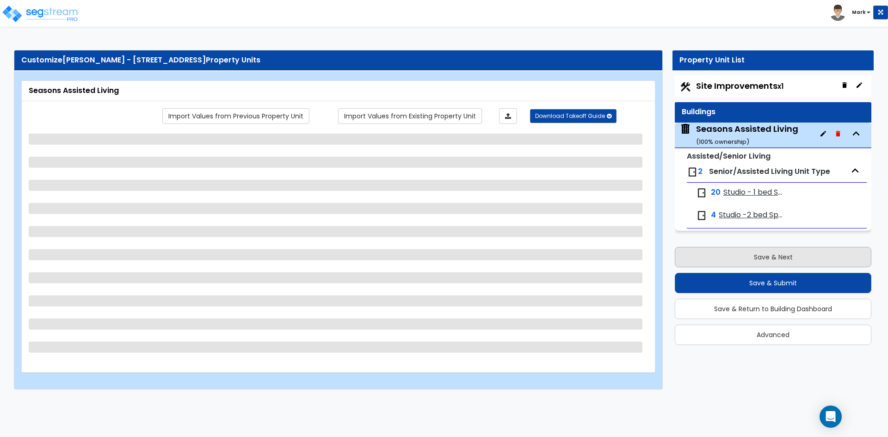
select select "3"
select select "1"
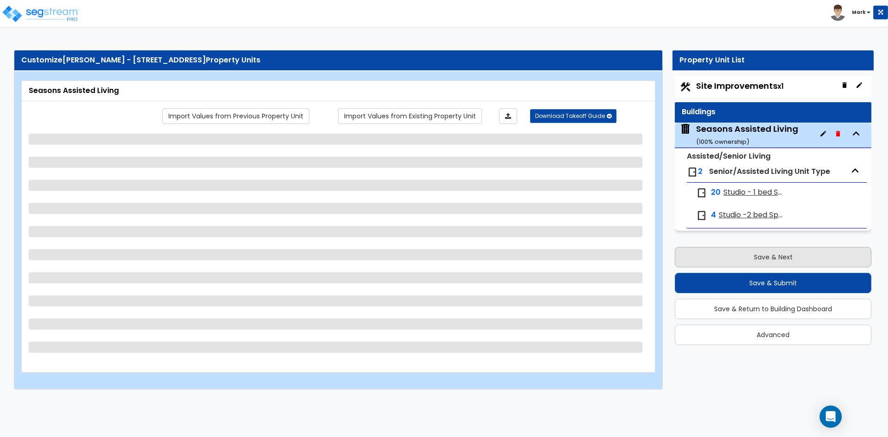
select select "2"
select select "1"
select select "2"
select select "1"
select select "3"
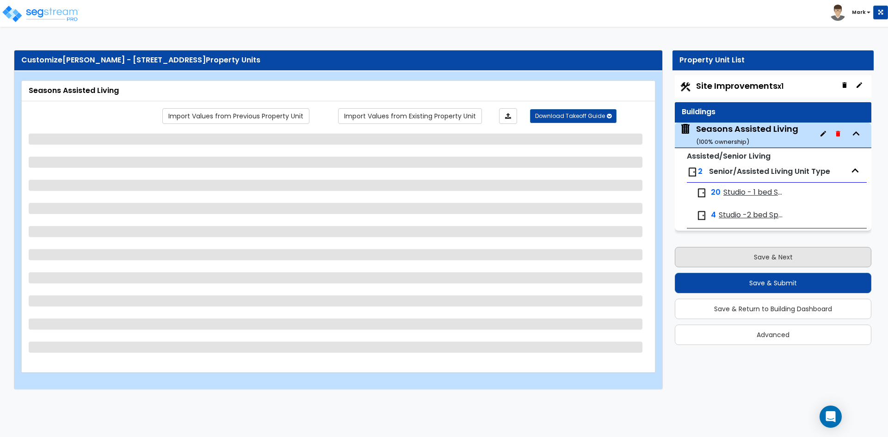
select select "1"
select select "2"
select select "3"
select select "2"
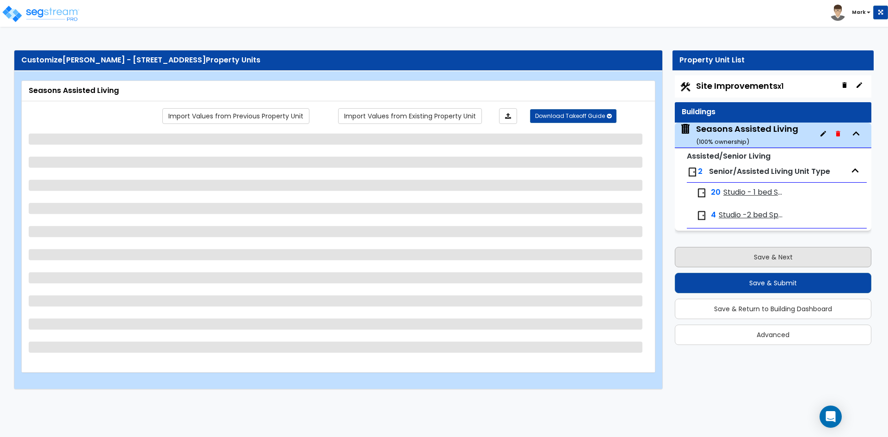
select select "5"
select select "2"
select select "5"
select select "1"
select select "5"
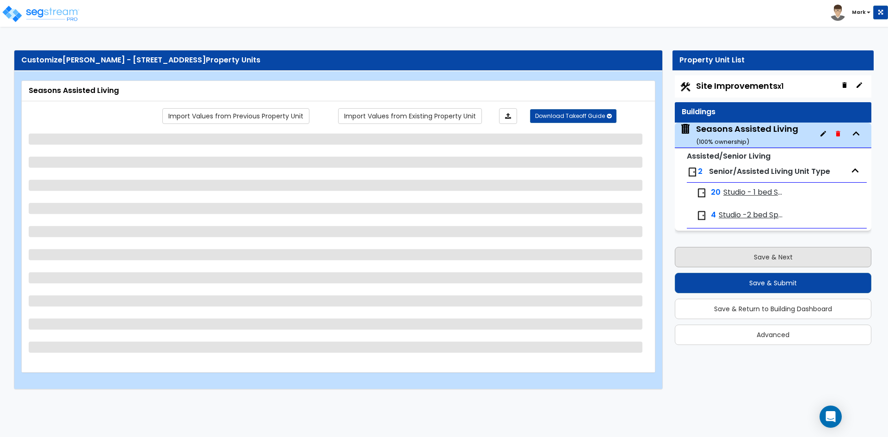
select select "1"
select select "2"
select select "3"
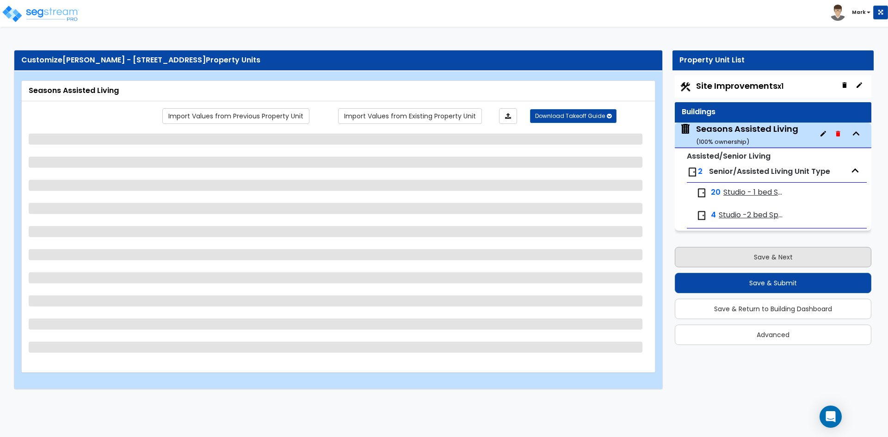
select select "1"
select select "2"
select select "1"
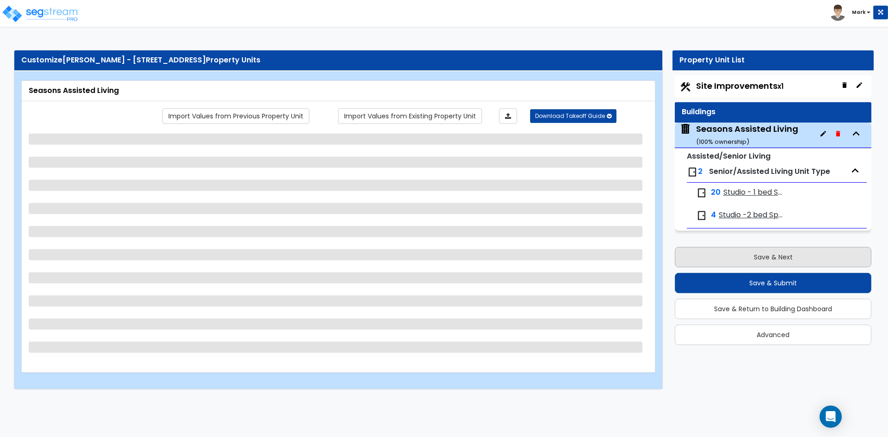
select select "1"
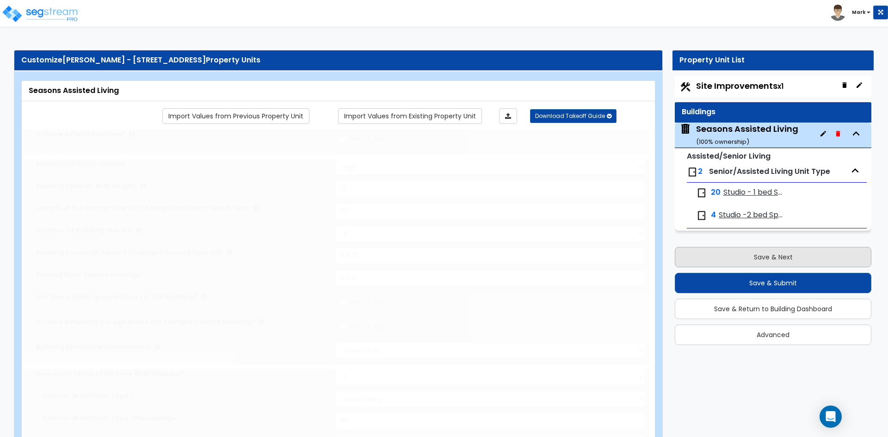
radio input "true"
select select "2"
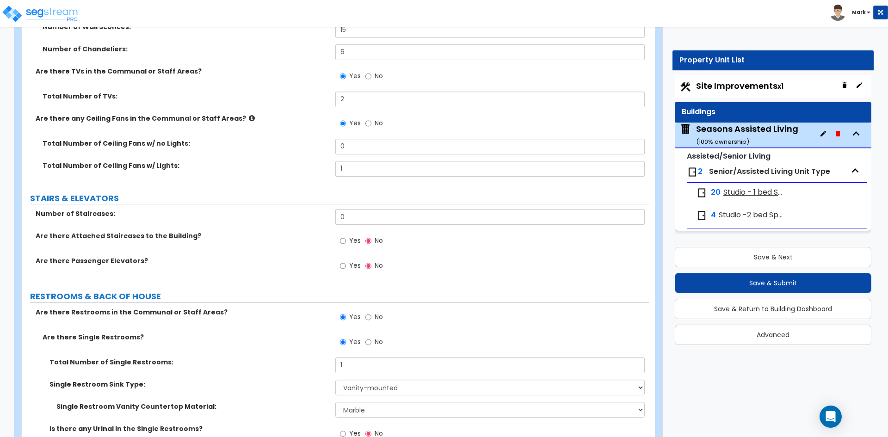
scroll to position [4164, 0]
click at [343, 245] on input "Yes" at bounding box center [343, 242] width 6 height 10
radio input "true"
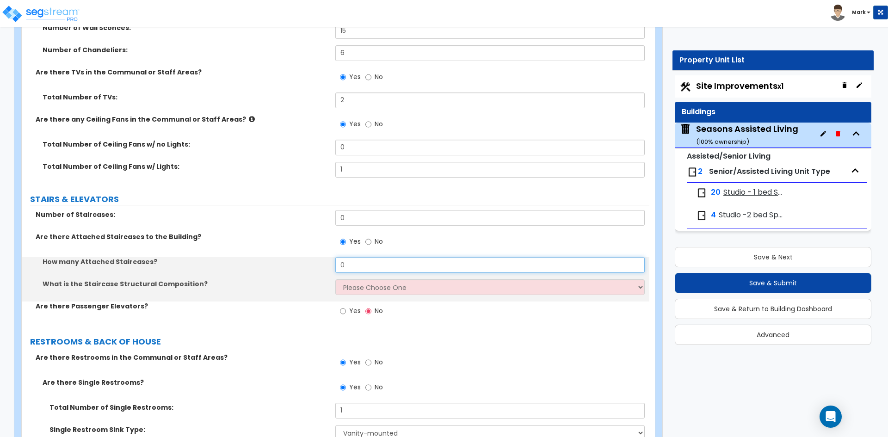
click at [356, 267] on input "0" at bounding box center [489, 265] width 309 height 16
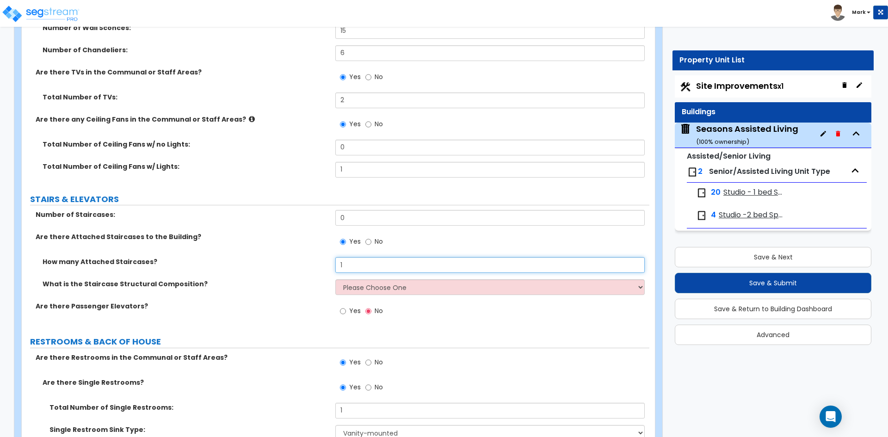
type input "1"
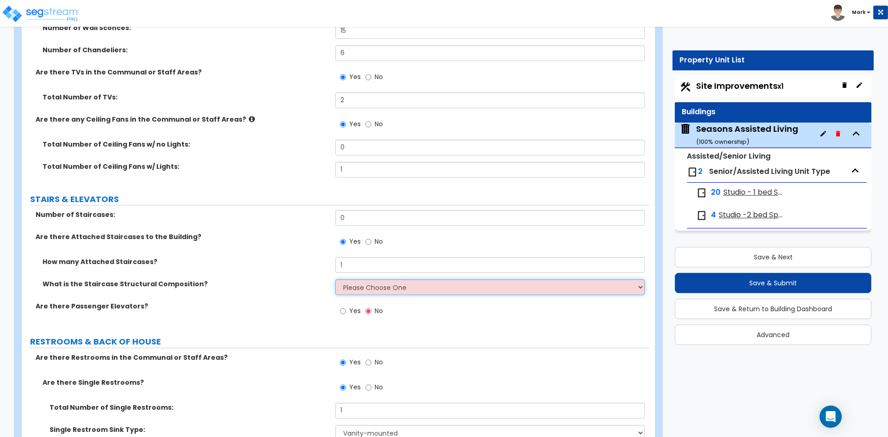
click at [387, 282] on select "Please Choose One Reinforced Concrete Structural Steel Wood" at bounding box center [489, 287] width 309 height 16
select select "7"
click at [335, 279] on select "Please Choose One Reinforced Concrete Structural Steel Wood" at bounding box center [489, 287] width 309 height 16
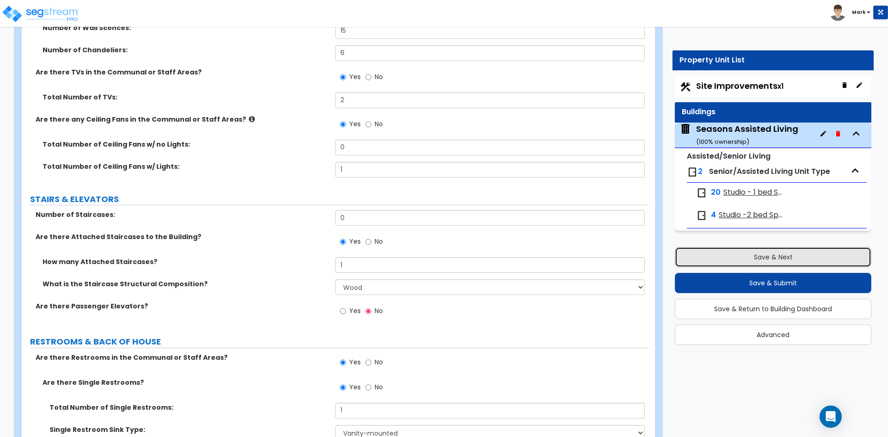
click at [771, 258] on button "Save & Next" at bounding box center [773, 257] width 197 height 20
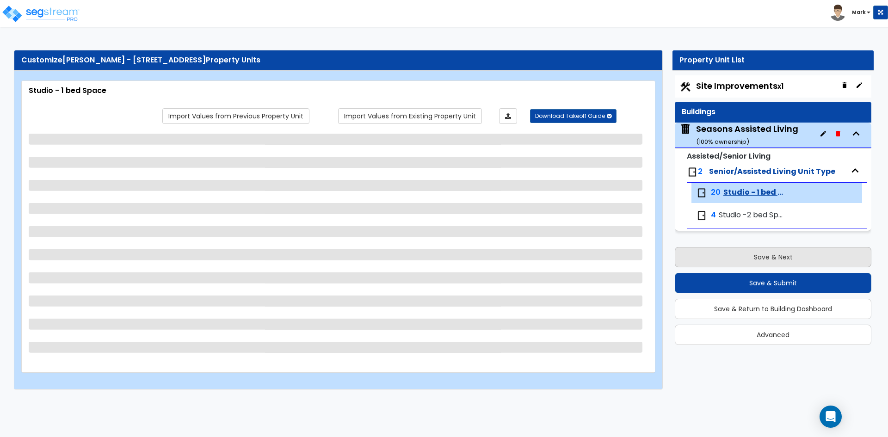
scroll to position [0, 0]
select select "1"
select select "3"
select select "4"
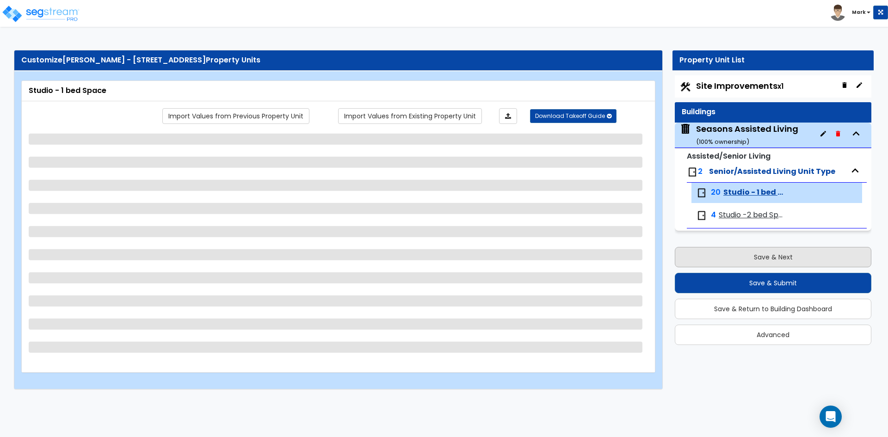
select select "5"
select select "2"
select select "5"
select select "1"
select select "2"
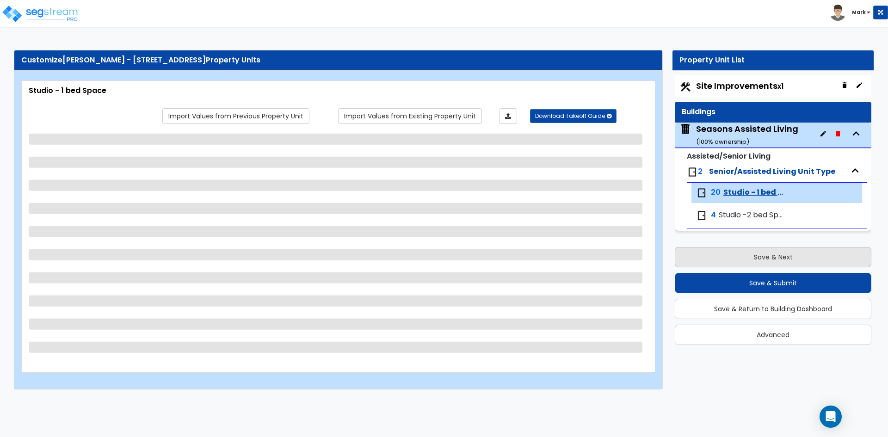
select select "1"
select select "5"
select select "1"
select select "2"
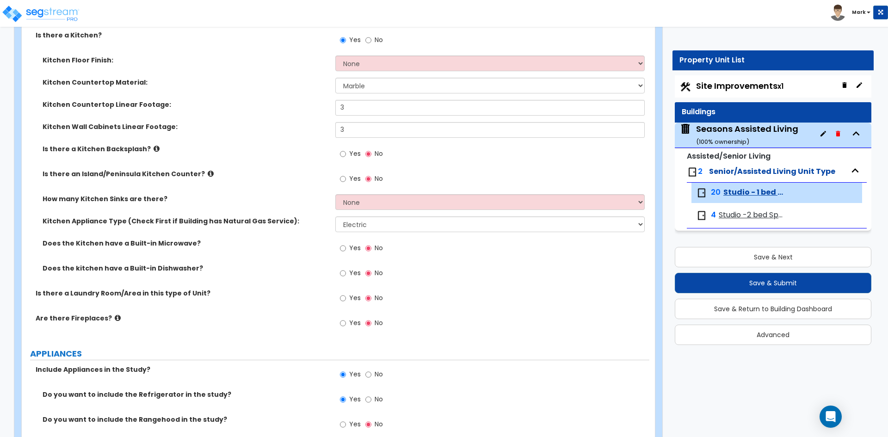
scroll to position [416, 0]
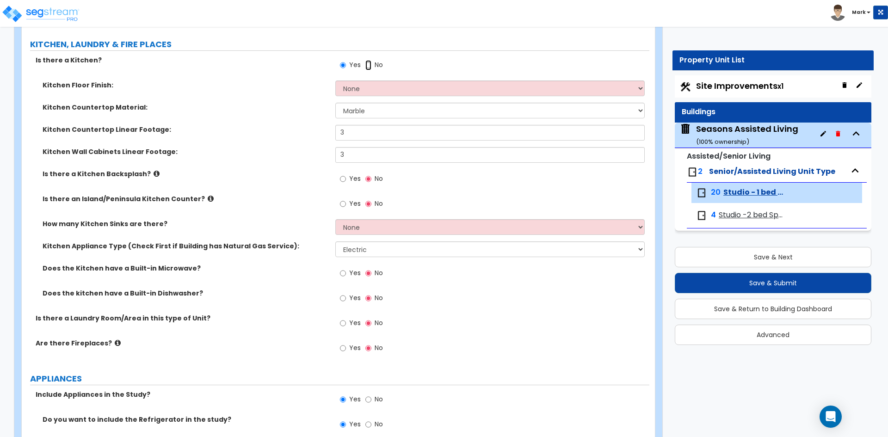
click at [367, 66] on input "No" at bounding box center [368, 65] width 6 height 10
radio input "false"
radio input "true"
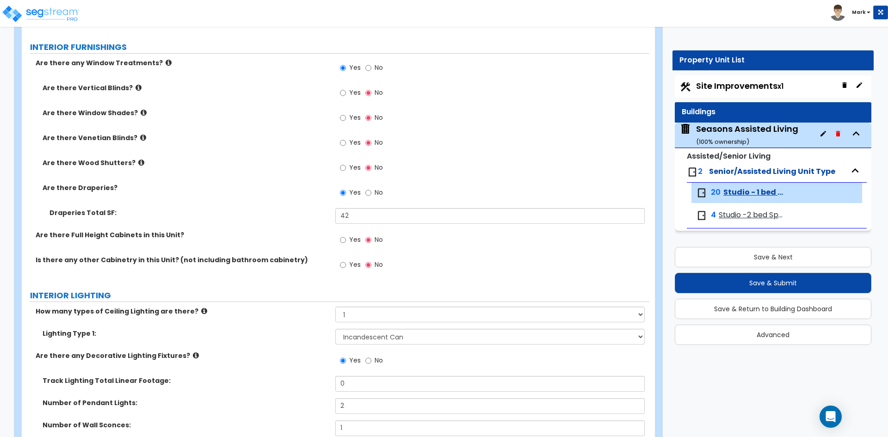
scroll to position [1110, 0]
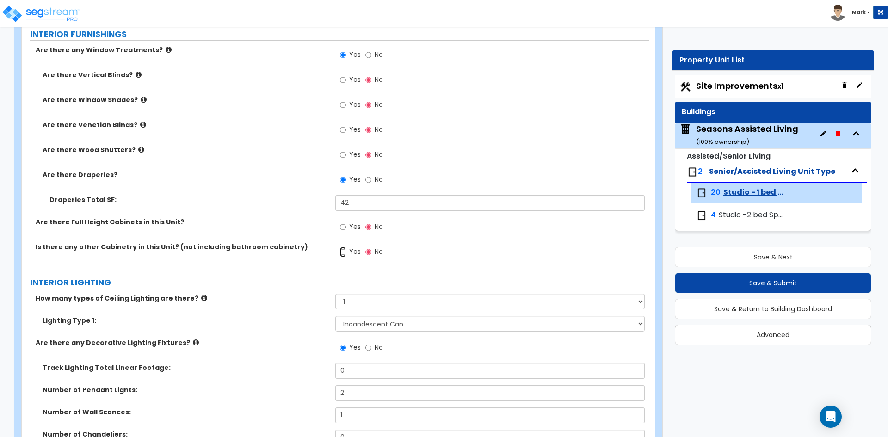
click at [342, 253] on input "Yes" at bounding box center [343, 252] width 6 height 10
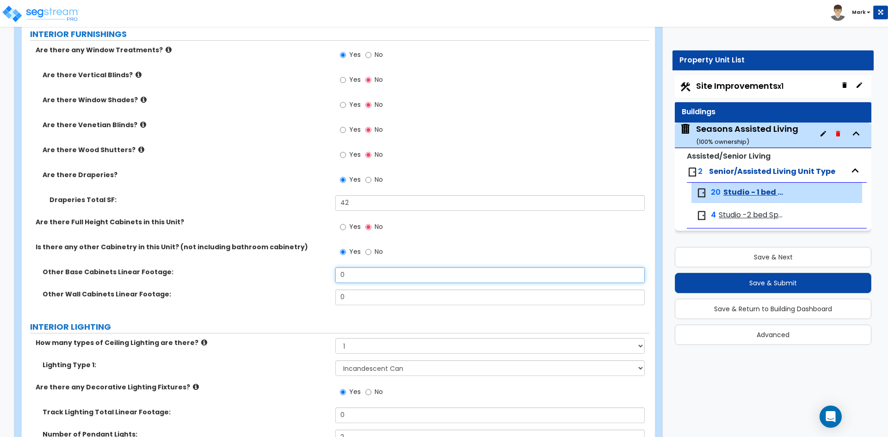
click at [357, 277] on input "0" at bounding box center [489, 275] width 309 height 16
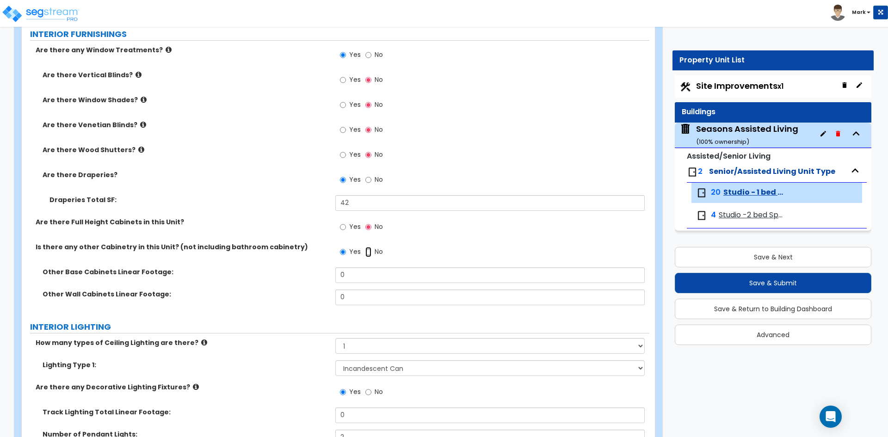
click at [365, 253] on input "No" at bounding box center [368, 252] width 6 height 10
radio input "false"
radio input "true"
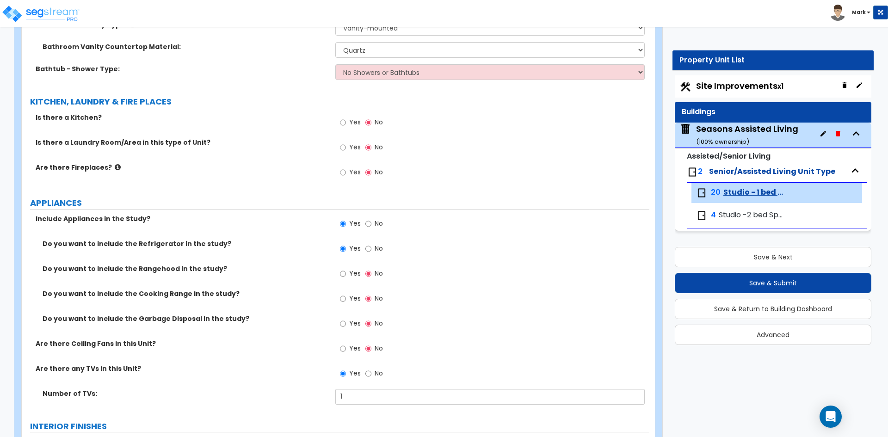
scroll to position [324, 0]
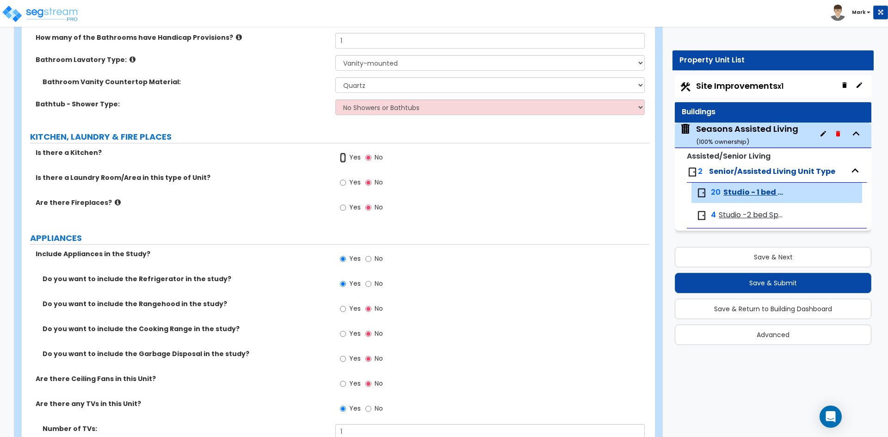
click at [345, 160] on input "Yes" at bounding box center [343, 158] width 6 height 10
radio input "true"
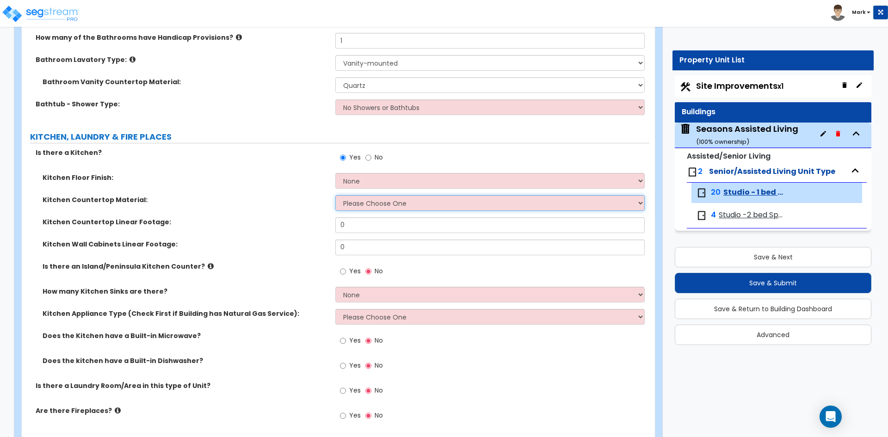
click at [427, 201] on select "Please Choose One Plastic Laminate Solid Surface Stone Quartz Marble Tile Wood …" at bounding box center [489, 203] width 309 height 16
select select "5"
click at [335, 195] on select "Please Choose One Plastic Laminate Solid Surface Stone Quartz Marble Tile Wood …" at bounding box center [489, 203] width 309 height 16
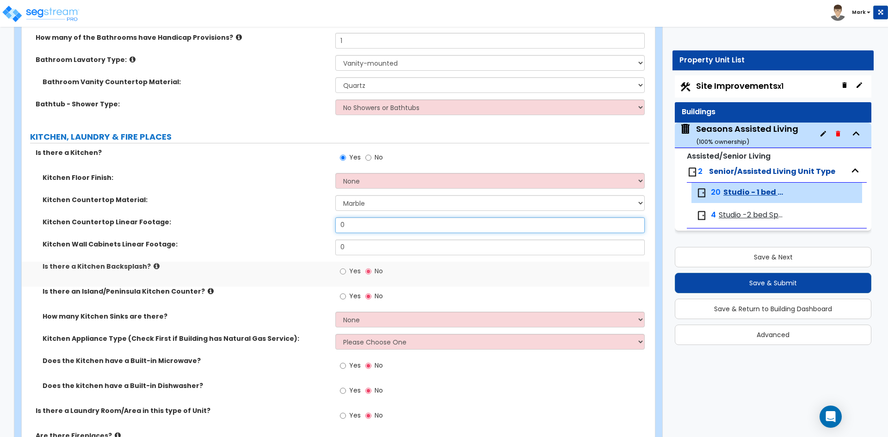
click at [366, 223] on input "0" at bounding box center [489, 225] width 309 height 16
type input "0"
type input "3"
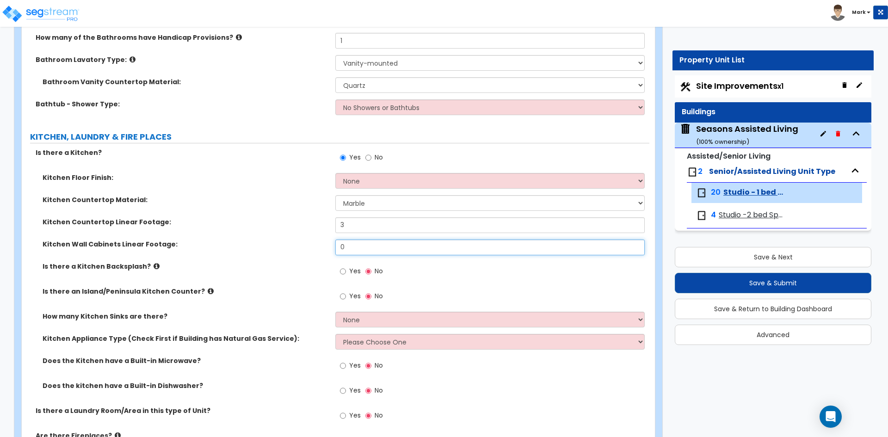
click at [372, 247] on input "0" at bounding box center [489, 248] width 309 height 16
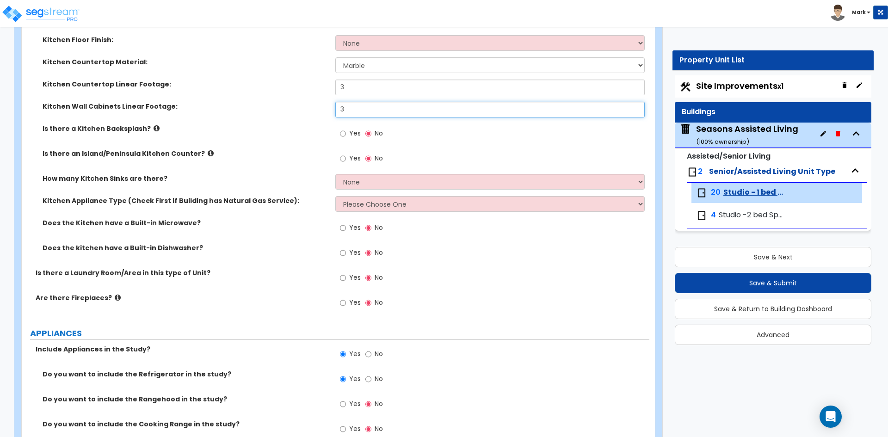
scroll to position [463, 0]
type input "3"
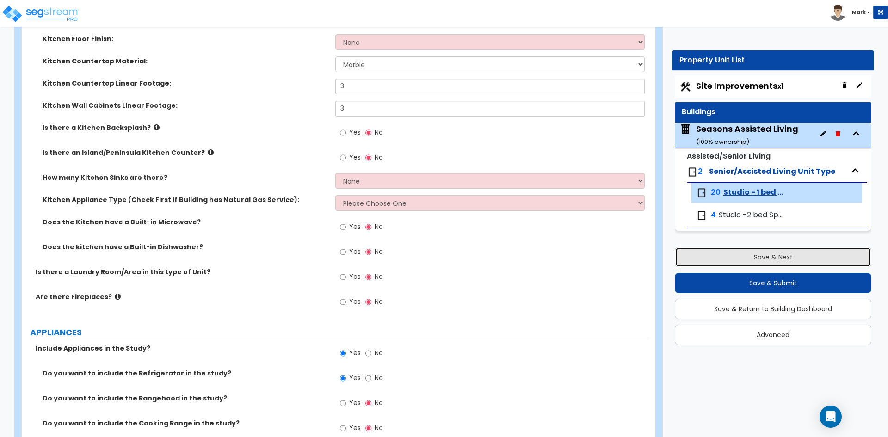
click at [756, 255] on button "Save & Next" at bounding box center [773, 257] width 197 height 20
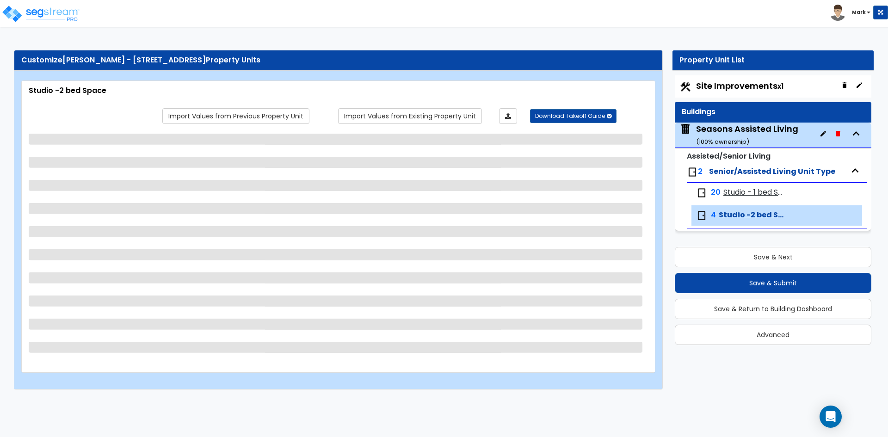
select select "1"
select select "3"
select select "1"
select select "3"
select select "4"
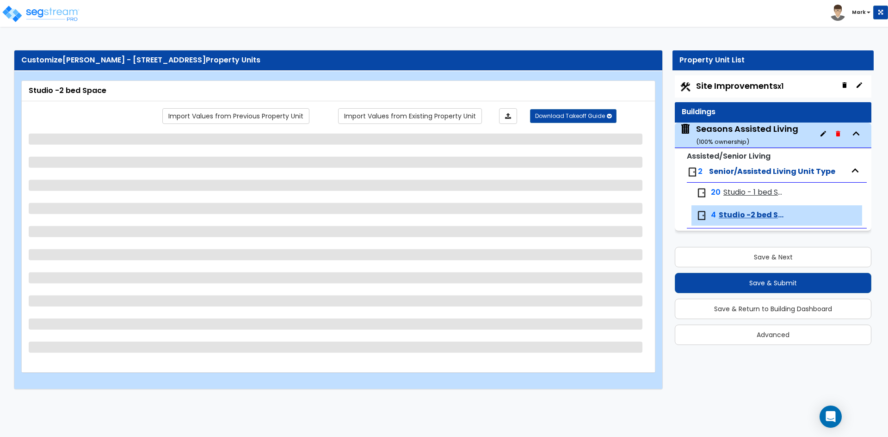
select select "1"
select select "5"
select select "1"
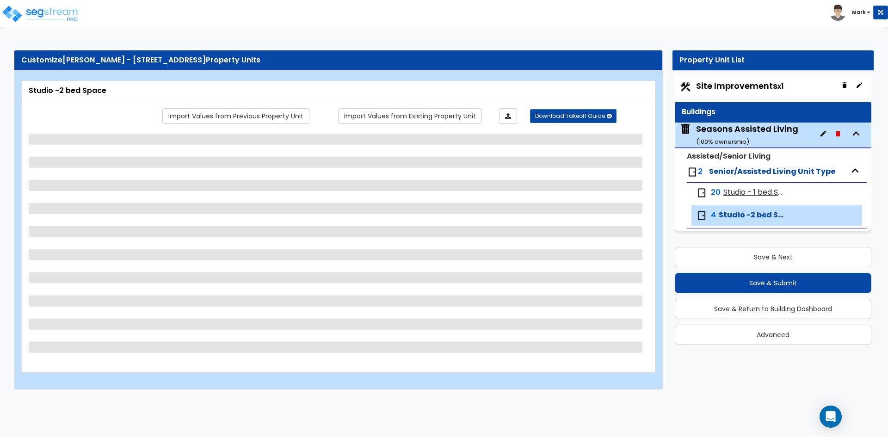
select select "2"
select select "1"
select select "5"
select select "2"
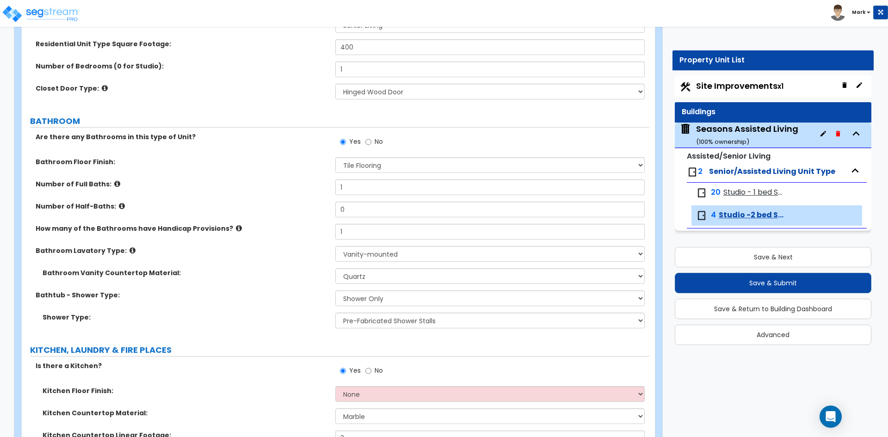
scroll to position [139, 0]
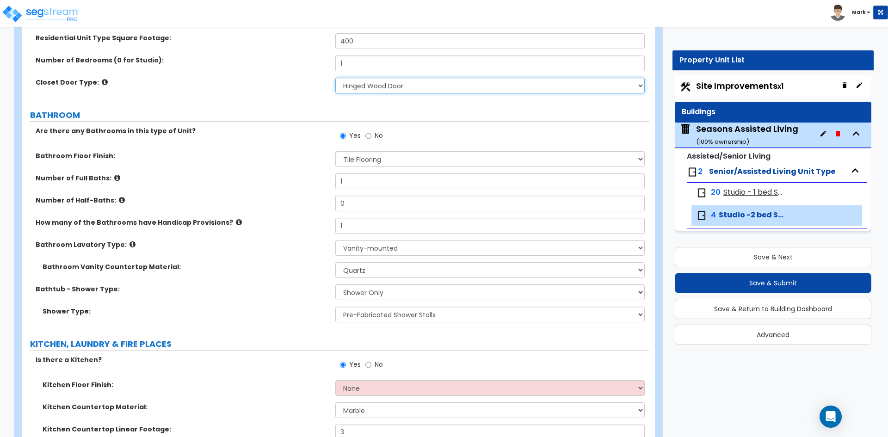
click at [390, 92] on select "None Bi-fold Louvered Doors Bi-fold Panel Doors Sliding Doors Hinged Wood Door" at bounding box center [489, 86] width 309 height 16
select select "0"
click at [335, 78] on select "None Bi-fold Louvered Doors Bi-fold Panel Doors Sliding Doors Hinged Wood Door" at bounding box center [489, 86] width 309 height 16
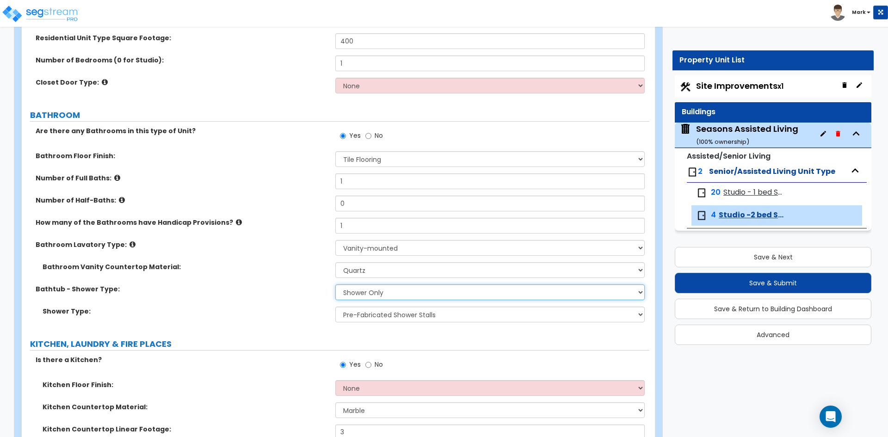
click at [392, 292] on select "No Showers or Bathtubs Shower Only Bathtub Only Shower-and-Bath Combo Dedicated…" at bounding box center [489, 293] width 309 height 16
click at [335, 285] on select "No Showers or Bathtubs Shower Only Bathtub Only Shower-and-Bath Combo Dedicated…" at bounding box center [489, 293] width 309 height 16
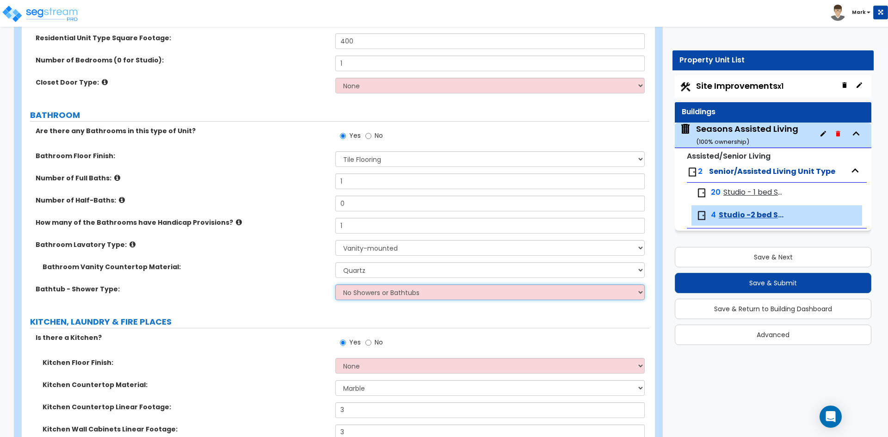
click at [390, 294] on select "No Showers or Bathtubs Shower Only Bathtub Only Shower-and-Bath Combo Dedicated…" at bounding box center [489, 293] width 309 height 16
select select "1"
click at [335, 285] on select "No Showers or Bathtubs Shower Only Bathtub Only Shower-and-Bath Combo Dedicated…" at bounding box center [489, 293] width 309 height 16
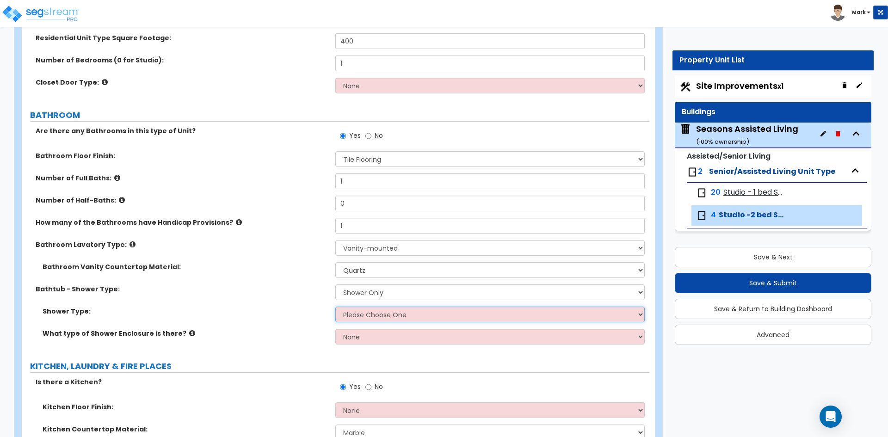
click at [420, 317] on select "Please Choose One Pre-Fabricated Shower Stalls Custom Finish Walk-in Showers" at bounding box center [489, 315] width 309 height 16
select select "1"
click at [335, 307] on select "Please Choose One Pre-Fabricated Shower Stalls Custom Finish Walk-in Showers" at bounding box center [489, 315] width 309 height 16
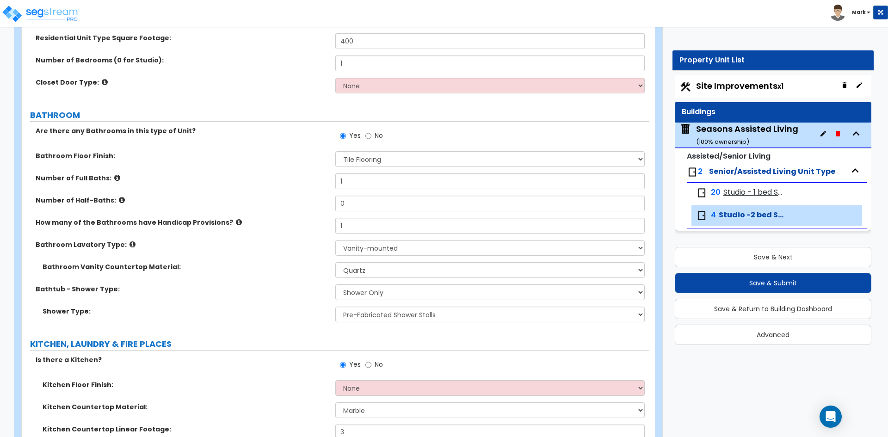
click at [749, 196] on span "Studio - 1 bed Space" at bounding box center [755, 192] width 62 height 11
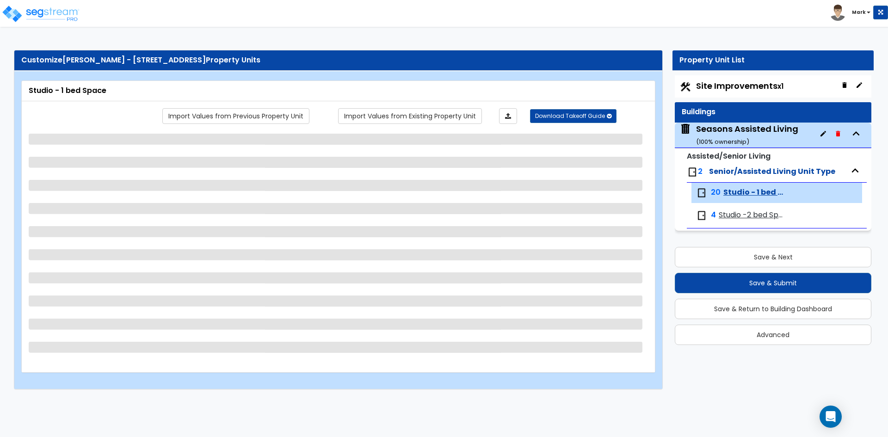
select select "1"
select select "3"
select select "4"
select select "5"
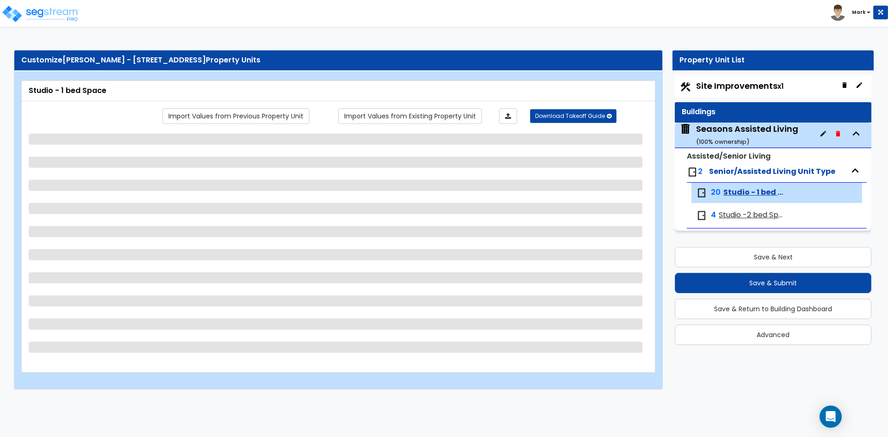
select select "5"
select select "1"
select select "2"
select select "1"
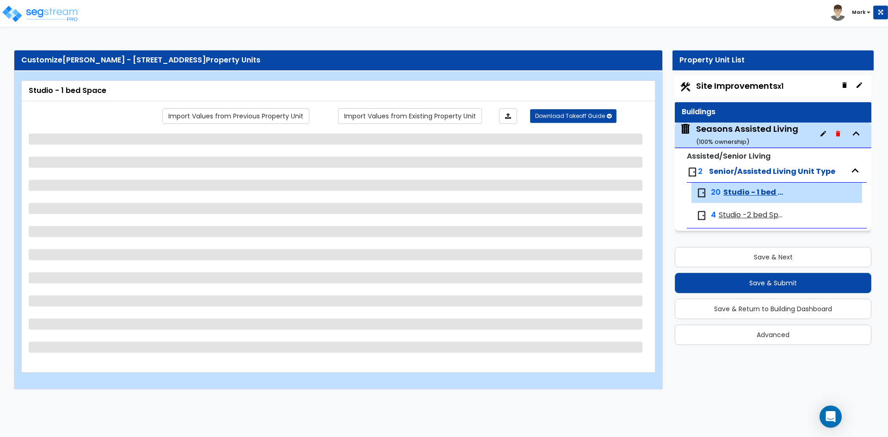
select select "5"
select select "1"
select select "2"
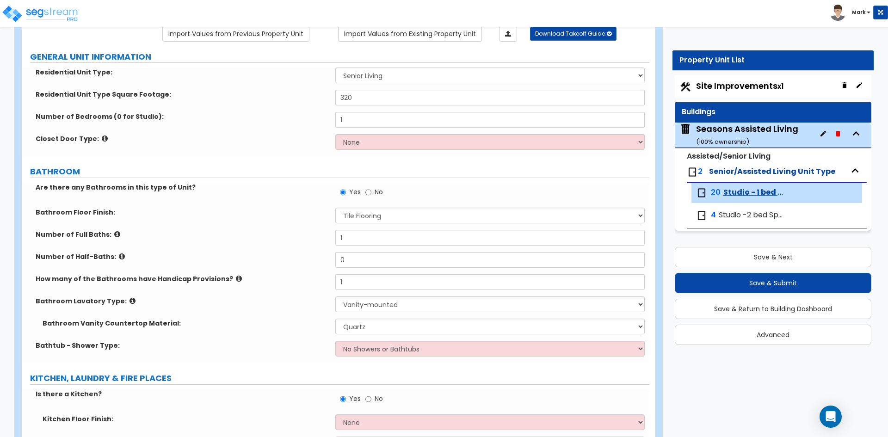
scroll to position [139, 0]
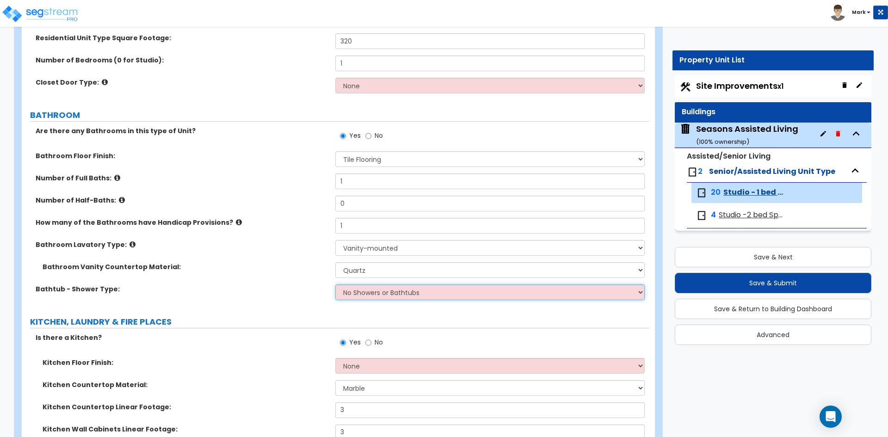
click at [365, 294] on select "No Showers or Bathtubs Shower Only Bathtub Only Shower-and-Bath Combo Dedicated…" at bounding box center [489, 293] width 309 height 16
select select "1"
click at [335, 285] on select "No Showers or Bathtubs Shower Only Bathtub Only Shower-and-Bath Combo Dedicated…" at bounding box center [489, 293] width 309 height 16
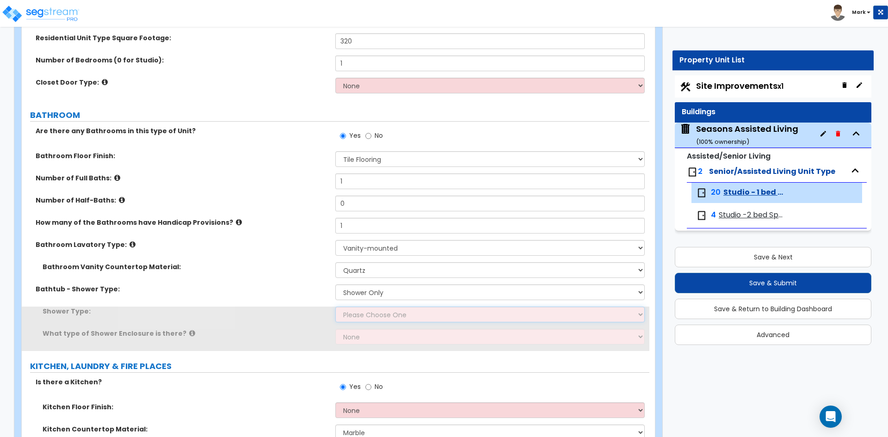
click at [372, 316] on select "Please Choose One Pre-Fabricated Shower Stalls Custom Finish Walk-in Showers" at bounding box center [489, 315] width 309 height 16
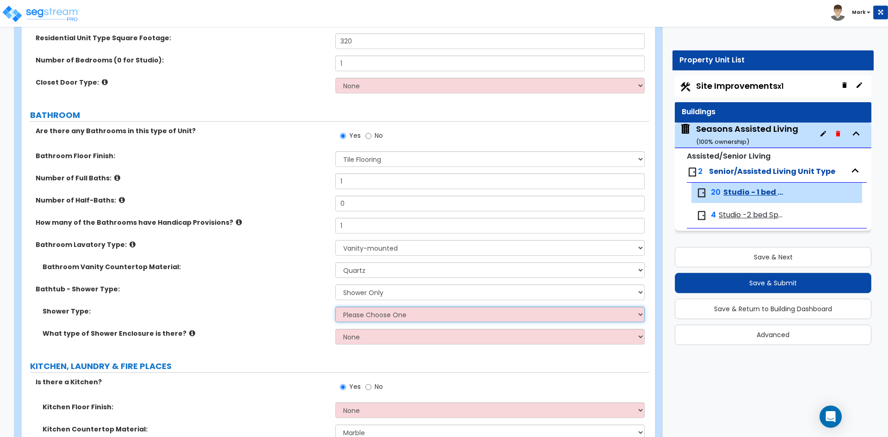
select select "1"
click at [335, 307] on select "Please Choose One Pre-Fabricated Shower Stalls Custom Finish Walk-in Showers" at bounding box center [489, 315] width 309 height 16
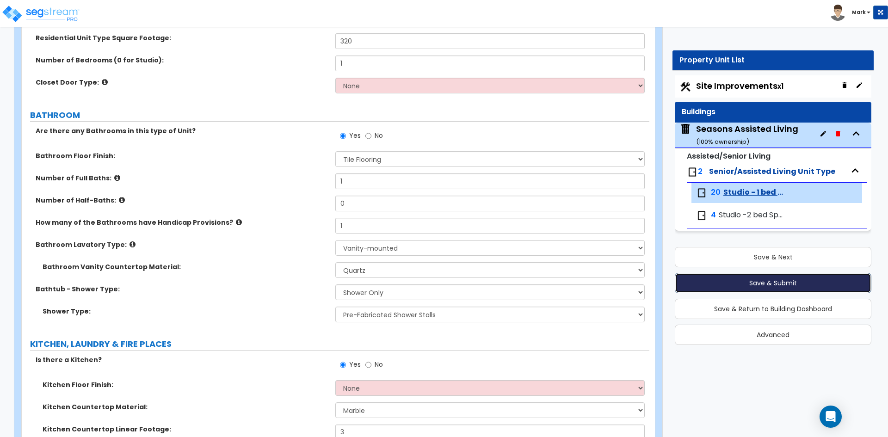
click at [758, 282] on button "Save & Submit" at bounding box center [773, 283] width 197 height 20
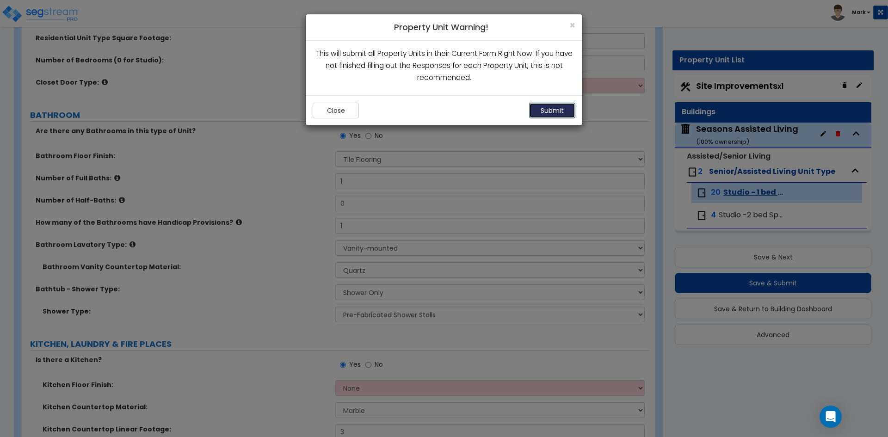
click at [541, 112] on button "Submit" at bounding box center [552, 111] width 46 height 16
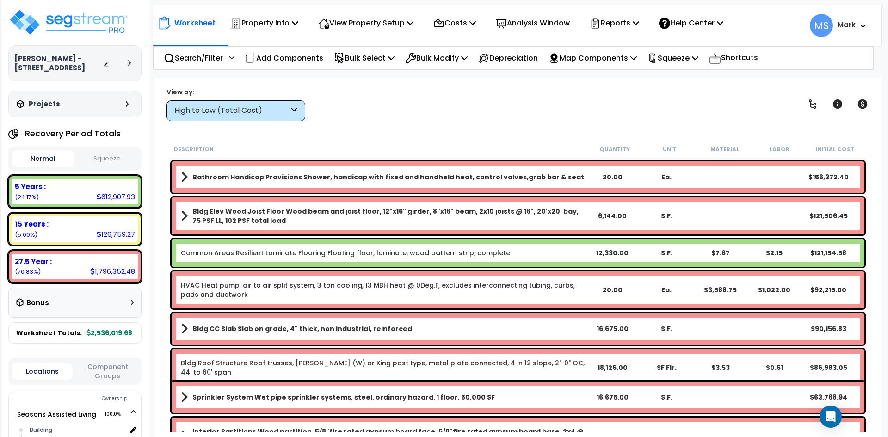
click at [284, 107] on div "High to Low (Total Cost)" at bounding box center [231, 110] width 114 height 11
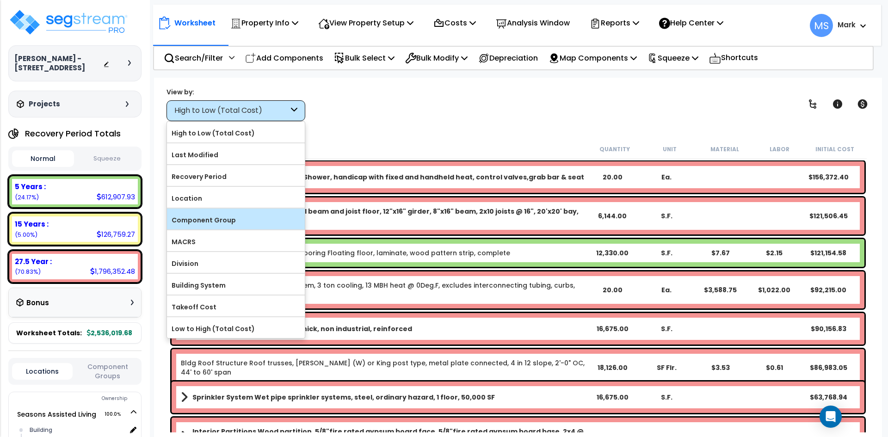
click at [211, 217] on label "Component Group" at bounding box center [236, 220] width 138 height 14
click at [0, 0] on input "Component Group" at bounding box center [0, 0] width 0 height 0
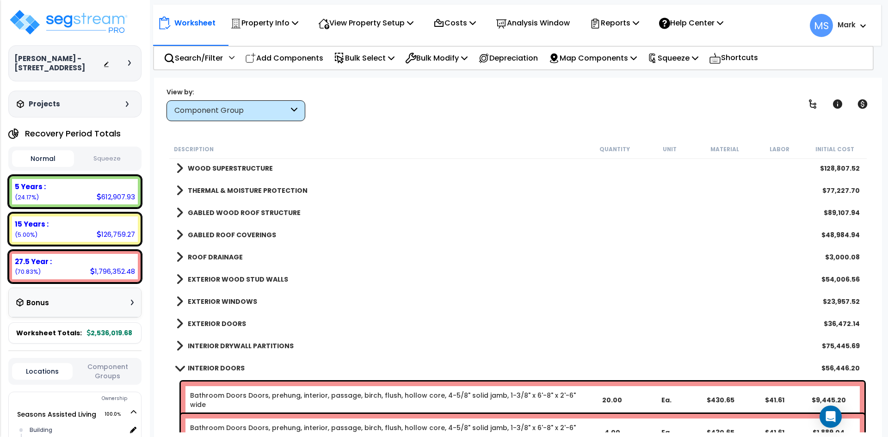
scroll to position [93, 0]
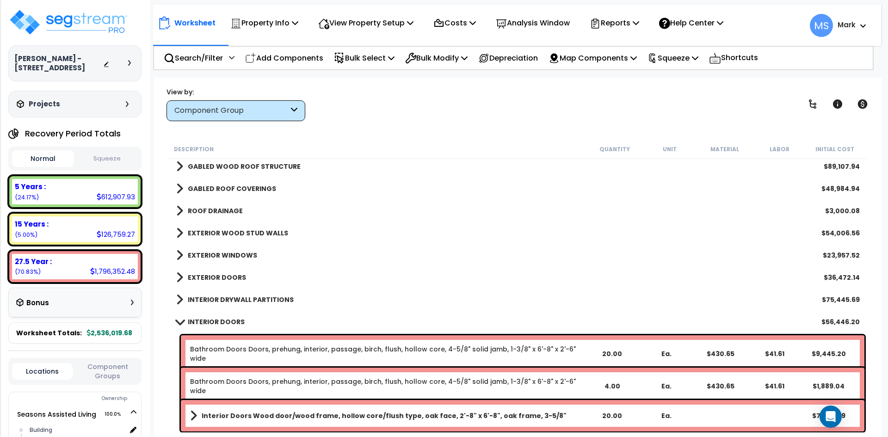
click at [226, 255] on b "EXTERIOR WINDOWS" at bounding box center [222, 255] width 69 height 9
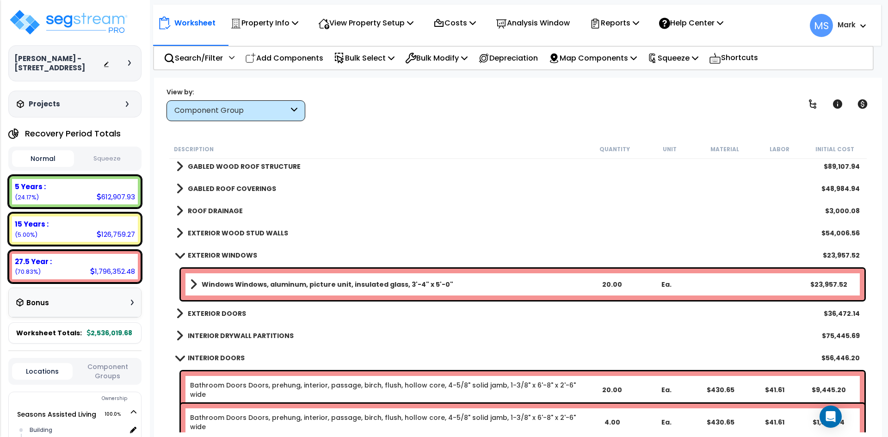
click at [226, 255] on b "EXTERIOR WINDOWS" at bounding box center [222, 255] width 69 height 9
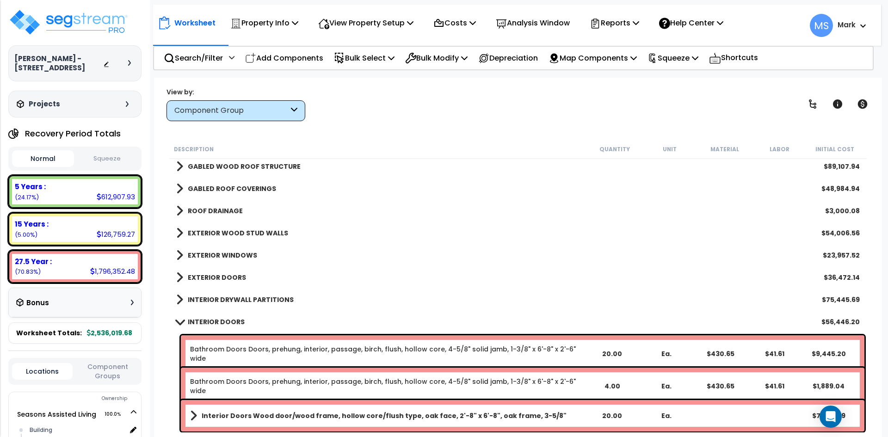
click at [228, 276] on b "EXTERIOR DOORS" at bounding box center [217, 277] width 58 height 9
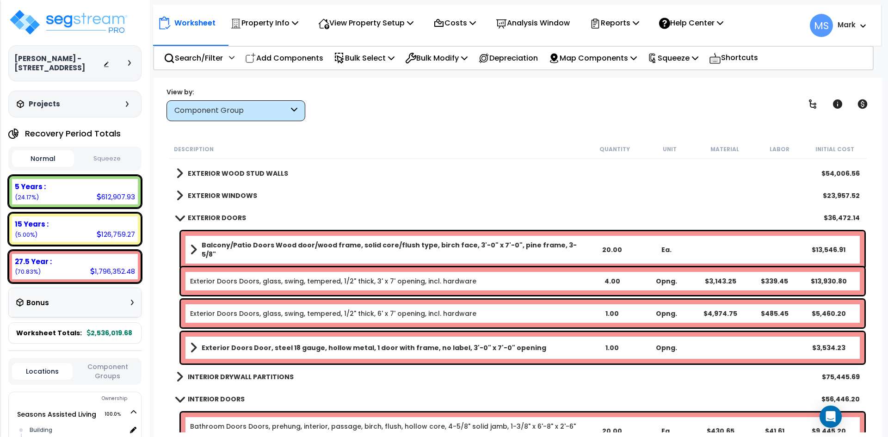
scroll to position [185, 0]
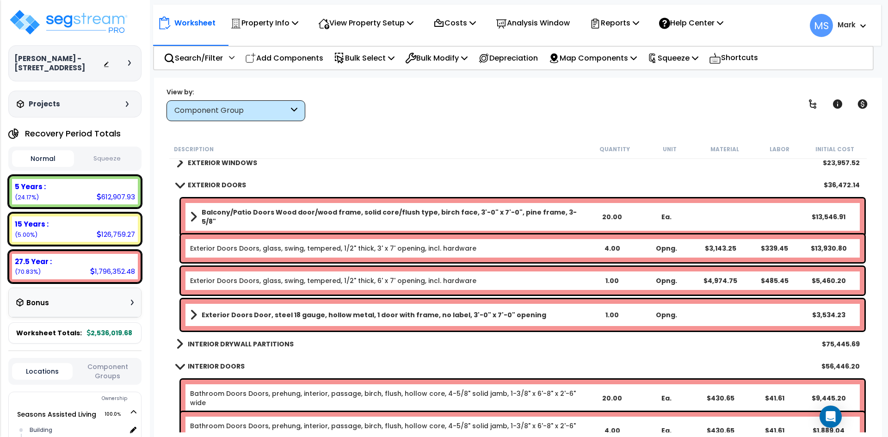
click at [334, 209] on link "Balcony/Patio Doors Wood door/wood frame, solid core/flush type, birch face, 3'…" at bounding box center [387, 217] width 395 height 19
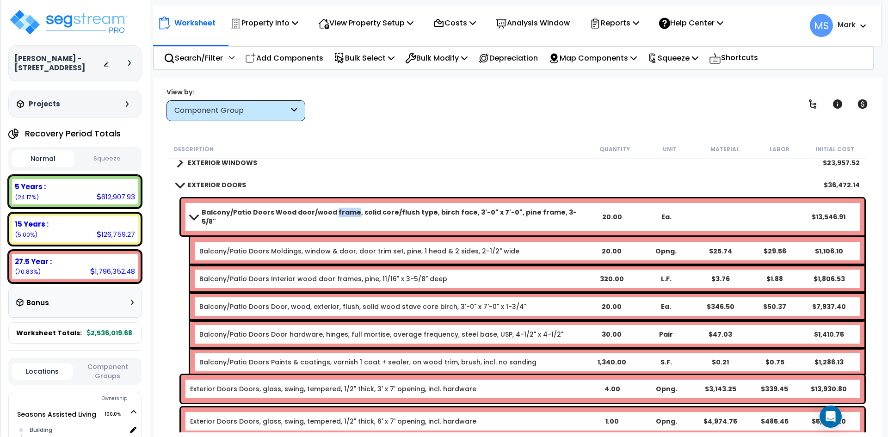
click at [334, 209] on link "Balcony/Patio Doors Wood door/wood frame, solid core/flush type, birch face, 3'…" at bounding box center [387, 217] width 395 height 19
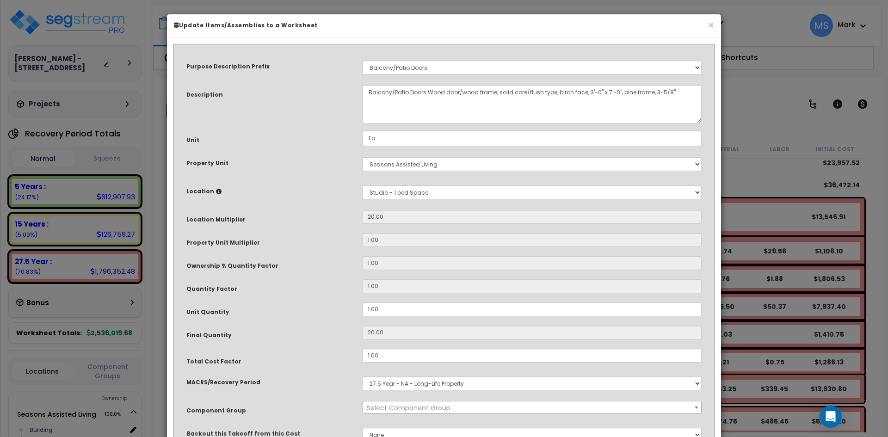
select select "45877"
click at [409, 189] on select "Select Building Building Interior Studio - 1 bed Space Studio -2 bed Space Add …" at bounding box center [532, 193] width 339 height 14
select select "461"
click at [363, 186] on select "Select Building Building Interior Studio - 1 bed Space Studio -2 bed Space Add …" at bounding box center [532, 193] width 339 height 14
type input "1"
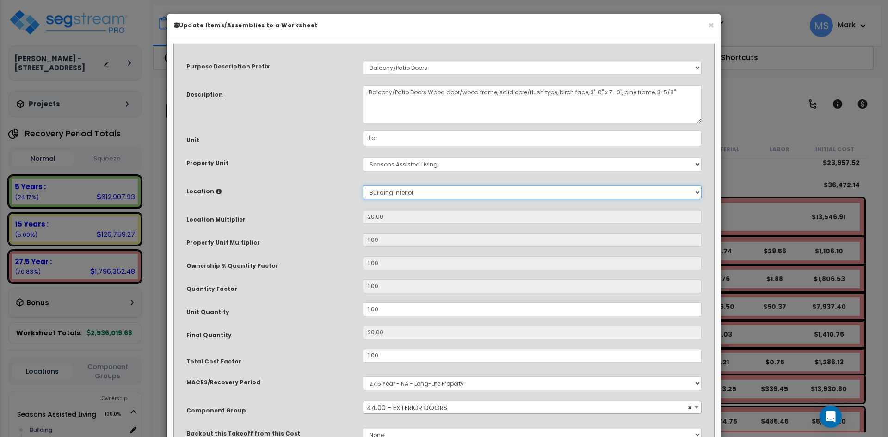
type input "1"
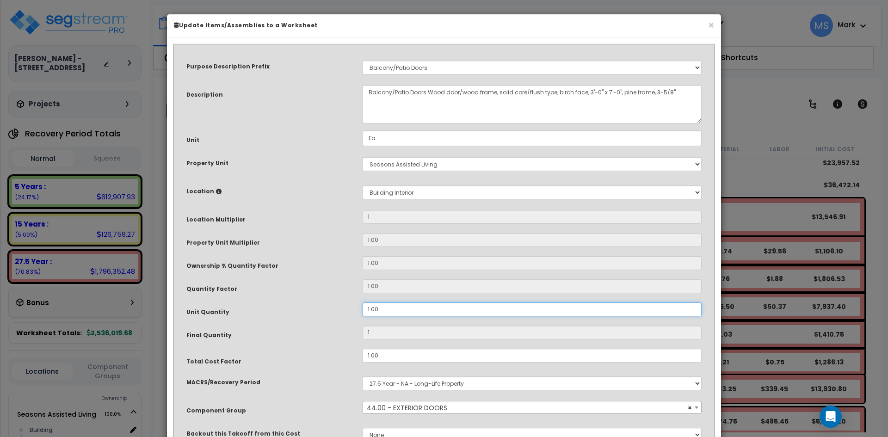
click at [372, 307] on input "1.00" at bounding box center [532, 310] width 339 height 14
type input ".00"
type input "0"
type input "7.00"
type input "7"
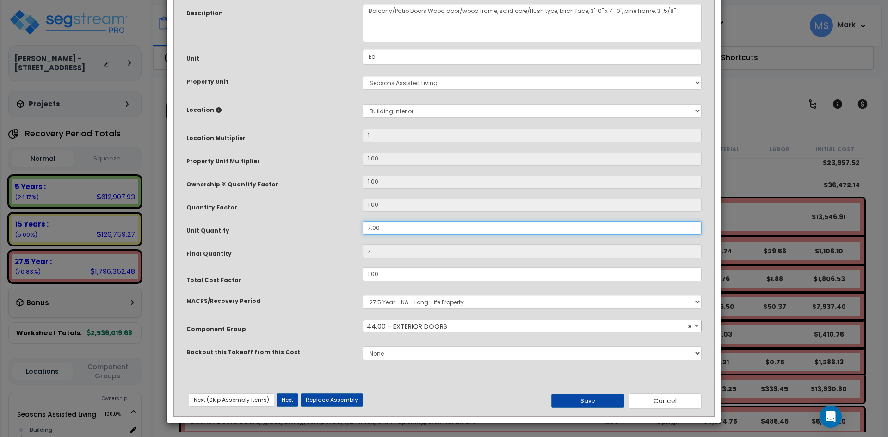
scroll to position [82, 0]
type input "7.00"
click at [584, 405] on button "Save" at bounding box center [587, 401] width 73 height 14
type input "1.00"
type input "7.00"
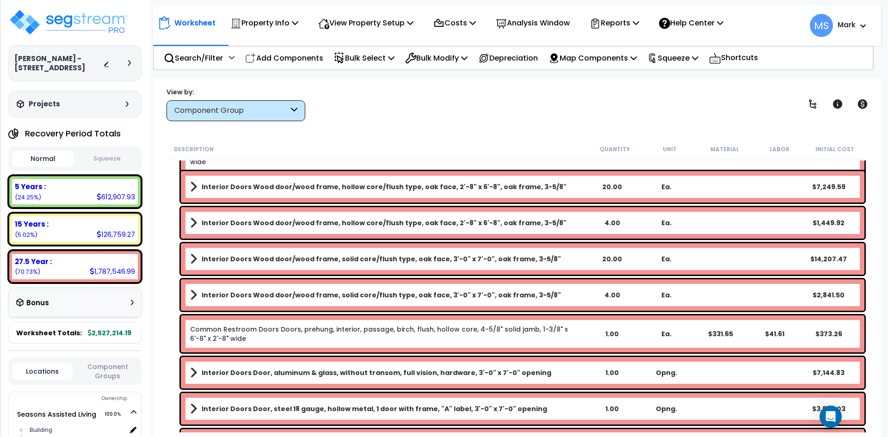
scroll to position [601, 0]
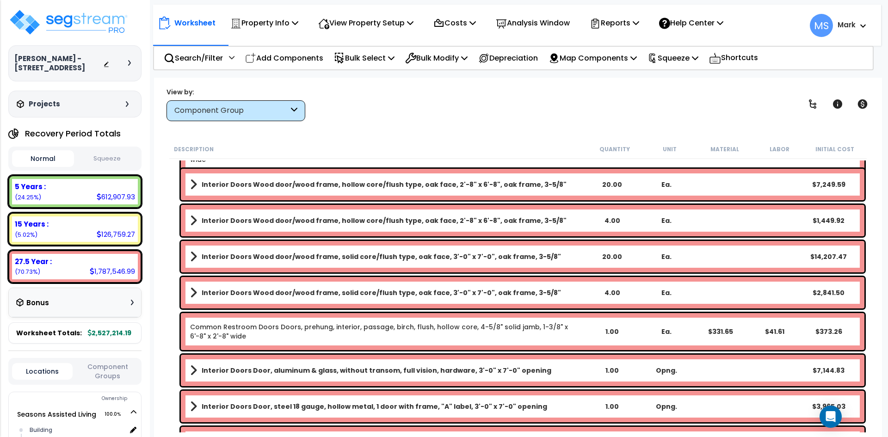
click at [421, 184] on b "Interior Doors Wood door/wood frame, hollow core/flush type, oak face, 2'-8" x …" at bounding box center [384, 184] width 365 height 9
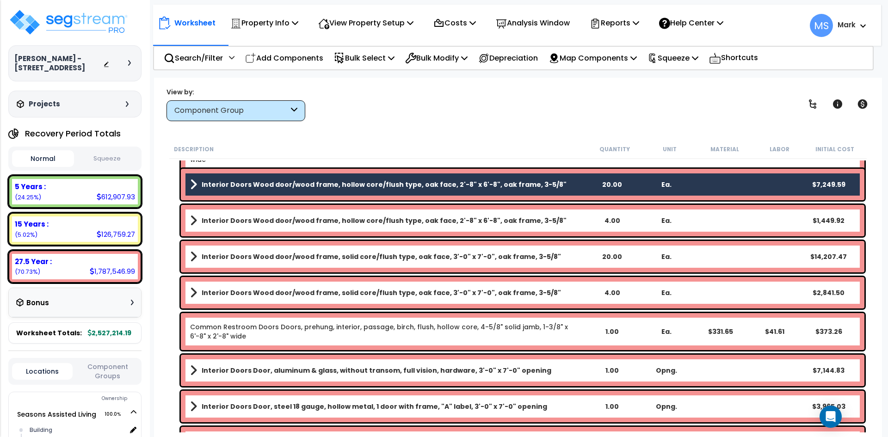
click at [418, 226] on link "Interior Doors Wood door/wood frame, hollow core/flush type, oak face, 2'-8" x …" at bounding box center [387, 220] width 395 height 13
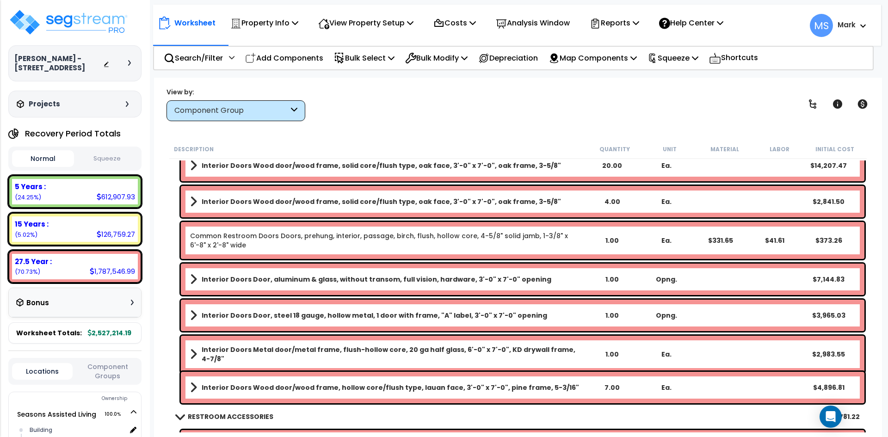
scroll to position [694, 0]
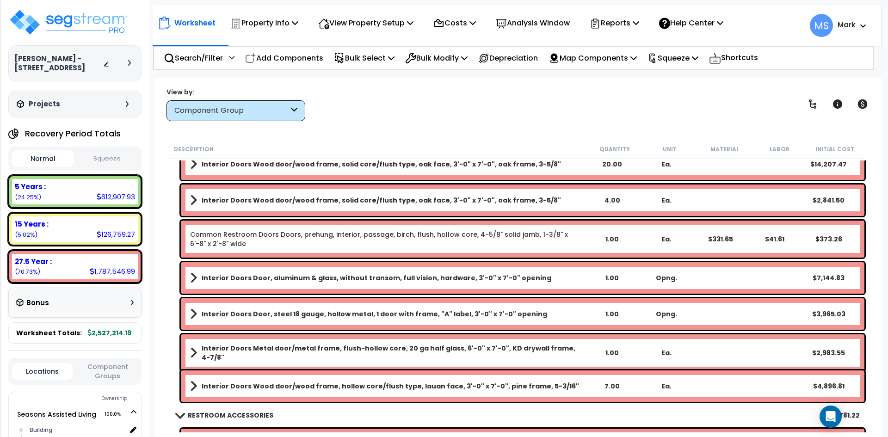
click at [374, 280] on b "Interior Doors Door, aluminum & glass, without transom, full vision, hardware, …" at bounding box center [377, 277] width 350 height 9
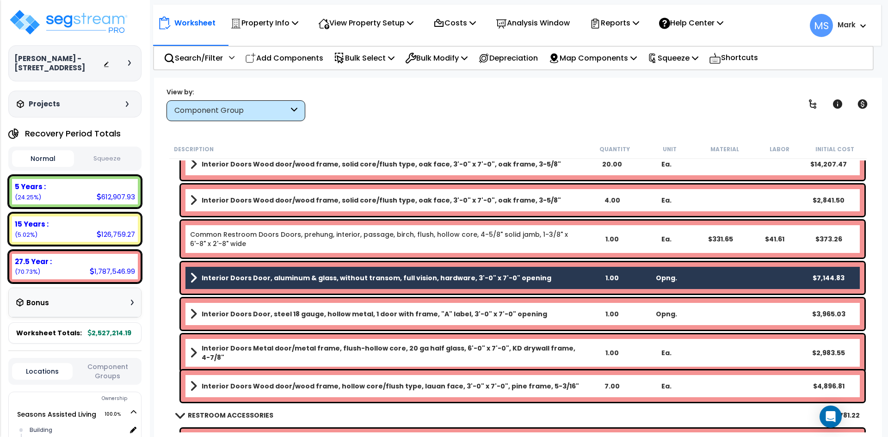
click at [369, 314] on b "Interior Doors Door, steel 18 gauge, hollow metal, 1 door with frame, "A" label…" at bounding box center [375, 314] width 346 height 9
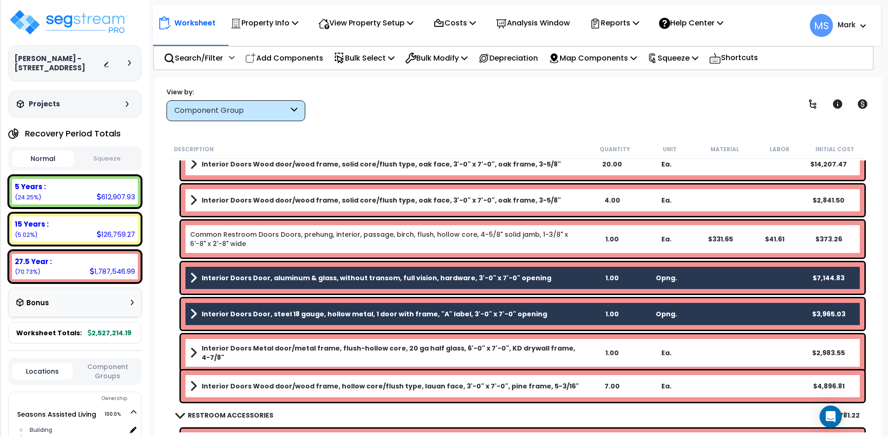
click at [436, 345] on link "Interior Doors Metal door/metal frame, flush-hollow core, 20 ga half glass, 6'-…" at bounding box center [387, 353] width 395 height 19
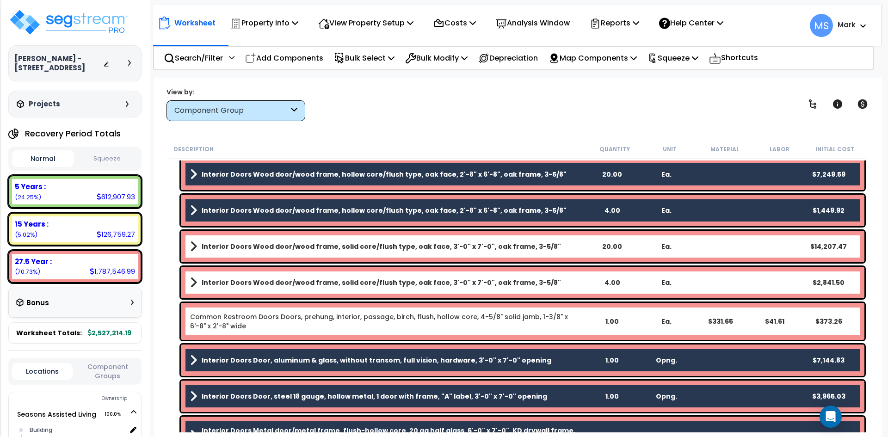
scroll to position [601, 0]
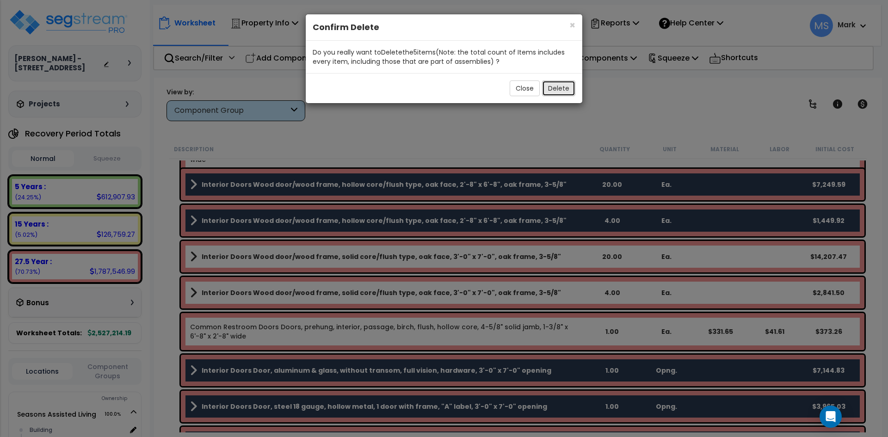
click at [558, 88] on button "Delete" at bounding box center [558, 88] width 33 height 16
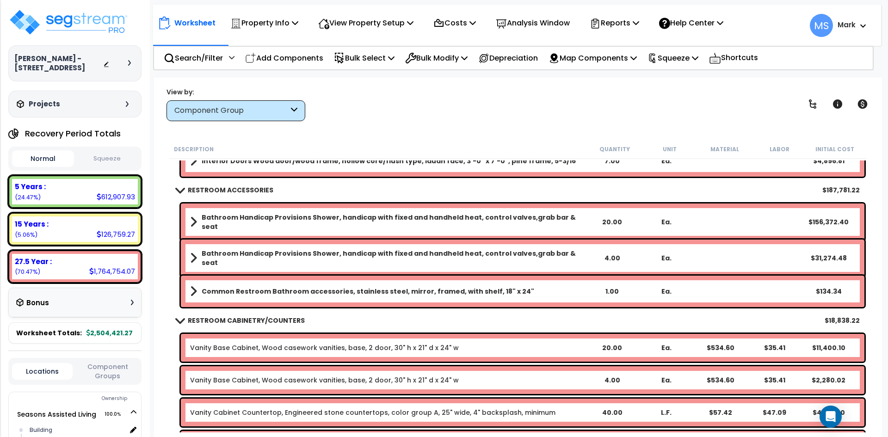
scroll to position [740, 0]
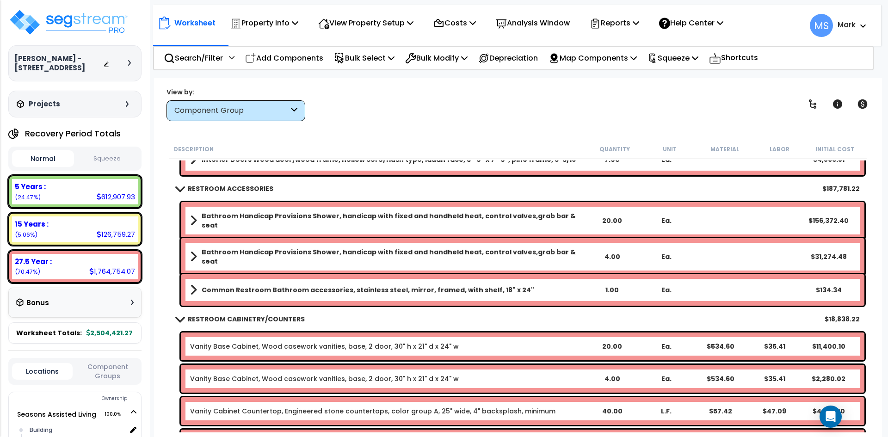
click at [409, 213] on link "Bathroom Handicap Provisions Shower, handicap with fixed and handheld heat, con…" at bounding box center [387, 220] width 395 height 19
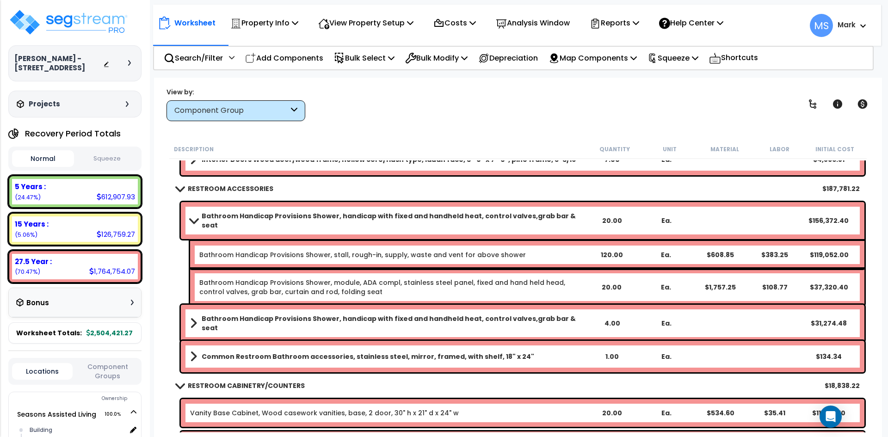
click at [470, 218] on b "Bathroom Handicap Provisions Shower, handicap with fixed and handheld heat, con…" at bounding box center [393, 220] width 383 height 19
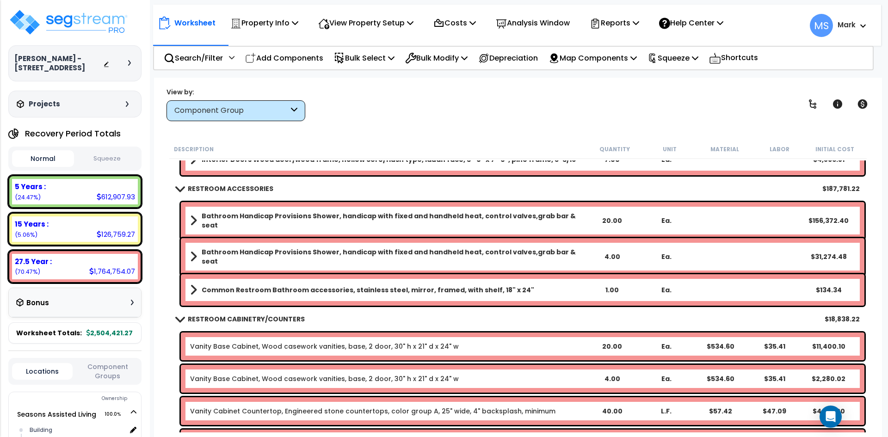
click at [465, 218] on b "Bathroom Handicap Provisions Shower, handicap with fixed and handheld heat, con…" at bounding box center [393, 220] width 383 height 19
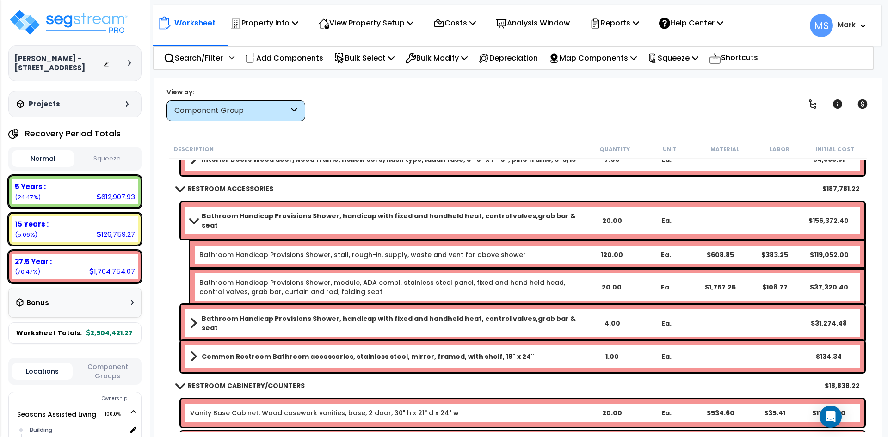
click at [465, 218] on b "Bathroom Handicap Provisions Shower, handicap with fixed and handheld heat, con…" at bounding box center [393, 220] width 383 height 19
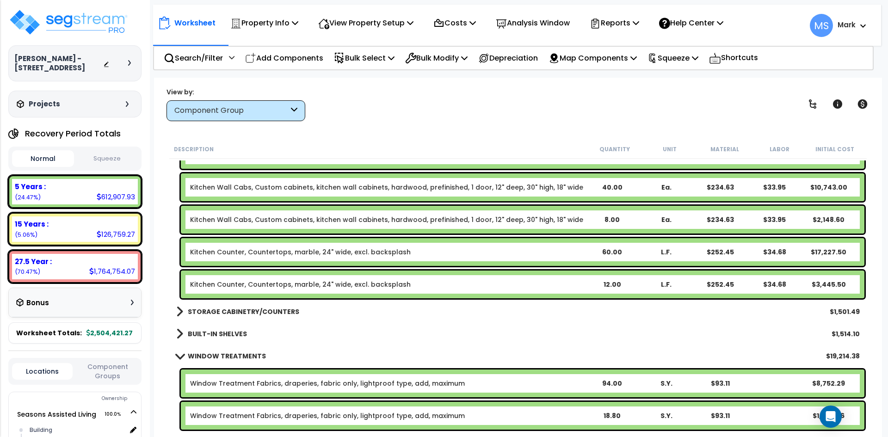
scroll to position [1342, 0]
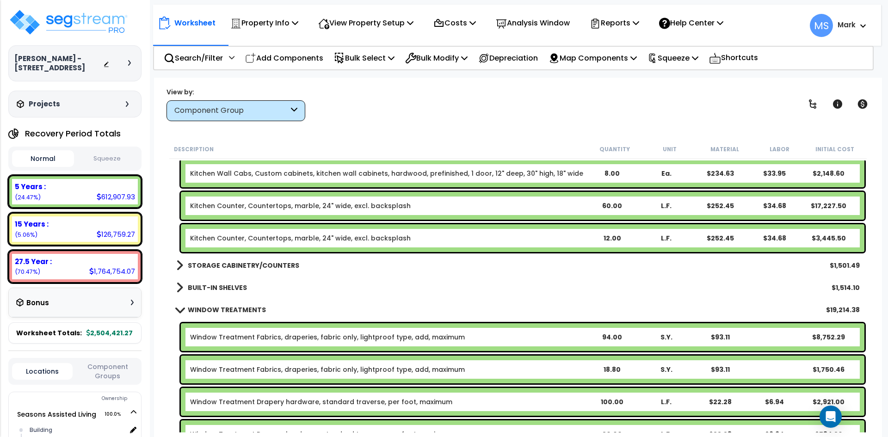
click at [266, 259] on link "STORAGE CABINETRY/COUNTERS" at bounding box center [237, 265] width 123 height 13
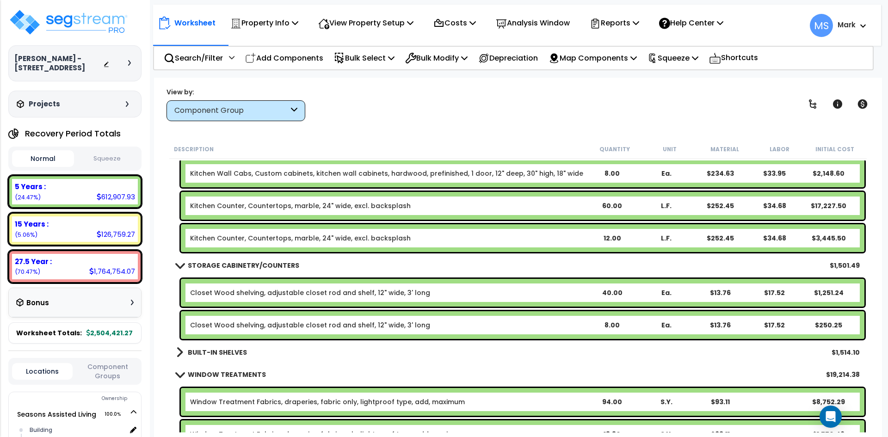
click at [268, 263] on b "STORAGE CABINETRY/COUNTERS" at bounding box center [243, 265] width 111 height 9
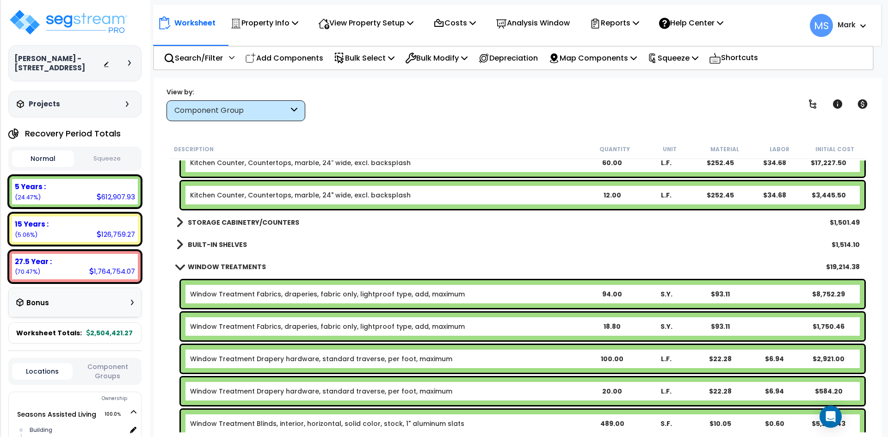
scroll to position [1388, 0]
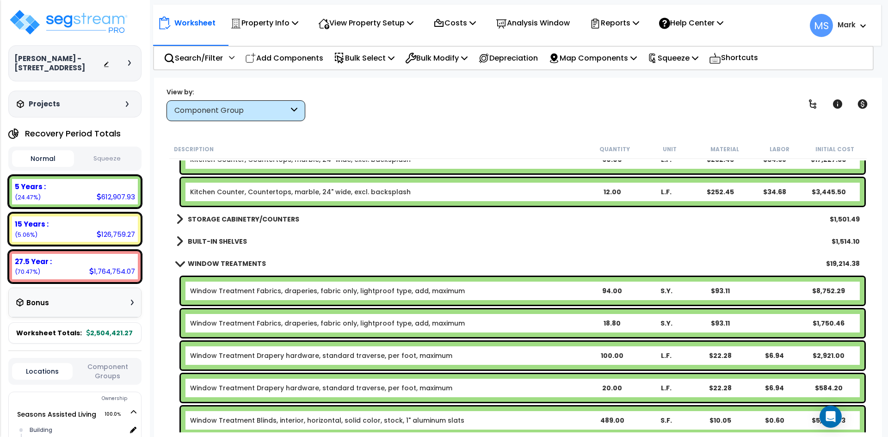
click at [236, 240] on b "BUILT-IN SHELVES" at bounding box center [217, 241] width 59 height 9
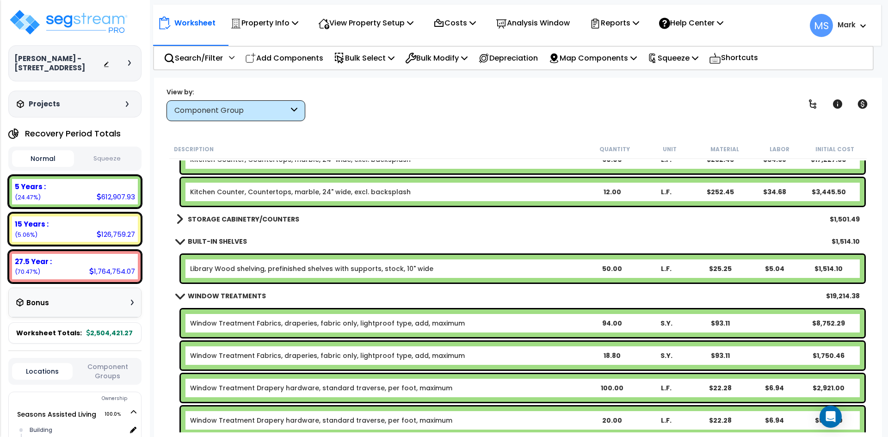
click at [236, 240] on b "BUILT-IN SHELVES" at bounding box center [217, 241] width 59 height 9
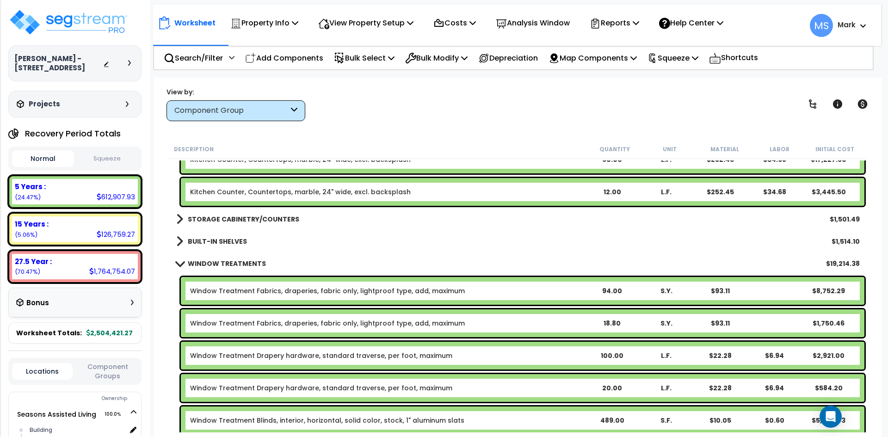
click at [235, 239] on b "BUILT-IN SHELVES" at bounding box center [217, 241] width 59 height 9
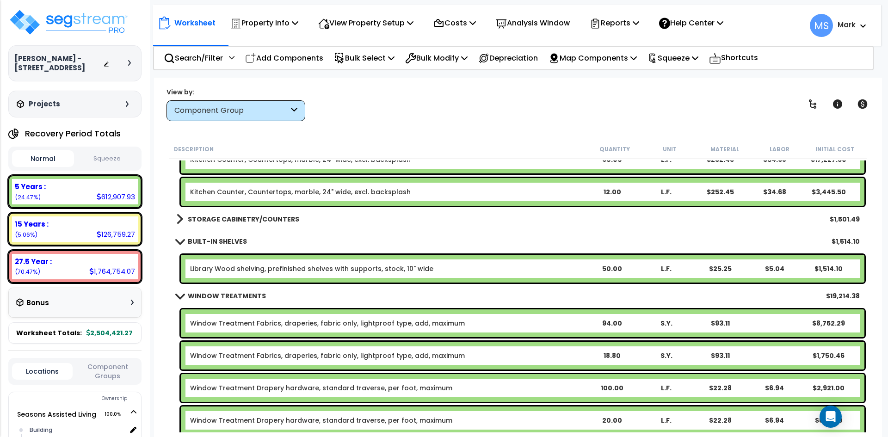
click at [400, 271] on link "Library Wood shelving, prefinished shelves with supports, stock, 10" wide" at bounding box center [311, 268] width 243 height 9
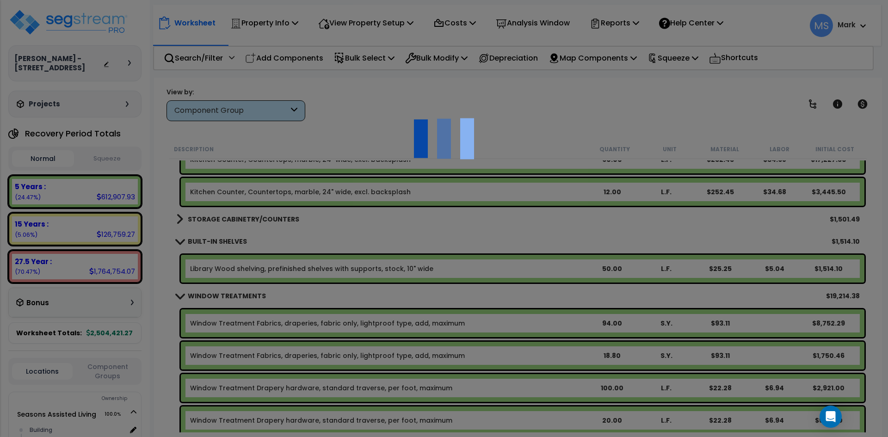
scroll to position [0, 0]
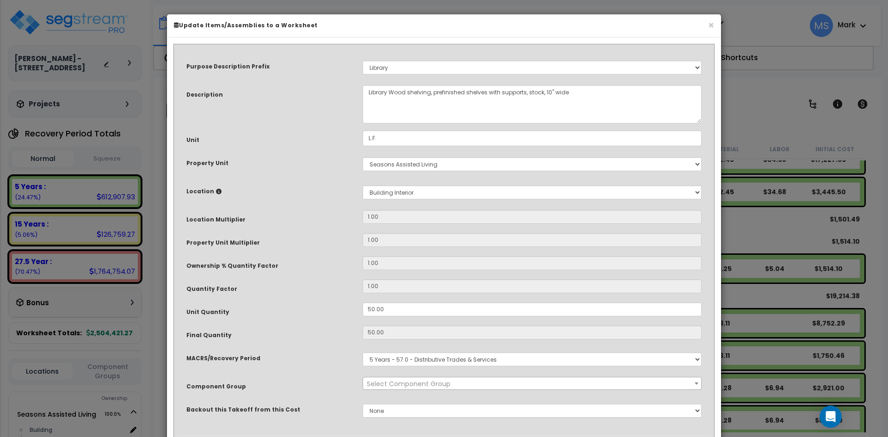
select select "45919"
click at [372, 307] on input "50.00" at bounding box center [532, 310] width 339 height 14
type input "0.00"
type input "50"
type input "$1,514.50"
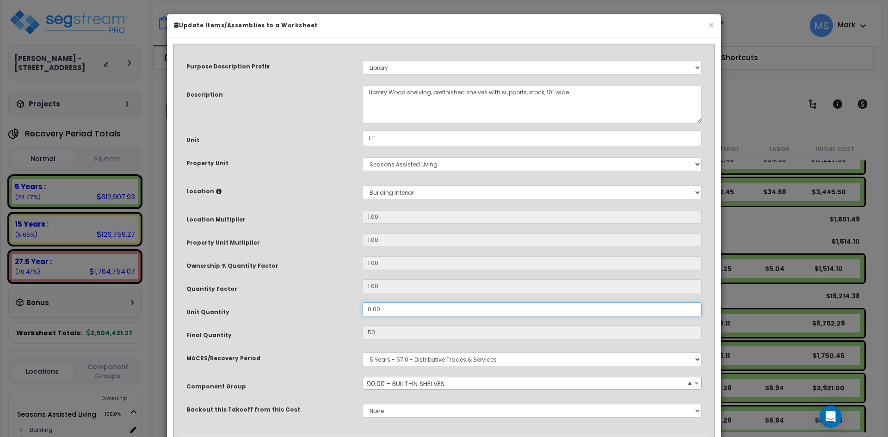
type input "0"
type input "$0.00"
type input "30.00"
type input "30"
type input "$908.70"
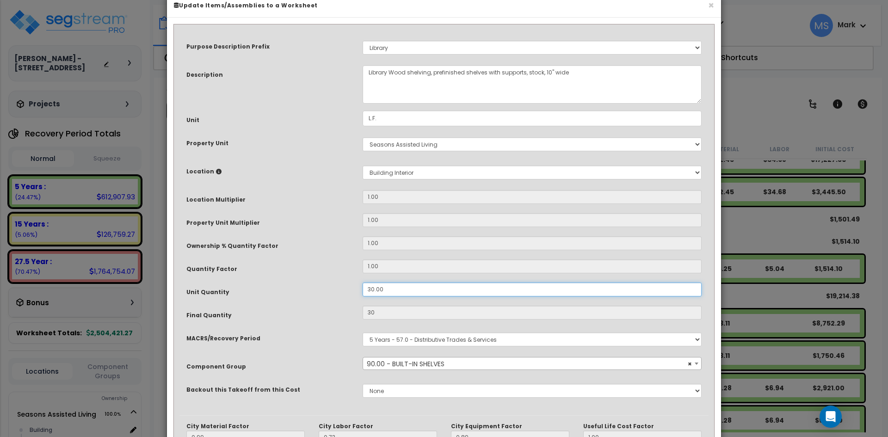
scroll to position [158, 0]
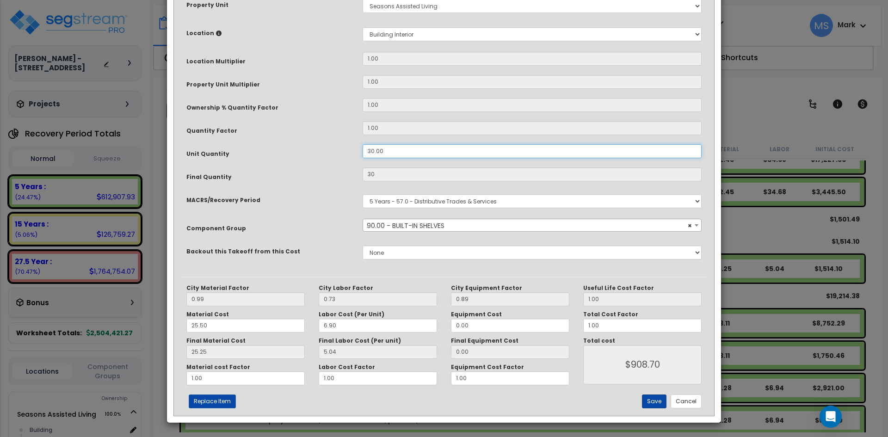
type input "30.00"
click at [652, 403] on button "Save" at bounding box center [654, 402] width 25 height 14
type input "30.00"
type input "908.70"
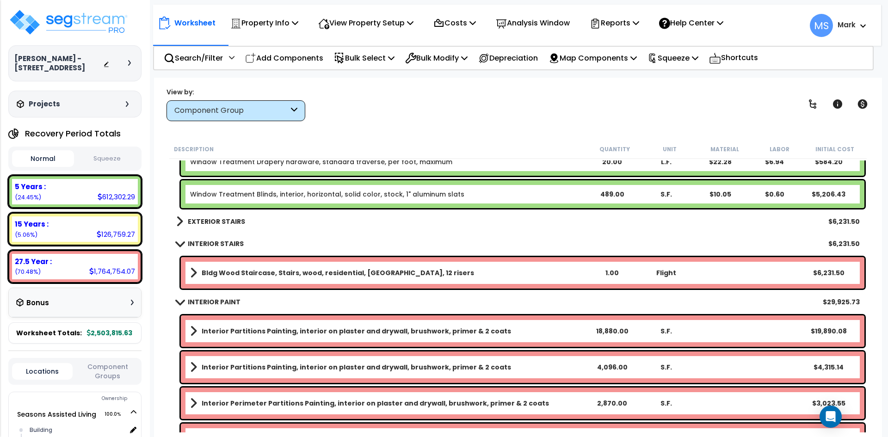
scroll to position [1665, 0]
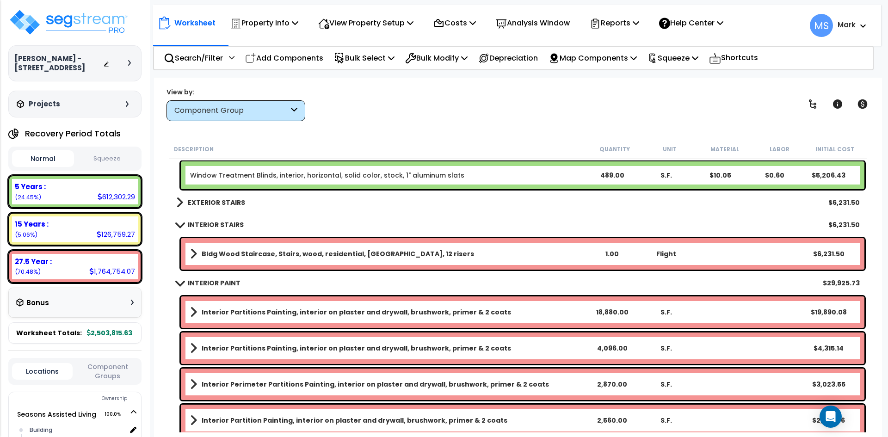
click at [215, 204] on b "EXTERIOR STAIRS" at bounding box center [216, 202] width 57 height 9
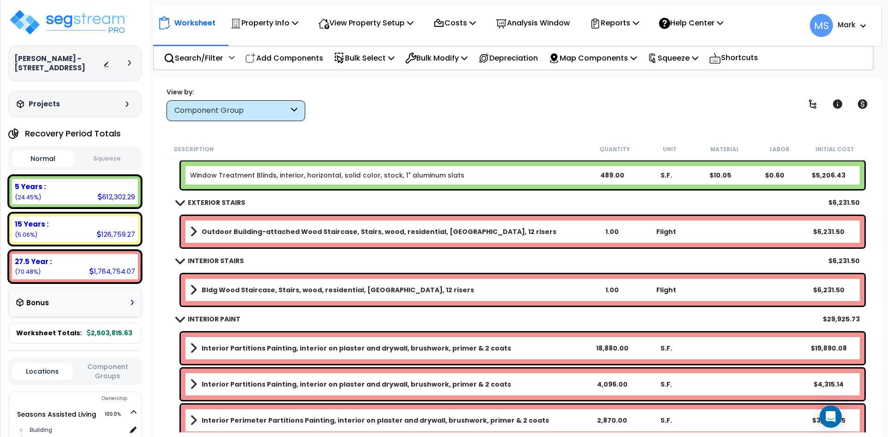
click at [298, 229] on b "Outdoor Building-attached Wood Staircase, Stairs, wood, residential, oak treads…" at bounding box center [379, 231] width 355 height 9
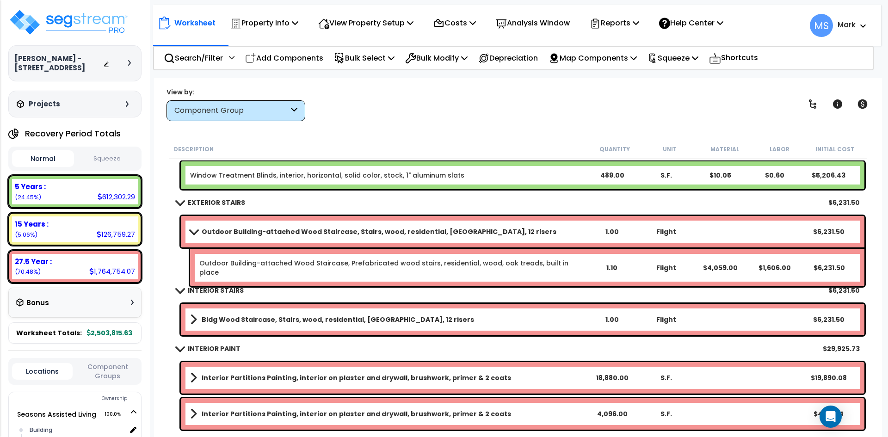
click at [298, 229] on b "Outdoor Building-attached Wood Staircase, Stairs, wood, residential, oak treads…" at bounding box center [379, 231] width 355 height 9
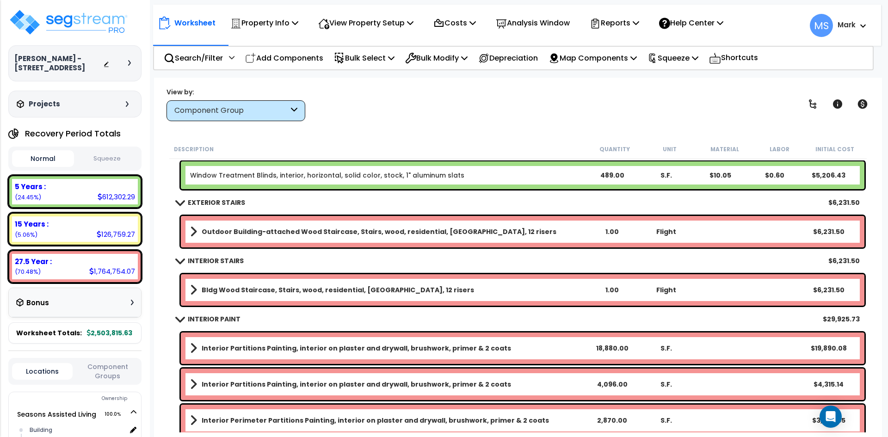
click at [298, 229] on b "Outdoor Building-attached Wood Staircase, Stairs, wood, residential, oak treads…" at bounding box center [379, 231] width 355 height 9
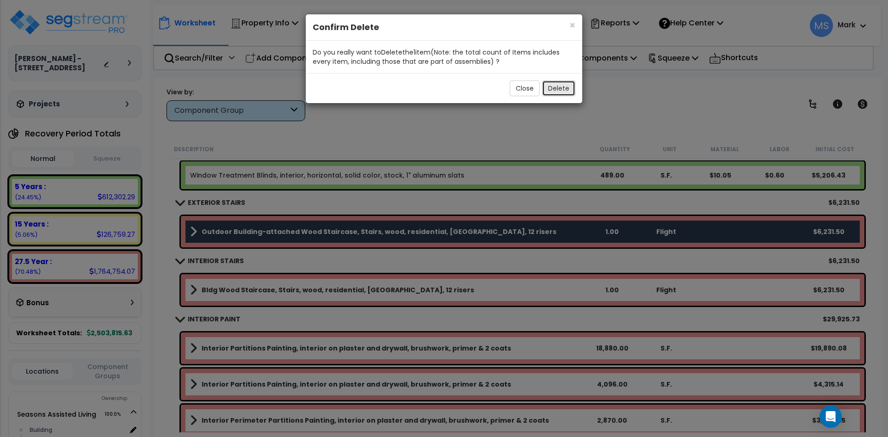
click at [560, 83] on button "Delete" at bounding box center [558, 88] width 33 height 16
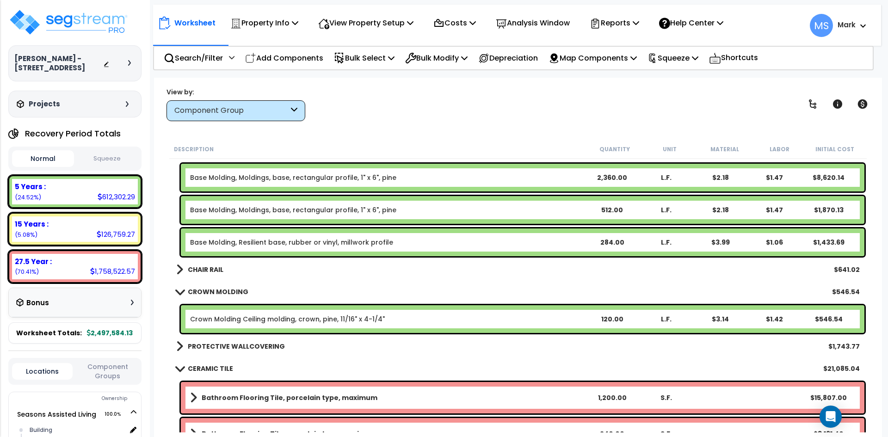
scroll to position [1943, 0]
click at [210, 264] on link "CHAIR RAIL" at bounding box center [199, 269] width 47 height 13
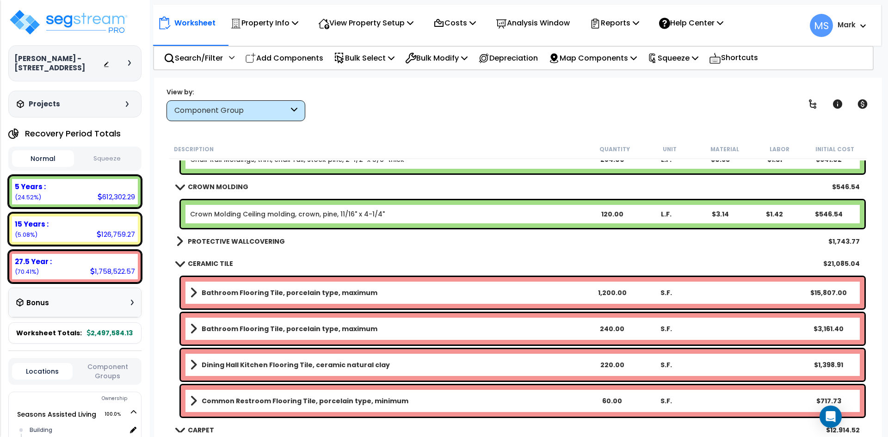
scroll to position [2082, 0]
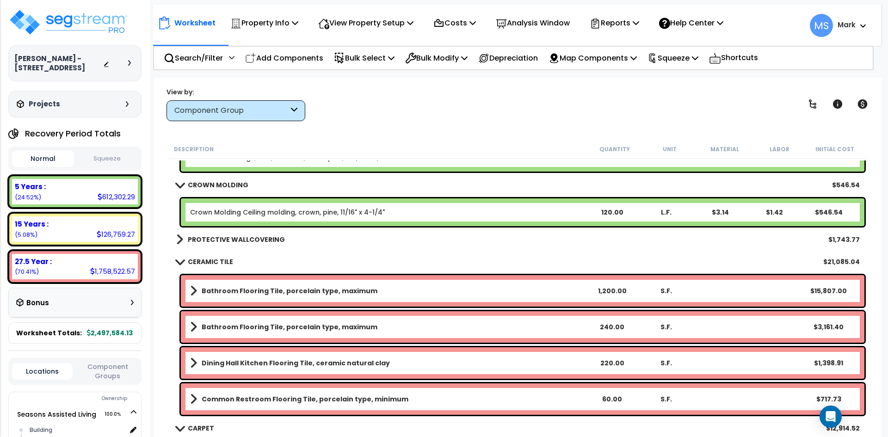
click at [238, 236] on b "PROTECTIVE WALLCOVERING" at bounding box center [236, 239] width 97 height 9
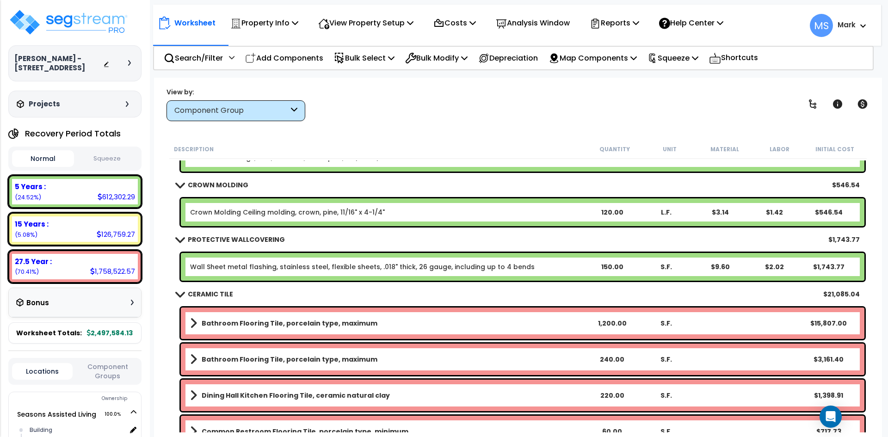
click at [238, 236] on b "PROTECTIVE WALLCOVERING" at bounding box center [236, 239] width 97 height 9
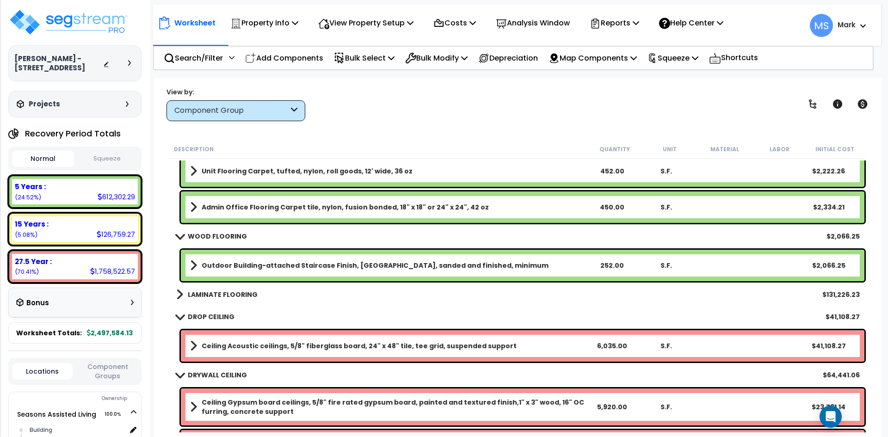
scroll to position [2406, 0]
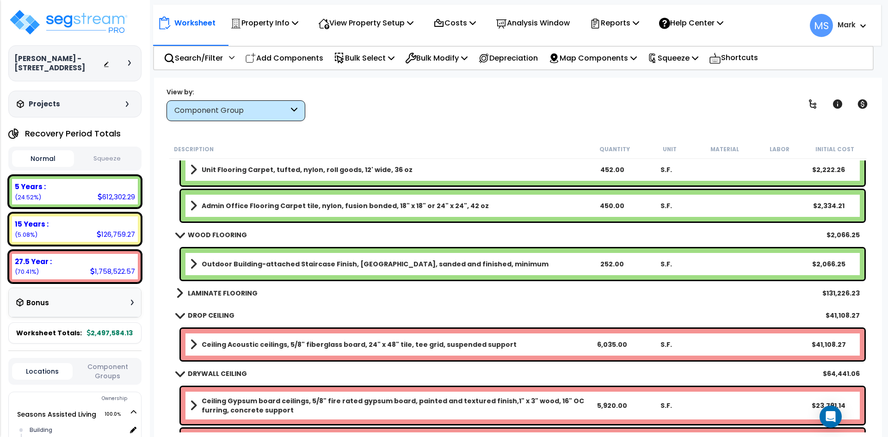
click at [274, 265] on b "Outdoor Building-attached Staircase Finish, Oak strip, sanded and finished, min…" at bounding box center [375, 264] width 347 height 9
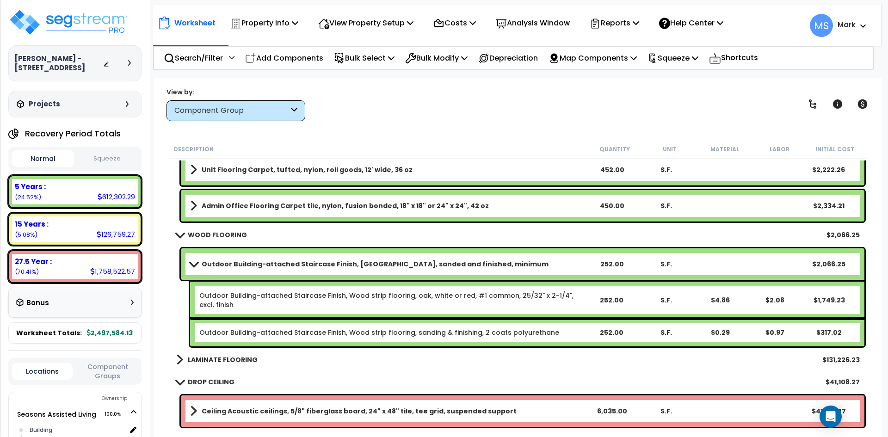
click at [274, 265] on b "Outdoor Building-attached Staircase Finish, Oak strip, sanded and finished, min…" at bounding box center [375, 264] width 347 height 9
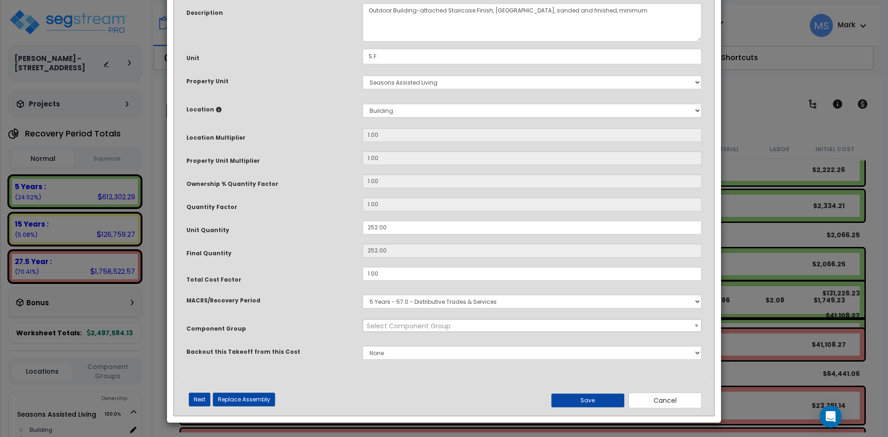
scroll to position [0, 0]
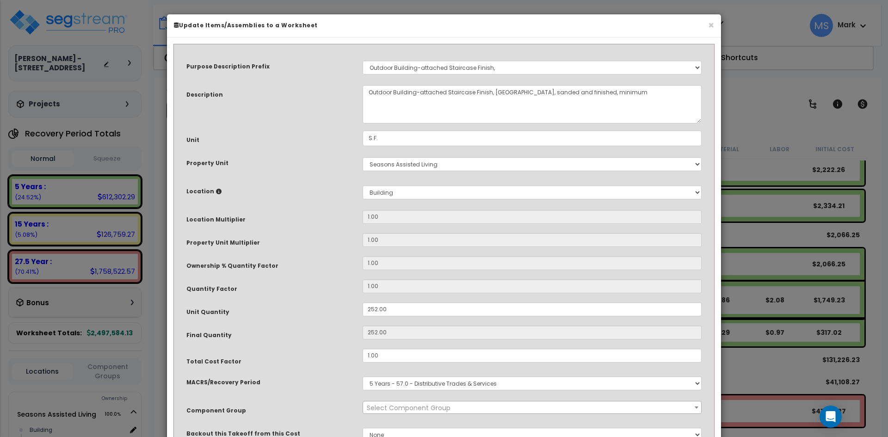
select select "45955"
drag, startPoint x: 390, startPoint y: 93, endPoint x: 373, endPoint y: 95, distance: 17.8
click at [373, 95] on textarea "Outdoor Building-attached Staircase Finish, Oak strip, sanded and finished, min…" at bounding box center [532, 104] width 339 height 38
click at [393, 66] on select "Select A/V System A/V System A/V System Equipment A/V System Equipment A/V Syst…" at bounding box center [532, 68] width 339 height 14
select select "116384"
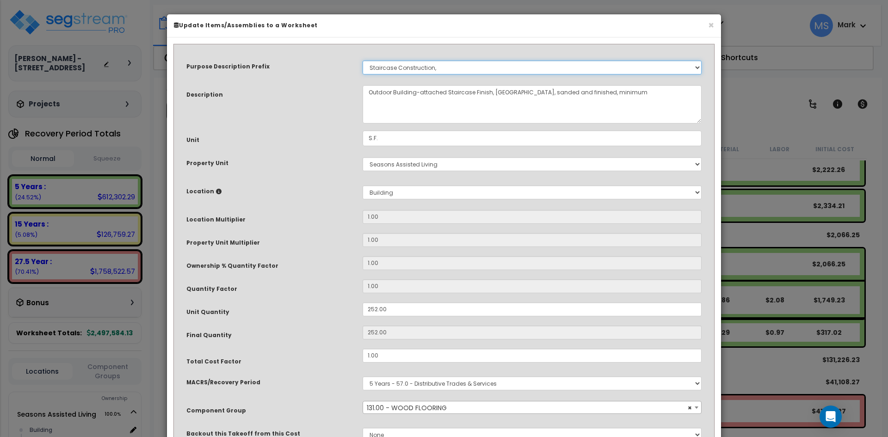
click at [363, 61] on select "Select A/V System A/V System A/V System Equipment A/V System Equipment A/V Syst…" at bounding box center [532, 68] width 339 height 14
click at [440, 63] on select "Select A/V System A/V System A/V System Equipment A/V System Equipment A/V Syst…" at bounding box center [532, 68] width 339 height 14
click at [363, 61] on select "Select A/V System A/V System A/V System Equipment A/V System Equipment A/V Syst…" at bounding box center [532, 68] width 339 height 14
drag, startPoint x: 391, startPoint y: 91, endPoint x: 356, endPoint y: 93, distance: 35.2
click at [356, 93] on div "Outdoor Building-attached Staircase Finish, Oak strip, sanded and finished, min…" at bounding box center [532, 104] width 353 height 38
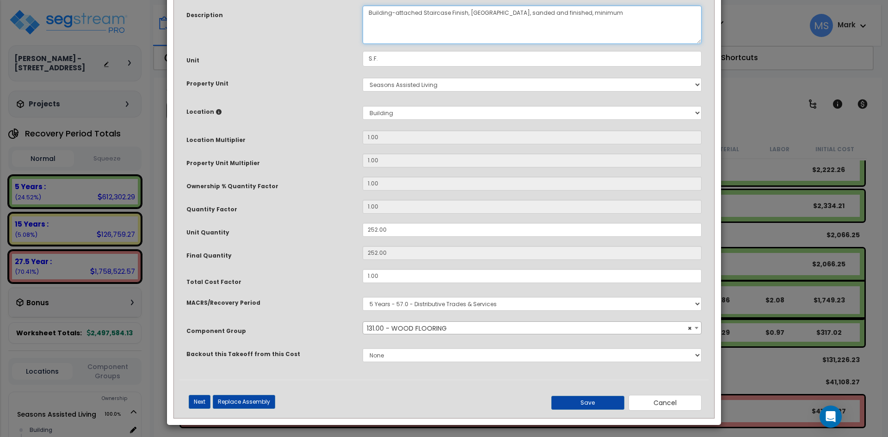
scroll to position [82, 0]
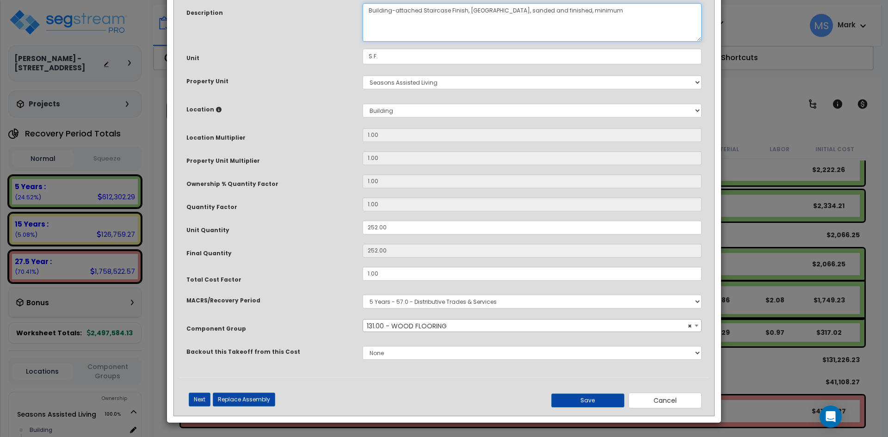
type textarea "Building-attached Staircase Finish, Oak strip, sanded and finished, minimum"
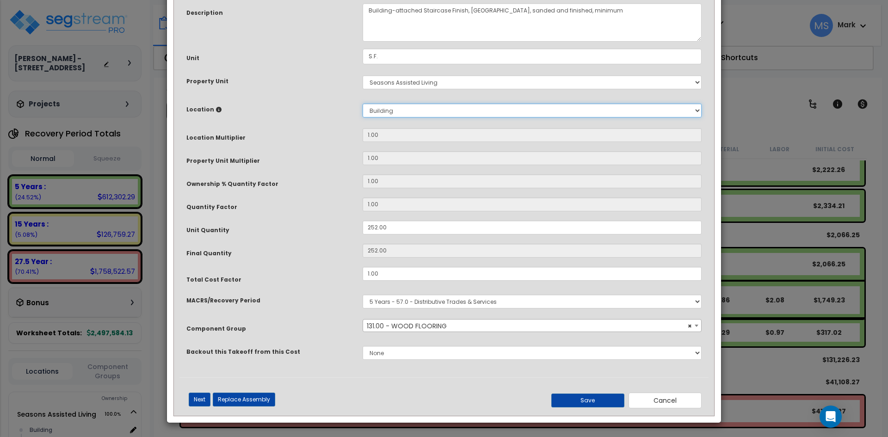
click at [466, 111] on select "Select Building Building Interior Studio - 1 bed Space Studio -2 bed Space Add …" at bounding box center [532, 111] width 339 height 14
select select "461"
click at [363, 104] on select "Select Building Building Interior Studio - 1 bed Space Studio -2 bed Space Add …" at bounding box center [532, 111] width 339 height 14
type input "1"
type input "252"
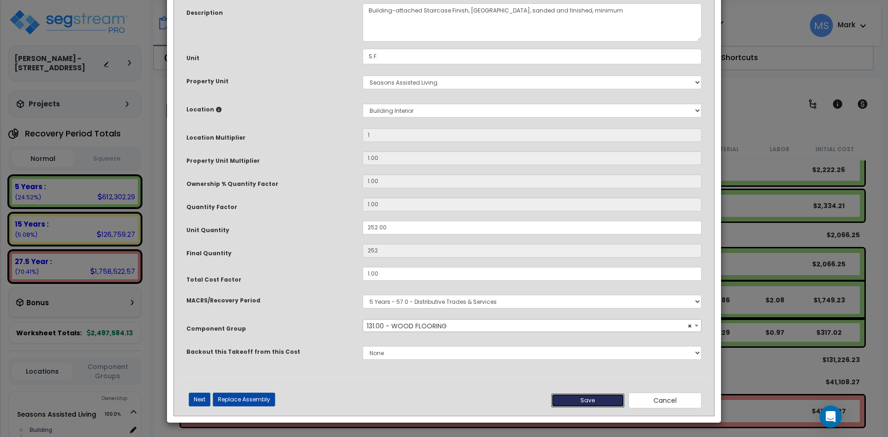
click at [597, 399] on button "Save" at bounding box center [587, 401] width 73 height 14
type input "1.00"
type input "252.00"
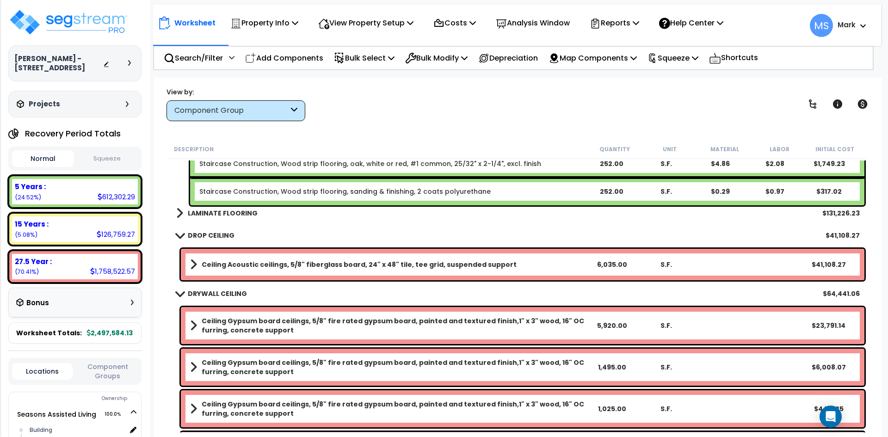
scroll to position [2544, 0]
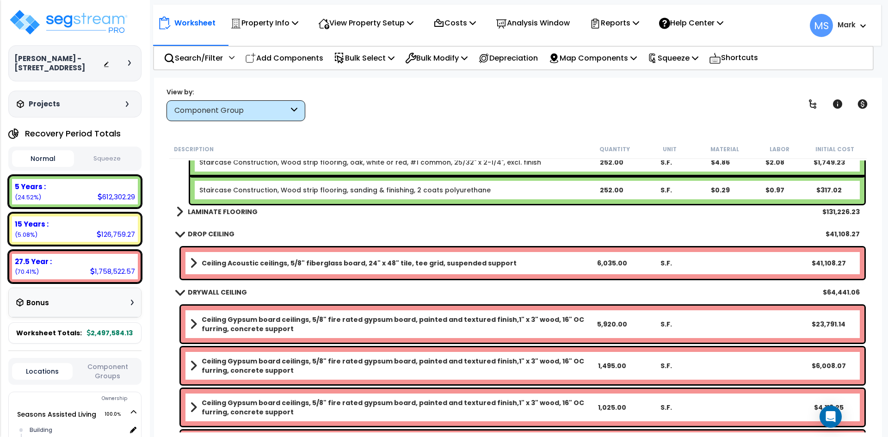
click at [247, 210] on b "LAMINATE FLOORING" at bounding box center [223, 211] width 70 height 9
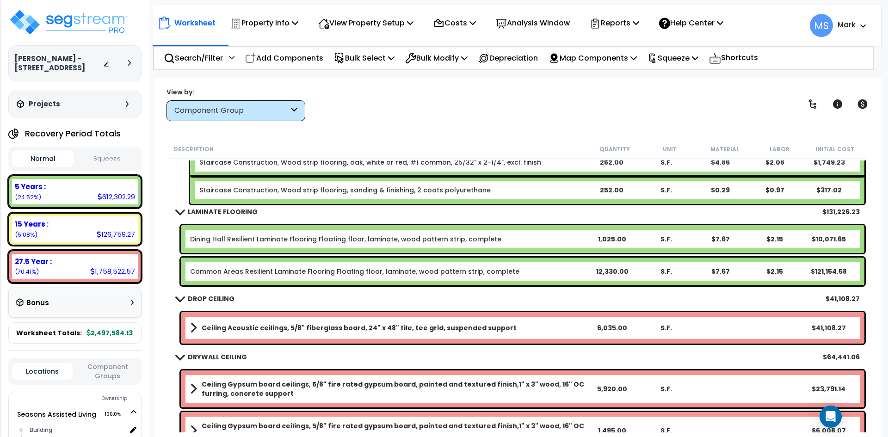
click at [247, 210] on b "LAMINATE FLOORING" at bounding box center [223, 211] width 70 height 9
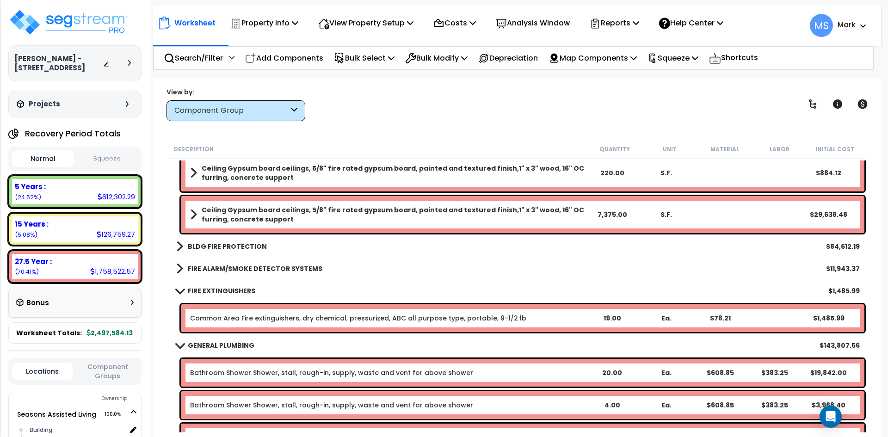
scroll to position [2822, 0]
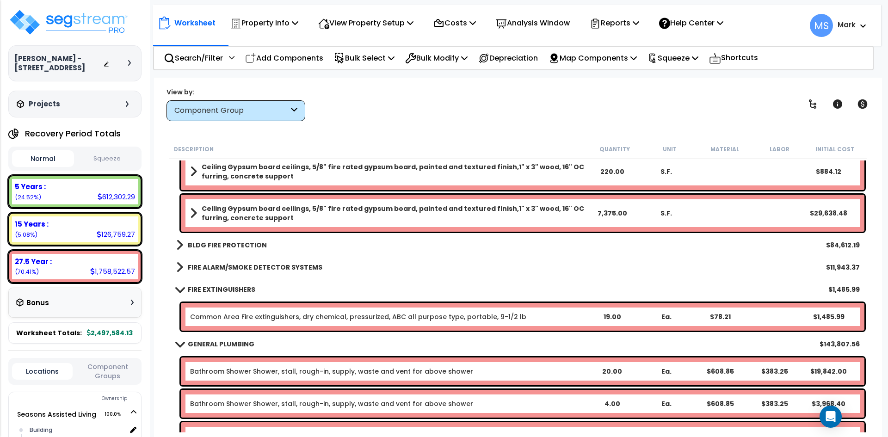
click at [254, 242] on b "BLDG FIRE PROTECTION" at bounding box center [227, 245] width 79 height 9
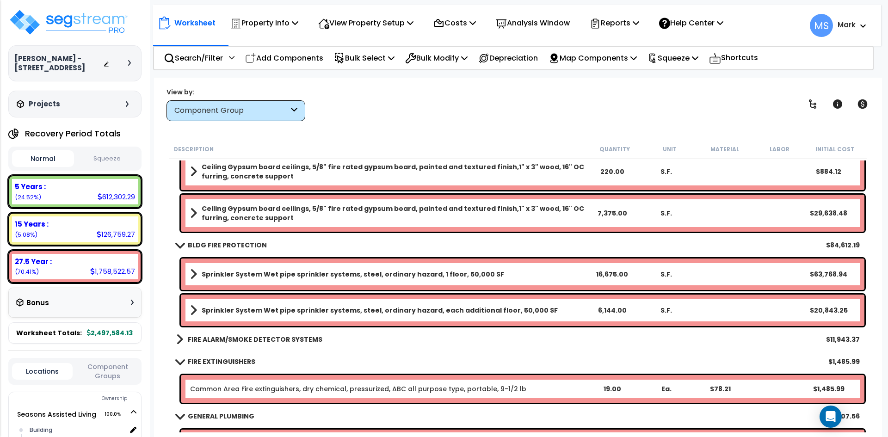
click at [254, 242] on b "BLDG FIRE PROTECTION" at bounding box center [227, 245] width 79 height 9
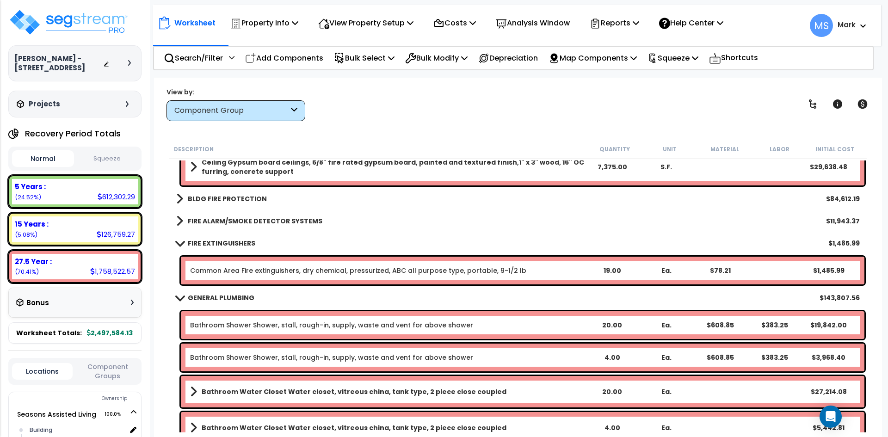
scroll to position [2915, 0]
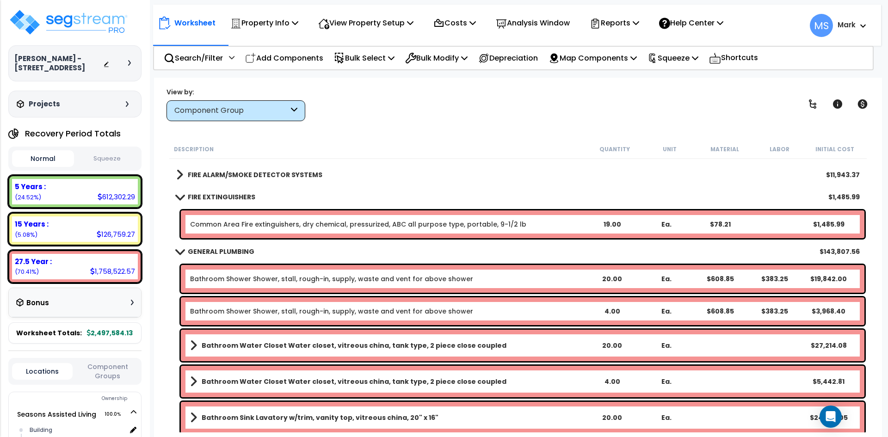
click at [282, 181] on div "FIRE ALARM/SMOKE DETECTOR SYSTEMS $11,943.37" at bounding box center [518, 175] width 693 height 22
click at [287, 174] on b "FIRE ALARM/SMOKE DETECTOR SYSTEMS" at bounding box center [255, 174] width 135 height 9
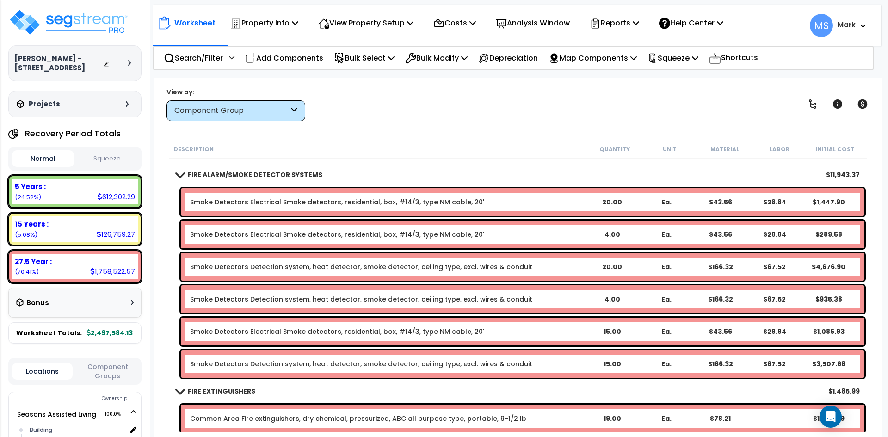
click at [287, 174] on b "FIRE ALARM/SMOKE DETECTOR SYSTEMS" at bounding box center [255, 174] width 135 height 9
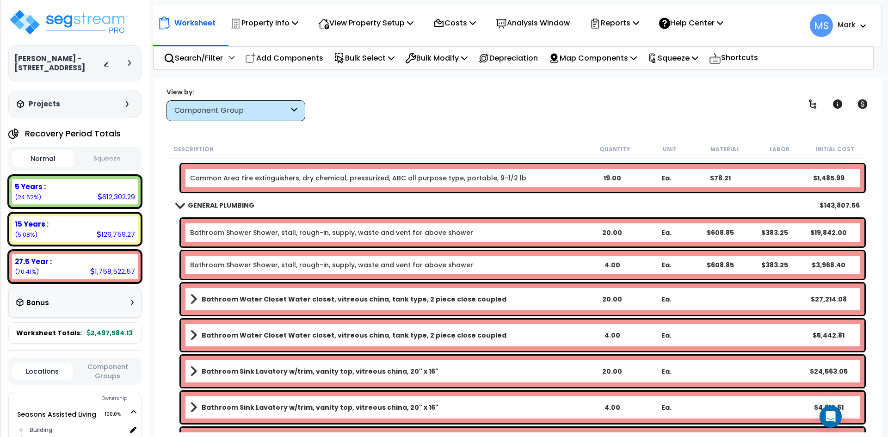
scroll to position [3007, 0]
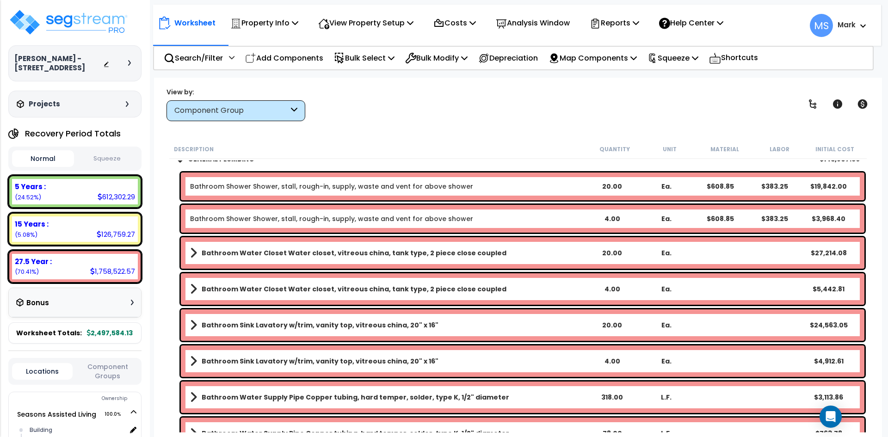
click at [344, 187] on link "Bathroom Shower Shower, stall, rough-in, supply, waste and vent for above shower" at bounding box center [331, 186] width 283 height 9
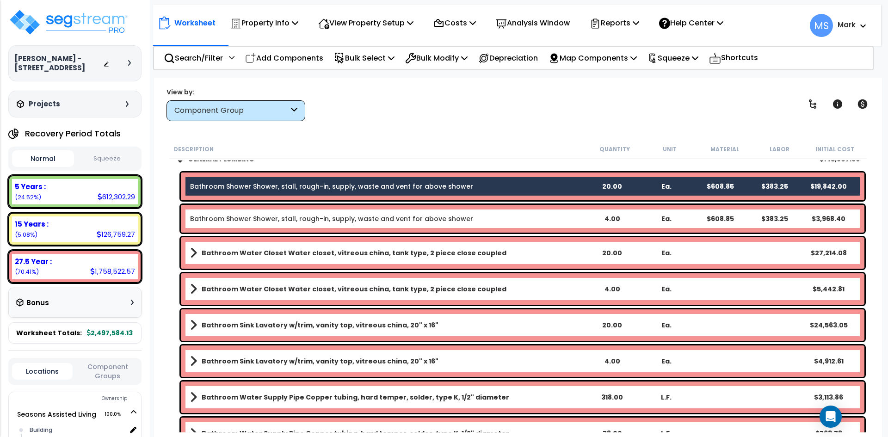
click at [346, 211] on div "Bathroom Shower Shower, stall, rough-in, supply, waste and vent for above showe…" at bounding box center [523, 219] width 684 height 28
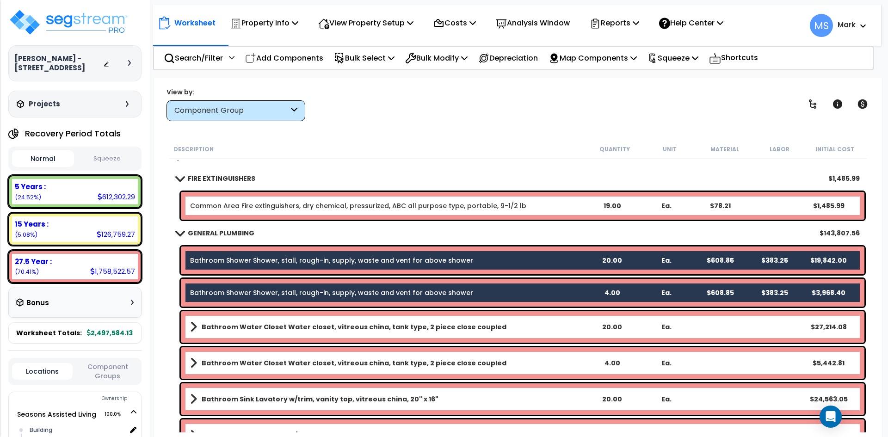
scroll to position [2915, 0]
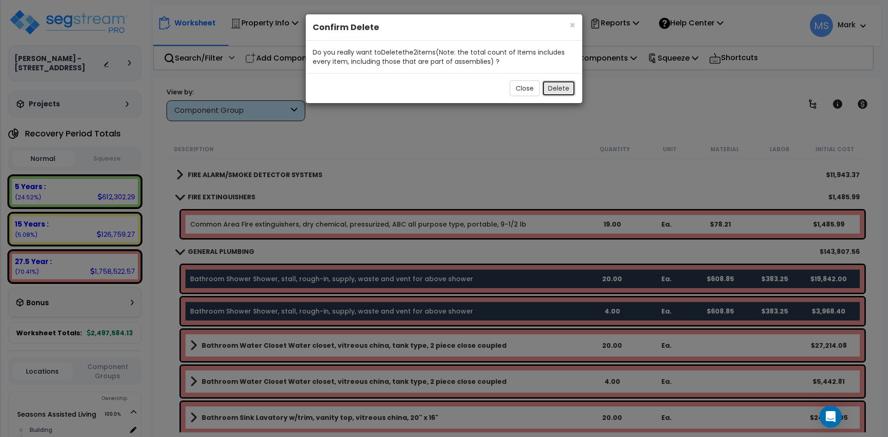
click at [553, 88] on button "Delete" at bounding box center [558, 88] width 33 height 16
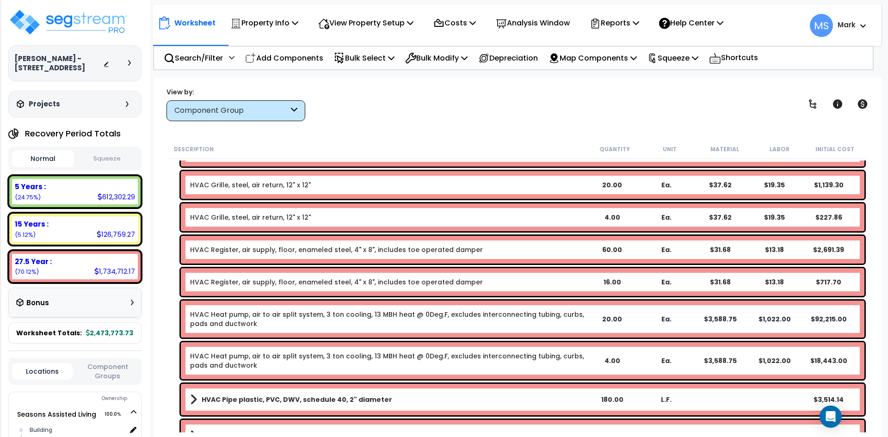
scroll to position [4811, 0]
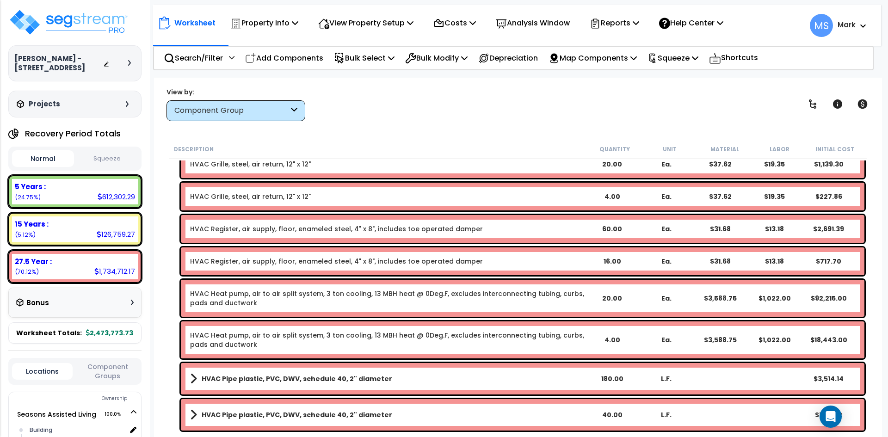
click at [479, 307] on link "HVAC Heat pump, air to air split system, 3 ton cooling, 13 MBH heat @ 0Deg.F, e…" at bounding box center [387, 298] width 395 height 19
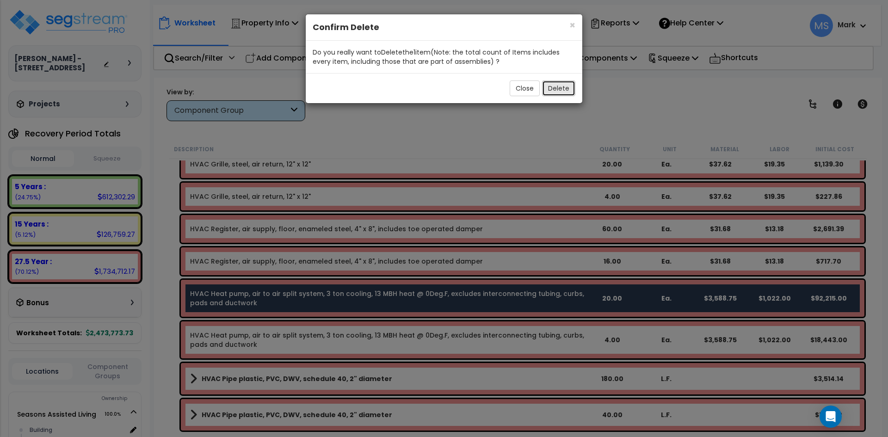
click at [566, 88] on button "Delete" at bounding box center [558, 88] width 33 height 16
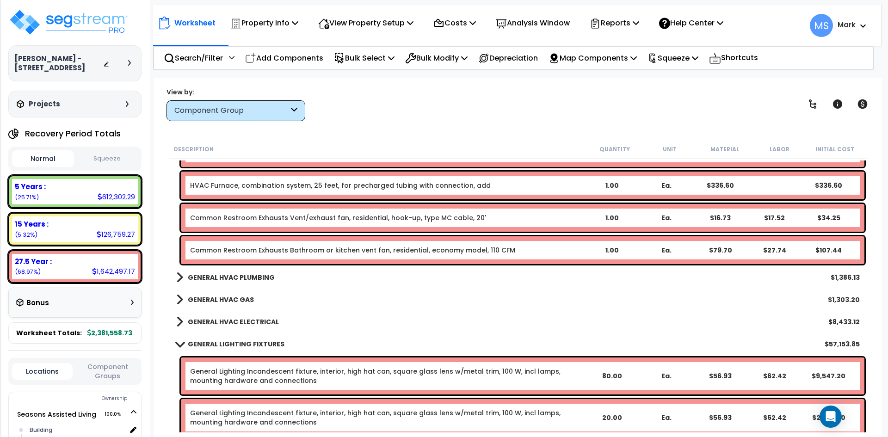
scroll to position [5413, 0]
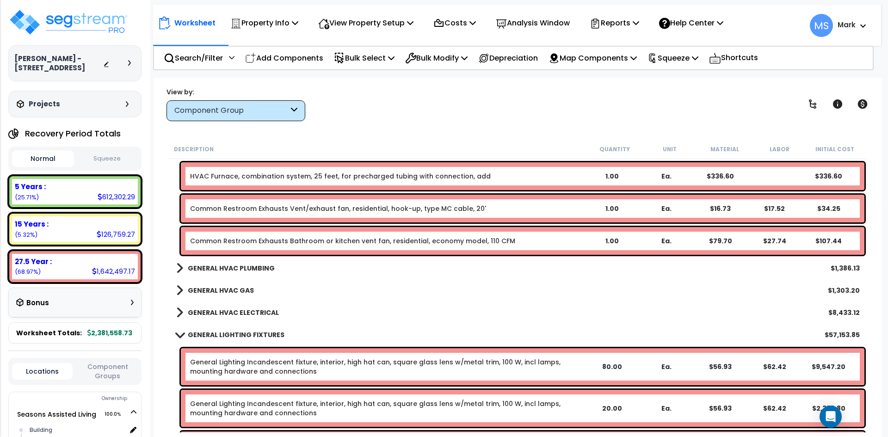
click at [262, 268] on b "GENERAL HVAC PLUMBING" at bounding box center [231, 268] width 87 height 9
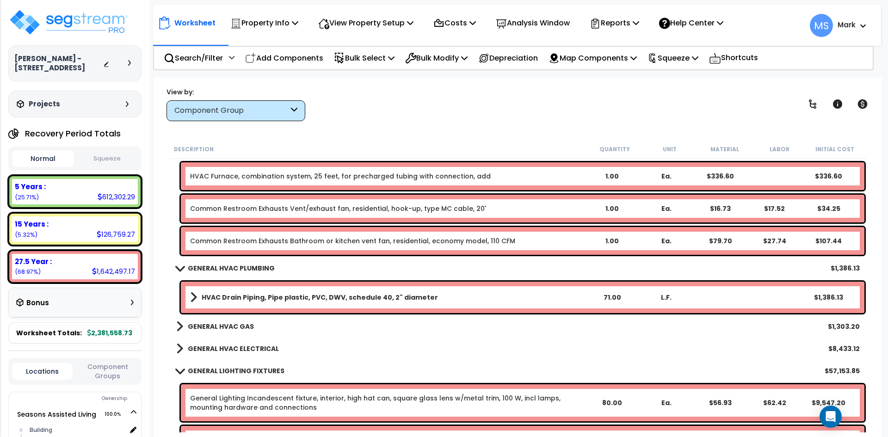
click at [262, 268] on b "GENERAL HVAC PLUMBING" at bounding box center [231, 268] width 87 height 9
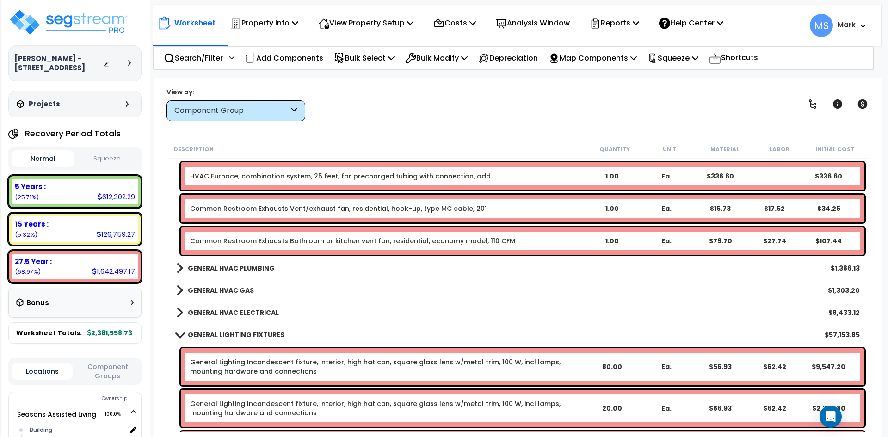
click at [262, 310] on b "GENERAL HVAC ELECTRICAL" at bounding box center [233, 312] width 91 height 9
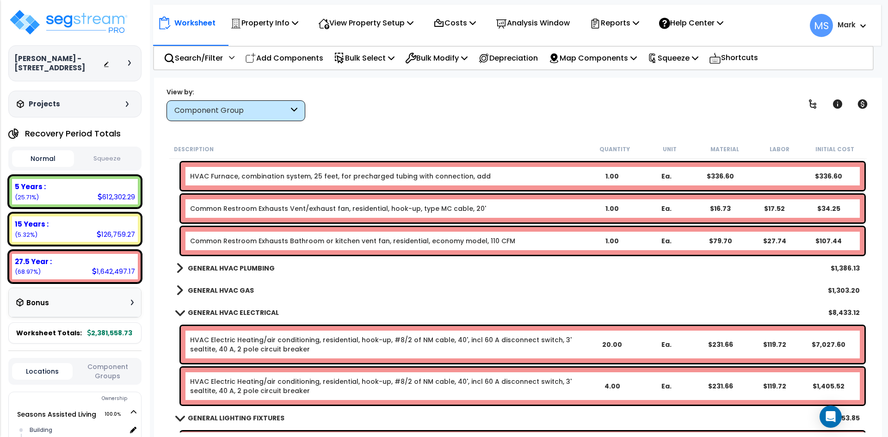
click at [262, 310] on b "GENERAL HVAC ELECTRICAL" at bounding box center [233, 312] width 91 height 9
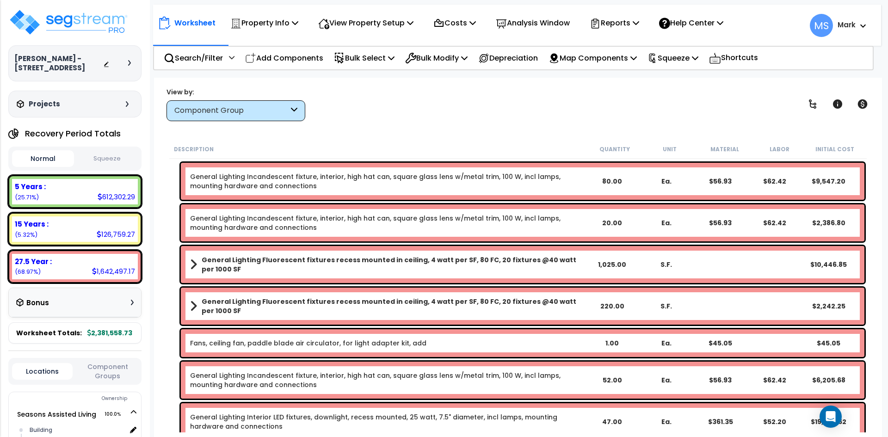
scroll to position [5598, 0]
click at [300, 372] on link "General Lighting Incandescent fixture, interior, high hat can, square glass len…" at bounding box center [387, 380] width 395 height 19
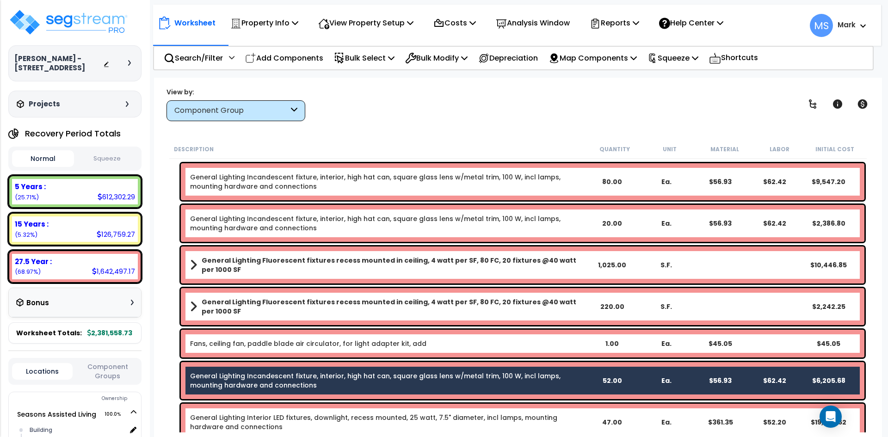
click at [342, 221] on link "General Lighting Incandescent fixture, interior, high hat can, square glass len…" at bounding box center [387, 223] width 395 height 19
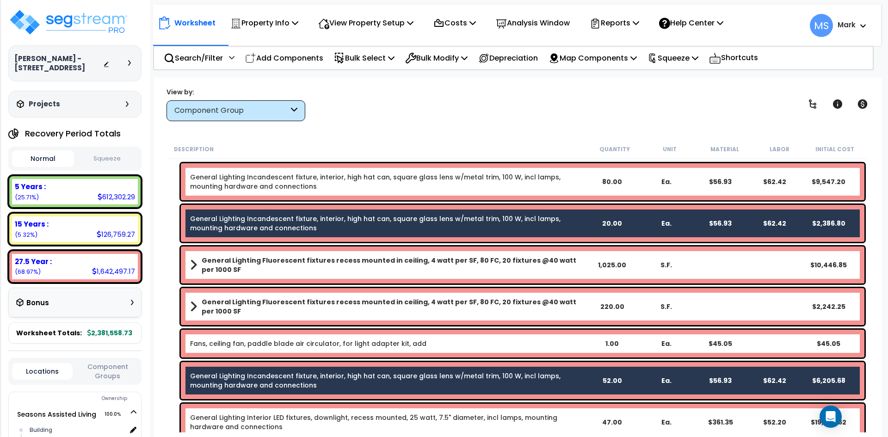
click at [385, 189] on link "General Lighting Incandescent fixture, interior, high hat can, square glass len…" at bounding box center [387, 182] width 395 height 19
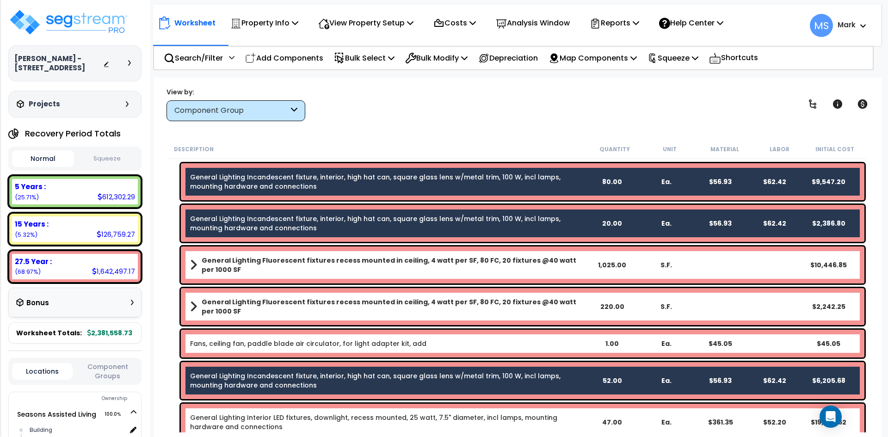
click at [406, 377] on link "General Lighting Incandescent fixture, interior, high hat can, square glass len…" at bounding box center [387, 380] width 395 height 19
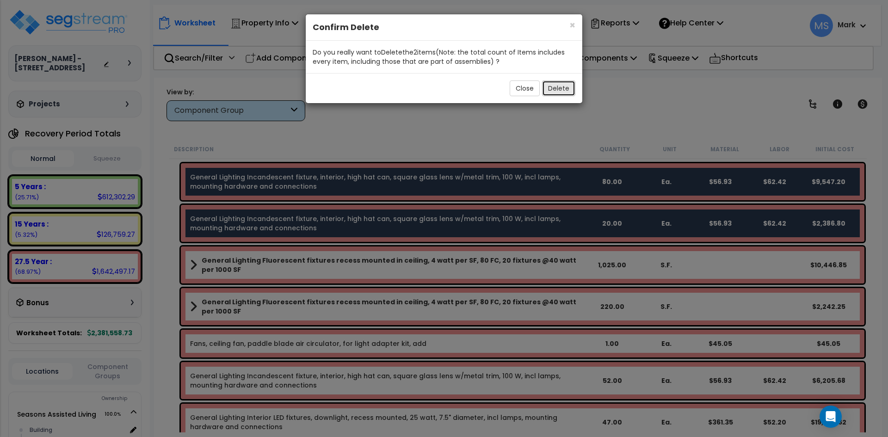
click at [556, 91] on button "Delete" at bounding box center [558, 88] width 33 height 16
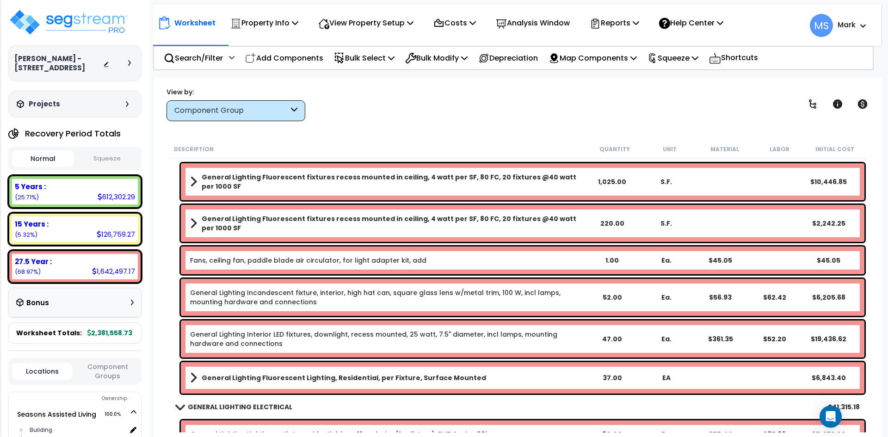
click at [540, 406] on div "GENERAL LIGHTING ELECTRICAL $41,315.18" at bounding box center [518, 407] width 693 height 22
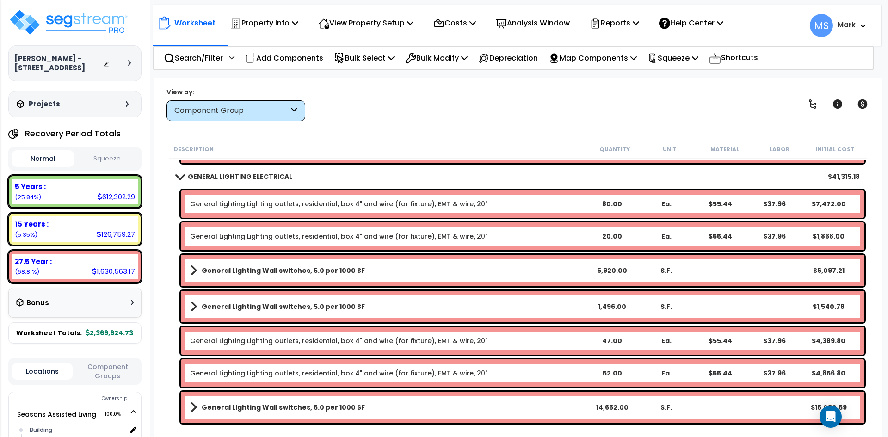
scroll to position [5829, 0]
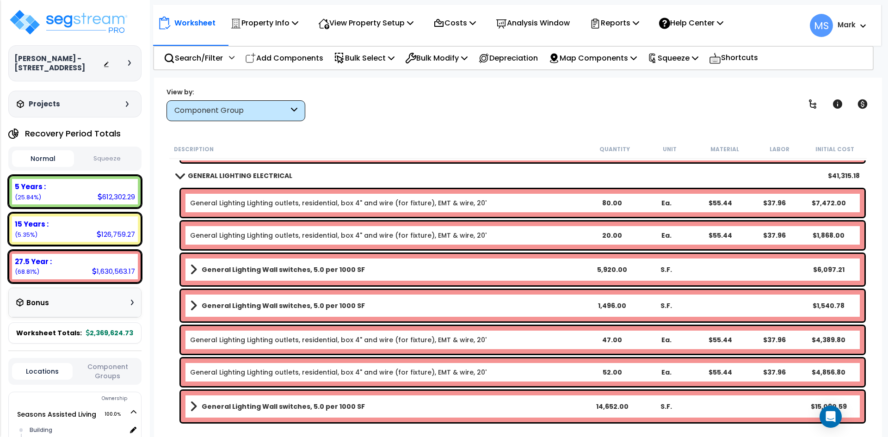
click at [460, 207] on link "General Lighting Lighting outlets, residential, box 4" and wire (for fixture), …" at bounding box center [338, 202] width 297 height 9
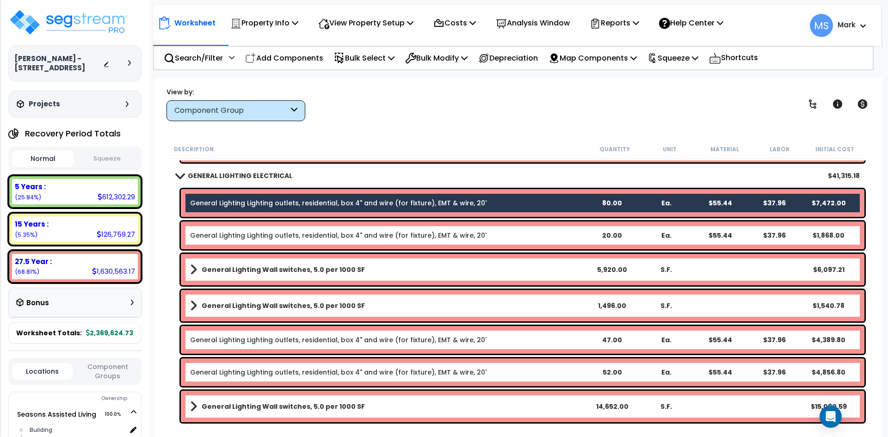
click at [478, 229] on div "General Lighting Lighting outlets, residential, box 4" and wire (for fixture), …" at bounding box center [523, 236] width 684 height 28
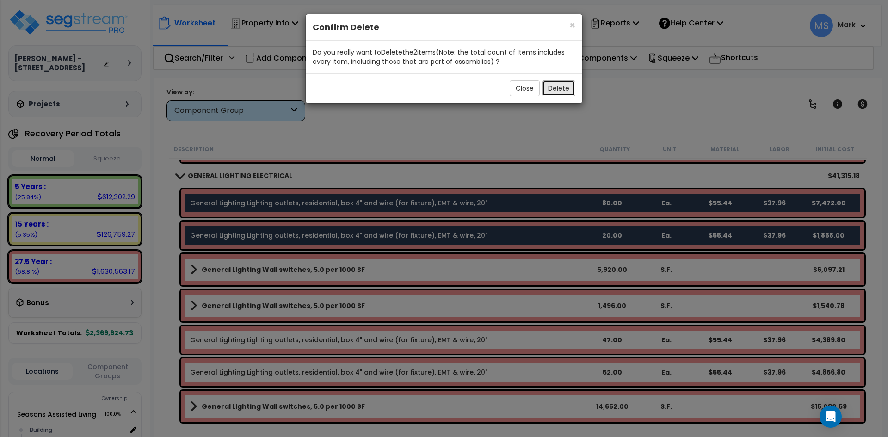
click at [557, 87] on button "Delete" at bounding box center [558, 88] width 33 height 16
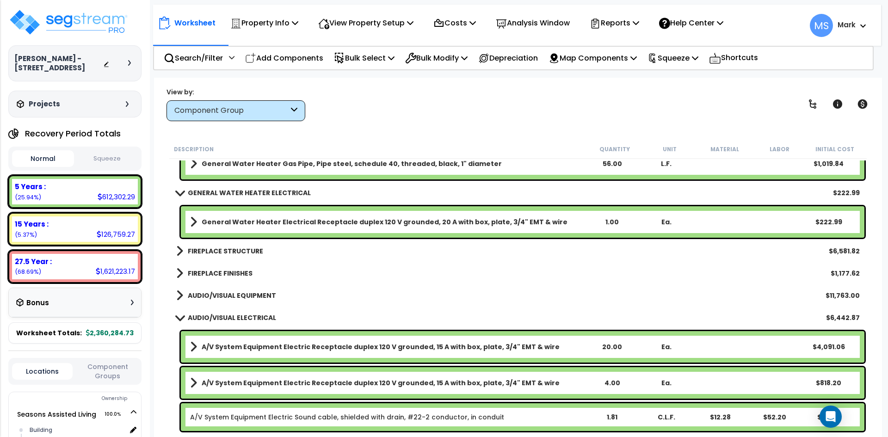
scroll to position [6199, 0]
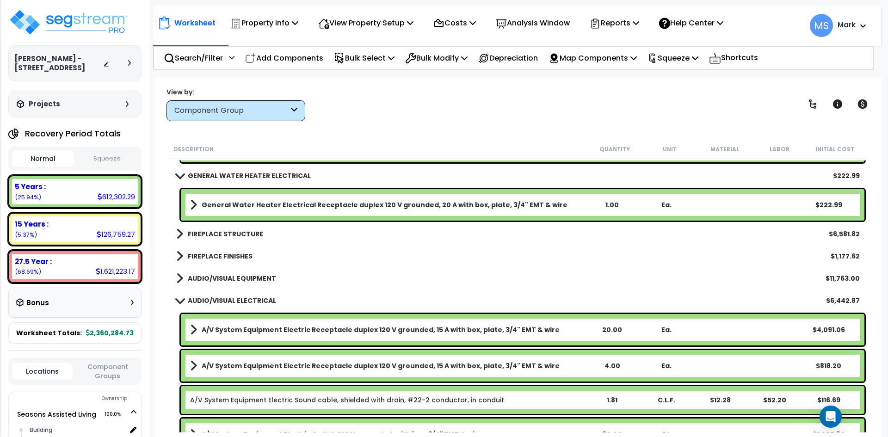
click at [256, 232] on b "FIREPLACE STRUCTURE" at bounding box center [225, 233] width 75 height 9
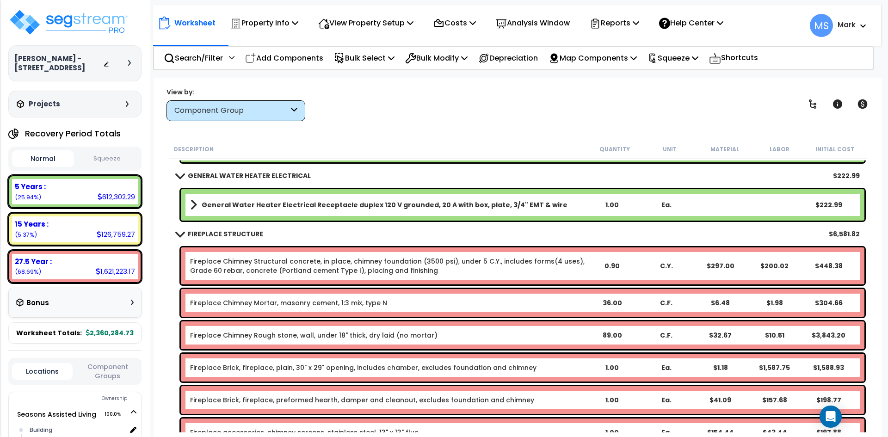
click at [256, 232] on b "FIREPLACE STRUCTURE" at bounding box center [225, 233] width 75 height 9
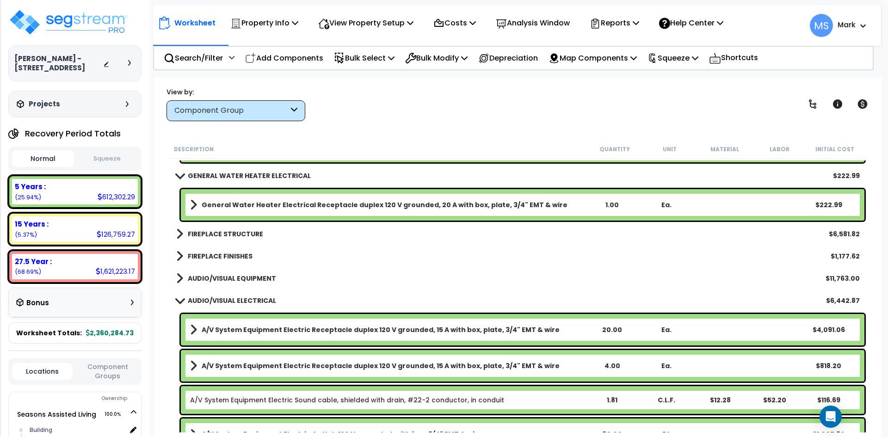
scroll to position [6246, 0]
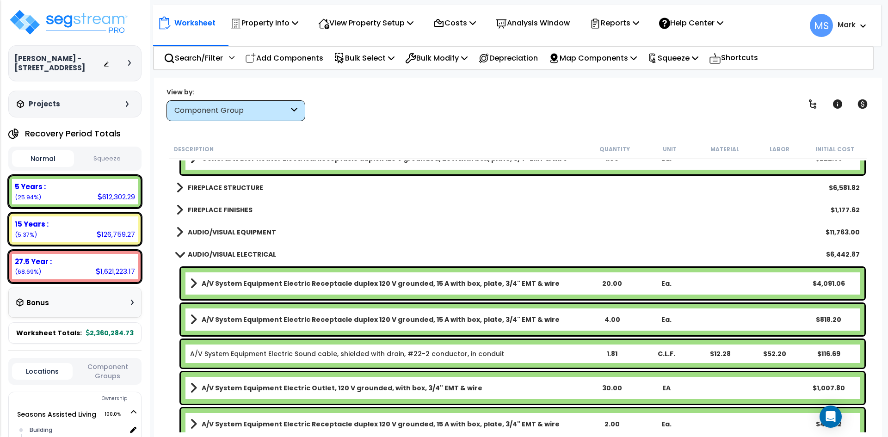
click at [231, 208] on b "FIREPLACE FINISHES" at bounding box center [220, 209] width 65 height 9
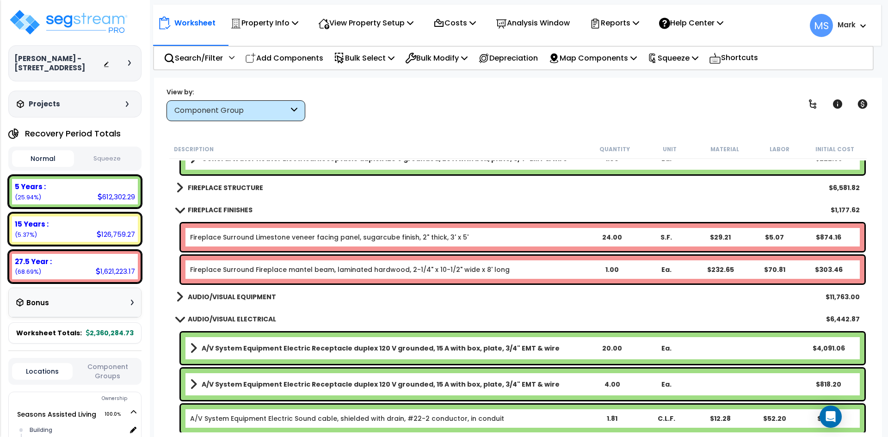
click at [231, 208] on b "FIREPLACE FINISHES" at bounding box center [220, 209] width 65 height 9
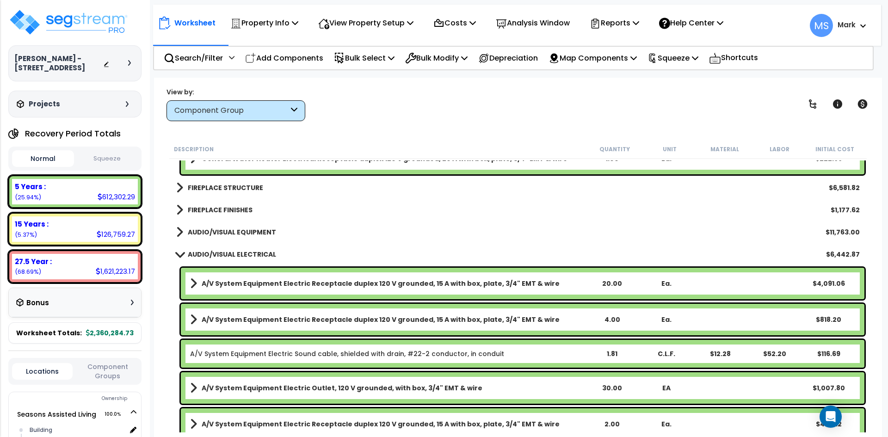
click at [246, 232] on b "AUDIO/VISUAL EQUIPMENT" at bounding box center [232, 232] width 88 height 9
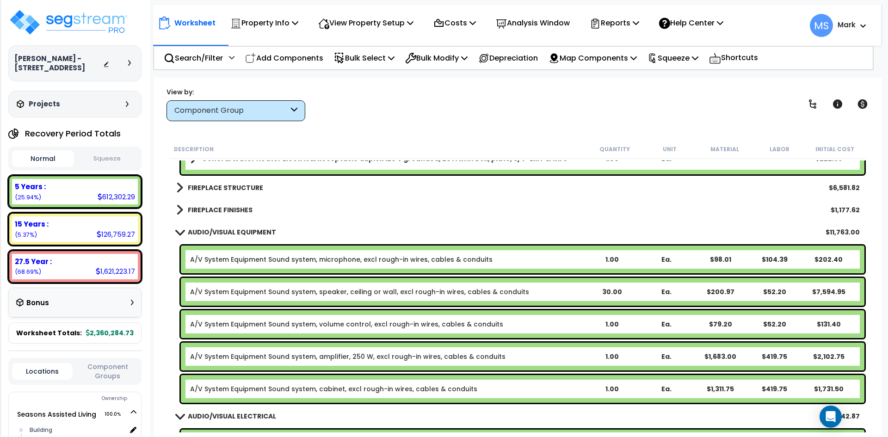
click at [246, 232] on b "AUDIO/VISUAL EQUIPMENT" at bounding box center [232, 232] width 88 height 9
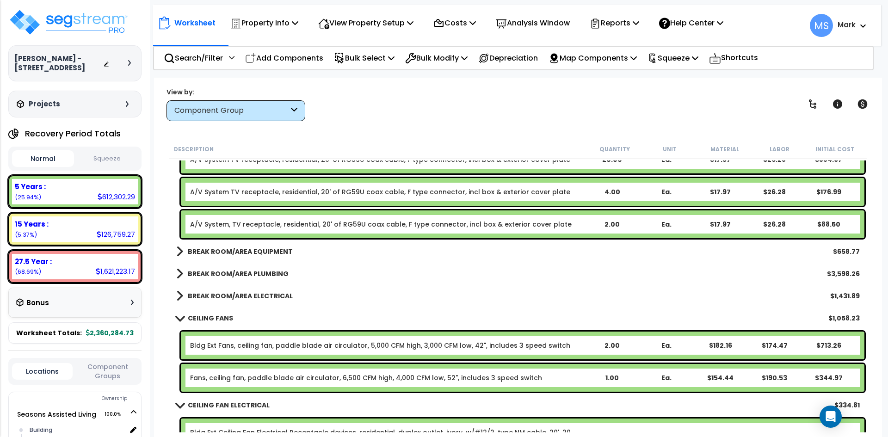
scroll to position [6569, 0]
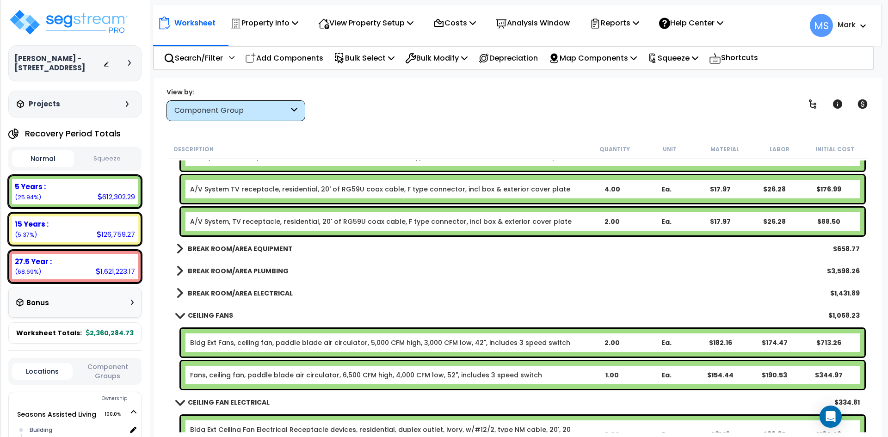
click at [270, 250] on b "BREAK ROOM/AREA EQUIPMENT" at bounding box center [240, 248] width 105 height 9
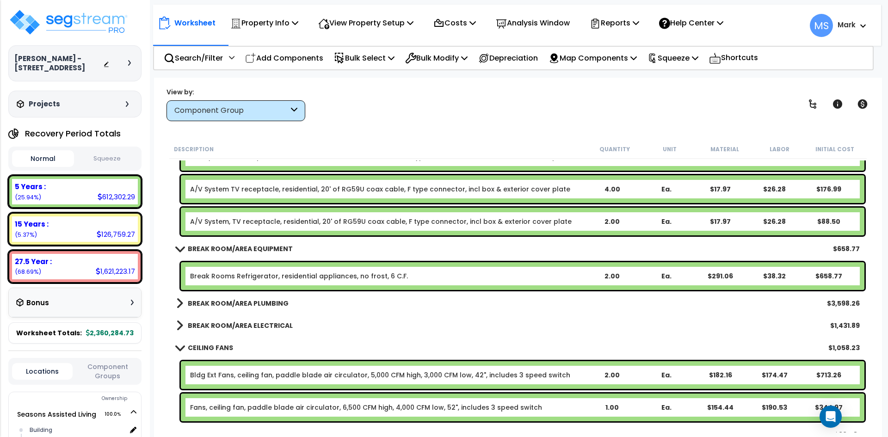
click at [258, 249] on b "BREAK ROOM/AREA EQUIPMENT" at bounding box center [240, 248] width 105 height 9
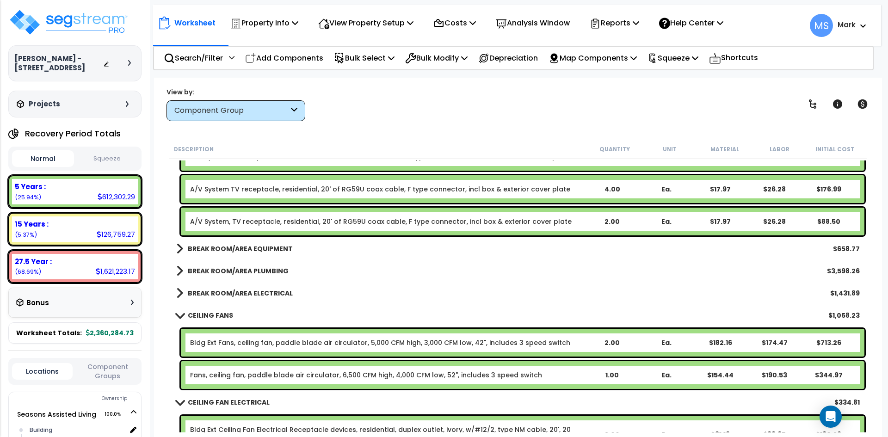
click at [265, 272] on b "BREAK ROOM/AREA PLUMBING" at bounding box center [238, 270] width 101 height 9
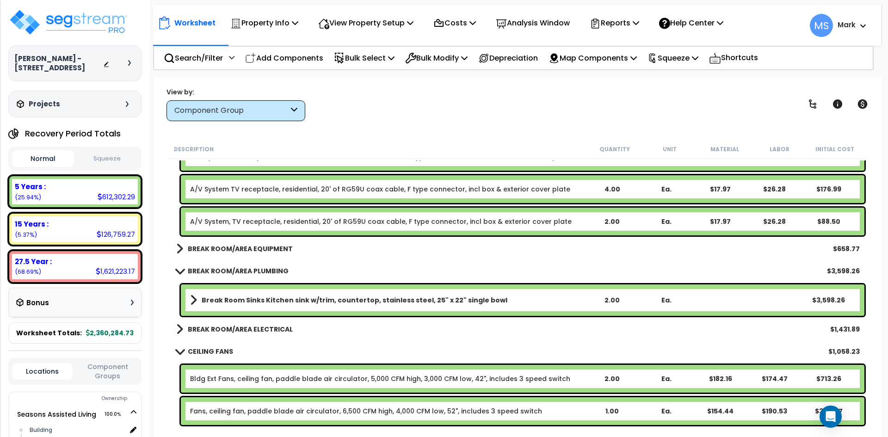
click at [265, 272] on b "BREAK ROOM/AREA PLUMBING" at bounding box center [238, 270] width 101 height 9
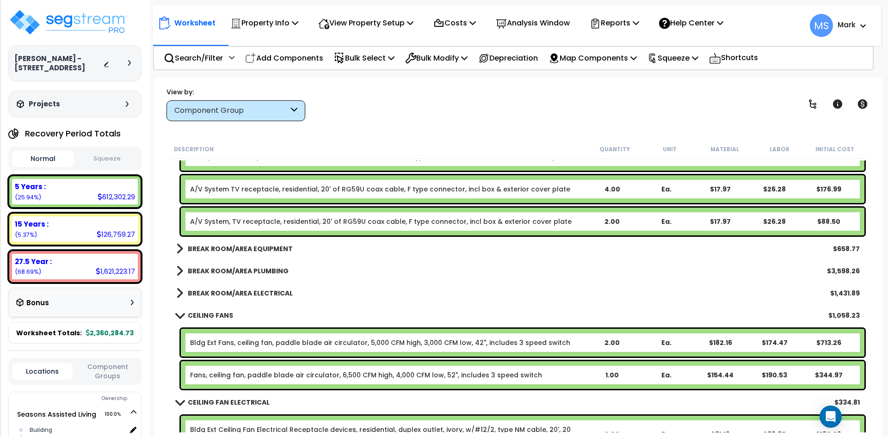
click at [260, 291] on b "BREAK ROOM/AREA ELECTRICAL" at bounding box center [240, 293] width 105 height 9
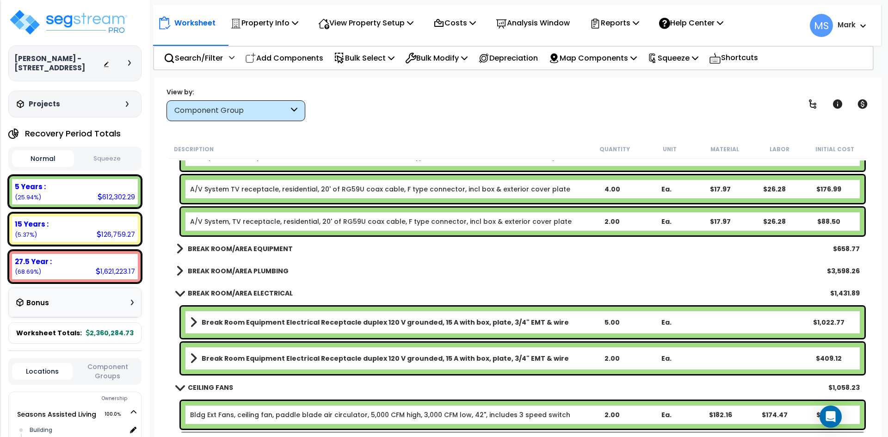
click at [260, 291] on b "BREAK ROOM/AREA ELECTRICAL" at bounding box center [240, 293] width 105 height 9
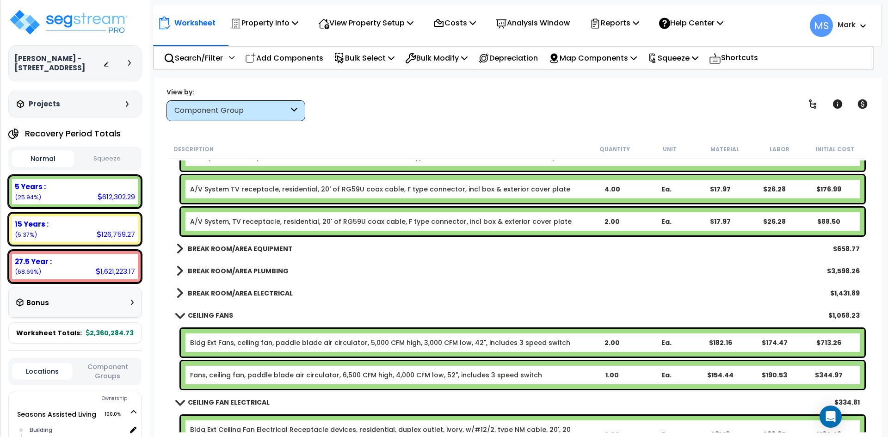
click at [260, 291] on b "BREAK ROOM/AREA ELECTRICAL" at bounding box center [240, 293] width 105 height 9
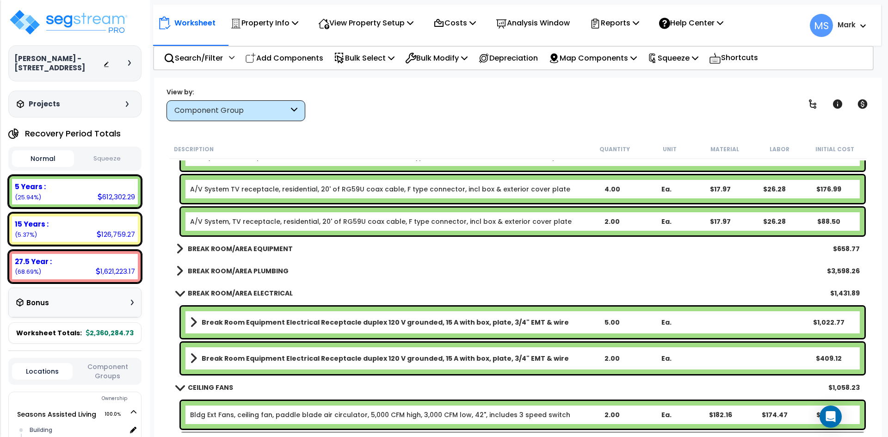
click at [260, 291] on b "BREAK ROOM/AREA ELECTRICAL" at bounding box center [240, 293] width 105 height 9
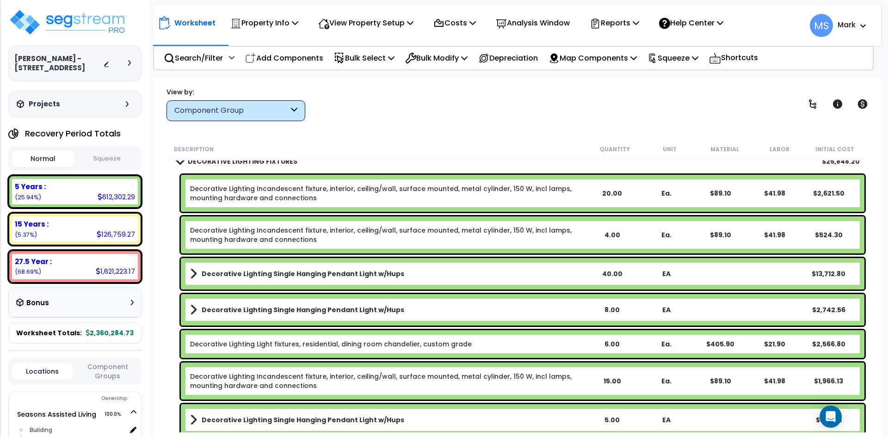
scroll to position [7402, 0]
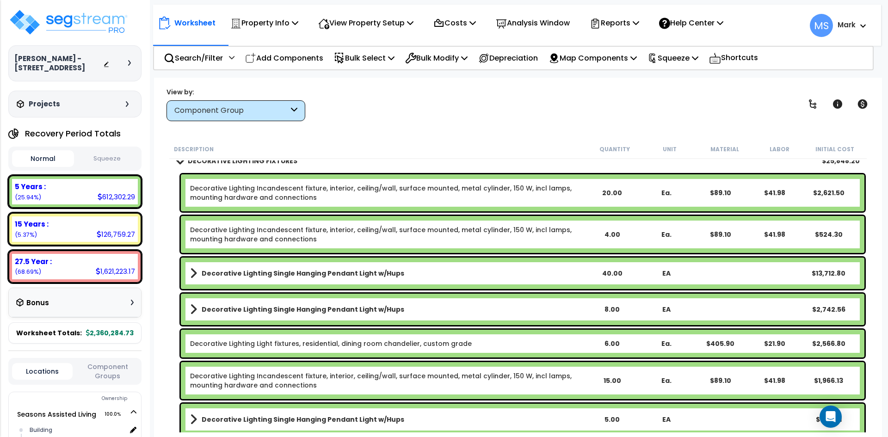
click at [368, 279] on link "Decorative Lighting Single Hanging Pendant Light w/Hups" at bounding box center [387, 273] width 395 height 13
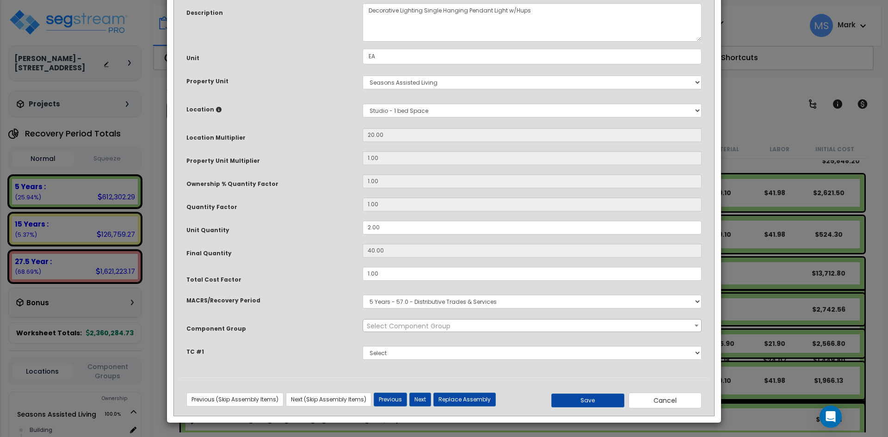
scroll to position [0, 0]
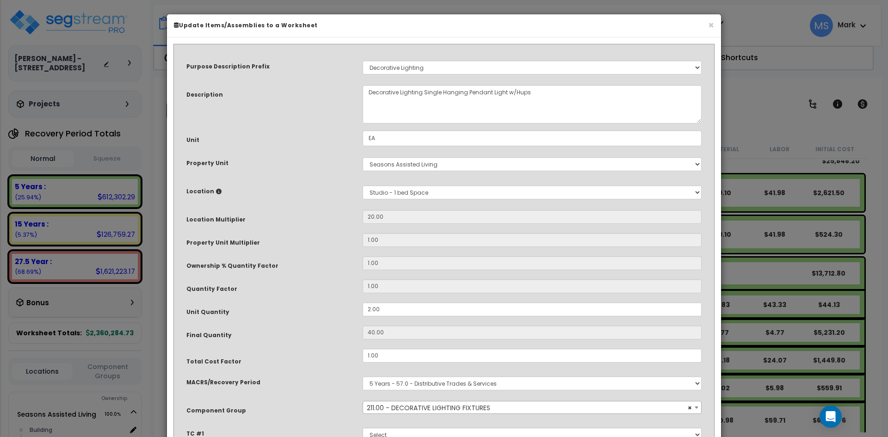
select select "46028"
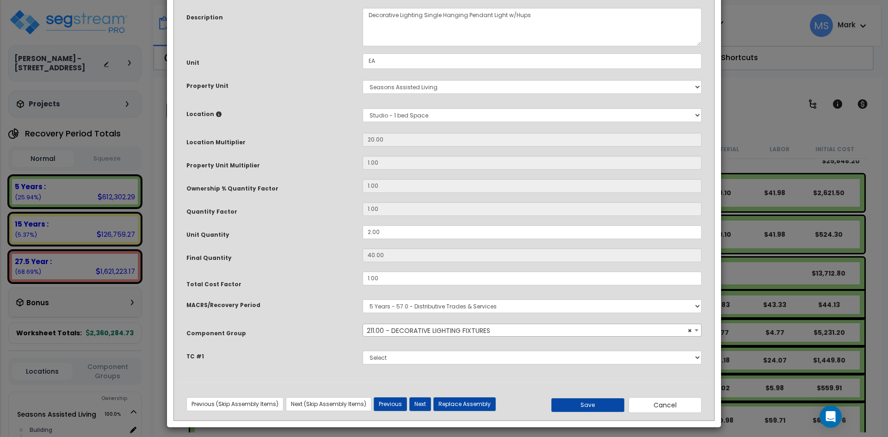
scroll to position [82, 0]
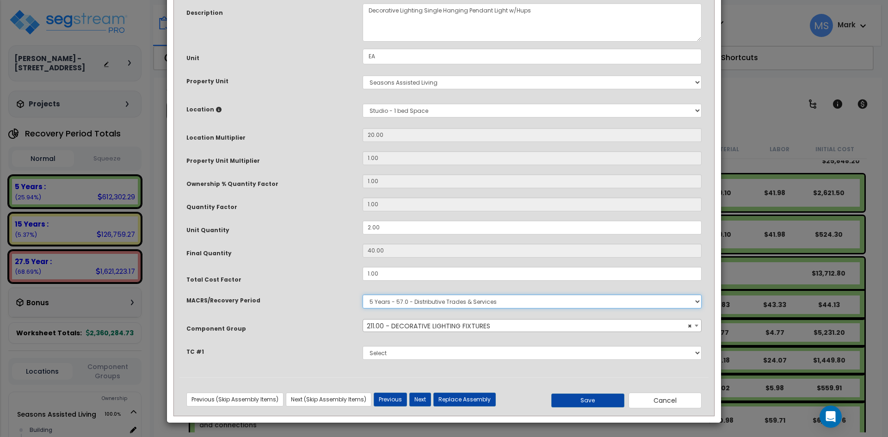
click at [424, 300] on select "Select MACRS/Recovery Period 5 Years - 57.0 - Distributive Trades & Services 5 …" at bounding box center [532, 302] width 339 height 14
select select "3669"
click at [363, 295] on select "Select MACRS/Recovery Period 5 Years - 57.0 - Distributive Trades & Services 5 …" at bounding box center [532, 302] width 339 height 14
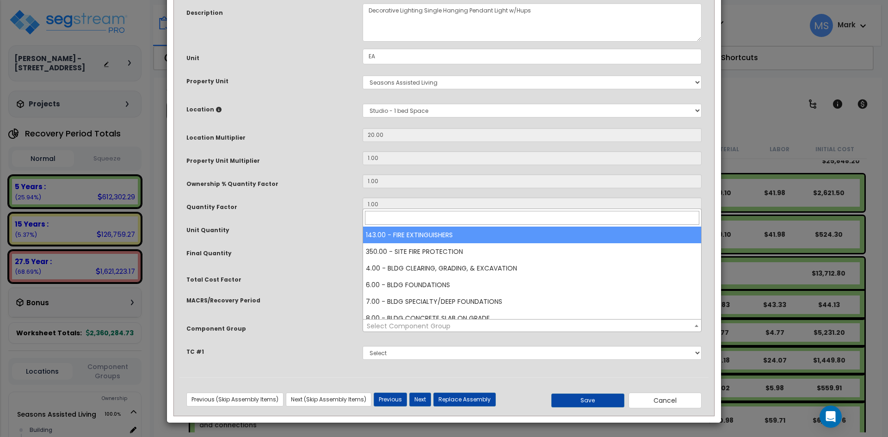
click at [434, 327] on span "Select Component Group" at bounding box center [409, 326] width 84 height 9
click at [411, 220] on input "search" at bounding box center [532, 218] width 334 height 14
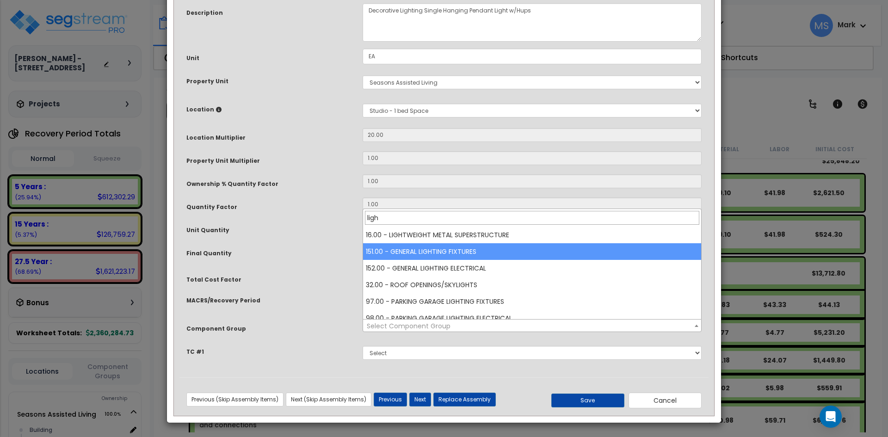
type input "ligh"
select select "45970"
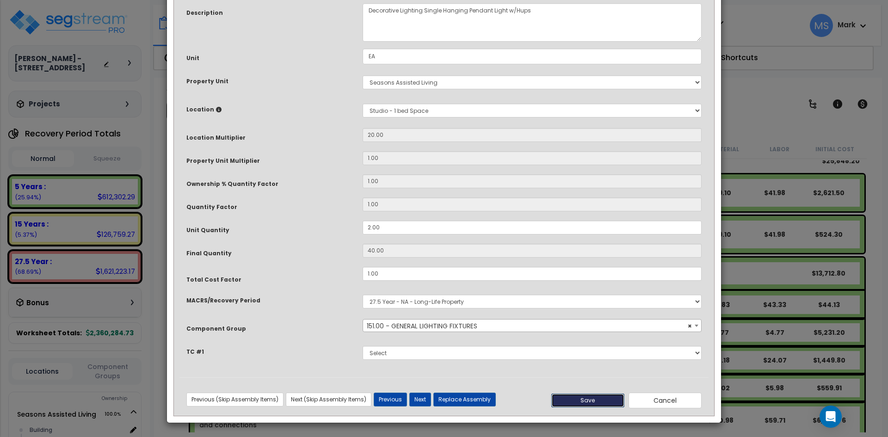
click at [600, 400] on button "Save" at bounding box center [587, 401] width 73 height 14
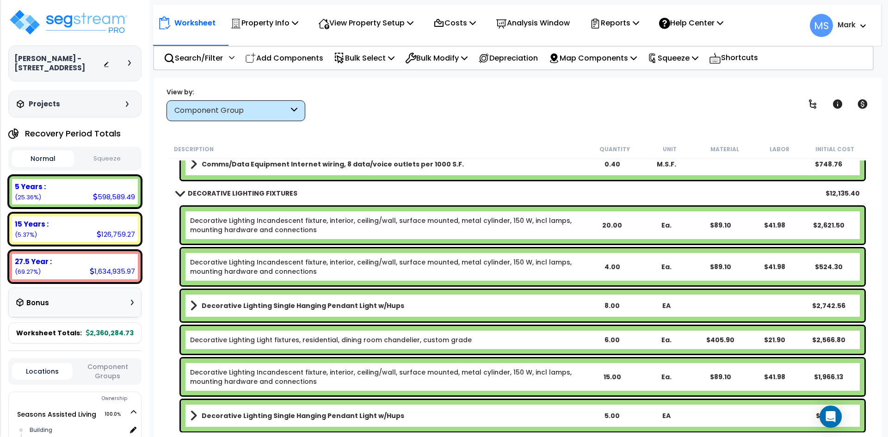
click at [335, 305] on b "Decorative Lighting Single Hanging Pendant Light w/Hups" at bounding box center [303, 305] width 203 height 9
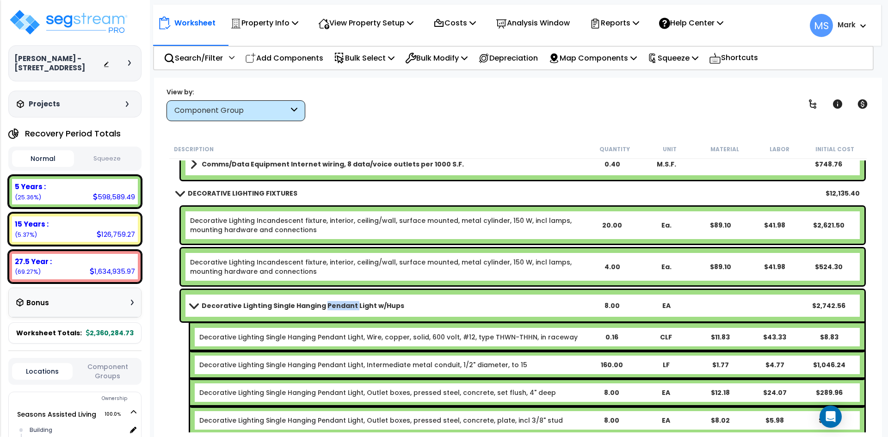
click at [335, 305] on b "Decorative Lighting Single Hanging Pendant Light w/Hups" at bounding box center [303, 305] width 203 height 9
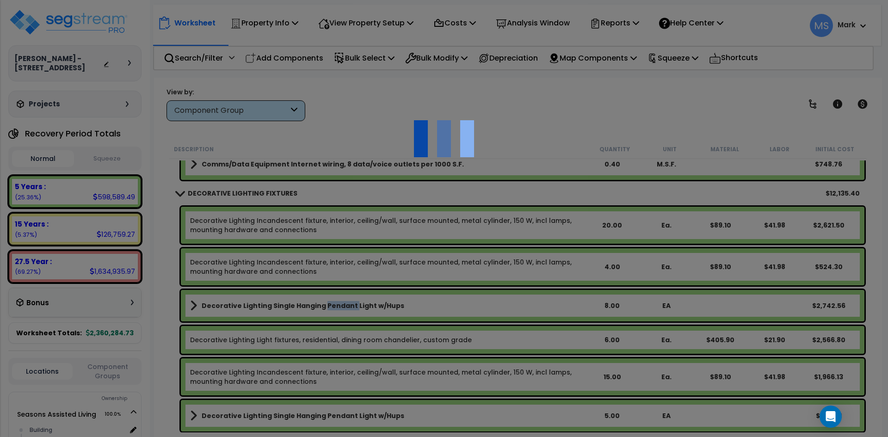
scroll to position [0, 0]
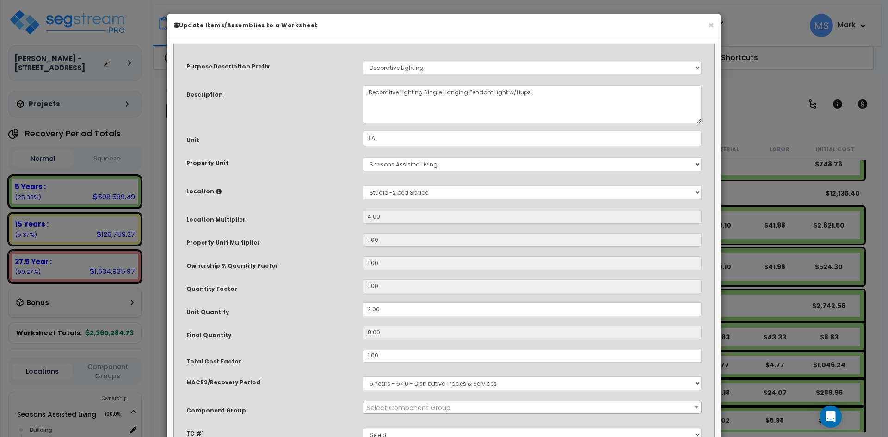
select select "46028"
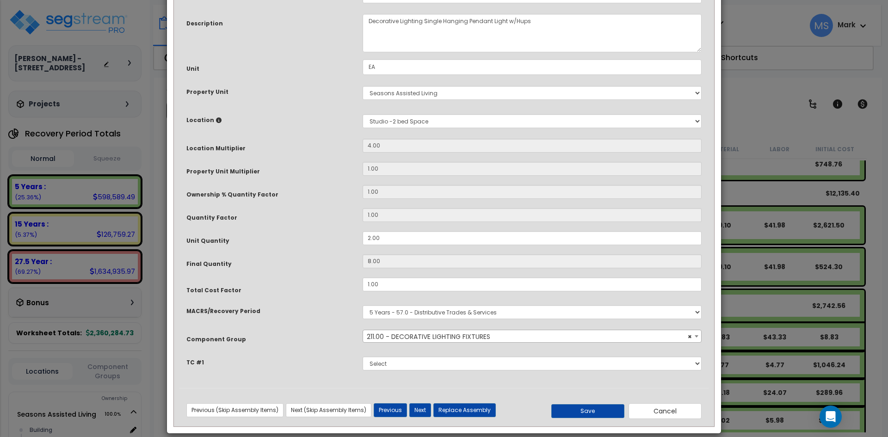
scroll to position [82, 0]
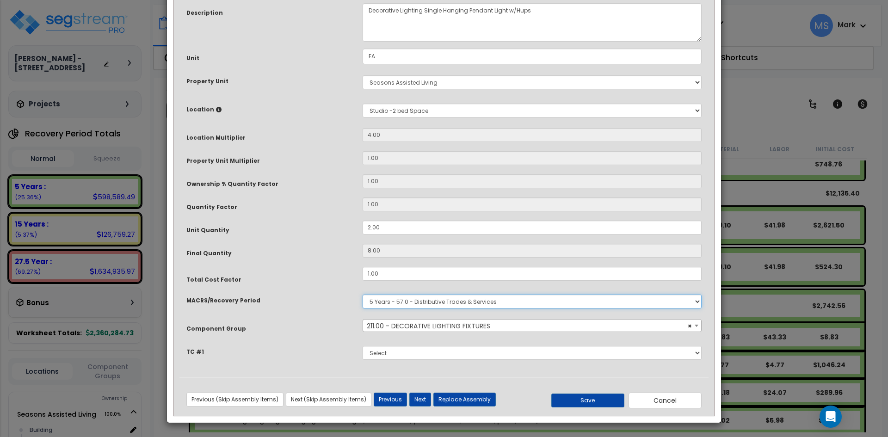
click at [438, 304] on select "Select MACRS/Recovery Period 5 Years - 57.0 - Distributive Trades & Services 5 …" at bounding box center [532, 302] width 339 height 14
select select "3669"
click at [363, 295] on select "Select MACRS/Recovery Period 5 Years - 57.0 - Distributive Trades & Services 5 …" at bounding box center [532, 302] width 339 height 14
click at [433, 322] on span "× 211.00 - DECORATIVE LIGHTING FIXTURES" at bounding box center [532, 326] width 338 height 13
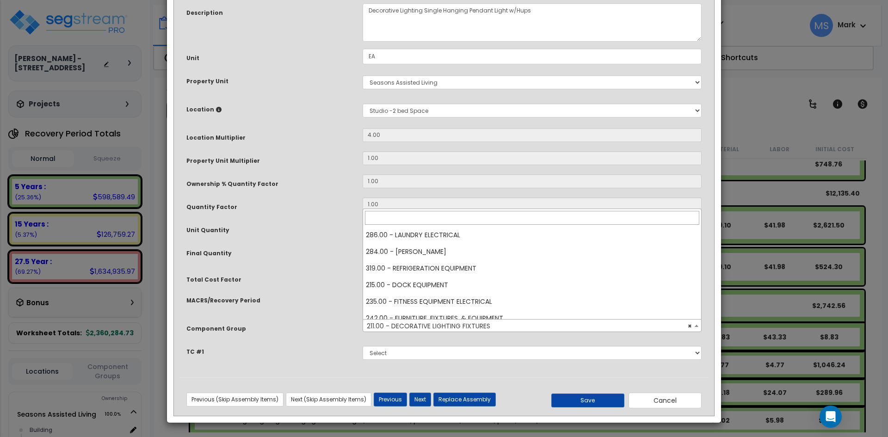
scroll to position [1832, 0]
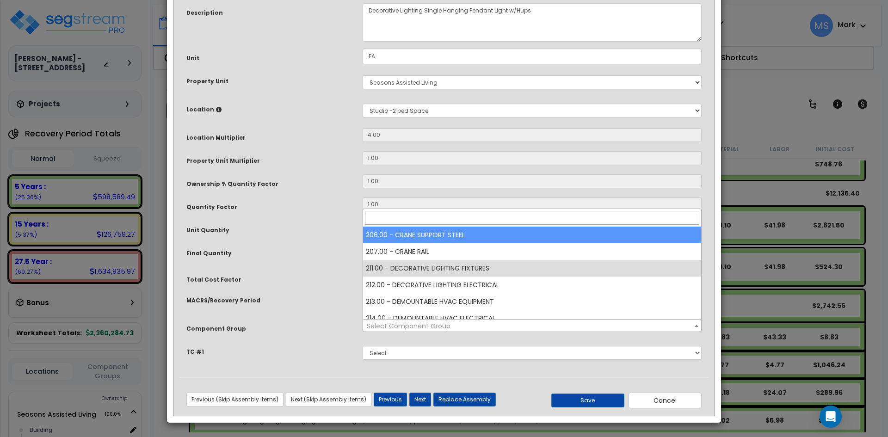
click at [408, 217] on input "search" at bounding box center [532, 218] width 334 height 14
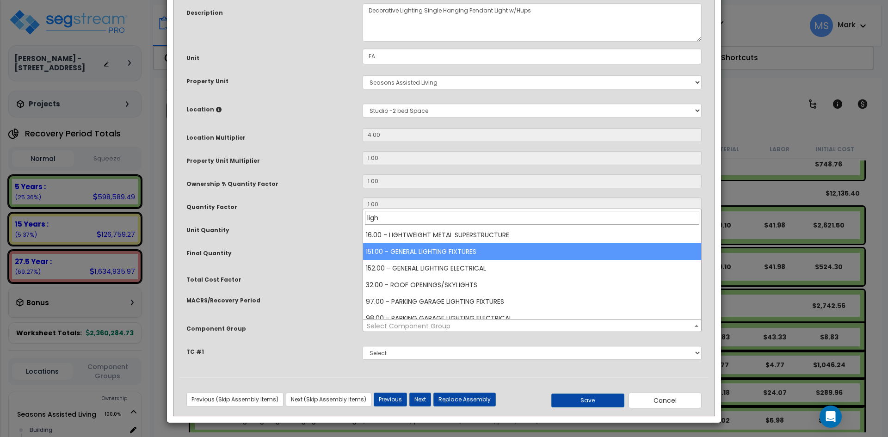
type input "ligh"
select select "45970"
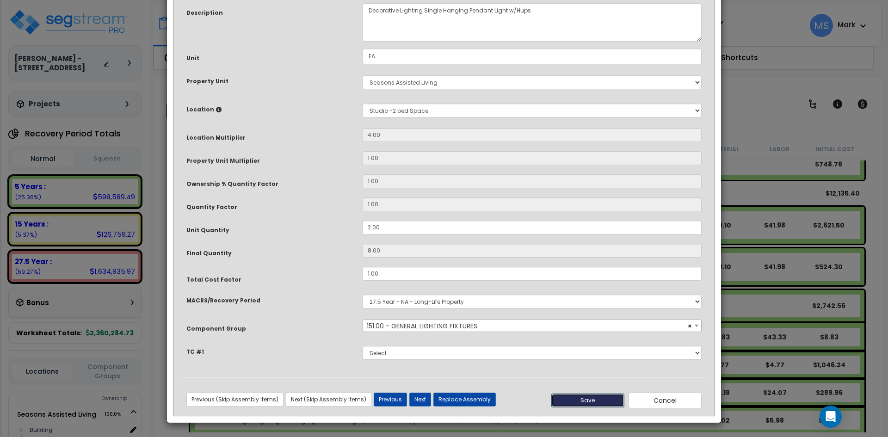
click at [578, 399] on button "Save" at bounding box center [587, 401] width 73 height 14
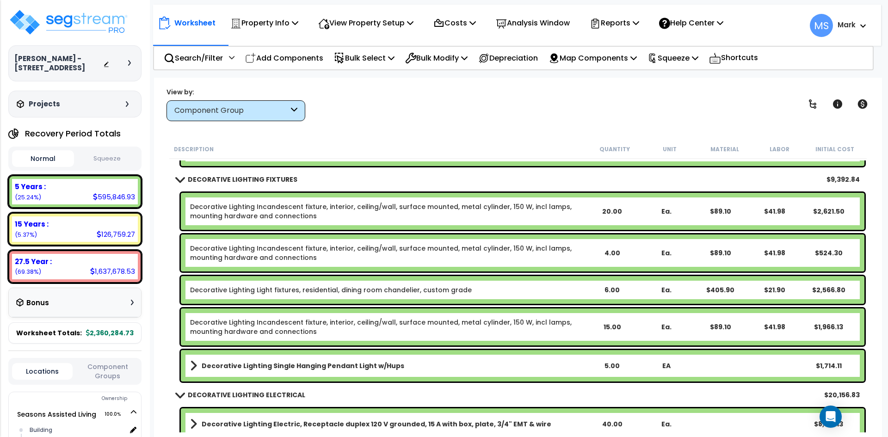
scroll to position [7402, 0]
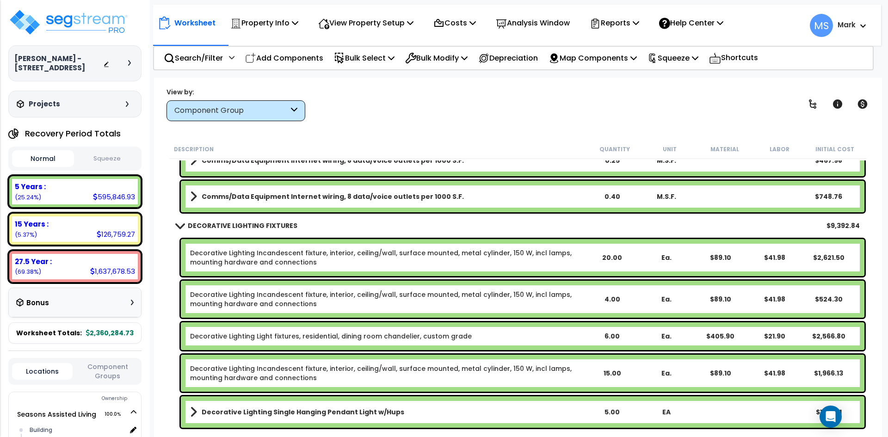
click at [390, 257] on link "Decorative Lighting Incandescent fixture, interior, ceiling/wall, surface mount…" at bounding box center [387, 257] width 395 height 19
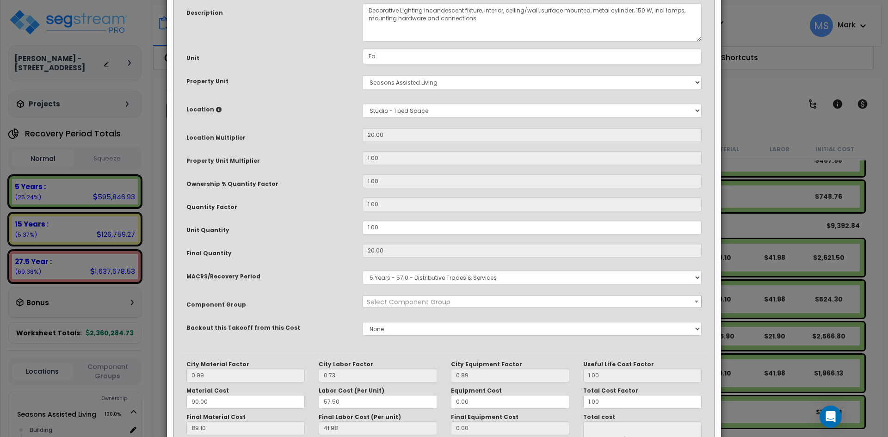
scroll to position [0, 0]
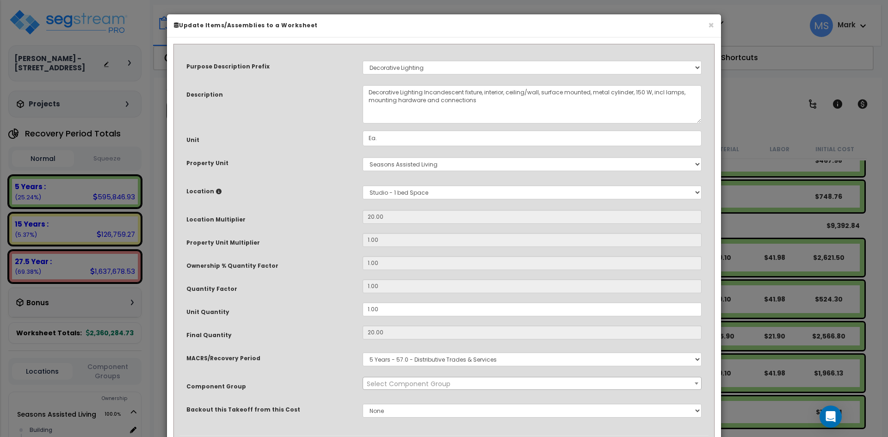
select select "46028"
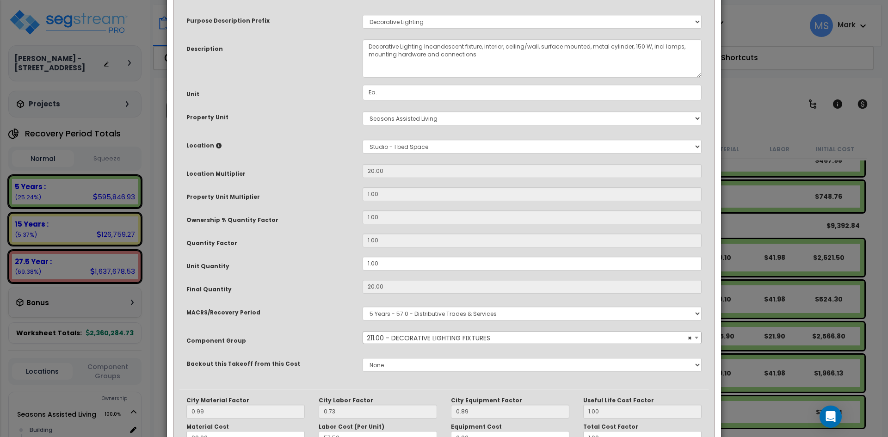
scroll to position [46, 0]
click at [438, 314] on select "Select MACRS/Recovery Period 5 Years - 57.0 - Distributive Trades & Services 5 …" at bounding box center [532, 313] width 339 height 14
select select "3669"
click at [363, 306] on select "Select MACRS/Recovery Period 5 Years - 57.0 - Distributive Trades & Services 5 …" at bounding box center [532, 313] width 339 height 14
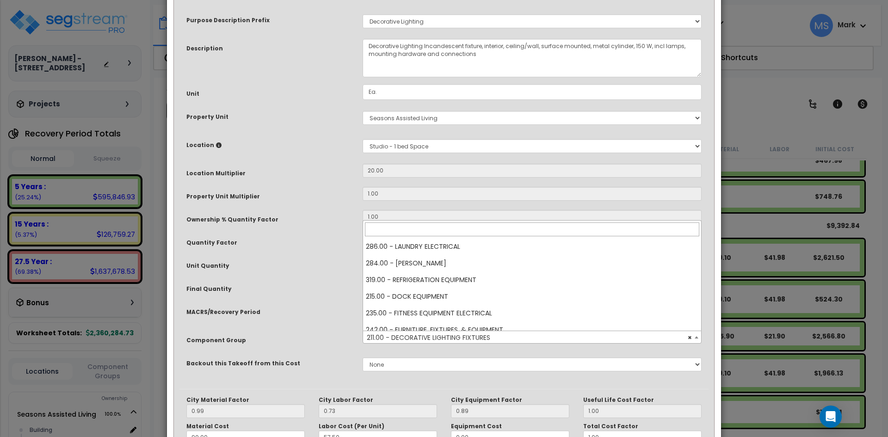
click at [458, 335] on span "× 211.00 - DECORATIVE LIGHTING FIXTURES" at bounding box center [532, 337] width 338 height 13
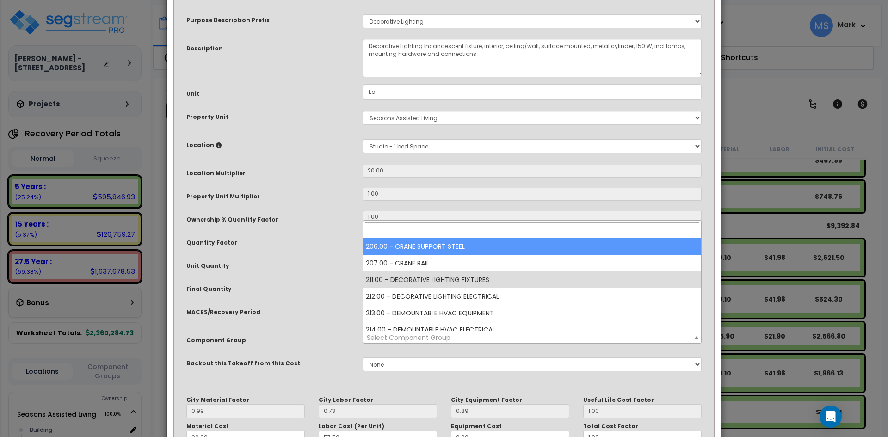
click at [411, 230] on input "search" at bounding box center [532, 230] width 334 height 14
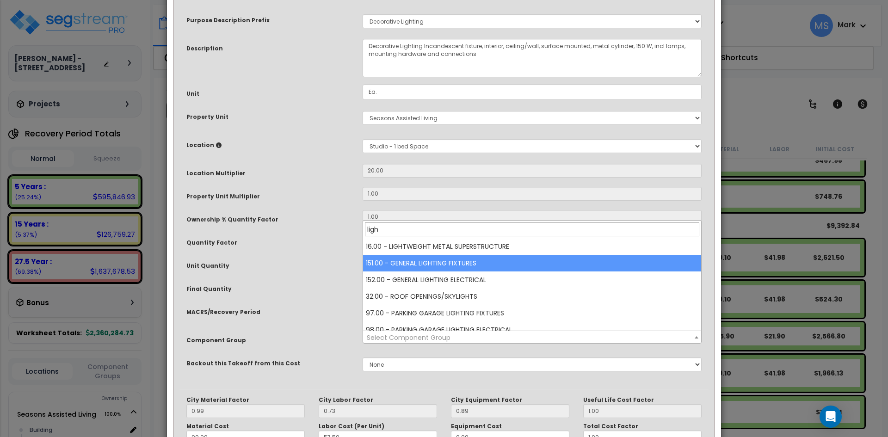
type input "ligh"
select select "45970"
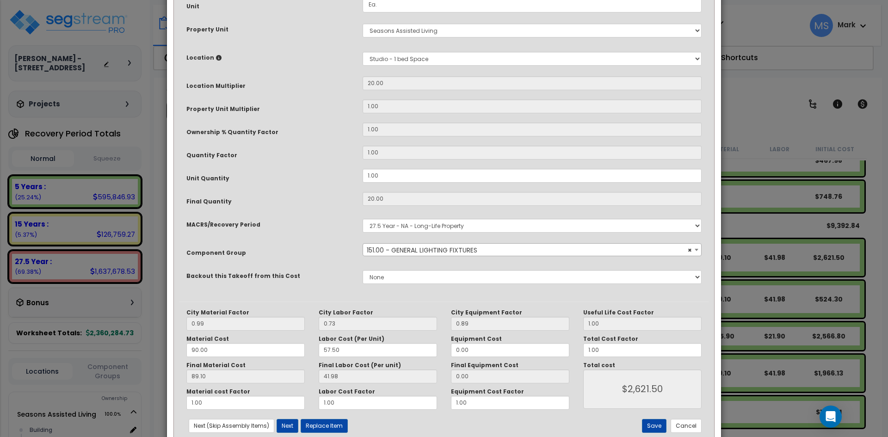
scroll to position [139, 0]
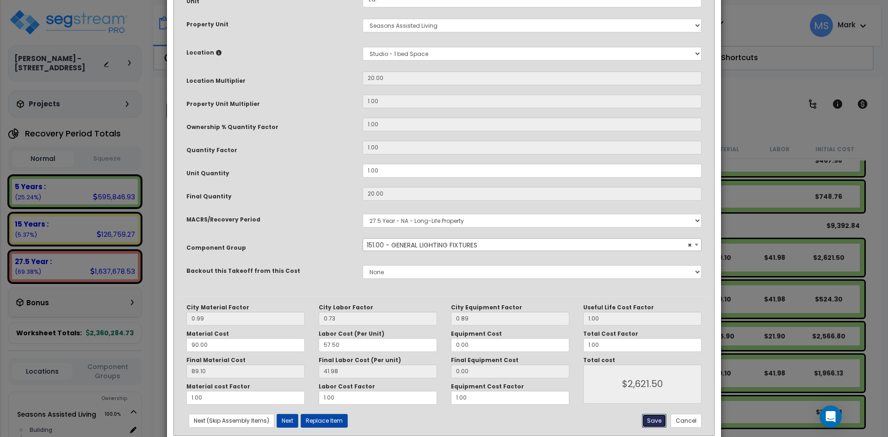
click at [653, 417] on button "Save" at bounding box center [654, 421] width 25 height 14
type input "2621.50"
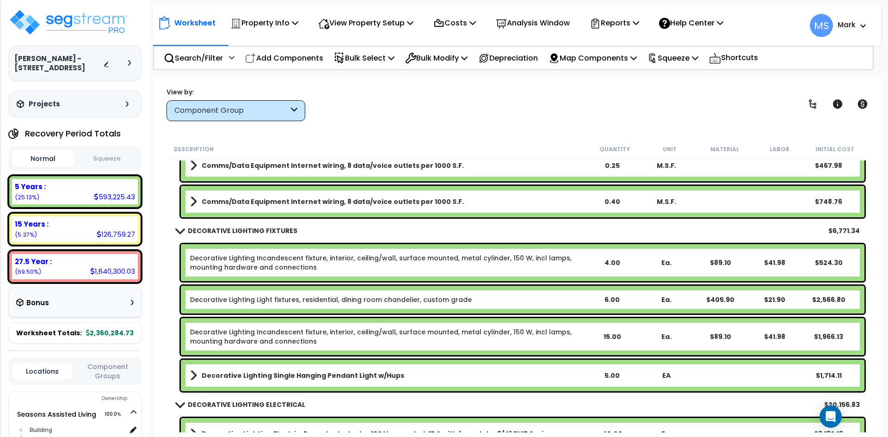
scroll to position [7448, 0]
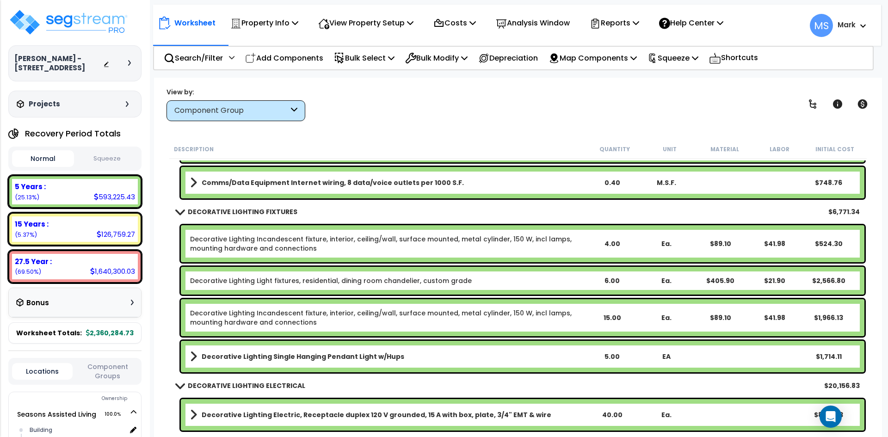
click at [402, 248] on link "Decorative Lighting Incandescent fixture, interior, ceiling/wall, surface mount…" at bounding box center [387, 244] width 395 height 19
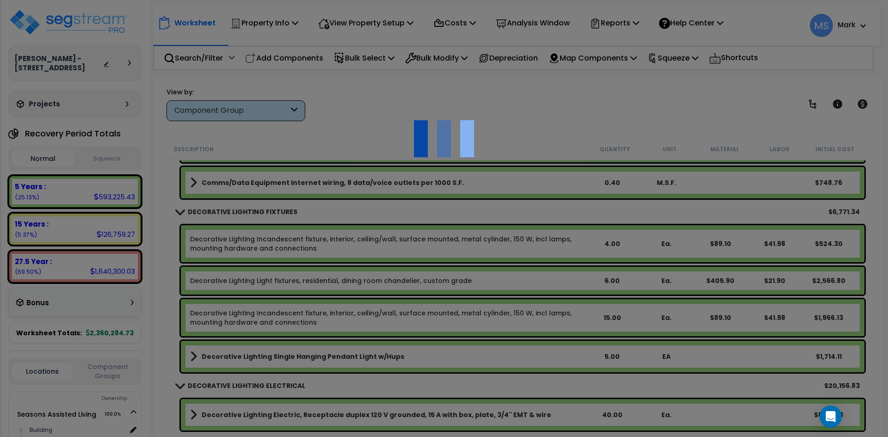
scroll to position [0, 0]
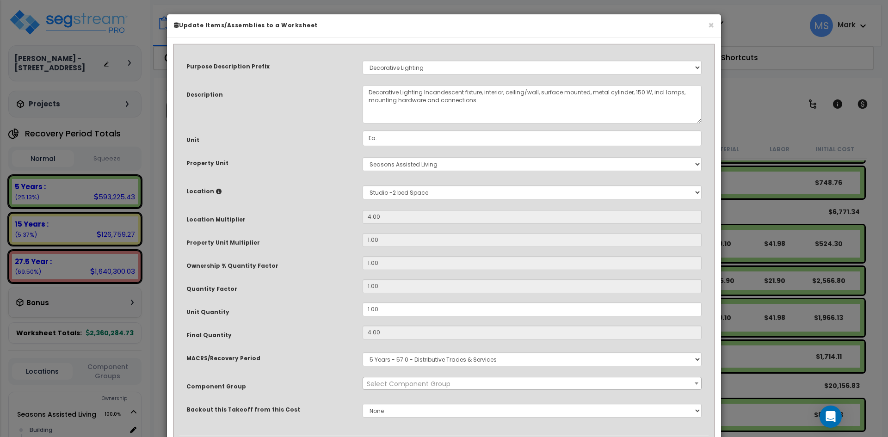
select select "46028"
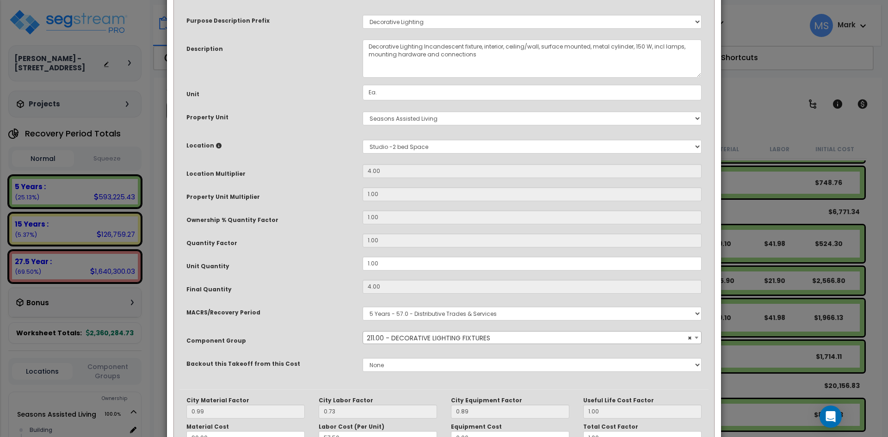
scroll to position [46, 0]
click at [446, 315] on select "Select MACRS/Recovery Period 5 Years - 57.0 - Distributive Trades & Services 5 …" at bounding box center [532, 313] width 339 height 14
select select "3669"
click at [363, 306] on select "Select MACRS/Recovery Period 5 Years - 57.0 - Distributive Trades & Services 5 …" at bounding box center [532, 313] width 339 height 14
click at [452, 341] on span "× 211.00 - DECORATIVE LIGHTING FIXTURES" at bounding box center [532, 337] width 338 height 13
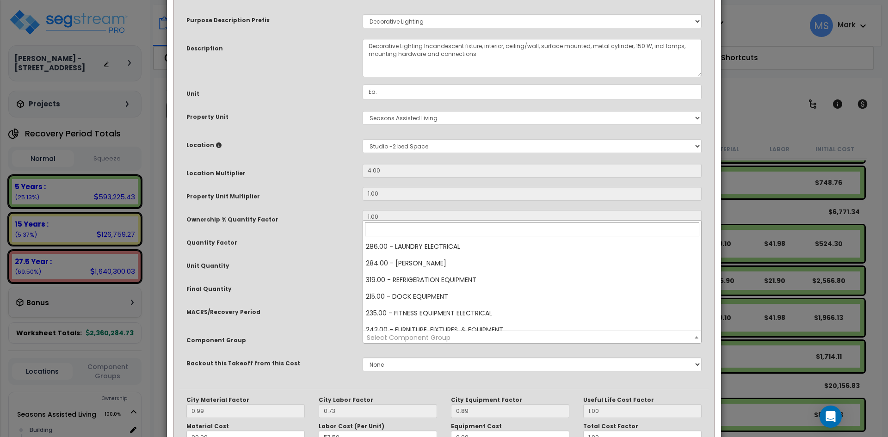
scroll to position [1832, 0]
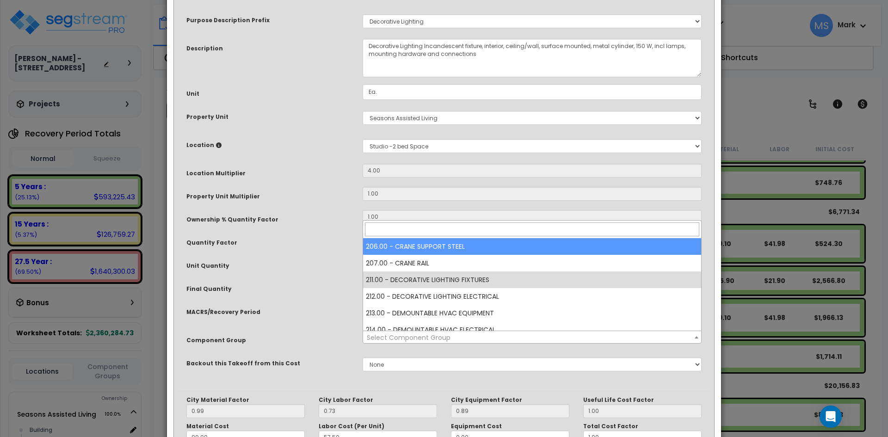
click at [396, 230] on input "search" at bounding box center [532, 230] width 334 height 14
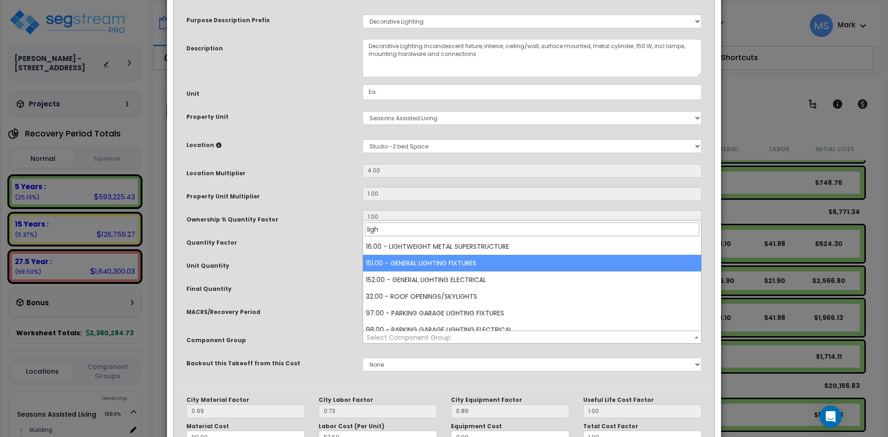
type input "ligh"
select select "45970"
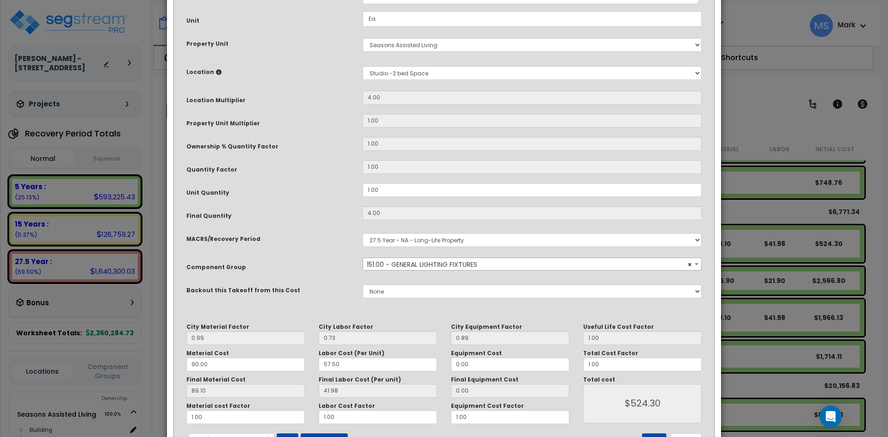
scroll to position [139, 0]
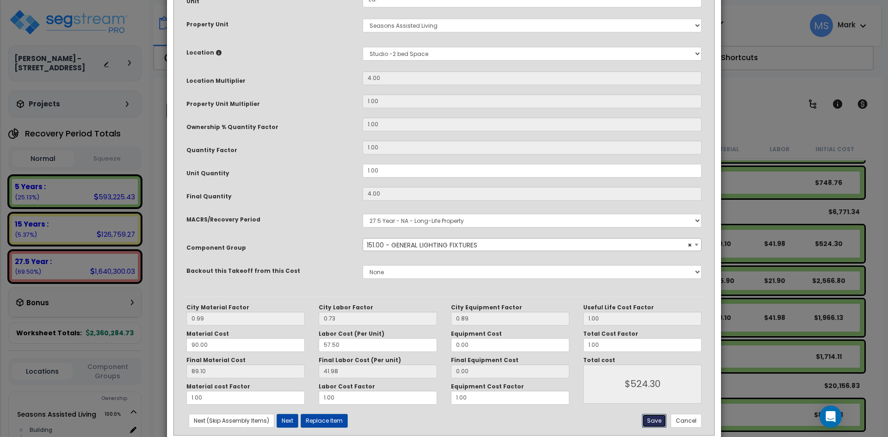
click at [650, 420] on button "Save" at bounding box center [654, 421] width 25 height 14
type input "524.30"
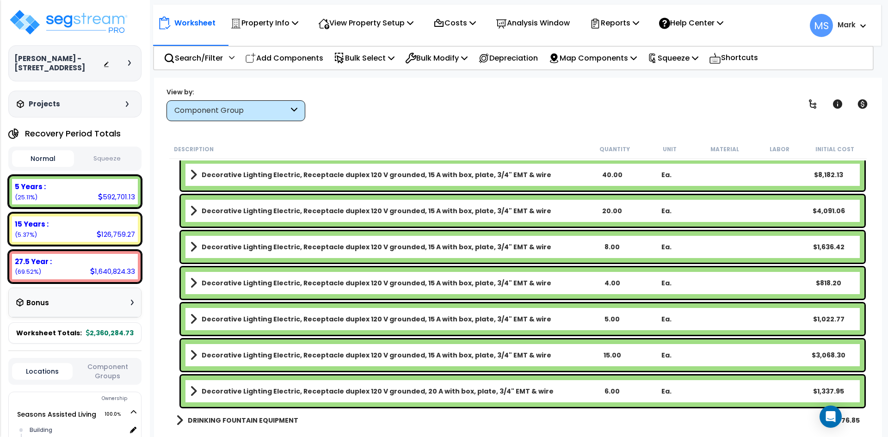
scroll to position [7680, 0]
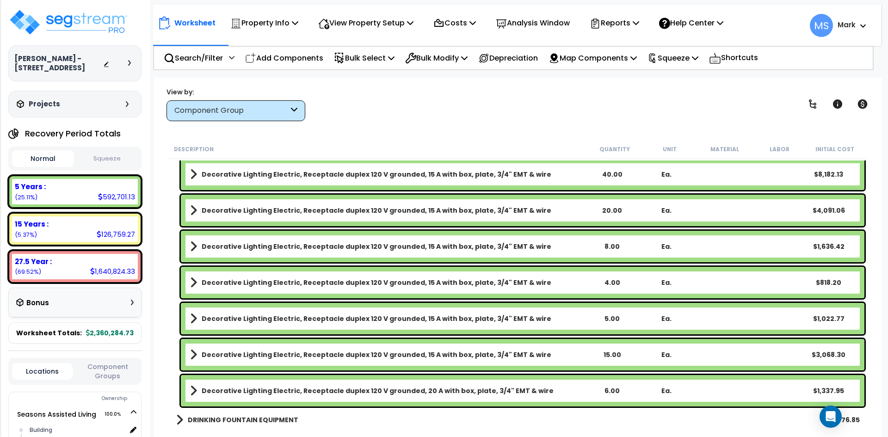
click at [391, 211] on b "Decorative Lighting Electric, Receptacle duplex 120 V grounded, 15 A with box, …" at bounding box center [377, 210] width 350 height 9
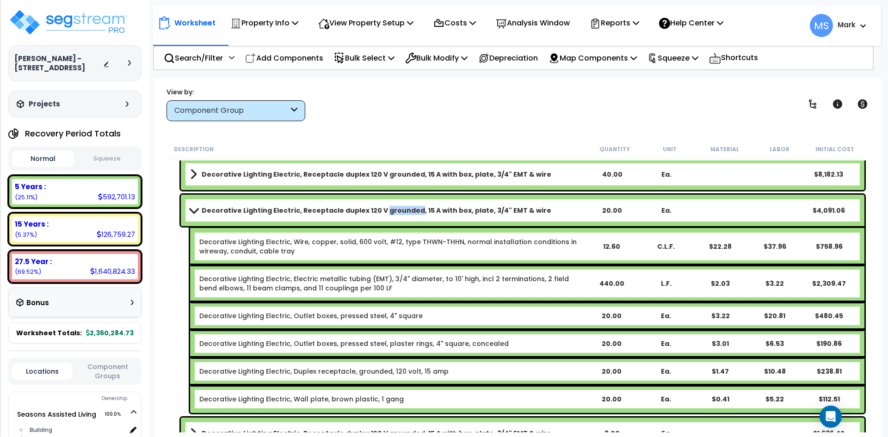
click at [391, 211] on b "Decorative Lighting Electric, Receptacle duplex 120 V grounded, 15 A with box, …" at bounding box center [377, 210] width 350 height 9
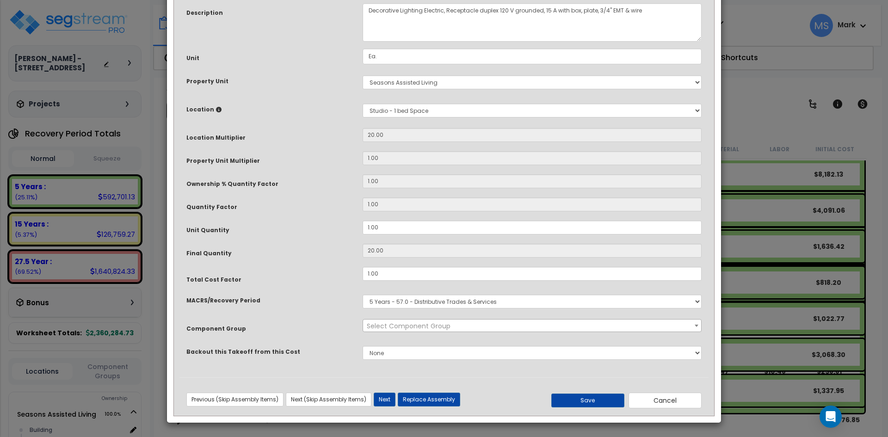
scroll to position [0, 0]
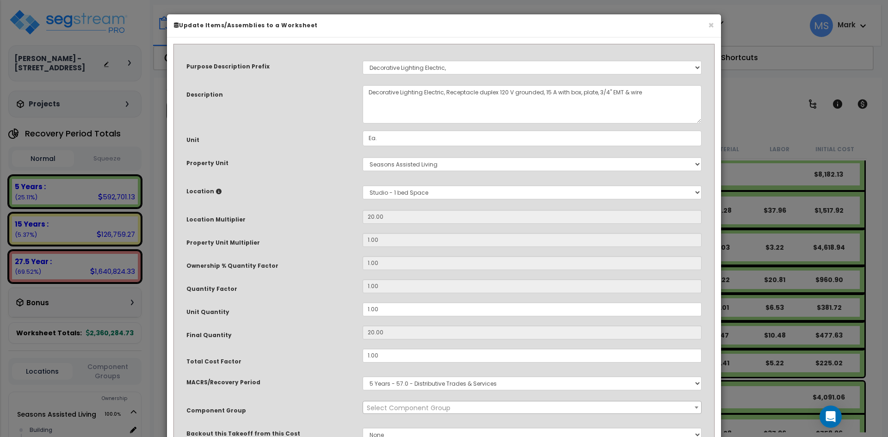
select select "46029"
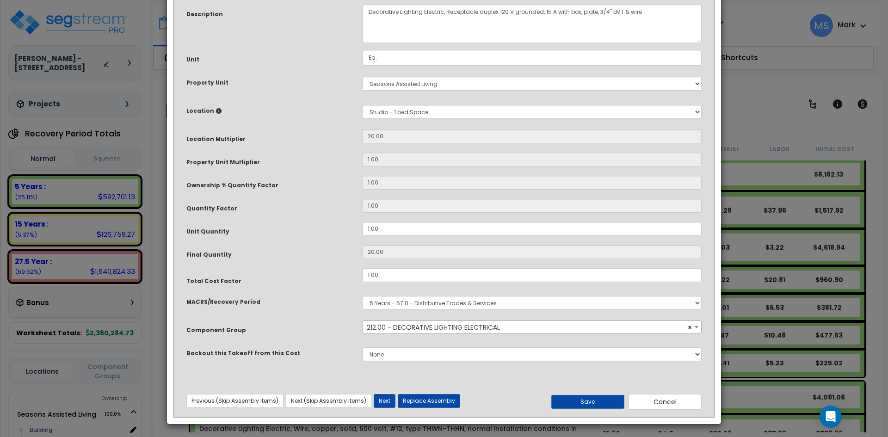
scroll to position [82, 0]
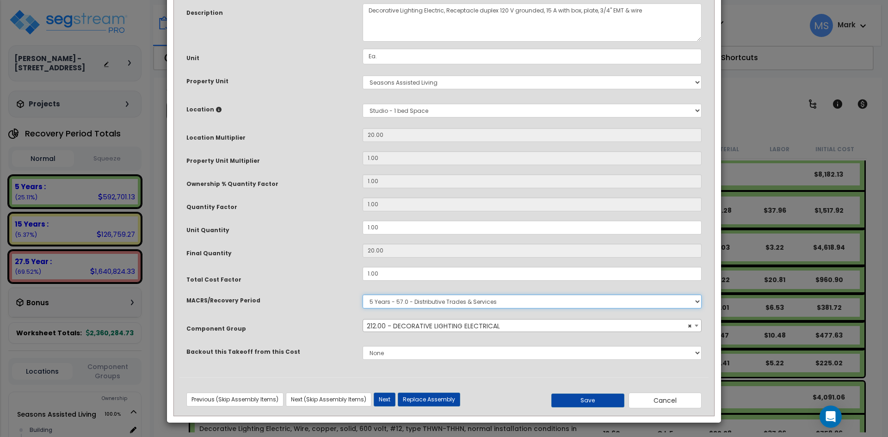
click at [425, 303] on select "Select MACRS/Recovery Period 5 Years - 57.0 - Distributive Trades & Services 5 …" at bounding box center [532, 302] width 339 height 14
select select "3669"
click at [363, 295] on select "Select MACRS/Recovery Period 5 Years - 57.0 - Distributive Trades & Services 5 …" at bounding box center [532, 302] width 339 height 14
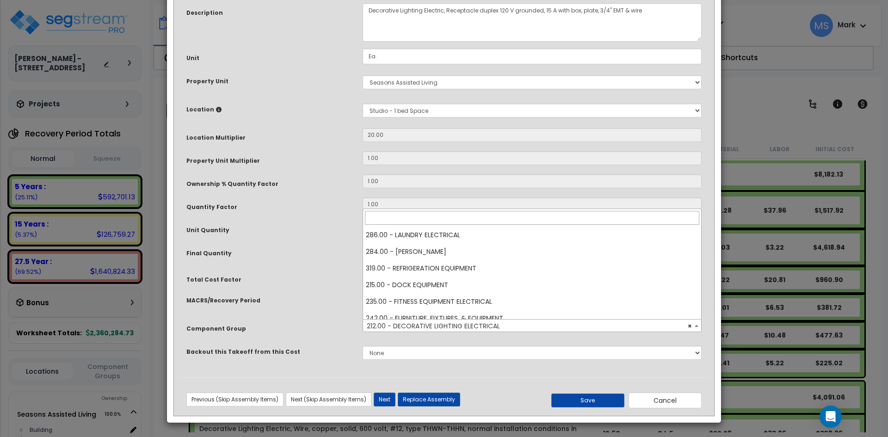
click at [429, 323] on span "× 212.00 - DECORATIVE LIGHTING ELECTRICAL" at bounding box center [532, 326] width 338 height 13
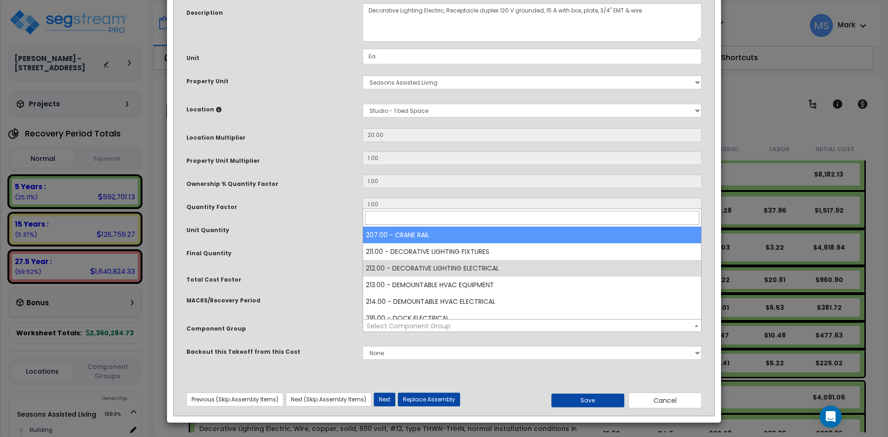
click at [405, 222] on input "search" at bounding box center [532, 218] width 334 height 14
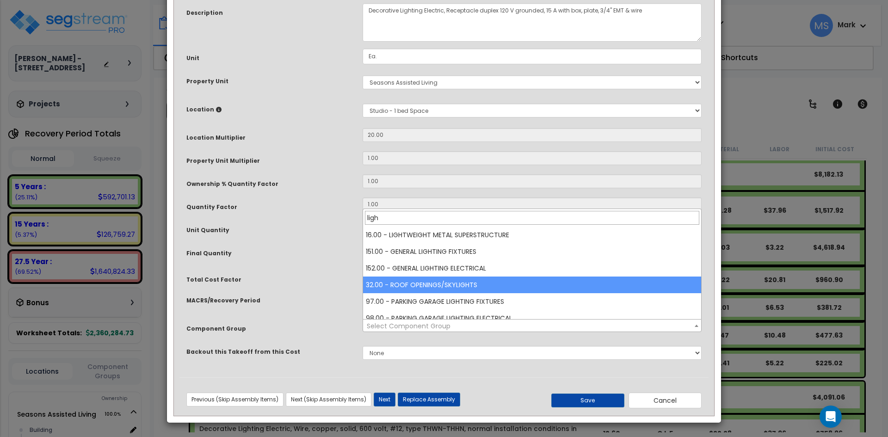
type input "ligh"
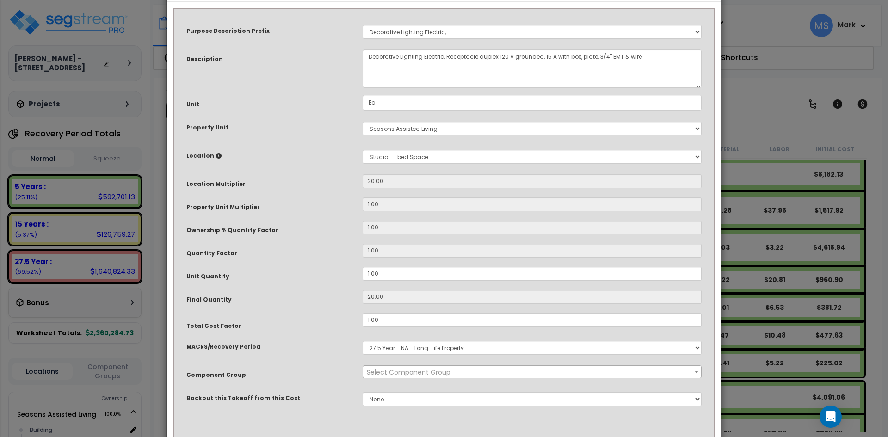
scroll to position [82, 0]
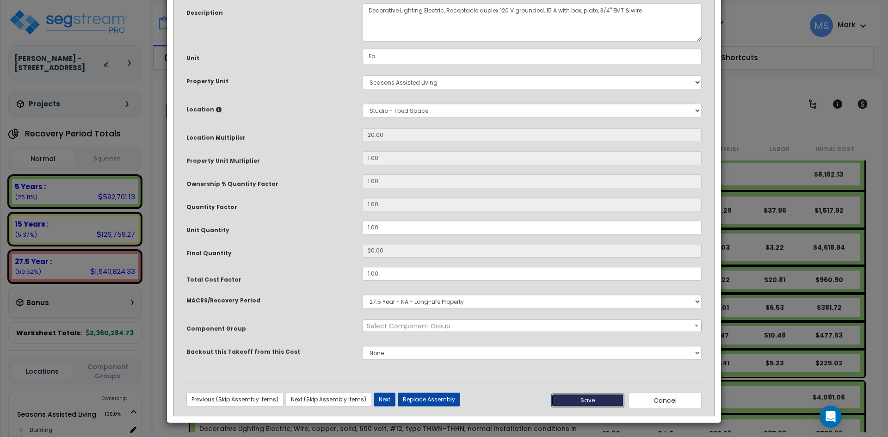
click at [585, 396] on button "Save" at bounding box center [587, 401] width 73 height 14
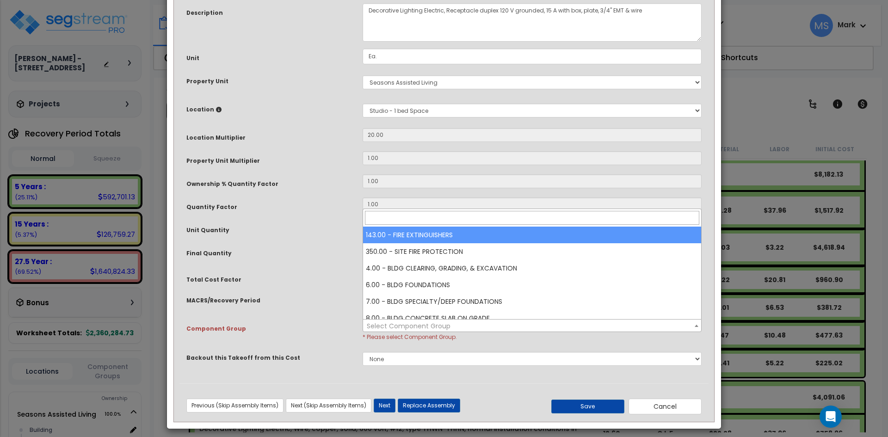
click at [481, 326] on span "Select Component Group" at bounding box center [532, 326] width 338 height 13
click at [402, 219] on input "search" at bounding box center [532, 218] width 334 height 14
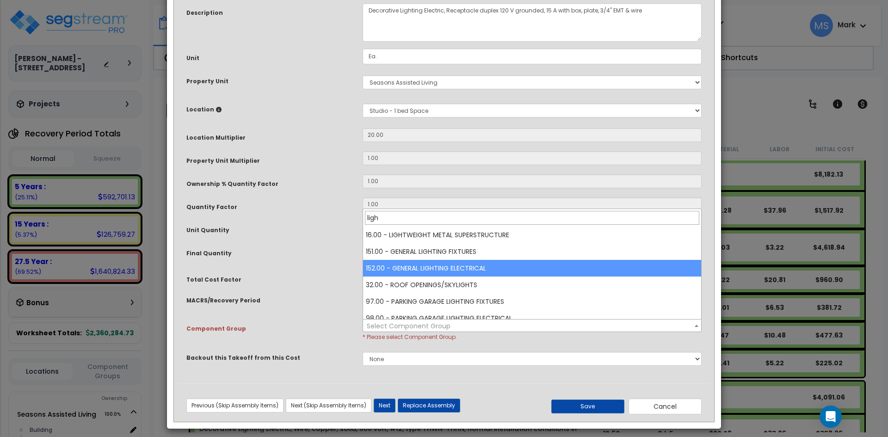
type input "ligh"
select select "45971"
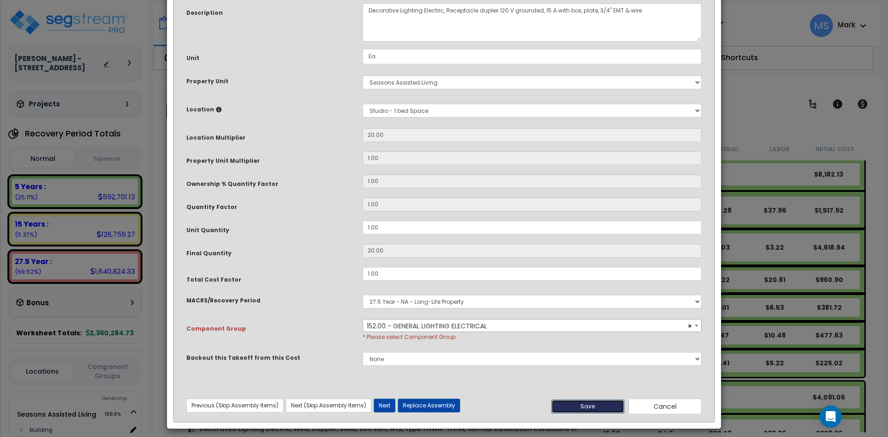
click at [597, 406] on button "Save" at bounding box center [587, 407] width 73 height 14
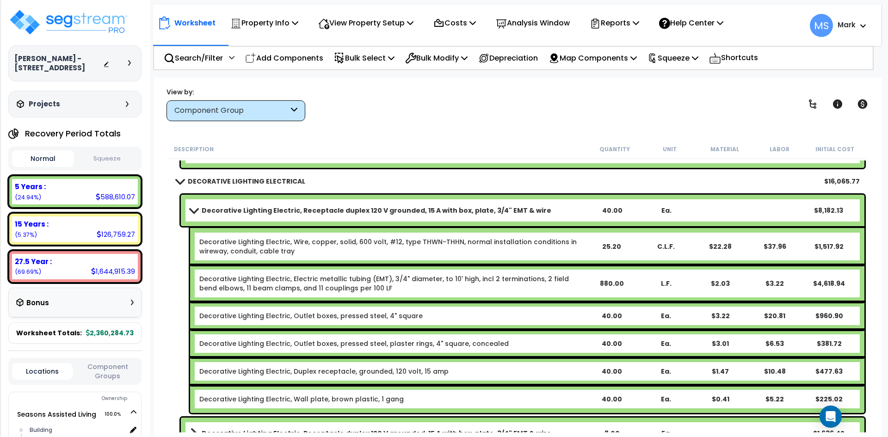
scroll to position [7819, 0]
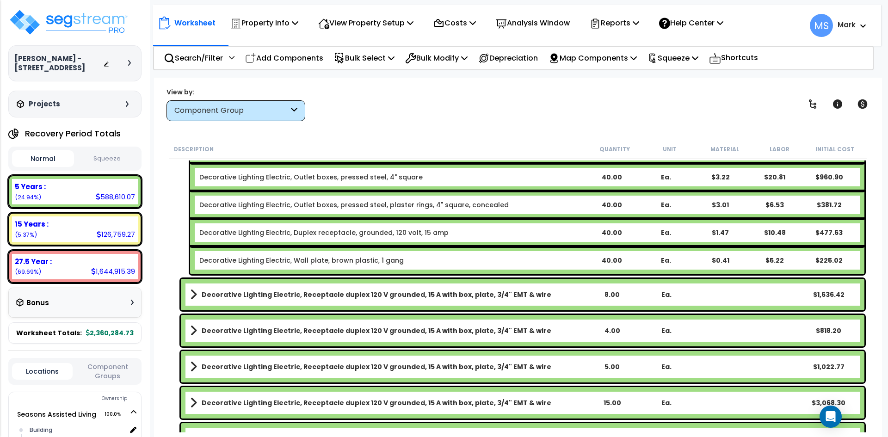
click at [467, 296] on b "Decorative Lighting Electric, Receptacle duplex 120 V grounded, 15 A with box, …" at bounding box center [377, 294] width 350 height 9
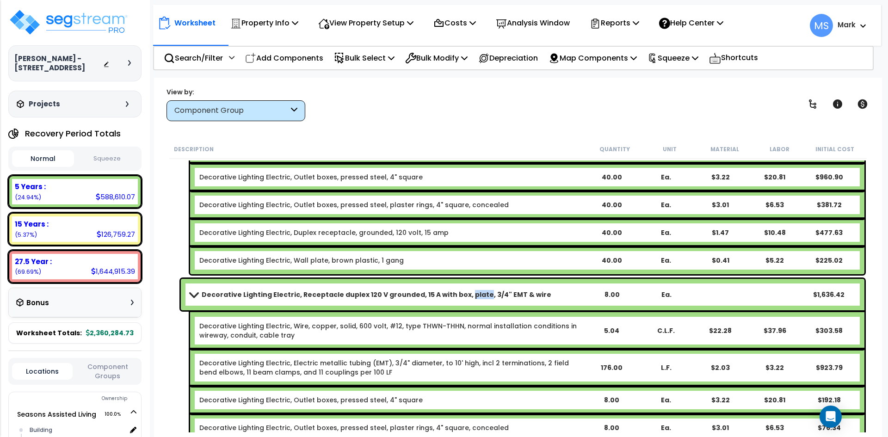
click at [467, 296] on b "Decorative Lighting Electric, Receptacle duplex 120 V grounded, 15 A with box, …" at bounding box center [377, 294] width 350 height 9
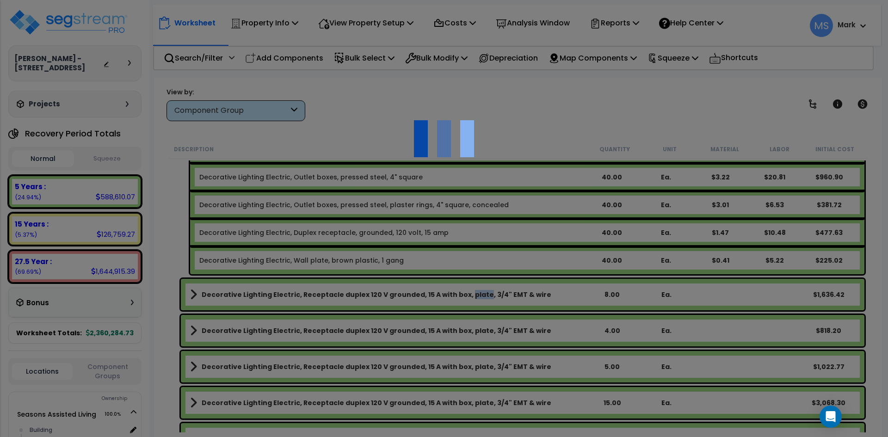
scroll to position [0, 0]
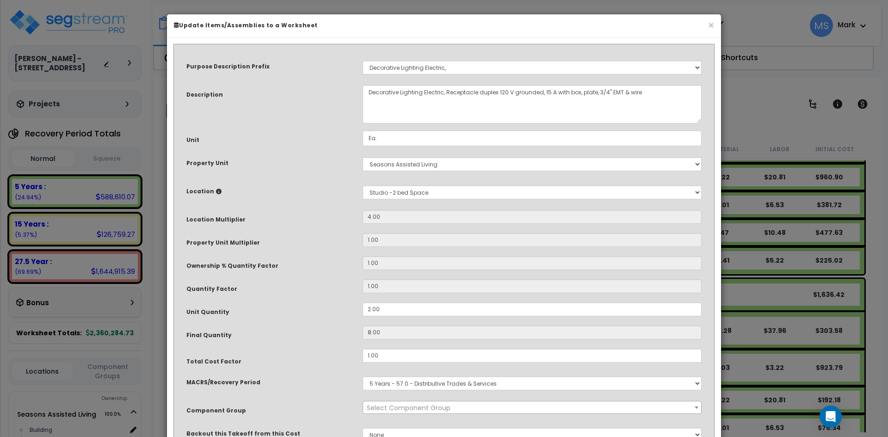
select select "46029"
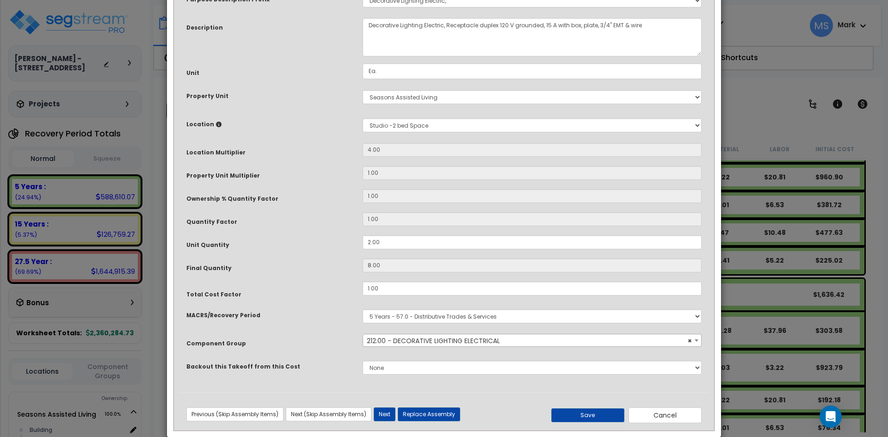
scroll to position [82, 0]
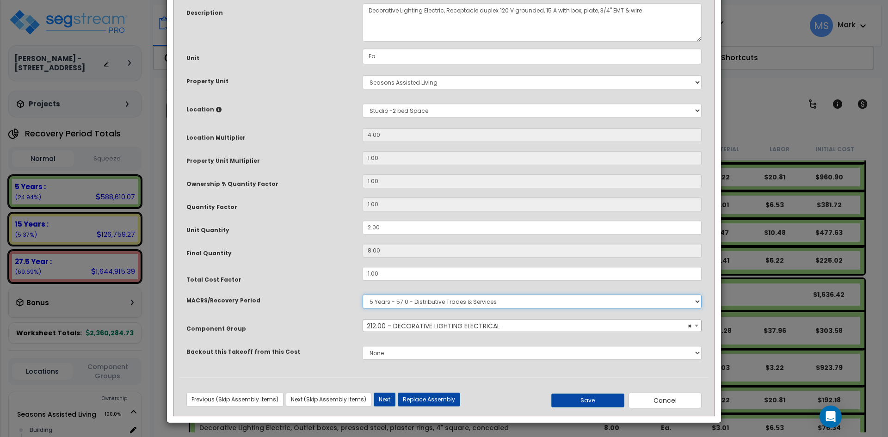
click at [409, 306] on select "Select MACRS/Recovery Period 5 Years - 57.0 - Distributive Trades & Services 5 …" at bounding box center [532, 302] width 339 height 14
select select "3669"
click at [363, 295] on select "Select MACRS/Recovery Period 5 Years - 57.0 - Distributive Trades & Services 5 …" at bounding box center [532, 302] width 339 height 14
click at [426, 325] on span "× 212.00 - DECORATIVE LIGHTING ELECTRICAL" at bounding box center [532, 326] width 338 height 13
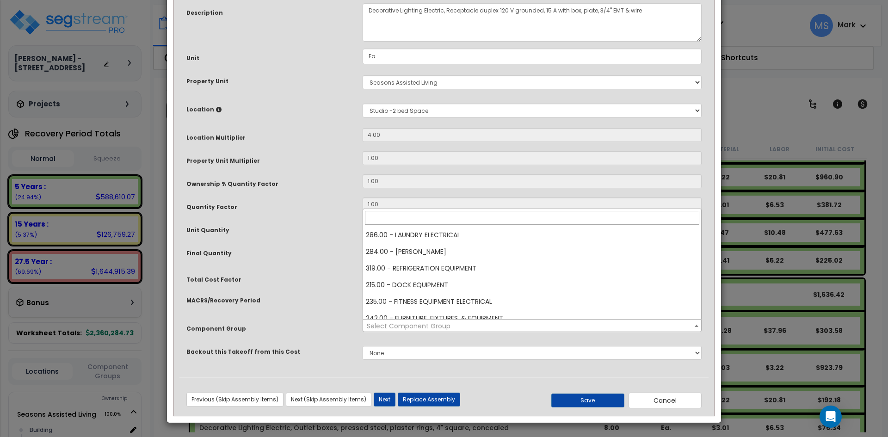
scroll to position [1849, 0]
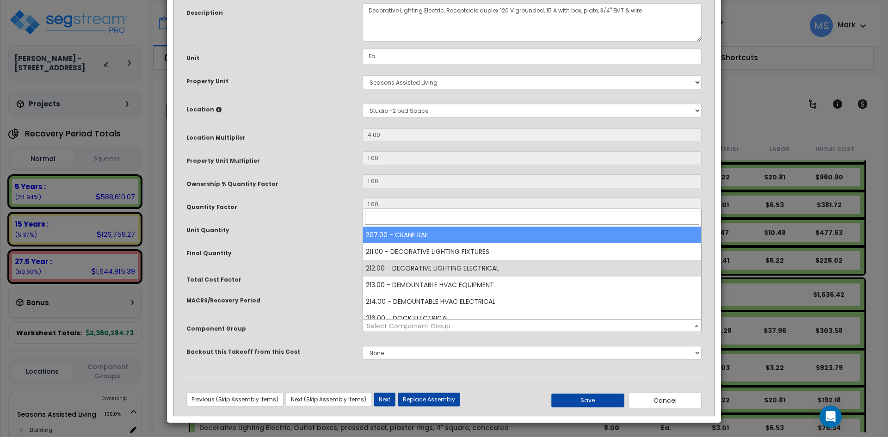
click at [399, 219] on input "search" at bounding box center [532, 218] width 334 height 14
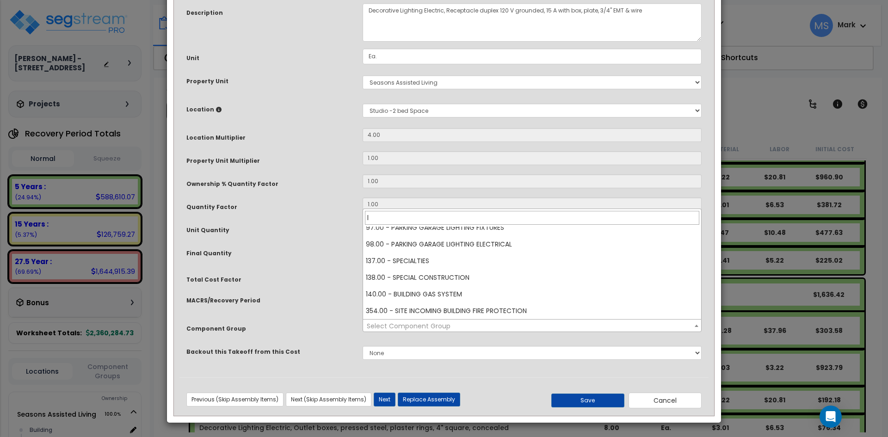
scroll to position [0, 0]
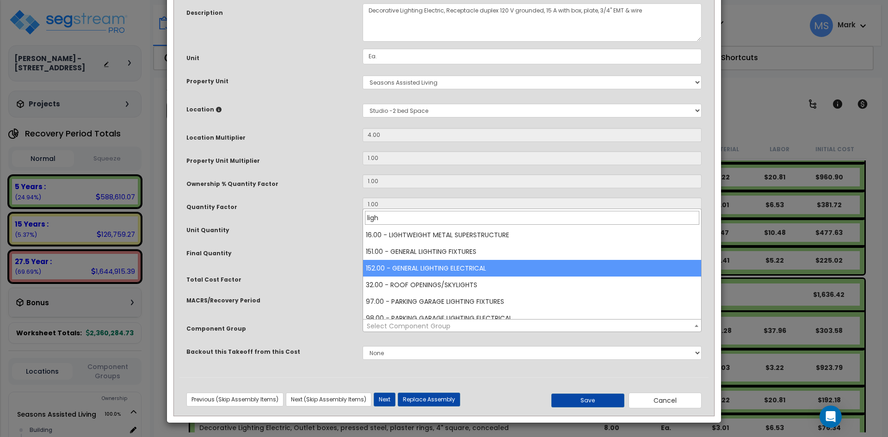
type input "ligh"
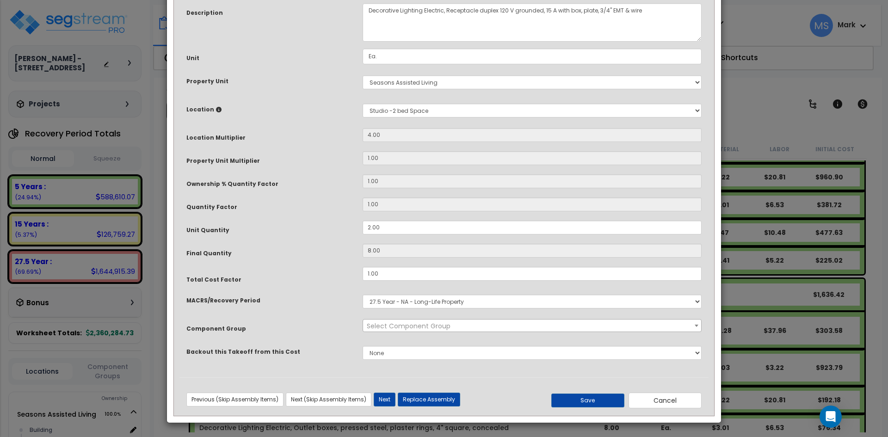
click at [436, 326] on span "Select Component Group" at bounding box center [409, 326] width 84 height 9
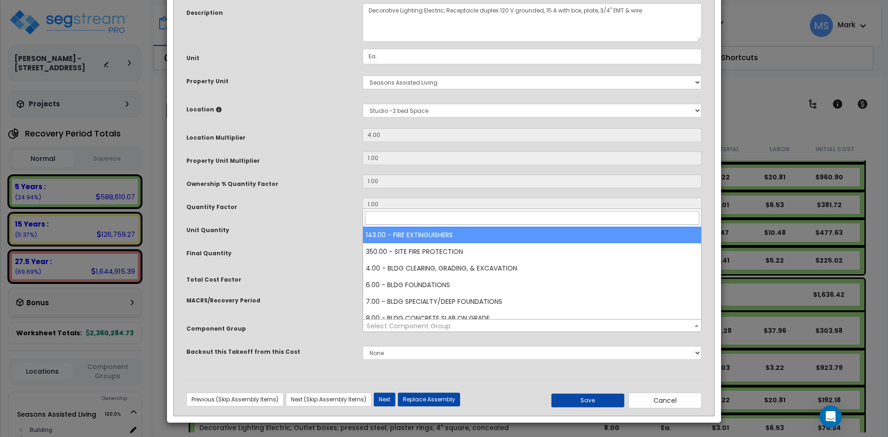
click at [427, 221] on input "search" at bounding box center [532, 218] width 334 height 14
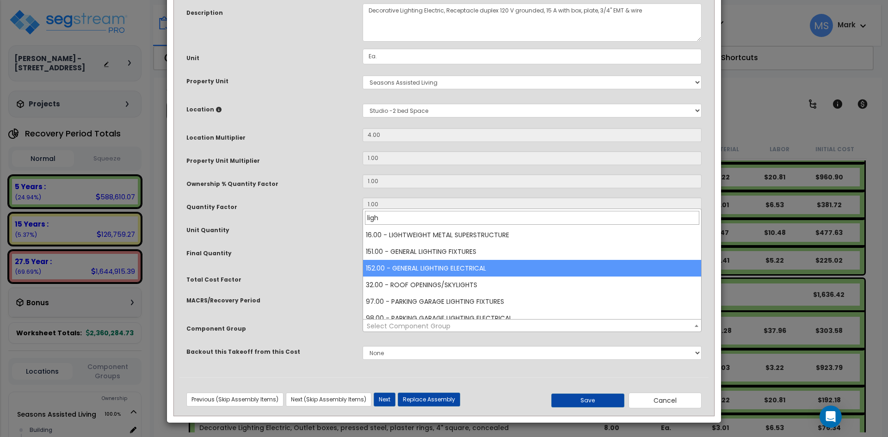
type input "ligh"
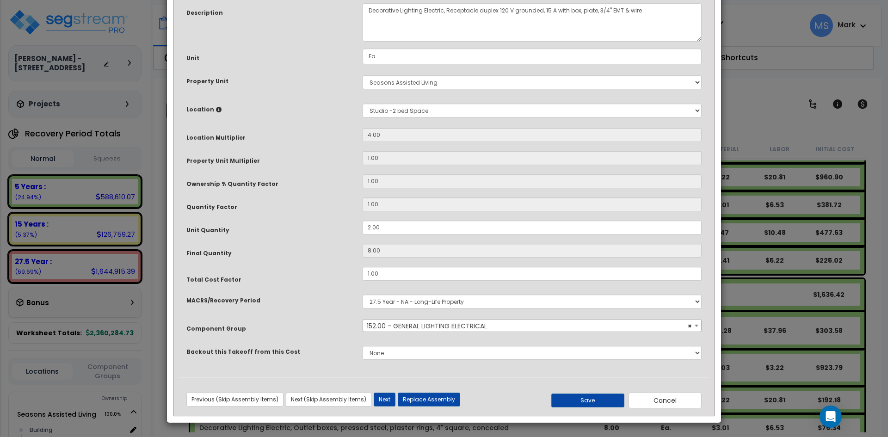
select select "45971"
click at [581, 400] on button "Save" at bounding box center [587, 401] width 73 height 14
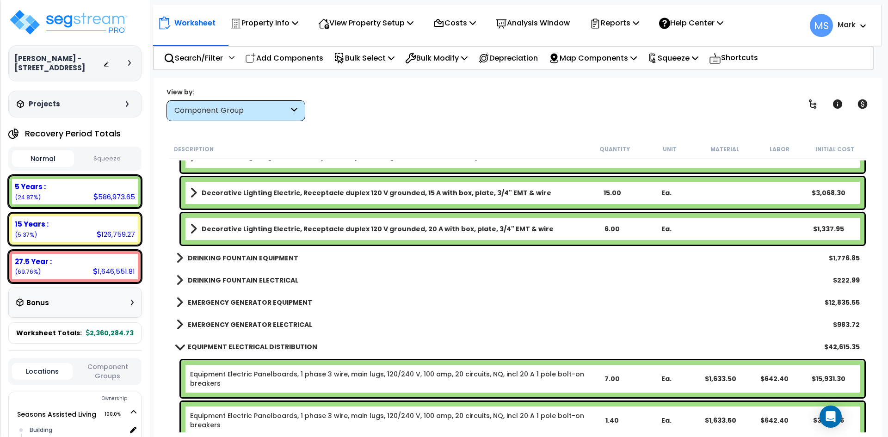
scroll to position [8050, 0]
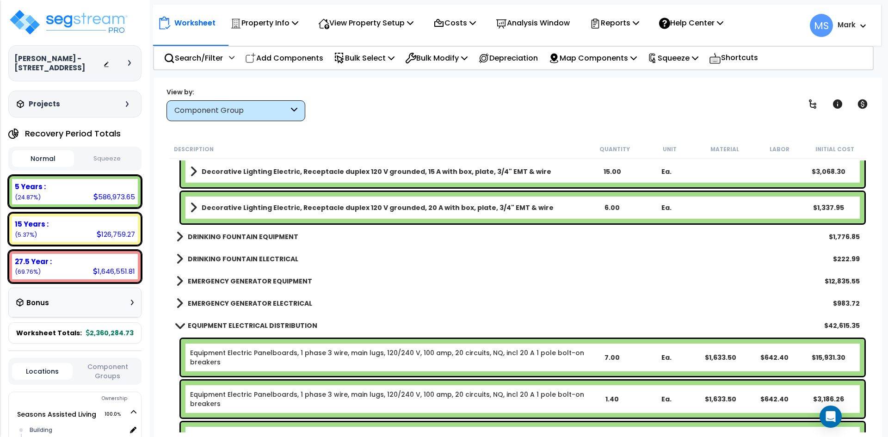
click at [258, 233] on b "DRINKING FOUNTAIN EQUIPMENT" at bounding box center [243, 236] width 111 height 9
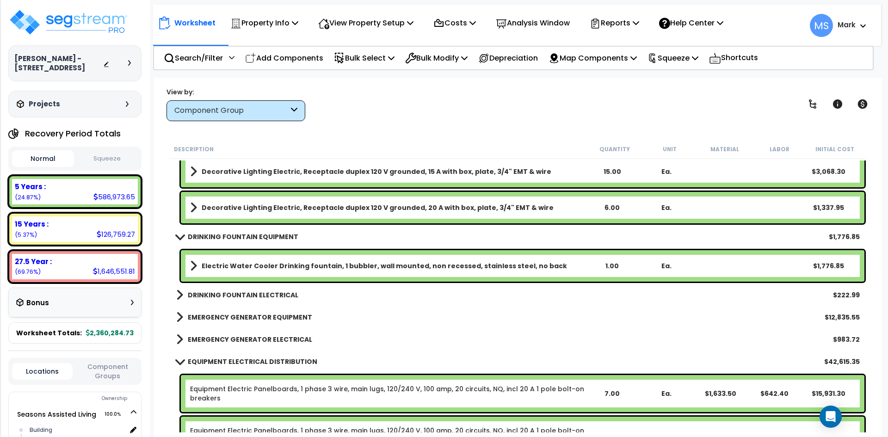
click at [258, 233] on b "DRINKING FOUNTAIN EQUIPMENT" at bounding box center [243, 236] width 111 height 9
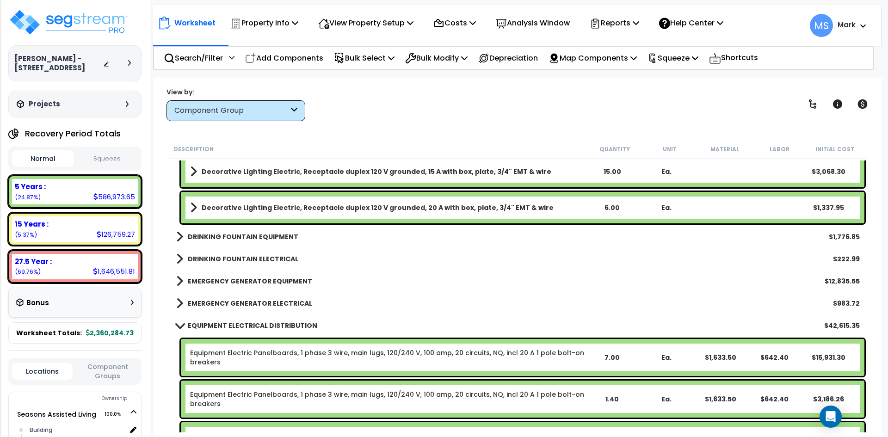
click at [257, 256] on b "DRINKING FOUNTAIN ELECTRICAL" at bounding box center [243, 258] width 111 height 9
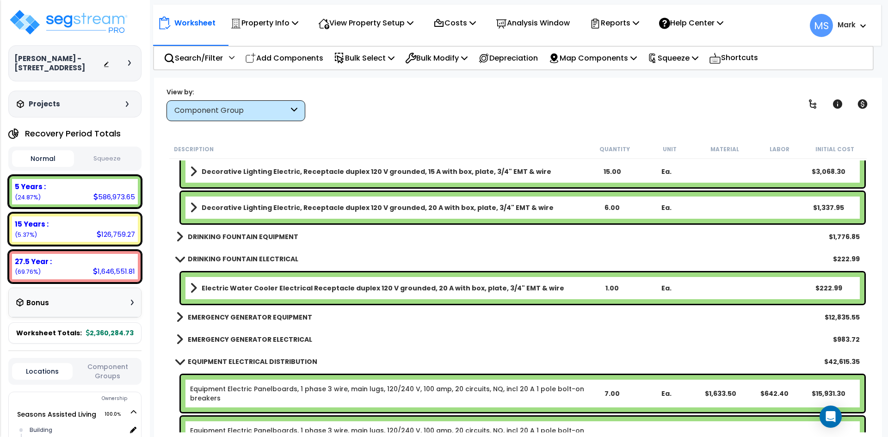
click at [257, 256] on b "DRINKING FOUNTAIN ELECTRICAL" at bounding box center [243, 258] width 111 height 9
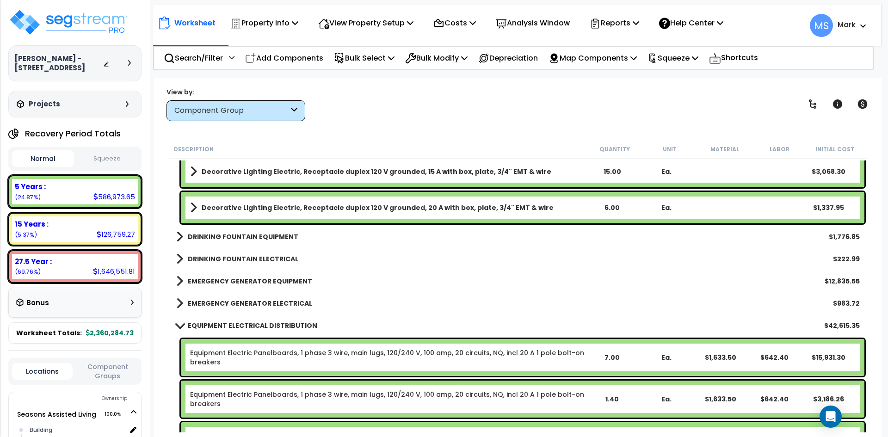
click at [264, 257] on b "DRINKING FOUNTAIN ELECTRICAL" at bounding box center [243, 258] width 111 height 9
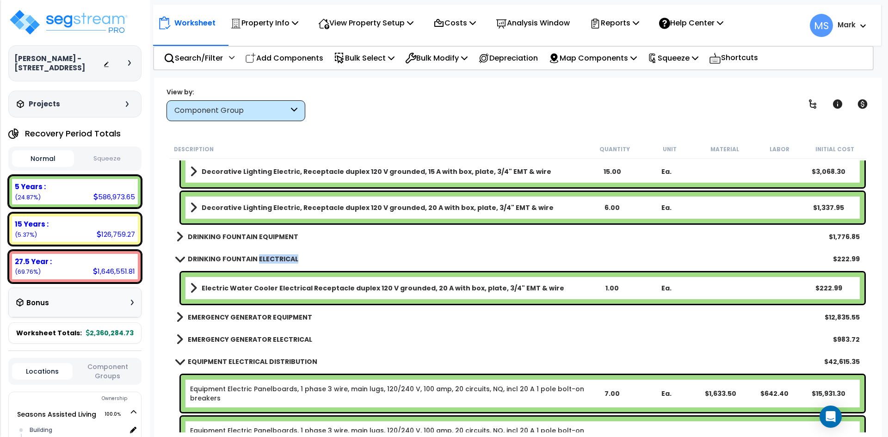
click at [264, 257] on b "DRINKING FOUNTAIN ELECTRICAL" at bounding box center [243, 258] width 111 height 9
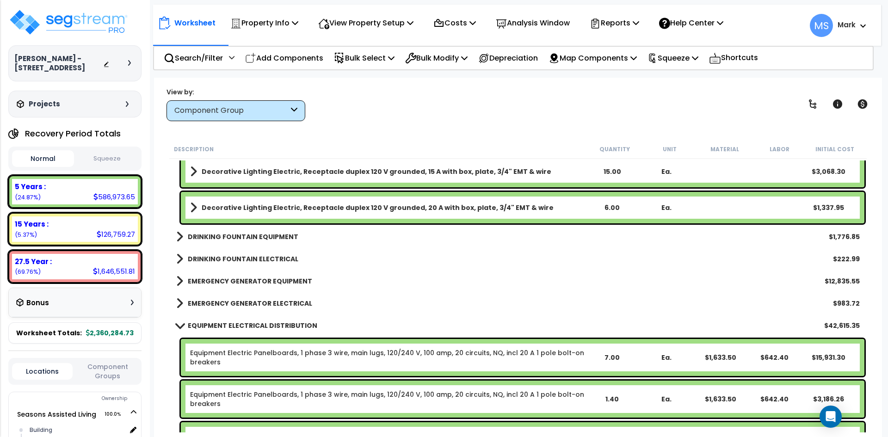
click at [263, 279] on b "EMERGENCY GENERATOR EQUIPMENT" at bounding box center [250, 281] width 124 height 9
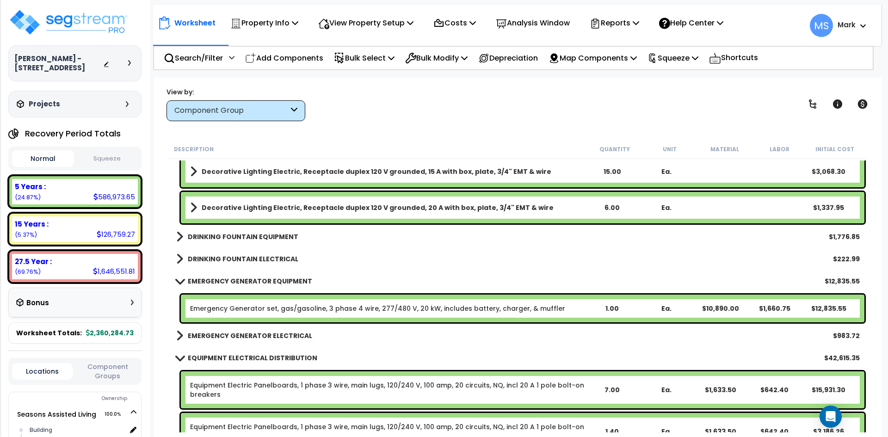
click at [263, 279] on b "EMERGENCY GENERATOR EQUIPMENT" at bounding box center [250, 281] width 124 height 9
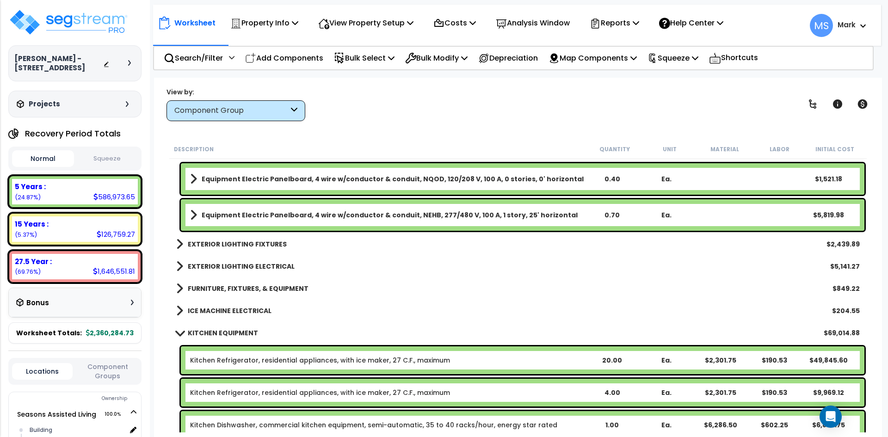
scroll to position [8466, 0]
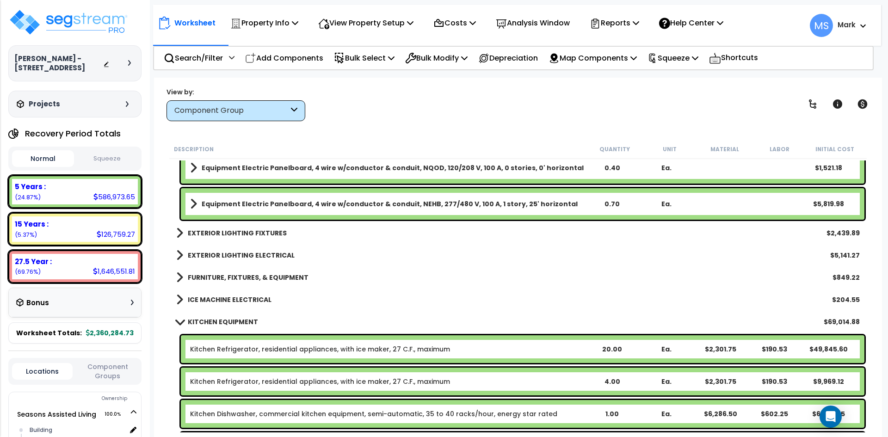
click at [247, 229] on b "EXTERIOR LIGHTING FIXTURES" at bounding box center [237, 233] width 99 height 9
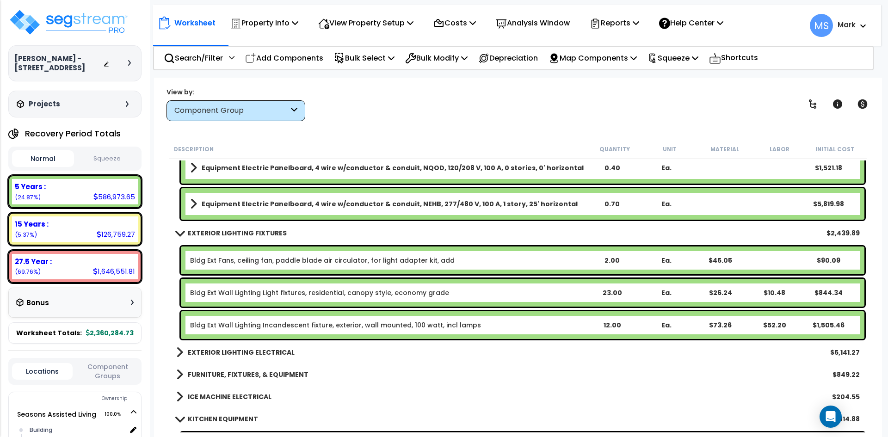
click at [247, 229] on b "EXTERIOR LIGHTING FIXTURES" at bounding box center [237, 233] width 99 height 9
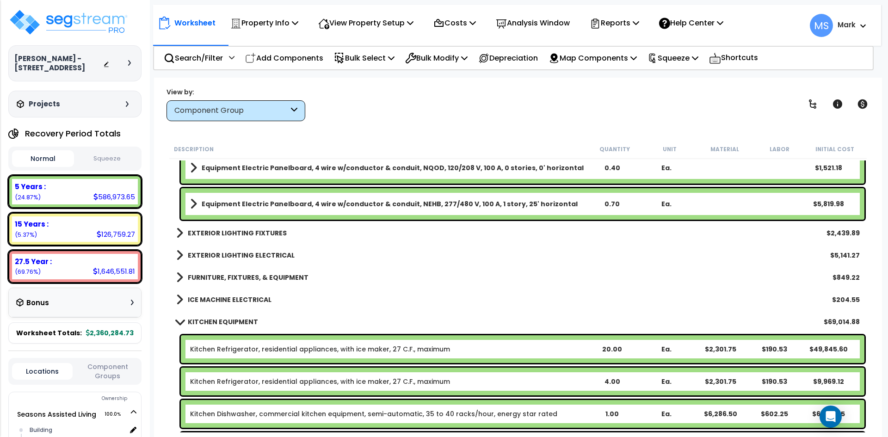
click at [250, 298] on b "ICE MACHINE ELECTRICAL" at bounding box center [230, 299] width 84 height 9
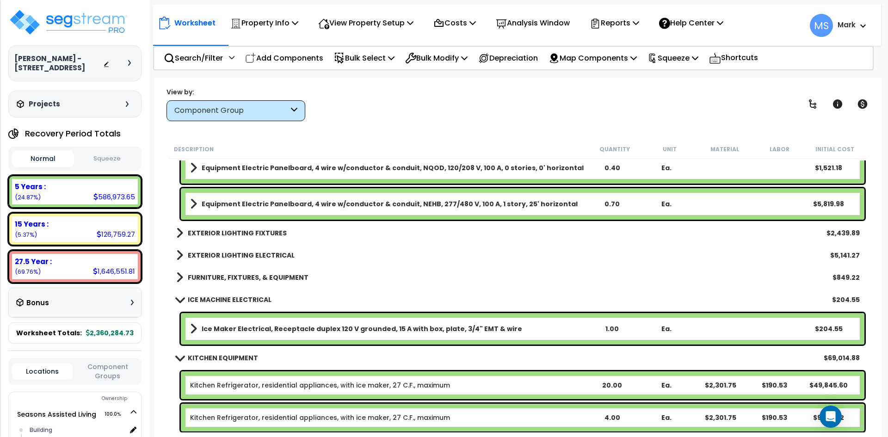
click at [250, 298] on b "ICE MACHINE ELECTRICAL" at bounding box center [230, 299] width 84 height 9
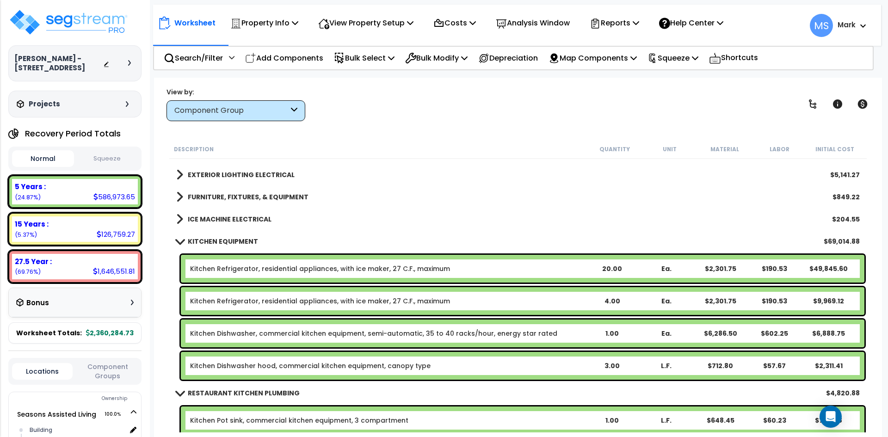
scroll to position [8559, 0]
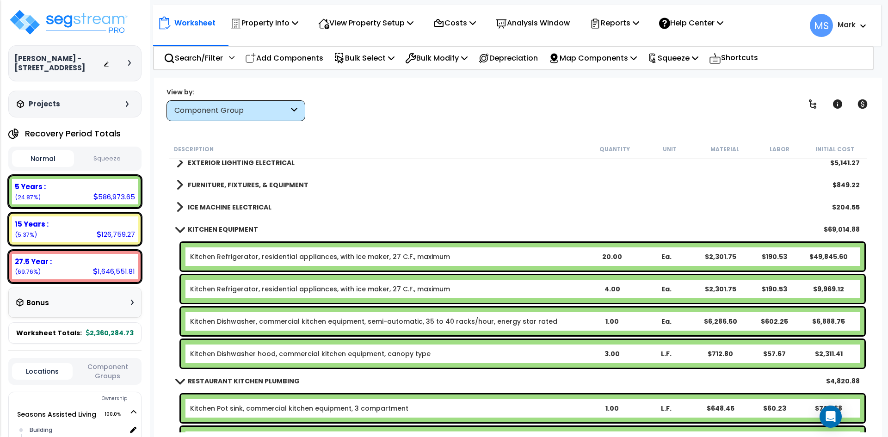
click at [386, 259] on link "Kitchen Refrigerator, residential appliances, with ice maker, 27 C.F., maximum" at bounding box center [320, 256] width 260 height 9
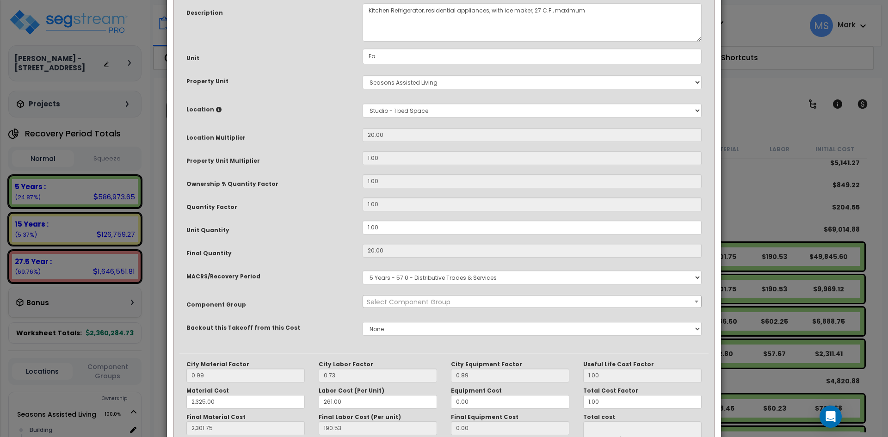
scroll to position [0, 0]
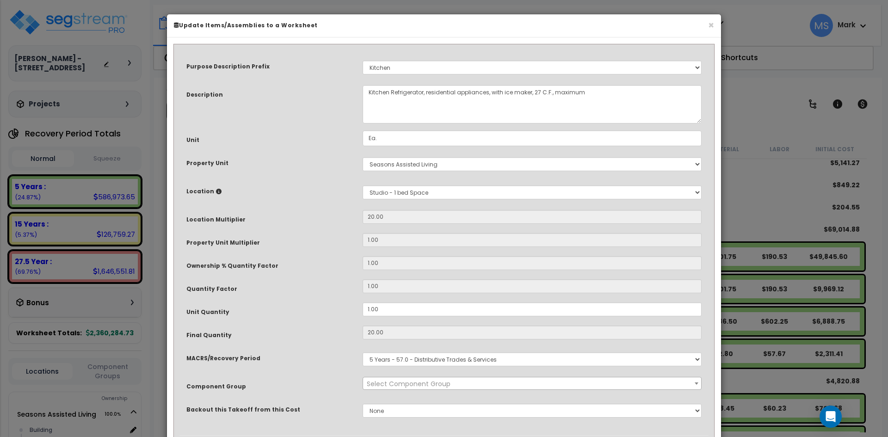
select select "45836"
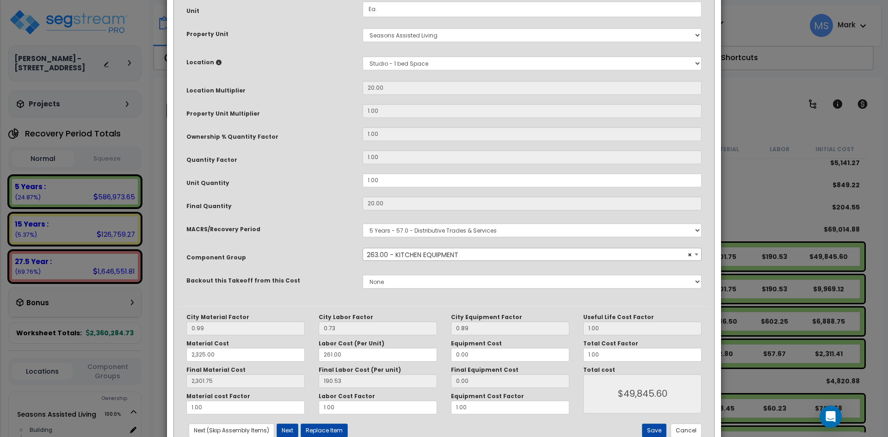
scroll to position [158, 0]
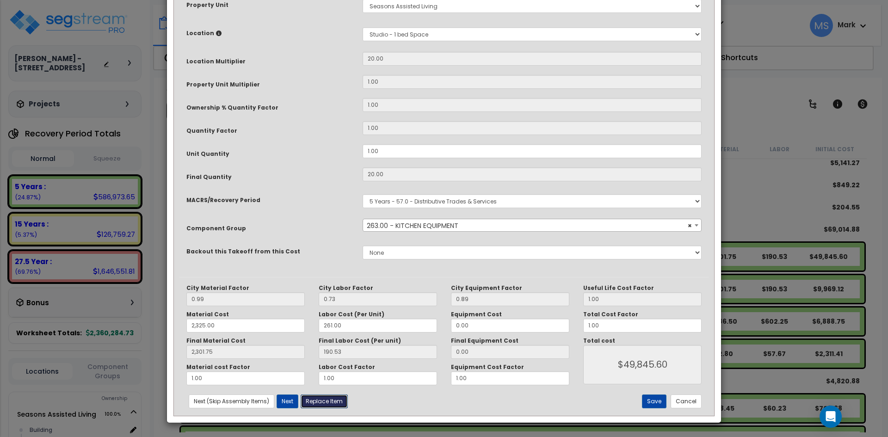
click at [332, 401] on button "Replace Item" at bounding box center [324, 402] width 47 height 14
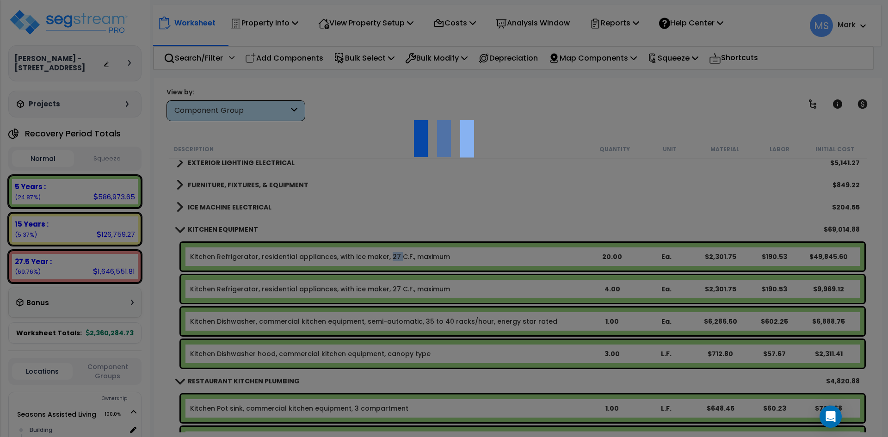
type input "20"
type input "Ea."
select select "165312"
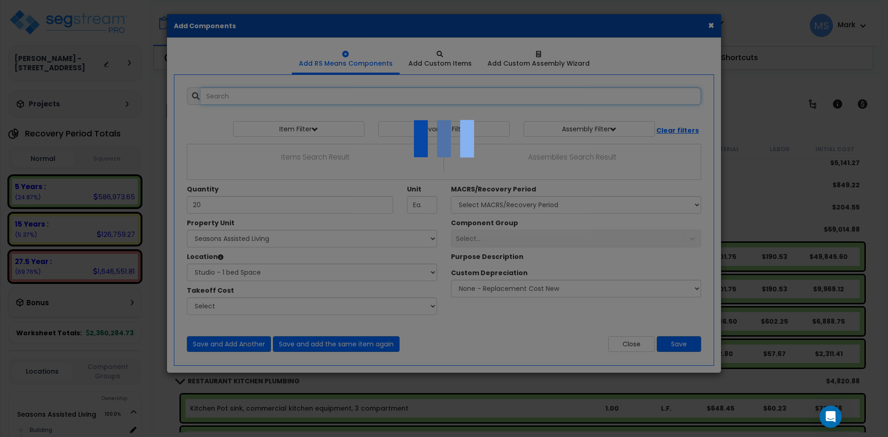
select select "31599"
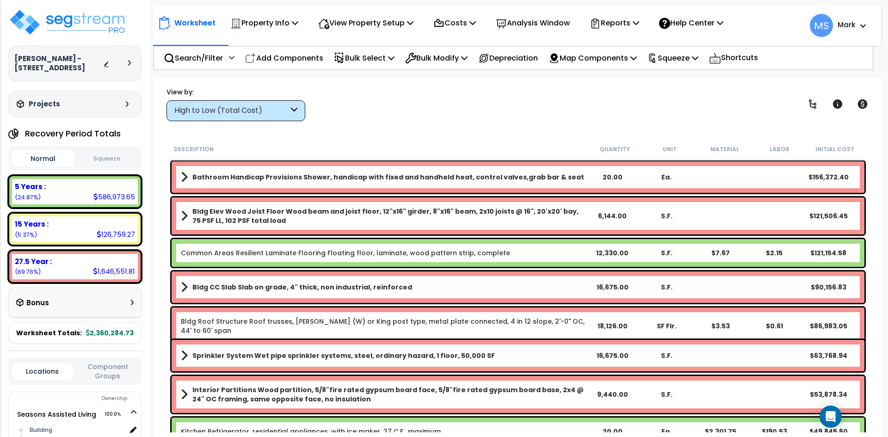
click at [246, 114] on div "High to Low (Total Cost)" at bounding box center [231, 110] width 114 height 11
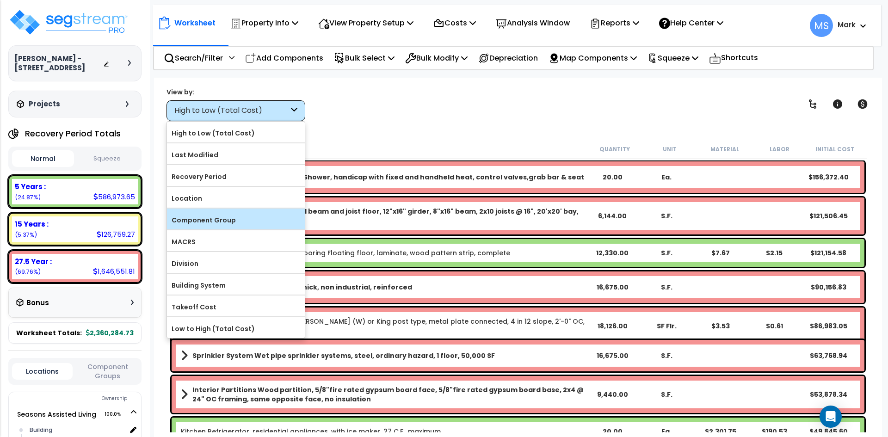
click at [204, 227] on label "Component Group" at bounding box center [236, 220] width 138 height 14
click at [0, 0] on input "Component Group" at bounding box center [0, 0] width 0 height 0
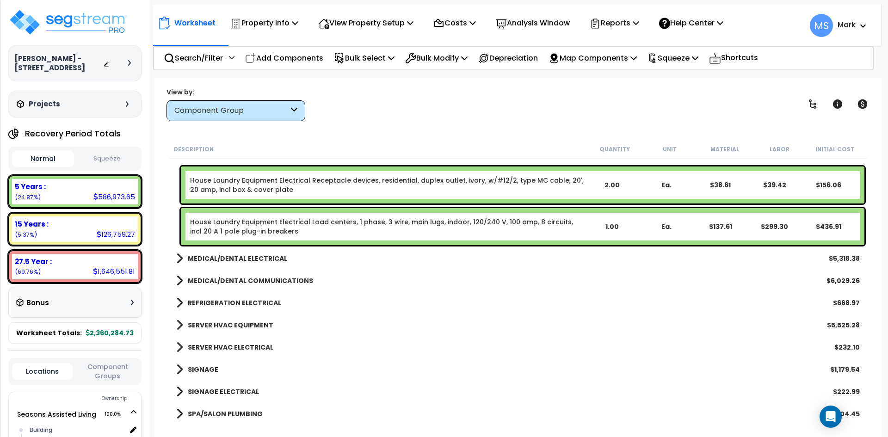
scroll to position [9484, 0]
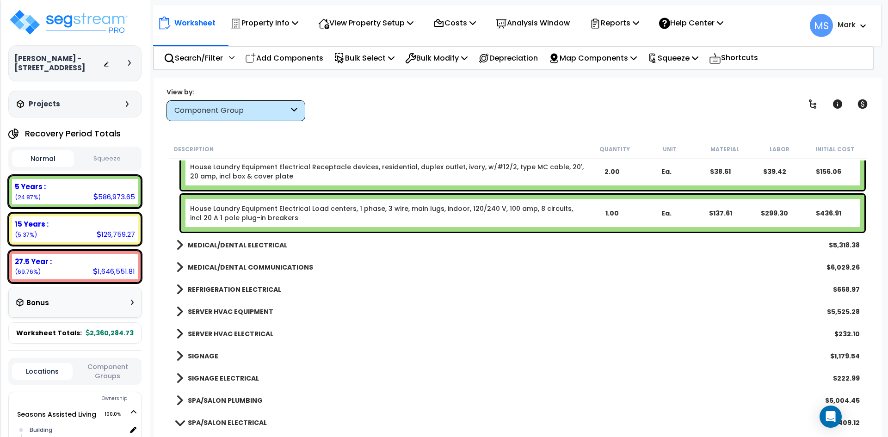
click at [279, 262] on link "MEDICAL/DENTAL COMMUNICATIONS" at bounding box center [244, 267] width 137 height 13
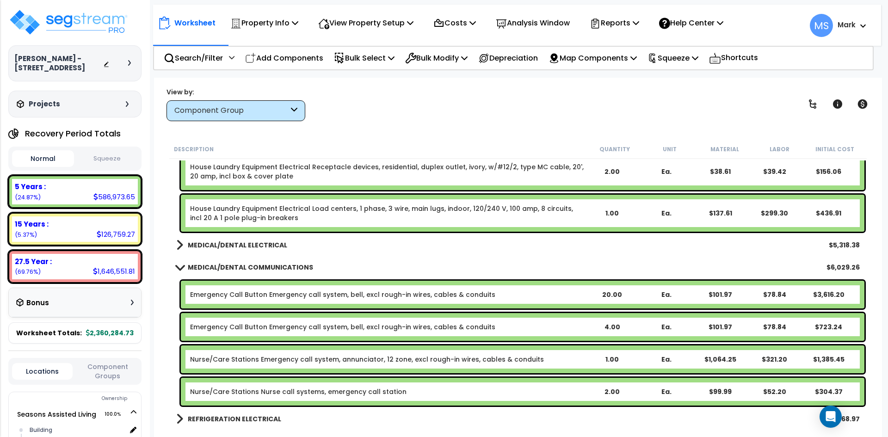
click at [286, 268] on b "MEDICAL/DENTAL COMMUNICATIONS" at bounding box center [250, 267] width 125 height 9
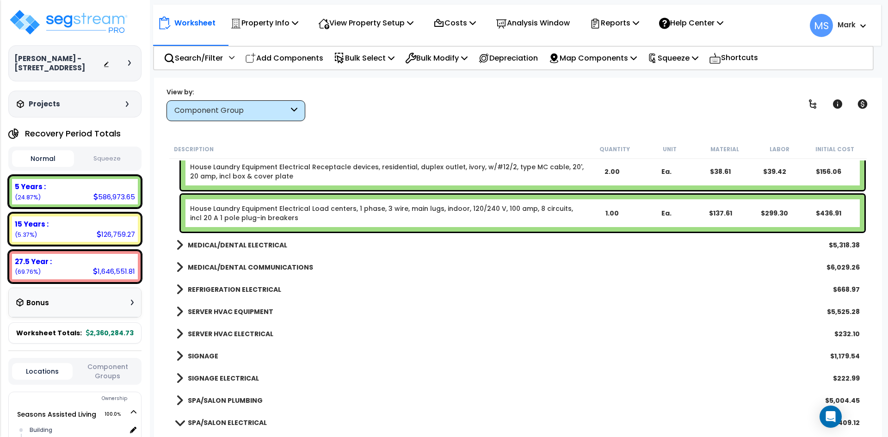
click at [257, 246] on b "MEDICAL/DENTAL ELECTRICAL" at bounding box center [237, 245] width 99 height 9
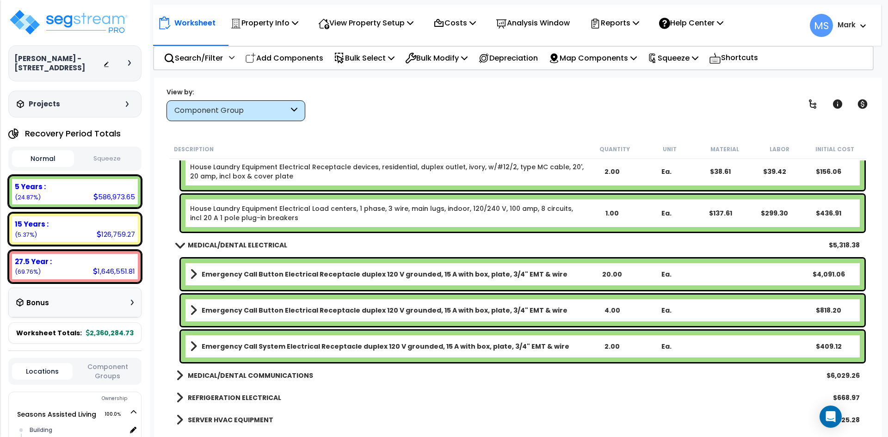
click at [257, 246] on b "MEDICAL/DENTAL ELECTRICAL" at bounding box center [237, 245] width 99 height 9
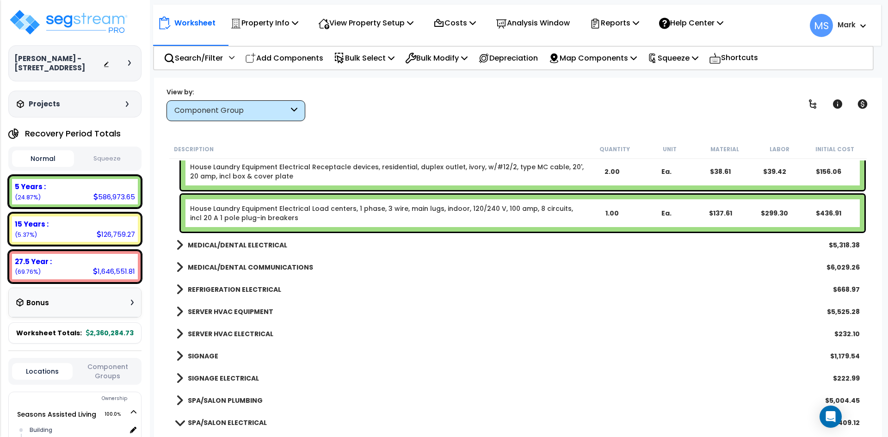
click at [233, 289] on b "REFRIGERATION ELECTRICAL" at bounding box center [234, 289] width 93 height 9
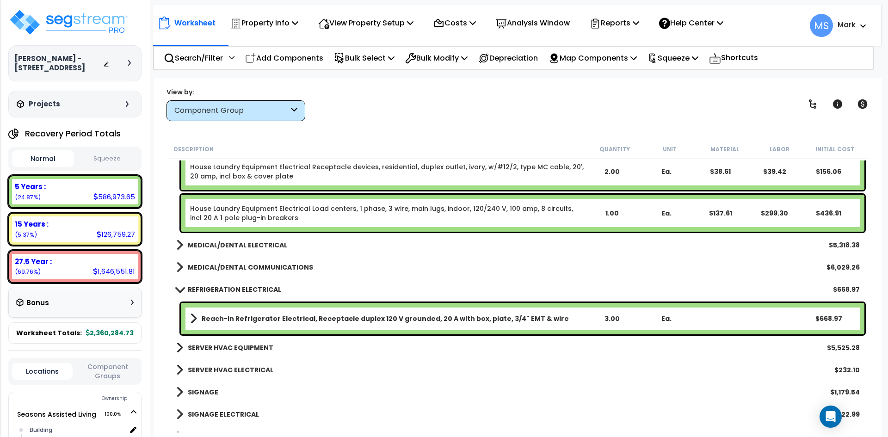
click at [233, 289] on b "REFRIGERATION ELECTRICAL" at bounding box center [234, 289] width 93 height 9
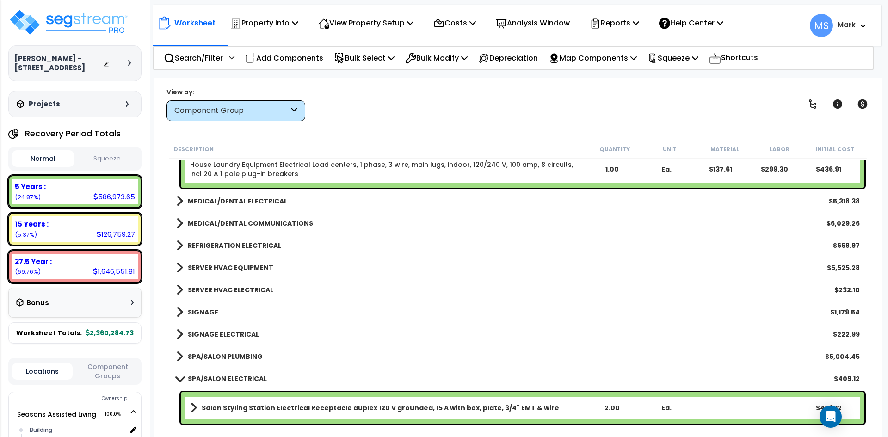
scroll to position [9530, 0]
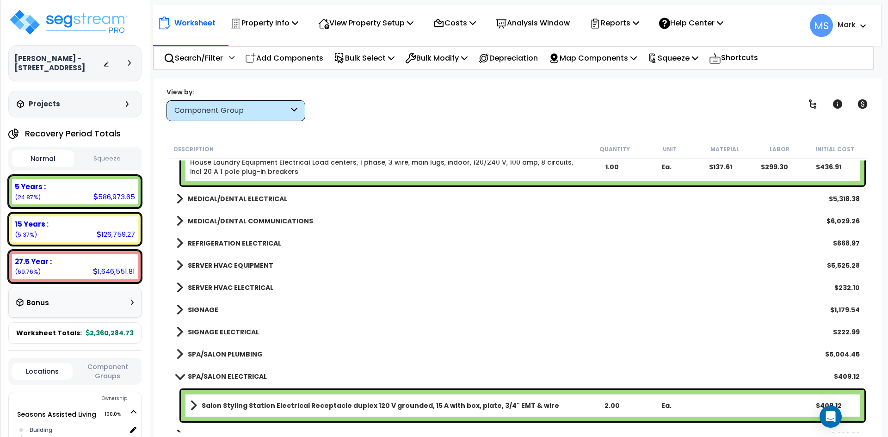
click at [235, 261] on b "SERVER HVAC EQUIPMENT" at bounding box center [231, 265] width 86 height 9
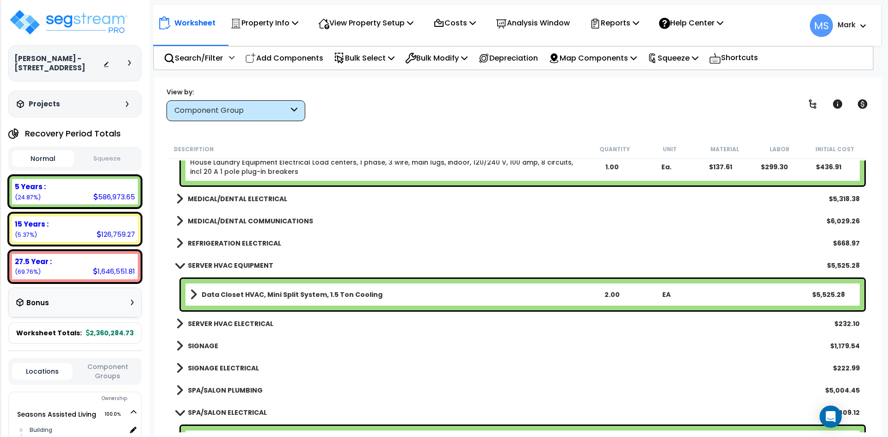
click at [235, 261] on b "SERVER HVAC EQUIPMENT" at bounding box center [231, 265] width 86 height 9
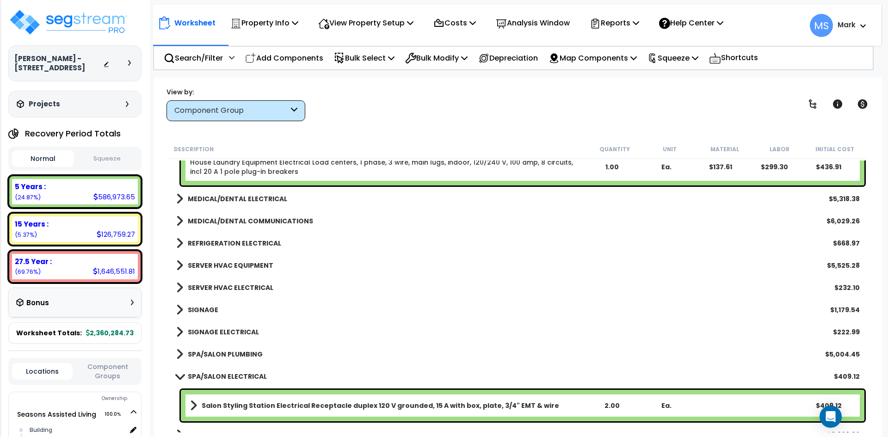
click at [237, 283] on link "SERVER HVAC ELECTRICAL" at bounding box center [224, 287] width 97 height 13
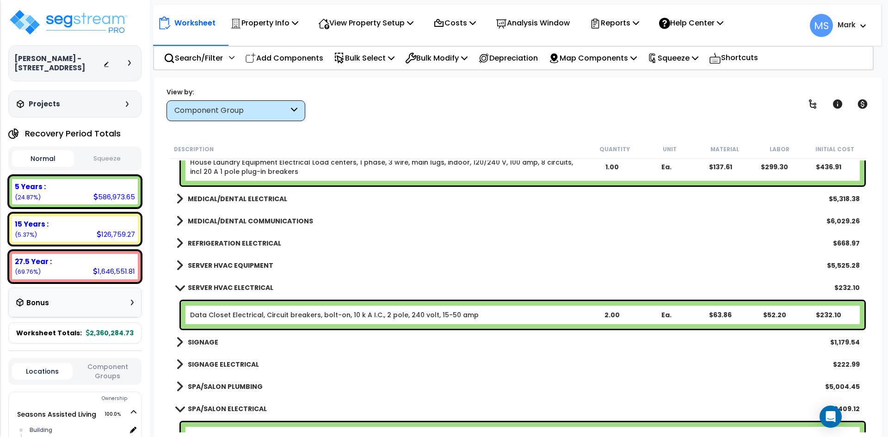
click at [237, 283] on link "SERVER HVAC ELECTRICAL" at bounding box center [224, 287] width 97 height 13
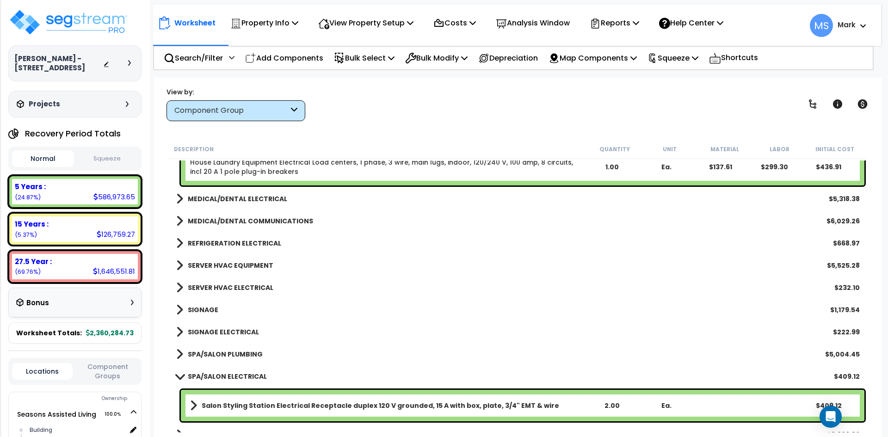
scroll to position [9577, 0]
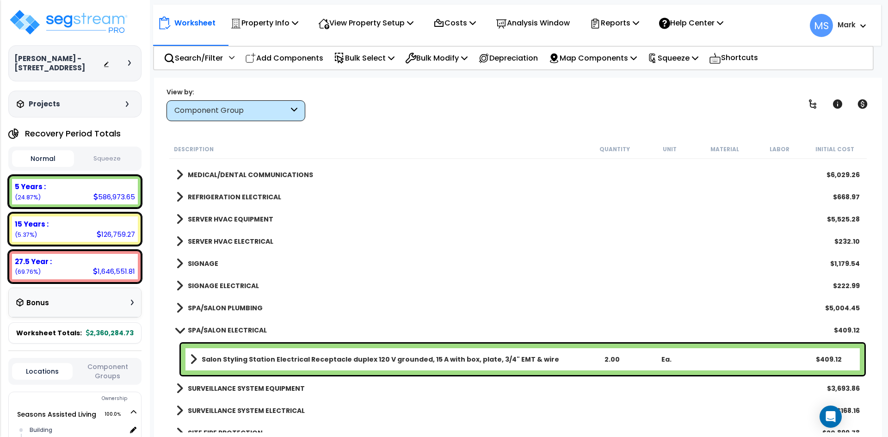
click at [223, 286] on b "SIGNAGE ELECTRICAL" at bounding box center [223, 285] width 71 height 9
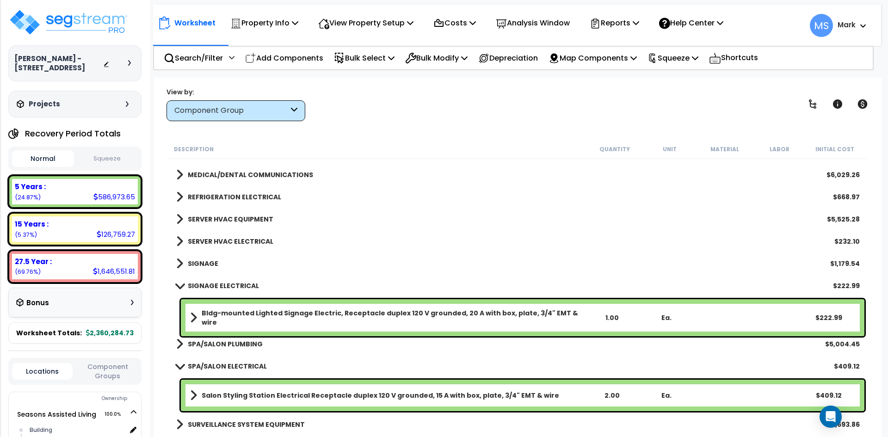
click at [223, 286] on b "SIGNAGE ELECTRICAL" at bounding box center [223, 285] width 71 height 9
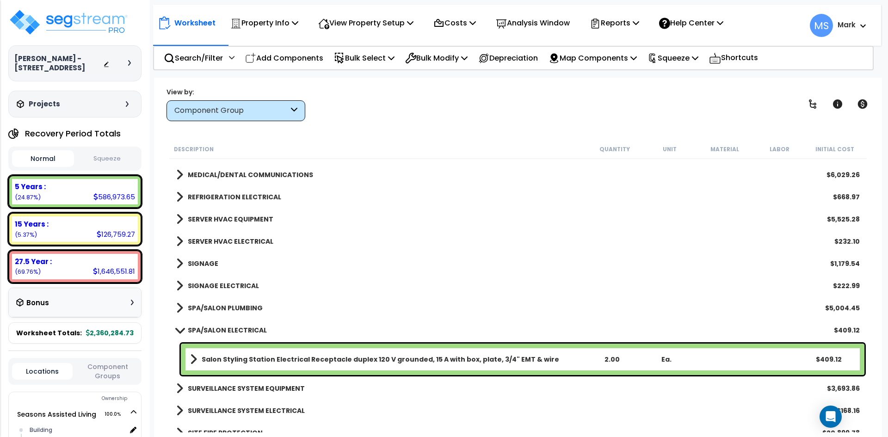
click at [221, 306] on b "SPA/SALON PLUMBING" at bounding box center [225, 307] width 75 height 9
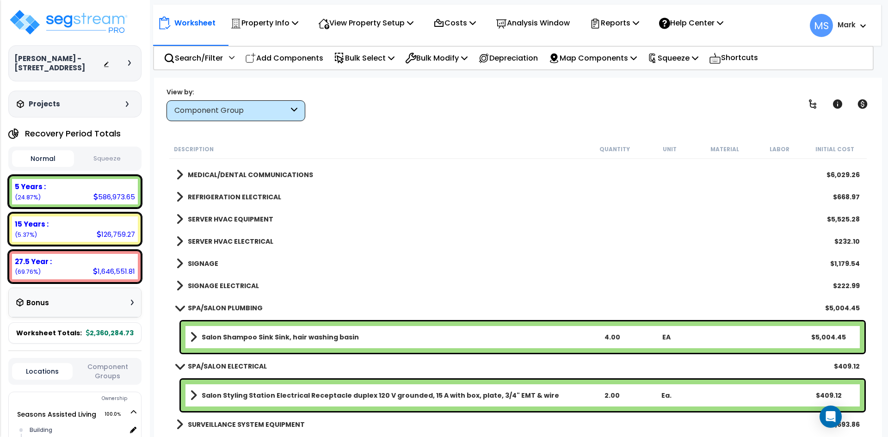
click at [221, 306] on b "SPA/SALON PLUMBING" at bounding box center [225, 307] width 75 height 9
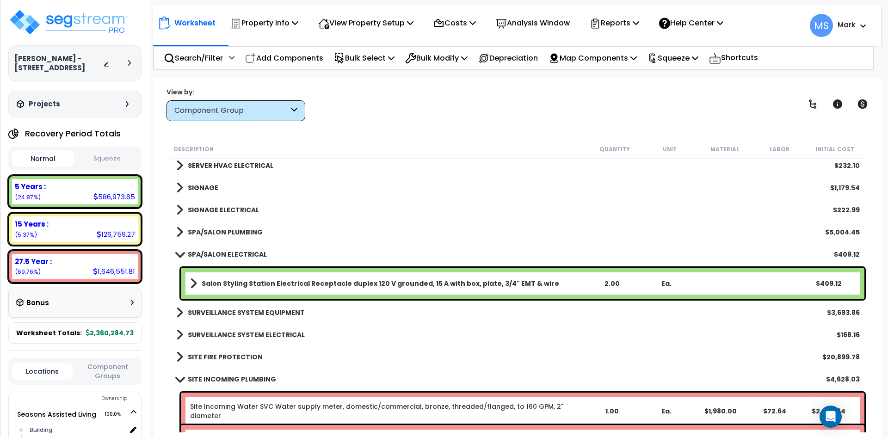
scroll to position [9669, 0]
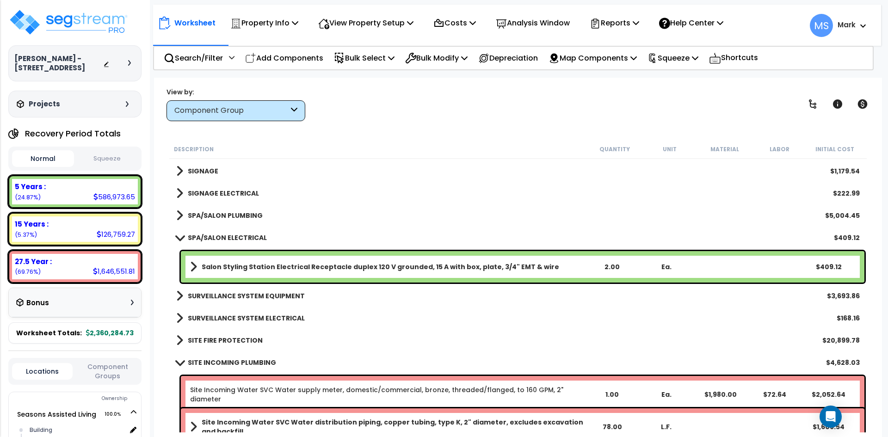
click at [236, 293] on b "SURVEILLANCE SYSTEM EQUIPMENT" at bounding box center [246, 295] width 117 height 9
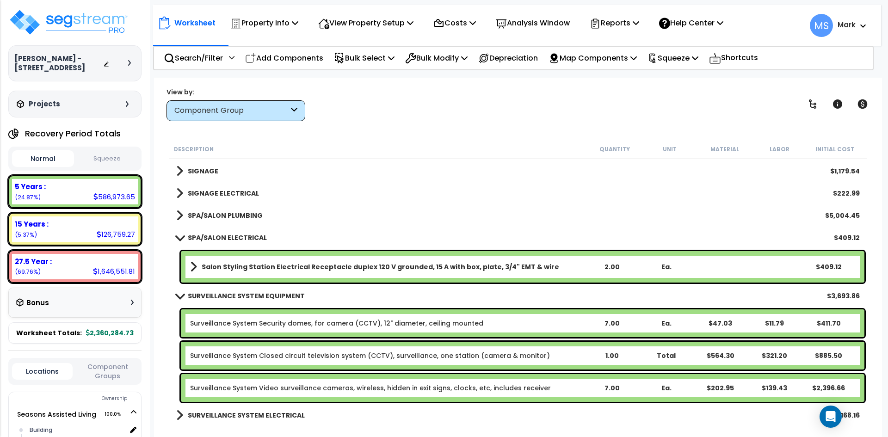
click at [236, 293] on b "SURVEILLANCE SYSTEM EQUIPMENT" at bounding box center [246, 295] width 117 height 9
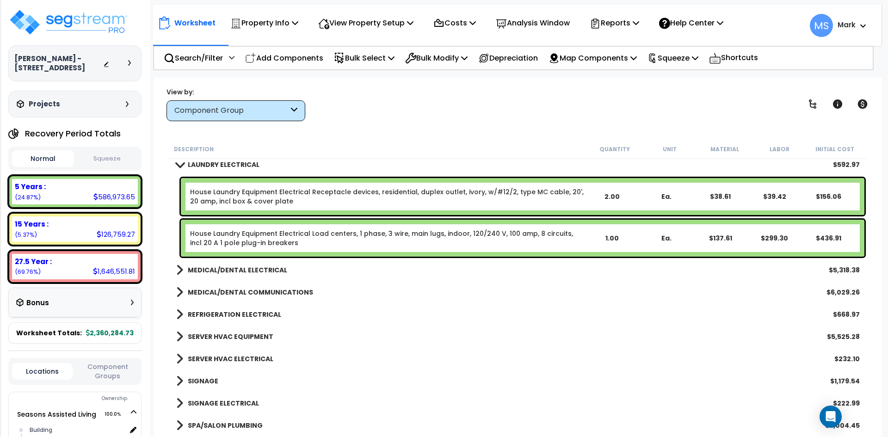
scroll to position [9438, 0]
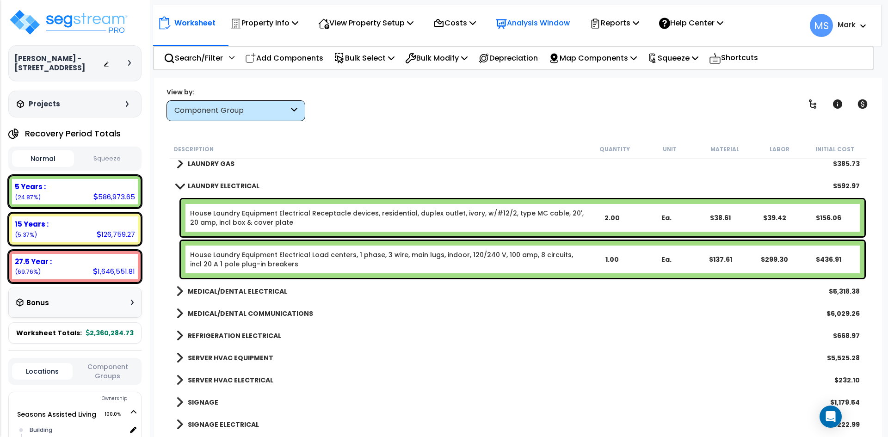
click at [523, 24] on p "Analysis Window" at bounding box center [533, 23] width 74 height 12
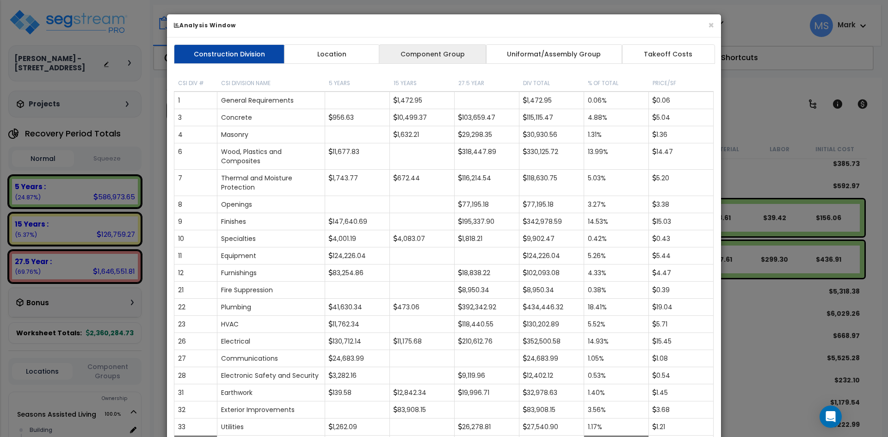
click at [461, 52] on link "Component Group" at bounding box center [432, 53] width 107 height 19
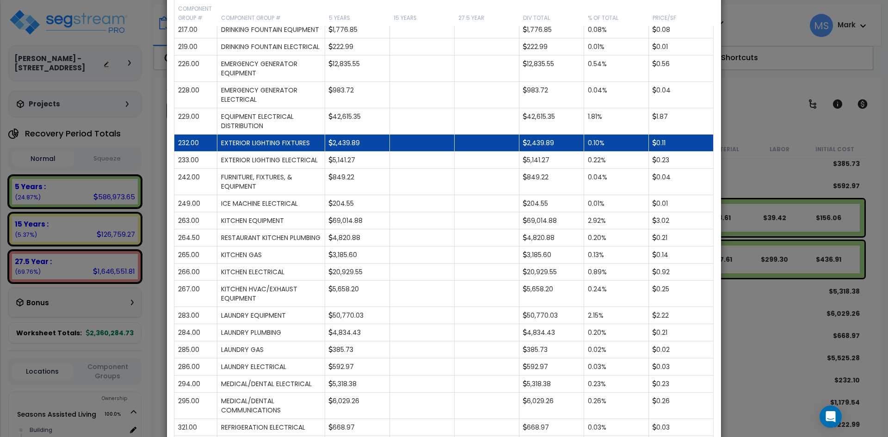
scroll to position [1249, 0]
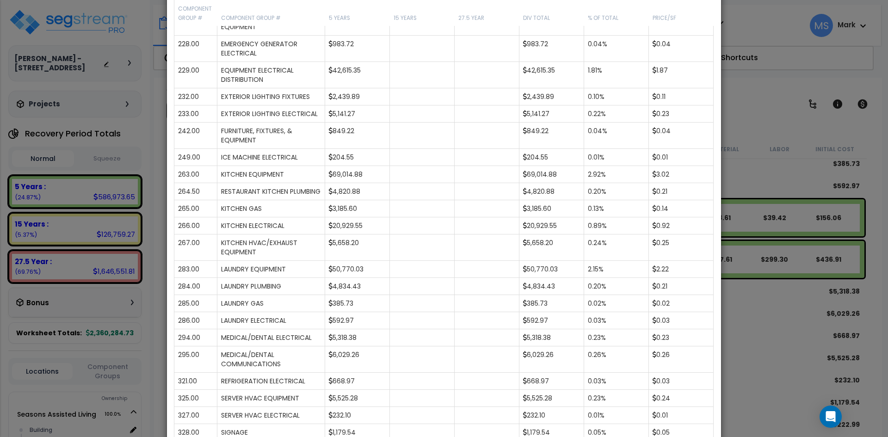
click at [759, 98] on div "× Analysis Window Construction Division Location Component Group Uniformat/Asse…" at bounding box center [444, 218] width 888 height 437
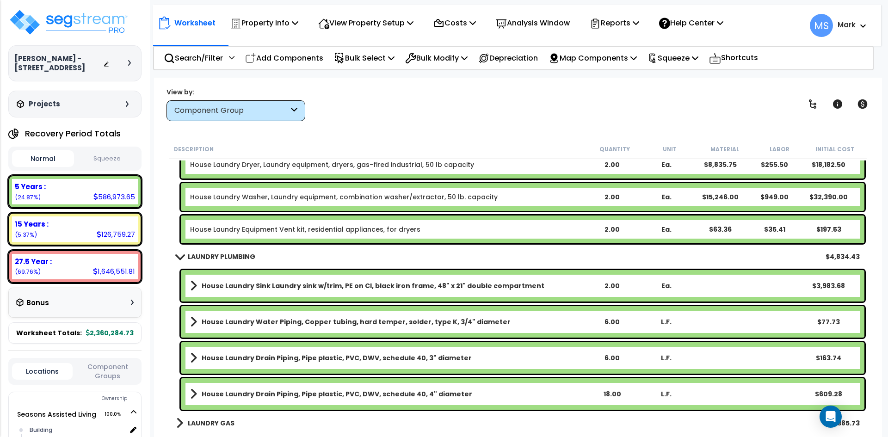
scroll to position [9160, 0]
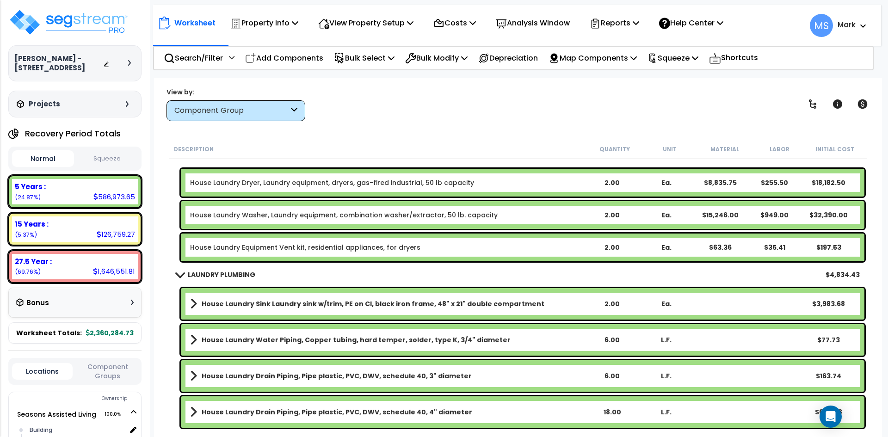
click at [469, 303] on b "House Laundry Sink Laundry sink w/trim, PE on CI, black iron frame, 48" x 21" d…" at bounding box center [373, 303] width 343 height 9
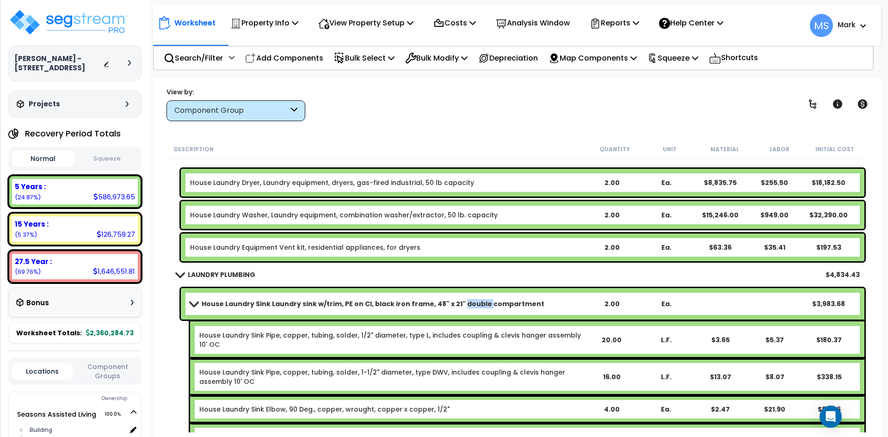
click at [469, 303] on b "House Laundry Sink Laundry sink w/trim, PE on CI, black iron frame, 48" x 21" d…" at bounding box center [373, 303] width 343 height 9
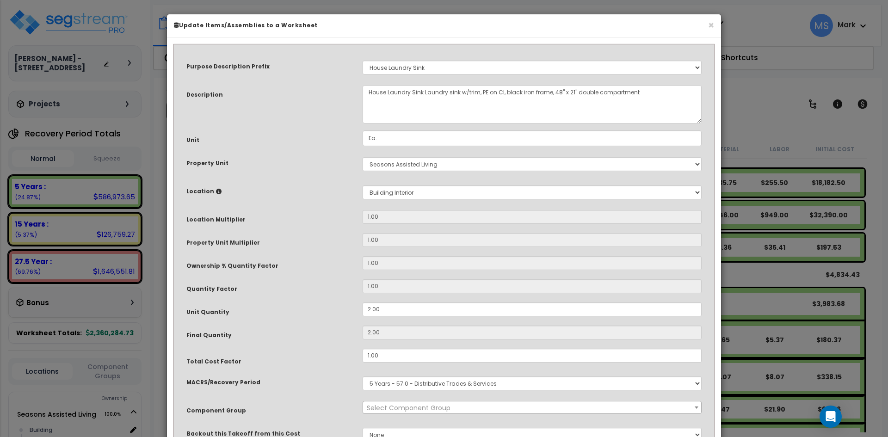
select select "45818"
click at [746, 104] on div "× Update Items/Assemblies to a Worksheet Purpose Description Prefix Select A/V …" at bounding box center [444, 218] width 888 height 437
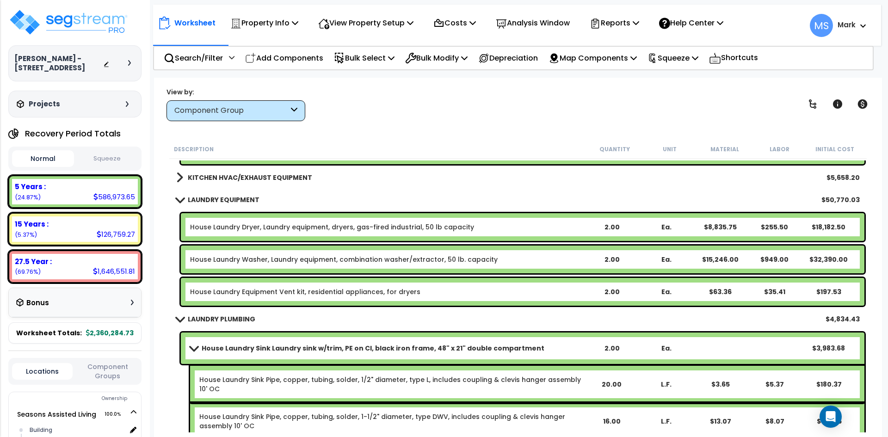
scroll to position [9114, 0]
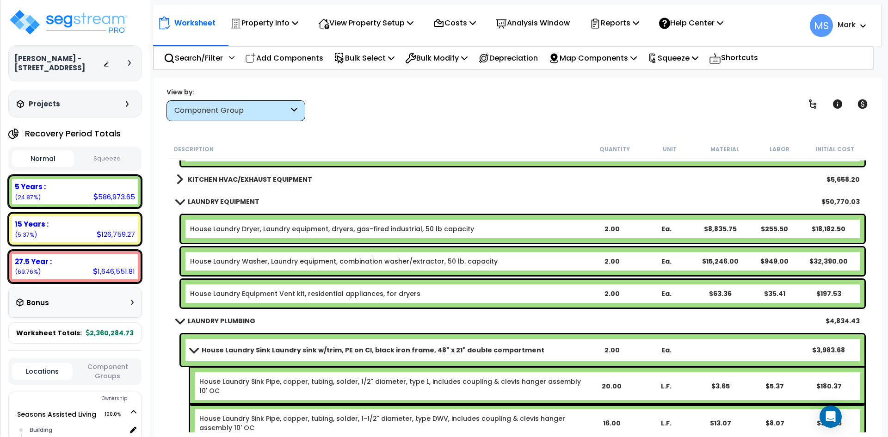
click at [407, 225] on link "House Laundry Dryer, Laundry equipment, dryers, gas-fired industrial, 50 lb cap…" at bounding box center [332, 228] width 284 height 9
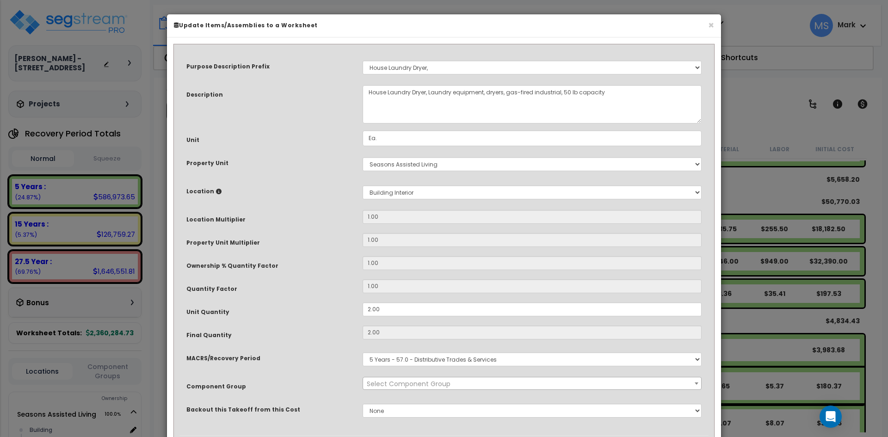
select select "45840"
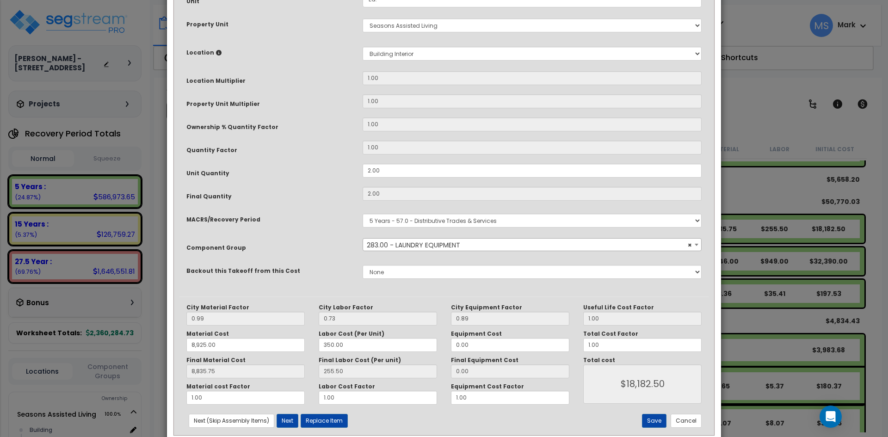
scroll to position [158, 0]
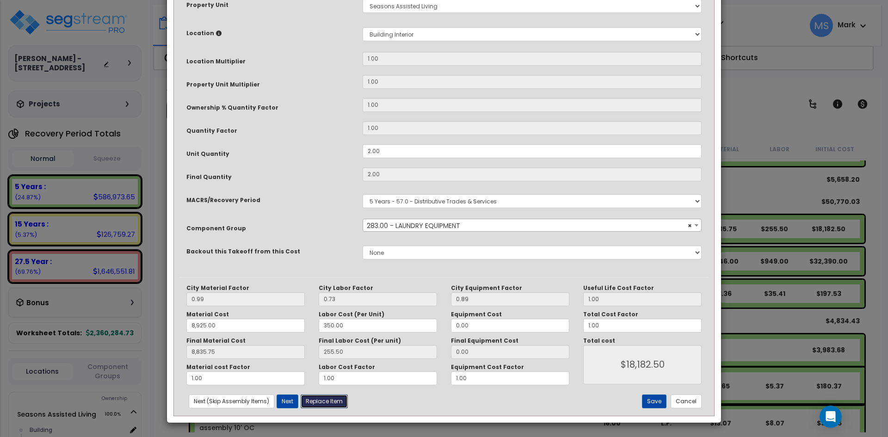
click at [330, 401] on button "Replace Item" at bounding box center [324, 402] width 47 height 14
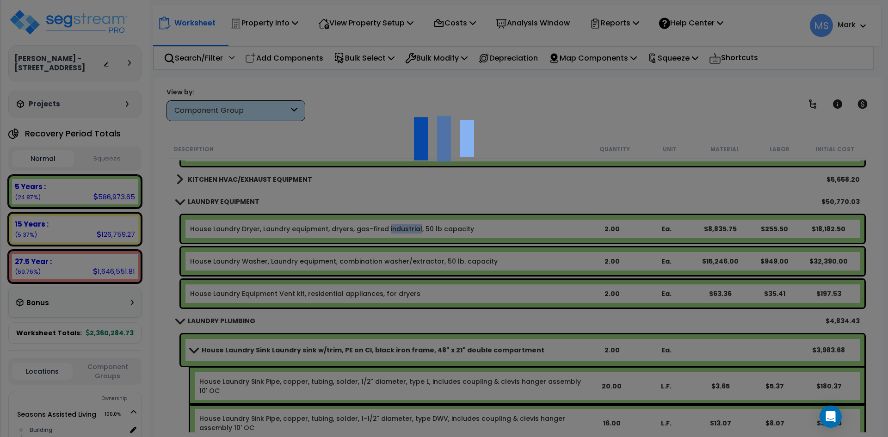
type input "2"
type input "Ea."
select select "165312"
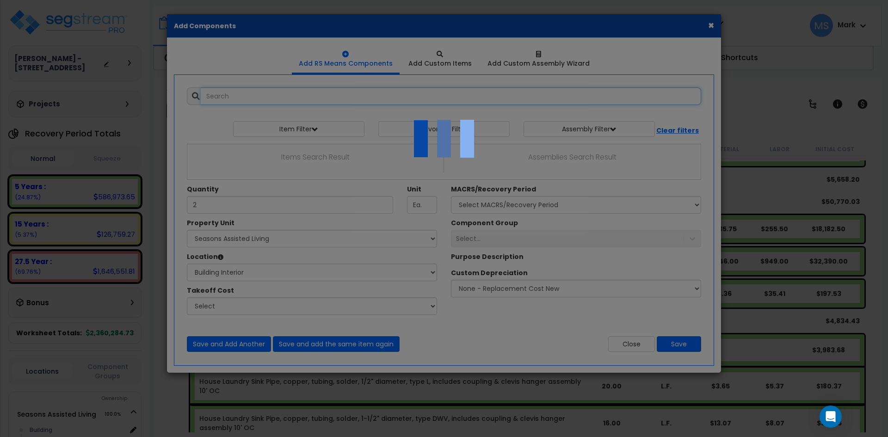
select select "461"
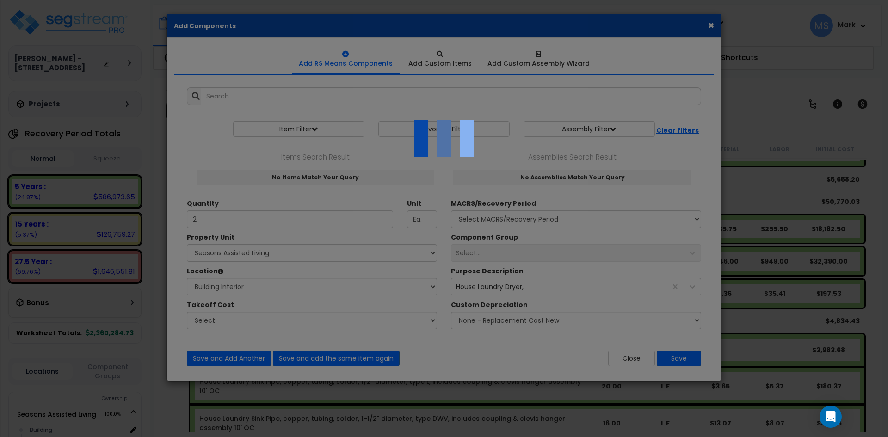
click at [211, 96] on div at bounding box center [444, 218] width 888 height 437
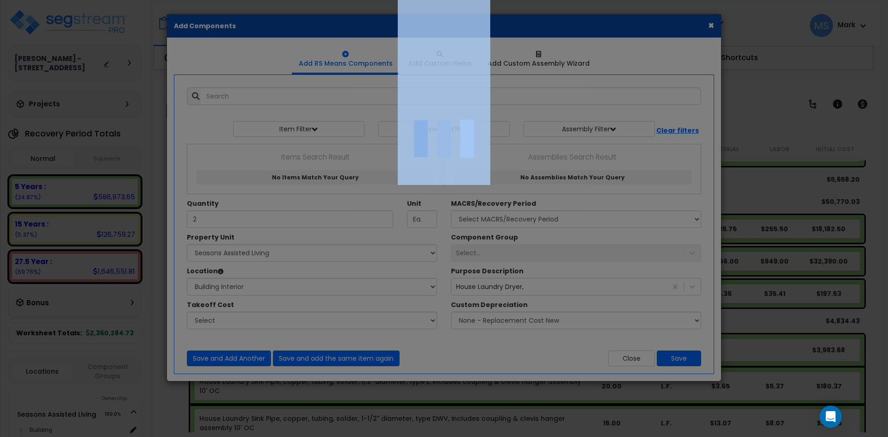
click at [211, 96] on div at bounding box center [444, 218] width 888 height 437
click at [213, 96] on div at bounding box center [444, 218] width 888 height 437
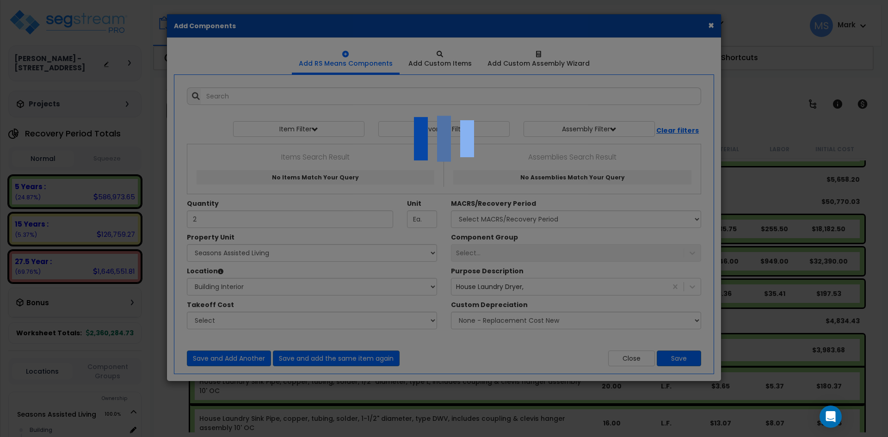
click at [216, 96] on div at bounding box center [444, 218] width 888 height 437
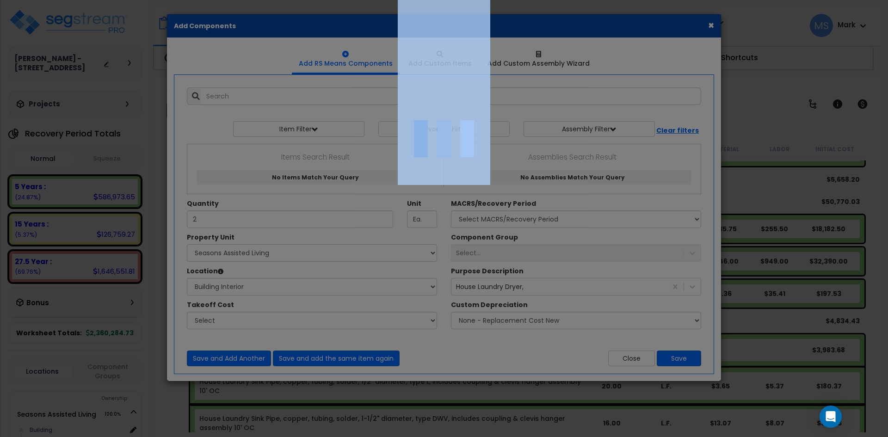
click at [216, 96] on div at bounding box center [444, 218] width 888 height 437
click at [257, 203] on div at bounding box center [444, 218] width 888 height 437
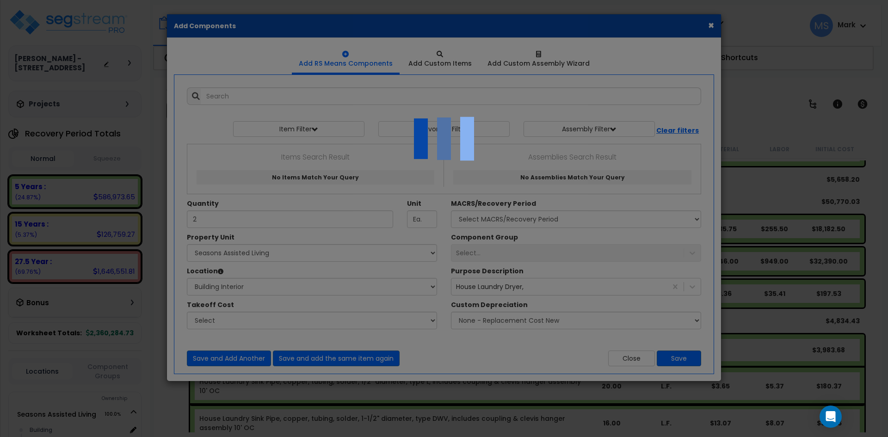
click at [285, 242] on div at bounding box center [444, 218] width 888 height 437
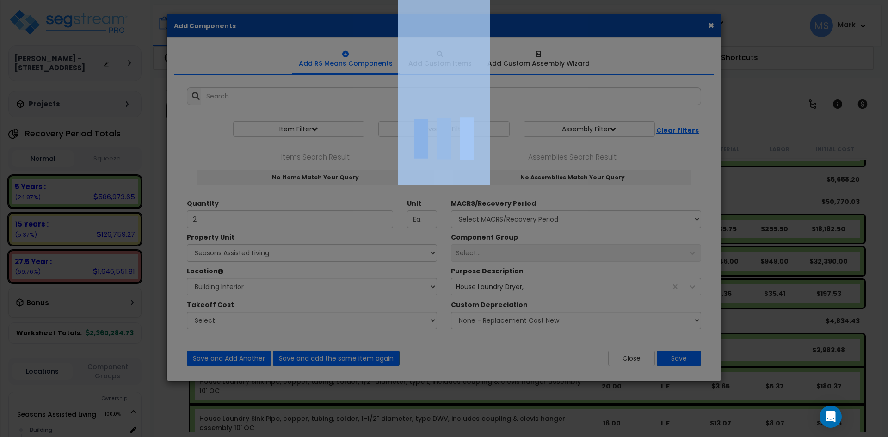
click at [285, 242] on div at bounding box center [444, 218] width 888 height 437
click at [336, 299] on div at bounding box center [444, 218] width 888 height 437
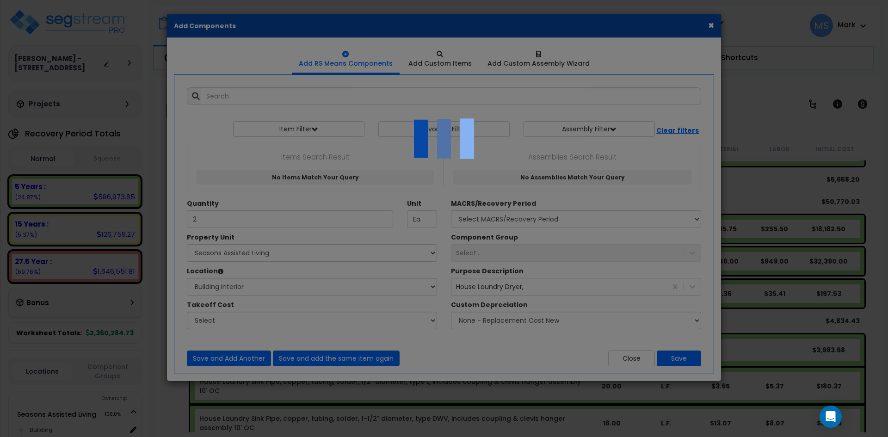
click at [382, 360] on div at bounding box center [444, 218] width 888 height 437
click at [673, 358] on div at bounding box center [444, 218] width 888 height 437
click at [712, 27] on div at bounding box center [444, 218] width 888 height 437
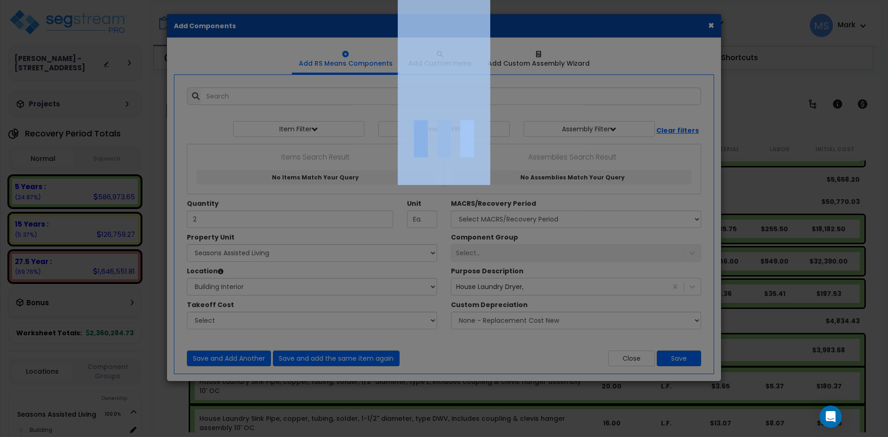
click at [712, 27] on div at bounding box center [444, 218] width 888 height 437
click at [160, 99] on div at bounding box center [444, 218] width 888 height 437
click at [235, 86] on div at bounding box center [444, 218] width 888 height 437
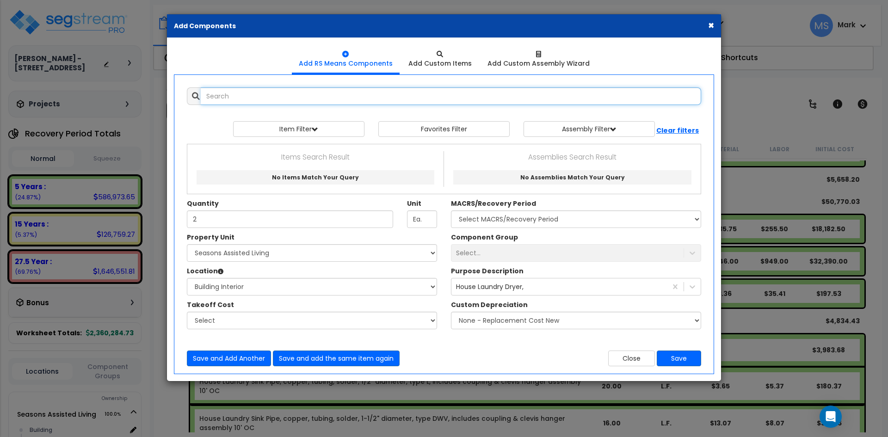
click at [238, 99] on input "text" at bounding box center [451, 96] width 501 height 18
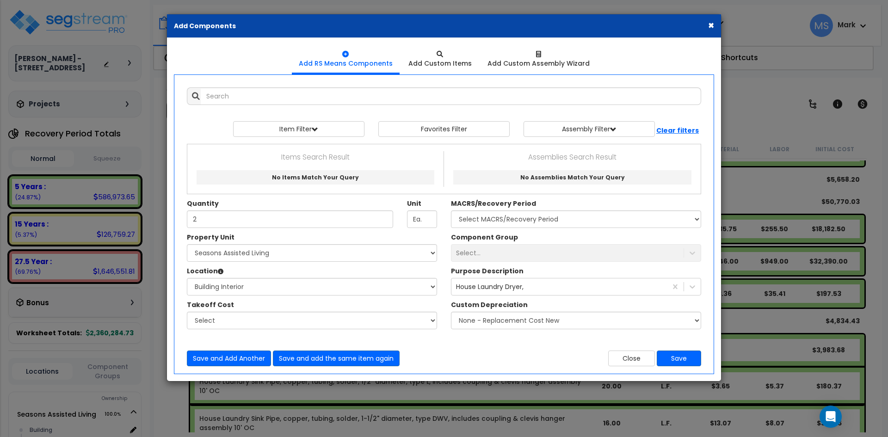
click at [709, 27] on button "×" at bounding box center [711, 25] width 6 height 10
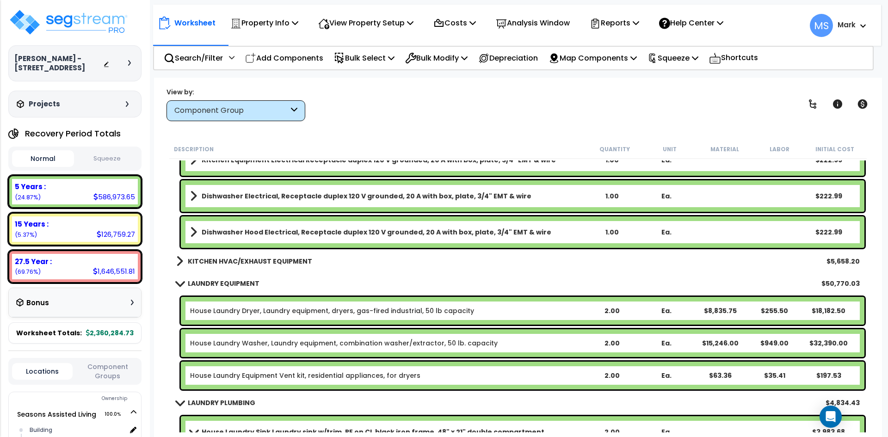
scroll to position [9021, 0]
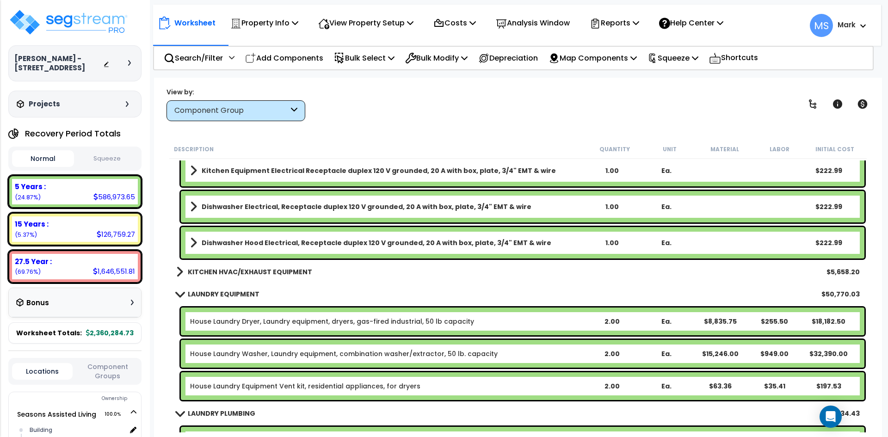
click at [412, 316] on div "House Laundry Dryer, Laundry equipment, dryers, gas-fired industrial, 50 lb cap…" at bounding box center [523, 322] width 684 height 28
click at [428, 321] on link "House Laundry Dryer, Laundry equipment, dryers, gas-fired industrial, 50 lb cap…" at bounding box center [332, 321] width 284 height 9
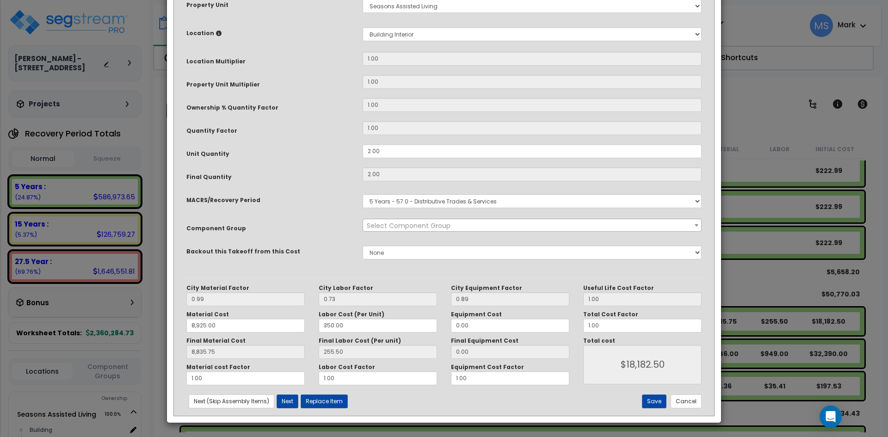
scroll to position [0, 0]
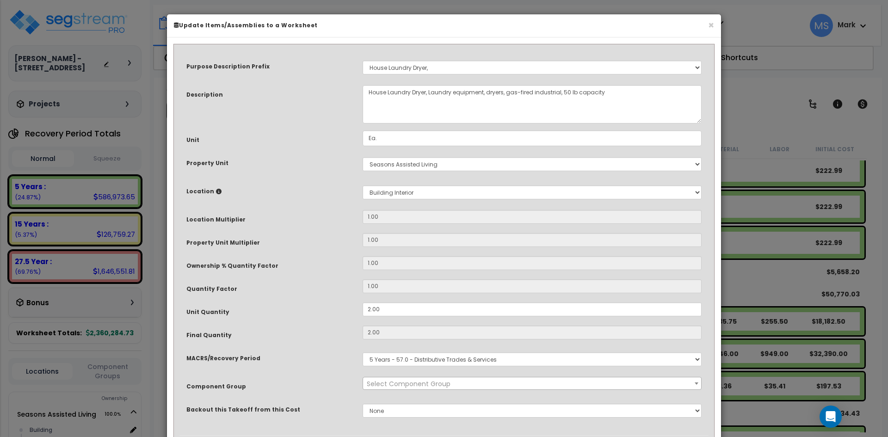
select select "45840"
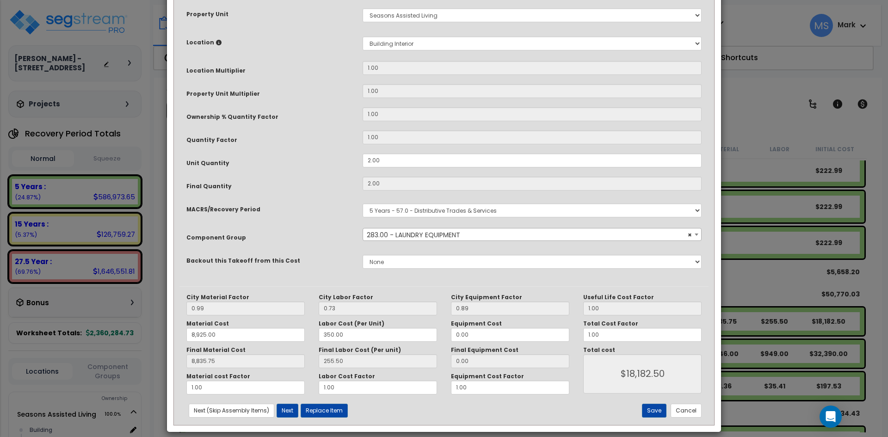
scroll to position [158, 0]
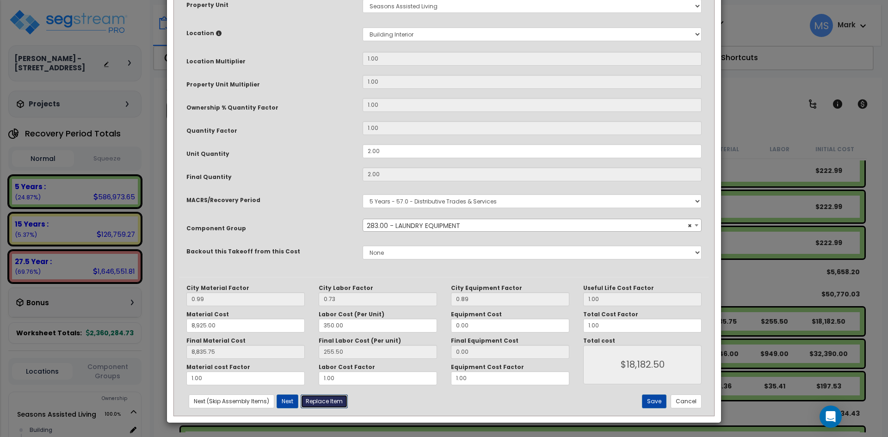
click at [330, 404] on button "Replace Item" at bounding box center [324, 402] width 47 height 14
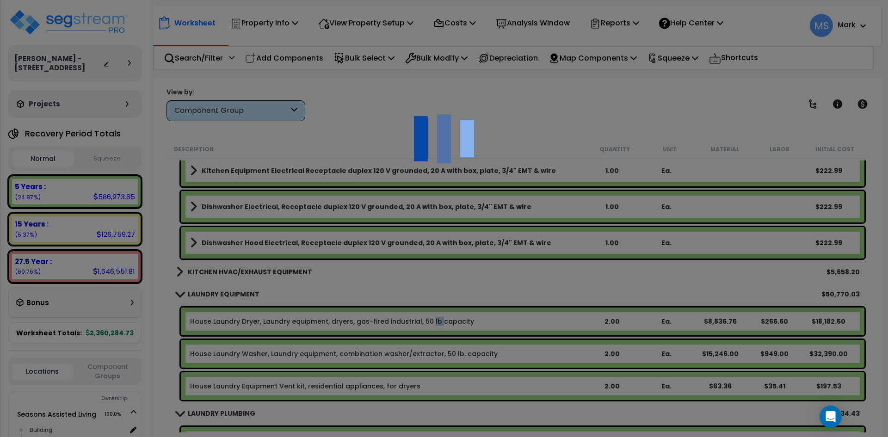
type input "2"
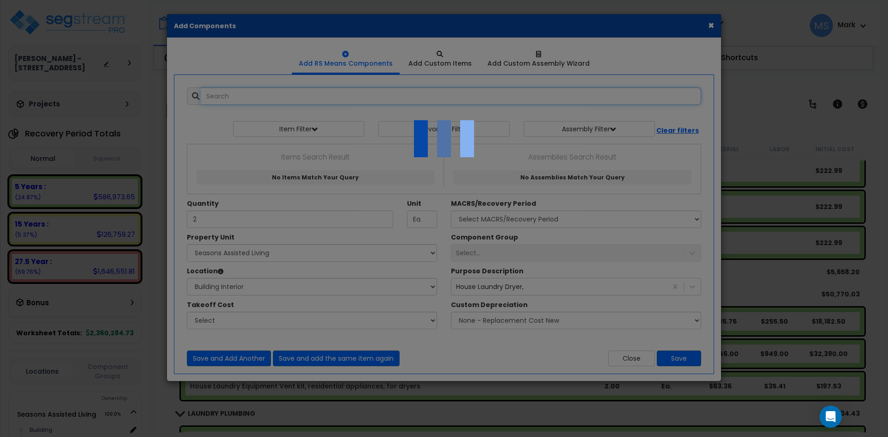
select select "461"
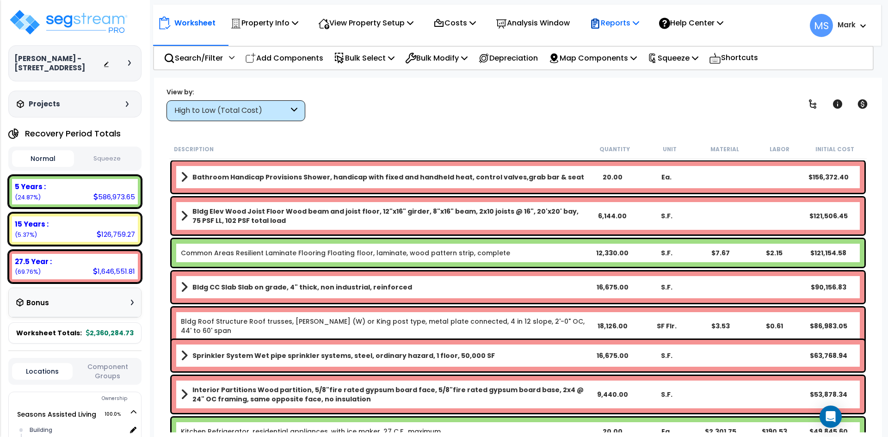
click at [627, 24] on p "Reports" at bounding box center [615, 23] width 50 height 12
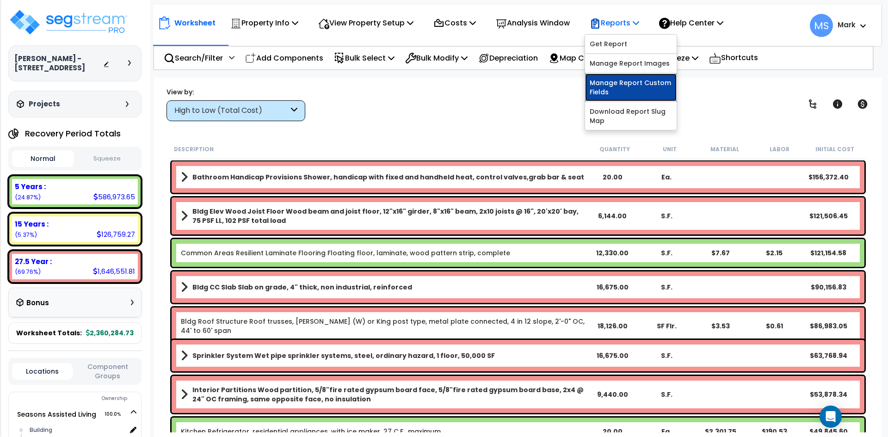
click at [641, 82] on link "Manage Report Custom Fields" at bounding box center [631, 88] width 92 height 28
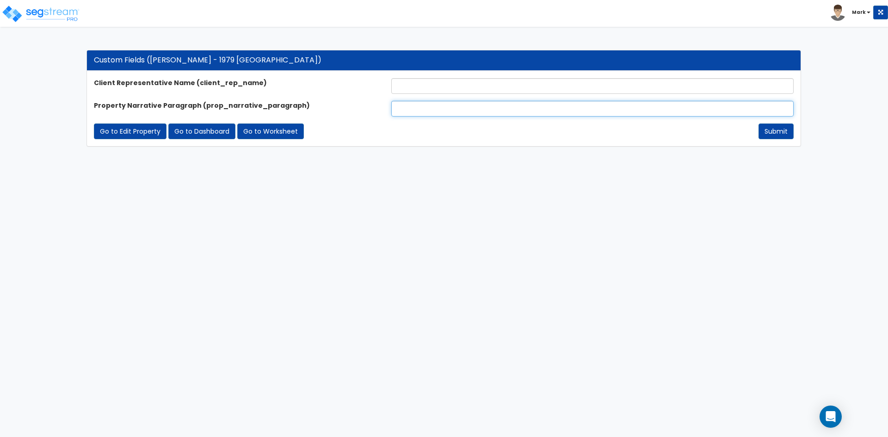
click at [423, 112] on input "text" at bounding box center [592, 109] width 402 height 16
click at [501, 109] on input "text" at bounding box center [592, 109] width 402 height 16
paste input "Seasons Assisted Living, located in [PERSON_NAME][GEOGRAPHIC_DATA], [US_STATE],…"
type input "Seasons Assisted Living, located in [PERSON_NAME][GEOGRAPHIC_DATA], [US_STATE],…"
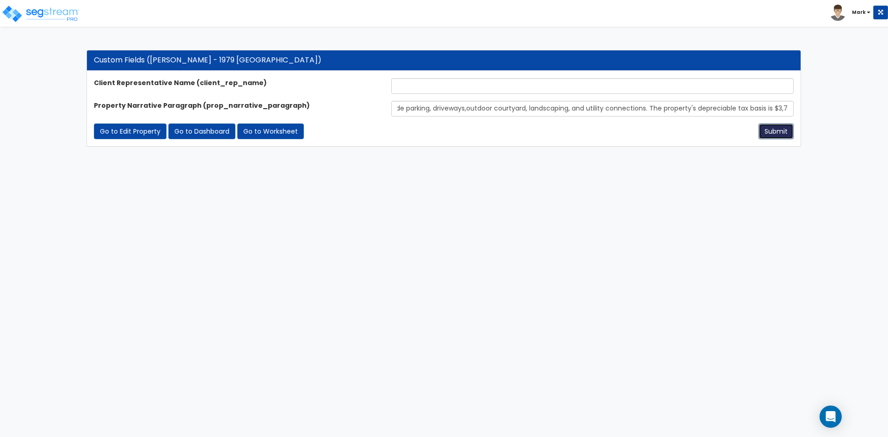
click at [783, 134] on button "Submit" at bounding box center [776, 132] width 35 height 16
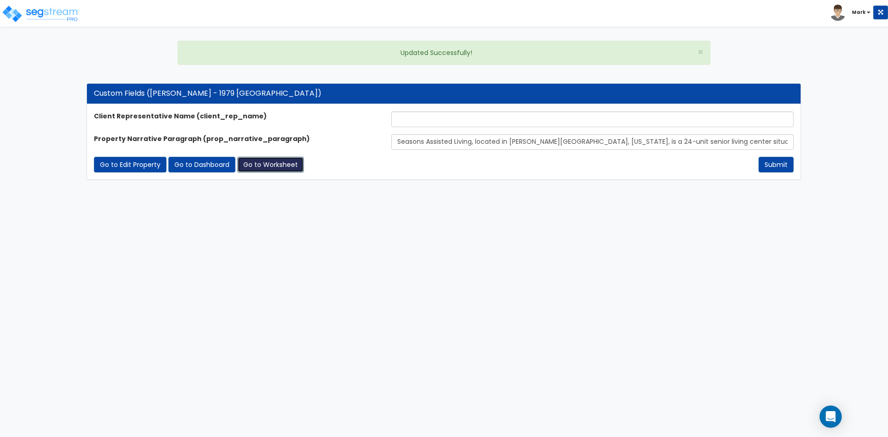
click at [277, 168] on link "Go to Worksheet" at bounding box center [270, 165] width 67 height 16
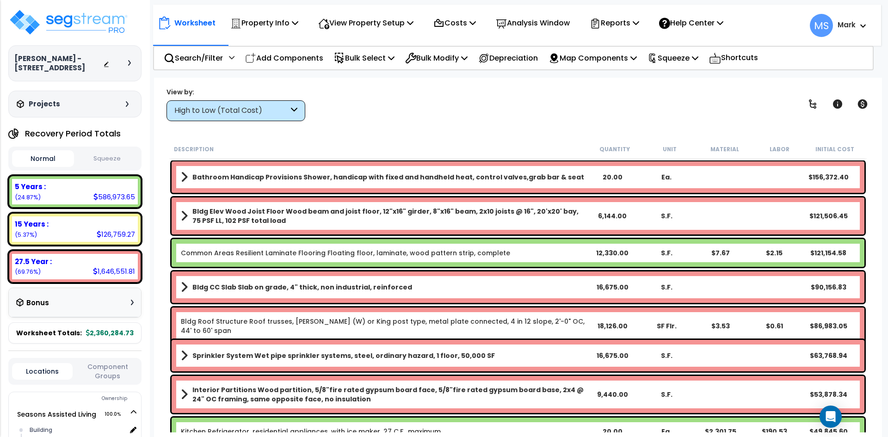
click at [109, 161] on button "Squeeze" at bounding box center [107, 159] width 62 height 16
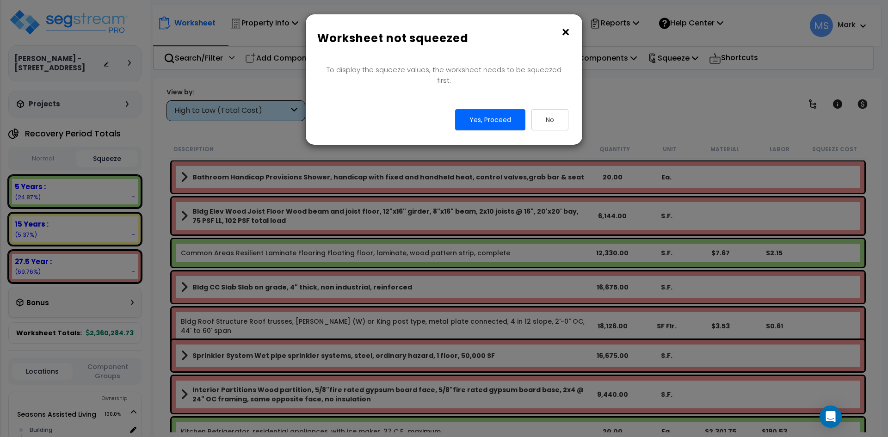
click at [563, 32] on button "×" at bounding box center [566, 32] width 10 height 15
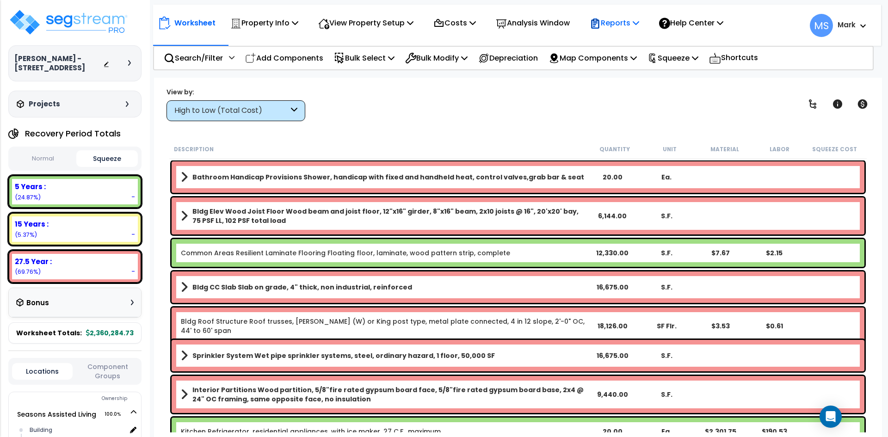
click at [622, 32] on div "Reports" at bounding box center [615, 23] width 50 height 22
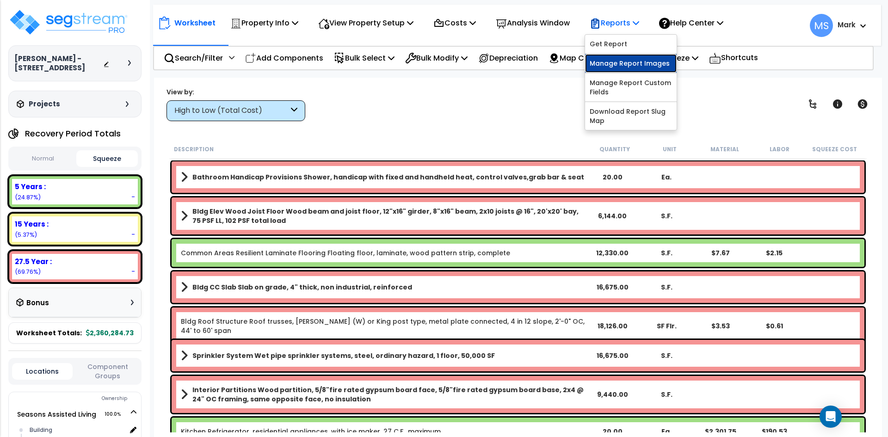
click at [630, 66] on link "Manage Report Images" at bounding box center [631, 63] width 92 height 19
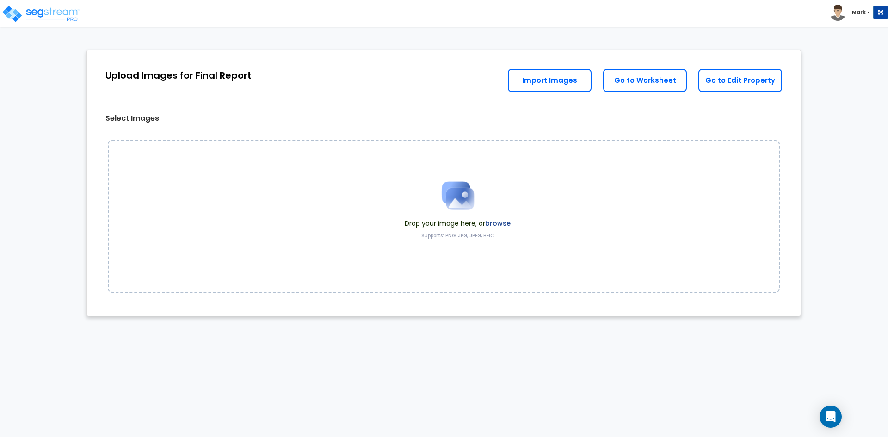
click at [495, 225] on label "browse" at bounding box center [497, 223] width 25 height 9
click at [496, 222] on label "browse" at bounding box center [497, 223] width 25 height 9
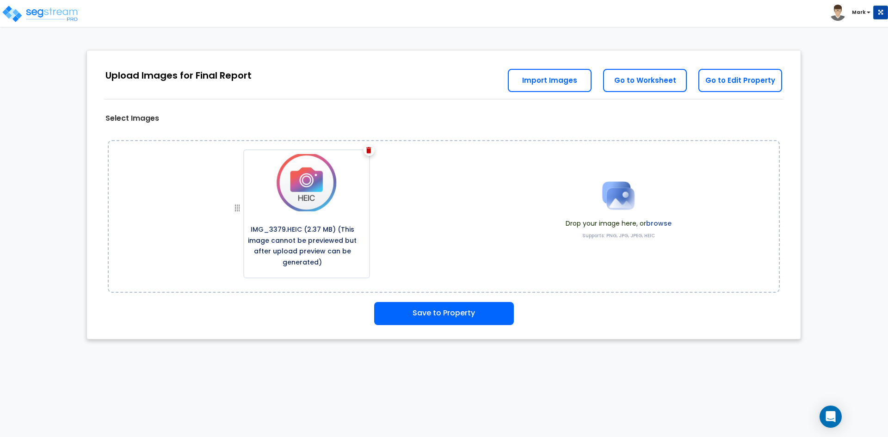
click at [655, 224] on label "browse" at bounding box center [658, 223] width 25 height 9
click at [369, 152] on img at bounding box center [368, 150] width 5 height 6
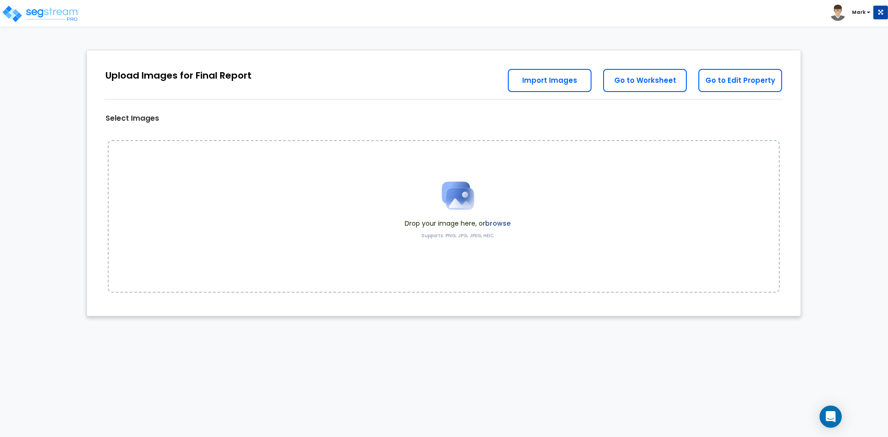
click at [498, 220] on label "browse" at bounding box center [497, 223] width 25 height 9
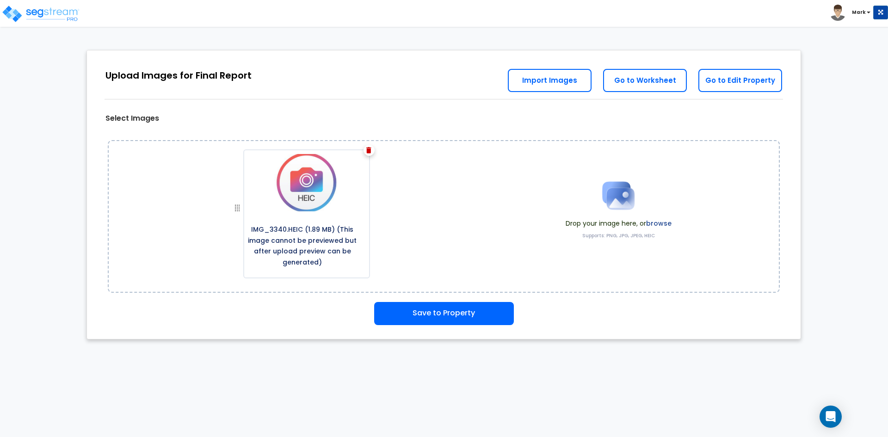
click at [663, 225] on label "browse" at bounding box center [658, 223] width 25 height 9
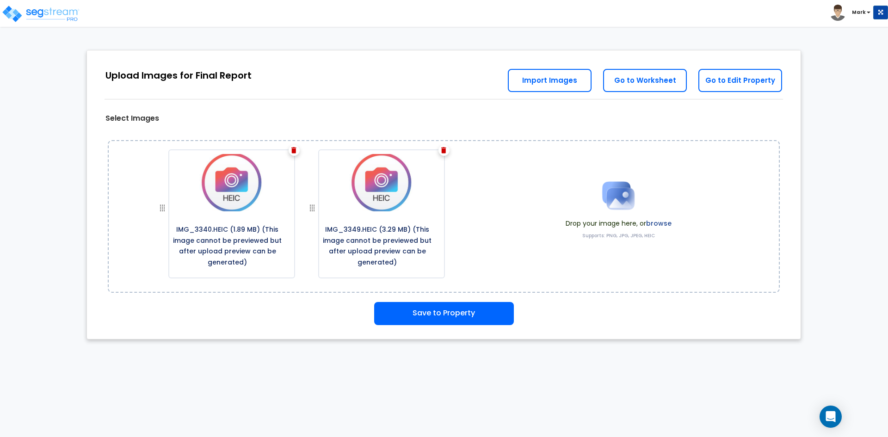
click at [665, 220] on label "browse" at bounding box center [658, 223] width 25 height 9
click at [660, 224] on label "browse" at bounding box center [658, 223] width 25 height 9
click at [661, 220] on label "browse" at bounding box center [658, 223] width 25 height 9
click at [662, 224] on label "browse" at bounding box center [658, 223] width 25 height 9
click at [666, 224] on label "browse" at bounding box center [658, 223] width 25 height 9
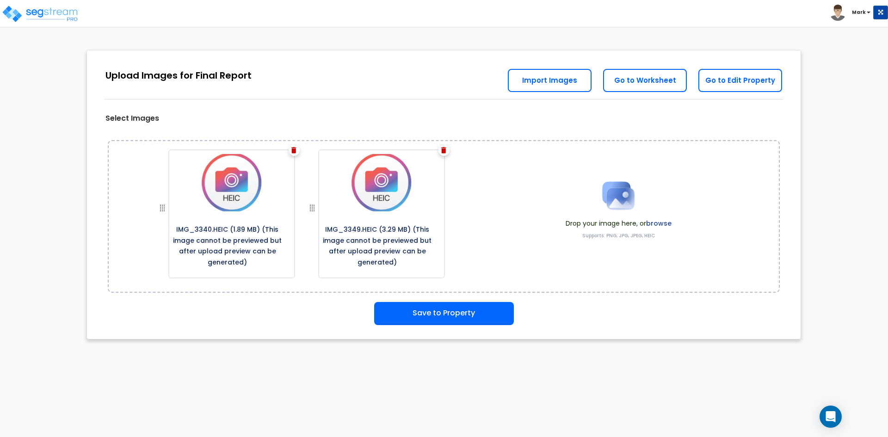
click at [658, 219] on label "browse" at bounding box center [658, 223] width 25 height 9
click at [660, 221] on label "browse" at bounding box center [658, 223] width 25 height 9
click at [673, 222] on div "Drop your image here, or browse Supports: PNG, JPG, JPEG, HEIC" at bounding box center [619, 216] width 120 height 87
click at [655, 221] on label "browse" at bounding box center [658, 223] width 25 height 9
click at [668, 223] on label "browse" at bounding box center [658, 223] width 25 height 9
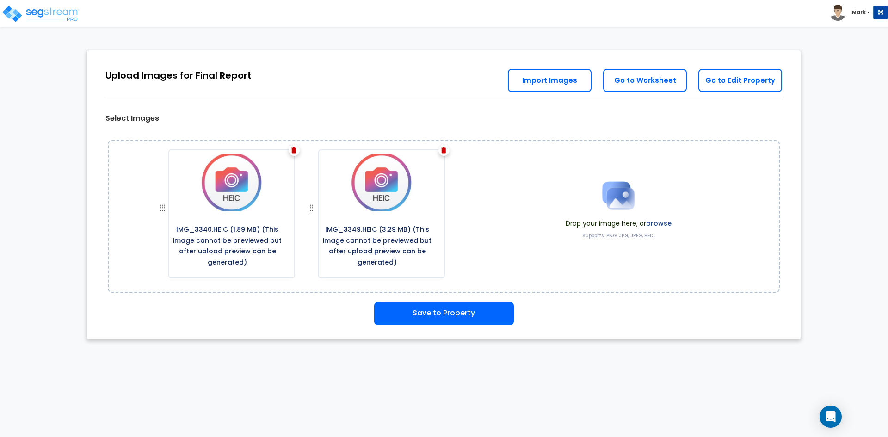
click at [670, 224] on label "browse" at bounding box center [658, 223] width 25 height 9
click at [656, 223] on label "browse" at bounding box center [658, 223] width 25 height 9
click at [454, 316] on button "Save to Property" at bounding box center [444, 313] width 140 height 23
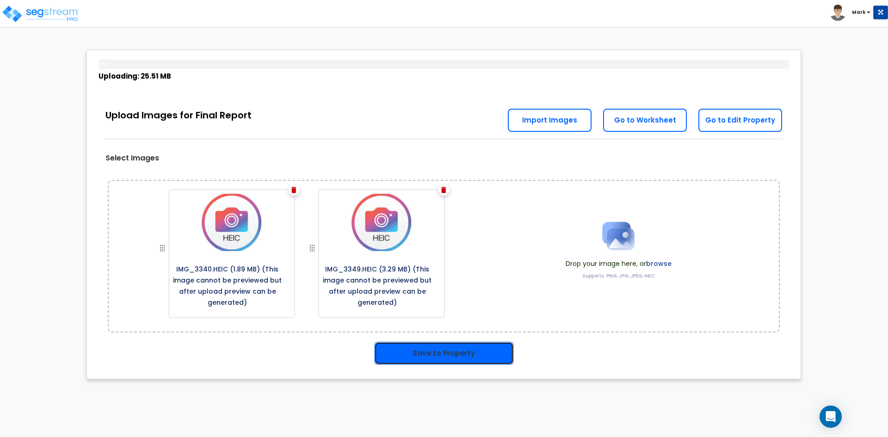
click at [456, 355] on button "Save to Property" at bounding box center [444, 353] width 140 height 23
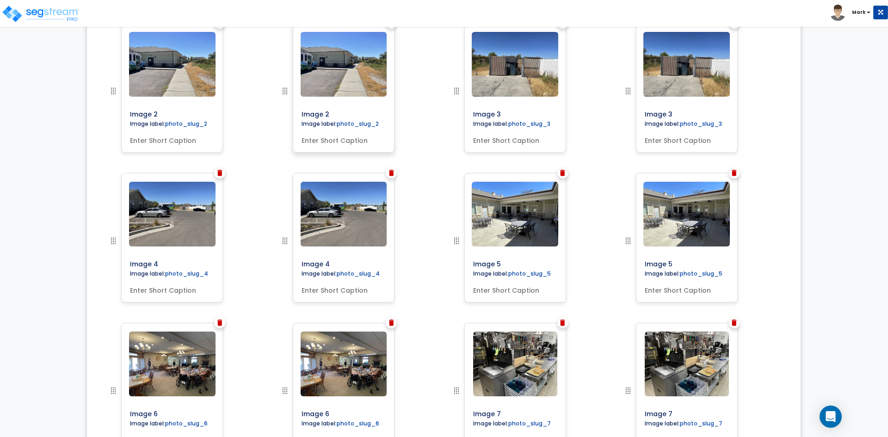
scroll to position [476, 0]
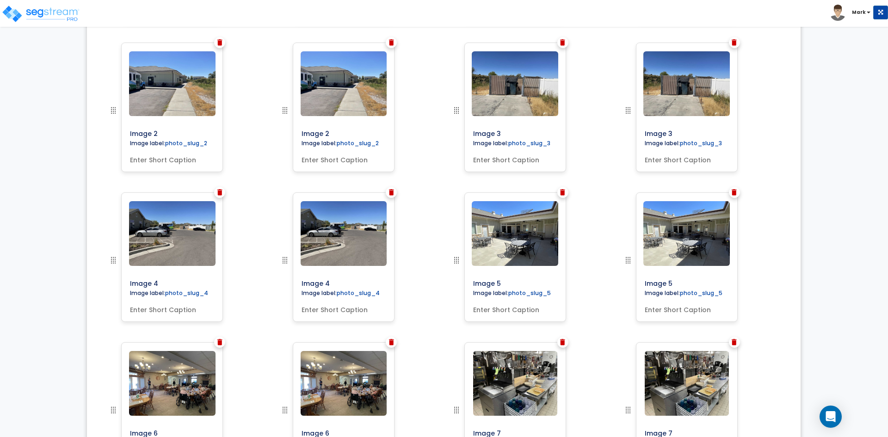
click at [392, 193] on img at bounding box center [391, 192] width 5 height 6
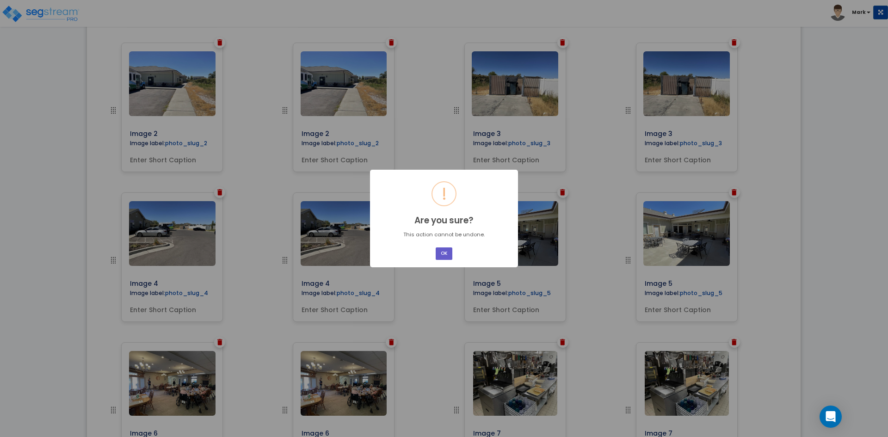
click at [443, 251] on button "OK" at bounding box center [444, 254] width 17 height 12
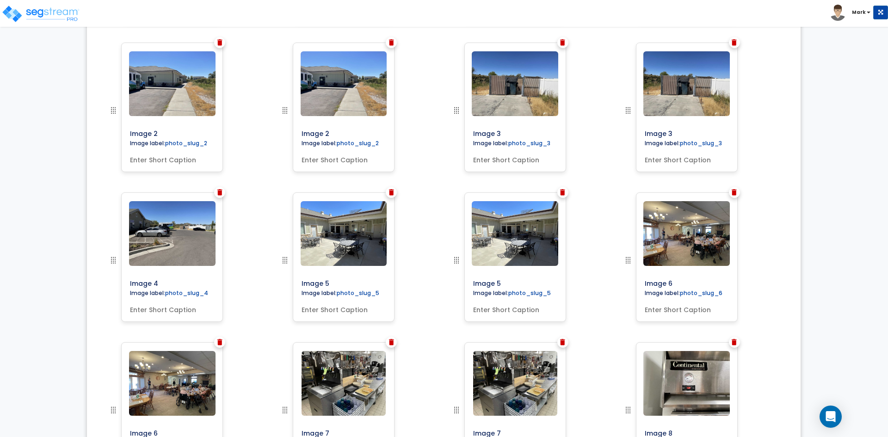
click at [392, 42] on img at bounding box center [391, 42] width 5 height 6
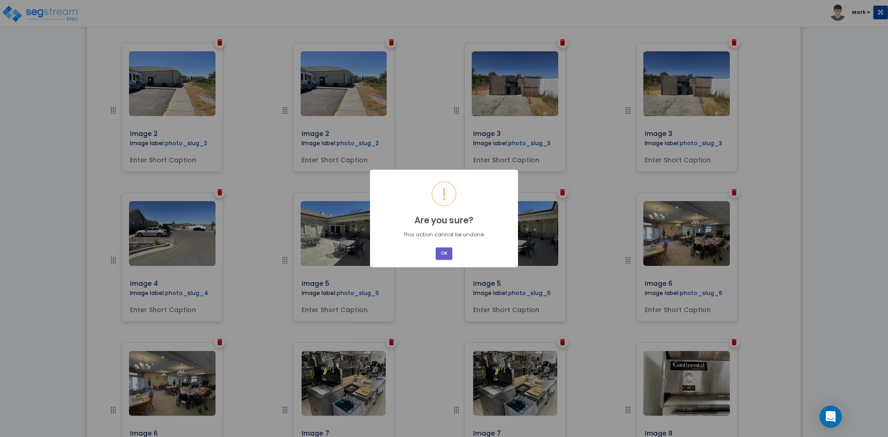
click at [445, 251] on button "OK" at bounding box center [444, 254] width 17 height 12
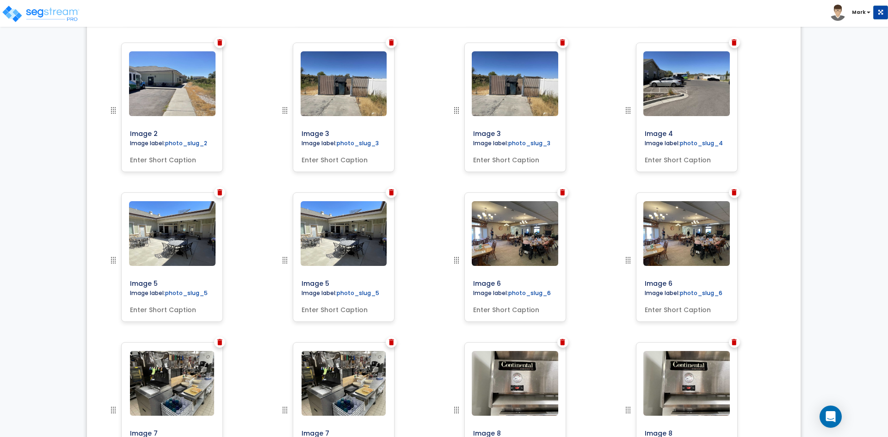
click at [562, 41] on img at bounding box center [562, 42] width 5 height 6
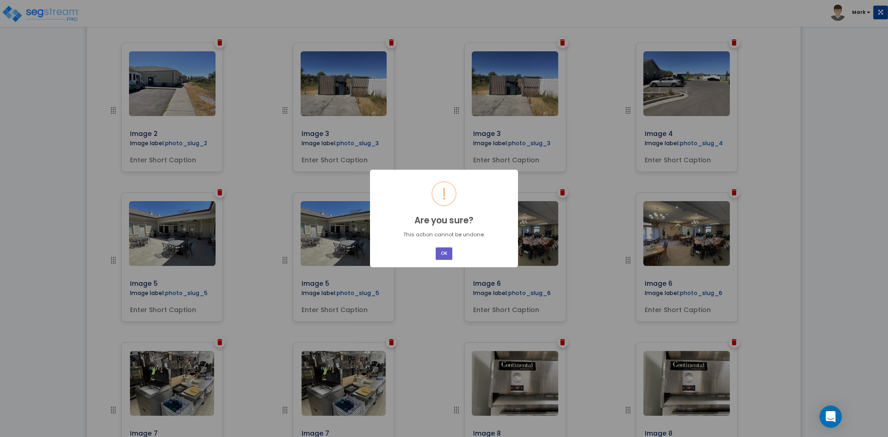
click at [445, 250] on button "OK" at bounding box center [444, 254] width 17 height 12
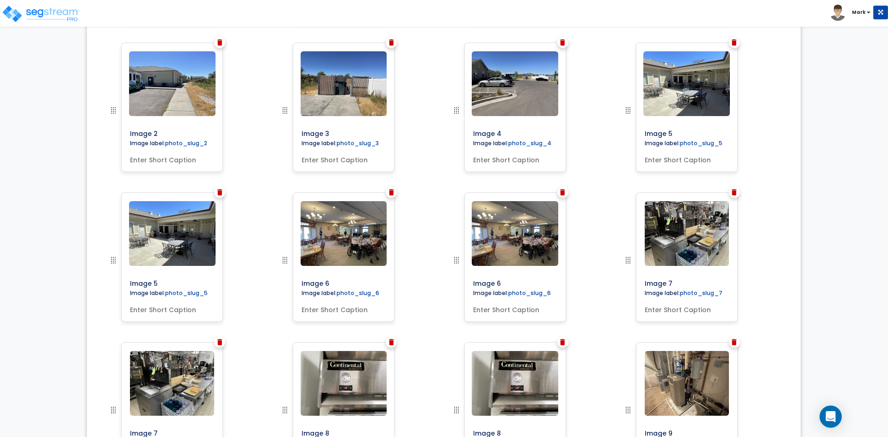
click at [735, 44] on img at bounding box center [734, 42] width 5 height 6
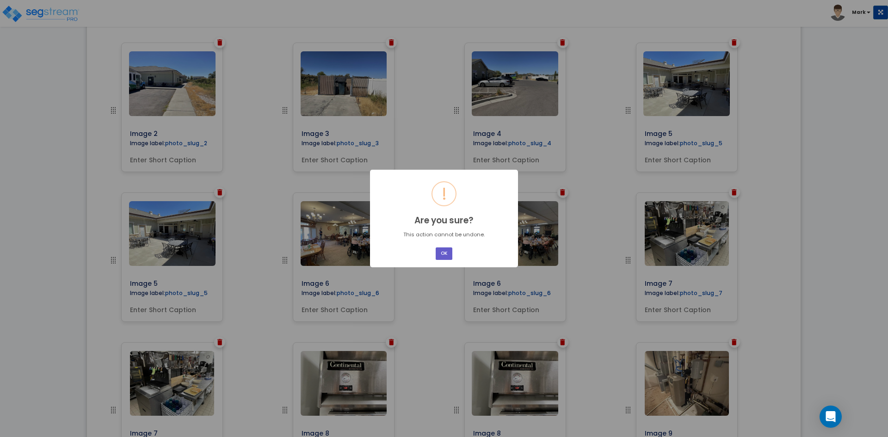
click at [447, 258] on button "OK" at bounding box center [444, 254] width 17 height 12
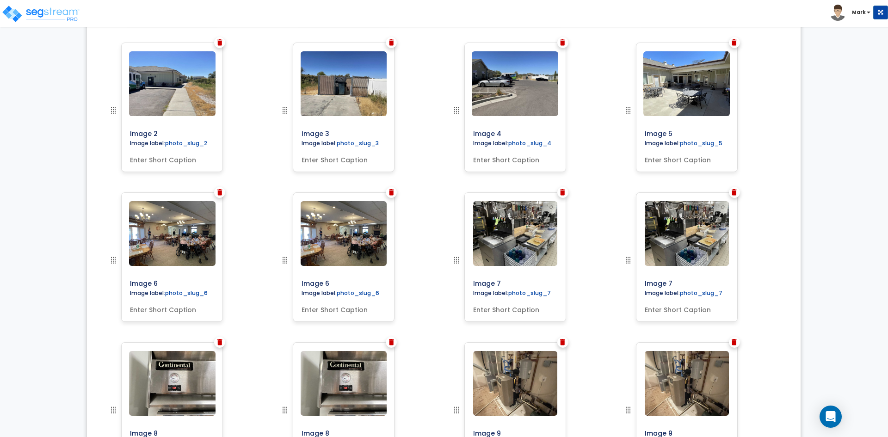
click at [390, 193] on img at bounding box center [391, 192] width 5 height 6
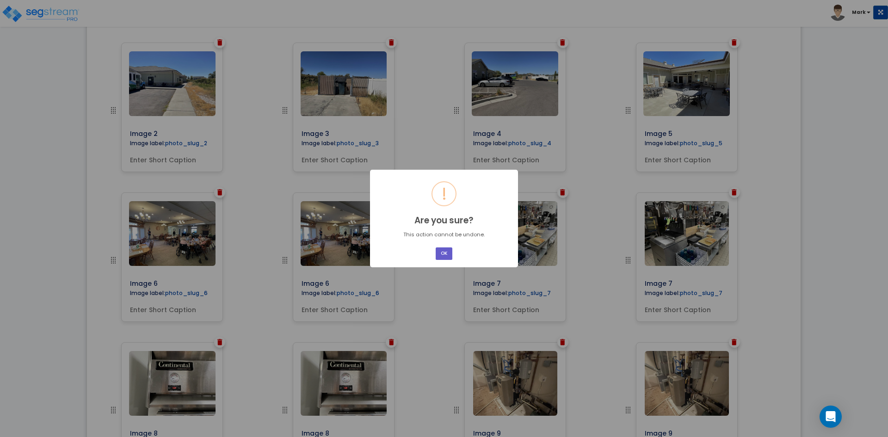
click at [444, 254] on button "OK" at bounding box center [444, 254] width 17 height 12
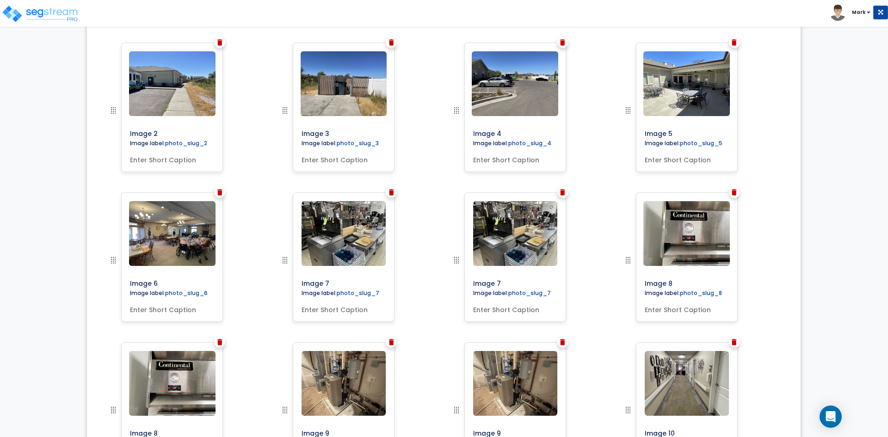
click at [563, 190] on img at bounding box center [562, 192] width 5 height 6
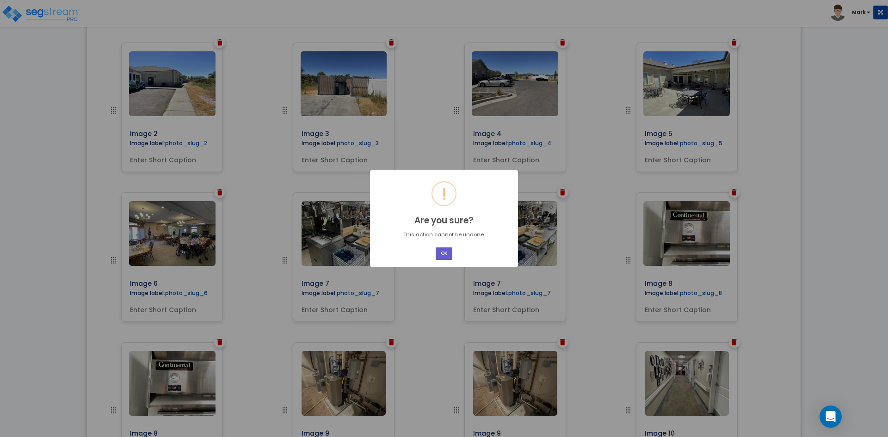
click at [447, 255] on button "OK" at bounding box center [444, 254] width 17 height 12
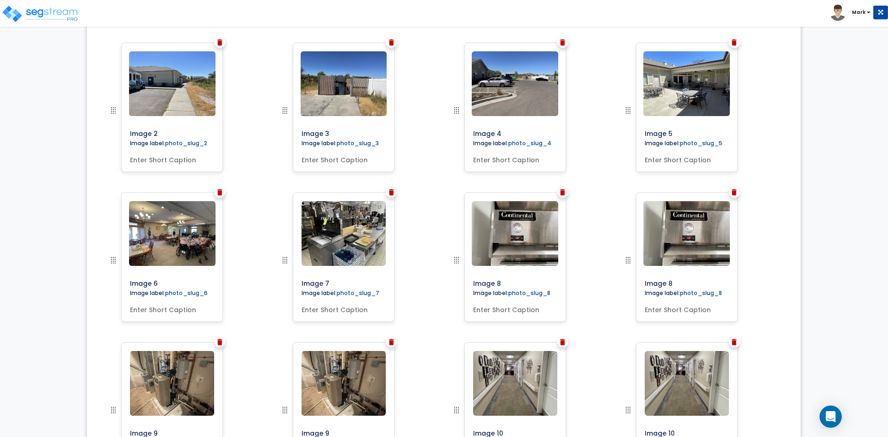
click at [563, 193] on img at bounding box center [562, 192] width 5 height 6
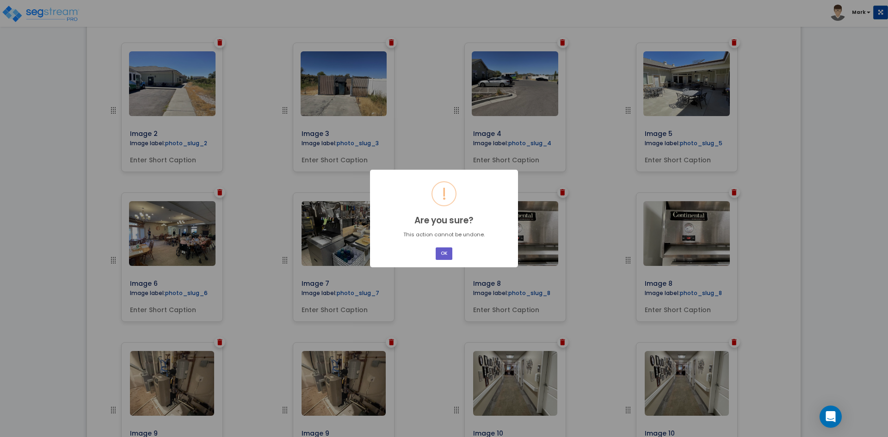
click at [446, 255] on button "OK" at bounding box center [444, 254] width 17 height 12
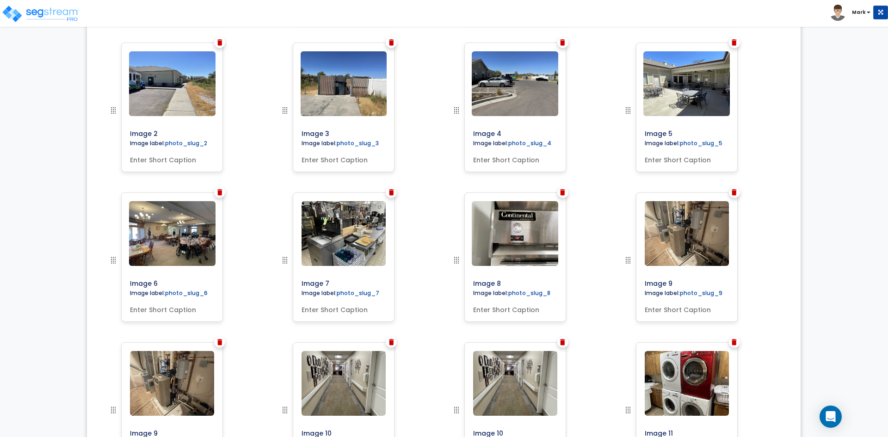
click at [564, 195] on img at bounding box center [562, 192] width 5 height 6
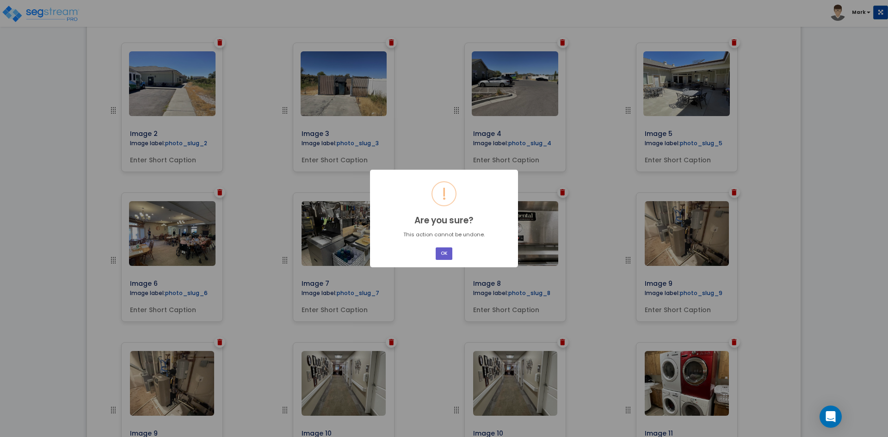
click at [442, 250] on button "OK" at bounding box center [444, 254] width 17 height 12
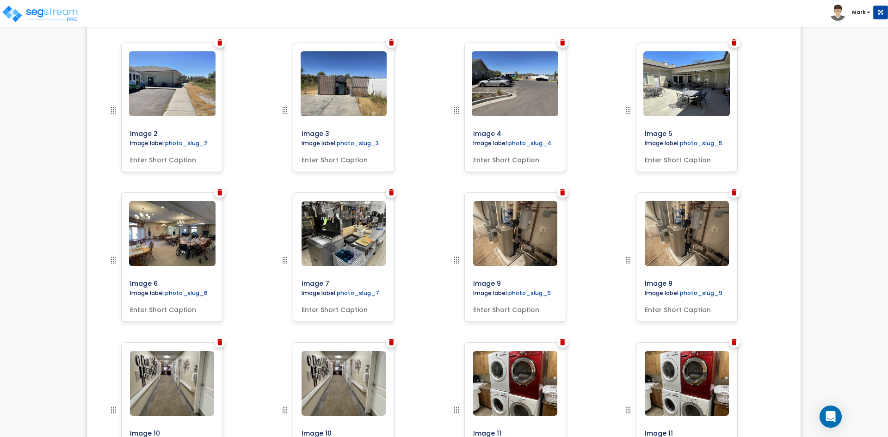
click at [563, 193] on img at bounding box center [562, 192] width 5 height 6
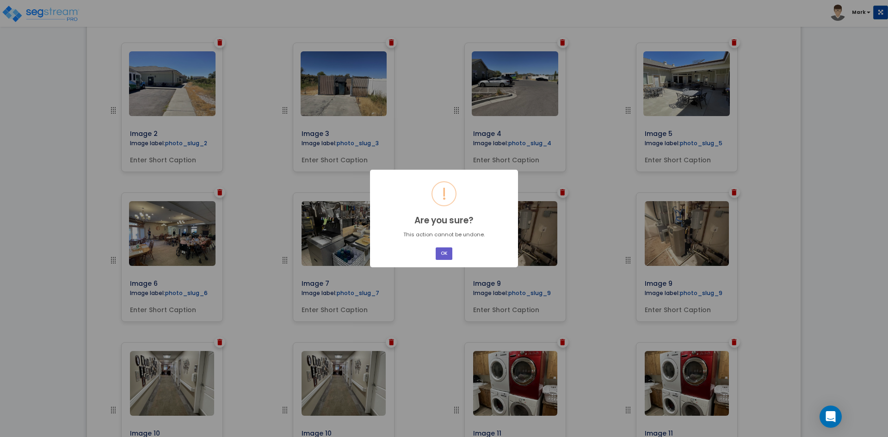
click at [446, 252] on button "OK" at bounding box center [444, 254] width 17 height 12
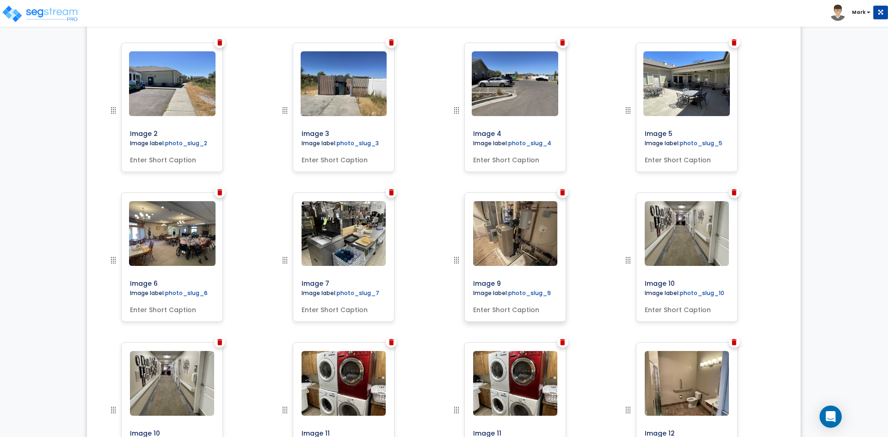
scroll to position [522, 0]
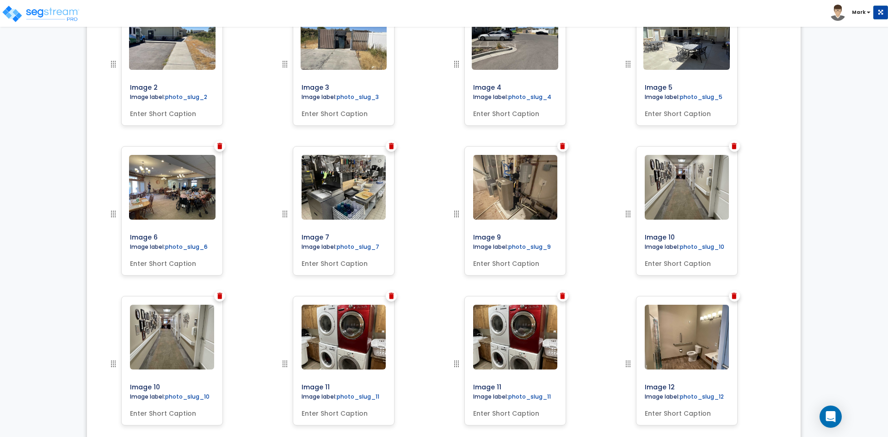
click at [735, 147] on img at bounding box center [734, 146] width 5 height 6
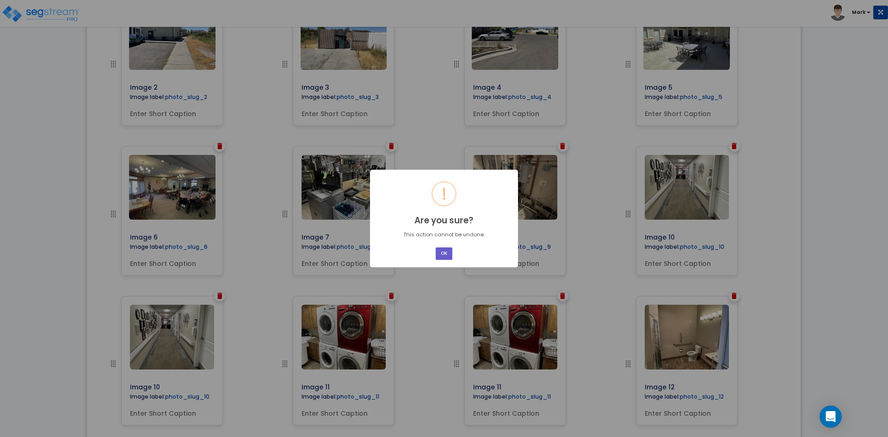
click at [450, 250] on button "OK" at bounding box center [444, 254] width 17 height 12
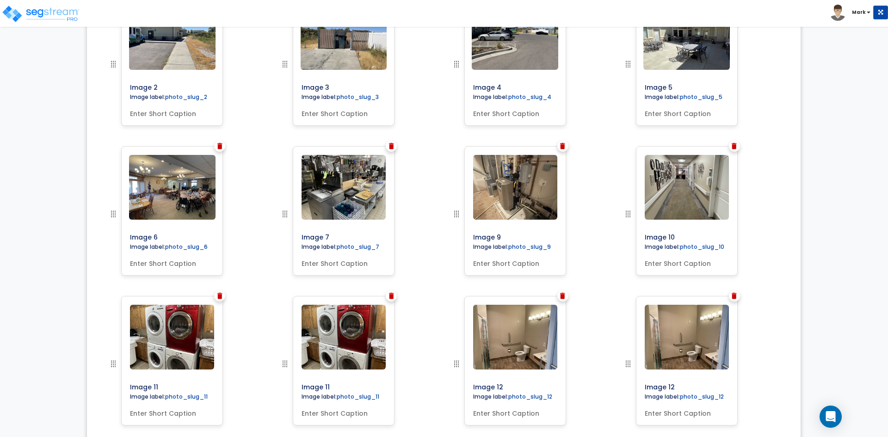
click at [390, 301] on div at bounding box center [391, 296] width 11 height 11
click at [391, 296] on img at bounding box center [391, 296] width 5 height 6
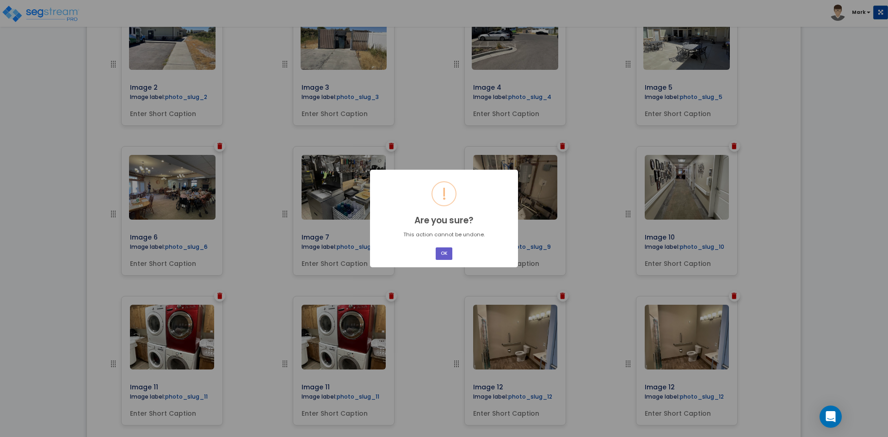
click at [444, 254] on button "OK" at bounding box center [444, 254] width 17 height 12
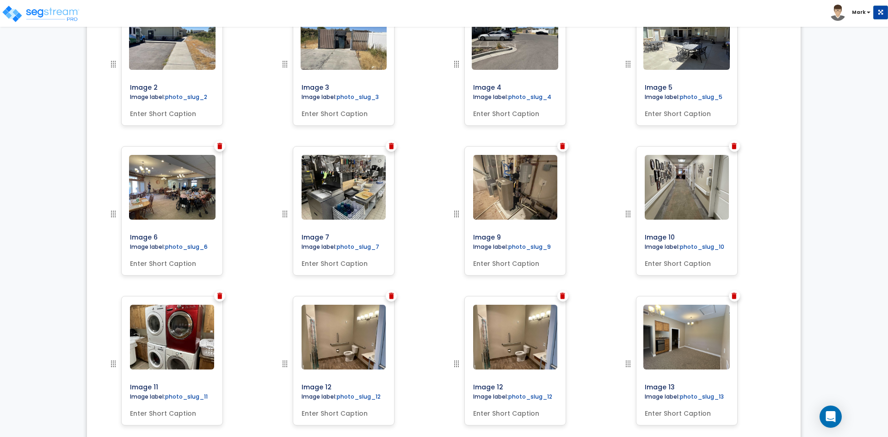
scroll to position [569, 0]
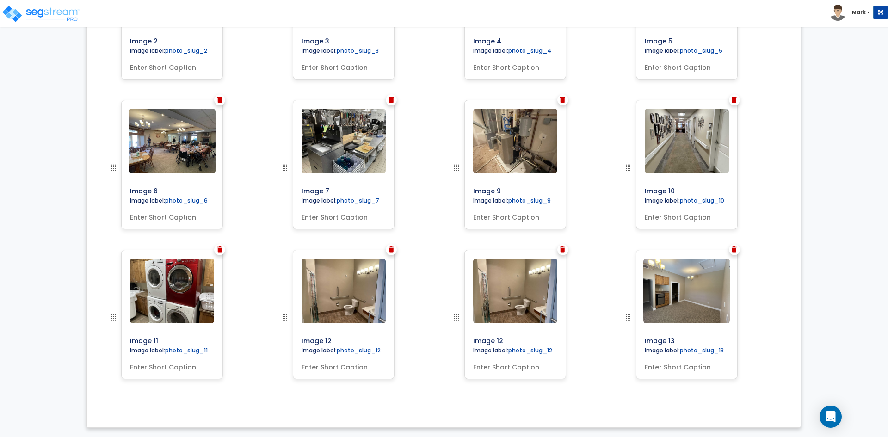
click at [393, 251] on img at bounding box center [391, 250] width 5 height 6
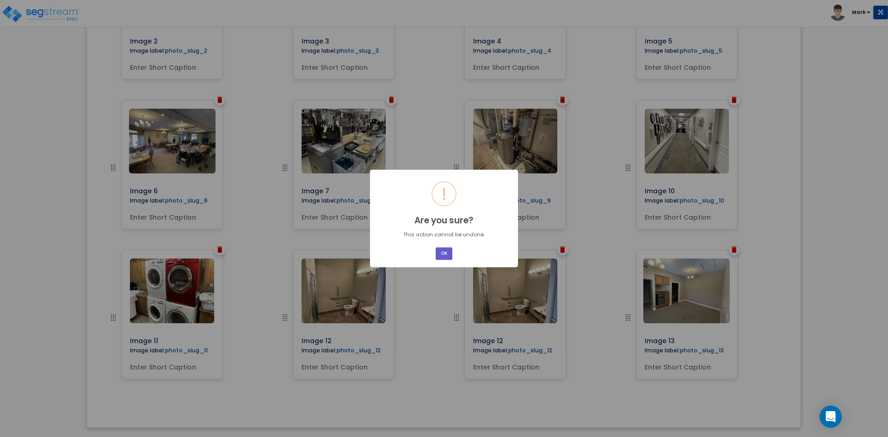
click at [442, 257] on button "OK" at bounding box center [444, 254] width 17 height 12
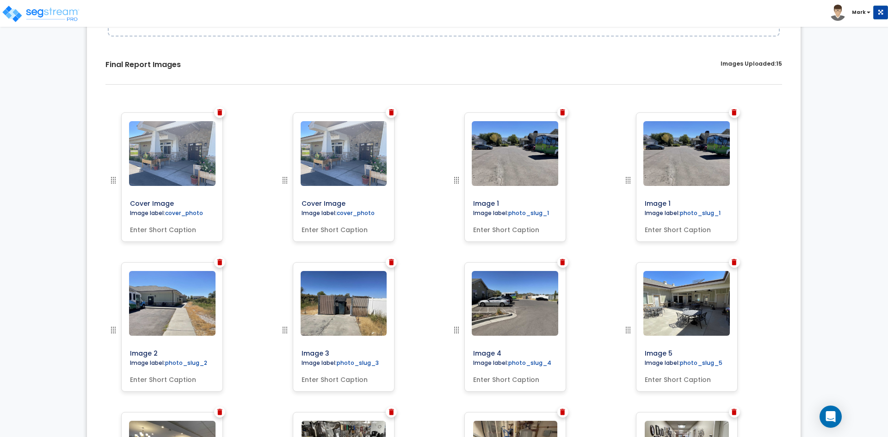
scroll to position [245, 0]
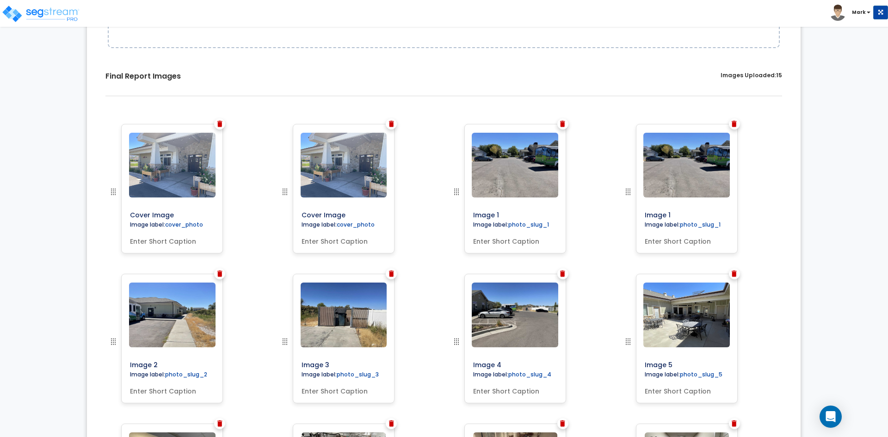
click at [563, 124] on img at bounding box center [562, 124] width 5 height 6
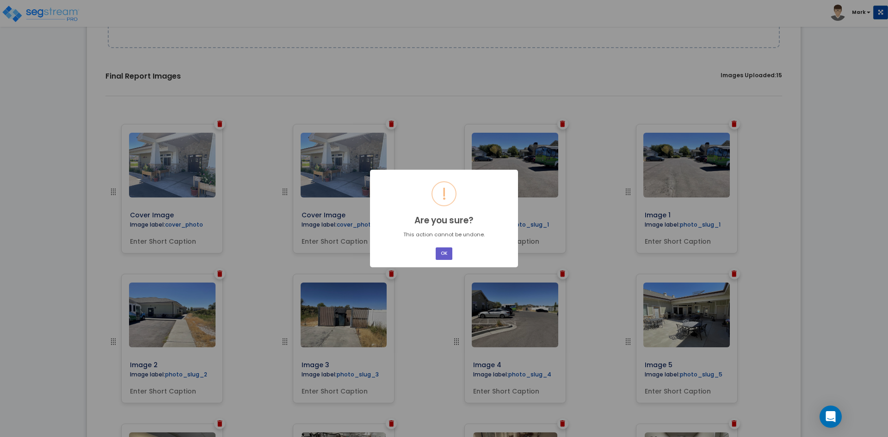
click at [446, 249] on button "OK" at bounding box center [444, 254] width 17 height 12
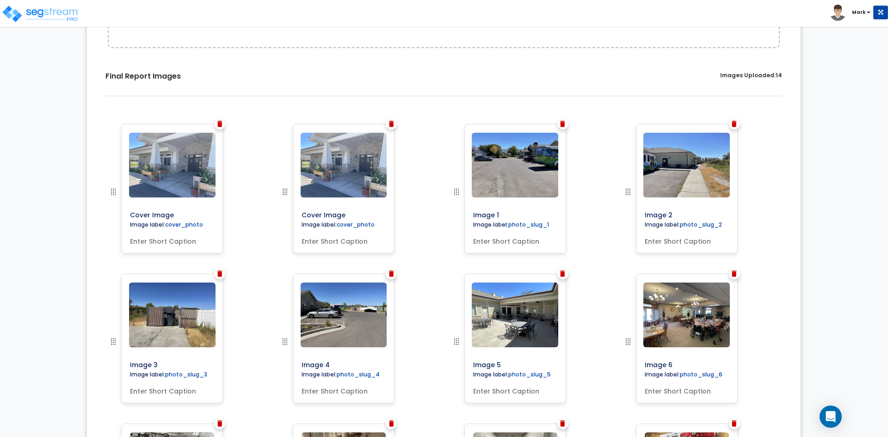
click at [393, 124] on img at bounding box center [391, 124] width 5 height 6
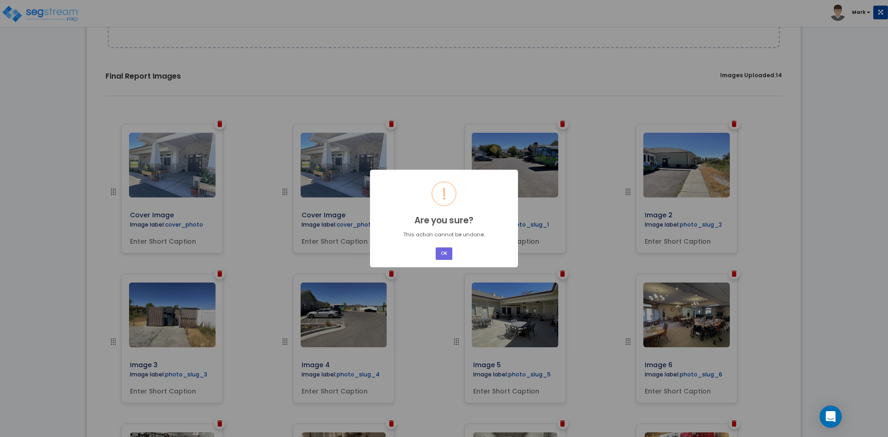
click at [453, 254] on div "OK No Cancel" at bounding box center [443, 253] width 19 height 15
click at [448, 251] on button "OK" at bounding box center [444, 254] width 17 height 12
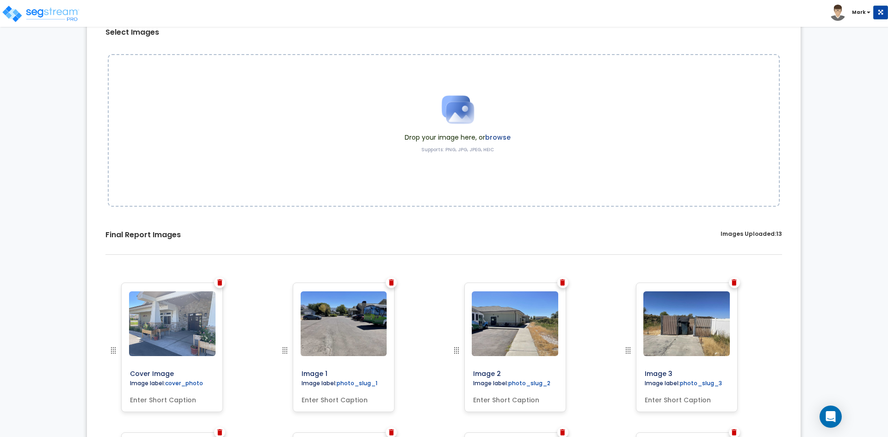
scroll to position [0, 0]
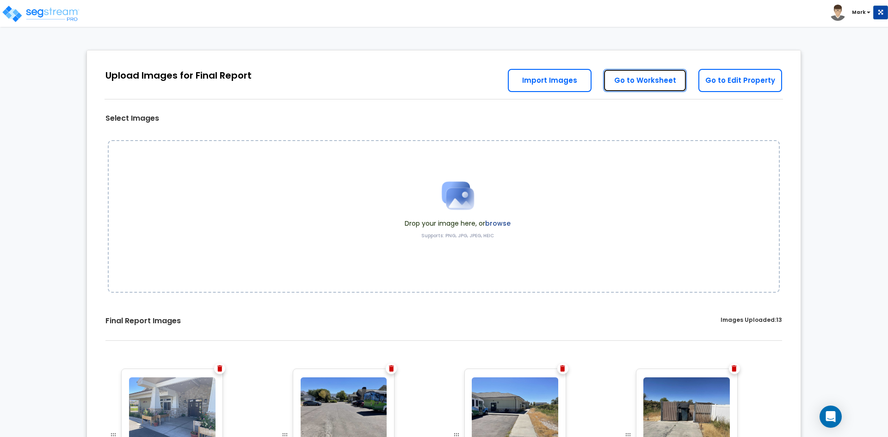
click at [653, 82] on link "Go to Worksheet" at bounding box center [645, 80] width 84 height 23
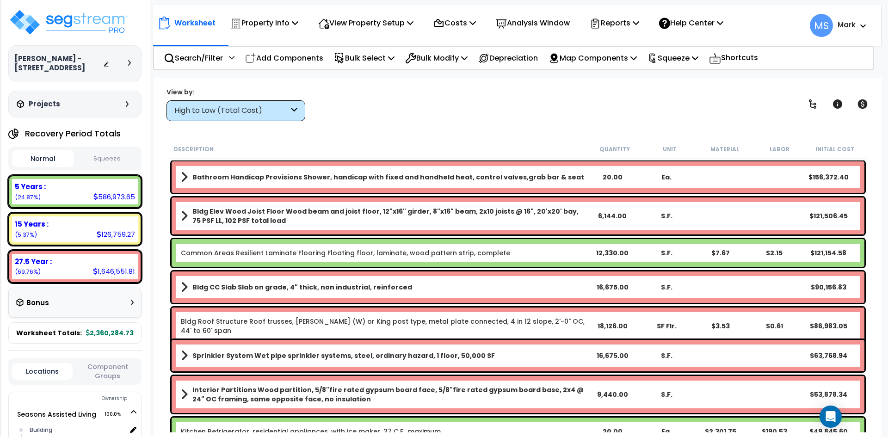
click at [272, 114] on div "High to Low (Total Cost)" at bounding box center [231, 110] width 114 height 11
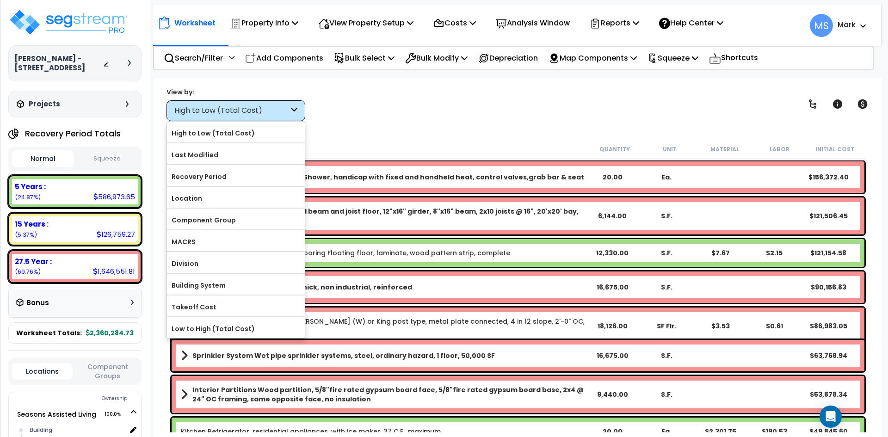
click at [235, 186] on div at bounding box center [236, 186] width 138 height 1
click at [237, 177] on label "Recovery Period" at bounding box center [236, 177] width 138 height 14
click at [0, 0] on input "Recovery Period" at bounding box center [0, 0] width 0 height 0
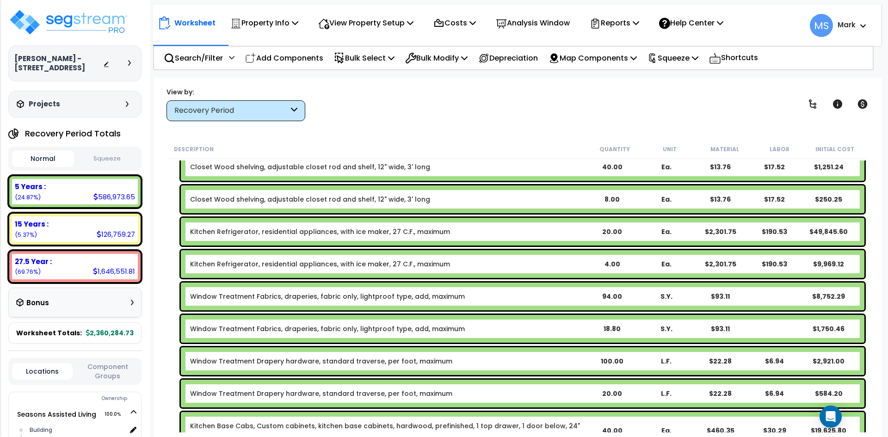
scroll to position [93, 0]
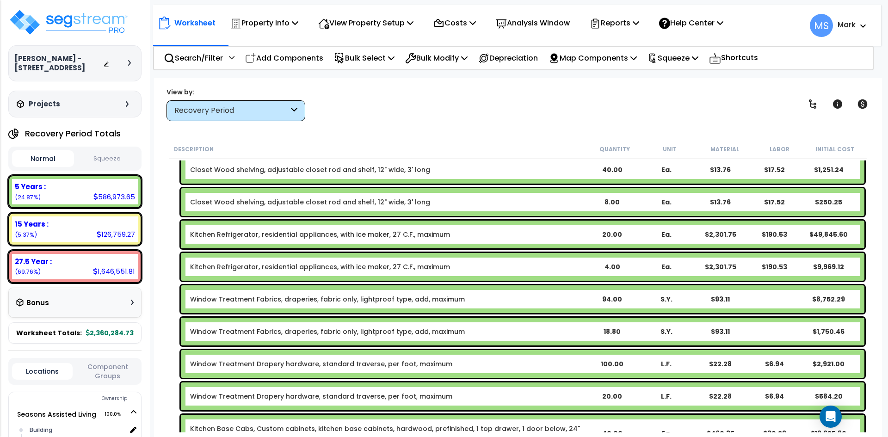
click at [420, 238] on link "Kitchen Refrigerator, residential appliances, with ice maker, 27 C.F., maximum" at bounding box center [320, 234] width 260 height 9
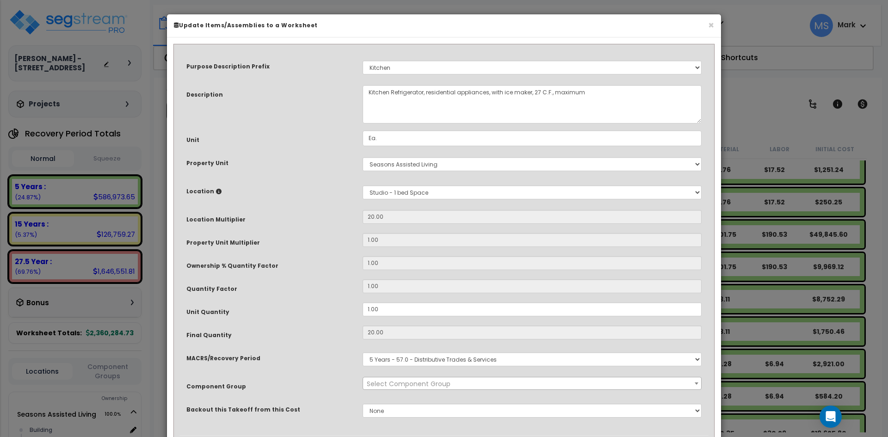
select select "45836"
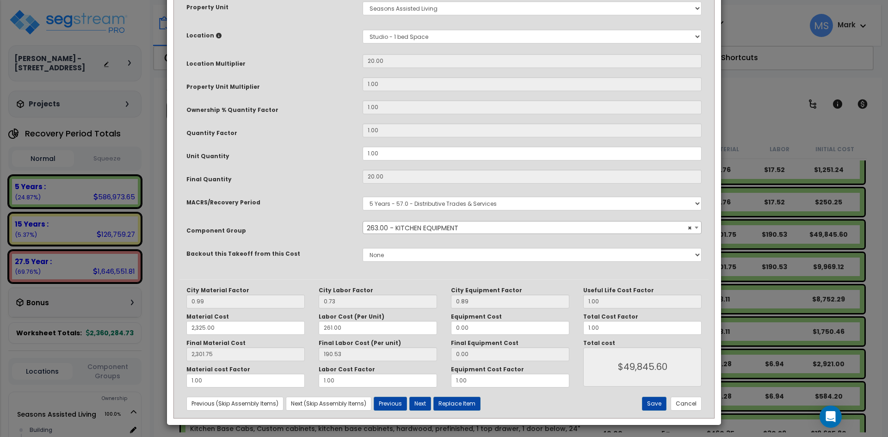
scroll to position [158, 0]
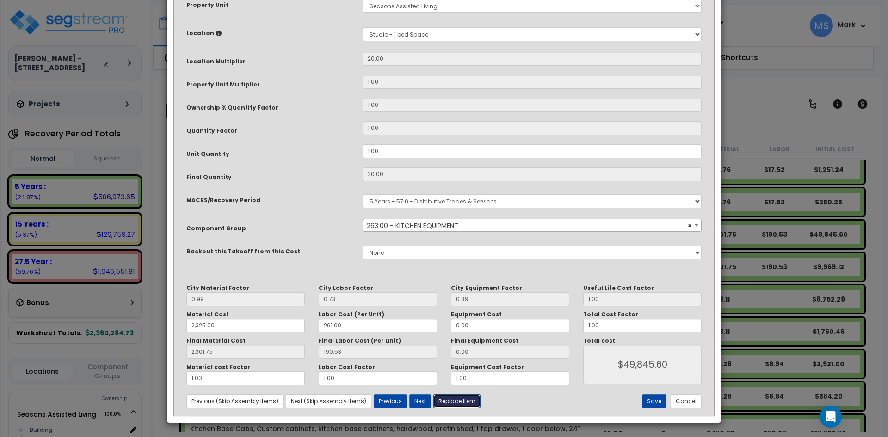
click at [464, 399] on button "Replace Item" at bounding box center [456, 402] width 47 height 14
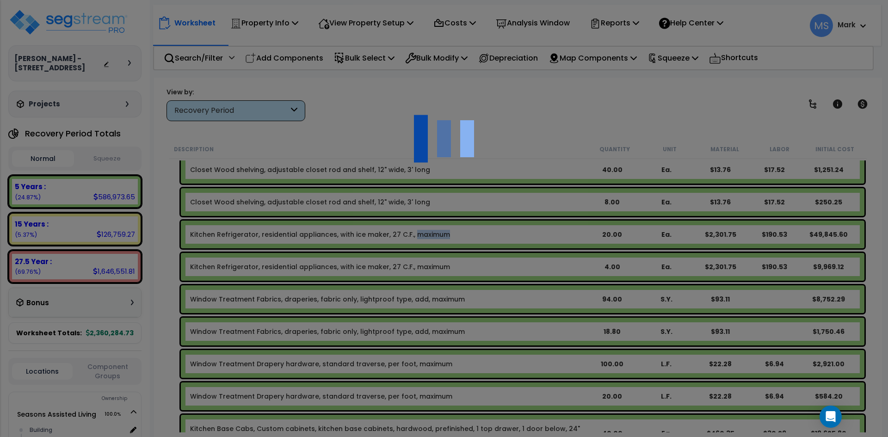
type input "20"
type input "Ea."
select select "165312"
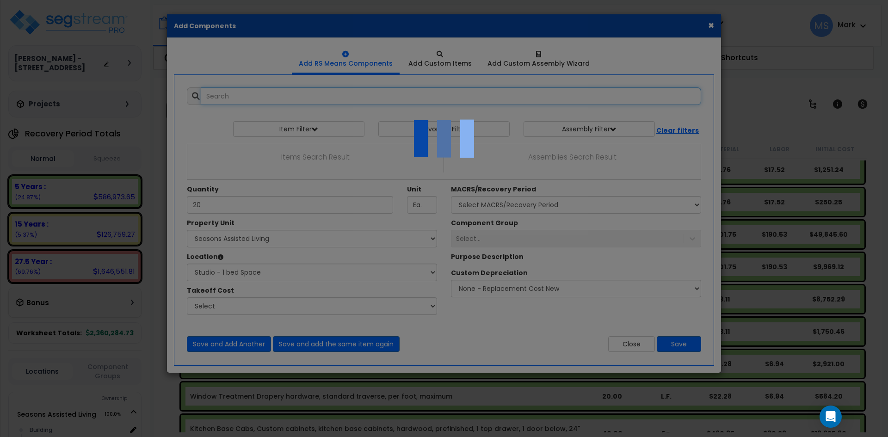
select select "31599"
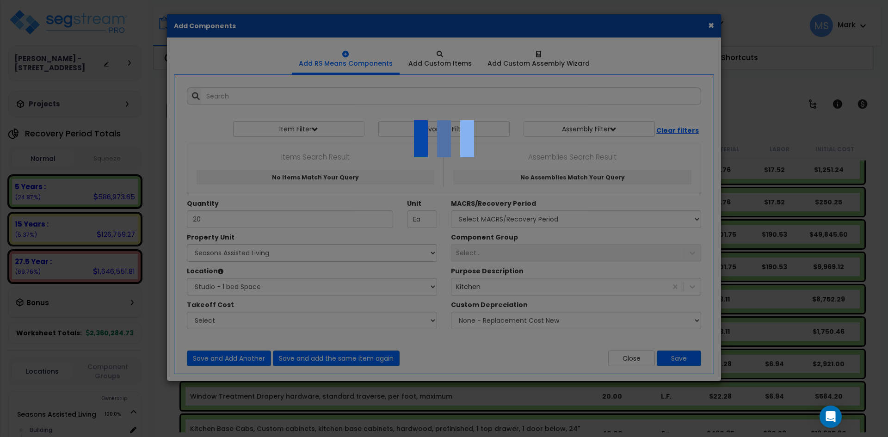
click at [710, 25] on div at bounding box center [444, 218] width 888 height 437
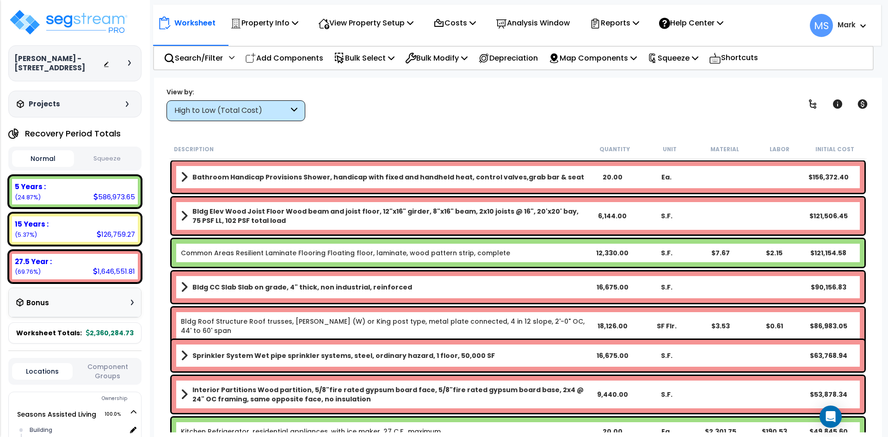
click at [274, 108] on div "High to Low (Total Cost)" at bounding box center [231, 110] width 114 height 11
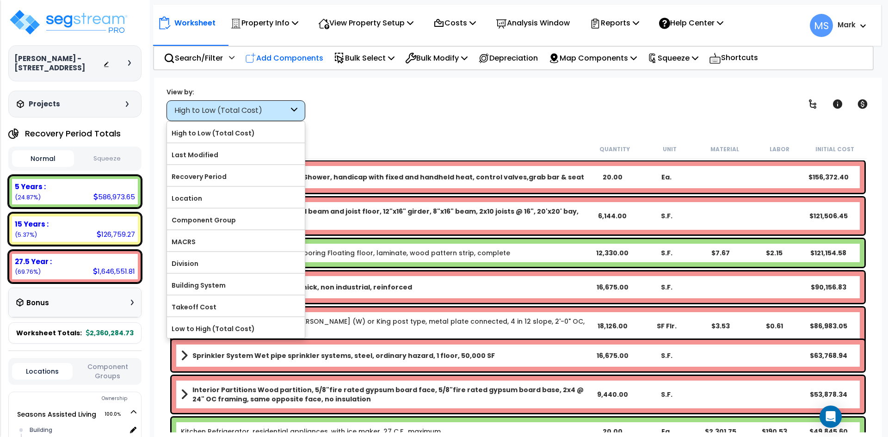
click at [266, 57] on p "Add Components" at bounding box center [284, 58] width 78 height 12
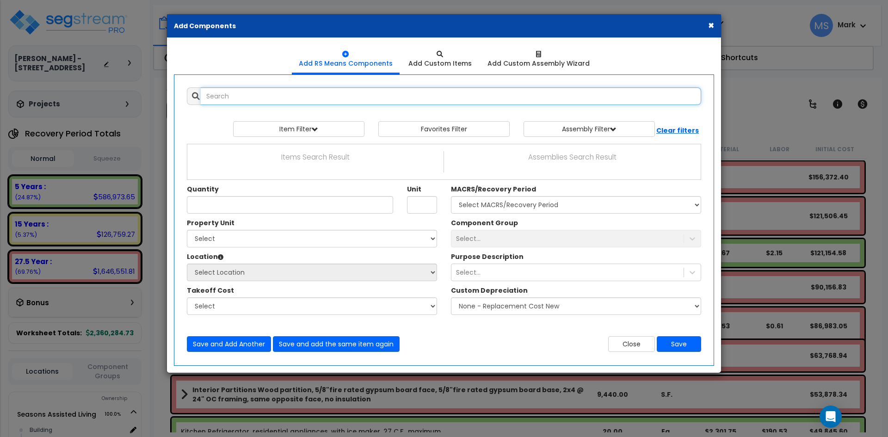
click at [268, 97] on input "text" at bounding box center [451, 96] width 501 height 18
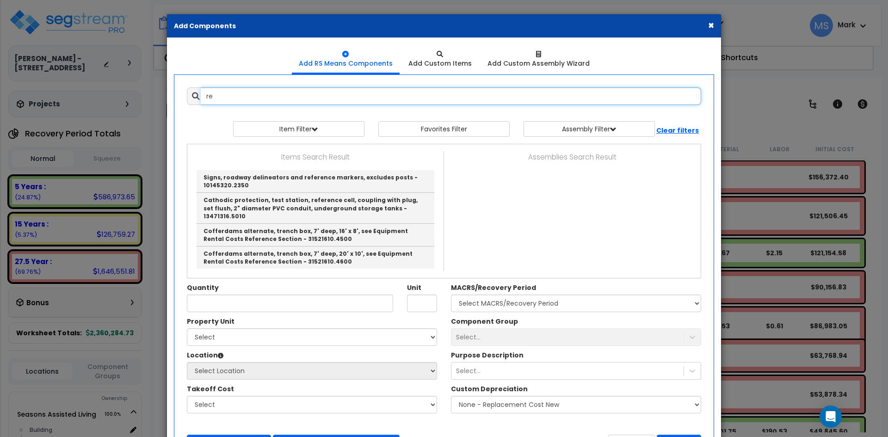
type input "r"
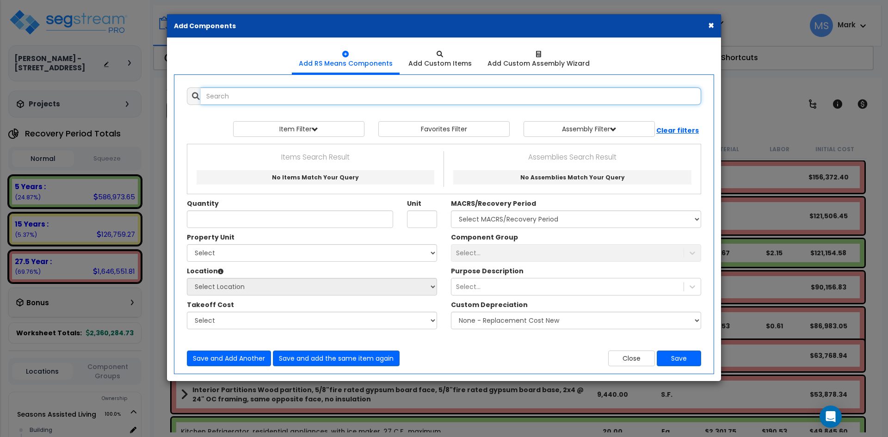
type input "e"
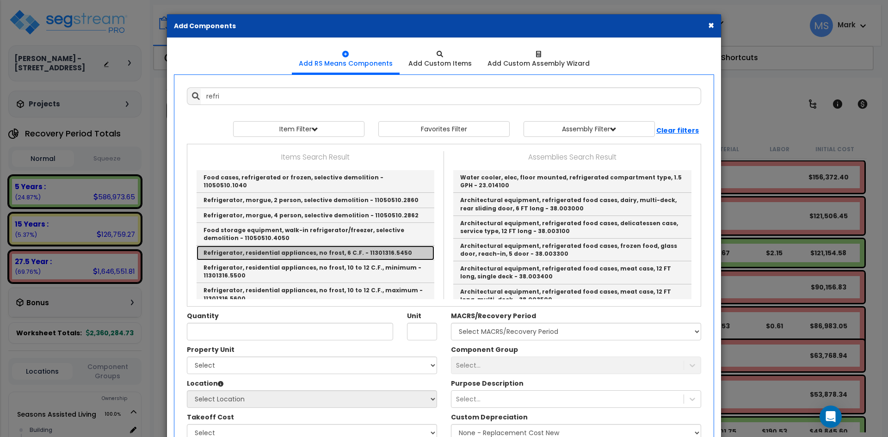
click at [384, 247] on link "Refrigerator, residential appliances, no frost, 6 C.F. - 11301316.5450" at bounding box center [316, 253] width 238 height 15
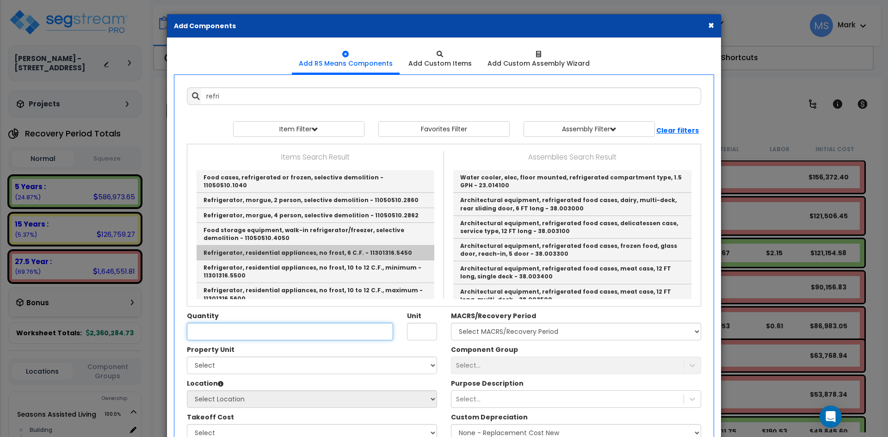
type input "Refrigerator, residential appliances, no frost, 6 C.F. - 11301316.5450"
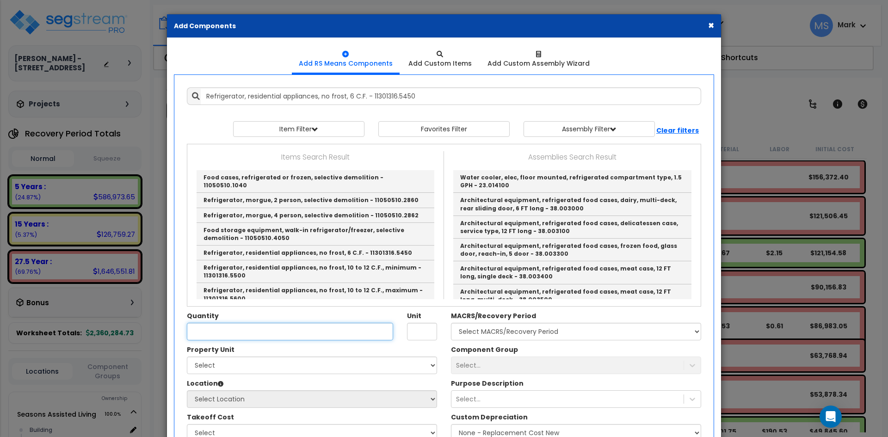
type input "Ea."
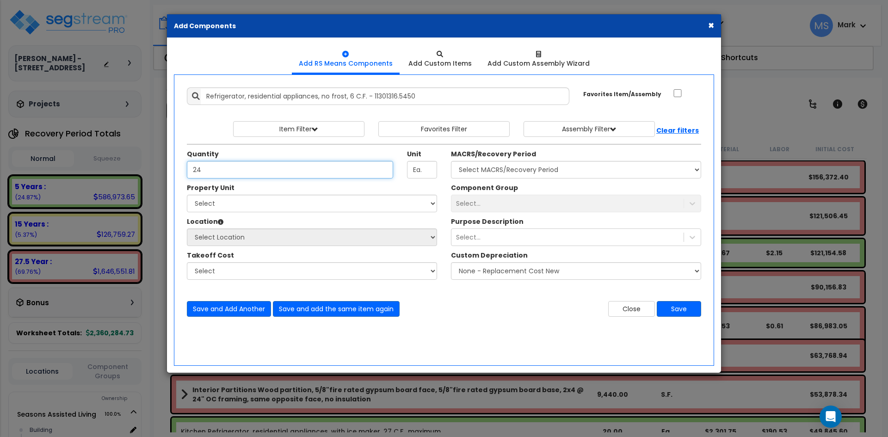
type input "24"
click at [260, 203] on select "Select Seasons Assisted Living Site Improvements" at bounding box center [312, 204] width 250 height 18
select select "165312"
click at [187, 195] on select "Select Seasons Assisted Living Site Improvements" at bounding box center [312, 204] width 250 height 18
click at [255, 234] on select "Select Building Building Interior Studio - 1 bed Space Studio -2 bed Space Add …" at bounding box center [312, 238] width 250 height 18
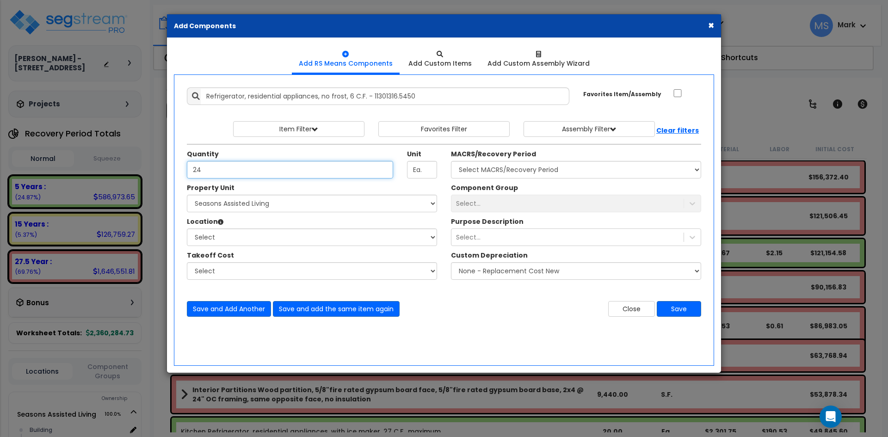
click at [214, 170] on input "24" at bounding box center [290, 170] width 206 height 18
type input "2"
type input "1"
type input "24"
click at [274, 235] on select "Select Building Building Interior Studio - 1 bed Space Studio -2 bed Space Add …" at bounding box center [312, 238] width 250 height 18
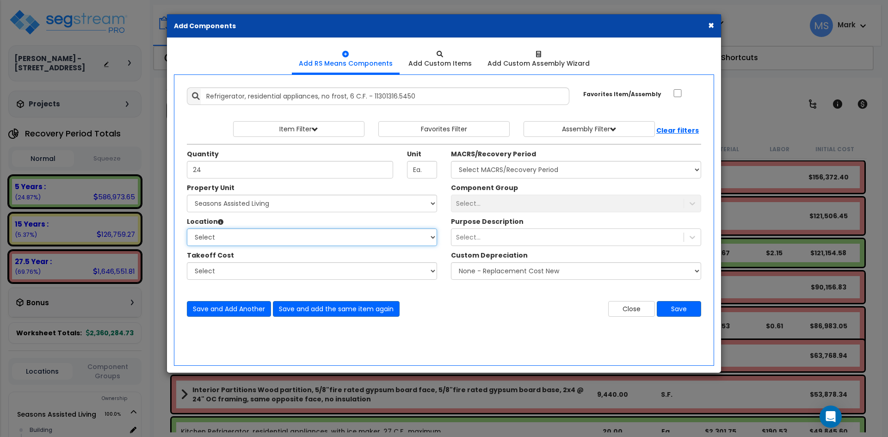
select select "461"
click at [187, 229] on select "Select Building Building Interior Studio - 1 bed Space Studio -2 bed Space Add …" at bounding box center [312, 238] width 250 height 18
click at [205, 171] on input "24" at bounding box center [290, 170] width 206 height 18
type input "2"
type input "1"
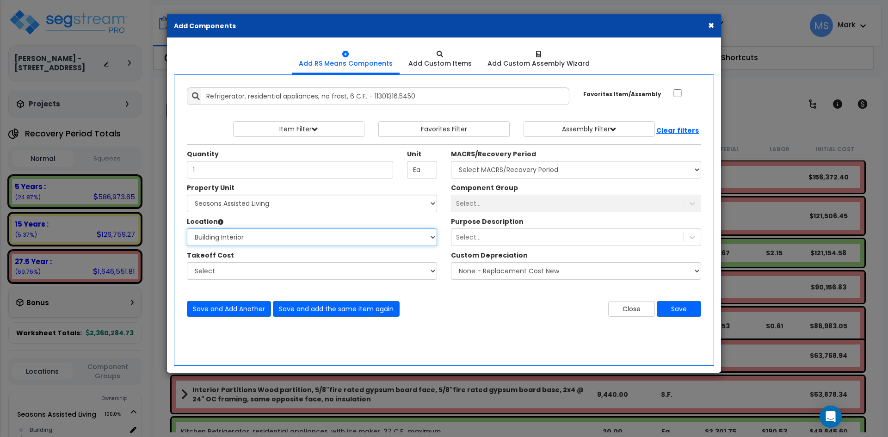
click at [251, 233] on select "Select Building Building Interior Studio - 1 bed Space Studio -2 bed Space Add …" at bounding box center [312, 238] width 250 height 18
select select "31599"
click at [187, 229] on select "Select Building Building Interior Studio - 1 bed Space Studio -2 bed Space Add …" at bounding box center [312, 238] width 250 height 18
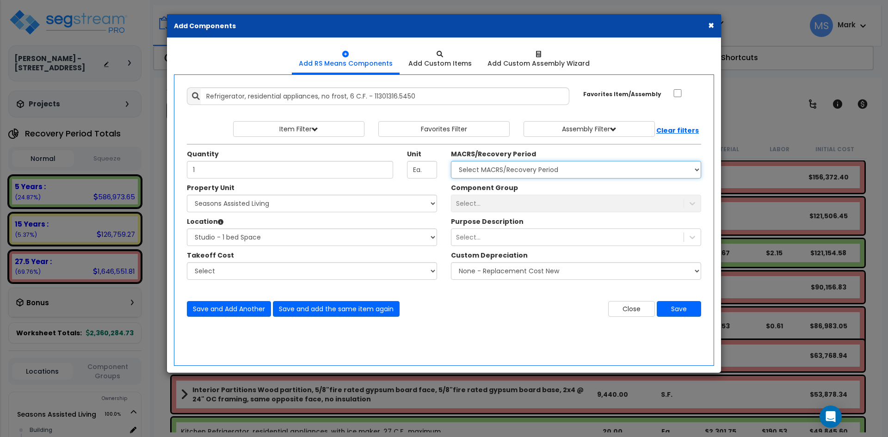
click at [526, 170] on select "Select MACRS/Recovery Period 5 Years - 57.0 - Distributive Trades & Services 5 …" at bounding box center [576, 170] width 250 height 18
select select "3667"
click at [451, 161] on select "Select MACRS/Recovery Period 5 Years - 57.0 - Distributive Trades & Services 5 …" at bounding box center [576, 170] width 250 height 18
click at [516, 202] on div "Select..." at bounding box center [568, 203] width 232 height 15
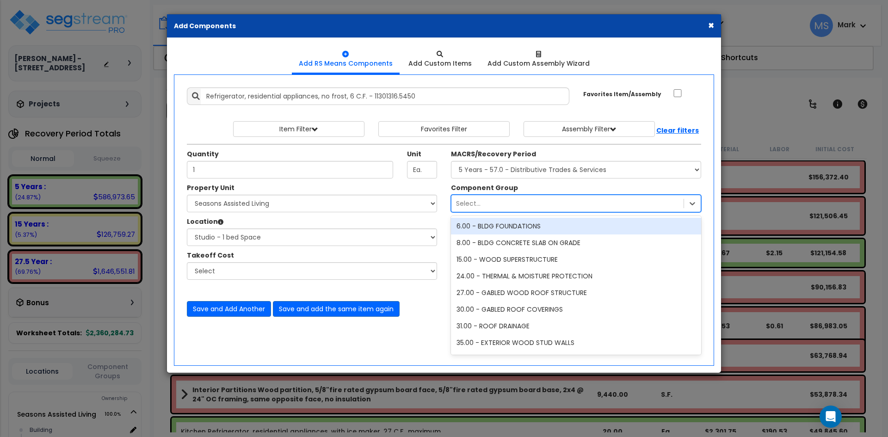
click at [514, 206] on div "Select..." at bounding box center [568, 203] width 232 height 15
type input "kit"
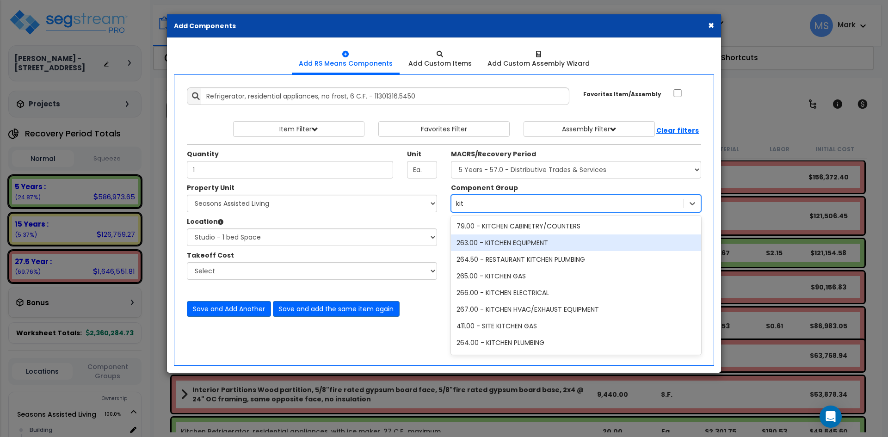
click at [519, 242] on div "263.00 - KITCHEN EQUIPMENT" at bounding box center [576, 243] width 250 height 17
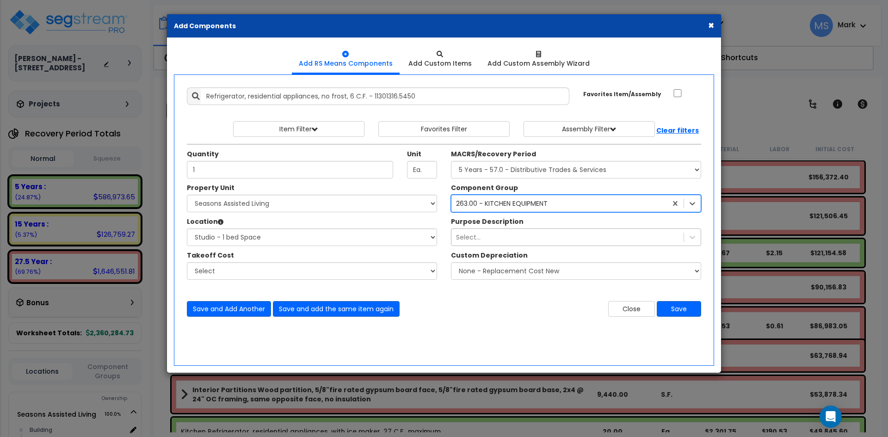
click at [514, 241] on div "Select..." at bounding box center [568, 237] width 232 height 15
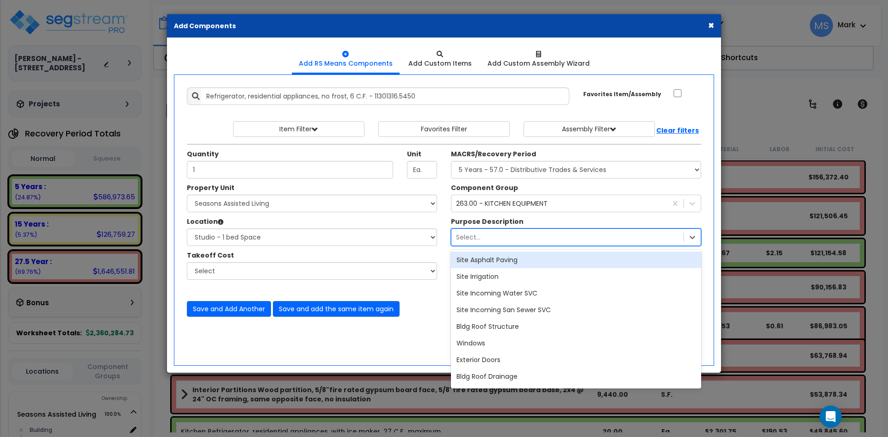
click at [514, 241] on div "Select..." at bounding box center [568, 237] width 232 height 15
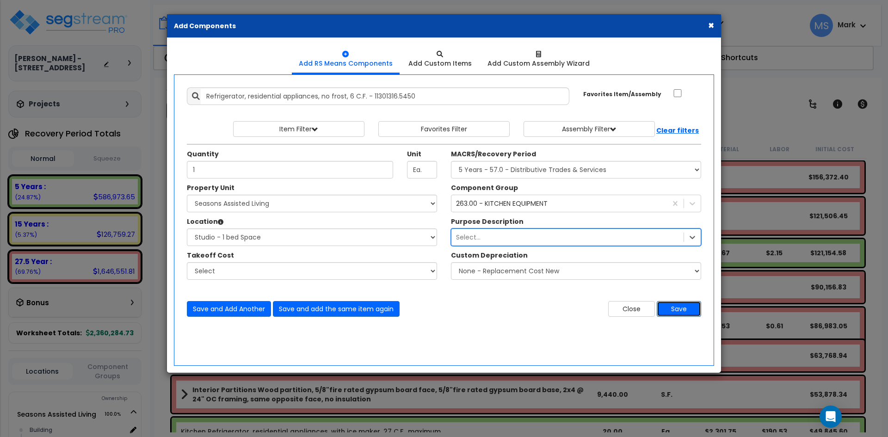
click at [685, 309] on button "Save" at bounding box center [679, 309] width 44 height 16
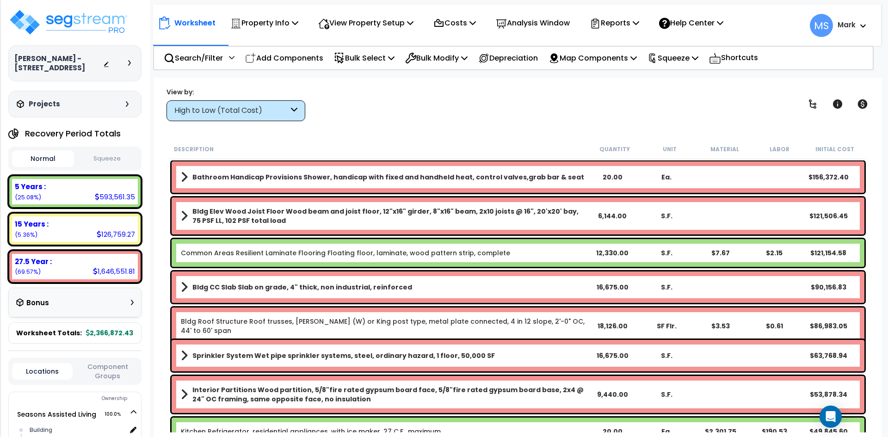
click at [231, 112] on div "High to Low (Total Cost)" at bounding box center [231, 110] width 114 height 11
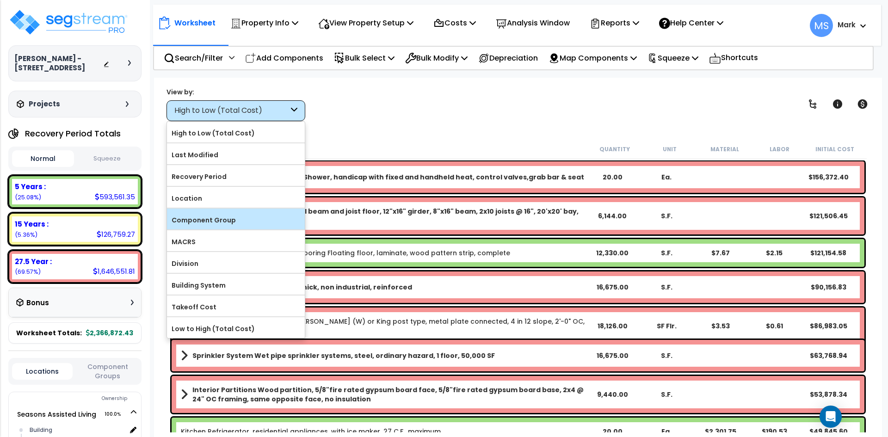
click at [225, 219] on label "Component Group" at bounding box center [236, 220] width 138 height 14
click at [0, 0] on input "Component Group" at bounding box center [0, 0] width 0 height 0
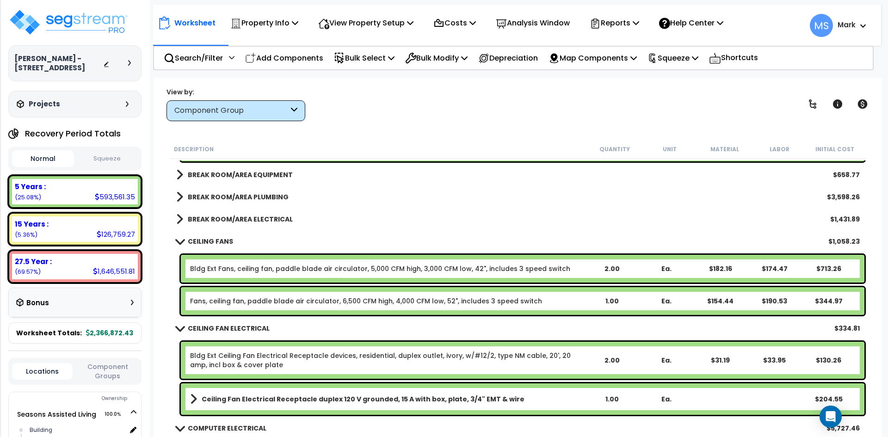
scroll to position [6662, 0]
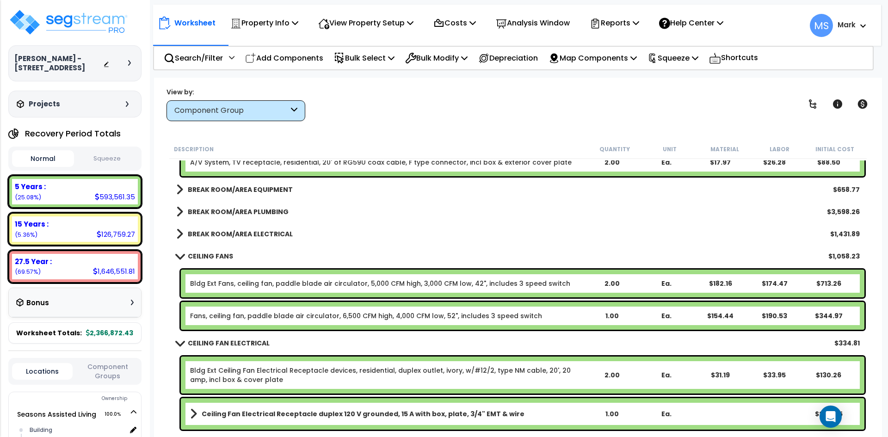
click at [260, 187] on b "BREAK ROOM/AREA EQUIPMENT" at bounding box center [240, 189] width 105 height 9
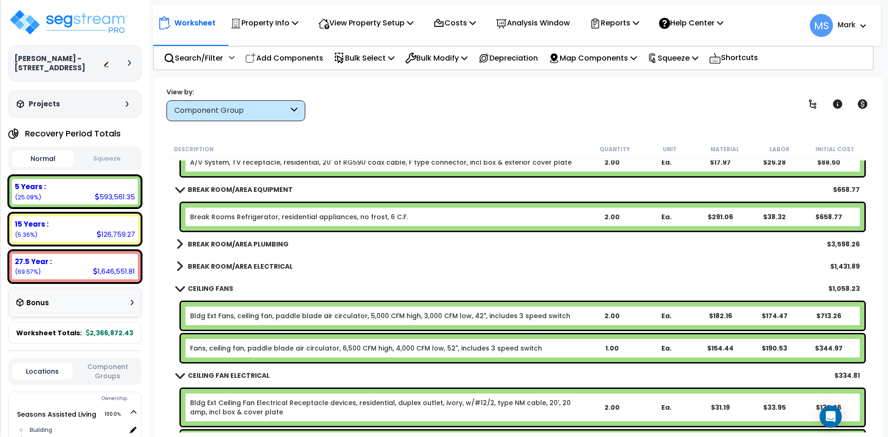
click at [260, 187] on b "BREAK ROOM/AREA EQUIPMENT" at bounding box center [240, 189] width 105 height 9
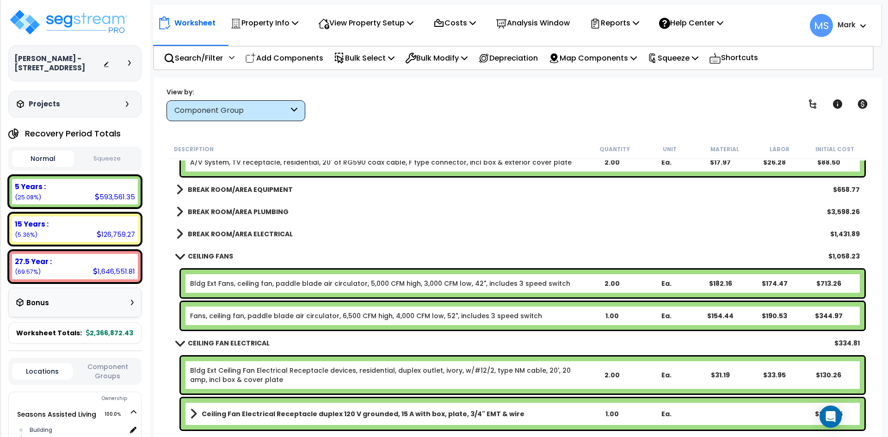
click at [260, 210] on b "BREAK ROOM/AREA PLUMBING" at bounding box center [238, 211] width 101 height 9
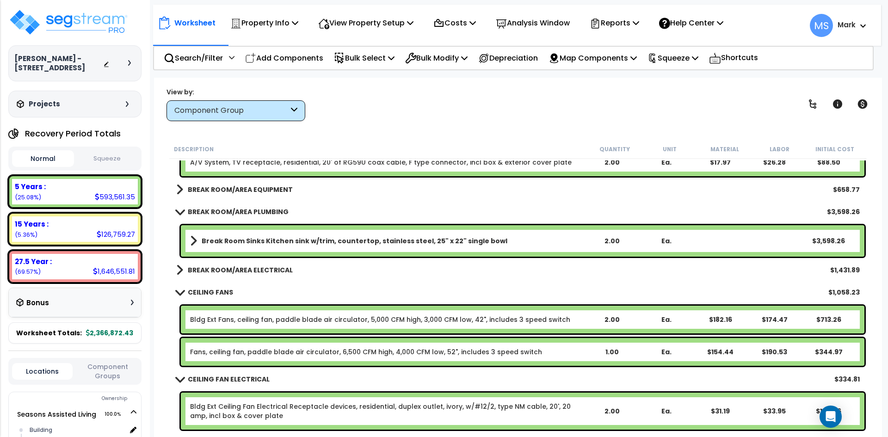
click at [260, 210] on b "BREAK ROOM/AREA PLUMBING" at bounding box center [238, 211] width 101 height 9
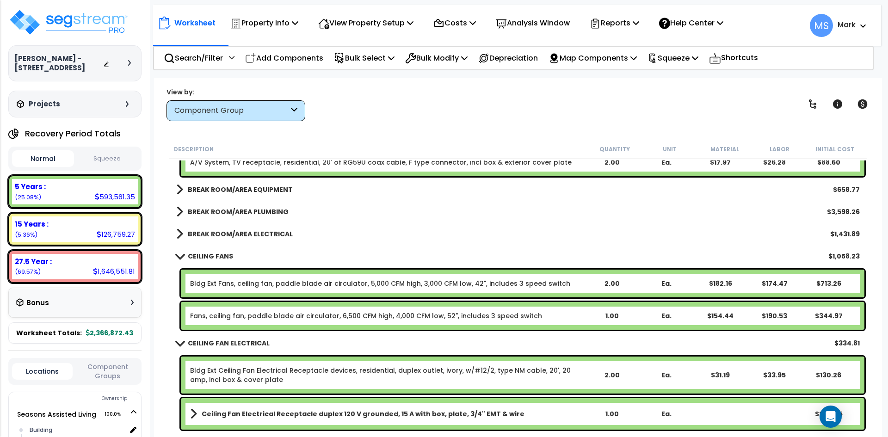
click at [256, 233] on b "BREAK ROOM/AREA ELECTRICAL" at bounding box center [240, 233] width 105 height 9
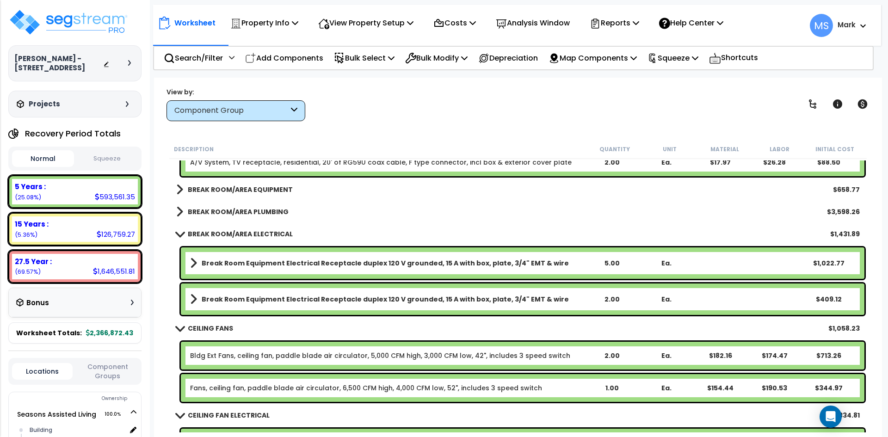
click at [256, 233] on b "BREAK ROOM/AREA ELECTRICAL" at bounding box center [240, 233] width 105 height 9
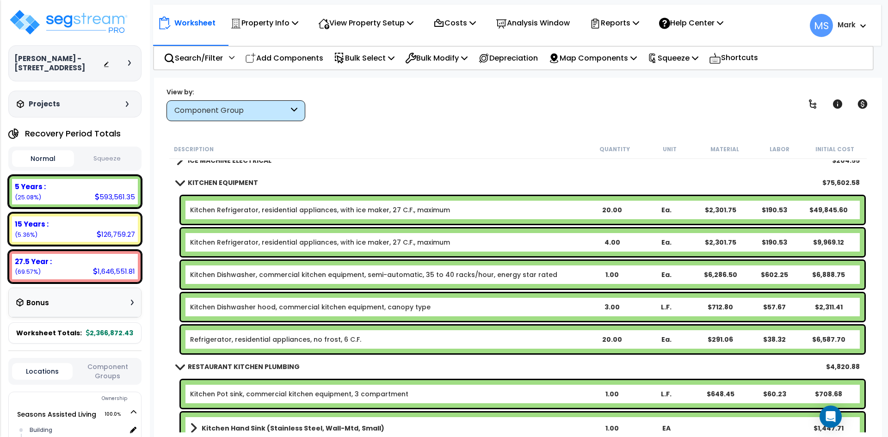
scroll to position [8281, 0]
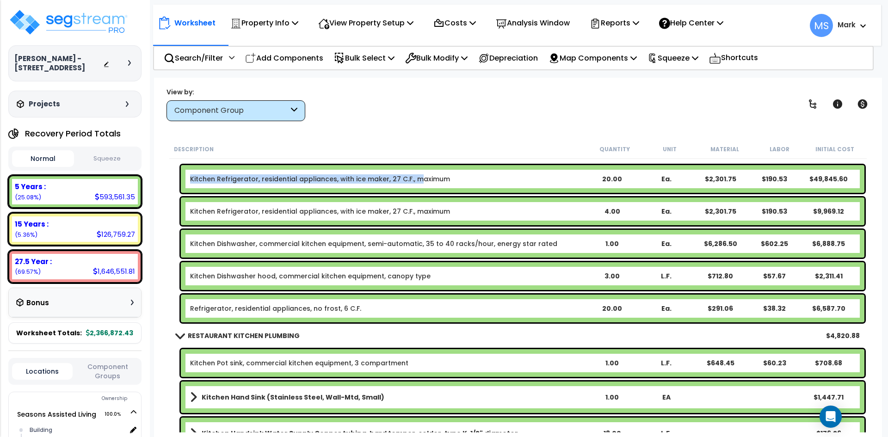
click at [412, 181] on link "Kitchen Refrigerator, residential appliances, with ice maker, 27 C.F., maximum" at bounding box center [320, 178] width 260 height 9
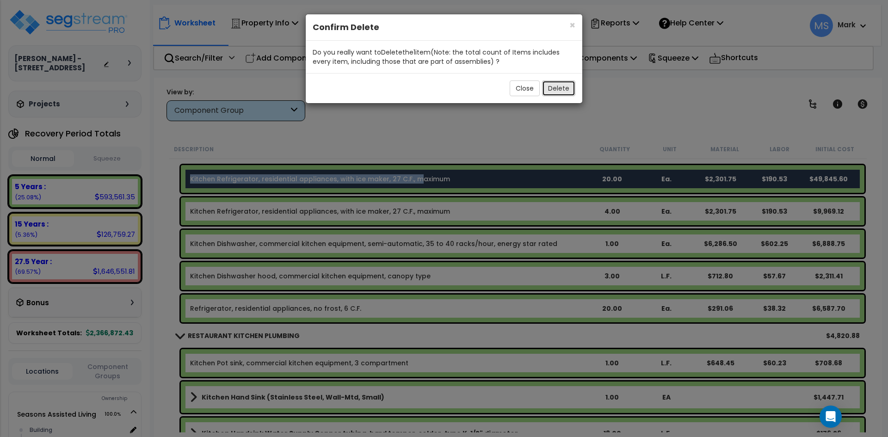
click at [557, 87] on button "Delete" at bounding box center [558, 88] width 33 height 16
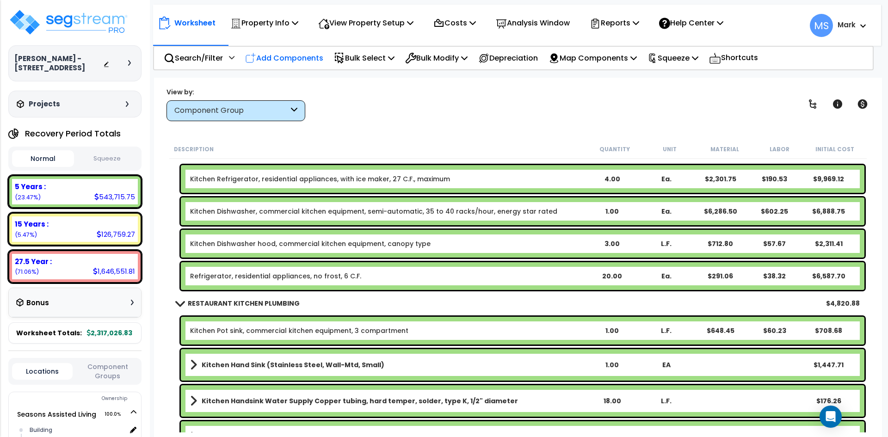
click at [276, 57] on p "Add Components" at bounding box center [284, 58] width 78 height 12
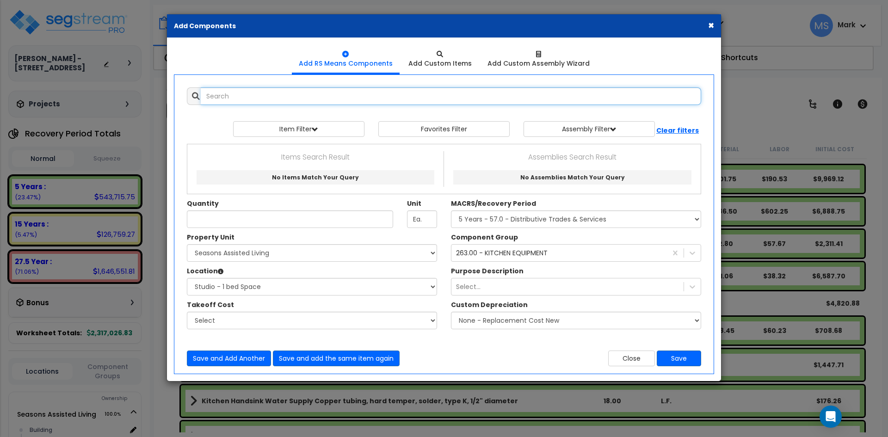
click at [275, 100] on input "text" at bounding box center [451, 96] width 501 height 18
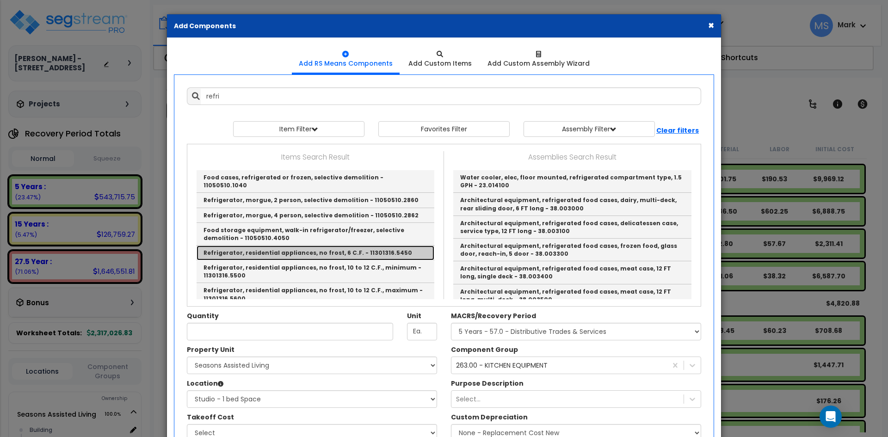
click at [301, 246] on link "Refrigerator, residential appliances, no frost, 6 C.F. - 11301316.5450" at bounding box center [316, 253] width 238 height 15
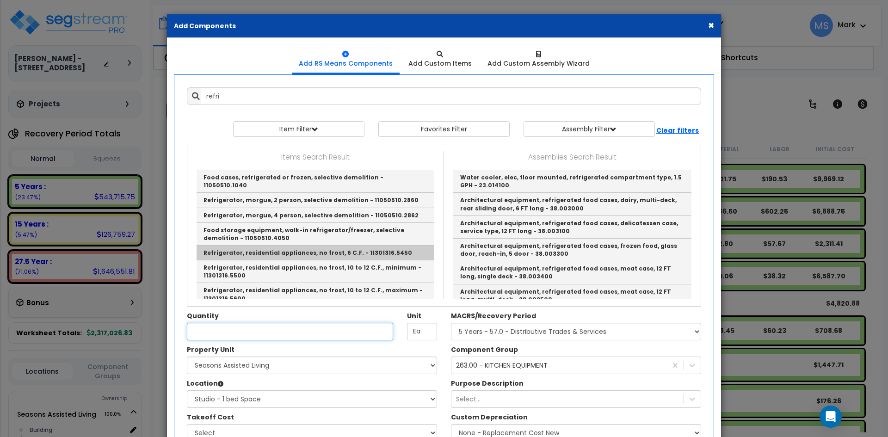
type input "Refrigerator, residential appliances, no frost, 6 C.F. - 11301316.5450"
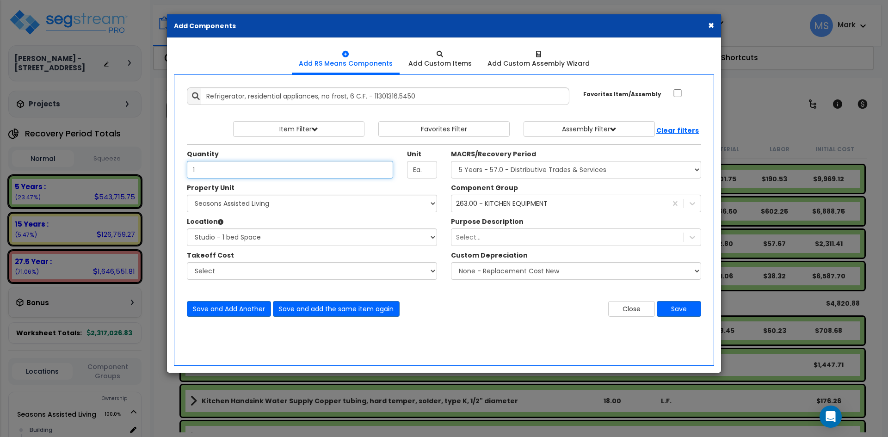
type input "1"
click at [279, 235] on select "Select Building Building Interior Studio - 1 bed Space Studio -2 bed Space Add …" at bounding box center [312, 238] width 250 height 18
select select "31600"
click at [187, 229] on select "Select Building Building Interior Studio - 1 bed Space Studio -2 bed Space Add …" at bounding box center [312, 238] width 250 height 18
click at [689, 305] on button "Save" at bounding box center [679, 309] width 44 height 16
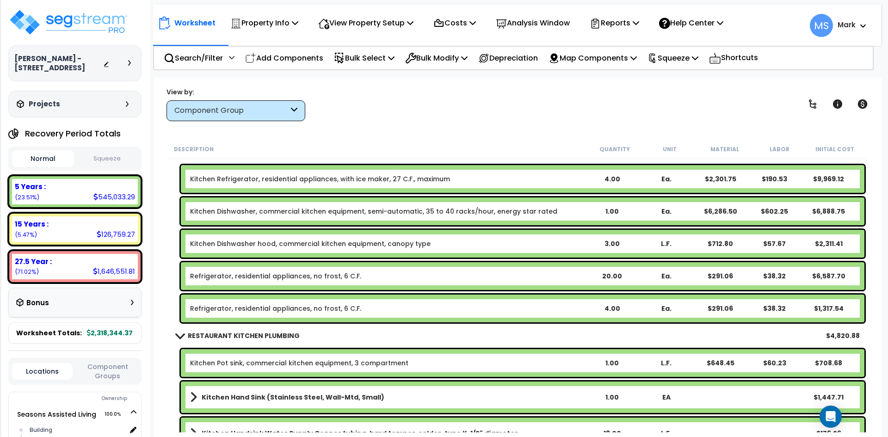
click at [322, 181] on link "Kitchen Refrigerator, residential appliances, with ice maker, 27 C.F., maximum" at bounding box center [320, 178] width 260 height 9
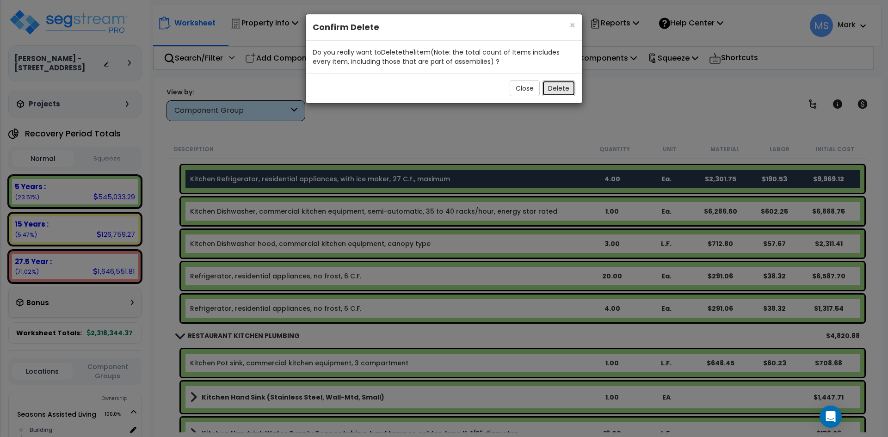
click at [562, 89] on button "Delete" at bounding box center [558, 88] width 33 height 16
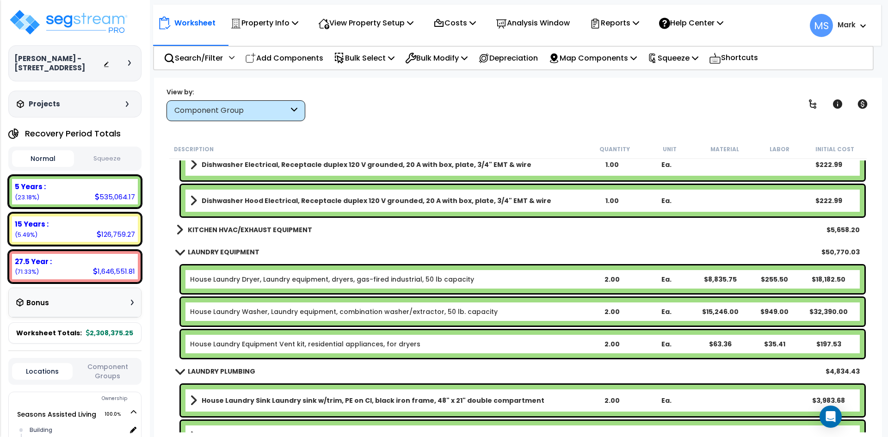
scroll to position [9068, 0]
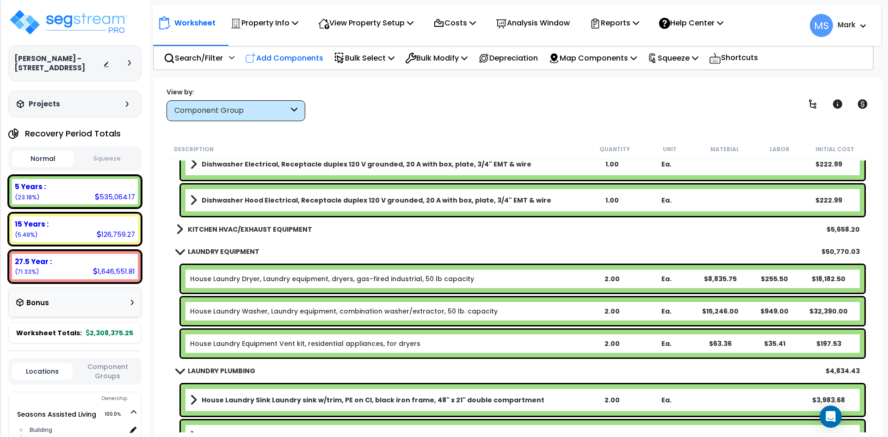
click at [277, 62] on p "Add Components" at bounding box center [284, 58] width 78 height 12
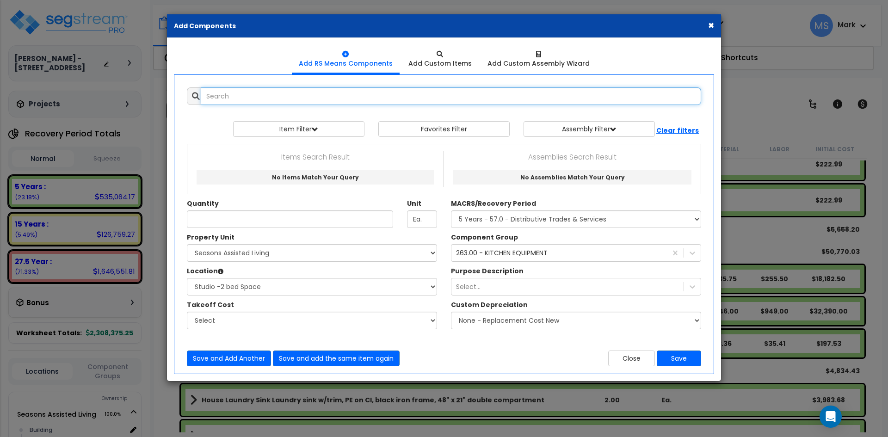
click at [273, 101] on input "text" at bounding box center [451, 96] width 501 height 18
type input "washer"
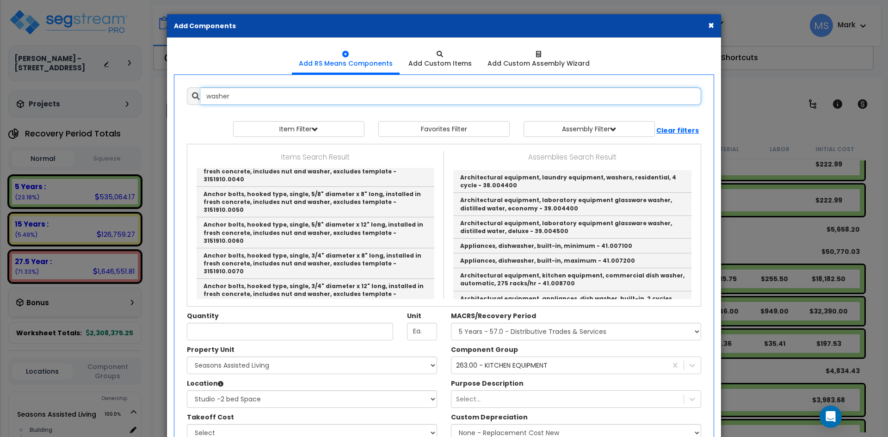
scroll to position [555, 0]
drag, startPoint x: 229, startPoint y: 94, endPoint x: 203, endPoint y: 93, distance: 25.9
click at [203, 93] on input "washer" at bounding box center [451, 96] width 501 height 18
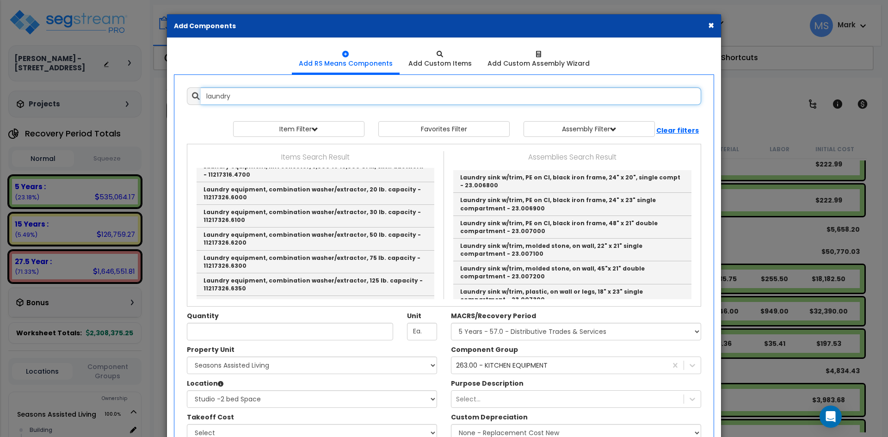
scroll to position [278, 0]
click at [249, 100] on input "laundry" at bounding box center [451, 96] width 501 height 18
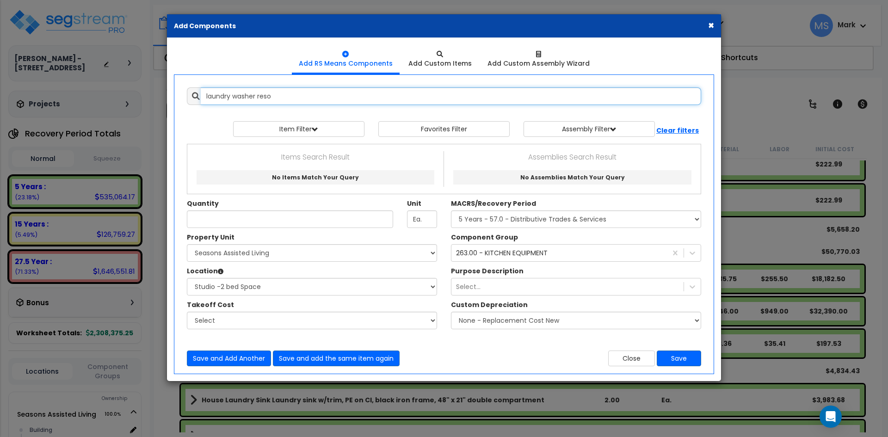
scroll to position [0, 0]
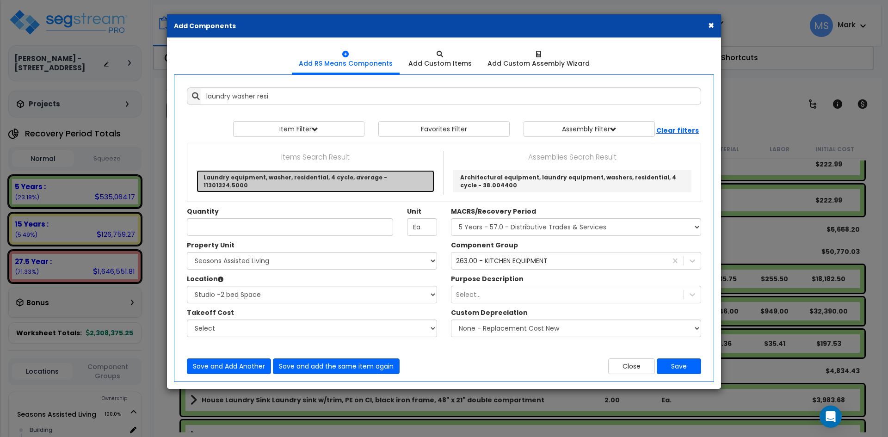
click at [373, 181] on link "Laundry equipment, washer, residential, 4 cycle, average - 11301324.5000" at bounding box center [316, 181] width 238 height 22
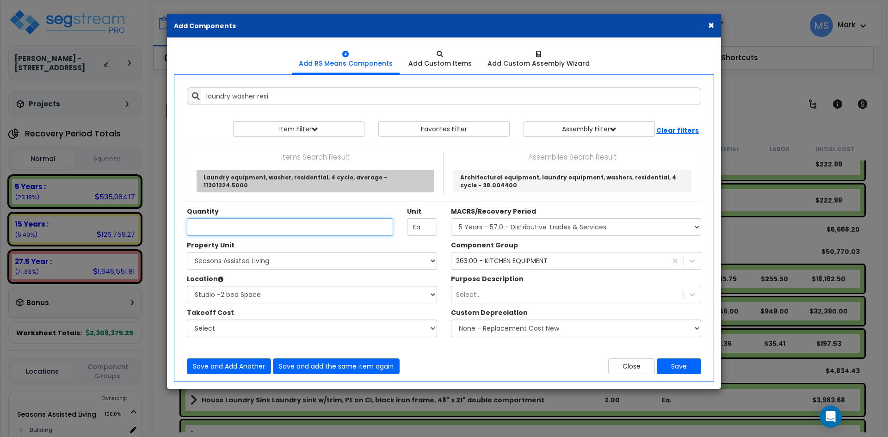
type input "Laundry equipment, washer, residential, 4 cycle, average - 11301324.5000"
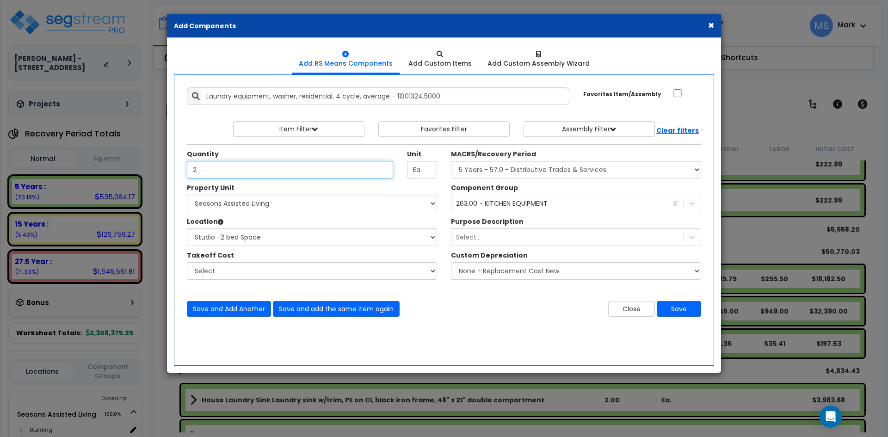
type input "2"
click at [287, 239] on select "Select Building Building Interior Studio - 1 bed Space Studio -2 bed Space Add …" at bounding box center [312, 238] width 250 height 18
select select "461"
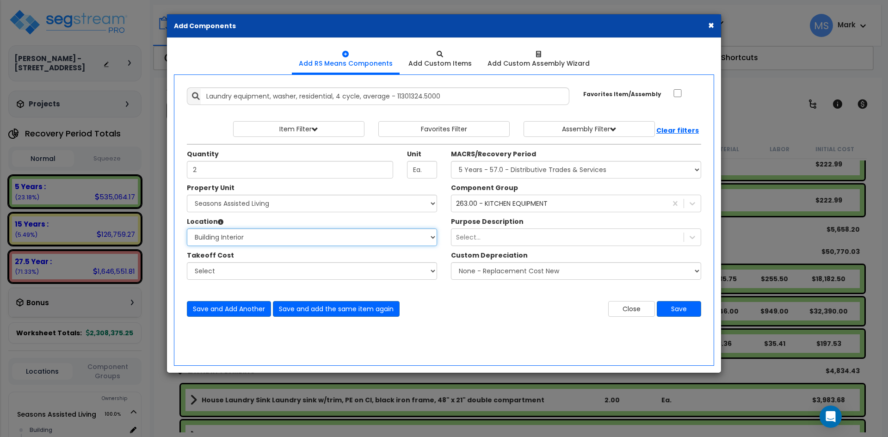
click at [187, 229] on select "Select Building Building Interior Studio - 1 bed Space Studio -2 bed Space Add …" at bounding box center [312, 238] width 250 height 18
click at [538, 204] on div "263.00 - KITCHEN EQUIPMENT" at bounding box center [502, 203] width 92 height 9
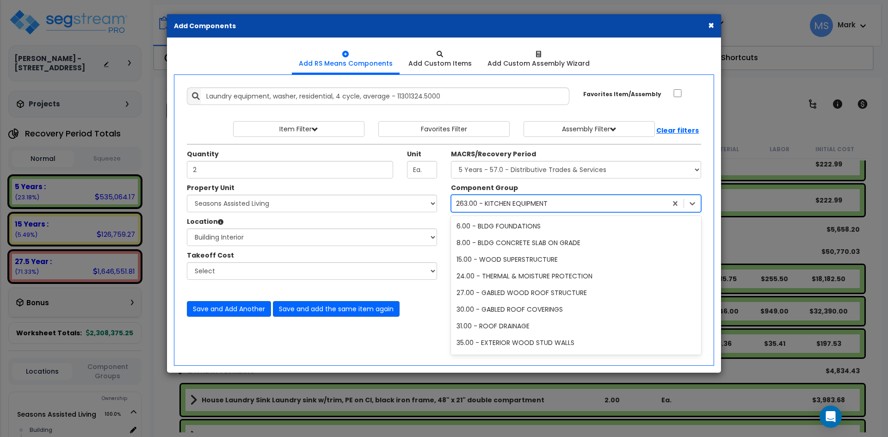
scroll to position [1034, 0]
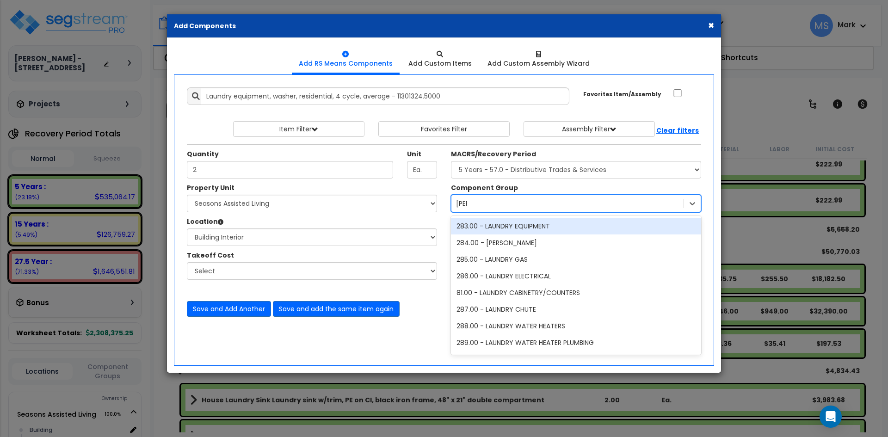
type input "laun"
click at [570, 231] on div "283.00 - LAUNDRY EQUIPMENT" at bounding box center [576, 226] width 250 height 17
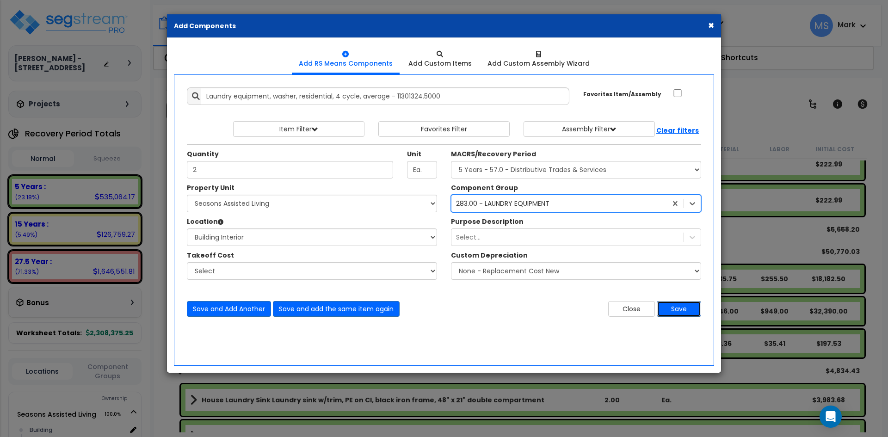
click at [686, 310] on button "Save" at bounding box center [679, 309] width 44 height 16
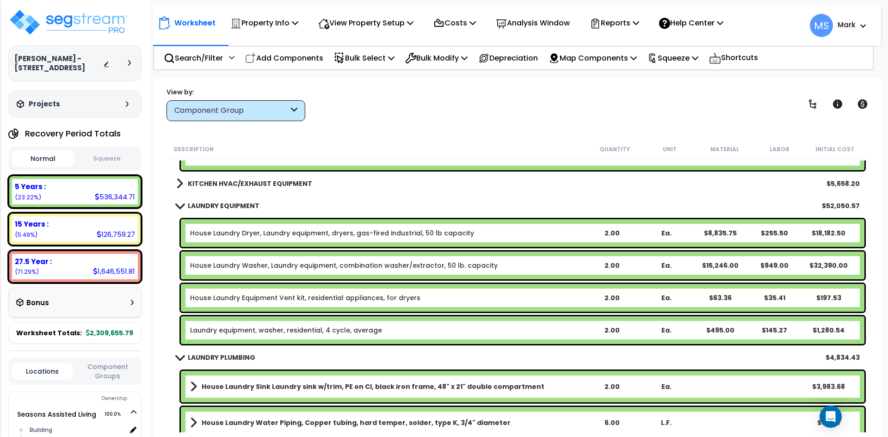
scroll to position [9114, 0]
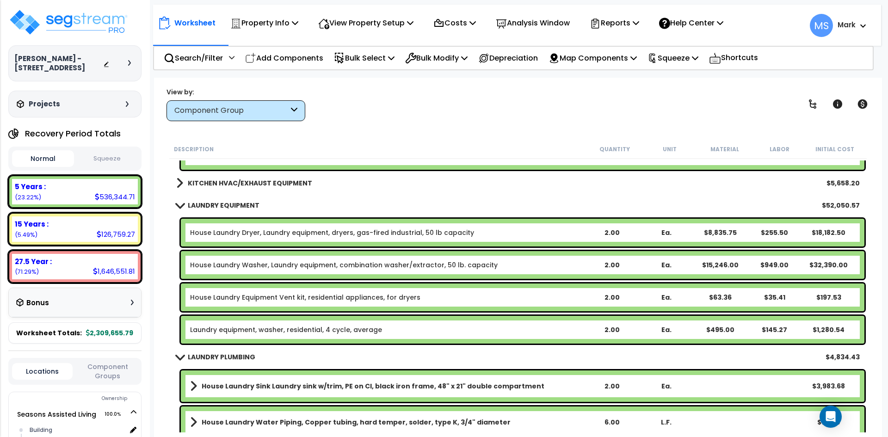
click at [358, 268] on link "House Laundry Washer, Laundry equipment, combination washer/extractor, 50 lb. c…" at bounding box center [344, 264] width 308 height 9
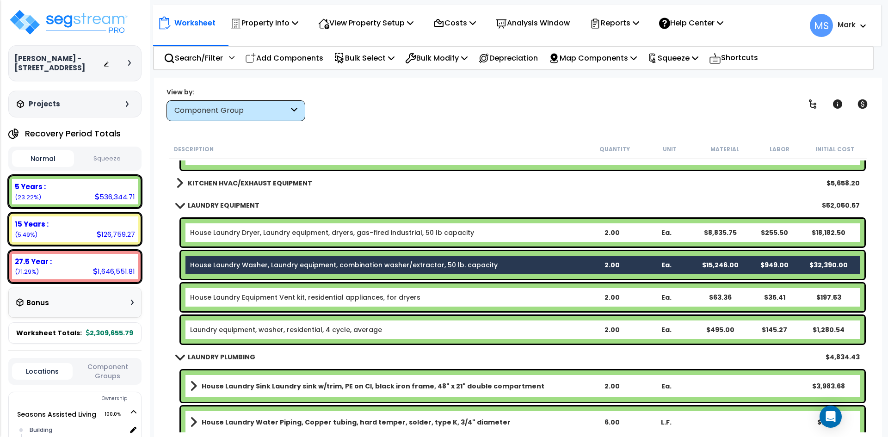
click at [389, 232] on link "House Laundry Dryer, Laundry equipment, dryers, gas-fired industrial, 50 lb cap…" at bounding box center [332, 232] width 284 height 9
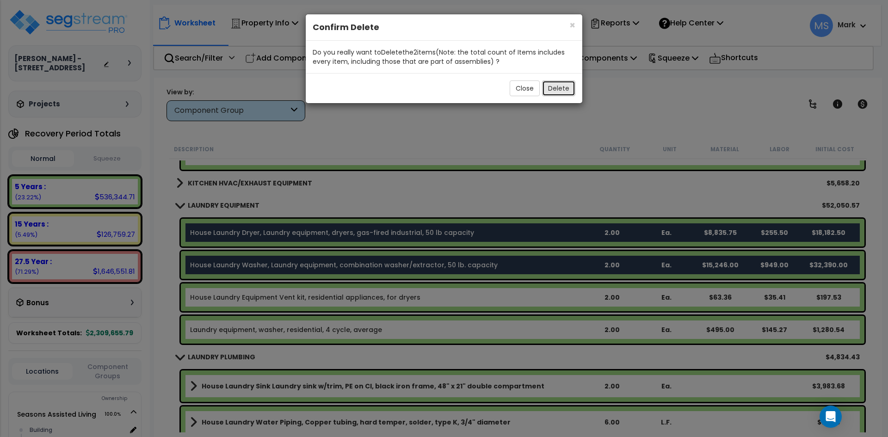
click at [566, 90] on button "Delete" at bounding box center [558, 88] width 33 height 16
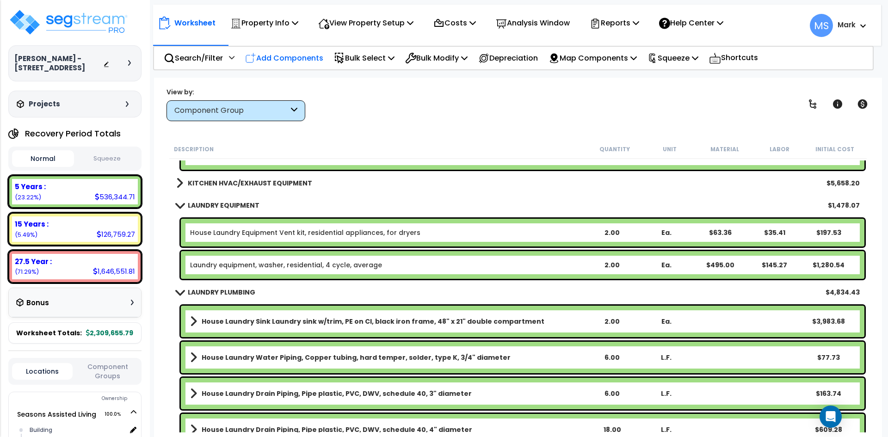
click at [305, 60] on p "Add Components" at bounding box center [284, 58] width 78 height 12
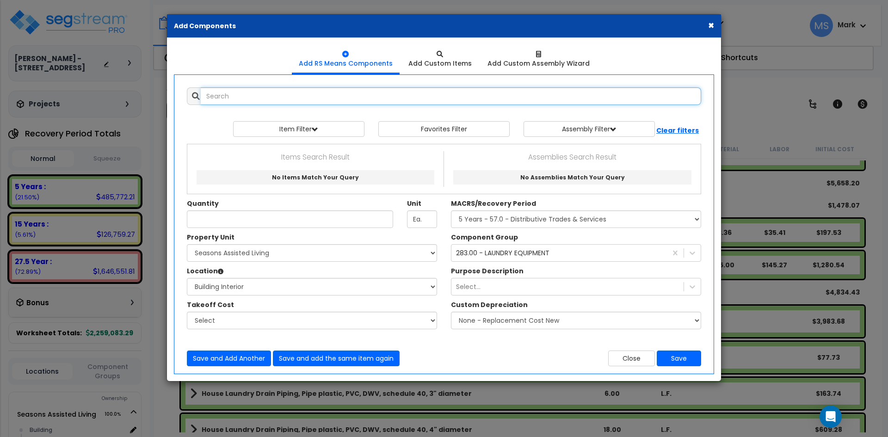
click at [305, 94] on input "text" at bounding box center [451, 96] width 501 height 18
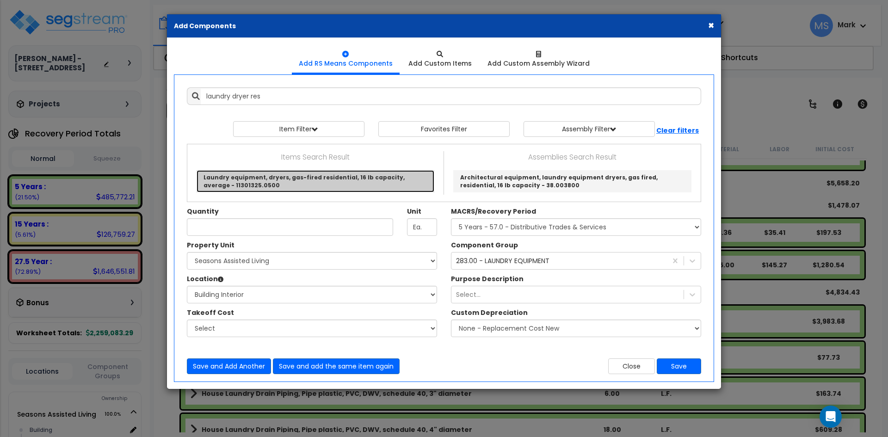
click at [340, 177] on link "Laundry equipment, dryers, gas-fired residential, 16 lb capacity, average - 113…" at bounding box center [316, 181] width 238 height 22
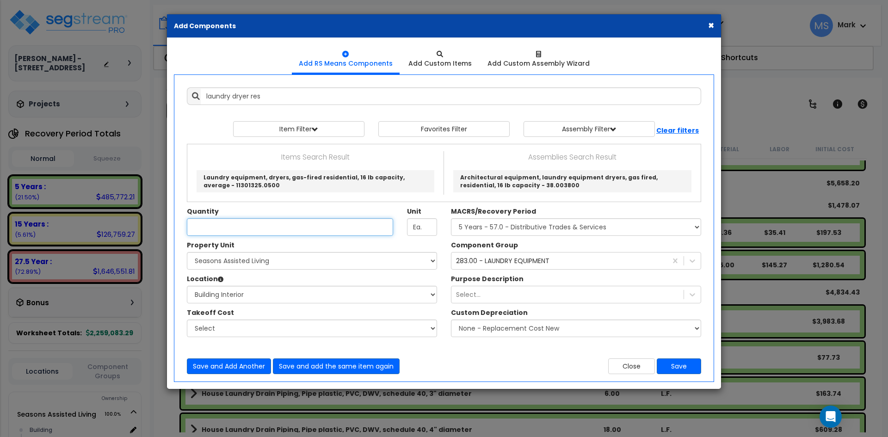
type input "Laundry equipment, dryers, gas-fired residential, 16 lb capacity, average - 113…"
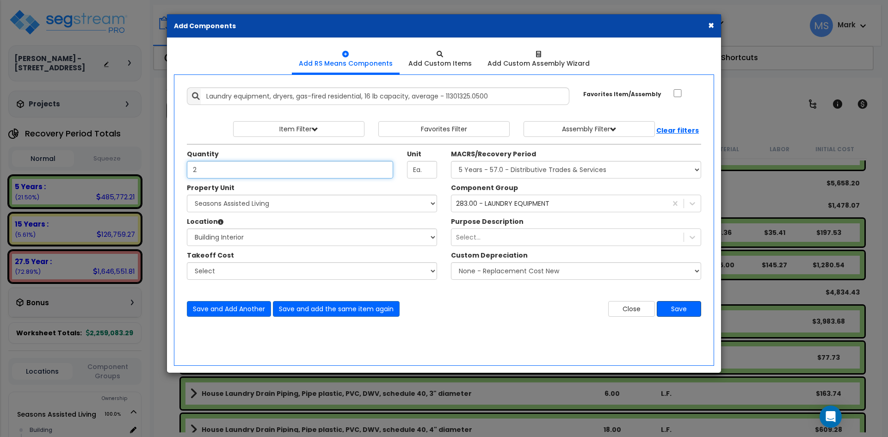
type input "2"
click at [681, 307] on button "Save" at bounding box center [679, 309] width 44 height 16
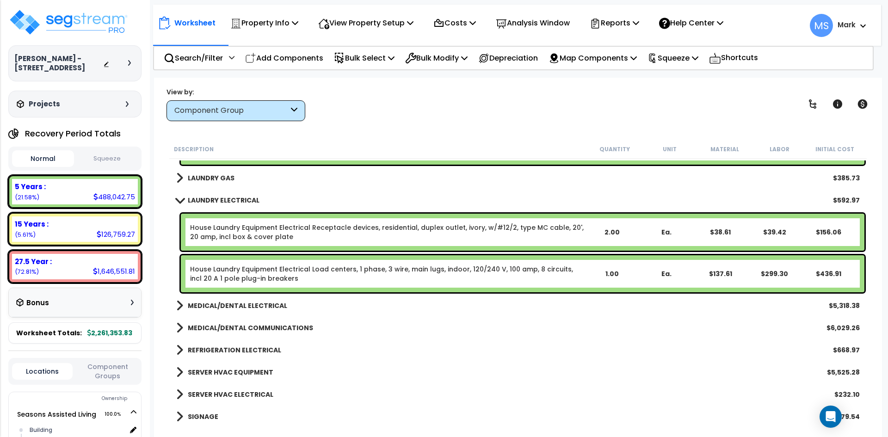
scroll to position [9438, 0]
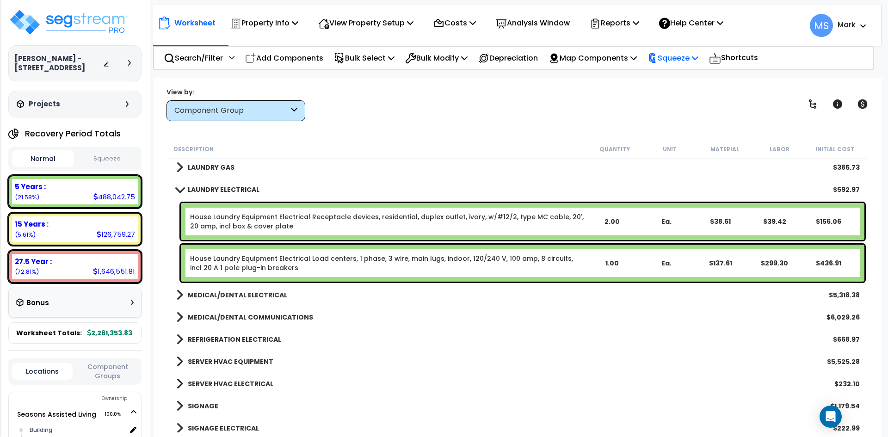
click at [686, 60] on p "Squeeze" at bounding box center [673, 58] width 51 height 12
click at [701, 80] on link "Squeeze" at bounding box center [689, 78] width 92 height 19
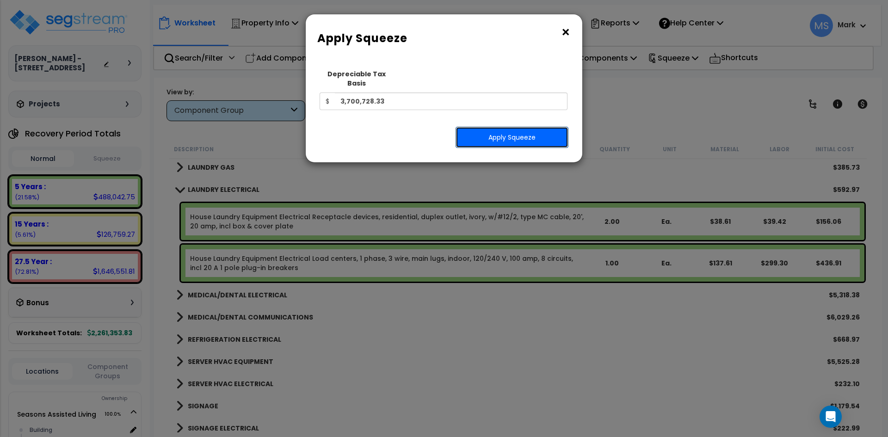
click at [504, 131] on button "Apply Squeeze" at bounding box center [512, 137] width 113 height 21
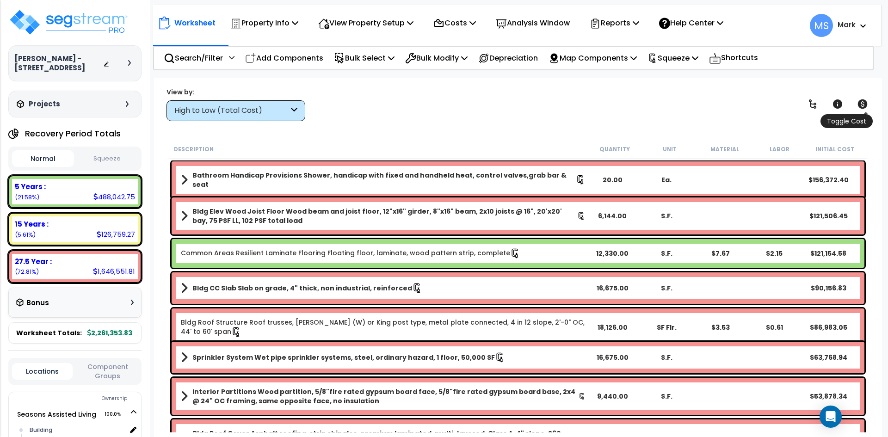
click at [864, 106] on icon at bounding box center [863, 103] width 10 height 9
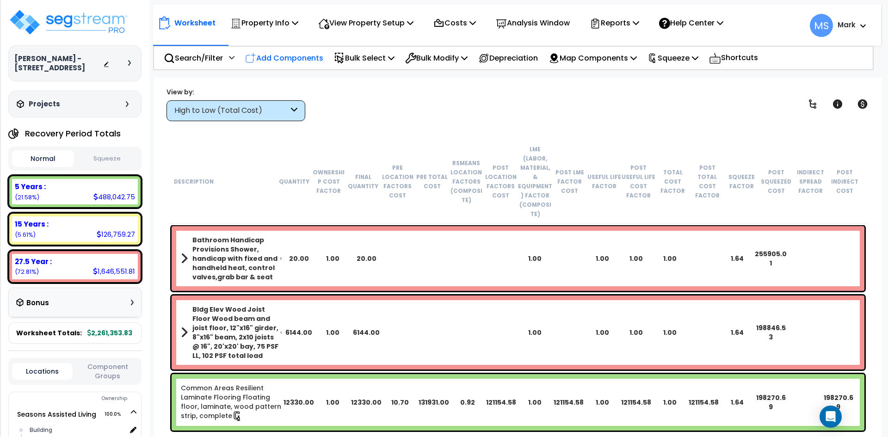
click at [280, 59] on p "Add Components" at bounding box center [284, 58] width 78 height 12
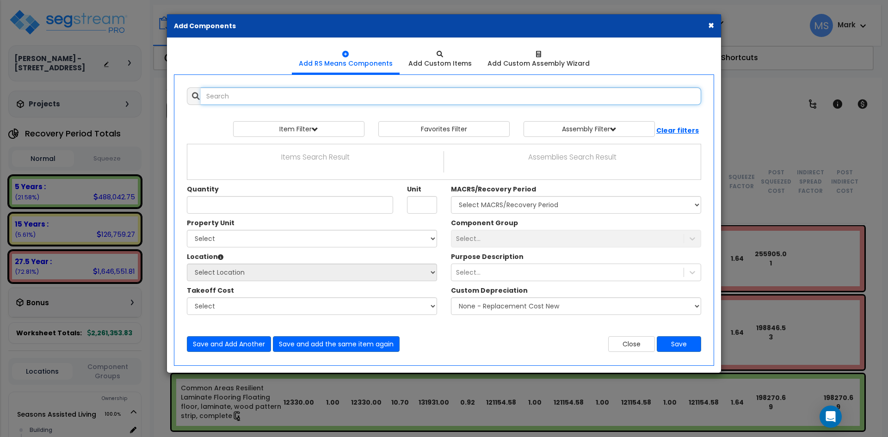
click at [285, 94] on input "text" at bounding box center [451, 96] width 501 height 18
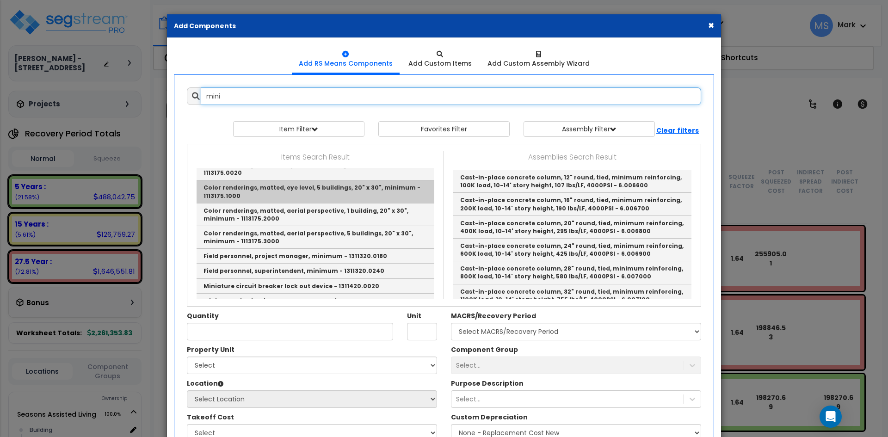
scroll to position [46, 0]
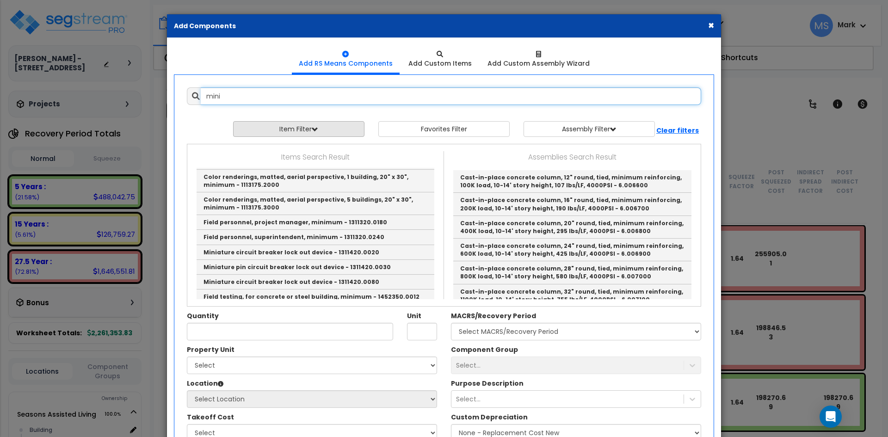
type input "mini"
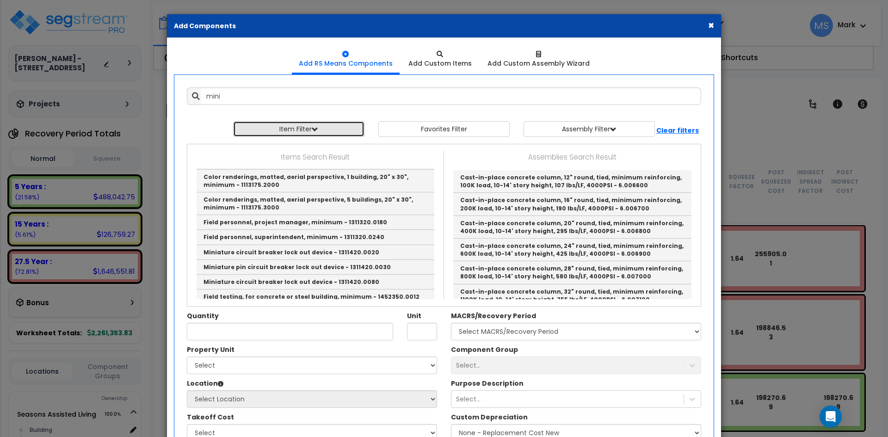
click at [338, 124] on button "Item Filter" at bounding box center [298, 129] width 131 height 16
click at [328, 149] on select "Select 0. Custom Item 1. General Requirements 2. Existing Conditions 3. Concret…" at bounding box center [305, 151] width 135 height 18
select select "23000000"
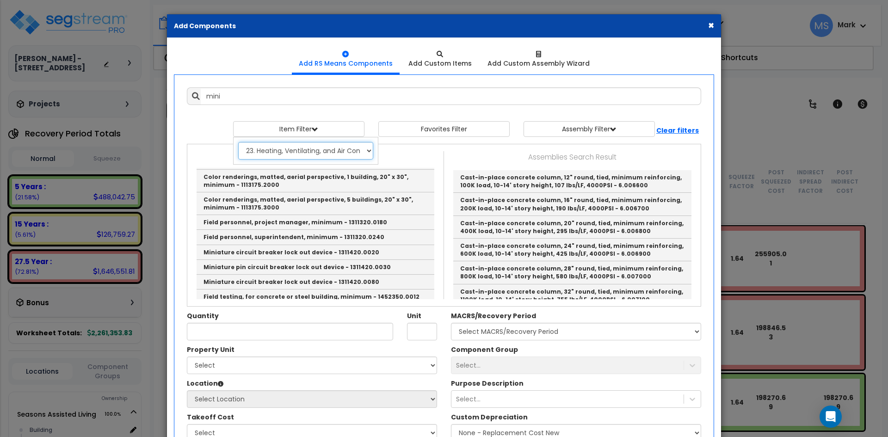
click at [238, 142] on select "Select 0. Custom Item 1. General Requirements 2. Existing Conditions 3. Concret…" at bounding box center [305, 151] width 135 height 18
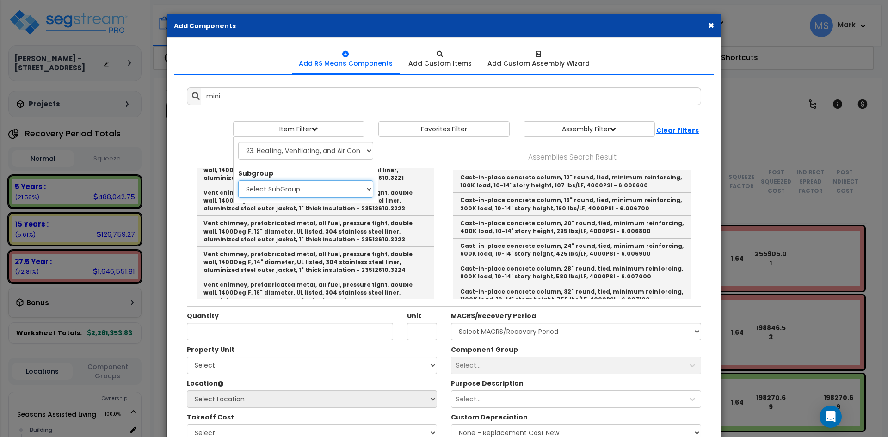
click at [314, 186] on select "Select SubGroup 1. Condensate Return System (23222310) 2. Valves (23231310) 3. …" at bounding box center [305, 189] width 135 height 18
click at [481, 151] on p "Assemblies Search Result" at bounding box center [572, 157] width 243 height 12
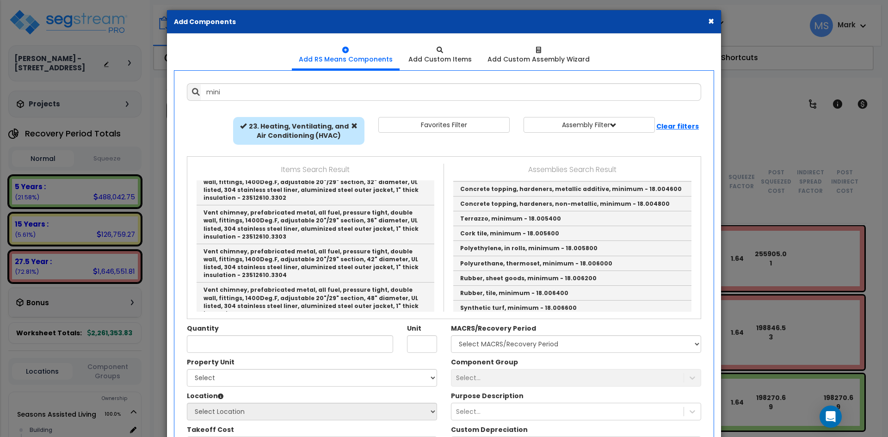
scroll to position [0, 0]
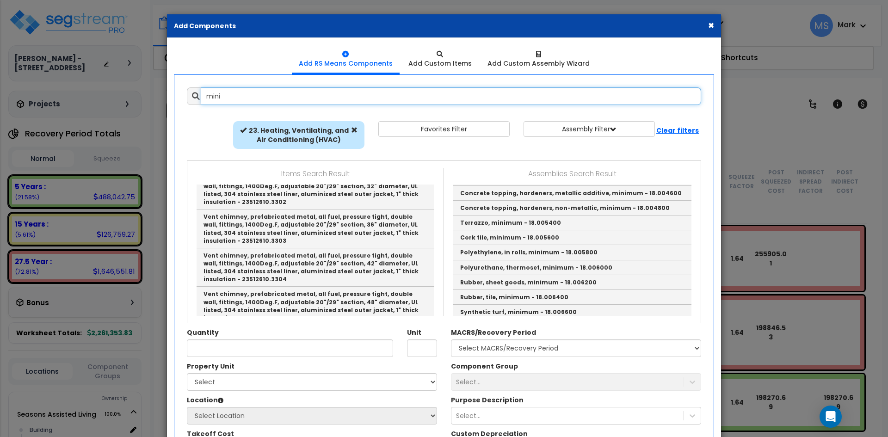
click at [235, 95] on input "mini" at bounding box center [451, 96] width 501 height 18
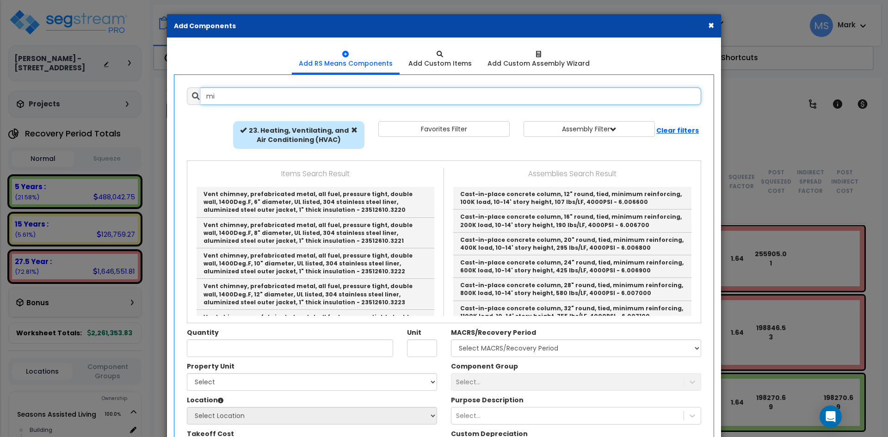
type input "m"
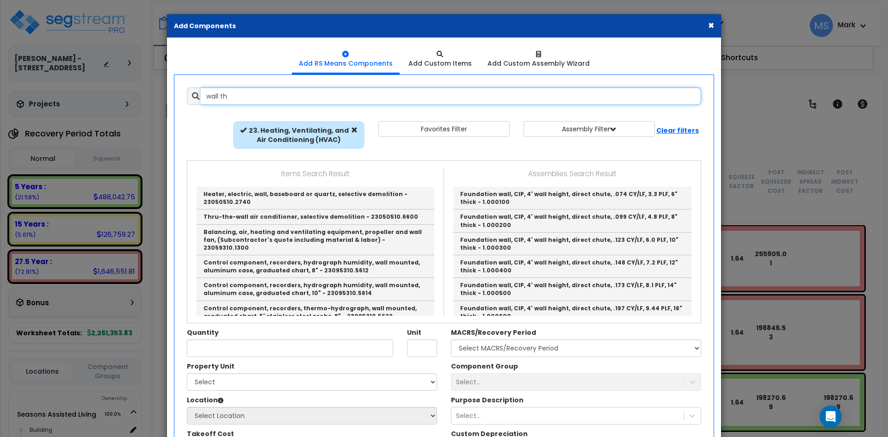
type input "wall thr"
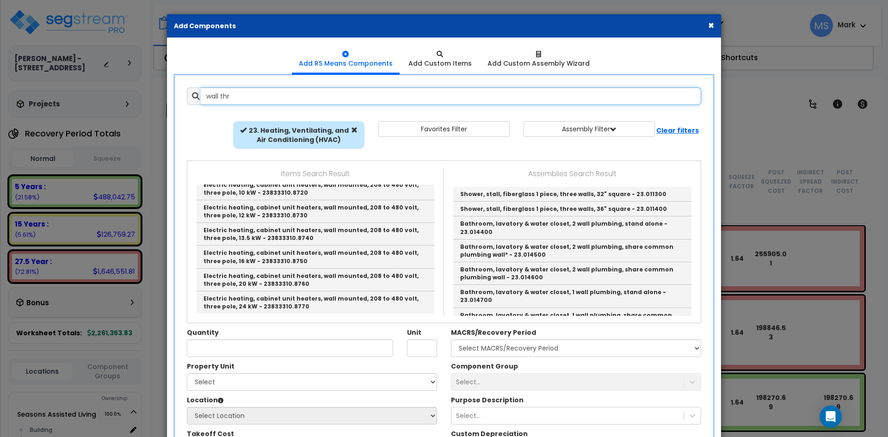
click at [253, 98] on input "wall thr" at bounding box center [451, 96] width 501 height 18
drag, startPoint x: 219, startPoint y: 98, endPoint x: 208, endPoint y: 98, distance: 11.1
click at [208, 98] on input "wall thr" at bounding box center [451, 96] width 501 height 18
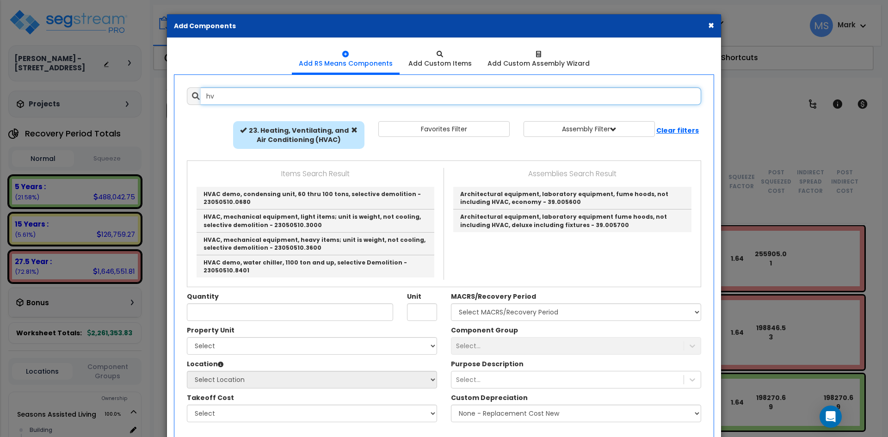
type input "h"
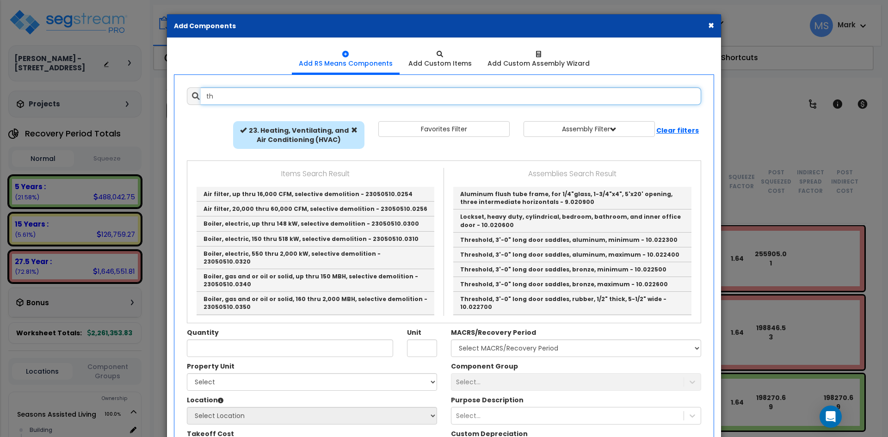
type input "t"
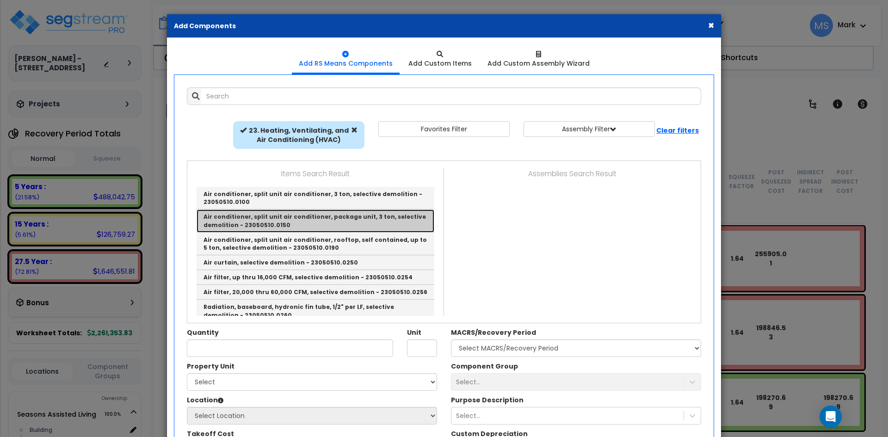
click at [297, 221] on link "Air conditioner, split unit air conditioner, package unit, 3 ton, selective dem…" at bounding box center [316, 221] width 238 height 23
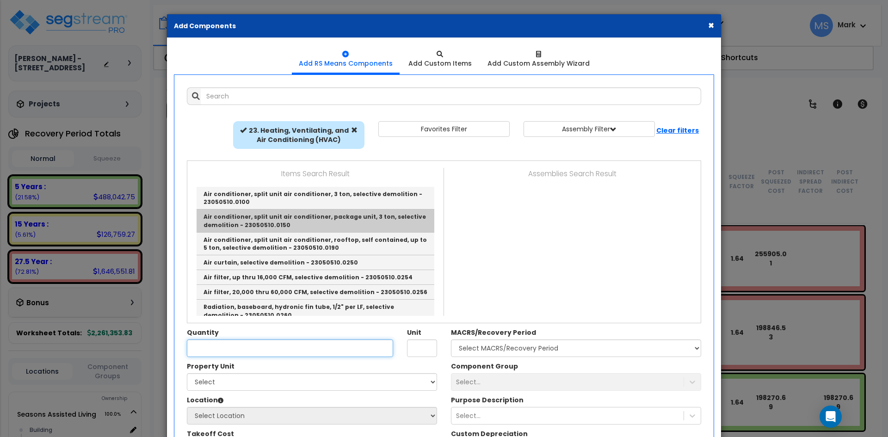
type input "Air conditioner, split unit air conditioner, package unit, 3 ton, selective dem…"
type input "Ea."
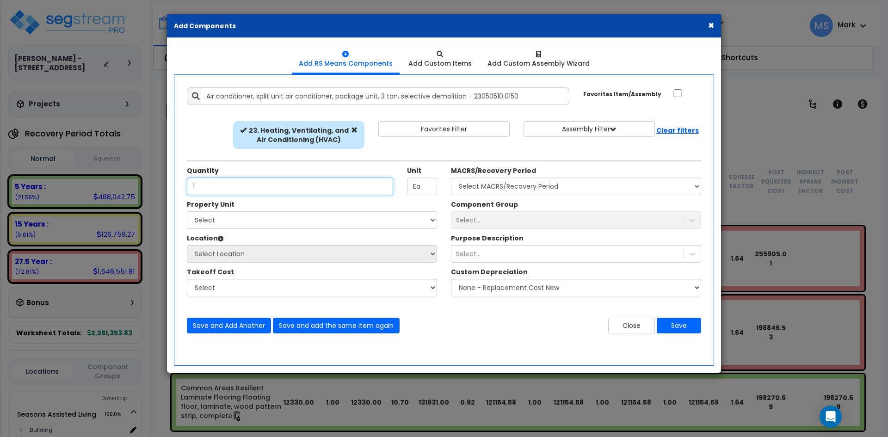
type input "1"
click at [257, 208] on div "Property Unit" at bounding box center [312, 206] width 250 height 12
click at [258, 216] on select "Select Seasons Assisted Living Site Improvements" at bounding box center [312, 220] width 250 height 18
select select "165312"
click at [187, 211] on select "Select Seasons Assisted Living Site Improvements" at bounding box center [312, 220] width 250 height 18
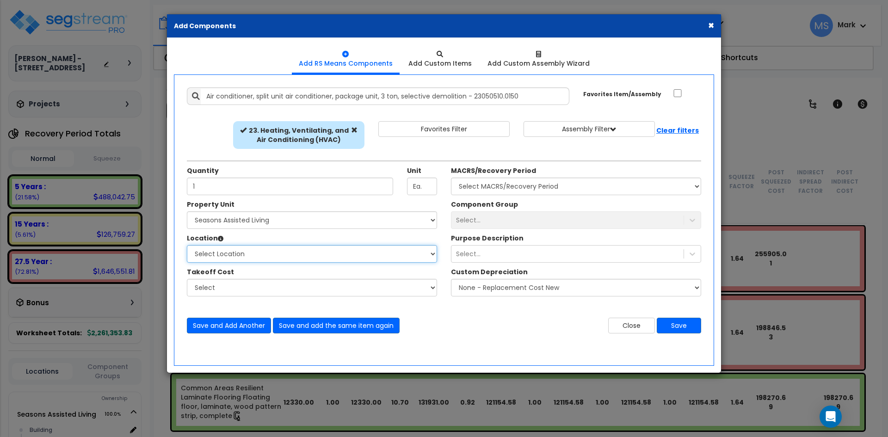
click at [242, 253] on select "Select Location Building Building Interior Site Exterior Studio - 1 bed Space S…" at bounding box center [312, 254] width 250 height 18
select select "461"
click at [187, 245] on select "Select Building Building Interior Studio - 1 bed Space Studio -2 bed Space Add …" at bounding box center [312, 254] width 250 height 18
click at [538, 192] on select "Select MACRS/Recovery Period 5 Years - 57.0 - Distributive Trades & Services 5 …" at bounding box center [576, 187] width 250 height 18
select select "3667"
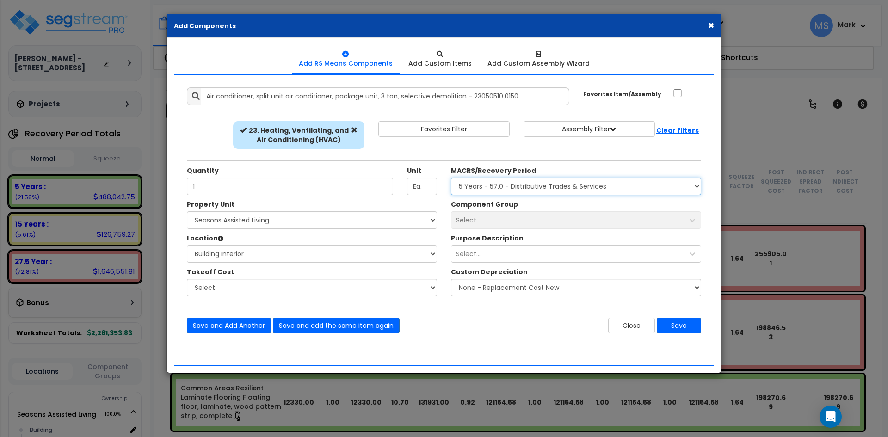
click at [451, 178] on select "Select MACRS/Recovery Period 5 Years - 57.0 - Distributive Trades & Services 5 …" at bounding box center [576, 187] width 250 height 18
click at [508, 220] on div "Select..." at bounding box center [568, 220] width 232 height 15
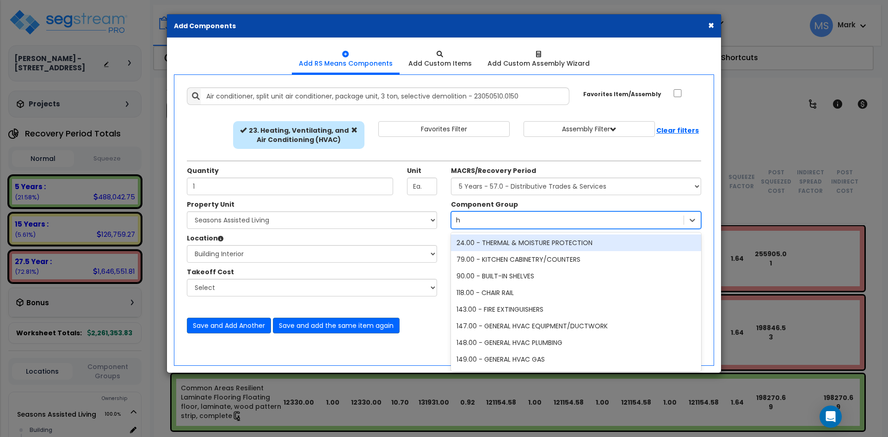
type input "hv"
click at [528, 245] on div "147.00 - GENERAL HVAC EQUIPMENT/DUCTWORK" at bounding box center [576, 243] width 250 height 17
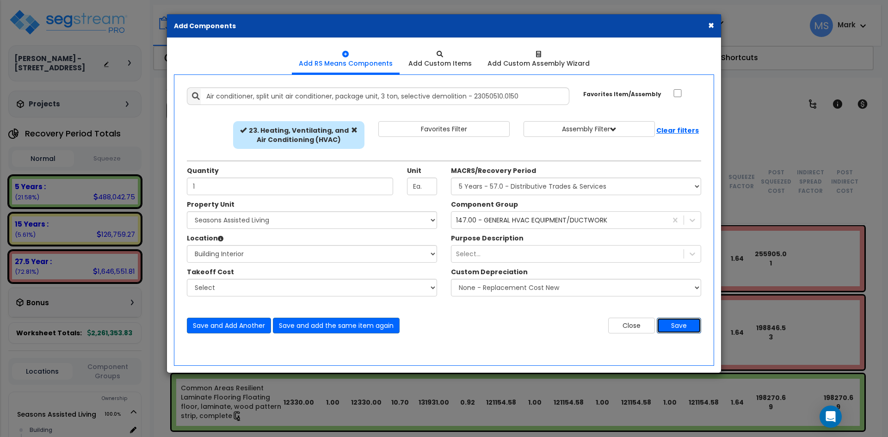
click at [680, 326] on button "Save" at bounding box center [679, 326] width 44 height 16
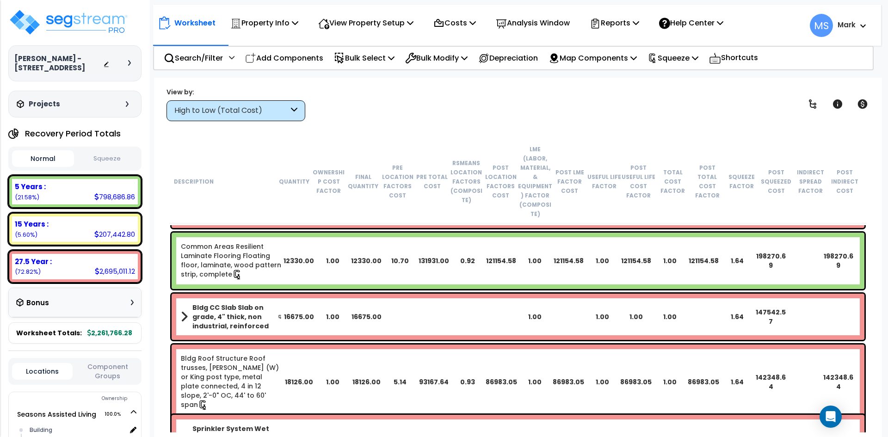
scroll to position [139, 0]
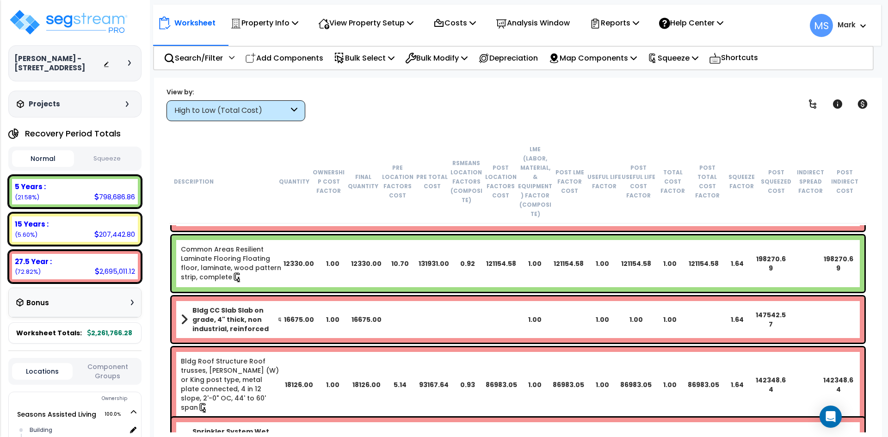
click at [250, 245] on link "Common Areas Resilient Laminate Flooring Floating floor, laminate, wood pattern…" at bounding box center [231, 264] width 101 height 38
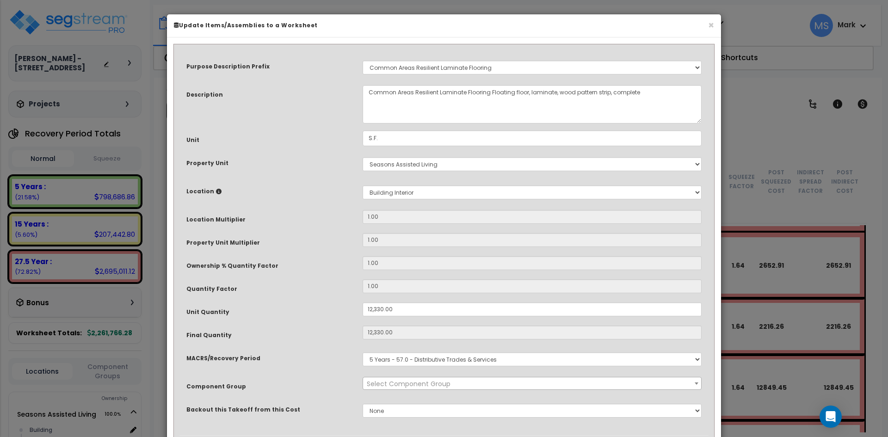
select select "45956"
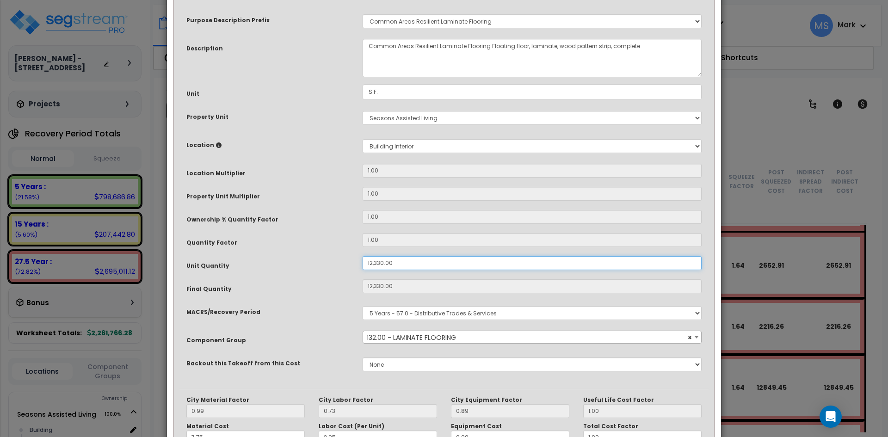
drag, startPoint x: 372, startPoint y: 262, endPoint x: 358, endPoint y: 261, distance: 13.9
click at [358, 261] on div "12,330.00" at bounding box center [532, 263] width 353 height 14
type input "330.00"
type input "12,330"
type input "$121,080.60"
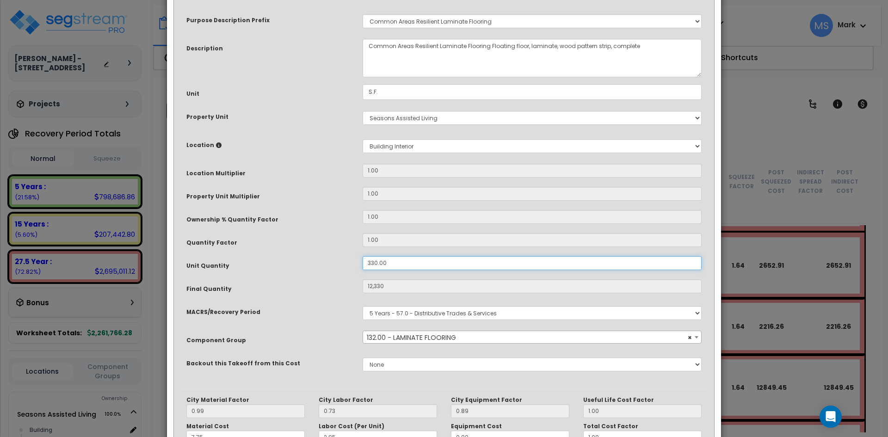
type input "330"
type input "$3,240.60"
type input "5,330.00"
type input "$3,240.60"
type input "5,330"
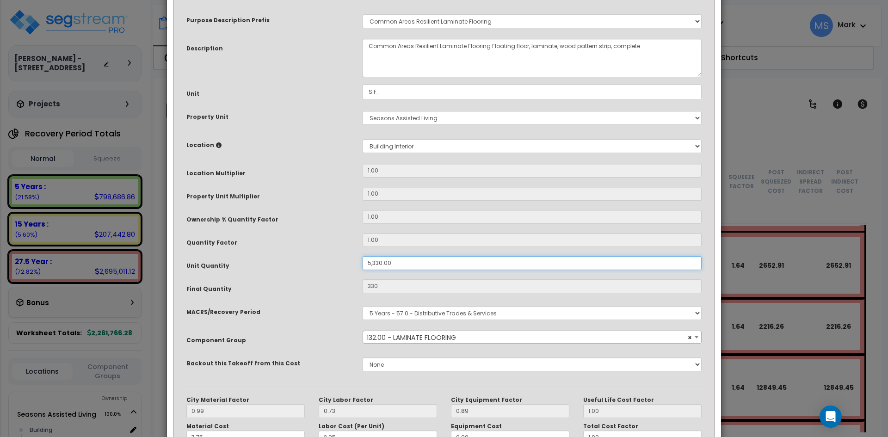
type input "$52,340.60"
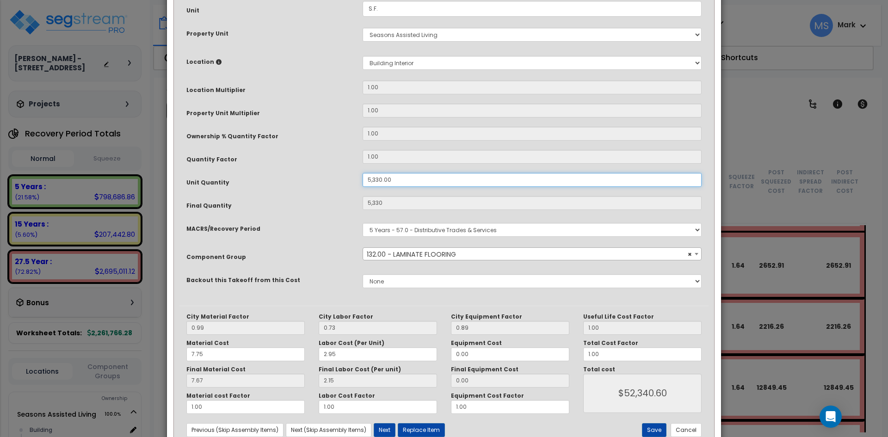
scroll to position [158, 0]
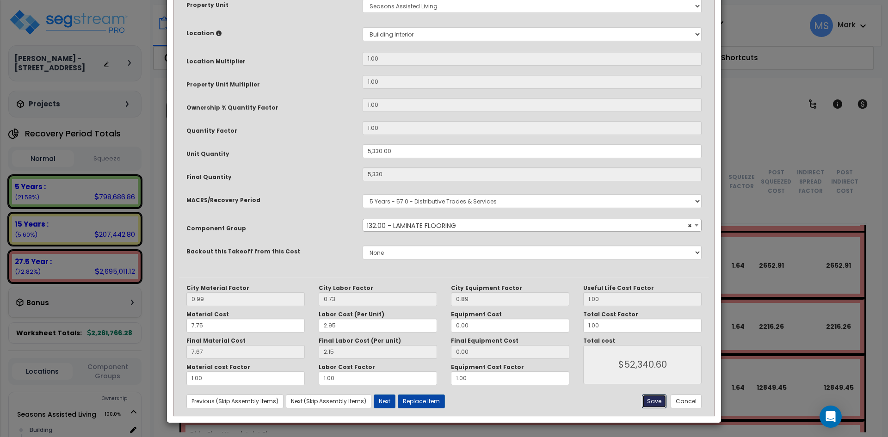
click at [661, 400] on button "Save" at bounding box center [654, 402] width 25 height 14
type input "5330.00"
type input "52340.60"
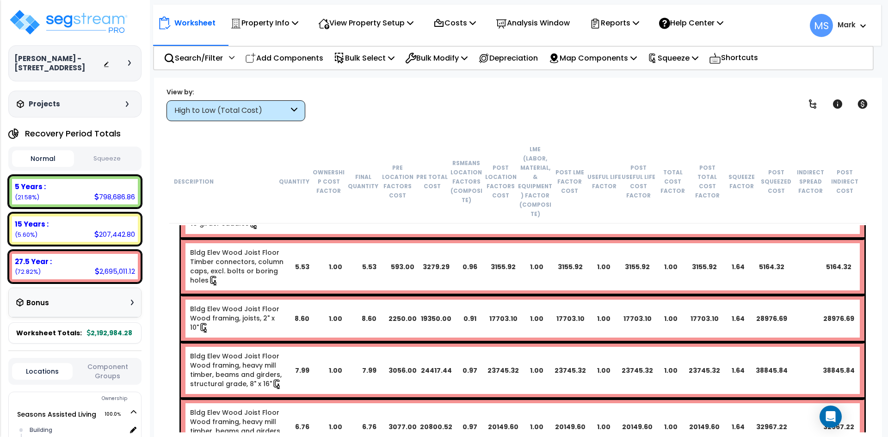
scroll to position [370, 0]
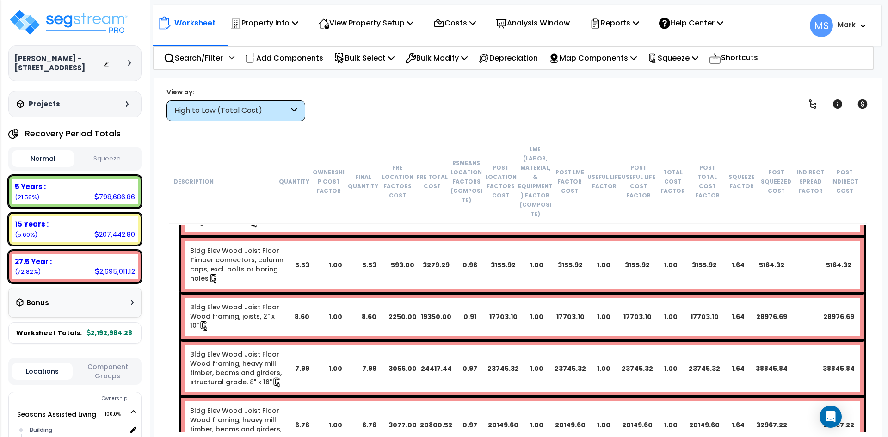
click at [266, 107] on div "High to Low (Total Cost)" at bounding box center [231, 110] width 114 height 11
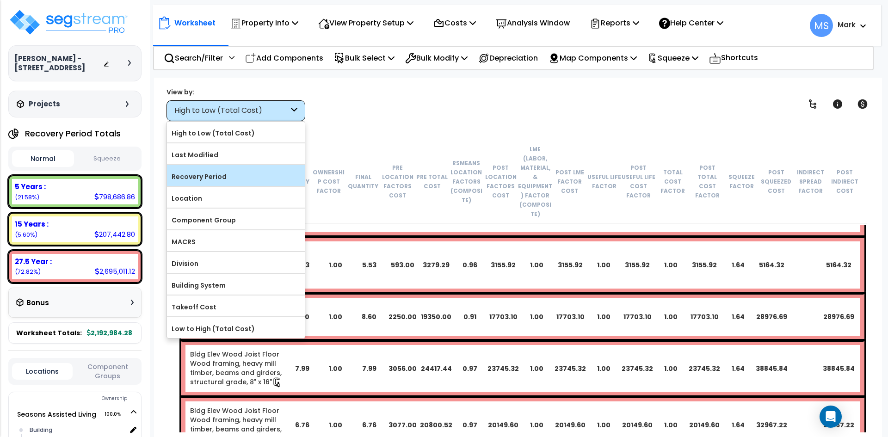
click at [234, 181] on label "Recovery Period" at bounding box center [236, 177] width 138 height 14
click at [0, 0] on input "Recovery Period" at bounding box center [0, 0] width 0 height 0
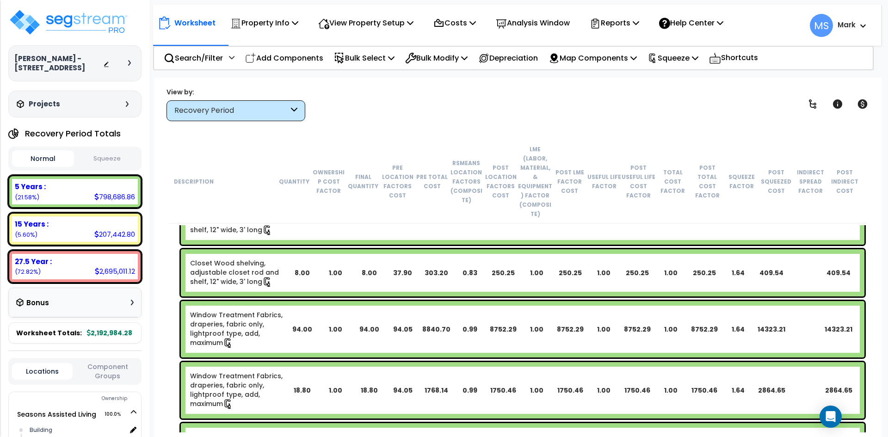
scroll to position [0, 0]
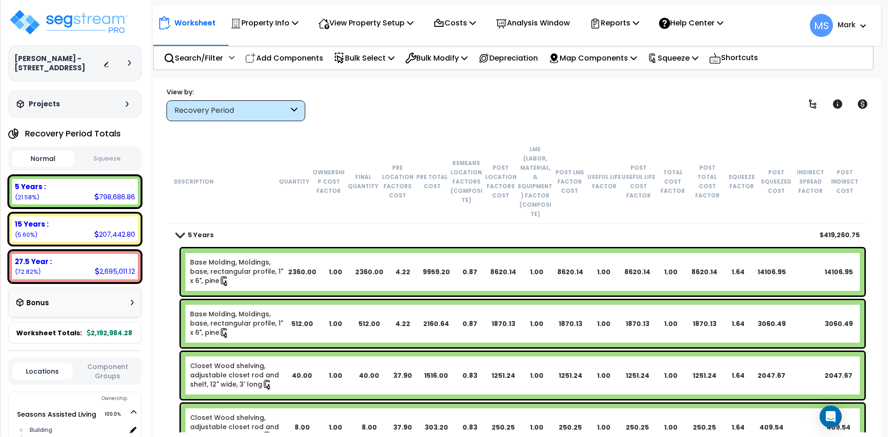
click at [276, 114] on div "Recovery Period" at bounding box center [231, 110] width 114 height 11
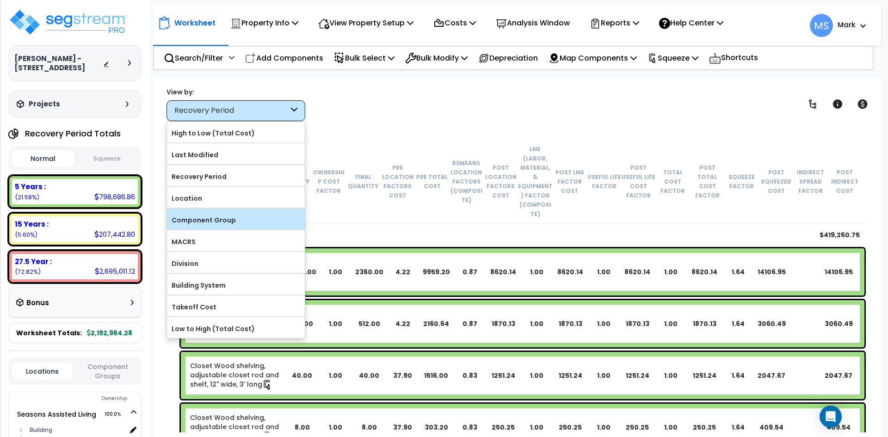
click at [206, 217] on label "Component Group" at bounding box center [236, 220] width 138 height 14
click at [0, 0] on input "Component Group" at bounding box center [0, 0] width 0 height 0
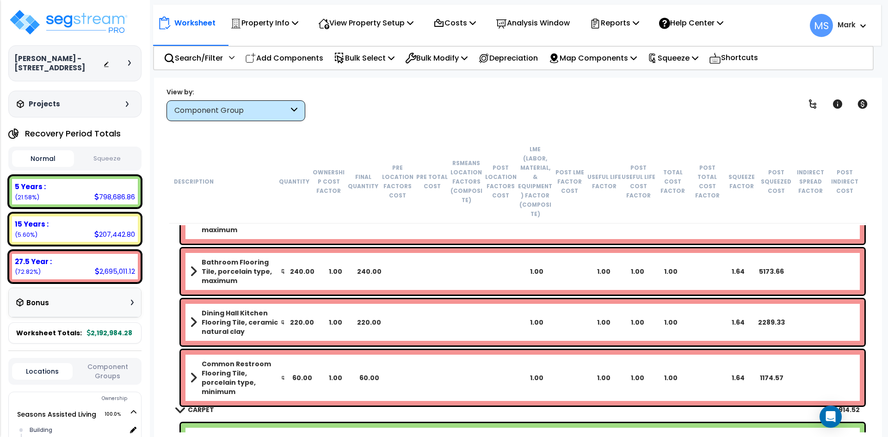
scroll to position [3331, 0]
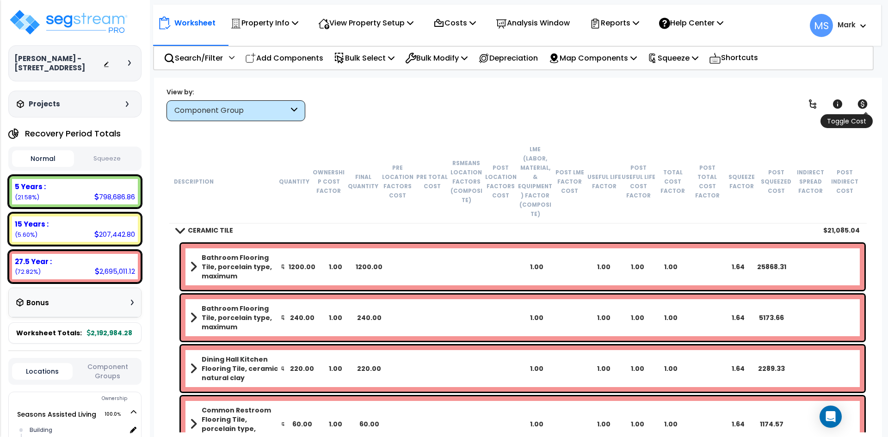
click at [868, 104] on icon at bounding box center [862, 104] width 11 height 11
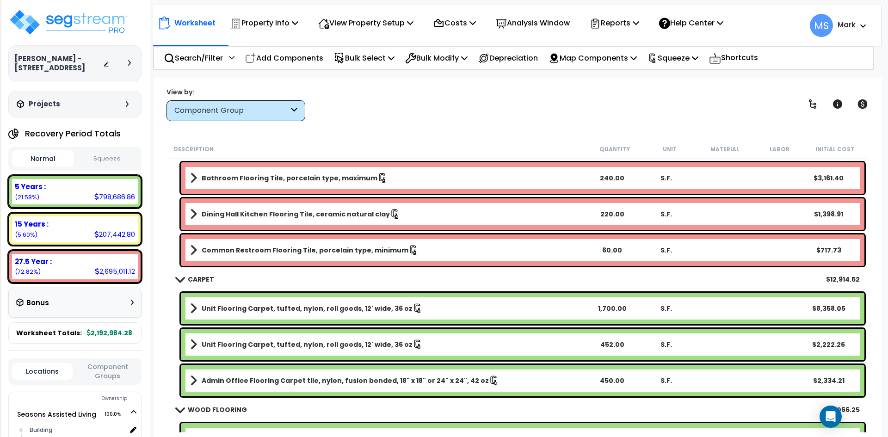
click at [369, 309] on b "Unit Flooring Carpet, tufted, nylon, roll goods, 12' wide, 36 oz" at bounding box center [307, 308] width 211 height 9
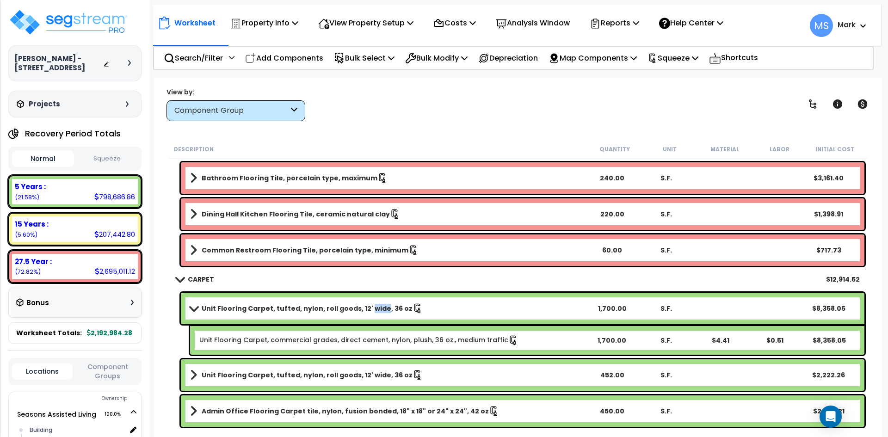
click at [369, 309] on b "Unit Flooring Carpet, tufted, nylon, roll goods, 12' wide, 36 oz" at bounding box center [307, 308] width 211 height 9
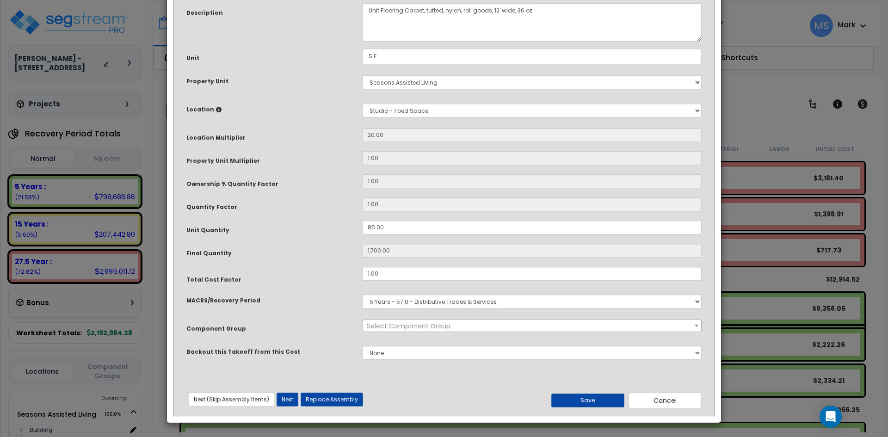
scroll to position [0, 0]
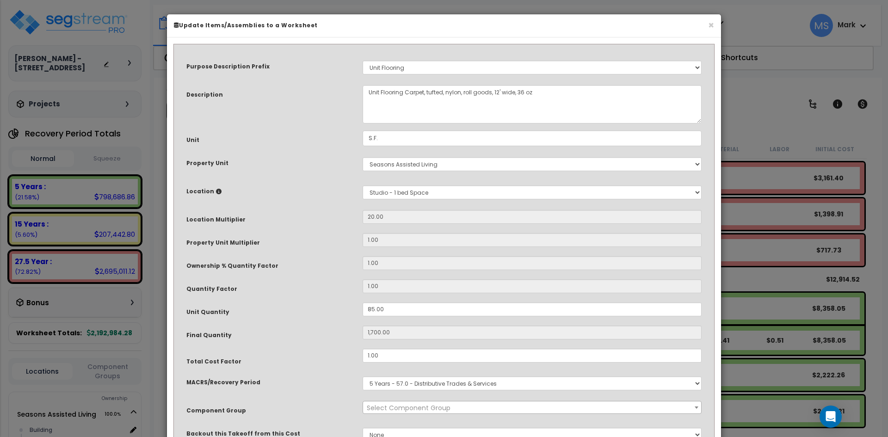
select select "45953"
click at [371, 310] on input "85.00" at bounding box center [532, 310] width 339 height 14
type input "5.00"
type input "100"
type input "35.00"
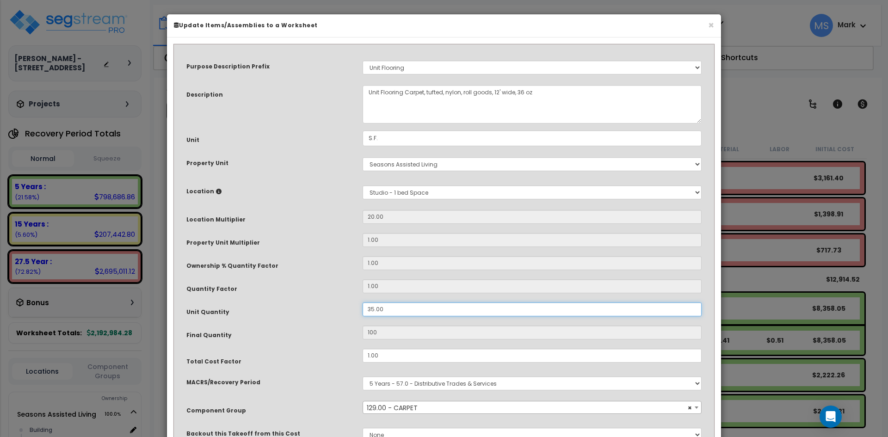
type input "700"
type input "305.00"
type input "6,100"
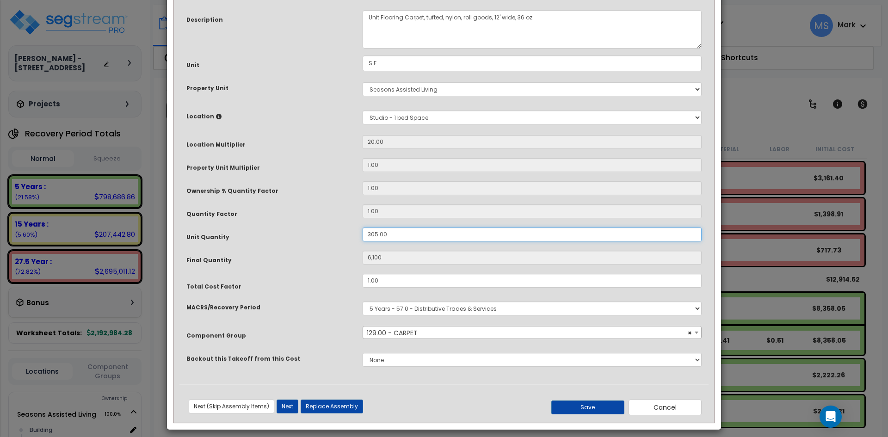
scroll to position [82, 0]
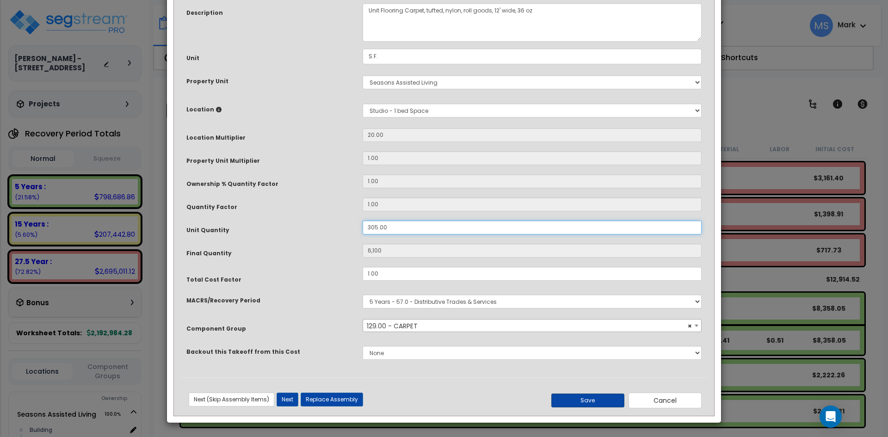
type input "305.00"
click at [604, 403] on button "Save" at bounding box center [587, 401] width 73 height 14
type input "6100.00"
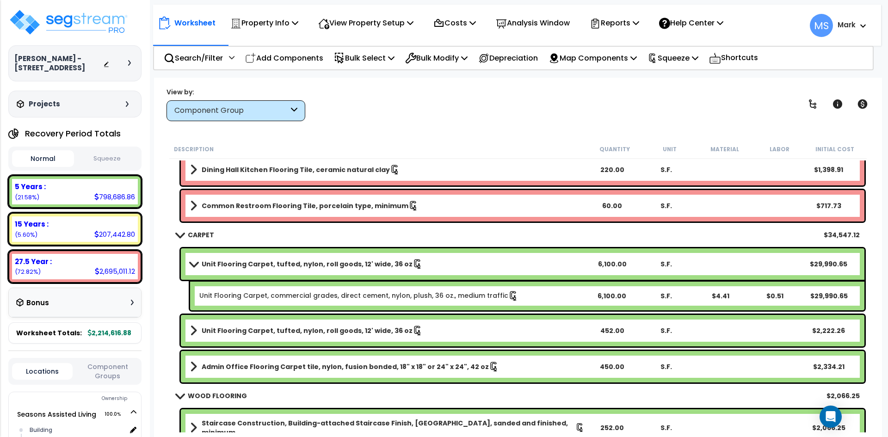
scroll to position [3377, 0]
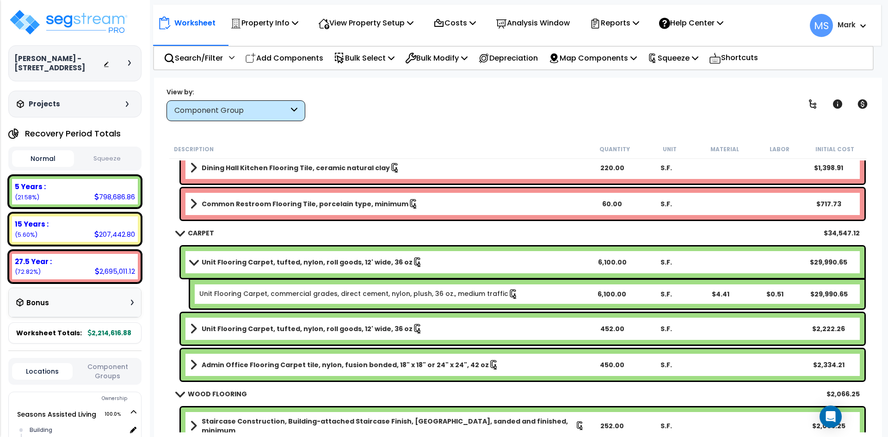
click at [340, 329] on b "Unit Flooring Carpet, tufted, nylon, roll goods, 12' wide, 36 oz" at bounding box center [307, 328] width 211 height 9
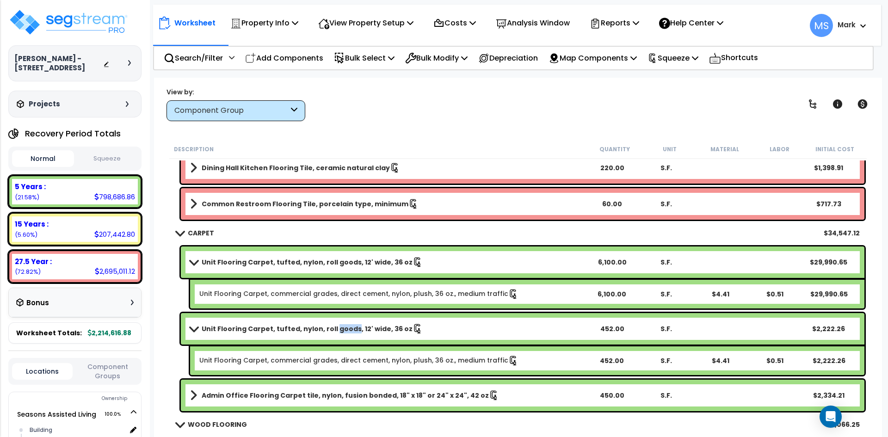
click at [340, 329] on b "Unit Flooring Carpet, tufted, nylon, roll goods, 12' wide, 36 oz" at bounding box center [307, 328] width 211 height 9
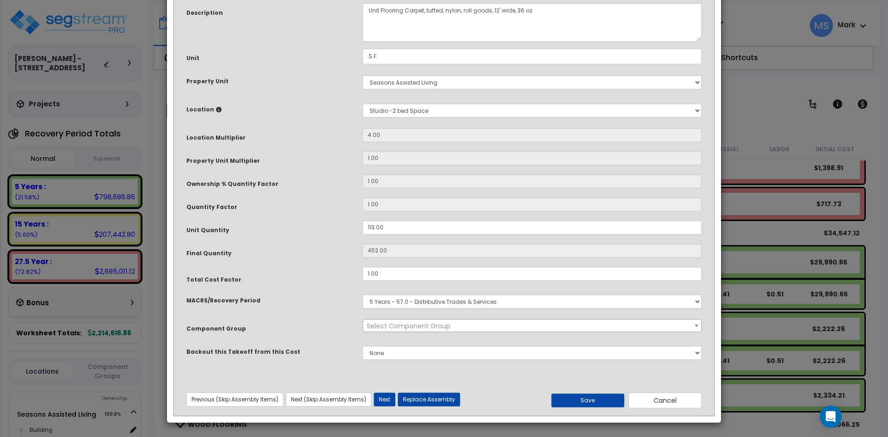
scroll to position [0, 0]
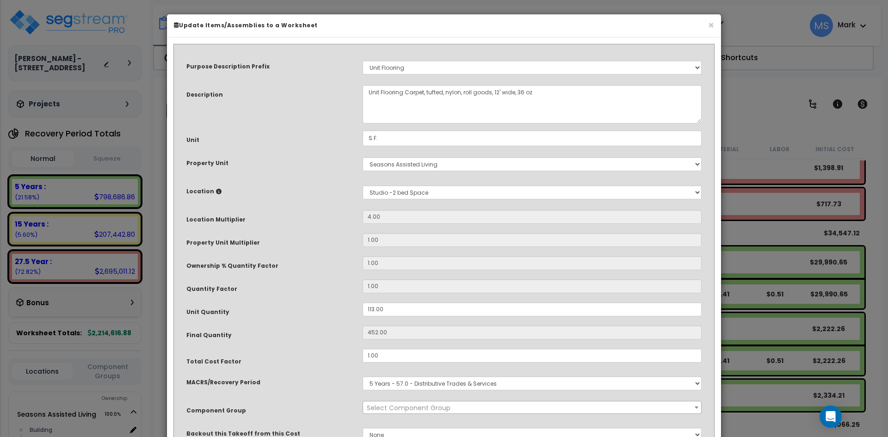
select select "45953"
click at [374, 309] on input "113.00" at bounding box center [532, 310] width 339 height 14
click at [371, 310] on input "113.00" at bounding box center [532, 310] width 339 height 14
click at [372, 310] on input "113.00" at bounding box center [532, 310] width 339 height 14
type input "13.00"
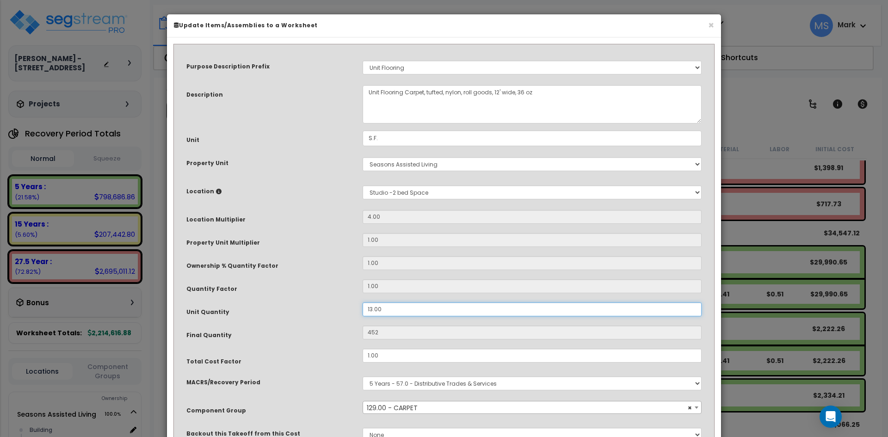
type input "52"
type input "3.00"
type input "12"
type input "43.00"
type input "172"
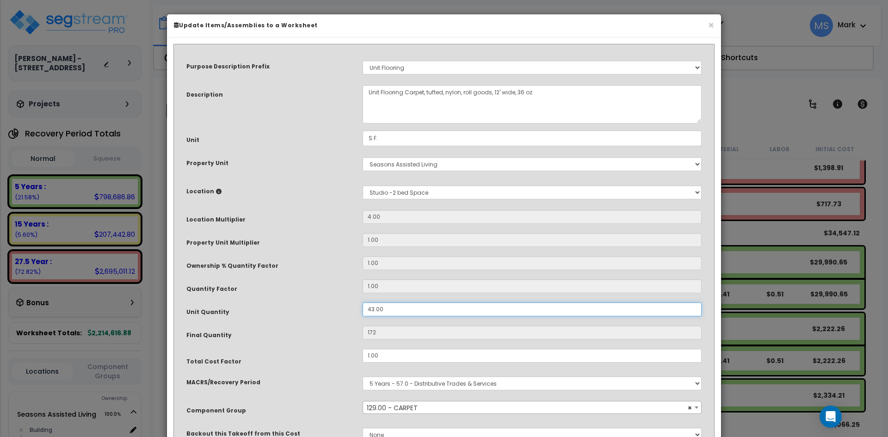
type input "403.00"
type input "1,612"
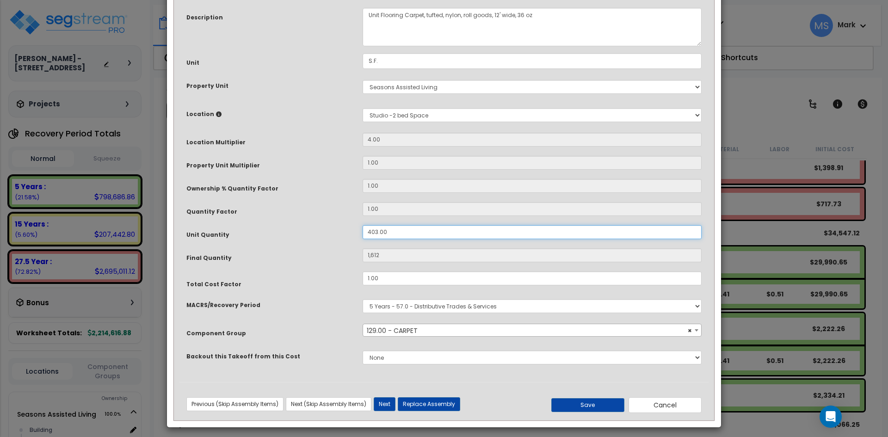
scroll to position [82, 0]
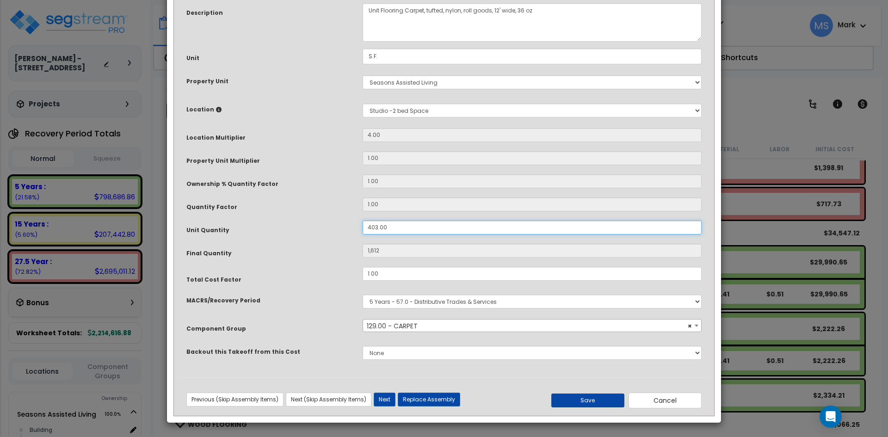
type input "403.00"
click at [599, 400] on button "Save" at bounding box center [587, 401] width 73 height 14
type input "1612.00"
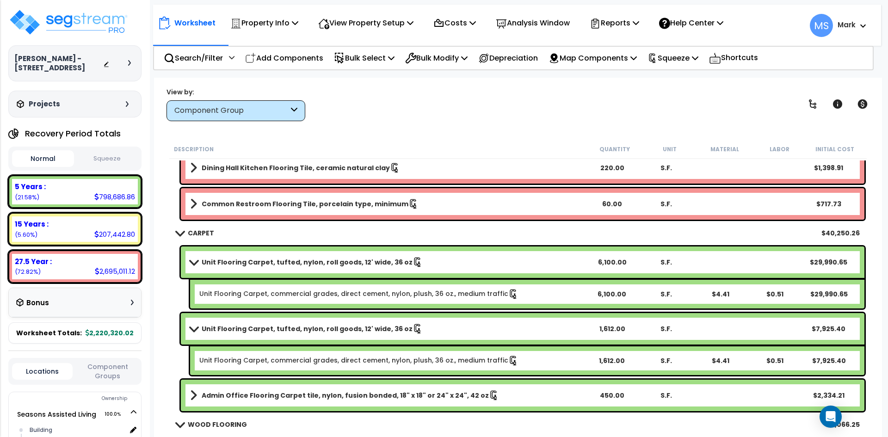
click at [448, 239] on div "CARPET $40,250.26" at bounding box center [518, 233] width 693 height 22
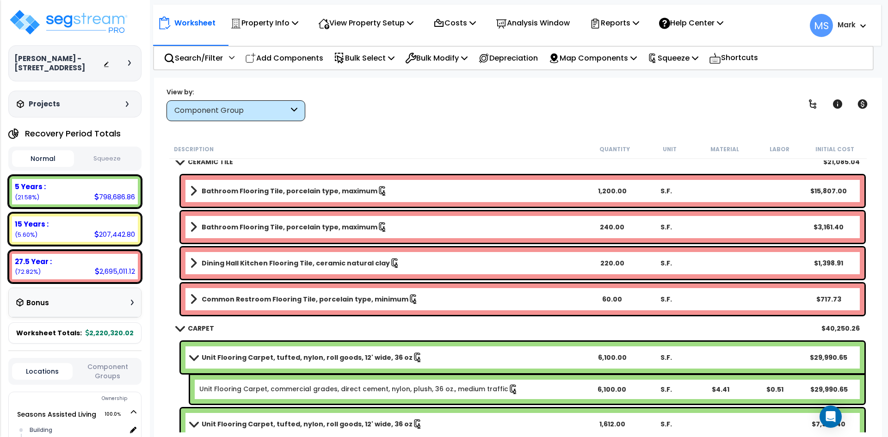
scroll to position [3238, 0]
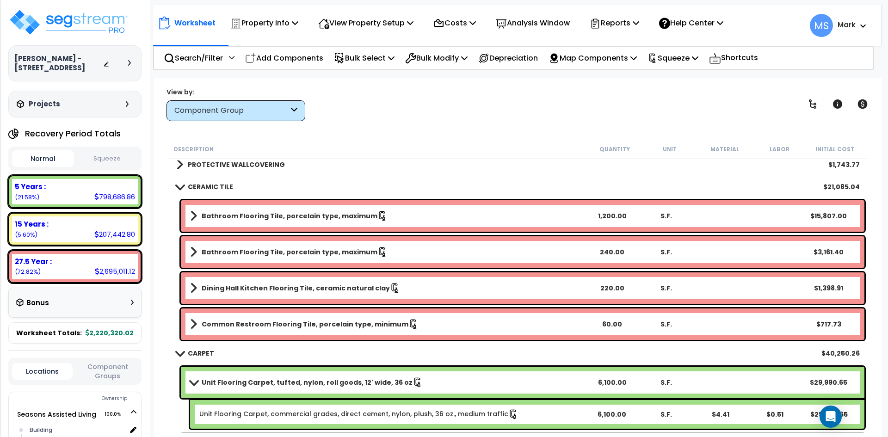
click at [266, 113] on div "Component Group" at bounding box center [231, 110] width 114 height 11
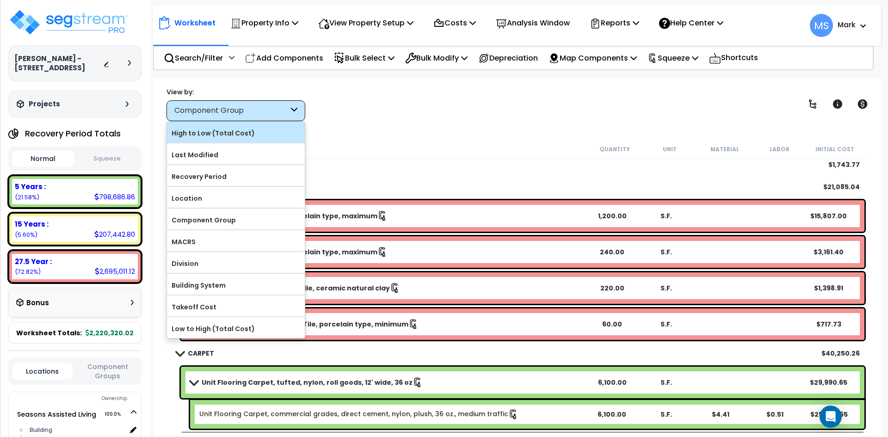
click at [239, 137] on label "High to Low (Total Cost)" at bounding box center [236, 133] width 138 height 14
click at [0, 0] on input "High to Low (Total Cost)" at bounding box center [0, 0] width 0 height 0
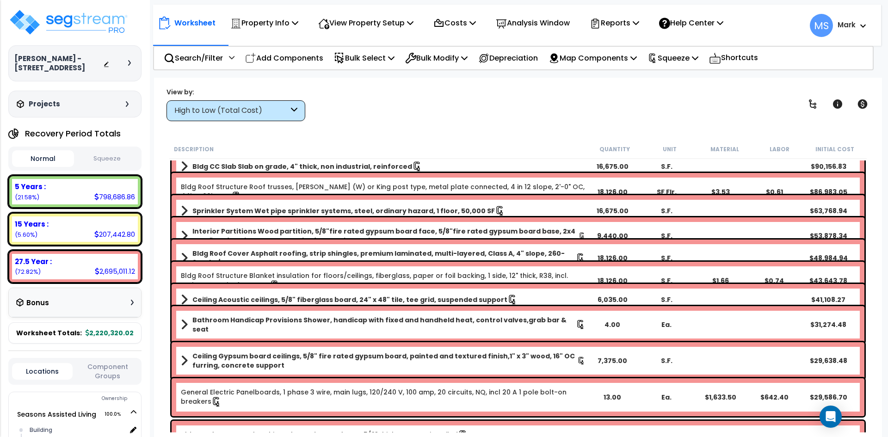
scroll to position [0, 0]
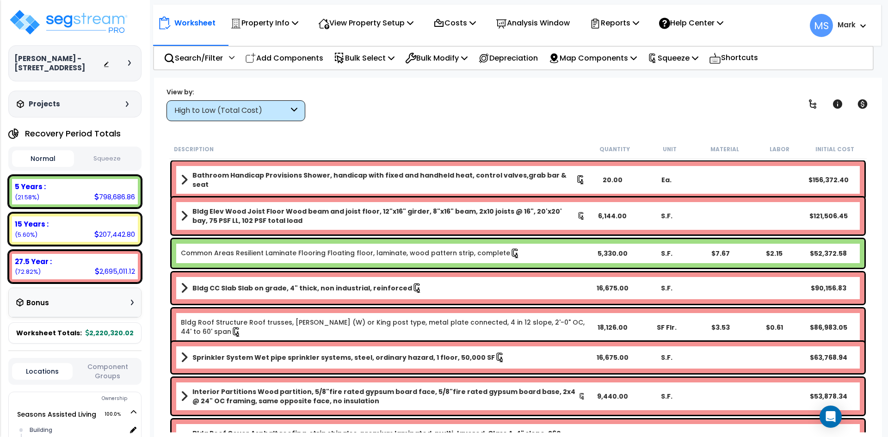
click at [122, 155] on button "Squeeze" at bounding box center [107, 159] width 62 height 16
click at [689, 58] on p "Squeeze" at bounding box center [673, 58] width 51 height 12
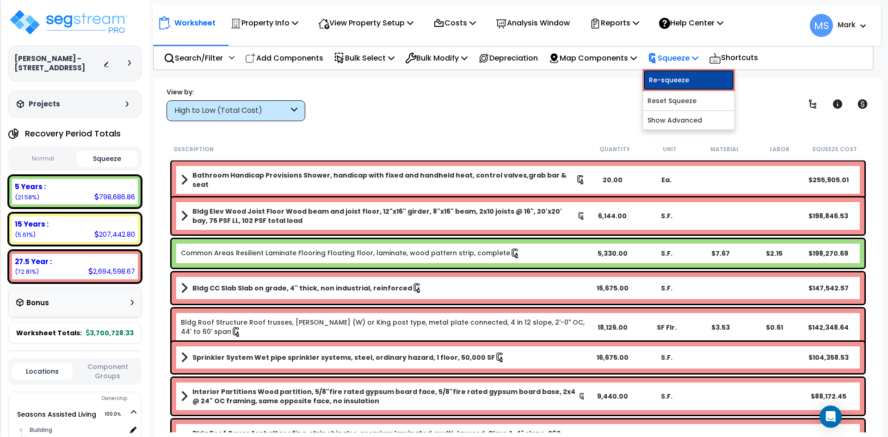
click at [694, 82] on link "Re-squeeze" at bounding box center [689, 79] width 92 height 21
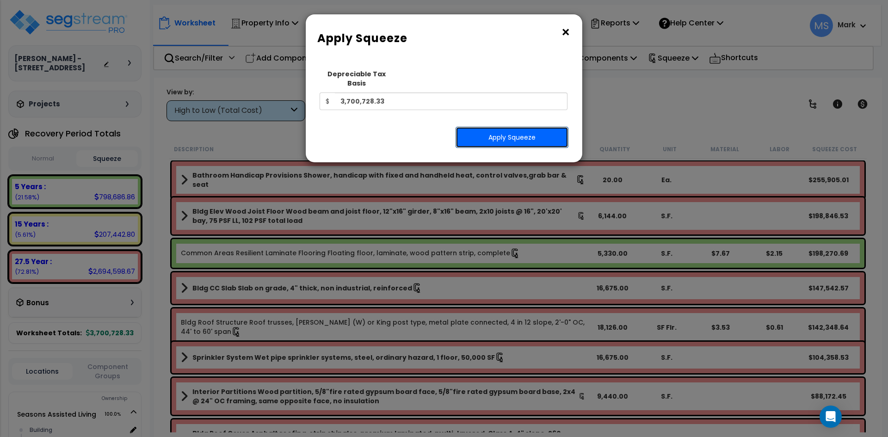
click at [518, 130] on button "Apply Squeeze" at bounding box center [512, 137] width 113 height 21
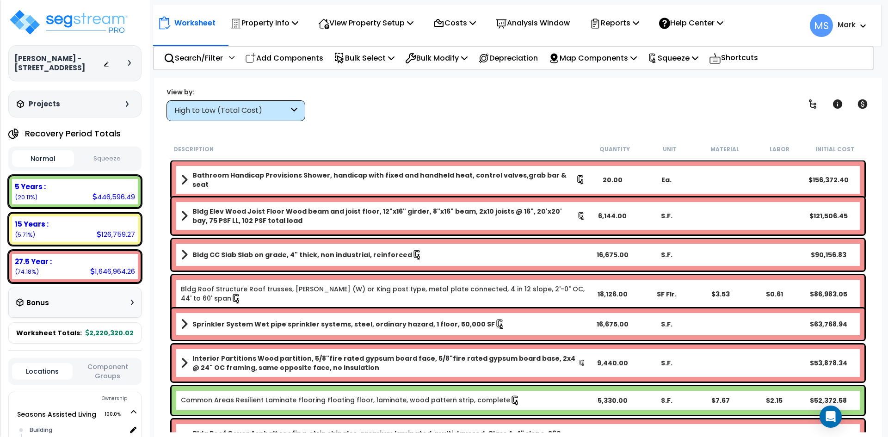
click at [107, 160] on button "Squeeze" at bounding box center [107, 159] width 62 height 16
click at [864, 105] on icon at bounding box center [863, 103] width 10 height 9
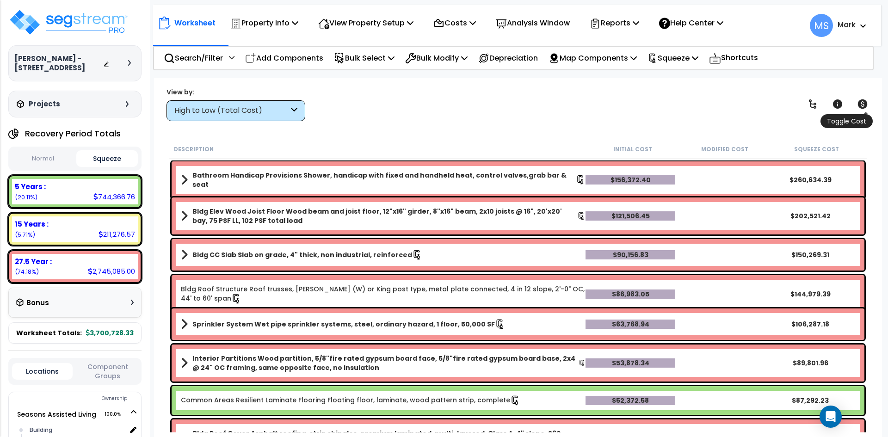
click at [864, 105] on icon at bounding box center [863, 103] width 10 height 9
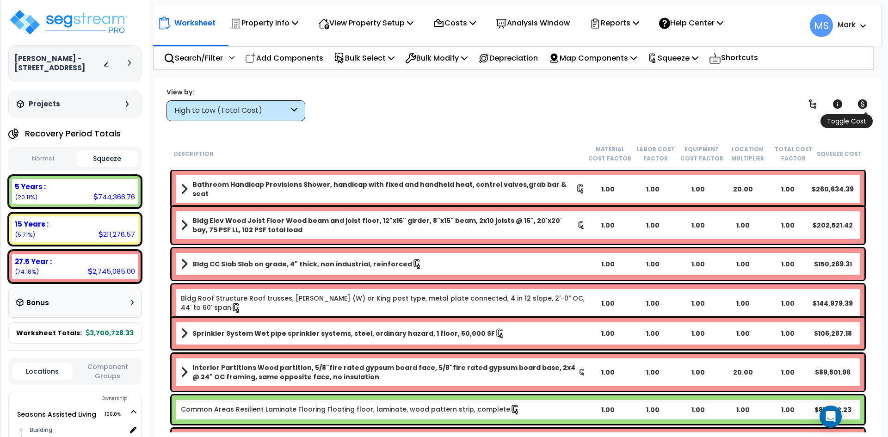
click at [864, 105] on icon at bounding box center [863, 103] width 10 height 9
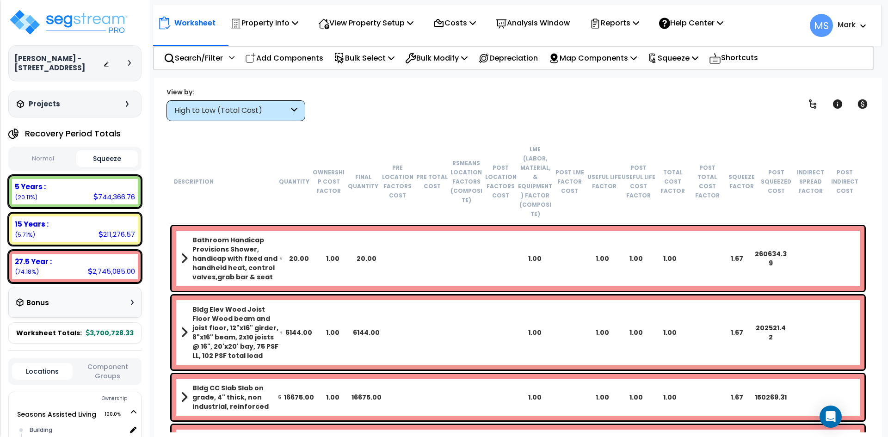
click at [286, 104] on div "High to Low (Total Cost)" at bounding box center [236, 110] width 139 height 21
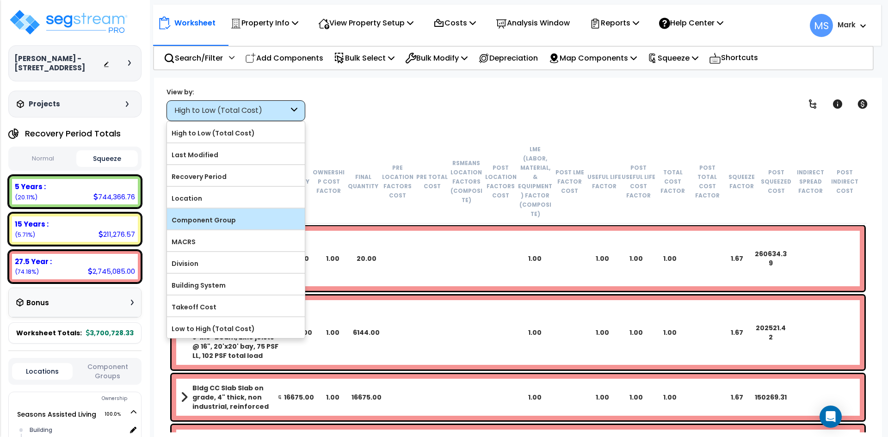
click at [196, 215] on label "Component Group" at bounding box center [236, 220] width 138 height 14
click at [0, 0] on input "Component Group" at bounding box center [0, 0] width 0 height 0
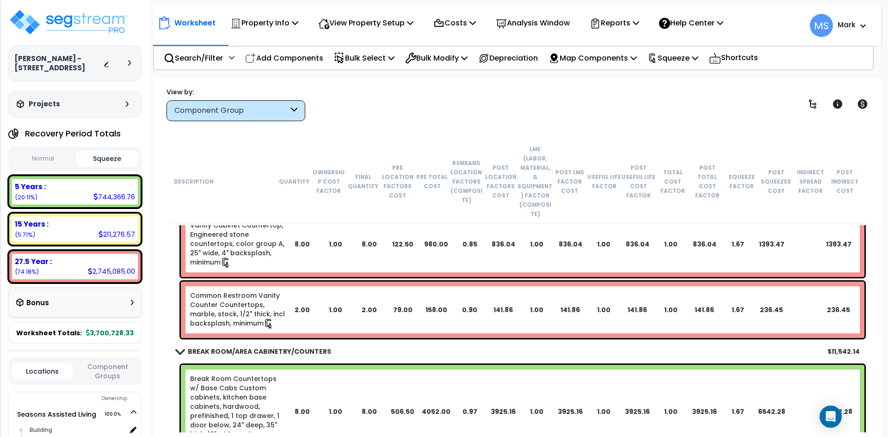
scroll to position [1342, 0]
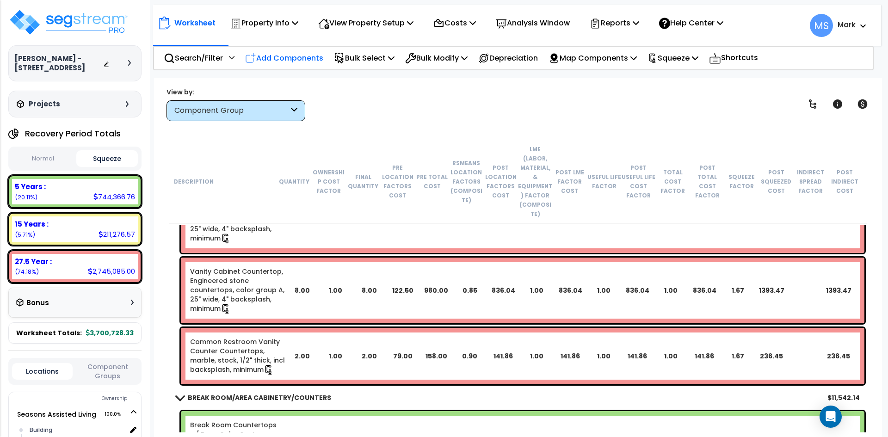
click at [297, 56] on p "Add Components" at bounding box center [284, 58] width 78 height 12
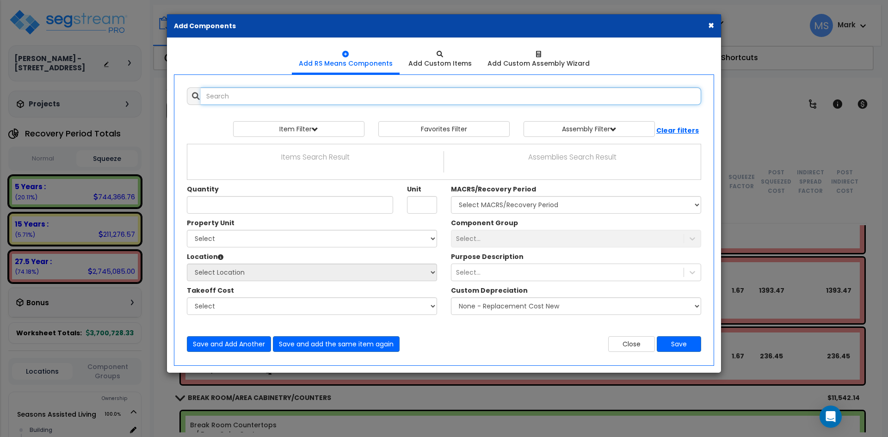
click at [240, 97] on input "text" at bounding box center [451, 96] width 501 height 18
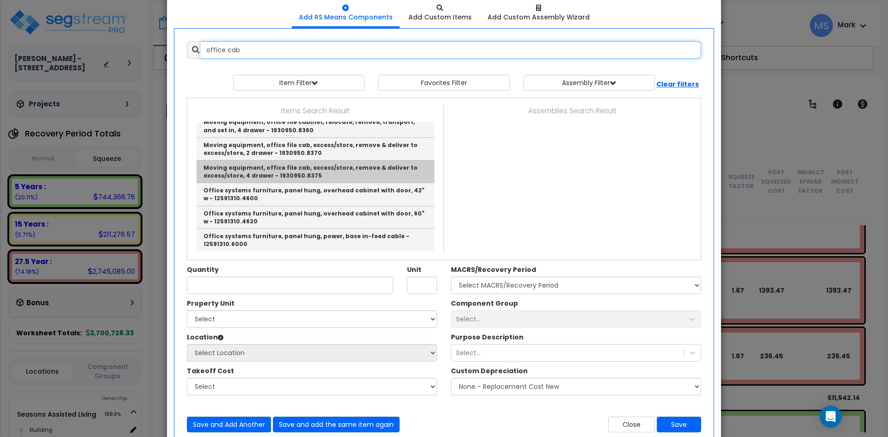
scroll to position [32, 0]
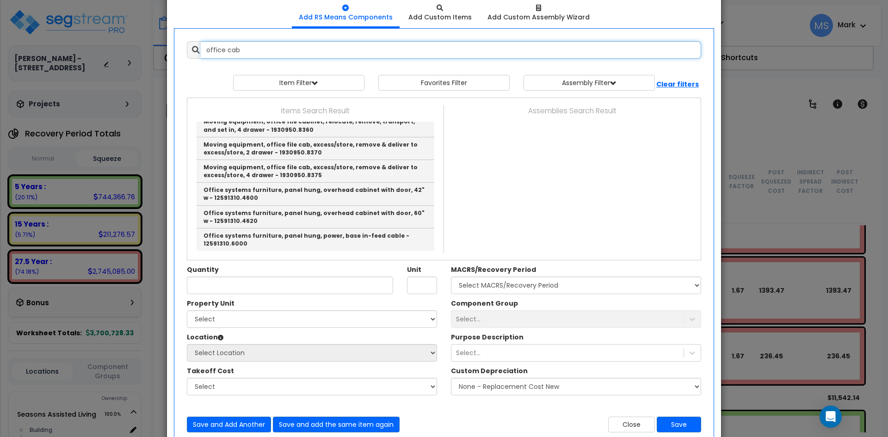
click at [248, 46] on input "office cab" at bounding box center [451, 50] width 501 height 18
type input "o"
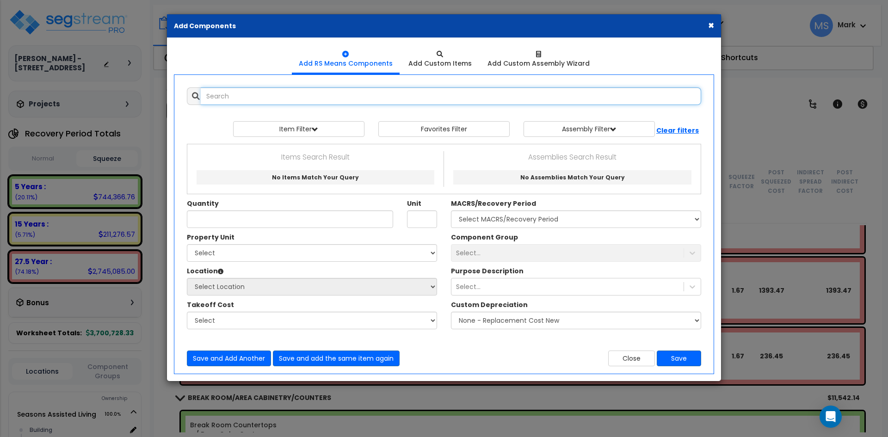
scroll to position [0, 0]
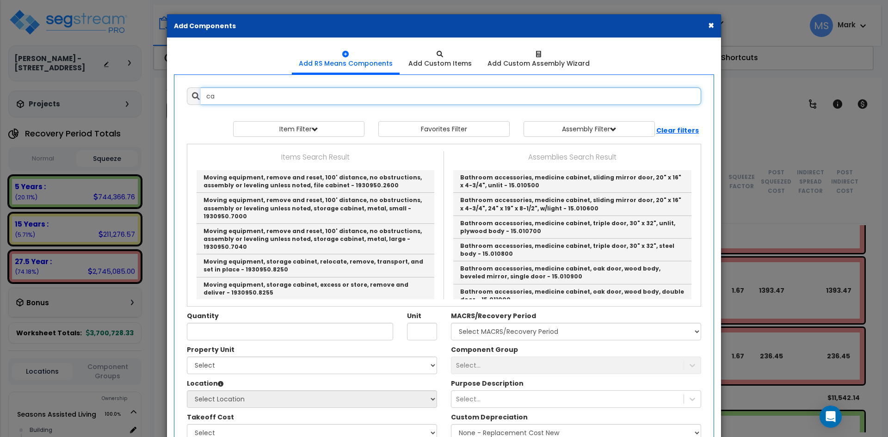
type input "c"
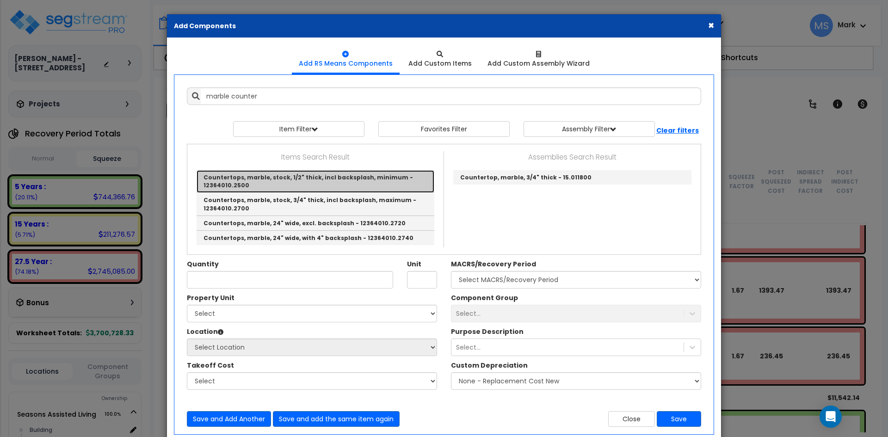
click at [340, 186] on link "Countertops, marble, stock, 1/2" thick, incl backsplash, minimum - 12364010.2500" at bounding box center [316, 181] width 238 height 23
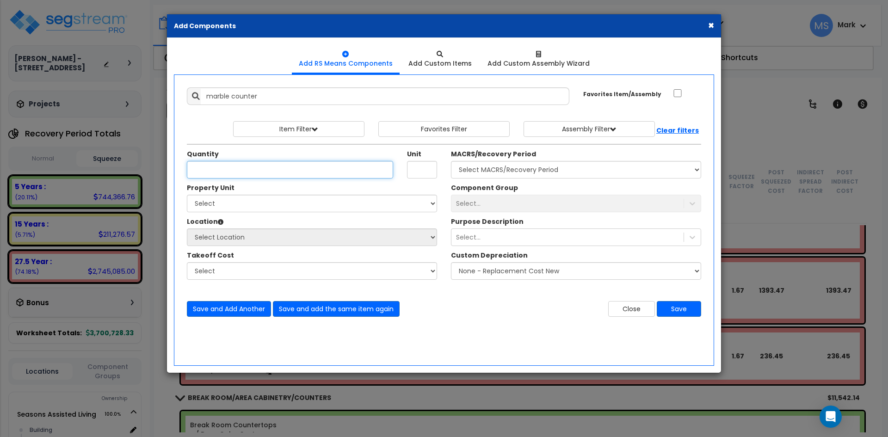
type input "Countertops, marble, stock, 1/2" thick, incl backsplash, minimum - 12364010.2500"
type input "L.F."
click at [237, 172] on input "Quantity" at bounding box center [290, 170] width 206 height 18
type input "26"
click at [239, 205] on select "Select Seasons Assisted Living Site Improvements" at bounding box center [312, 204] width 250 height 18
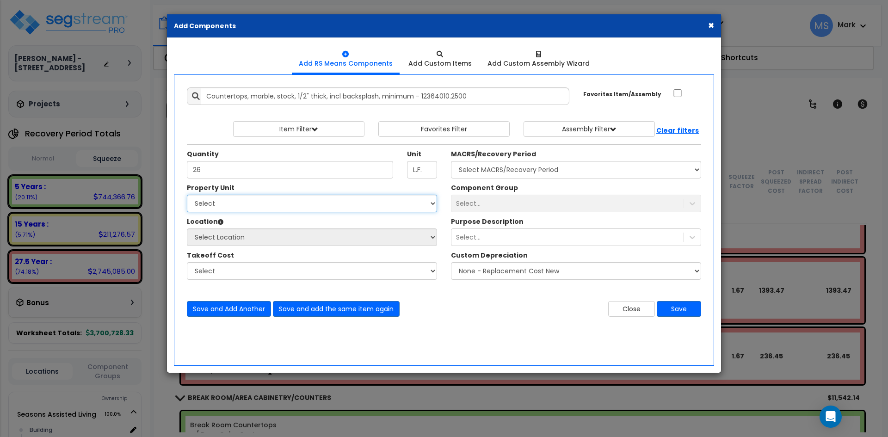
select select "165312"
click at [187, 195] on select "Select Seasons Assisted Living Site Improvements" at bounding box center [312, 204] width 250 height 18
click at [241, 242] on select "Select Location Building Building Interior Site Exterior Studio - 1 bed Space S…" at bounding box center [312, 238] width 250 height 18
select select "461"
click at [187, 229] on select "Select Location Building Building Interior Site Exterior Studio - 1 bed Space S…" at bounding box center [312, 238] width 250 height 18
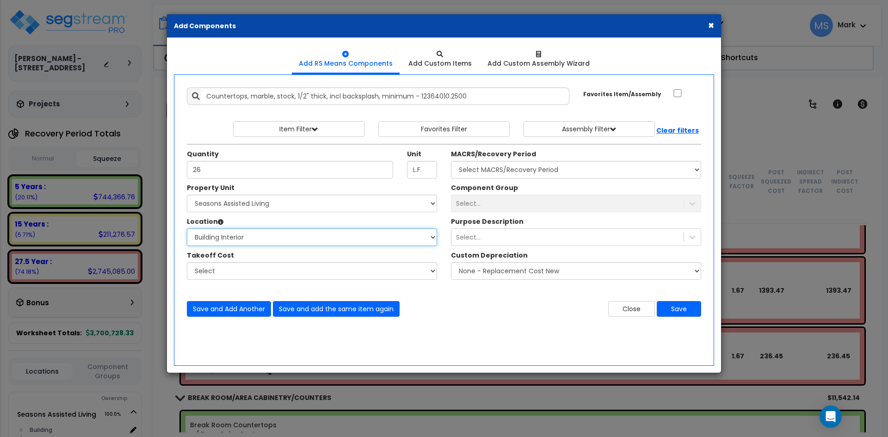
select select
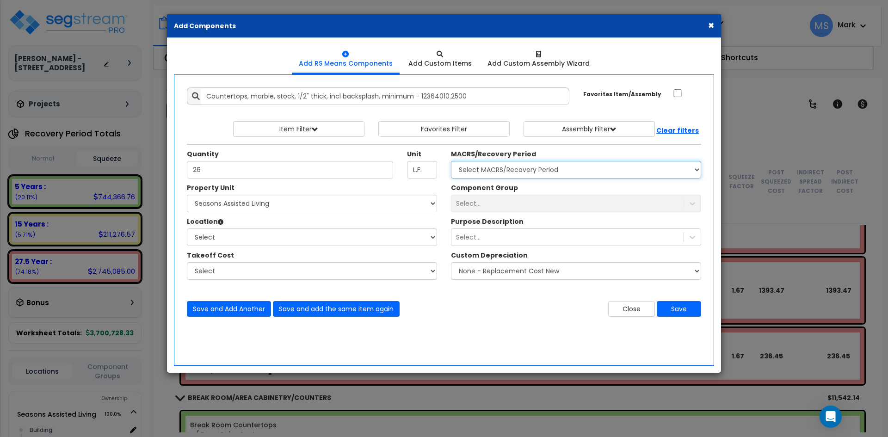
click at [509, 166] on select "Select MACRS/Recovery Period 5 Years - 57.0 - Distributive Trades & Services 5 …" at bounding box center [576, 170] width 250 height 18
select select "3667"
click at [451, 161] on select "Select MACRS/Recovery Period 5 Years - 57.0 - Distributive Trades & Services 5 …" at bounding box center [576, 170] width 250 height 18
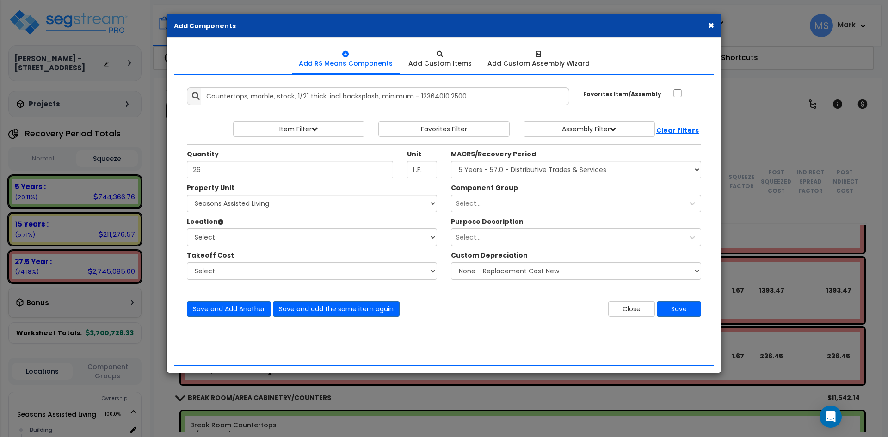
click at [507, 203] on div "Select..." at bounding box center [568, 203] width 232 height 15
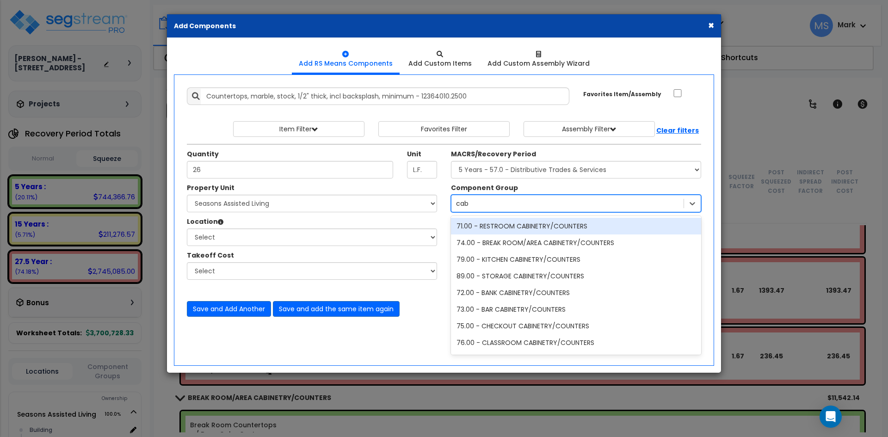
type input "cabi"
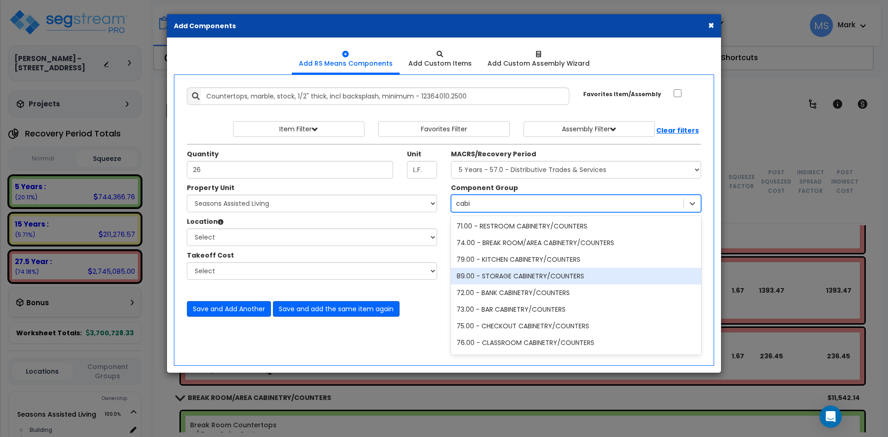
click at [546, 274] on div "89.00 - STORAGE CABINETRY/COUNTERS" at bounding box center [576, 276] width 250 height 17
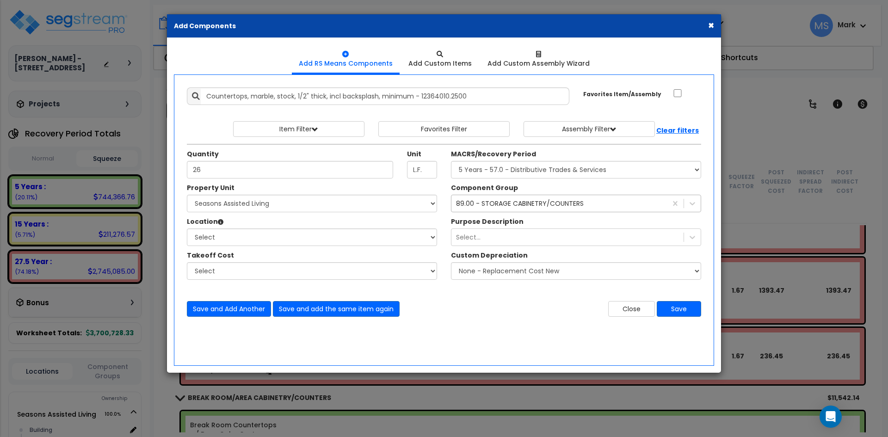
click at [496, 207] on div "89.00 - STORAGE CABINETRY/COUNTERS" at bounding box center [520, 203] width 128 height 9
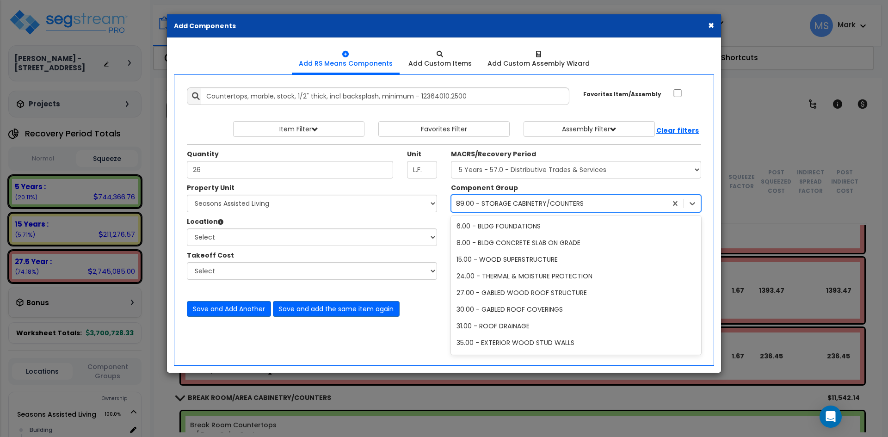
scroll to position [152, 0]
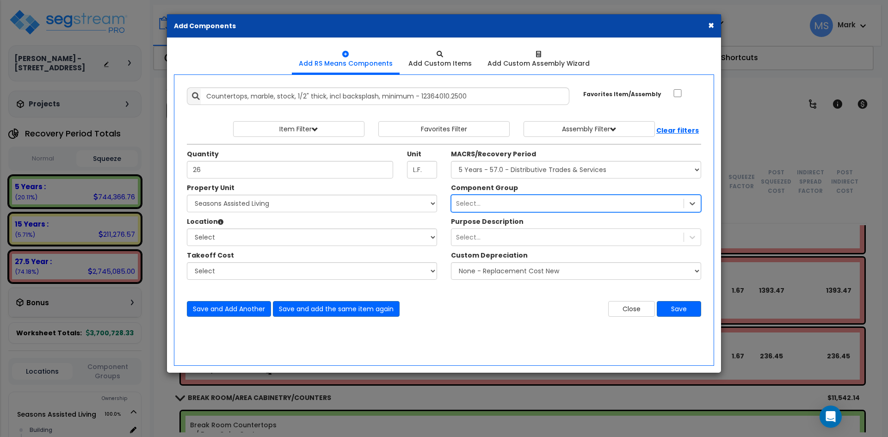
click at [539, 207] on div "Select..." at bounding box center [568, 203] width 232 height 15
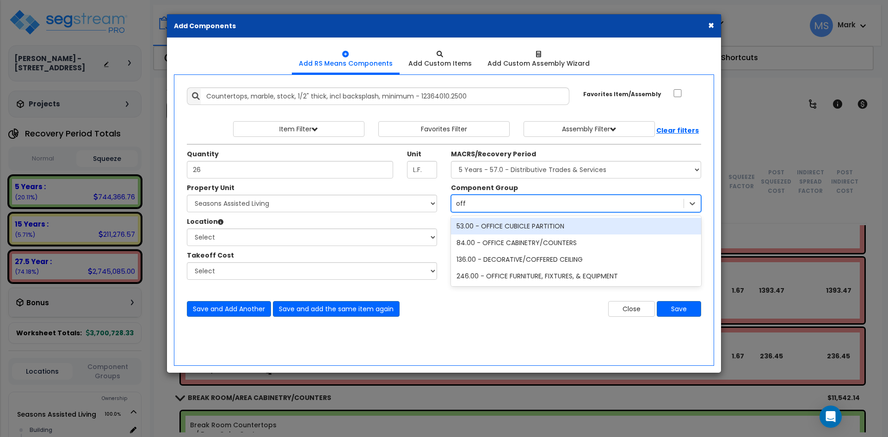
type input "offic"
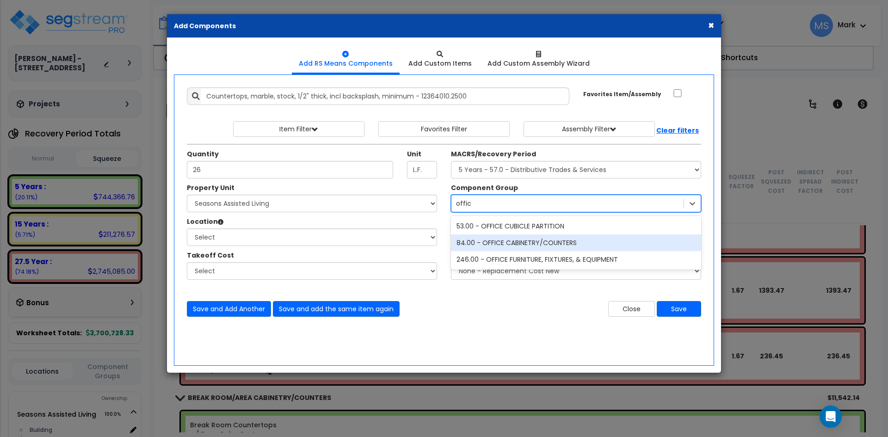
click at [548, 240] on div "84.00 - OFFICE CABINETRY/COUNTERS" at bounding box center [576, 243] width 250 height 17
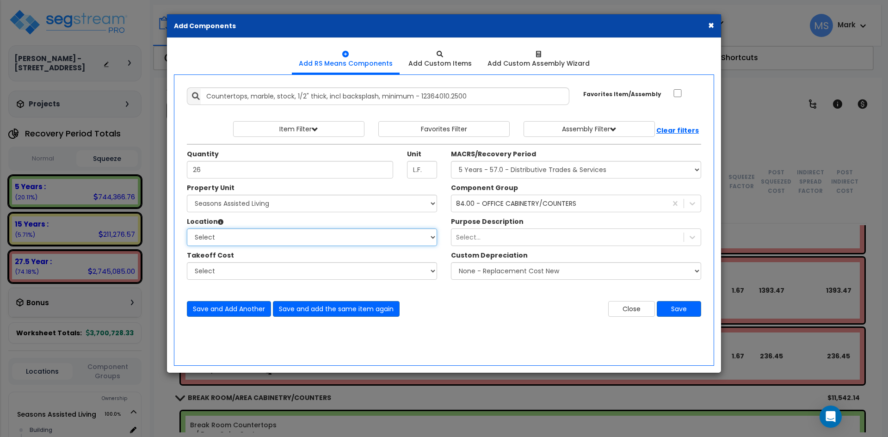
click at [407, 242] on select "Select Building Building Interior Studio - 1 bed Space Studio -2 bed Space Add …" at bounding box center [312, 238] width 250 height 18
select select "461"
click at [187, 229] on select "Select Building Building Interior Studio - 1 bed Space Studio -2 bed Space Add …" at bounding box center [312, 238] width 250 height 18
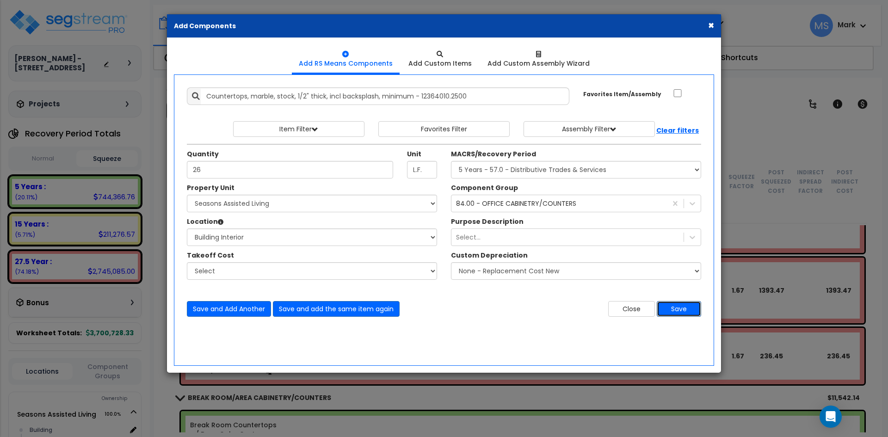
click at [676, 309] on button "Save" at bounding box center [679, 309] width 44 height 16
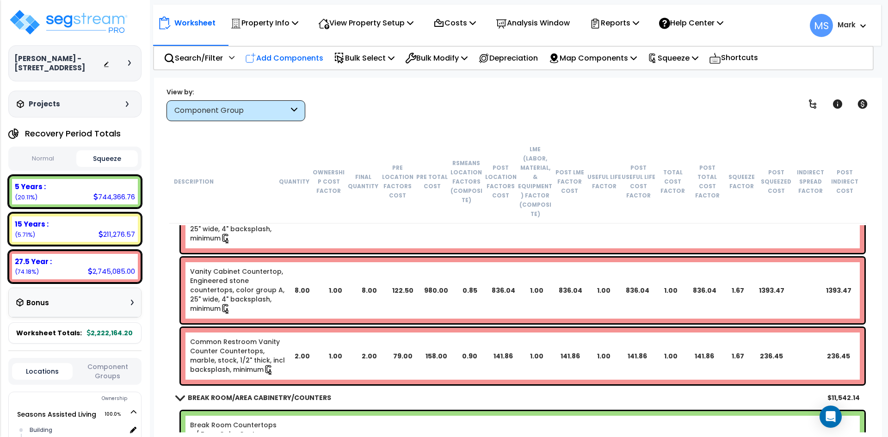
click at [279, 54] on p "Add Components" at bounding box center [284, 58] width 78 height 12
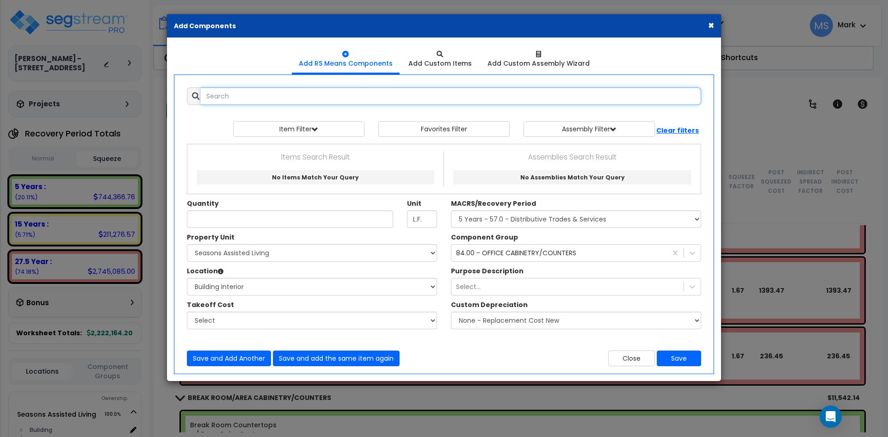
click at [282, 100] on input "text" at bounding box center [451, 96] width 501 height 18
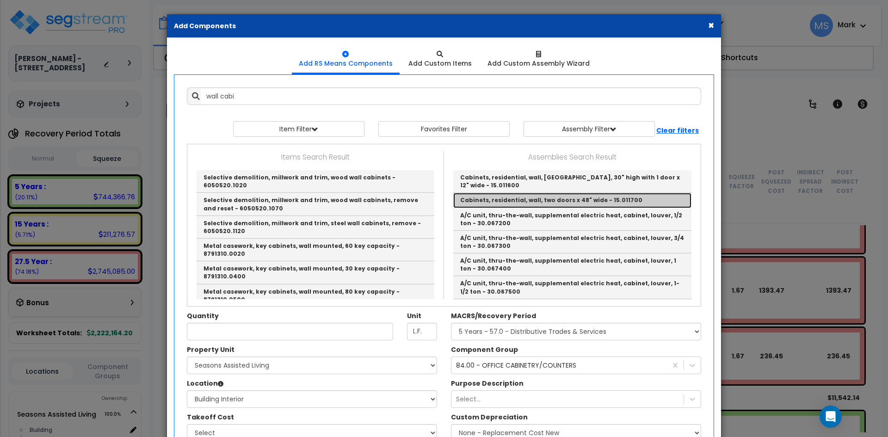
click at [575, 200] on link "Cabinets, residential, wall, two doors x 48" wide - 15.011700" at bounding box center [572, 200] width 238 height 15
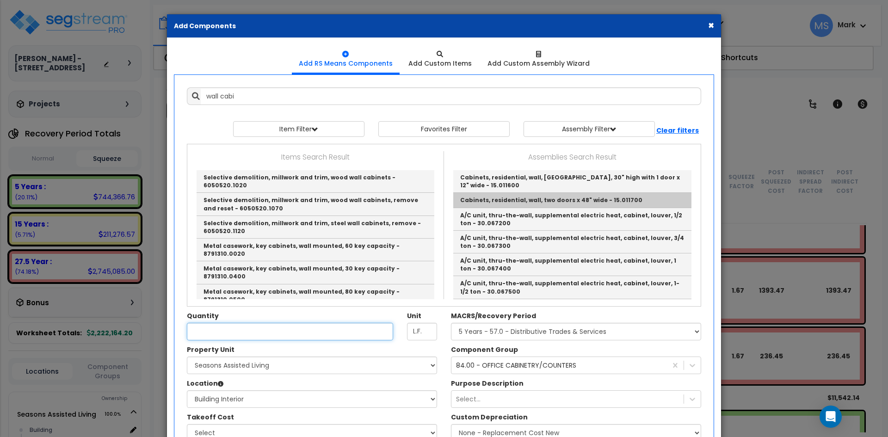
type input "Cabinets, residential, wall, two doors x 48" wide - 15.011700"
type input "Ea."
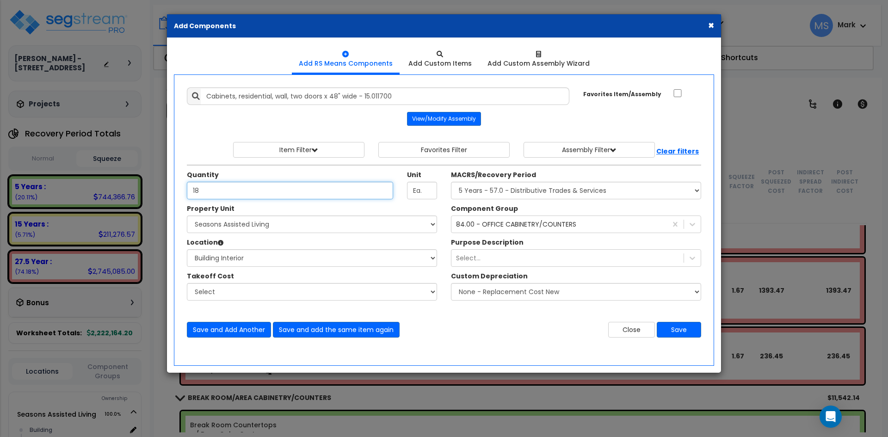
type input "1"
type input "12"
click at [676, 329] on button "Save" at bounding box center [679, 330] width 44 height 16
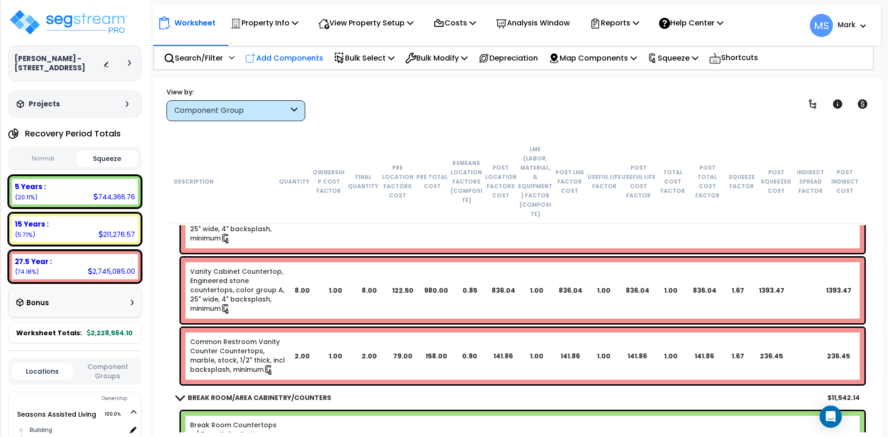
click at [287, 54] on p "Add Components" at bounding box center [284, 58] width 78 height 12
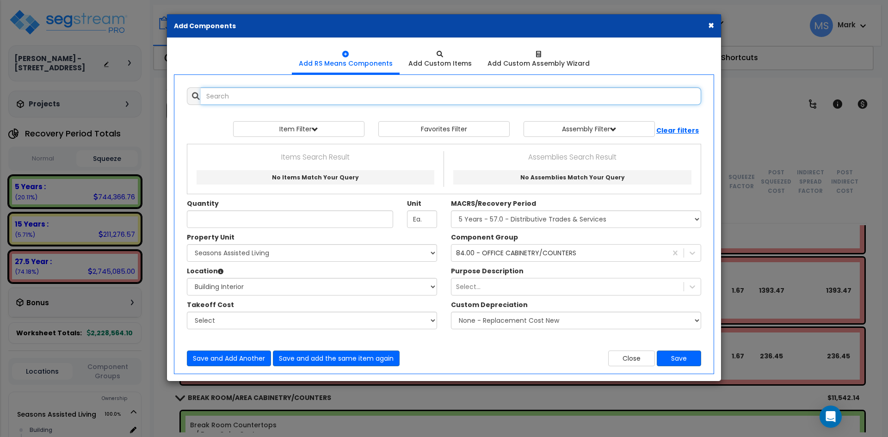
click at [272, 98] on input "text" at bounding box center [451, 96] width 501 height 18
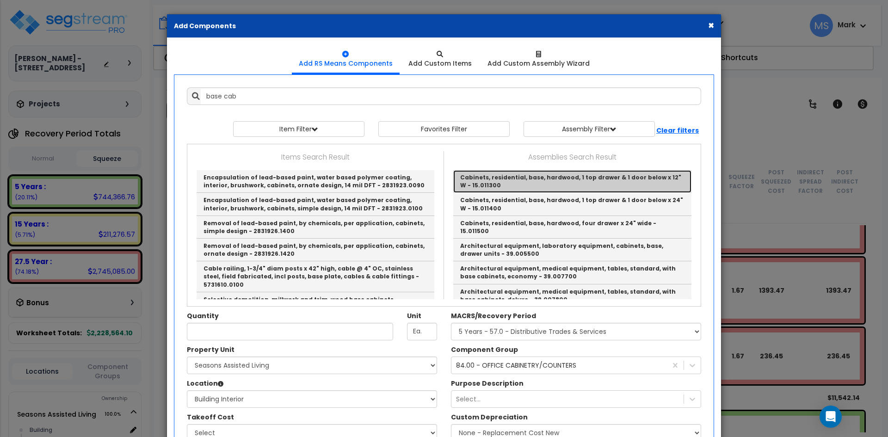
click at [526, 186] on link "Cabinets, residential, base, hardwood, 1 top drawer & 1 door below x 12" W - 15…" at bounding box center [572, 181] width 238 height 23
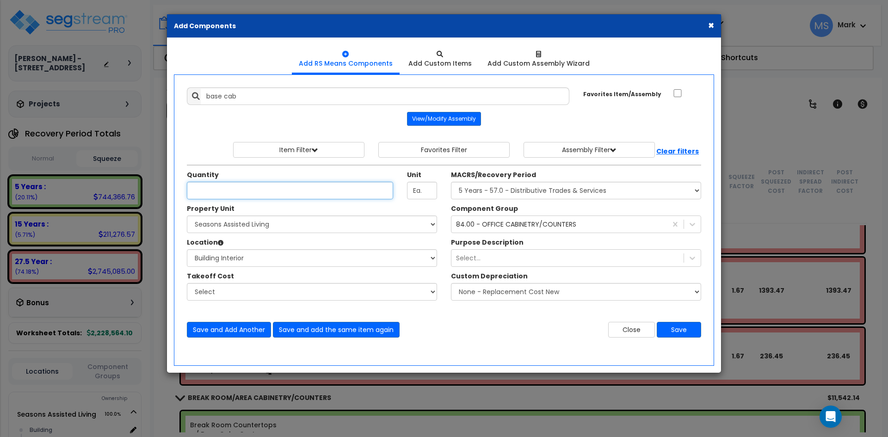
type input "Cabinets, residential, base, hardwood, 1 top drawer & 1 door below x 12" W - 15…"
type input "1"
type input "14"
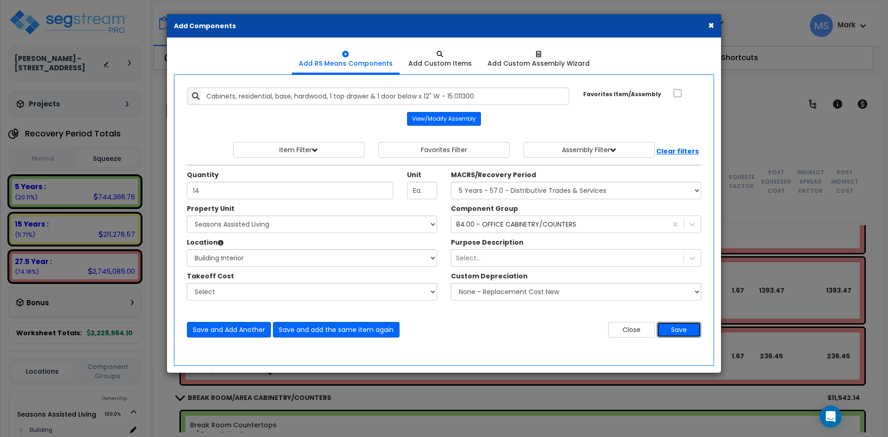
click at [689, 335] on button "Save" at bounding box center [679, 330] width 44 height 16
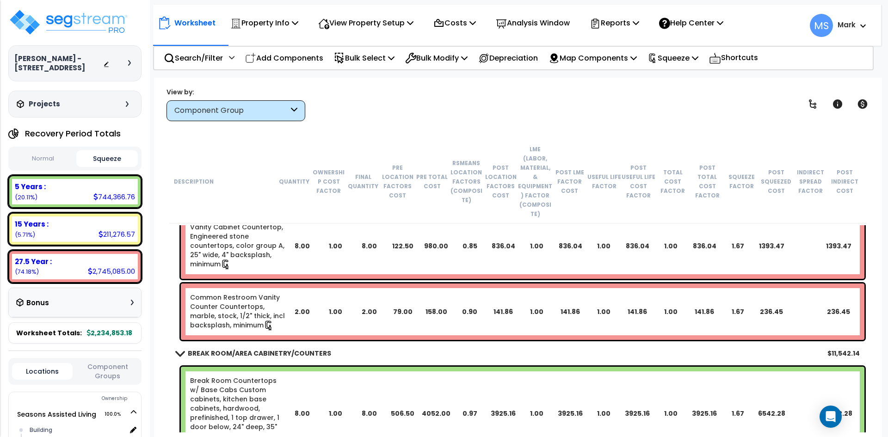
scroll to position [1388, 0]
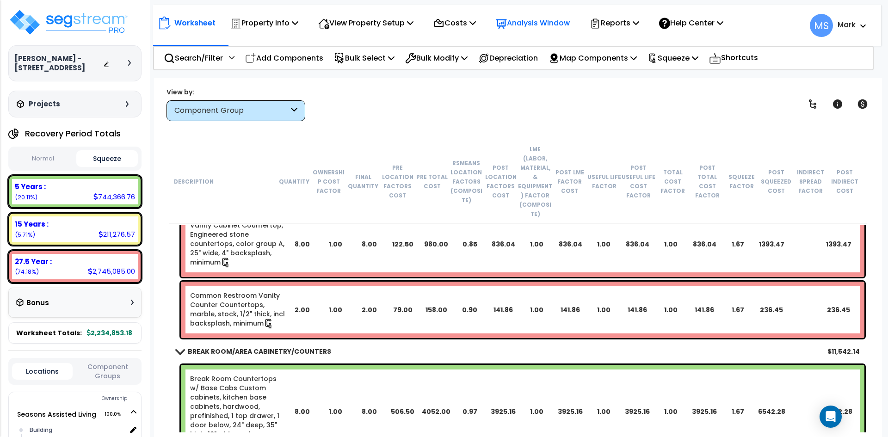
click at [544, 21] on p "Analysis Window" at bounding box center [533, 23] width 74 height 12
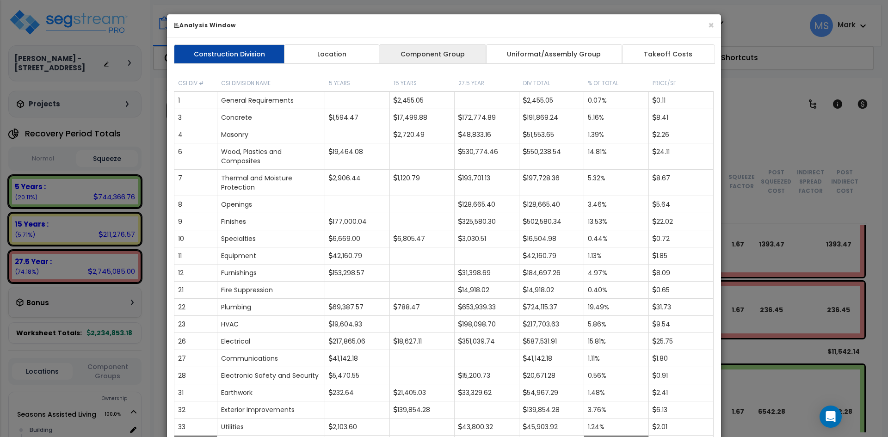
click at [422, 53] on link "Component Group" at bounding box center [432, 53] width 107 height 19
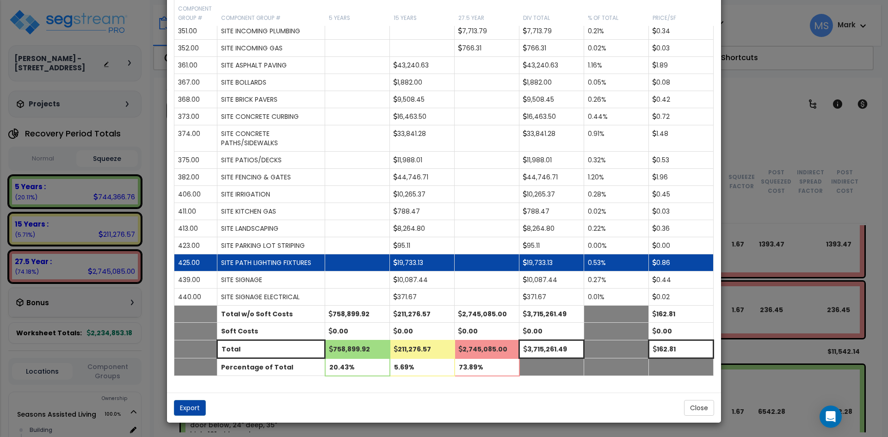
scroll to position [1851, 0]
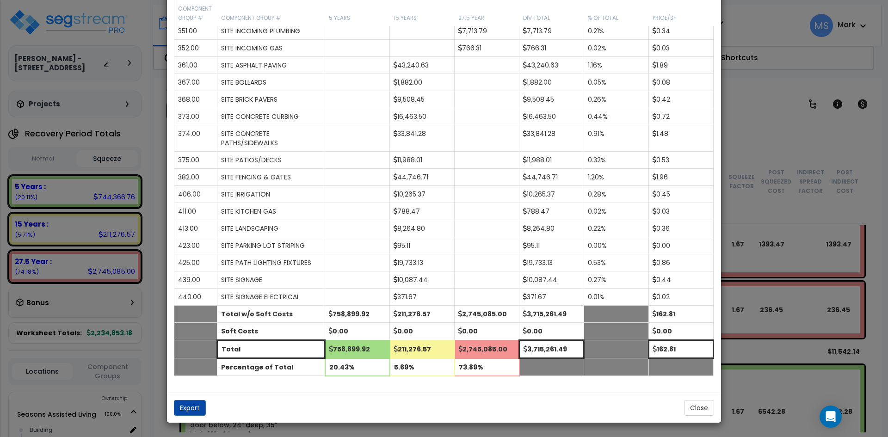
click at [763, 198] on div "× Analysis Window Construction Division Location Component Group Uniformat/Asse…" at bounding box center [444, 218] width 888 height 437
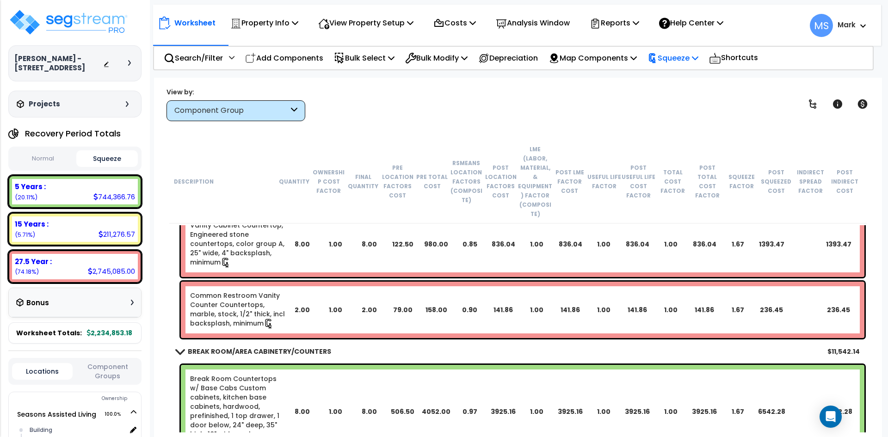
click at [687, 56] on p "Squeeze" at bounding box center [673, 58] width 51 height 12
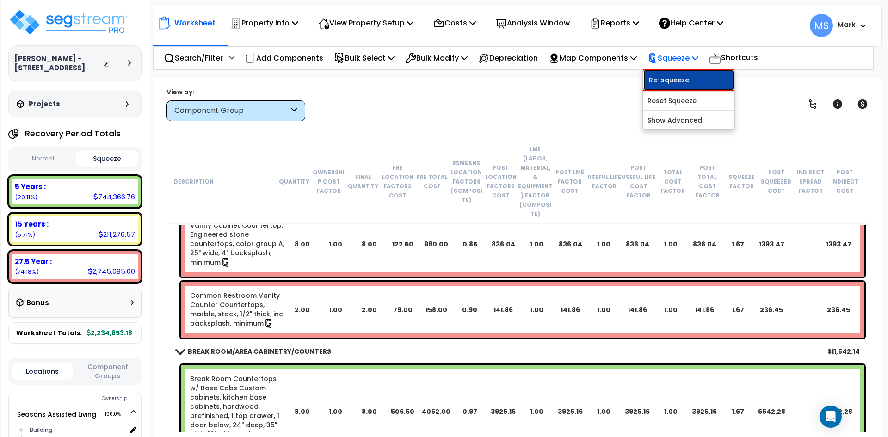
click at [689, 87] on link "Re-squeeze" at bounding box center [689, 79] width 92 height 21
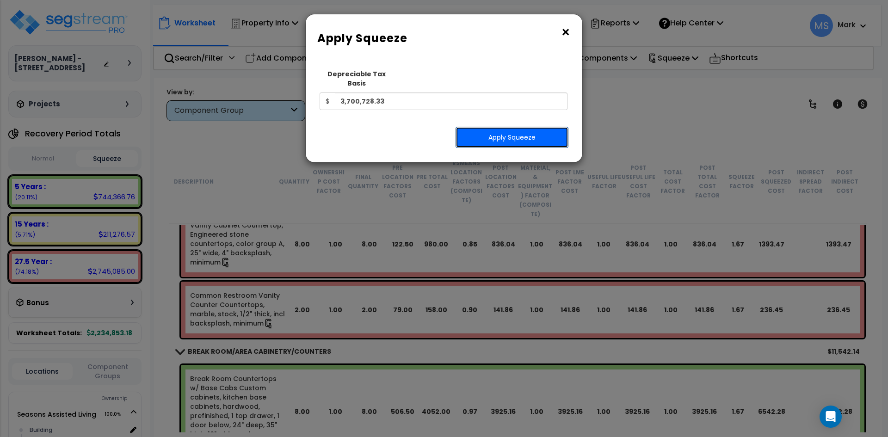
click at [509, 129] on button "Apply Squeeze" at bounding box center [512, 137] width 113 height 21
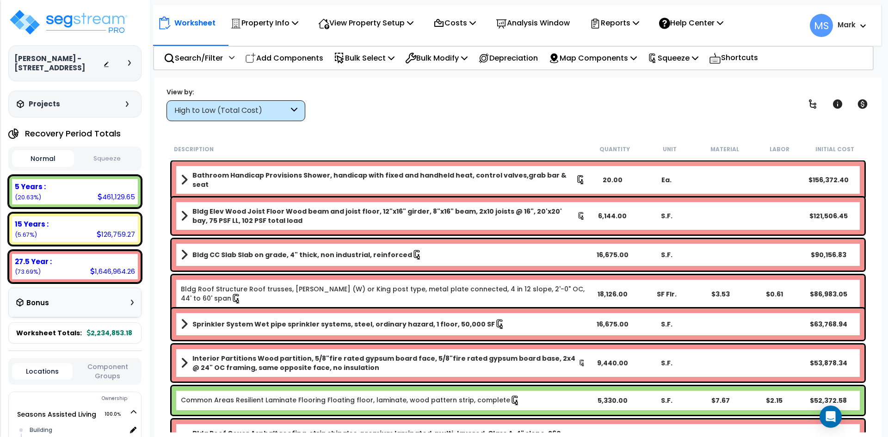
click at [112, 154] on button "Squeeze" at bounding box center [107, 159] width 62 height 16
click at [865, 104] on icon at bounding box center [863, 103] width 10 height 9
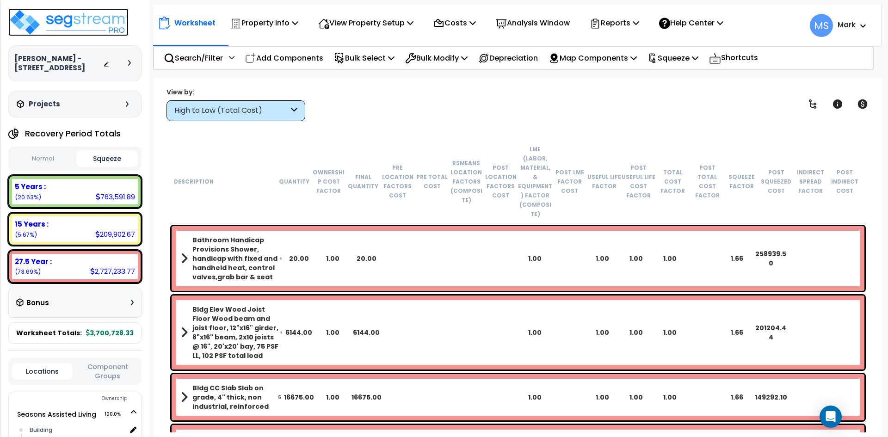
click at [106, 30] on img at bounding box center [68, 22] width 120 height 28
